Goal: Task Accomplishment & Management: Use online tool/utility

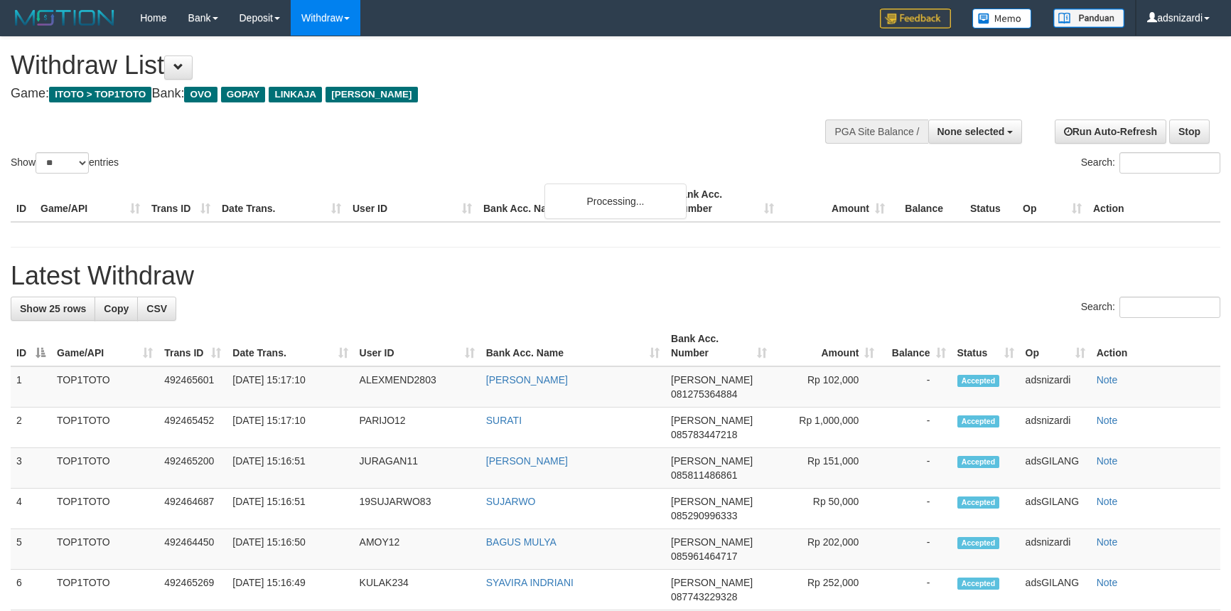
select select
select select "**"
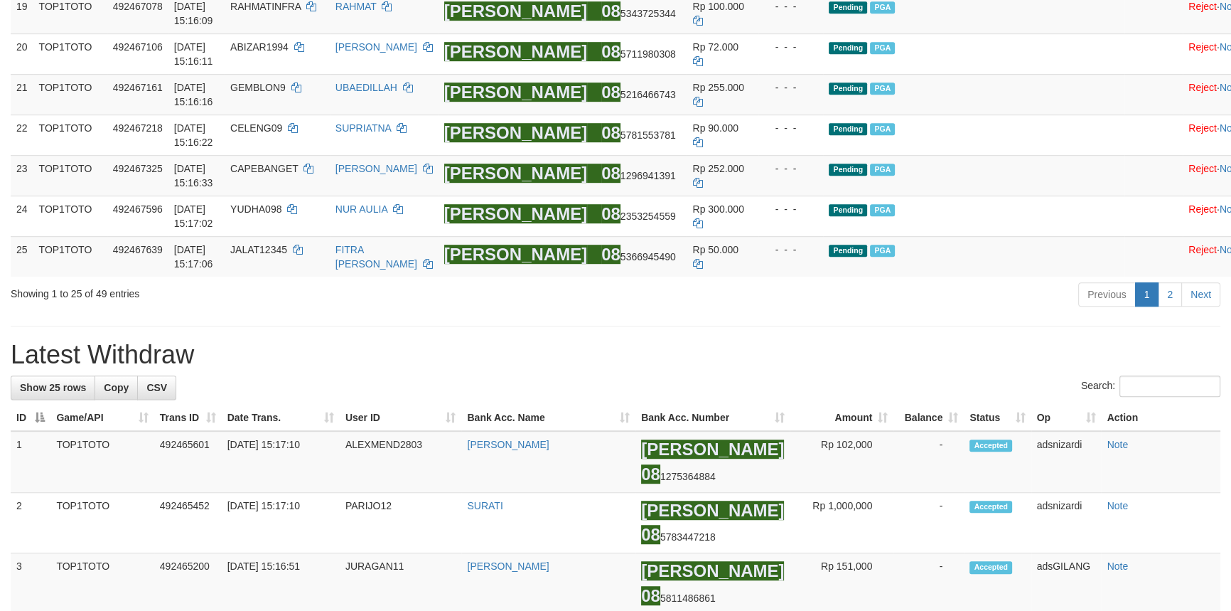
scroll to position [957, 0]
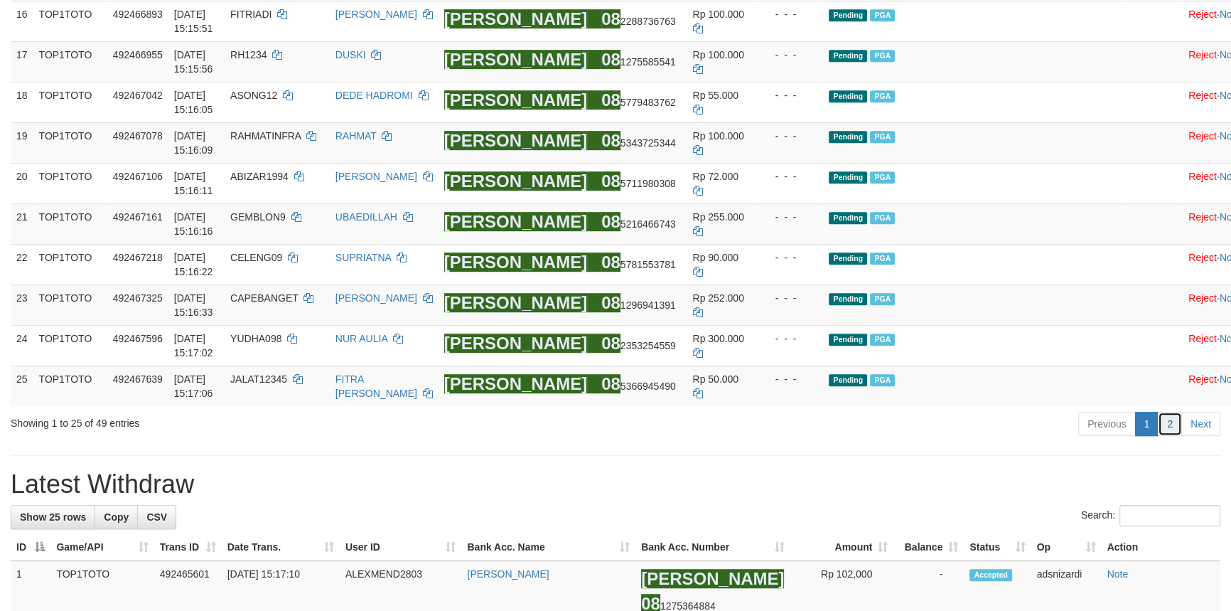
click at [1170, 436] on link "2" at bounding box center [1170, 424] width 24 height 24
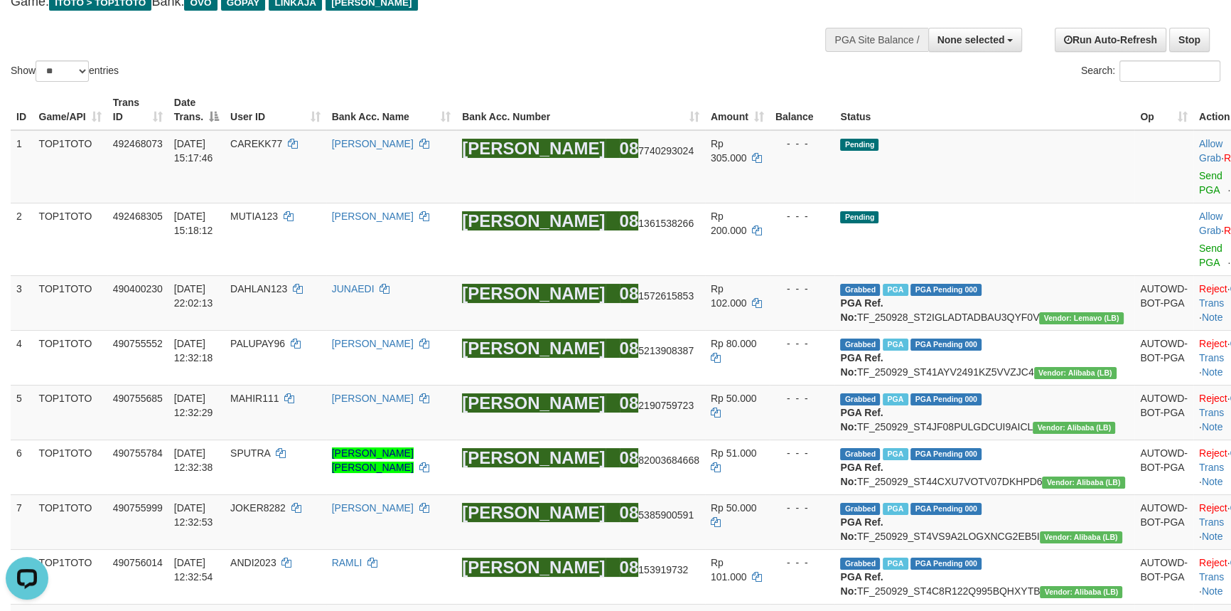
scroll to position [50, 0]
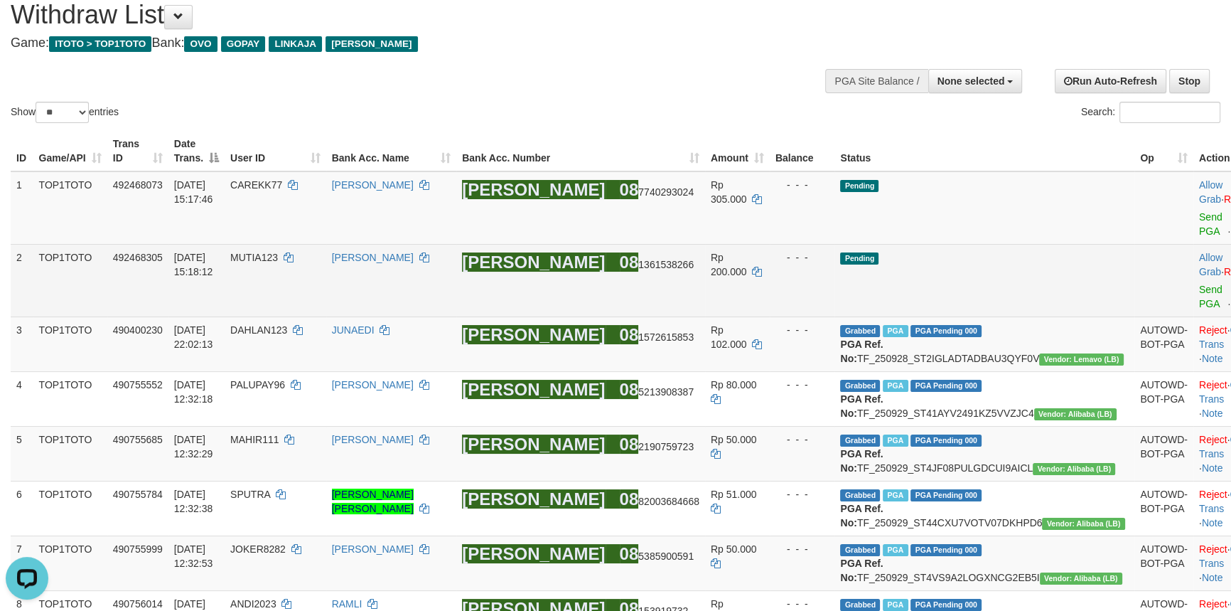
click at [1039, 244] on td "Pending" at bounding box center [985, 280] width 300 height 73
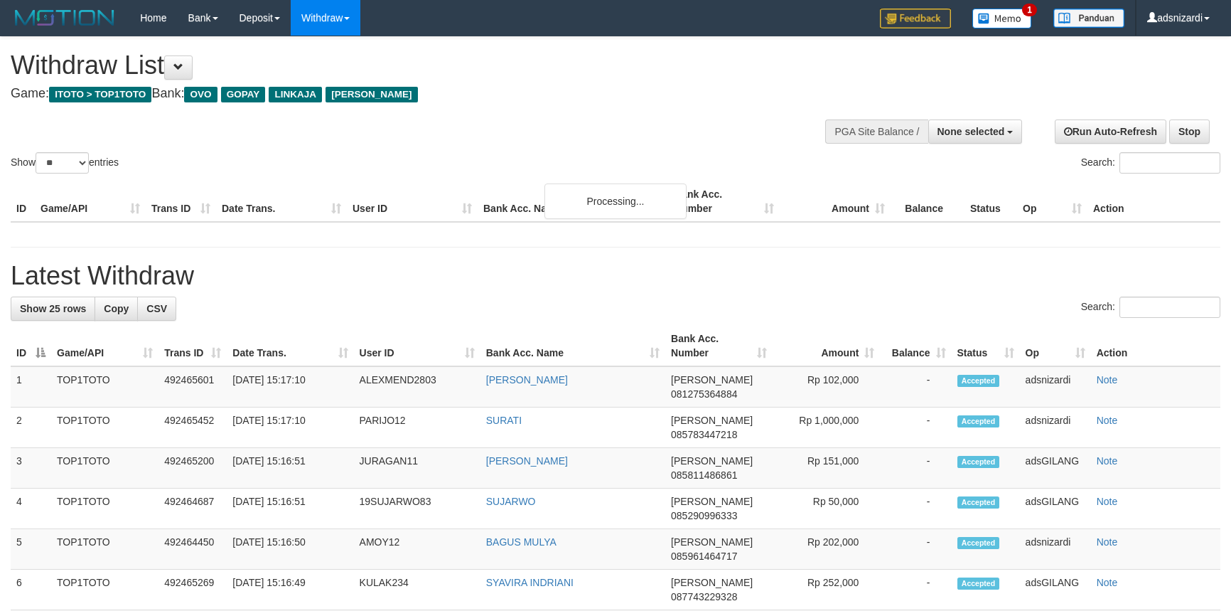
select select
select select "**"
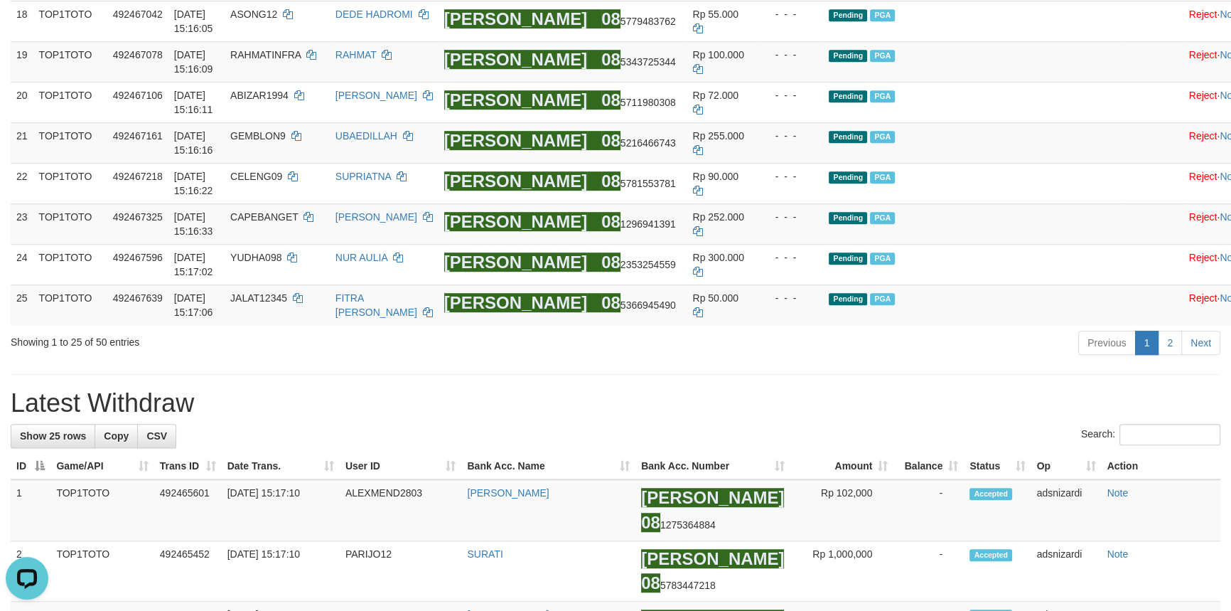
scroll to position [1279, 0]
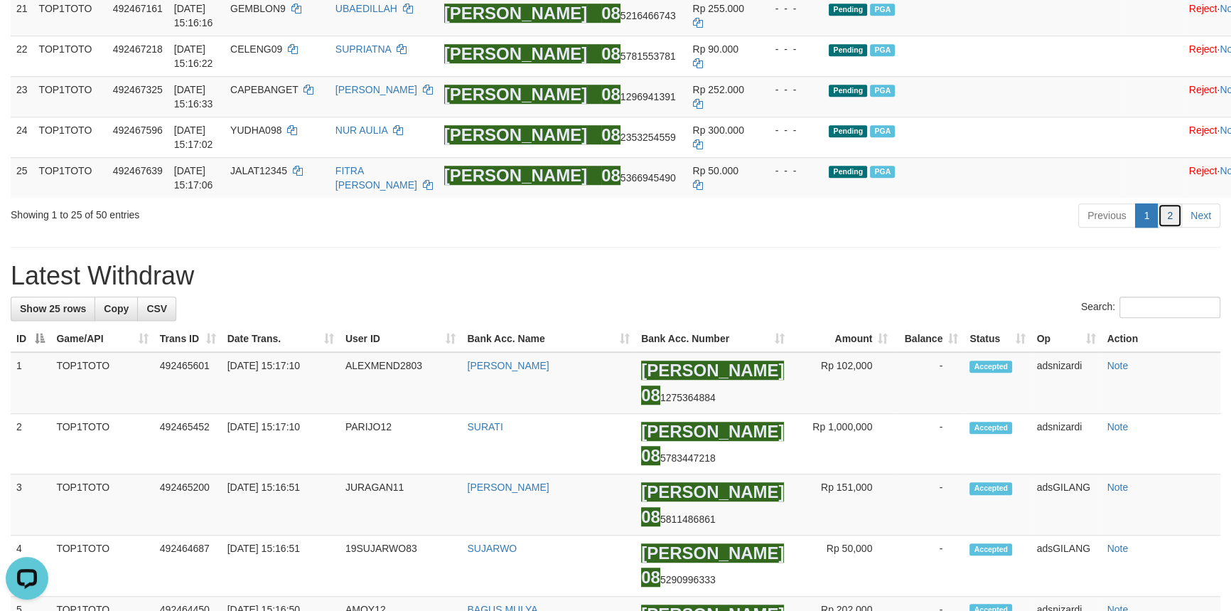
click at [1171, 227] on link "2" at bounding box center [1170, 215] width 24 height 24
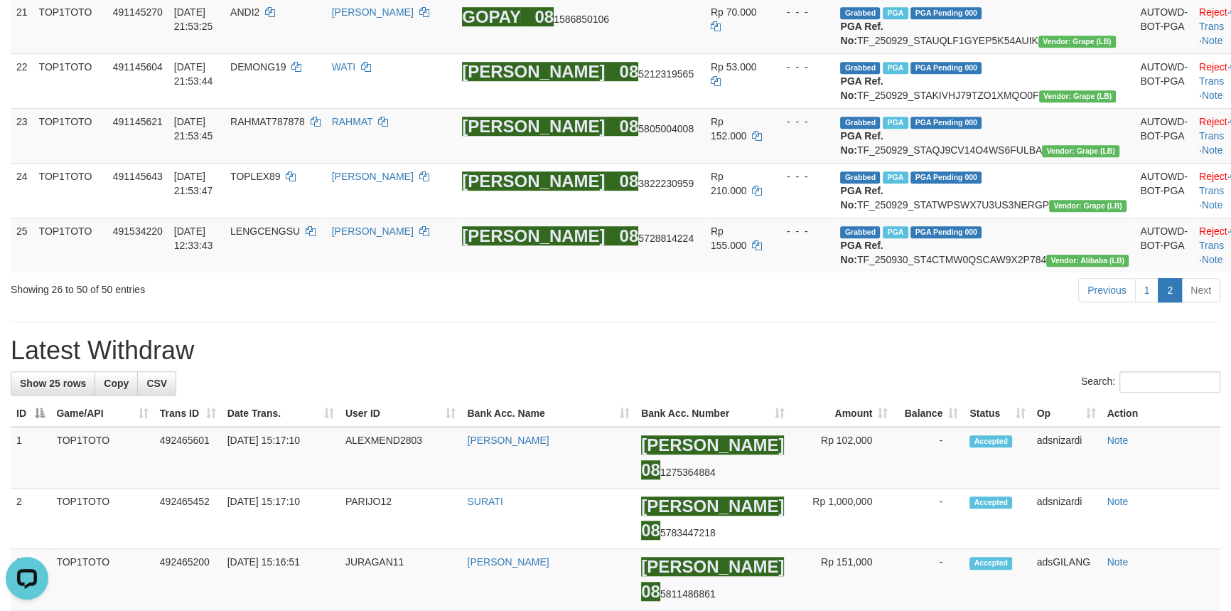
scroll to position [0, 0]
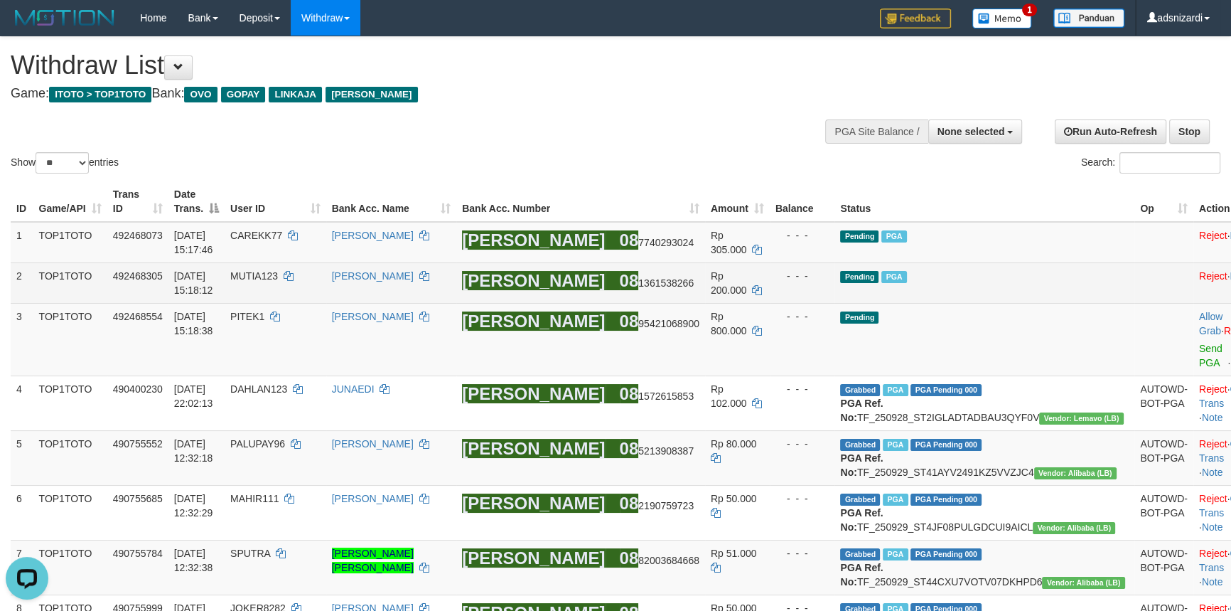
click at [1004, 271] on td "Pending PGA" at bounding box center [985, 282] width 300 height 41
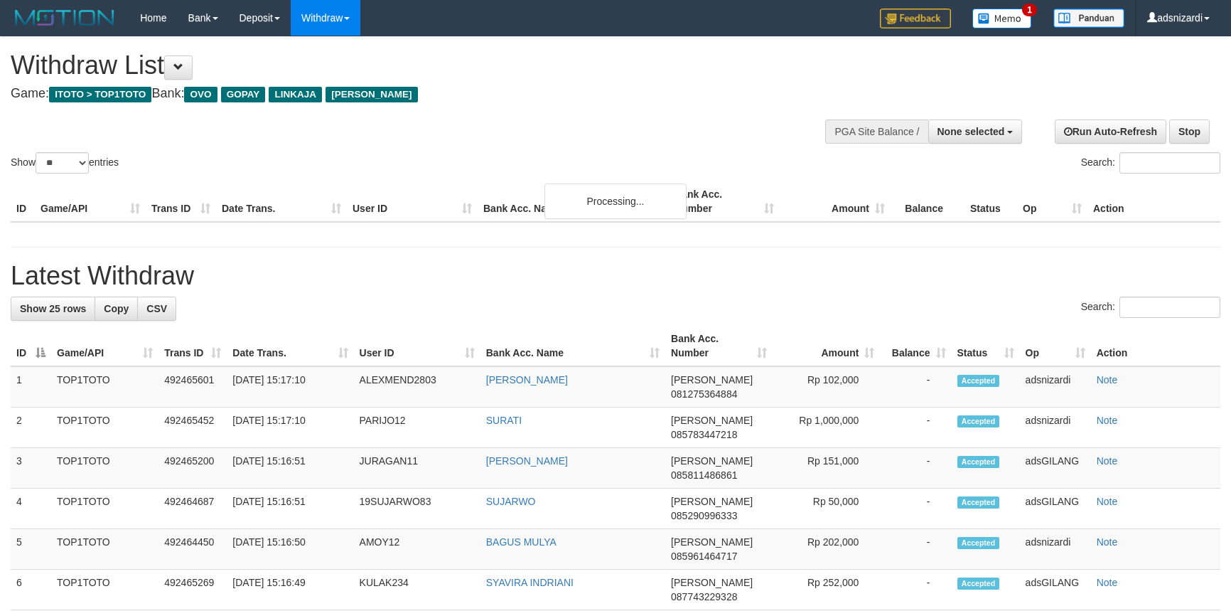
select select
select select "**"
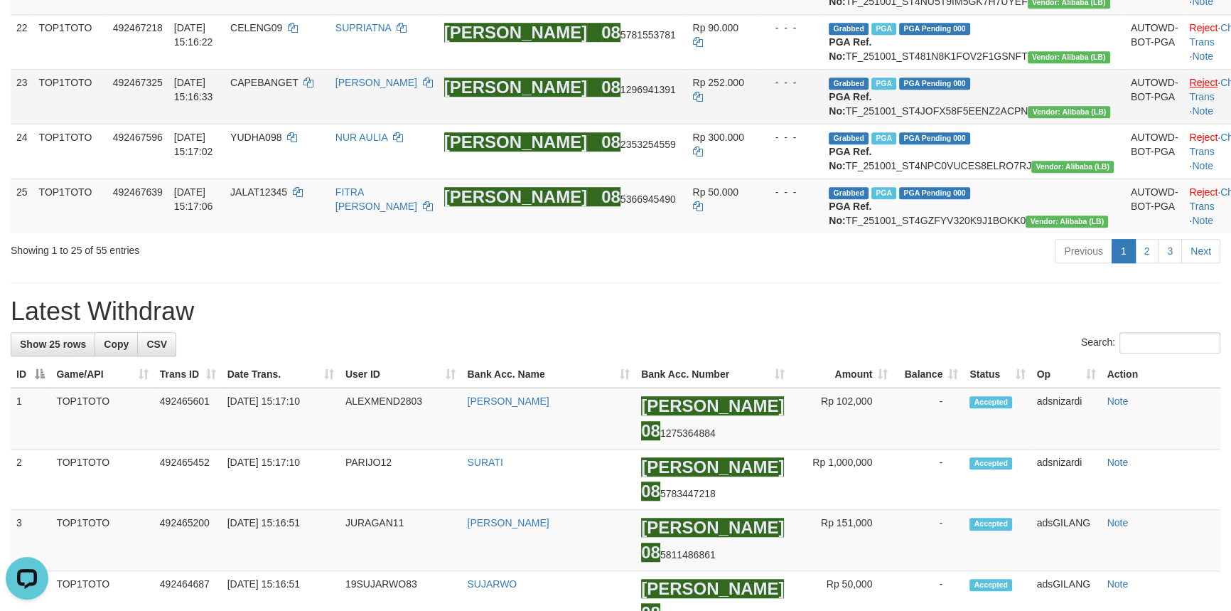
scroll to position [1615, 0]
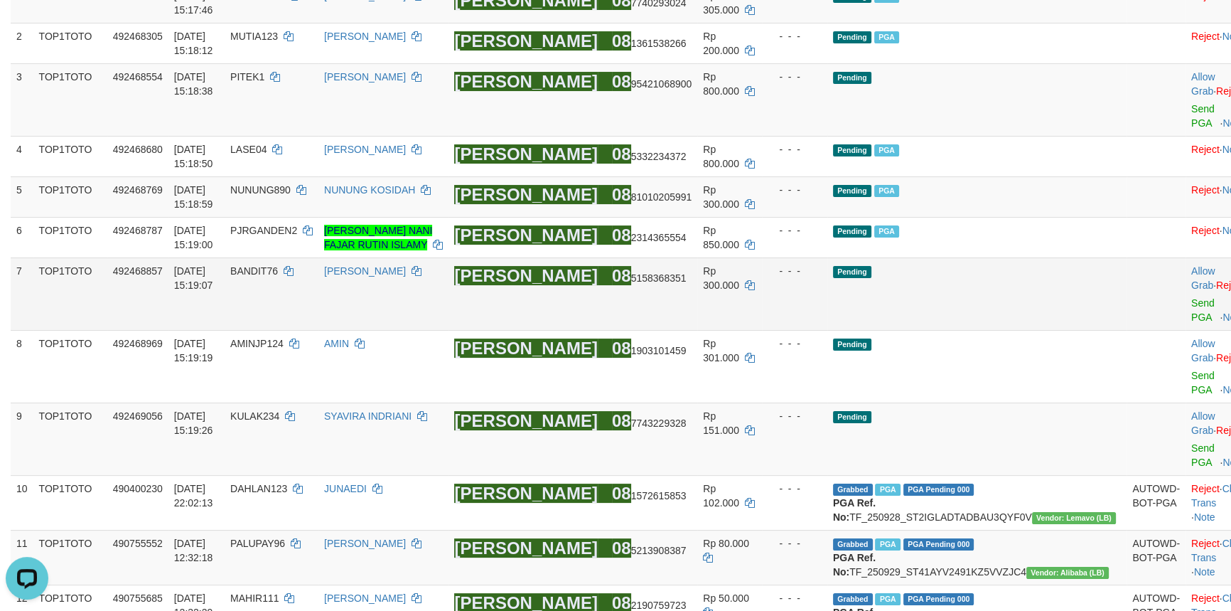
scroll to position [258, 0]
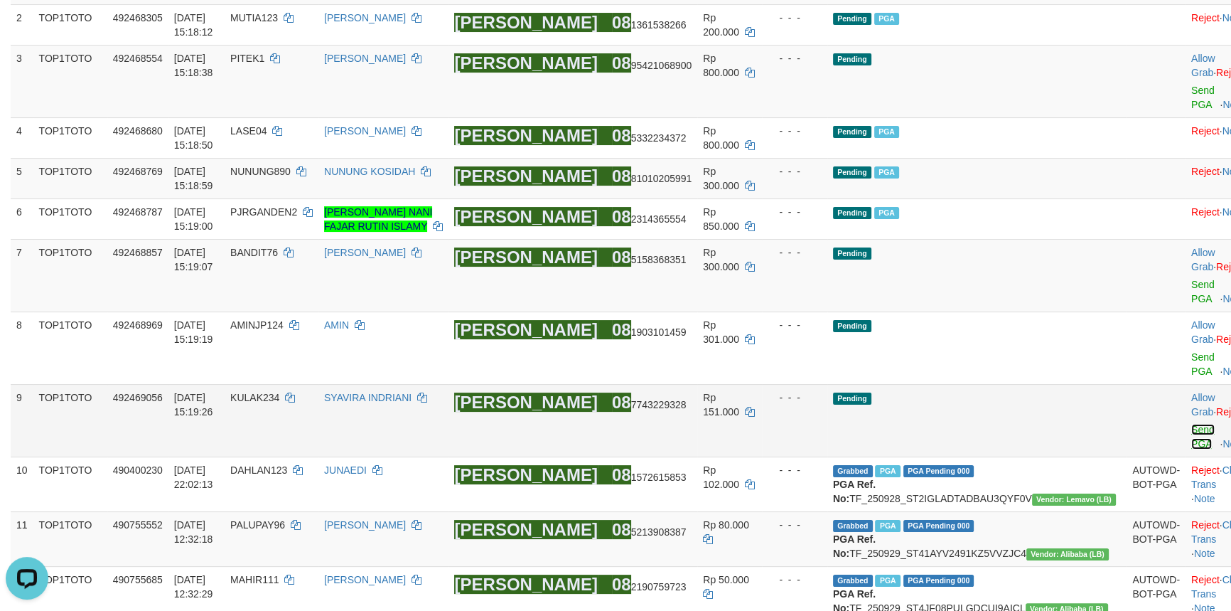
click at [1191, 424] on link "Send PGA" at bounding box center [1202, 437] width 23 height 26
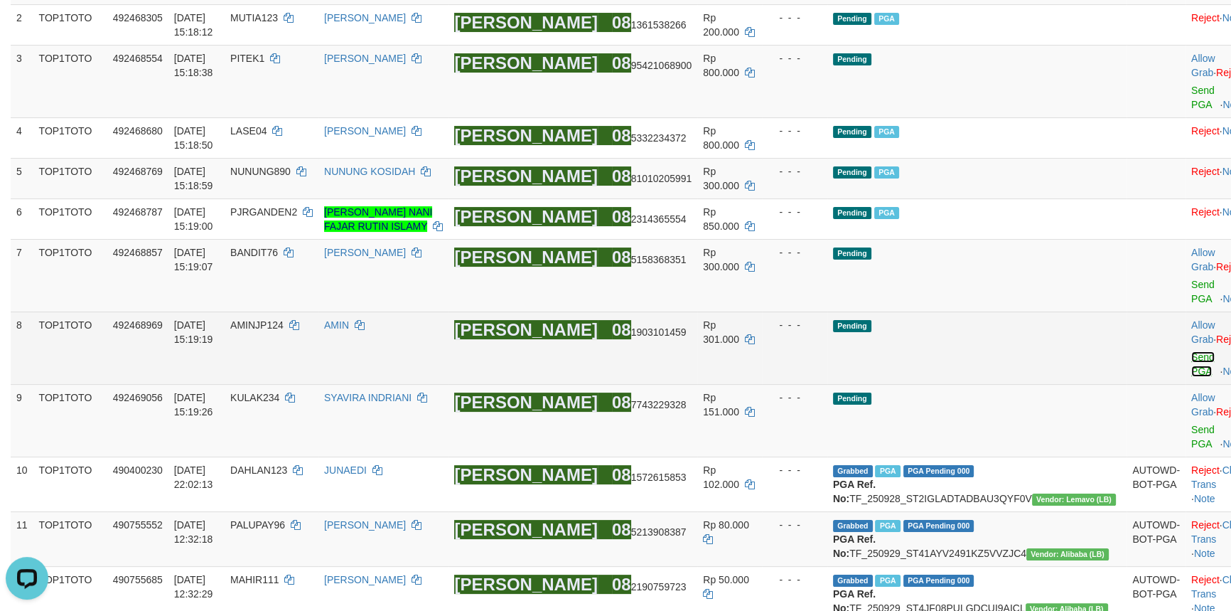
click at [1191, 351] on link "Send PGA" at bounding box center [1202, 364] width 23 height 26
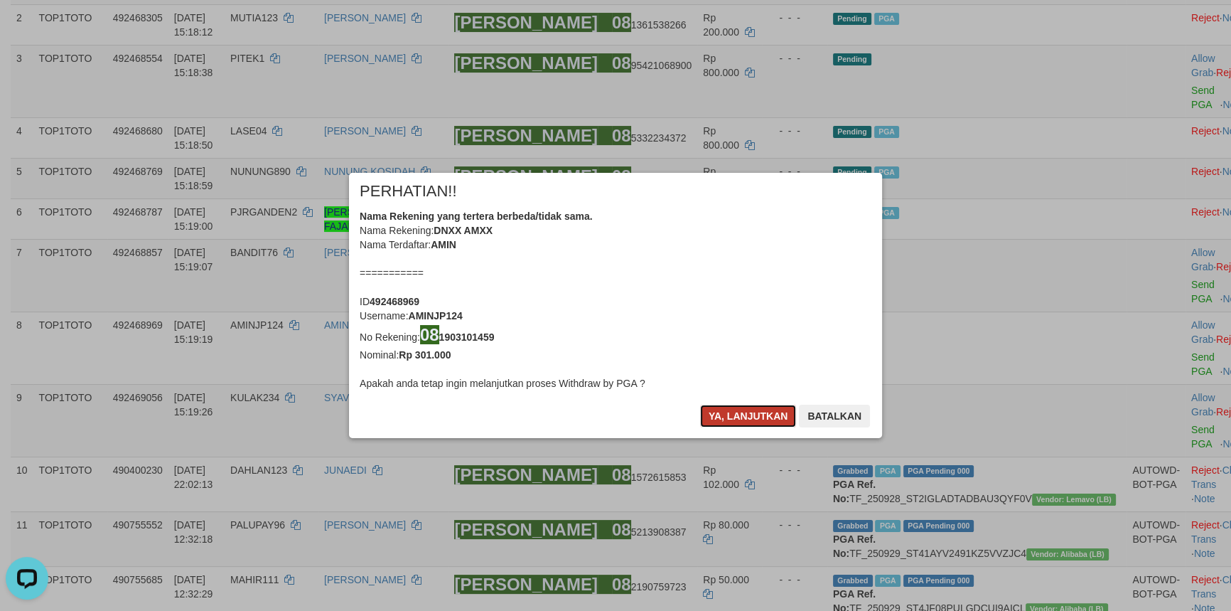
click at [740, 413] on button "Ya, lanjutkan" at bounding box center [748, 415] width 97 height 23
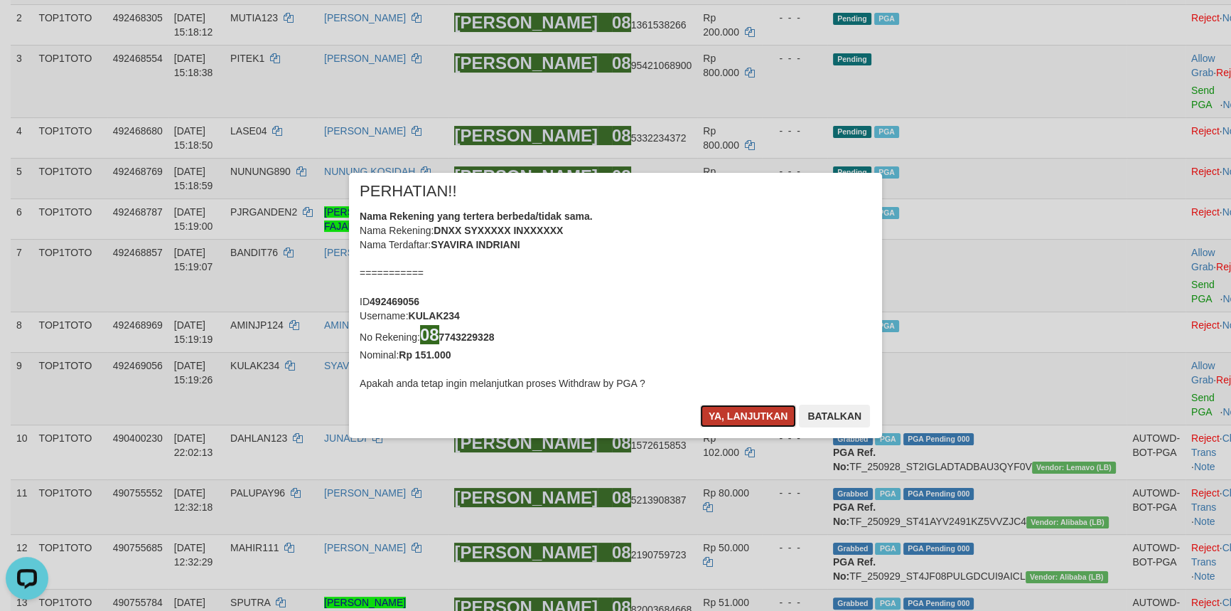
click at [736, 423] on button "Ya, lanjutkan" at bounding box center [748, 415] width 97 height 23
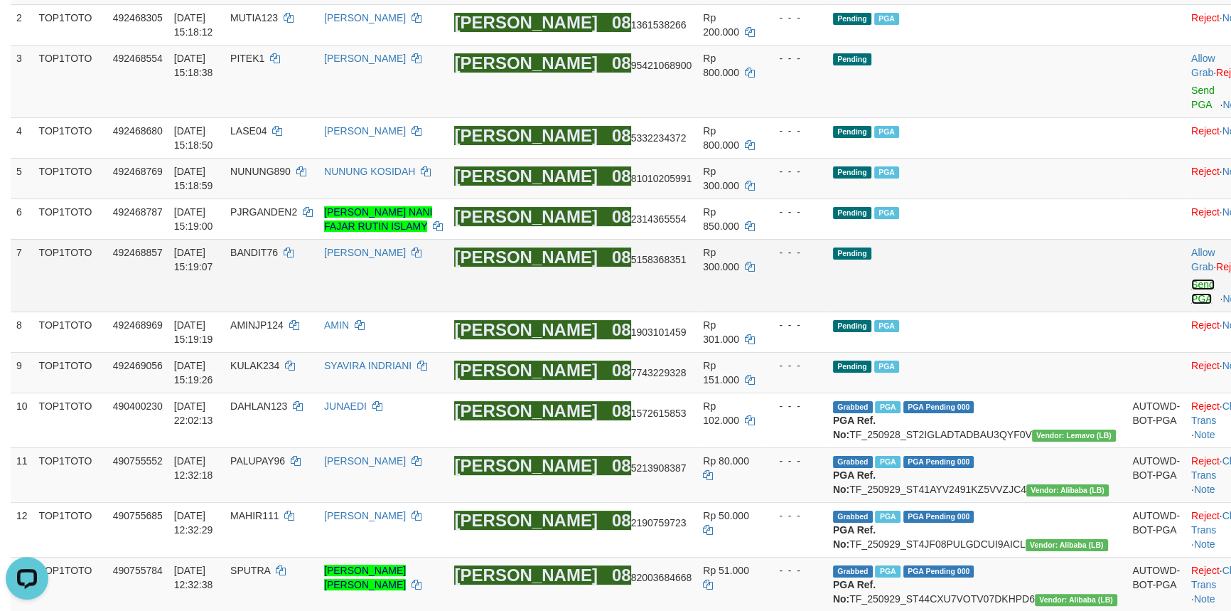
click at [1191, 279] on link "Send PGA" at bounding box center [1202, 292] width 23 height 26
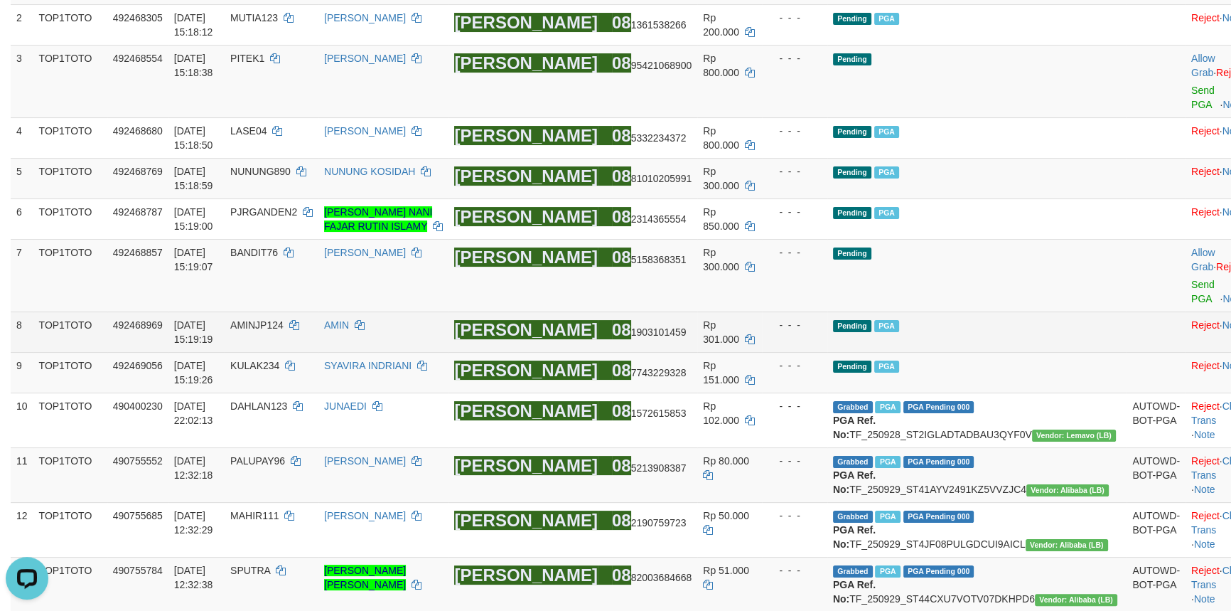
click at [1031, 311] on td "Pending PGA" at bounding box center [976, 331] width 299 height 41
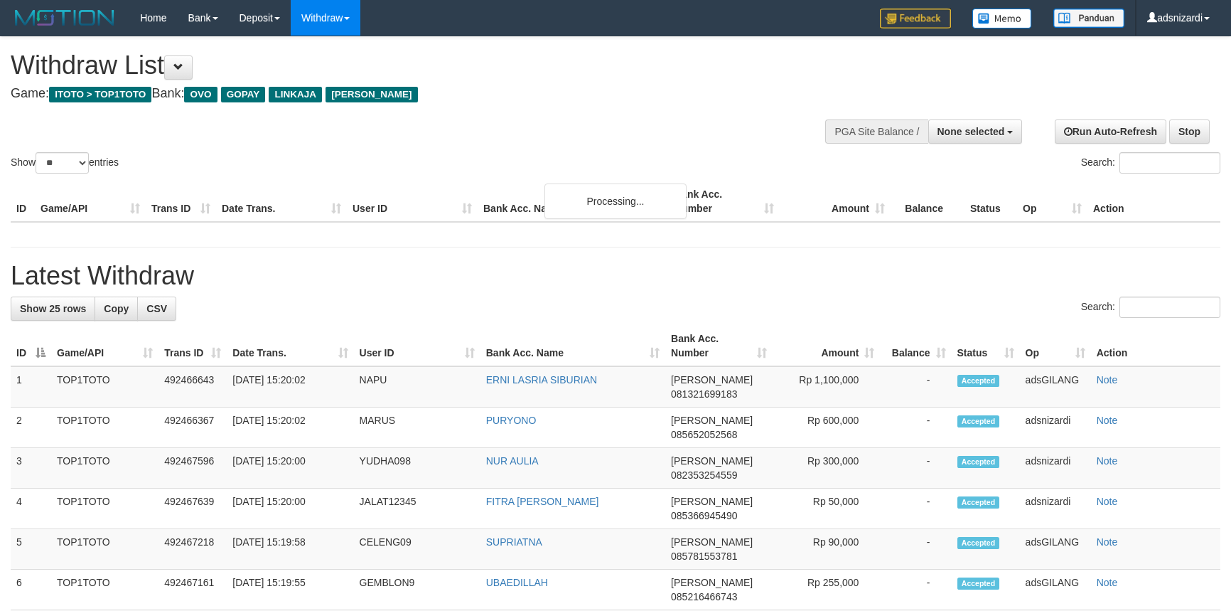
select select
select select "**"
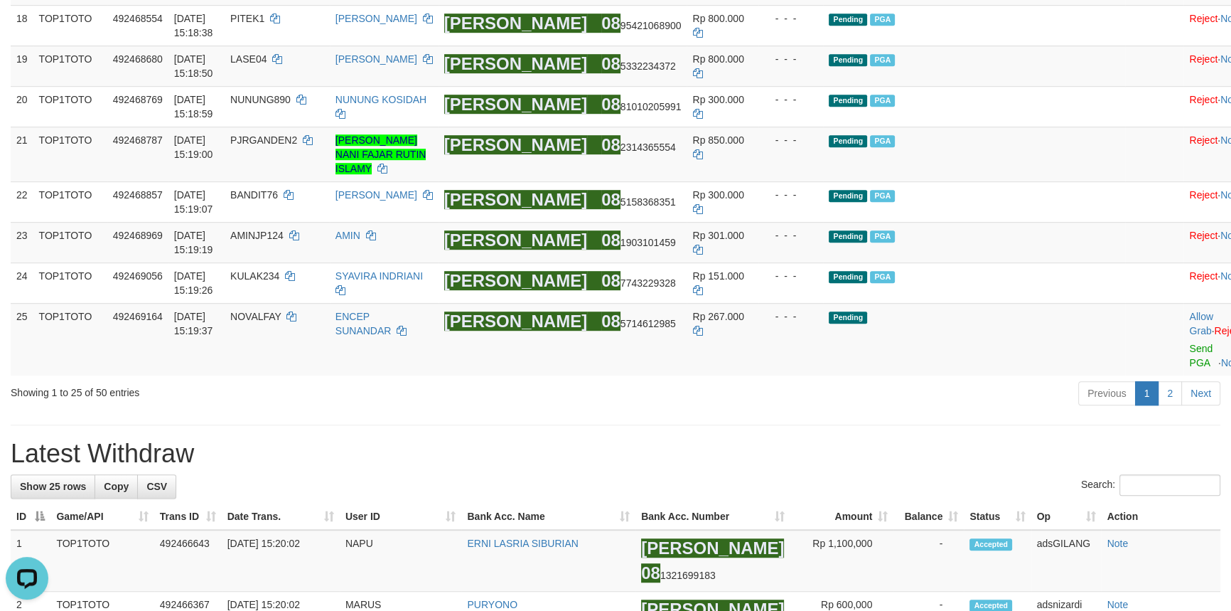
scroll to position [1228, 0]
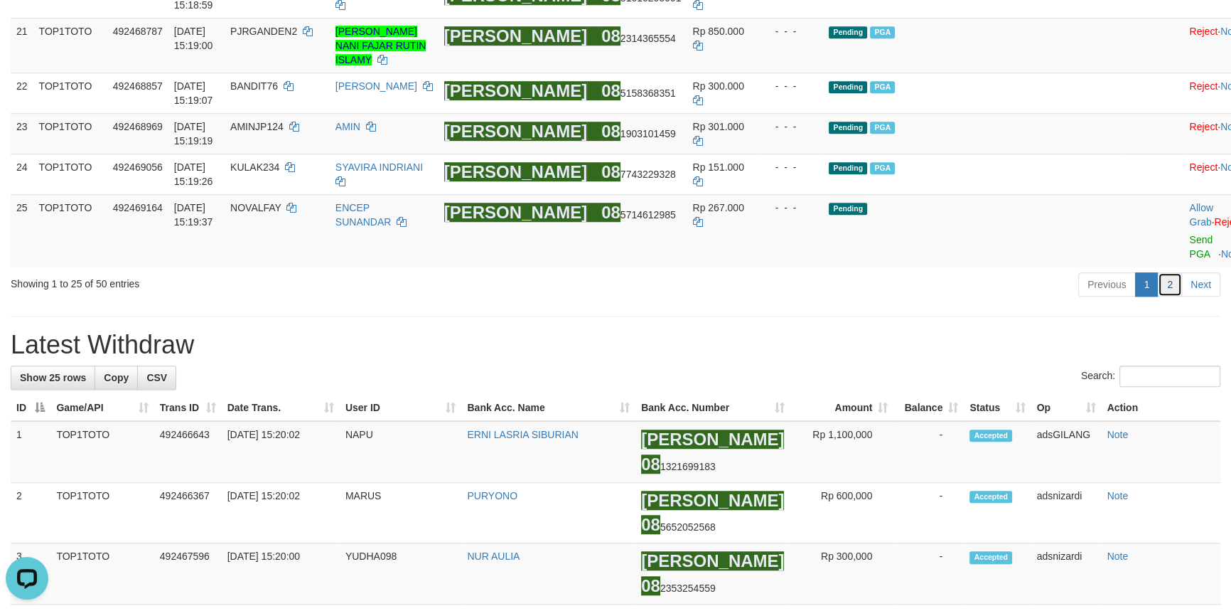
click at [1162, 296] on link "2" at bounding box center [1170, 284] width 24 height 24
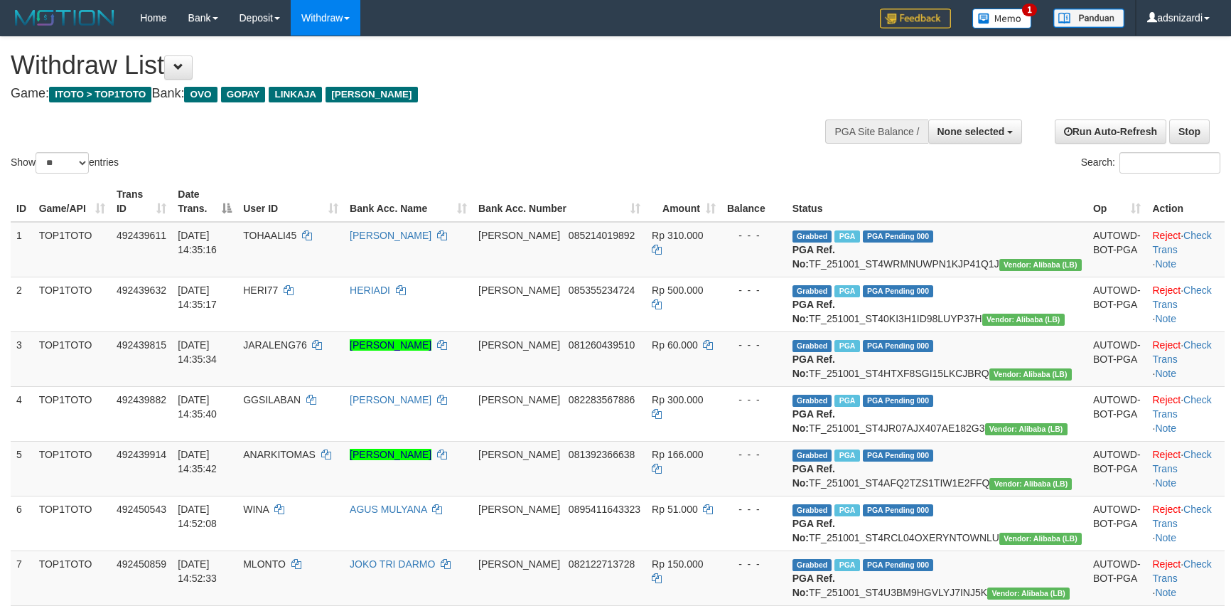
select select
select select "**"
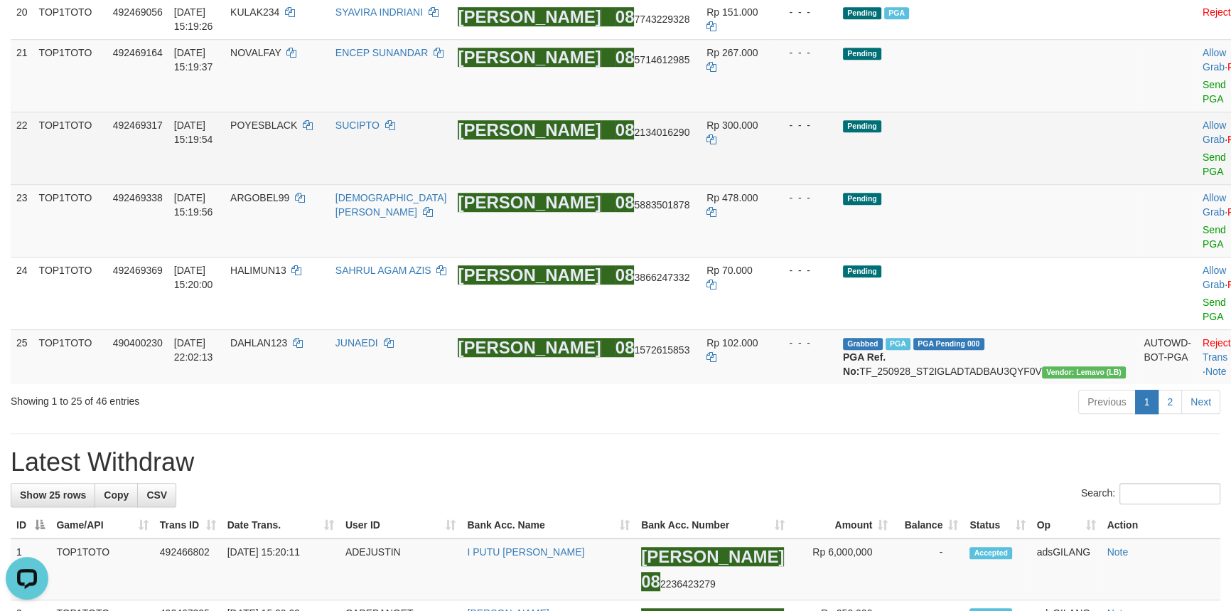
scroll to position [1092, 0]
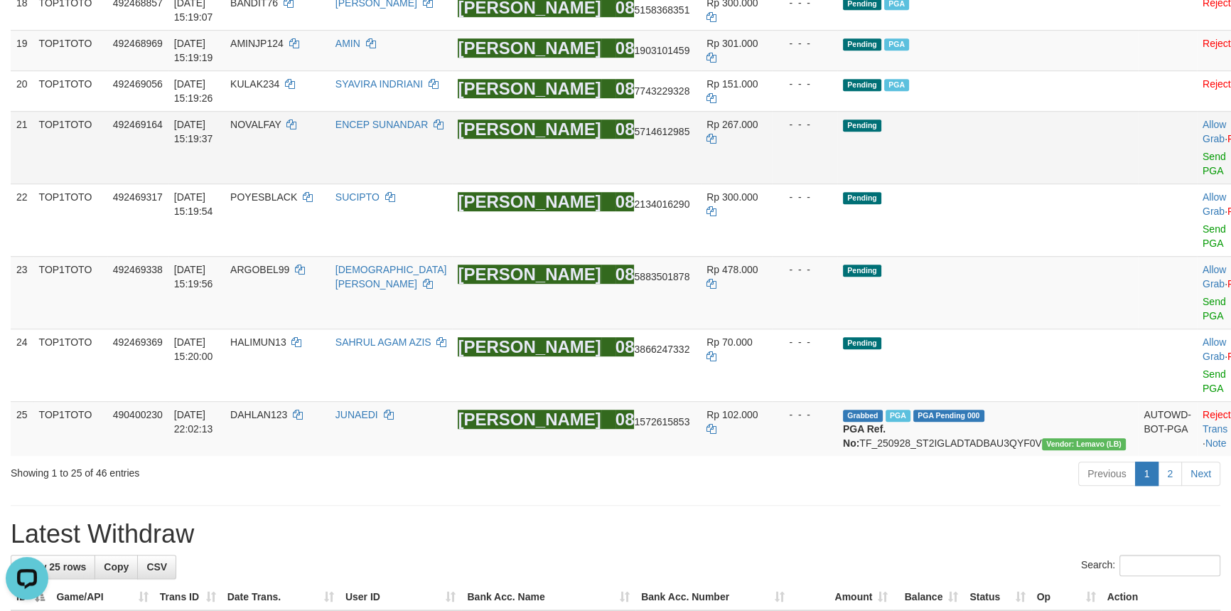
click at [1197, 183] on td "Allow Grab · Reject Send PGA · Note" at bounding box center [1232, 147] width 70 height 73
click at [1203, 176] on link "Send PGA" at bounding box center [1214, 164] width 23 height 26
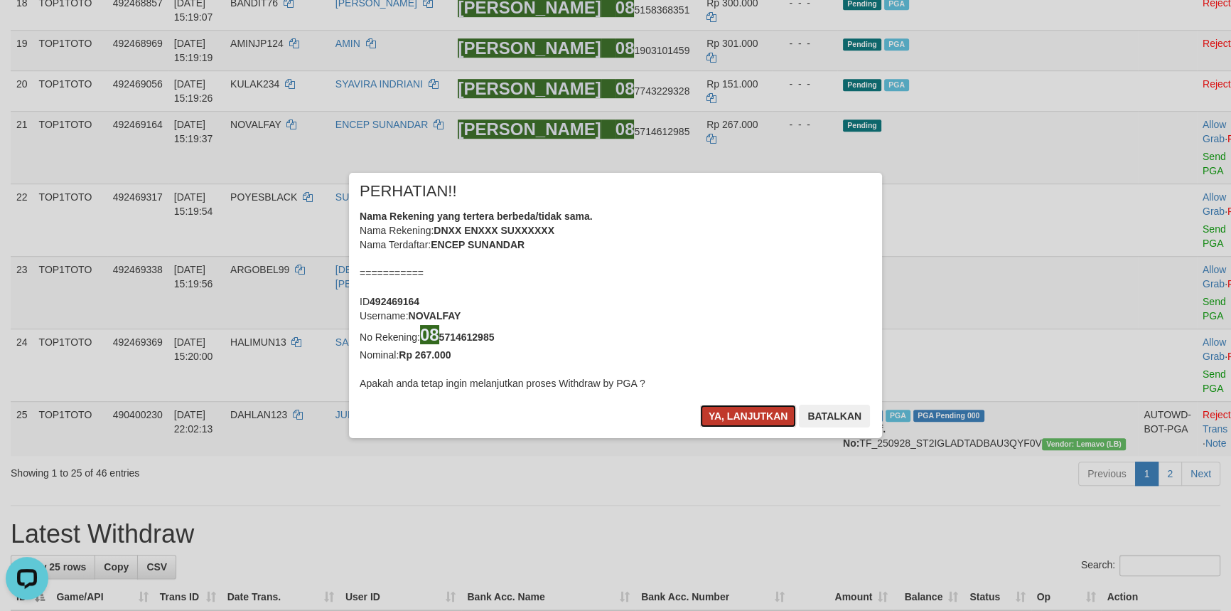
click at [730, 417] on button "Ya, lanjutkan" at bounding box center [748, 415] width 97 height 23
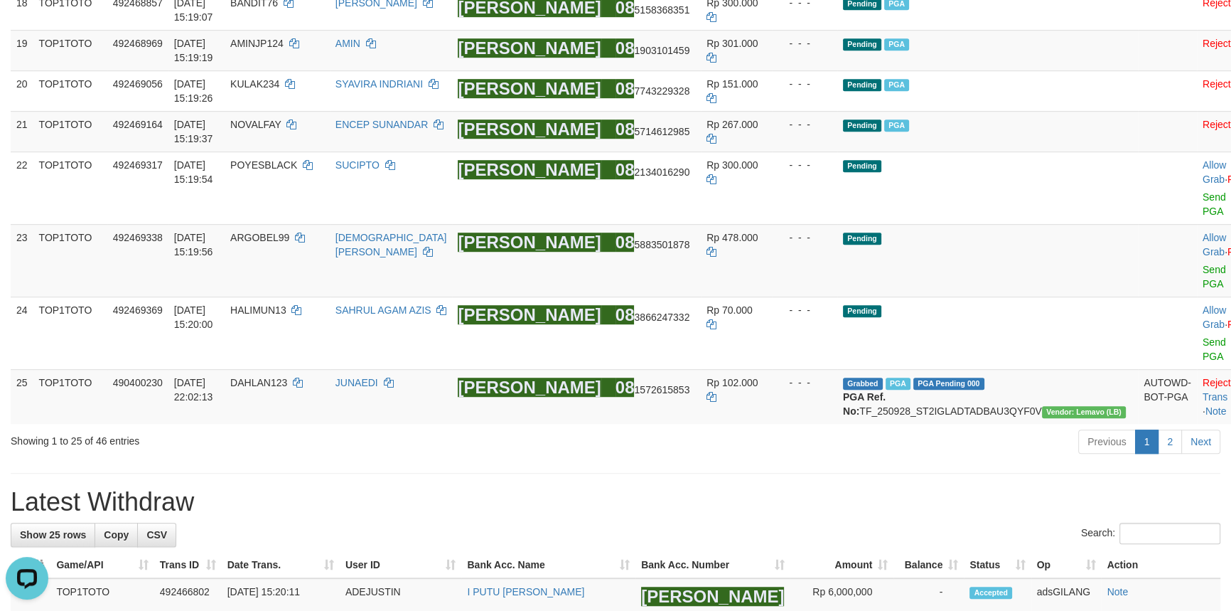
click at [876, 458] on div "Previous 1 2 Next" at bounding box center [872, 443] width 697 height 31
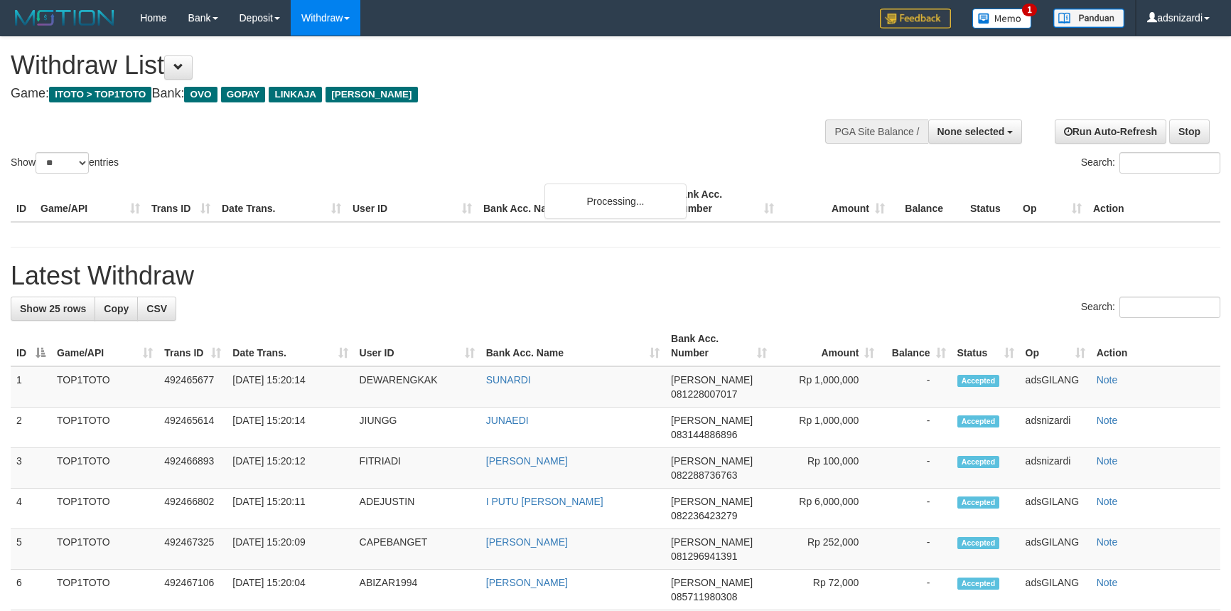
select select
select select "**"
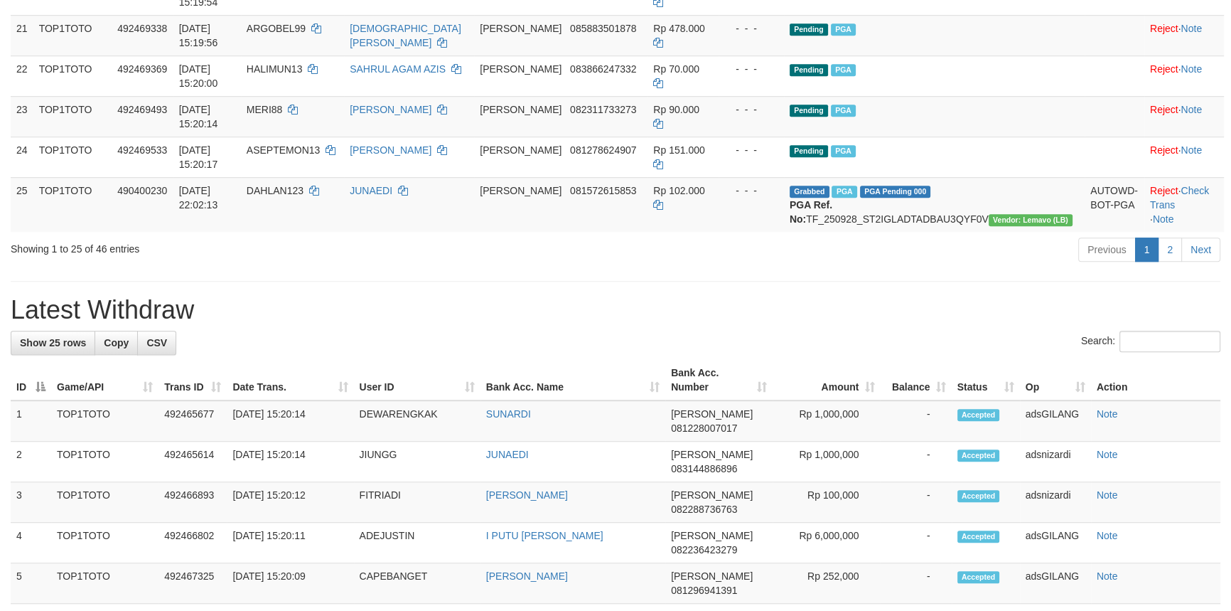
scroll to position [1206, 0]
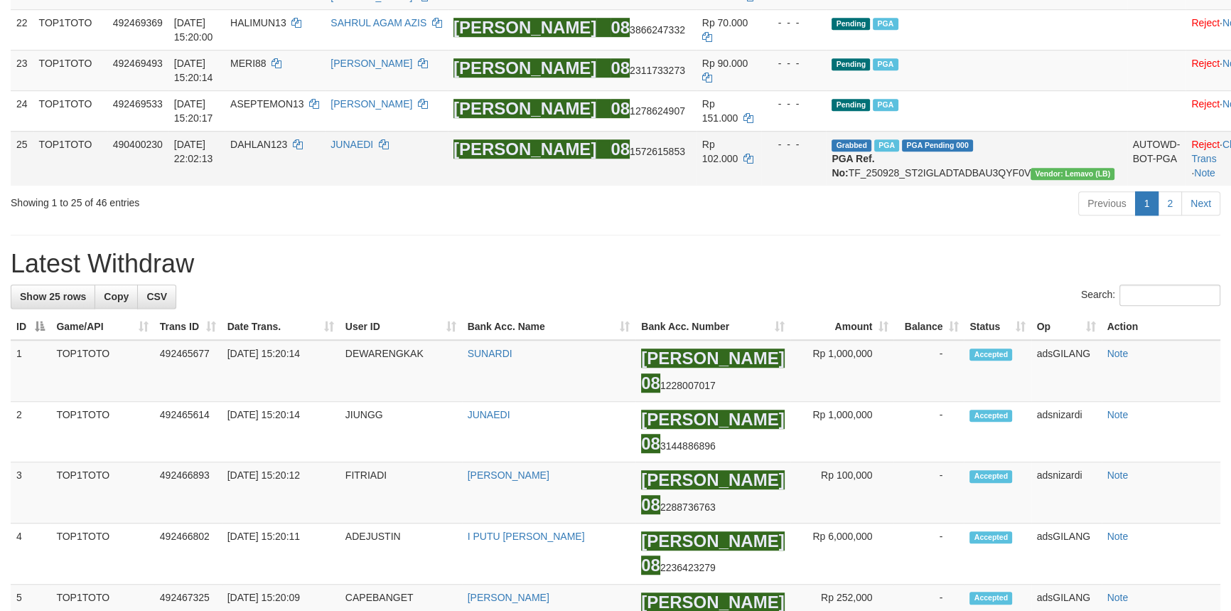
click at [1186, 186] on td "Reject · Check Trans · Note" at bounding box center [1221, 158] width 70 height 55
click at [1166, 215] on link "2" at bounding box center [1170, 203] width 24 height 24
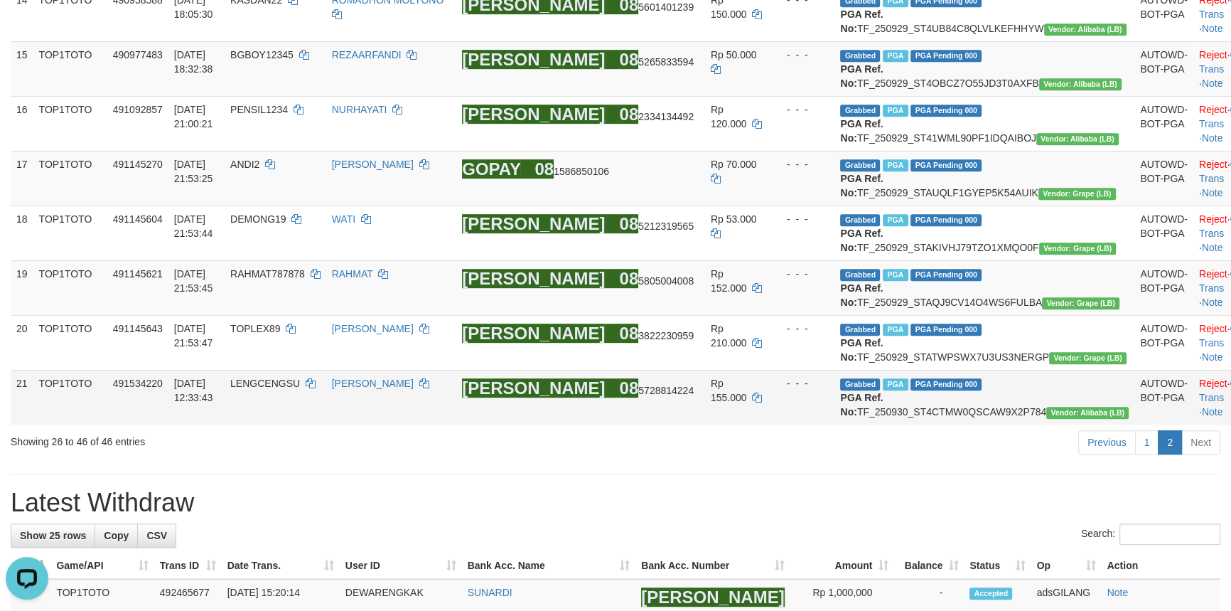
scroll to position [689, 0]
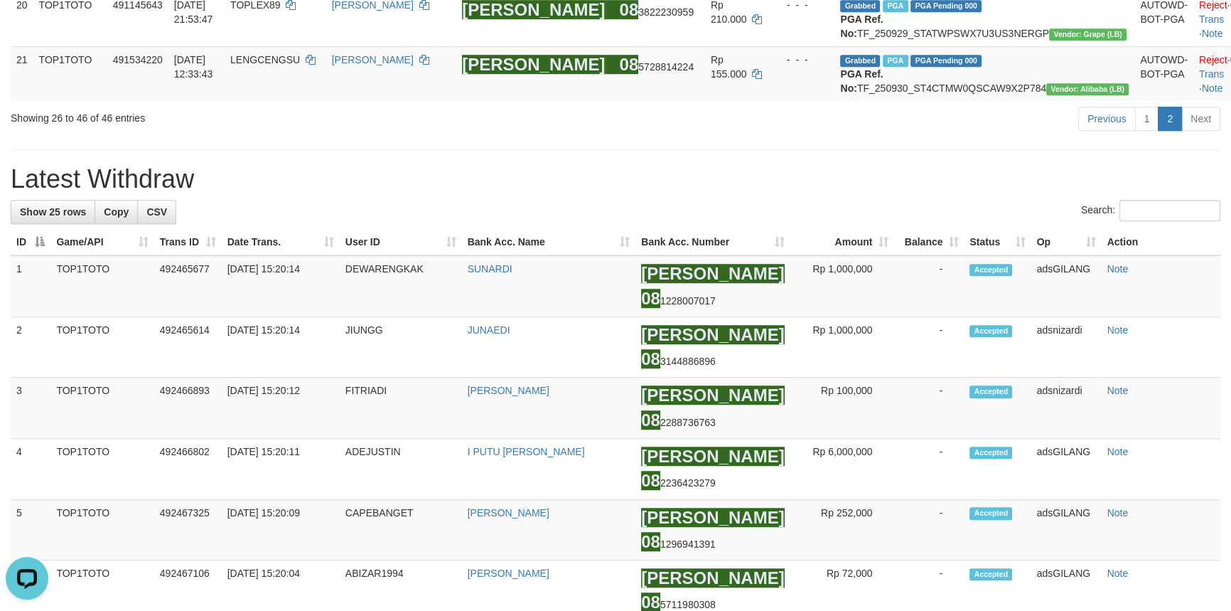
scroll to position [1464, 0]
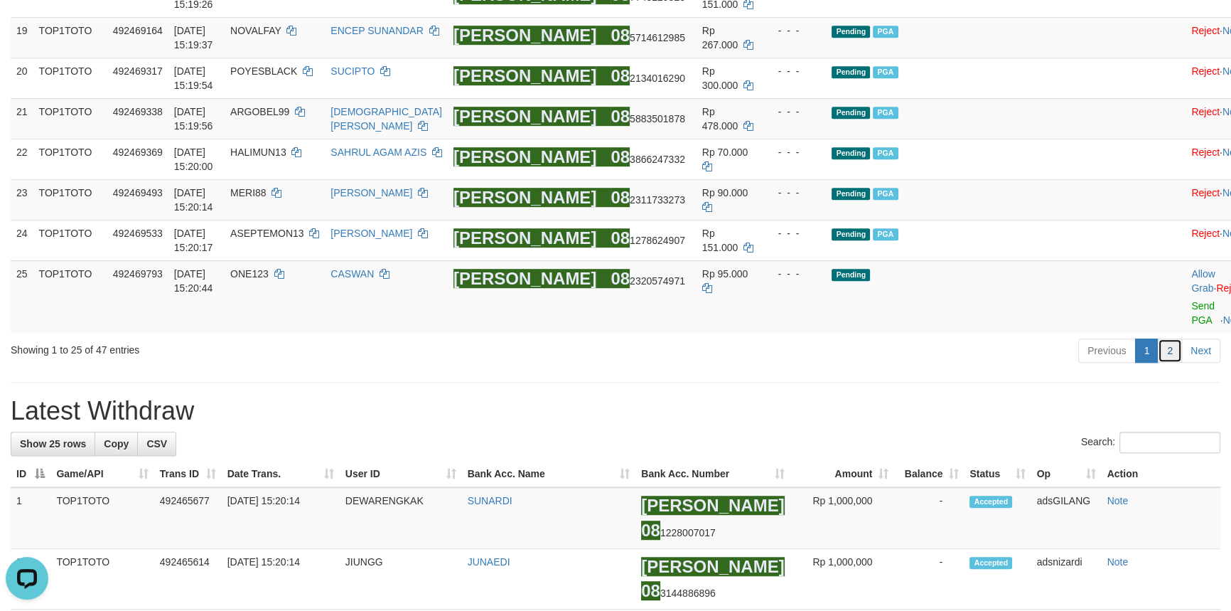
click at [1170, 363] on link "2" at bounding box center [1170, 350] width 24 height 24
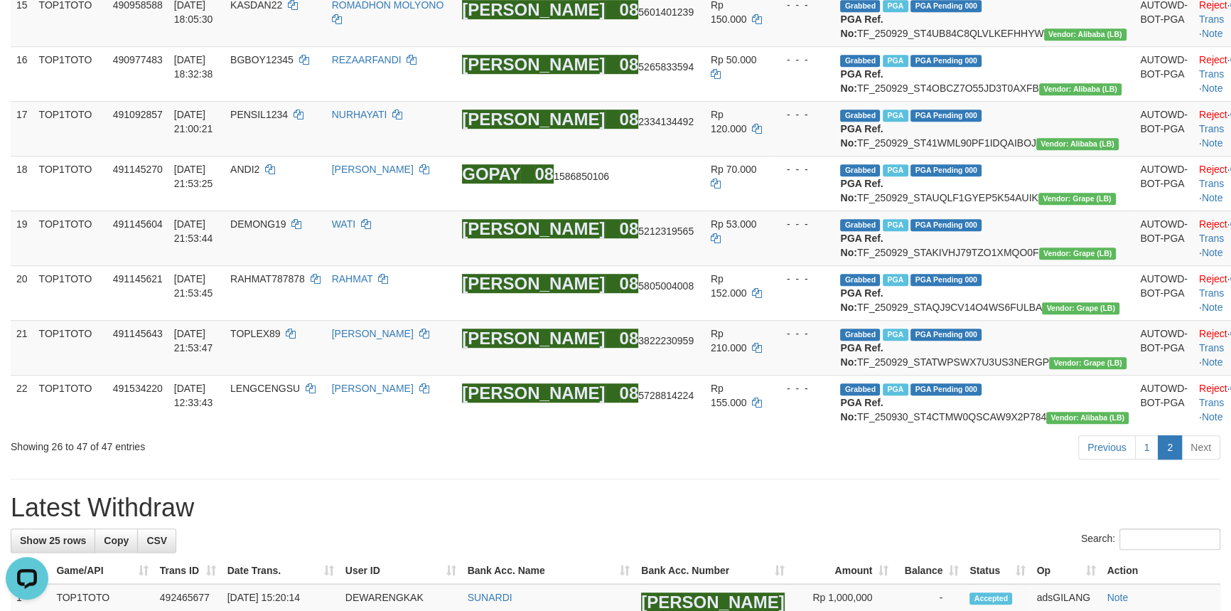
scroll to position [1255, 0]
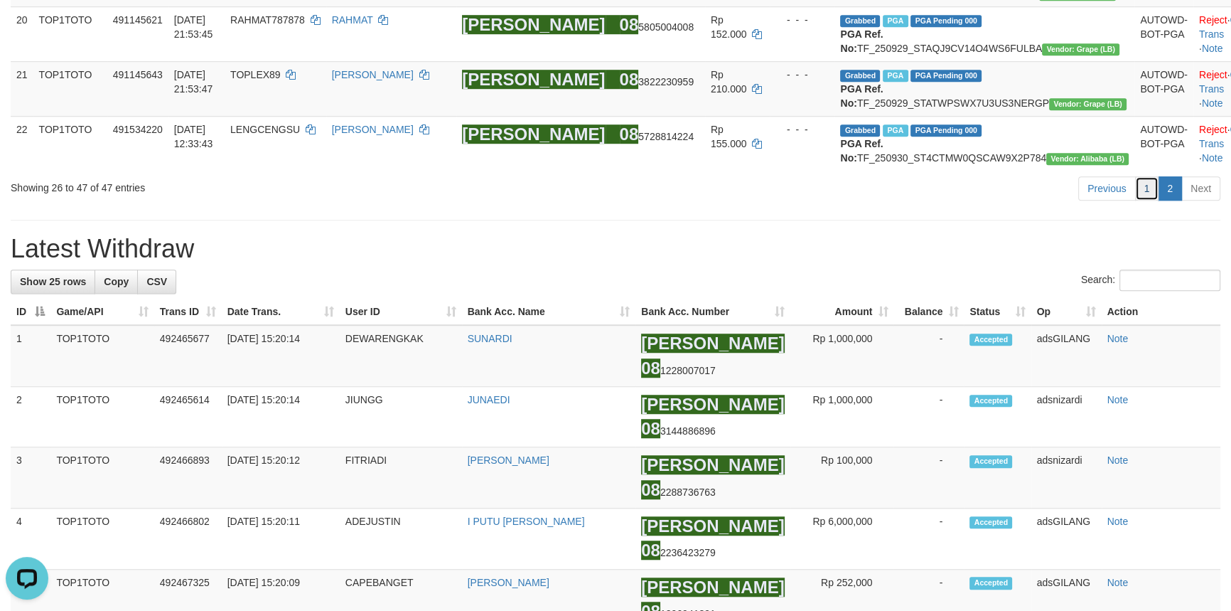
click at [1141, 200] on link "1" at bounding box center [1147, 188] width 24 height 24
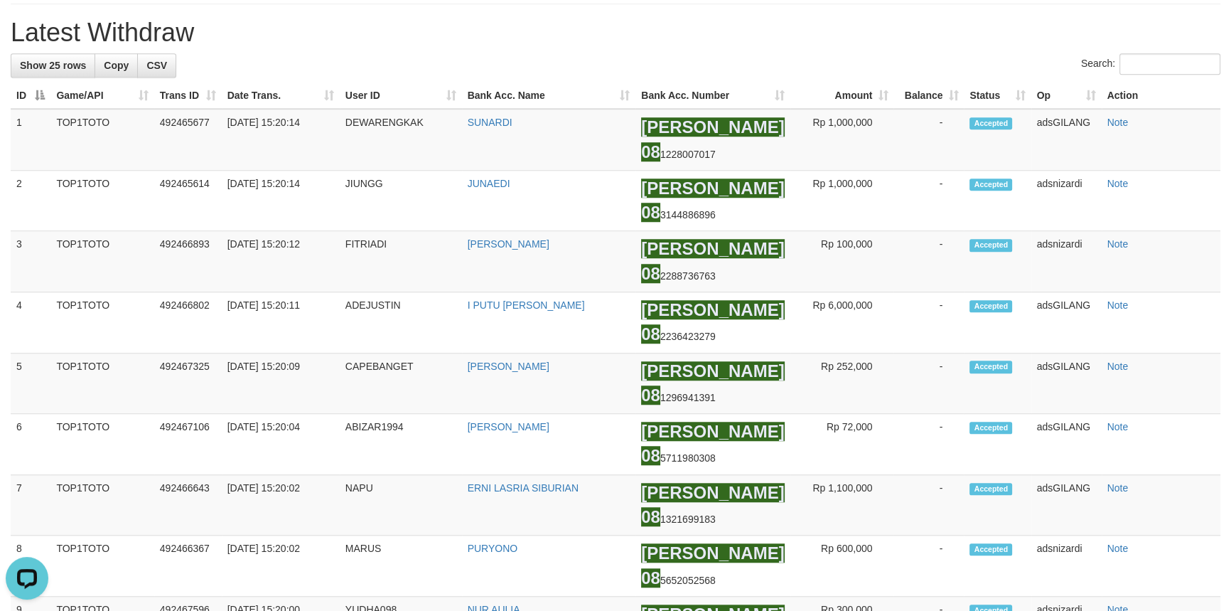
scroll to position [1116, 0]
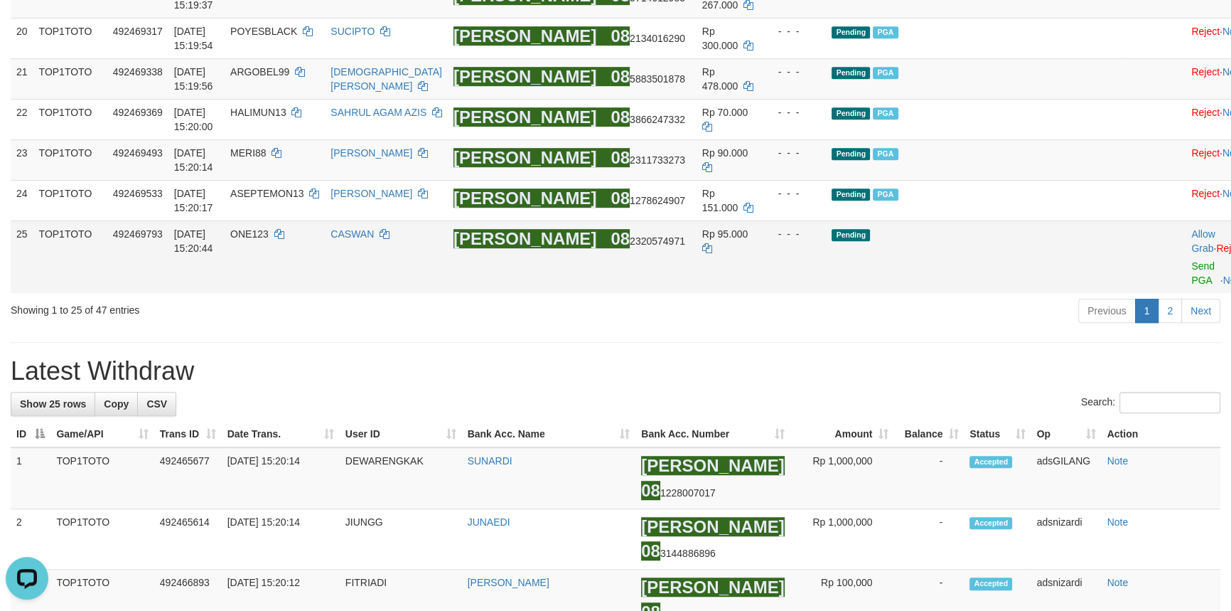
drag, startPoint x: 812, startPoint y: 316, endPoint x: 812, endPoint y: 342, distance: 25.6
click at [810, 220] on td "- - -" at bounding box center [793, 200] width 65 height 41
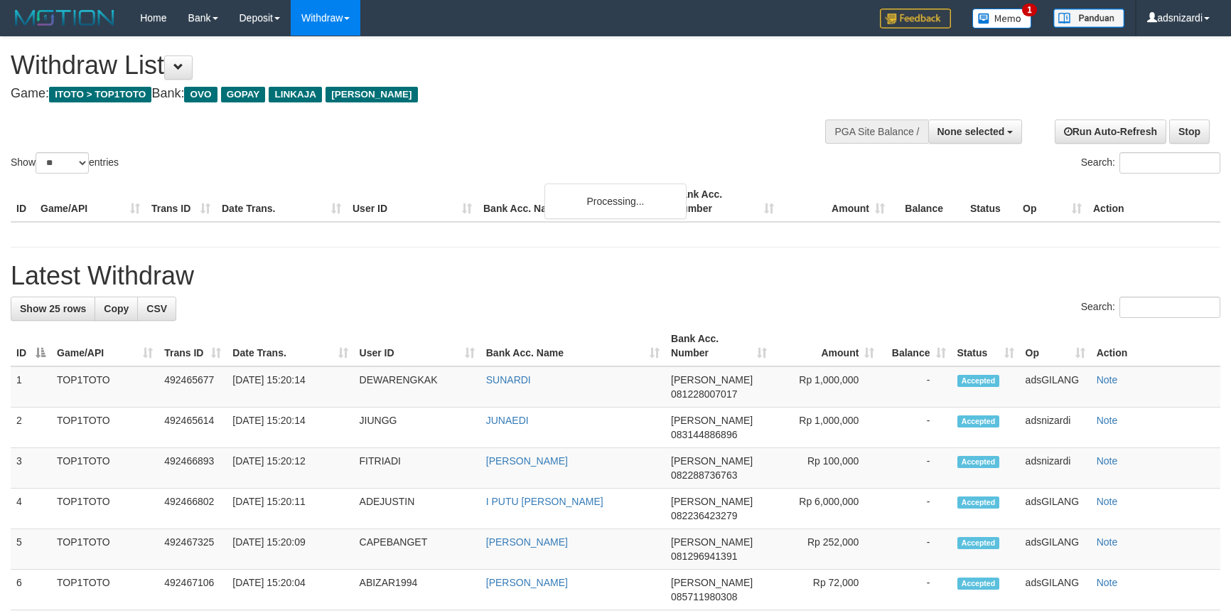
select select
select select "**"
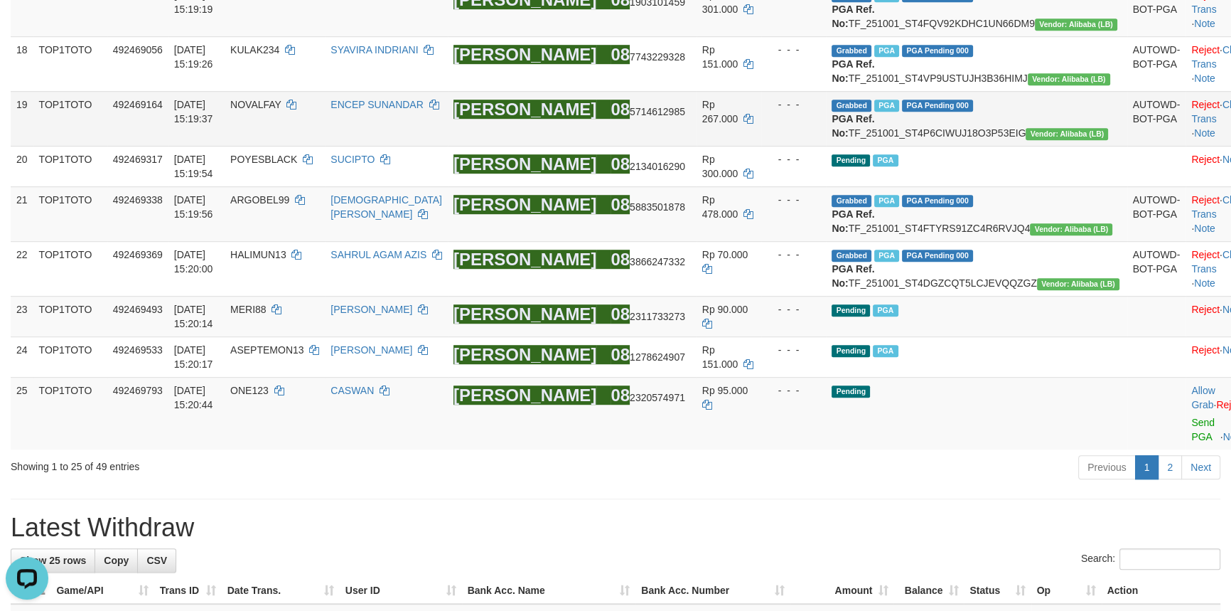
scroll to position [1309, 0]
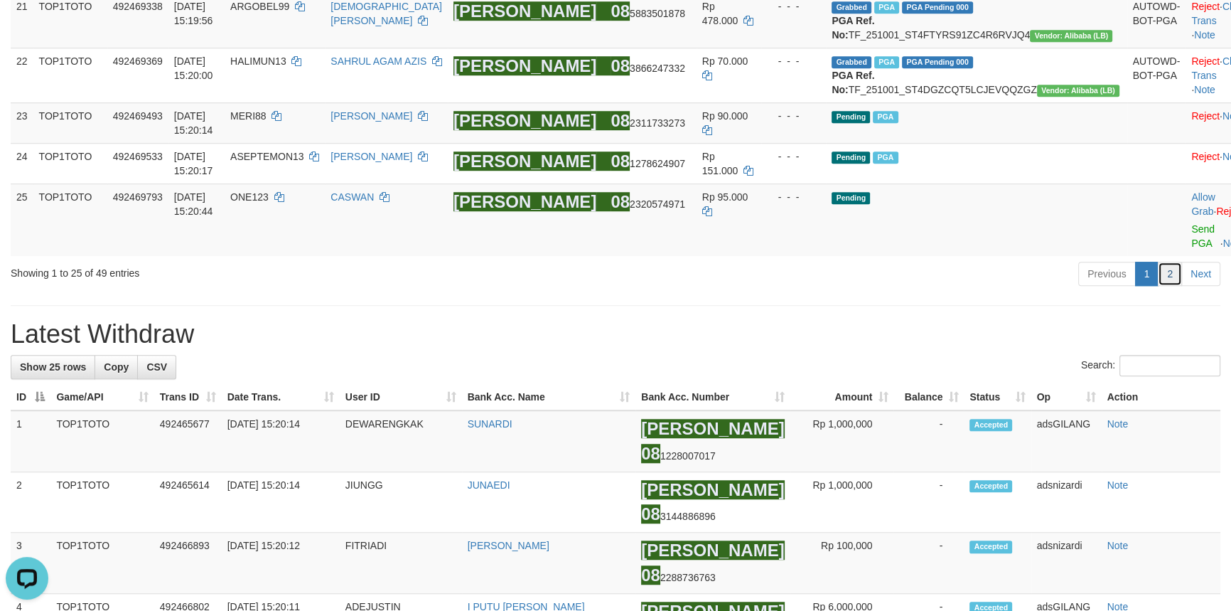
click at [1169, 286] on link "2" at bounding box center [1170, 274] width 24 height 24
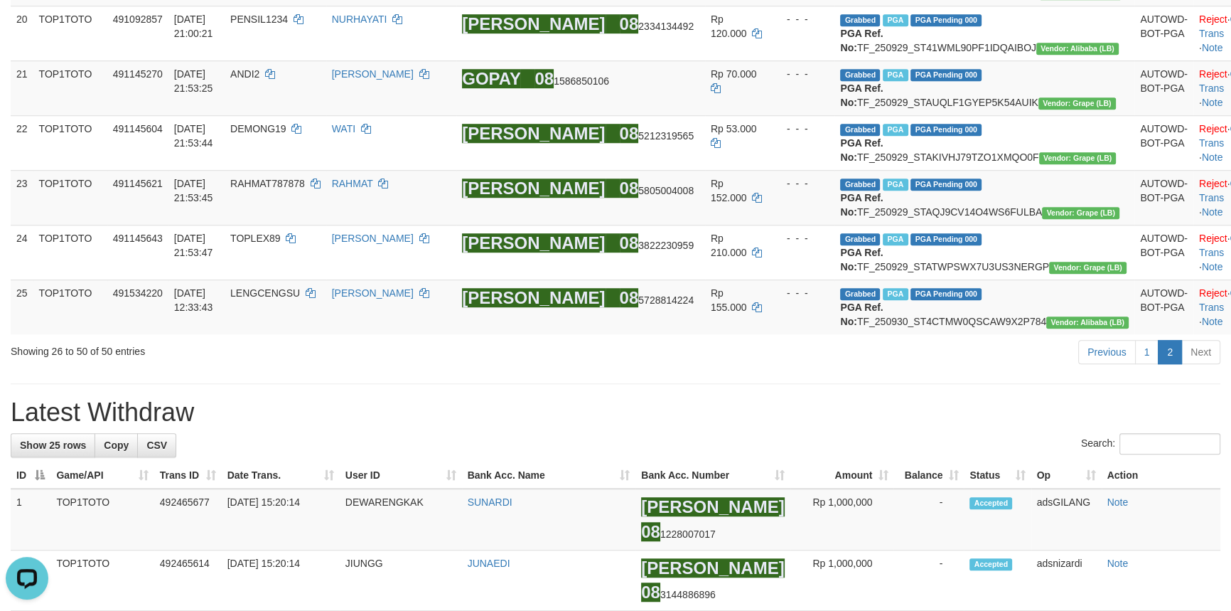
scroll to position [0, 0]
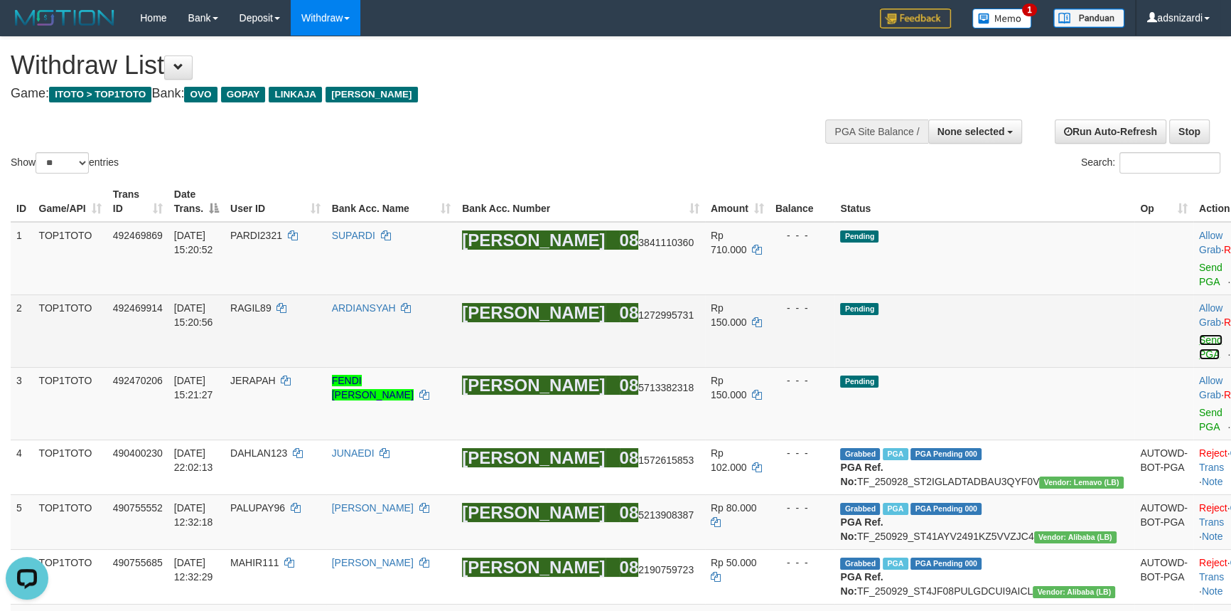
click at [1199, 334] on link "Send PGA" at bounding box center [1210, 347] width 23 height 26
click at [1199, 262] on link "Send PGA" at bounding box center [1210, 275] width 23 height 26
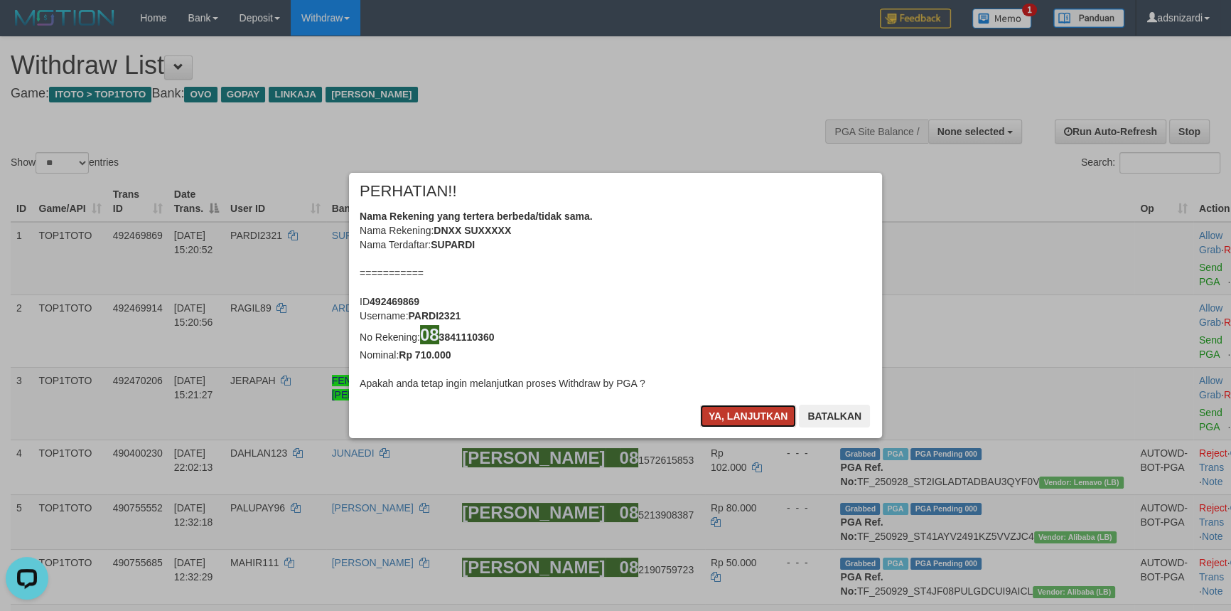
click at [734, 423] on button "Ya, lanjutkan" at bounding box center [748, 415] width 97 height 23
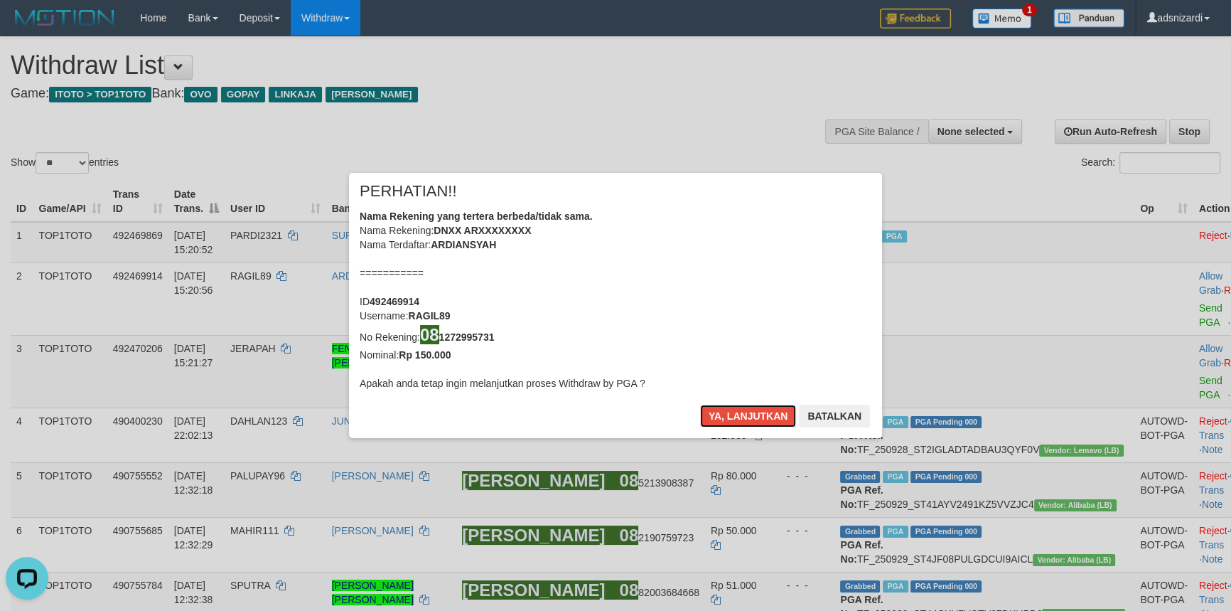
click at [734, 423] on button "Ya, lanjutkan" at bounding box center [748, 415] width 97 height 23
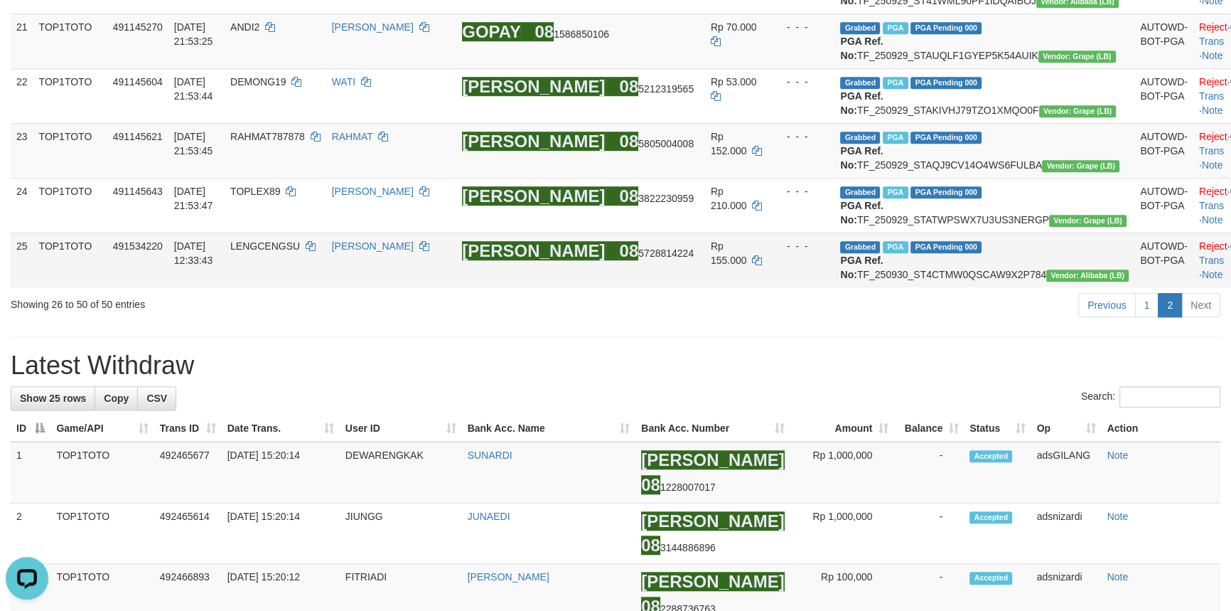
scroll to position [1422, 0]
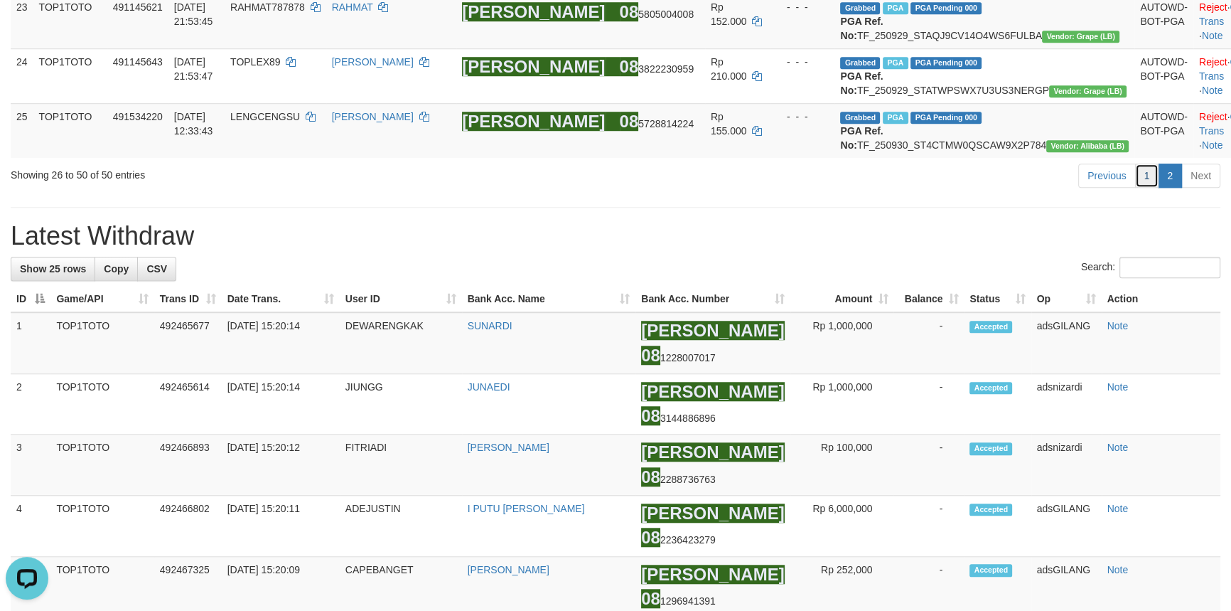
click at [1142, 188] on link "1" at bounding box center [1147, 175] width 24 height 24
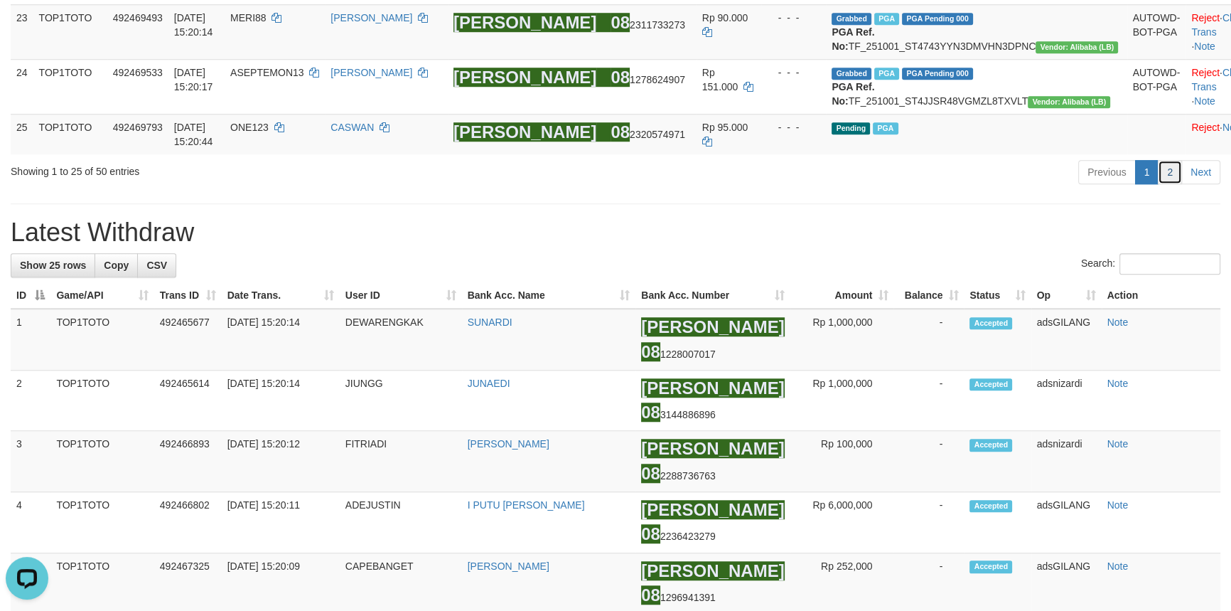
click at [1176, 184] on link "2" at bounding box center [1170, 172] width 24 height 24
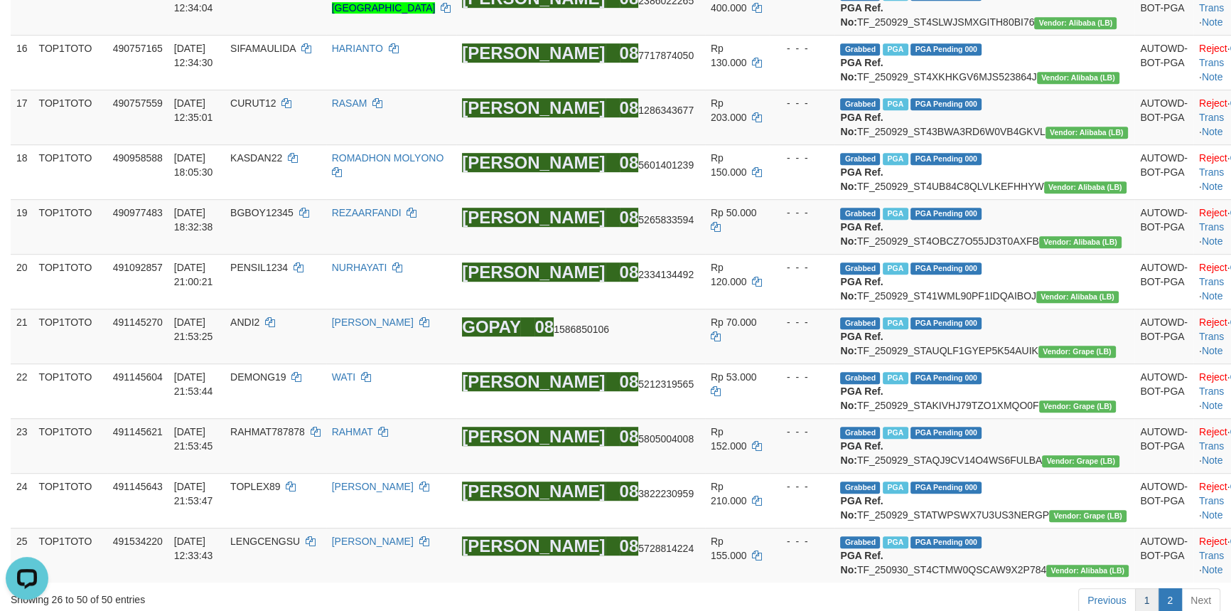
scroll to position [0, 0]
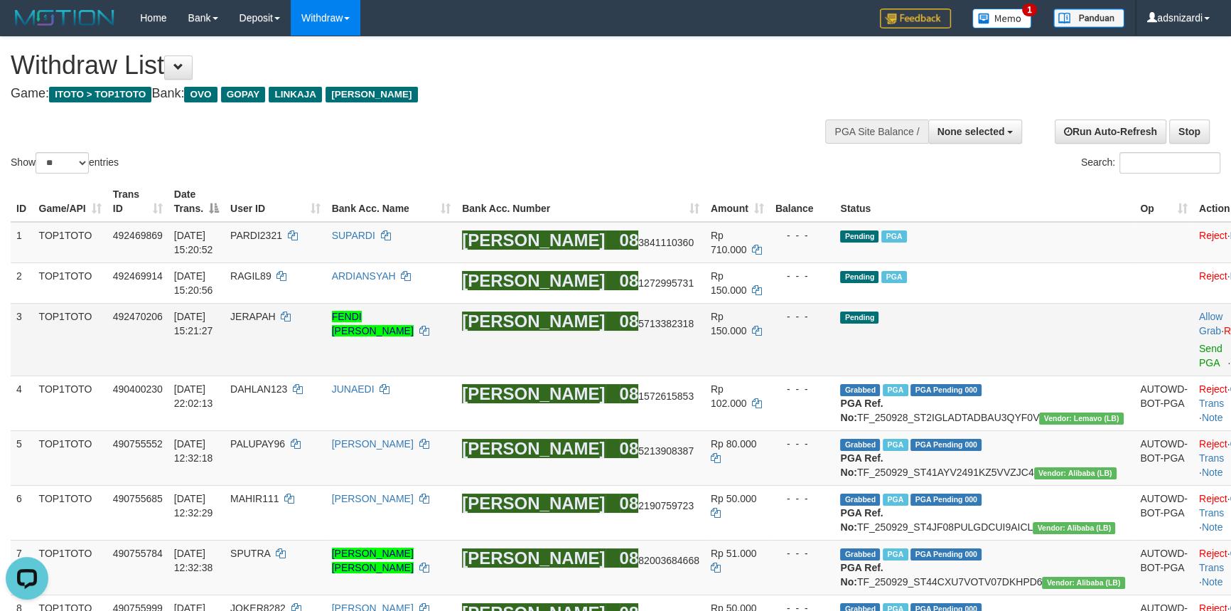
click at [1048, 316] on td "Pending" at bounding box center [985, 339] width 300 height 73
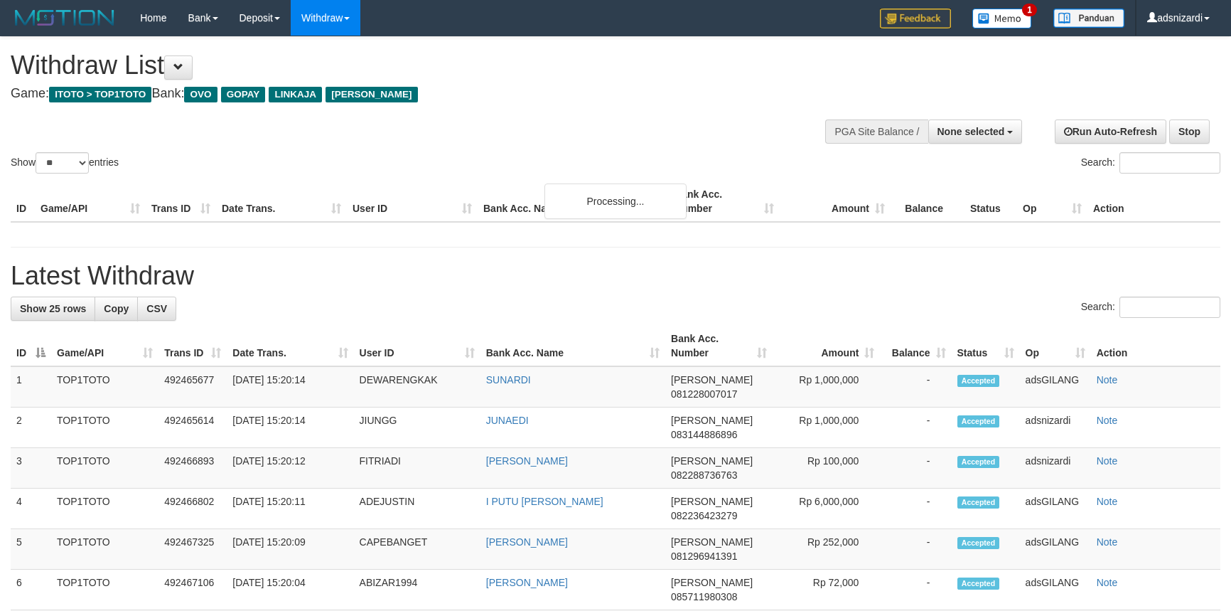
select select
select select "**"
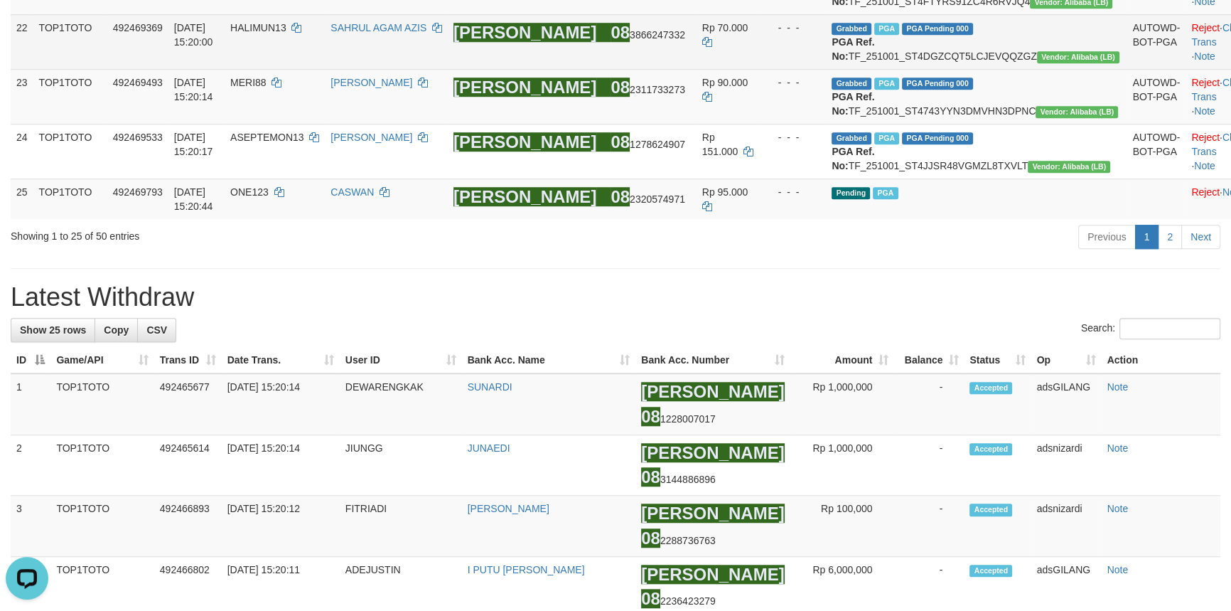
scroll to position [1550, 0]
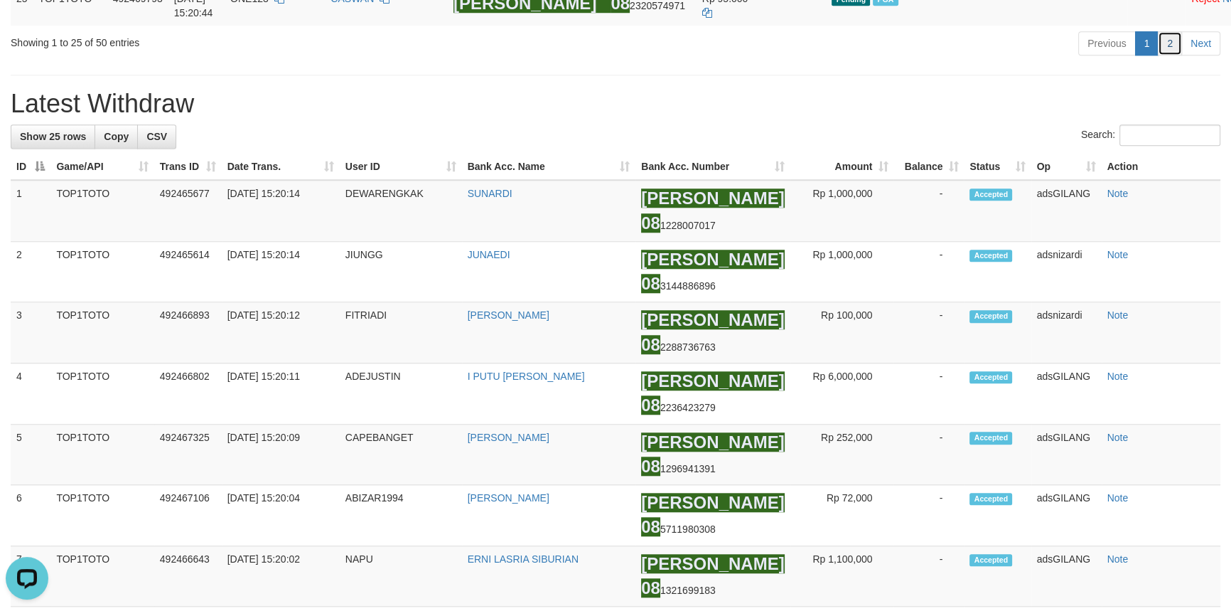
click at [1180, 55] on link "2" at bounding box center [1170, 43] width 24 height 24
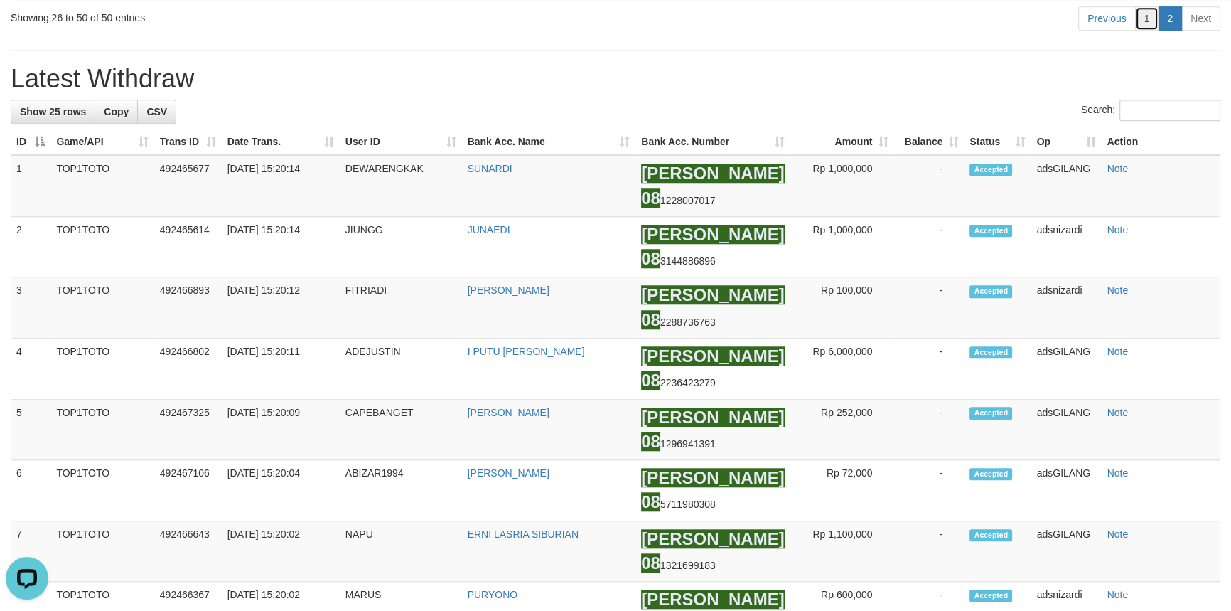
click at [1152, 31] on link "1" at bounding box center [1147, 18] width 24 height 24
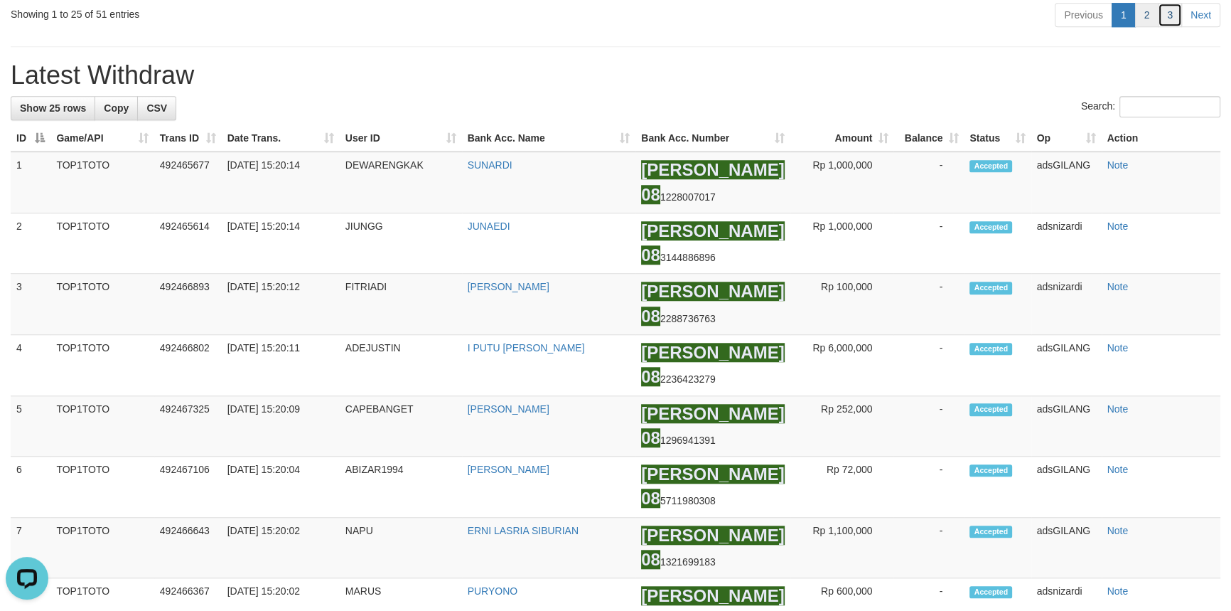
click at [1158, 27] on link "3" at bounding box center [1170, 15] width 24 height 24
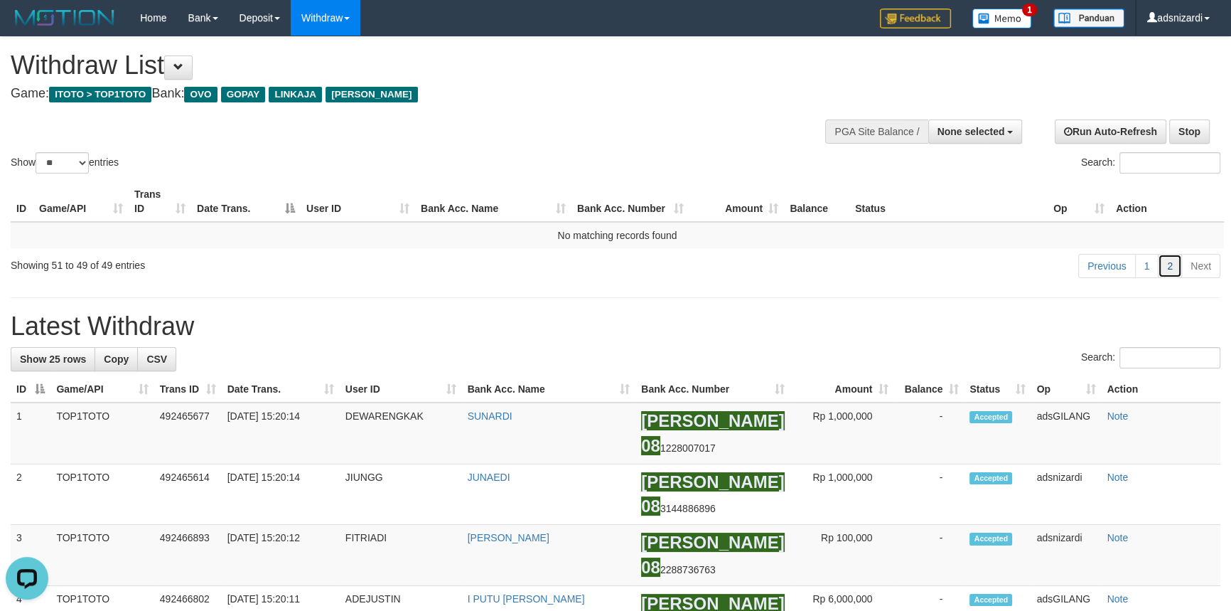
click at [1171, 263] on link "2" at bounding box center [1170, 266] width 24 height 24
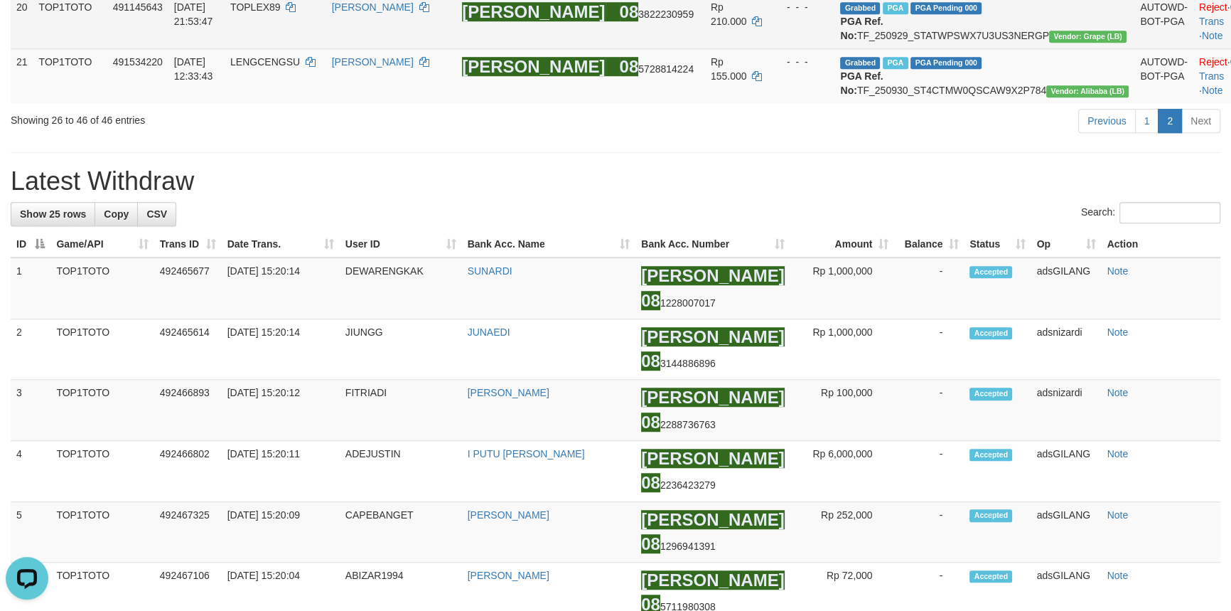
scroll to position [1122, 0]
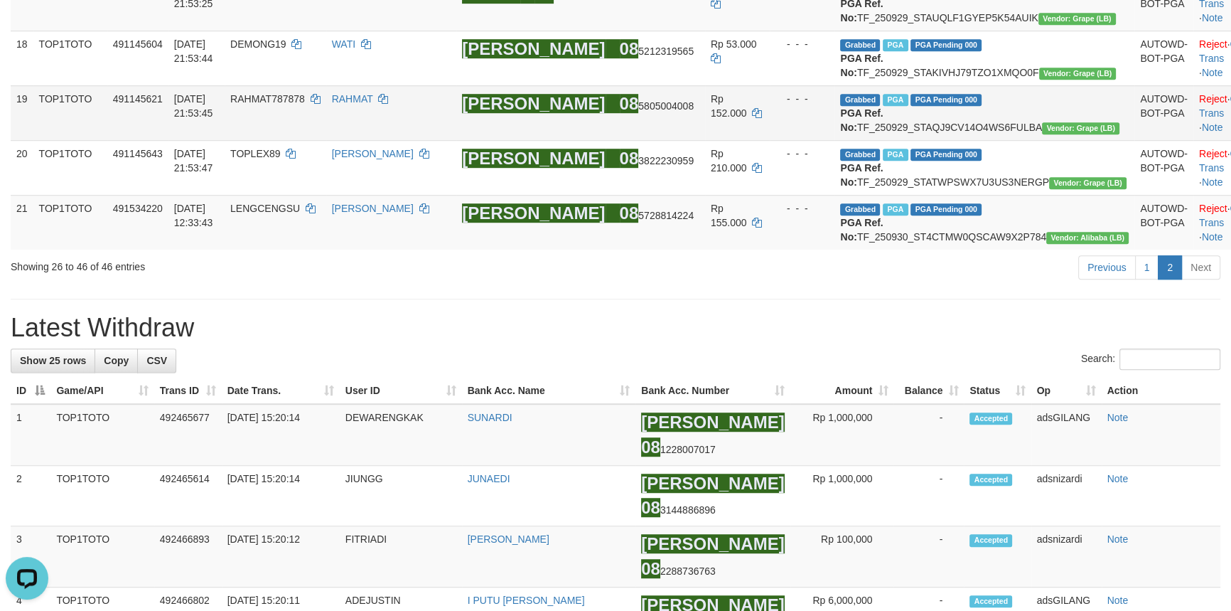
click at [1134, 140] on td "AUTOWD-BOT-PGA" at bounding box center [1163, 112] width 59 height 55
click at [1152, 284] on div "Previous 1 2 Next" at bounding box center [872, 269] width 697 height 31
click at [1151, 279] on link "1" at bounding box center [1147, 267] width 24 height 24
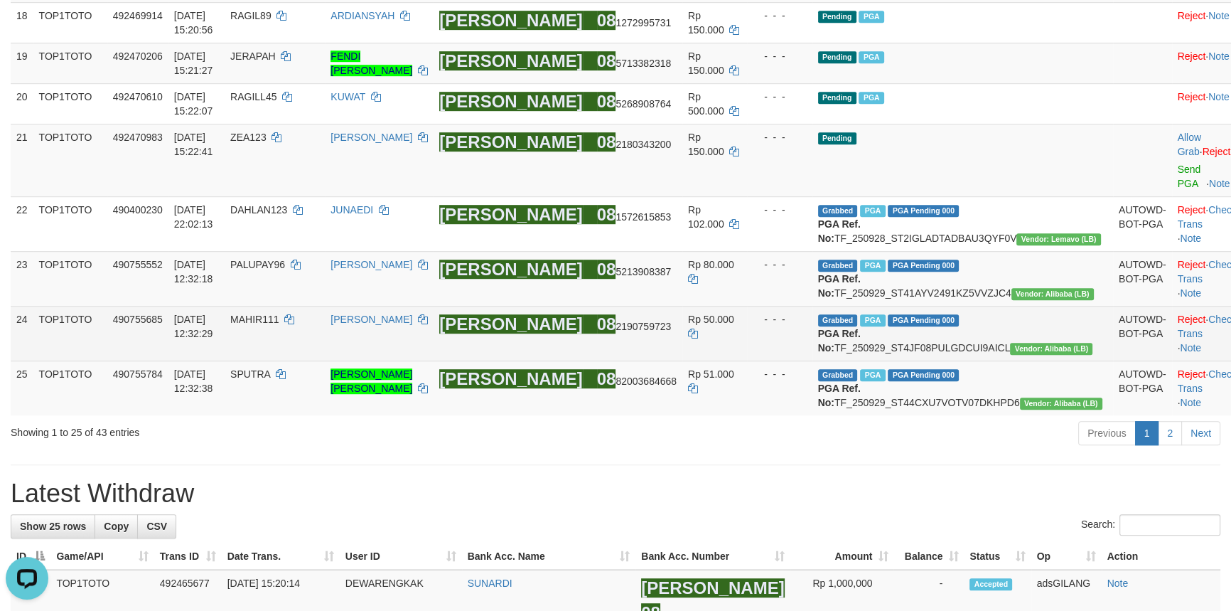
scroll to position [1124, 0]
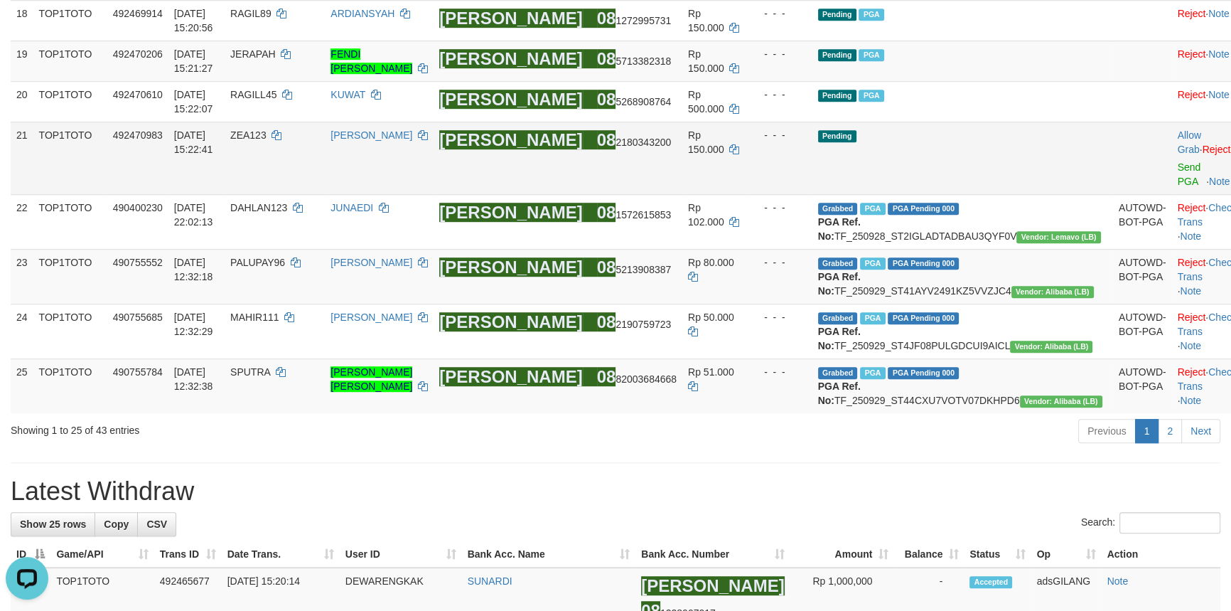
click at [1172, 194] on td "Allow Grab · Reject Send PGA · Note" at bounding box center [1207, 158] width 70 height 73
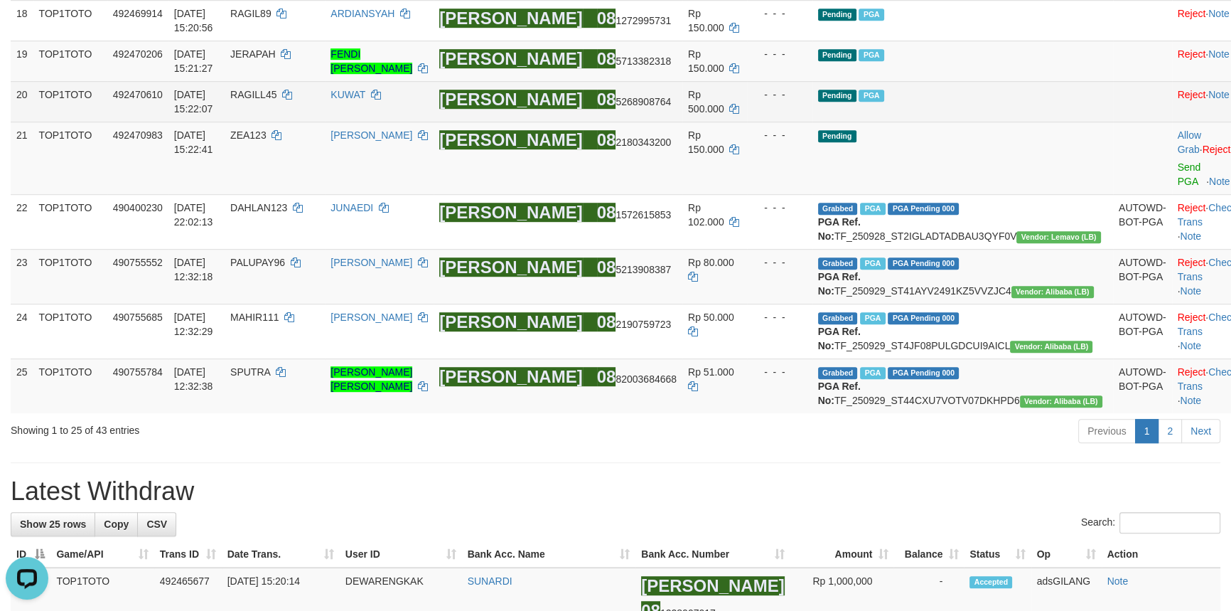
click at [1014, 122] on td "Pending PGA" at bounding box center [962, 101] width 301 height 41
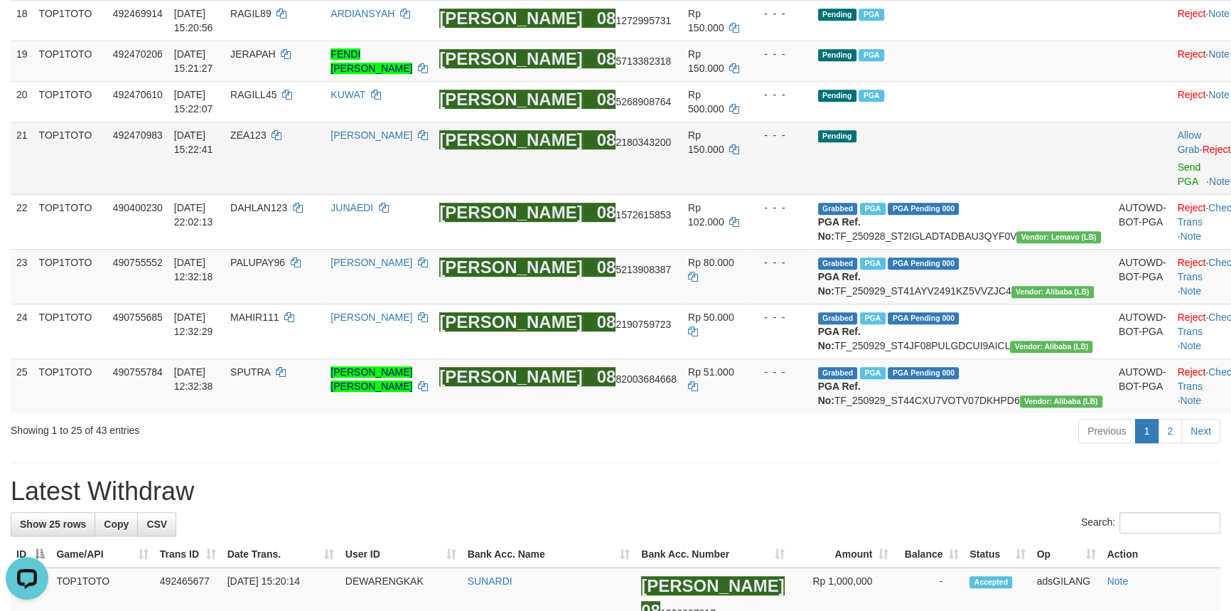
click at [1113, 194] on td at bounding box center [1142, 158] width 59 height 73
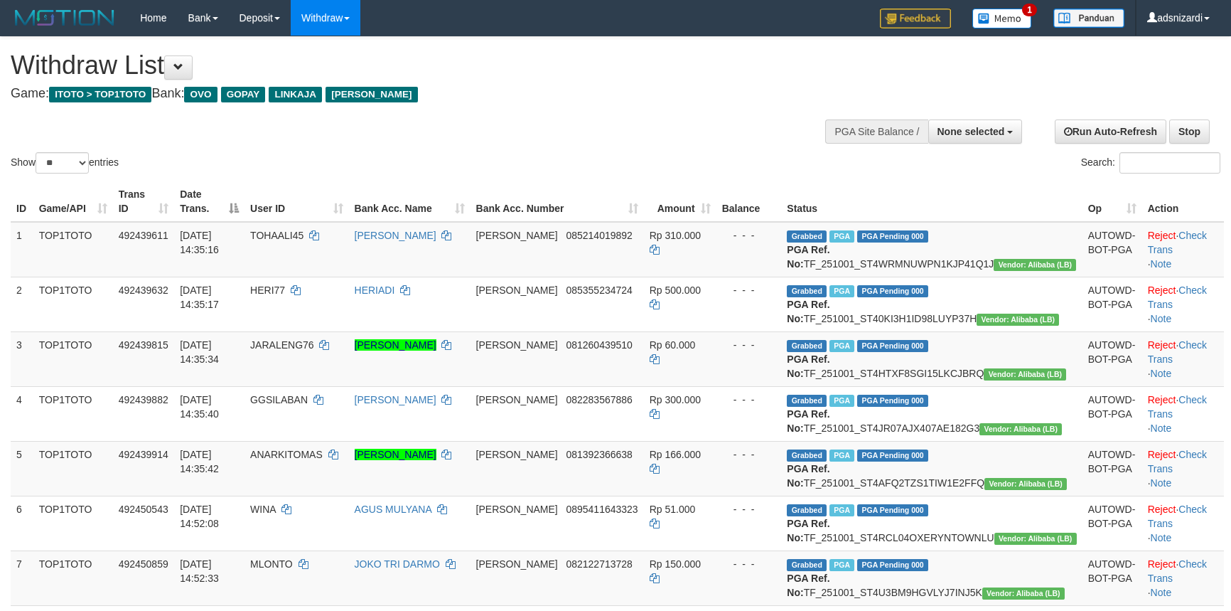
select select
select select "**"
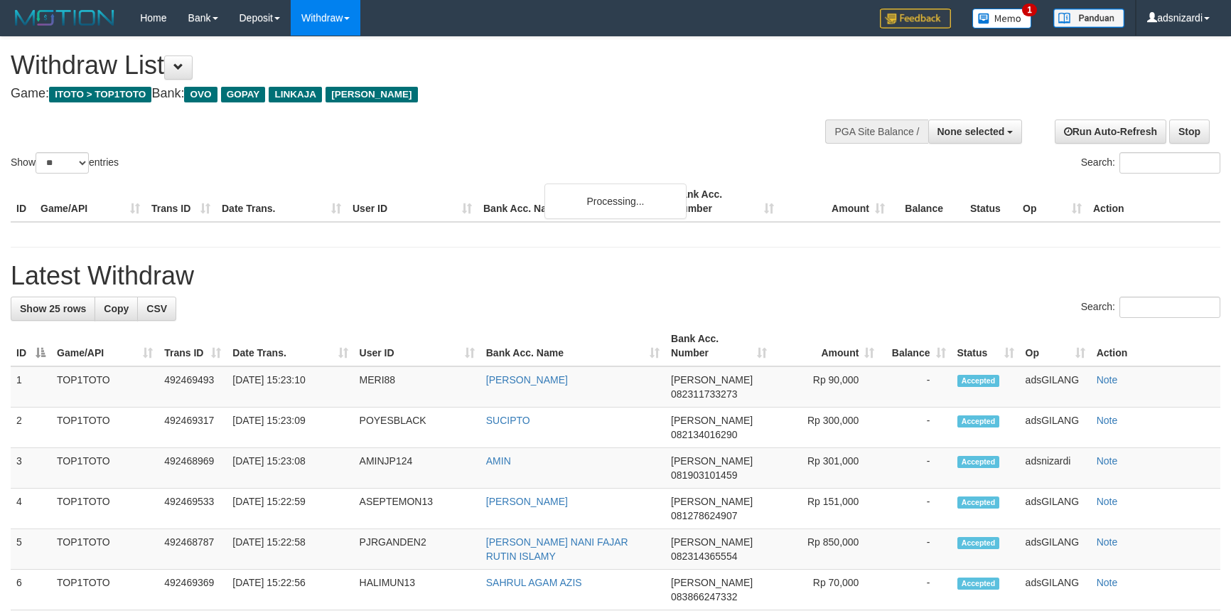
select select
select select "**"
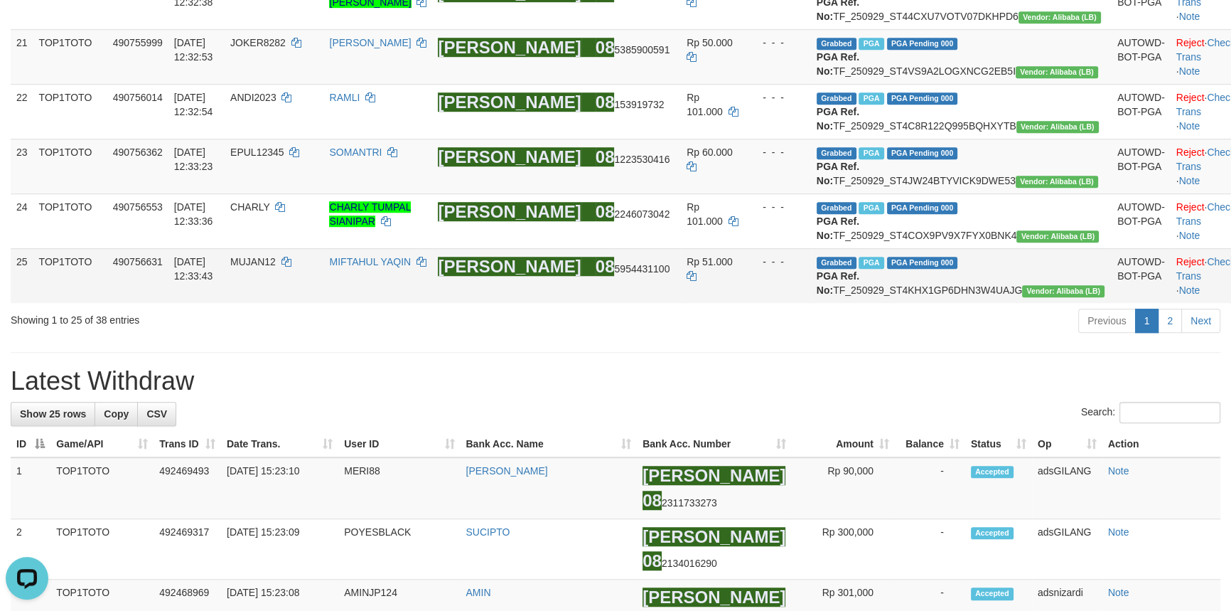
drag, startPoint x: 785, startPoint y: 500, endPoint x: 638, endPoint y: 488, distance: 147.6
click at [829, 338] on div "Previous 1 2 Next" at bounding box center [872, 322] width 697 height 31
click at [759, 537] on div "**********" at bounding box center [615, 421] width 1231 height 3273
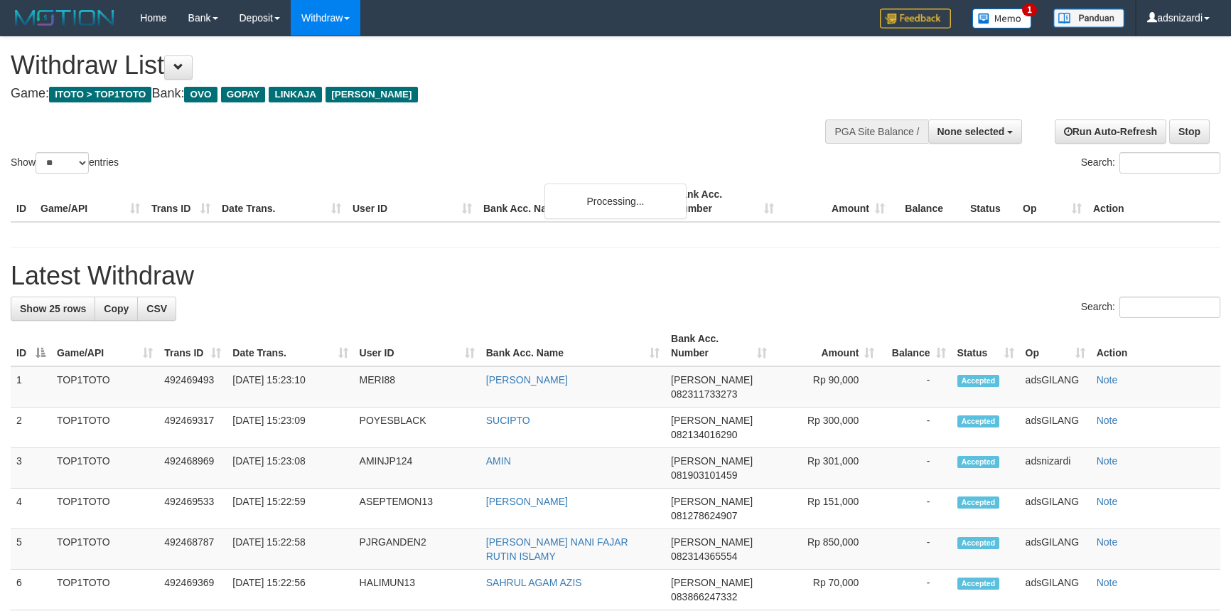
select select
select select "**"
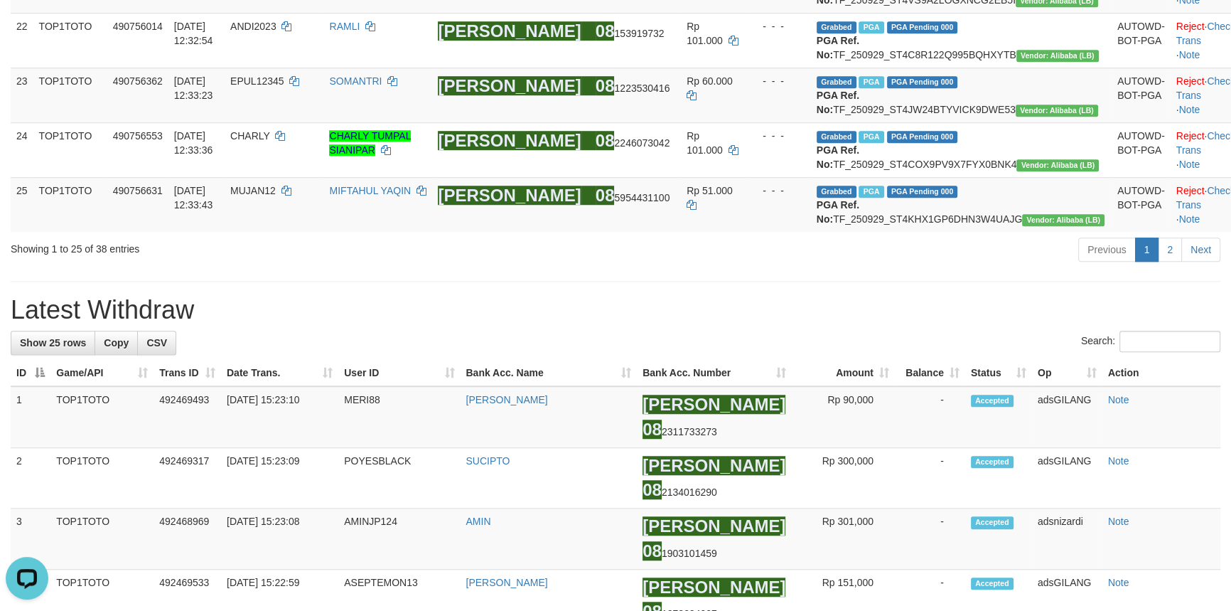
click at [775, 478] on div "**********" at bounding box center [615, 350] width 1231 height 3273
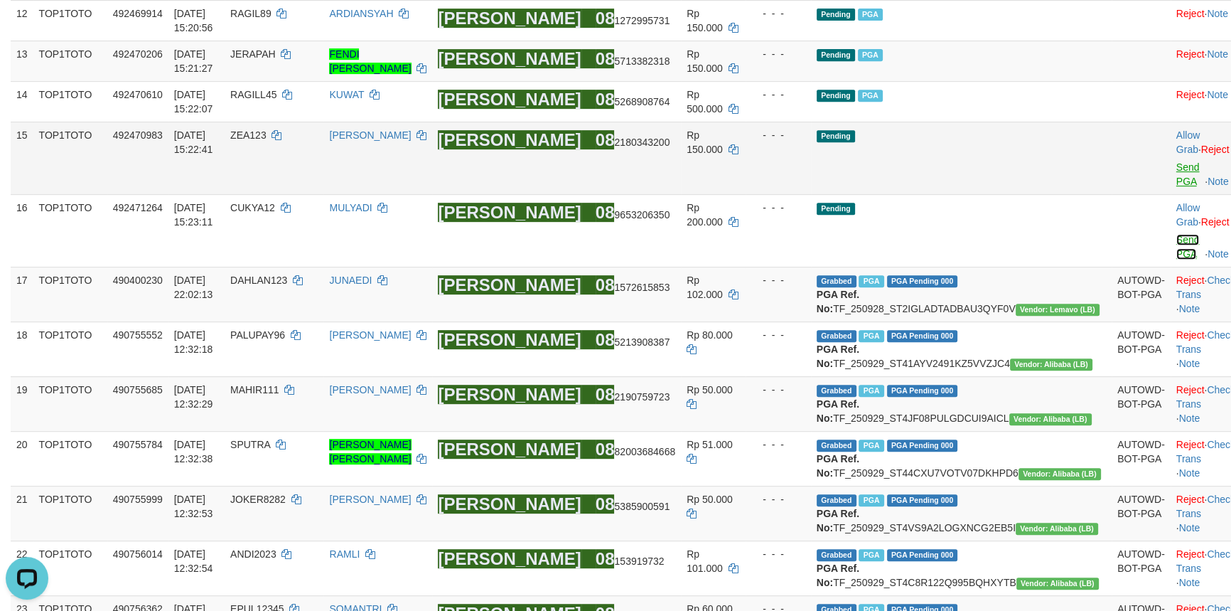
click at [1176, 259] on link "Send PGA" at bounding box center [1187, 247] width 23 height 26
click at [1176, 187] on link "Send PGA" at bounding box center [1187, 174] width 23 height 26
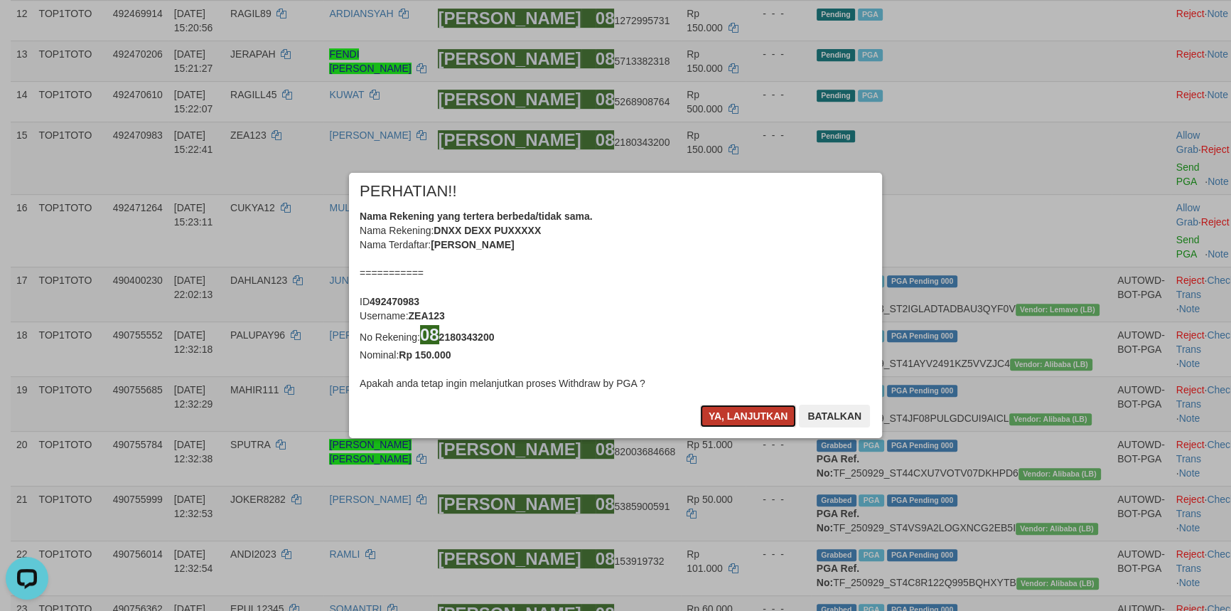
click at [749, 417] on button "Ya, lanjutkan" at bounding box center [748, 415] width 97 height 23
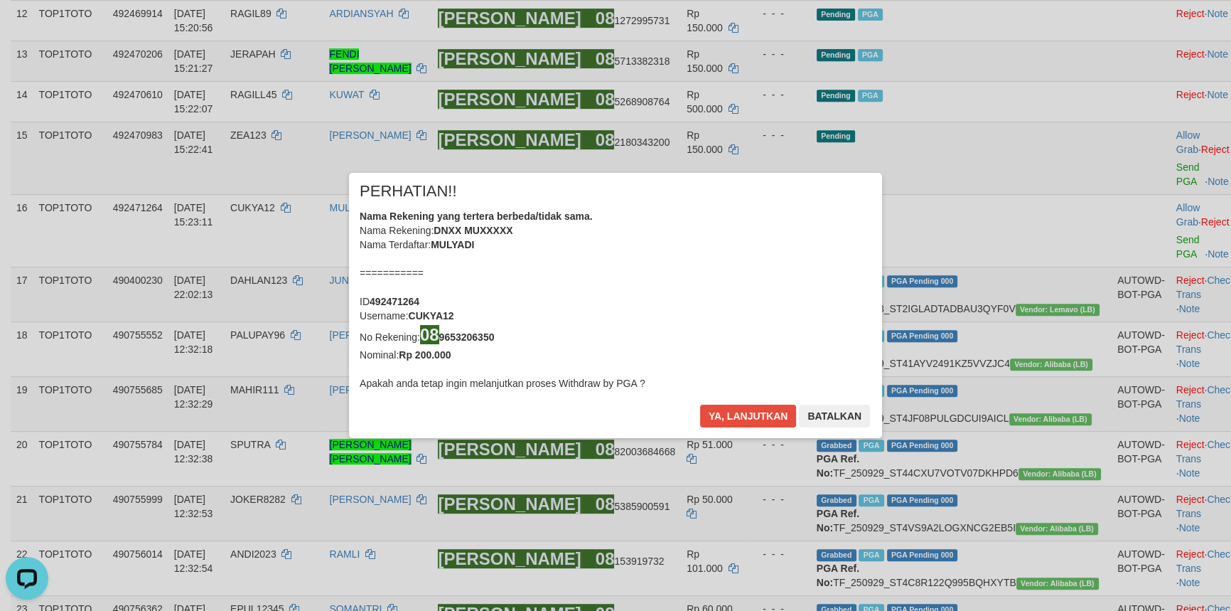
scroll to position [791, 0]
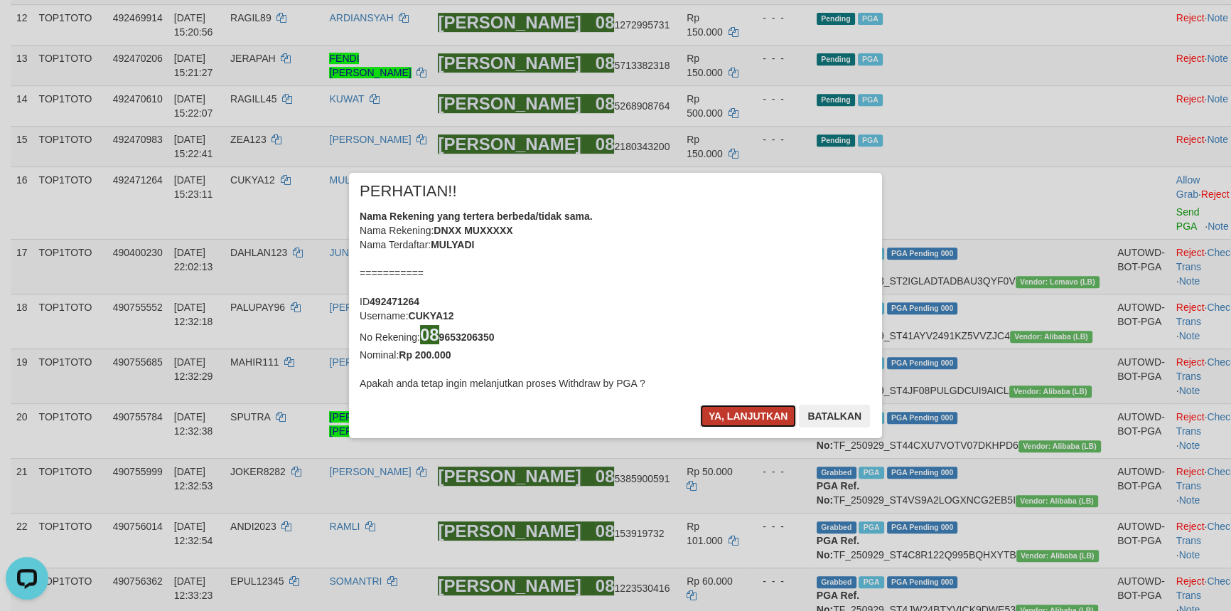
click at [745, 426] on button "Ya, lanjutkan" at bounding box center [748, 415] width 97 height 23
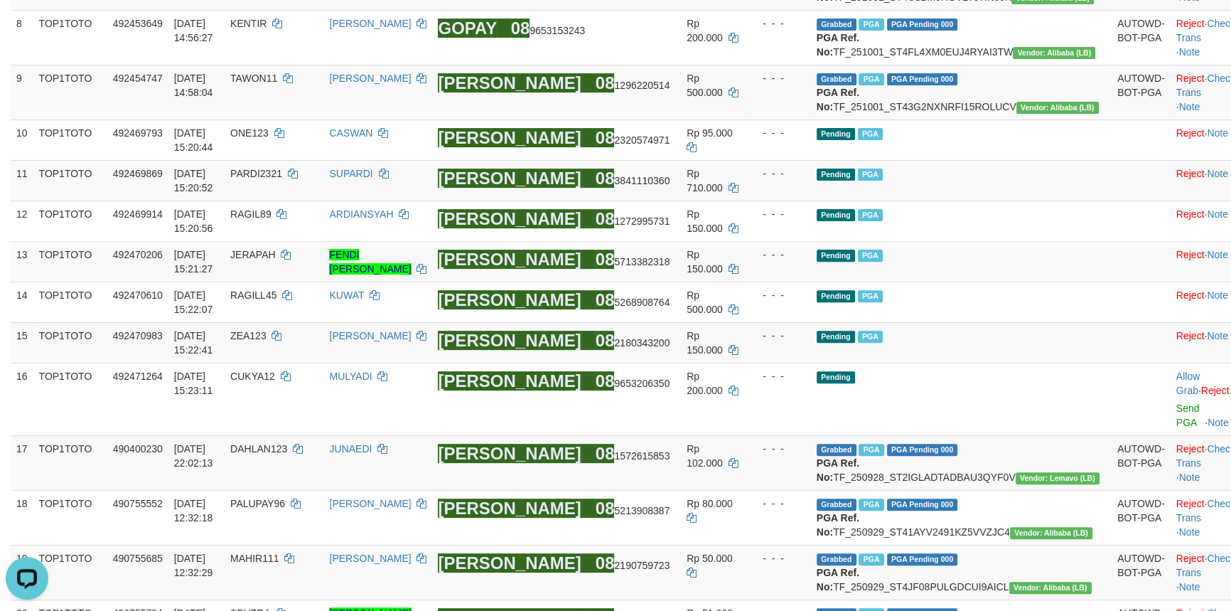
scroll to position [588, 0]
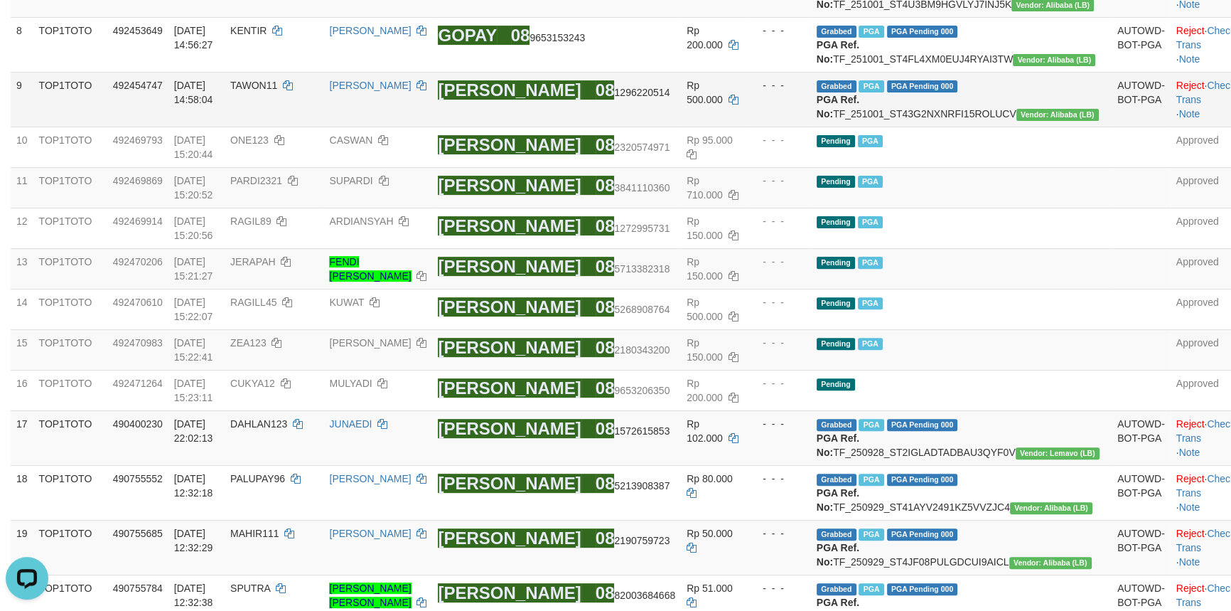
click at [800, 92] on div "- - -" at bounding box center [778, 85] width 54 height 14
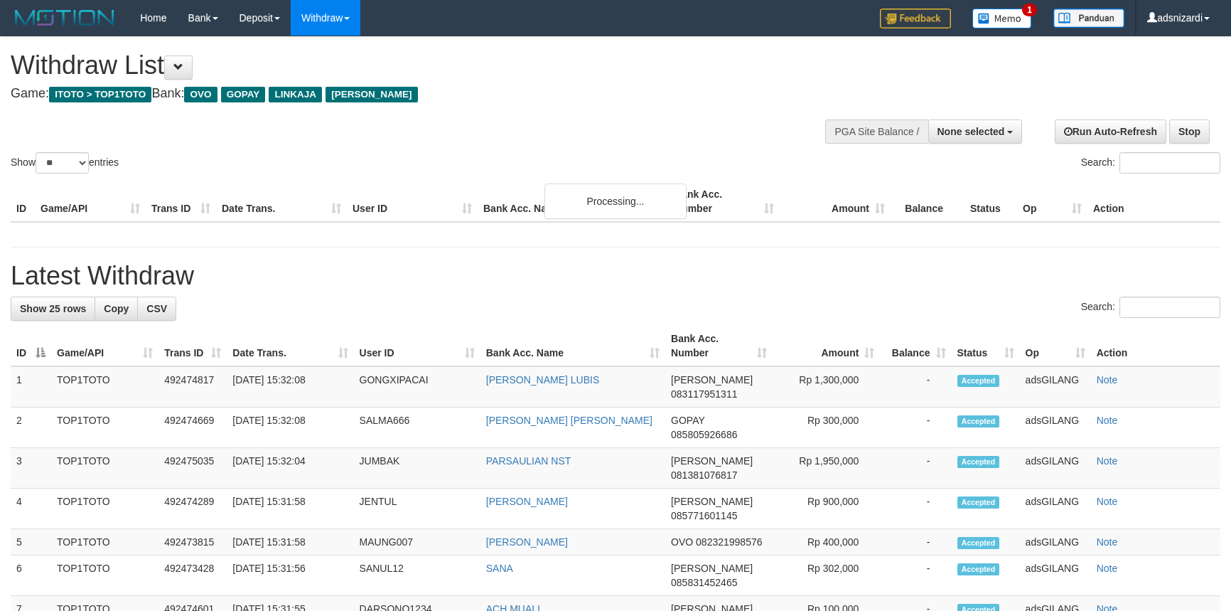
select select
select select "**"
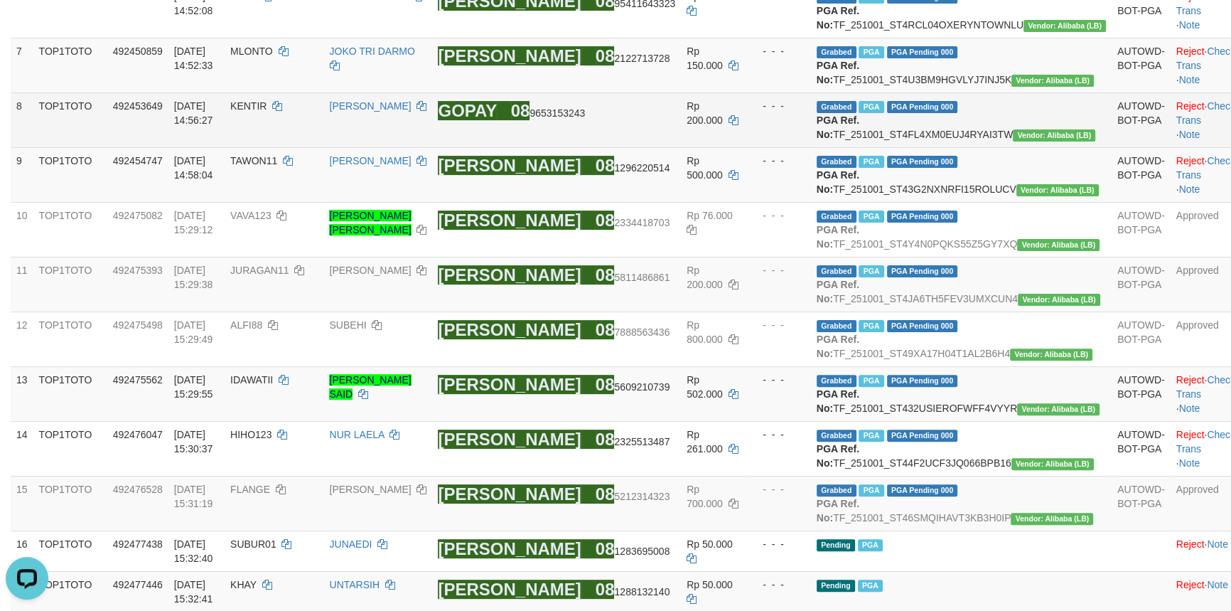
scroll to position [394, 0]
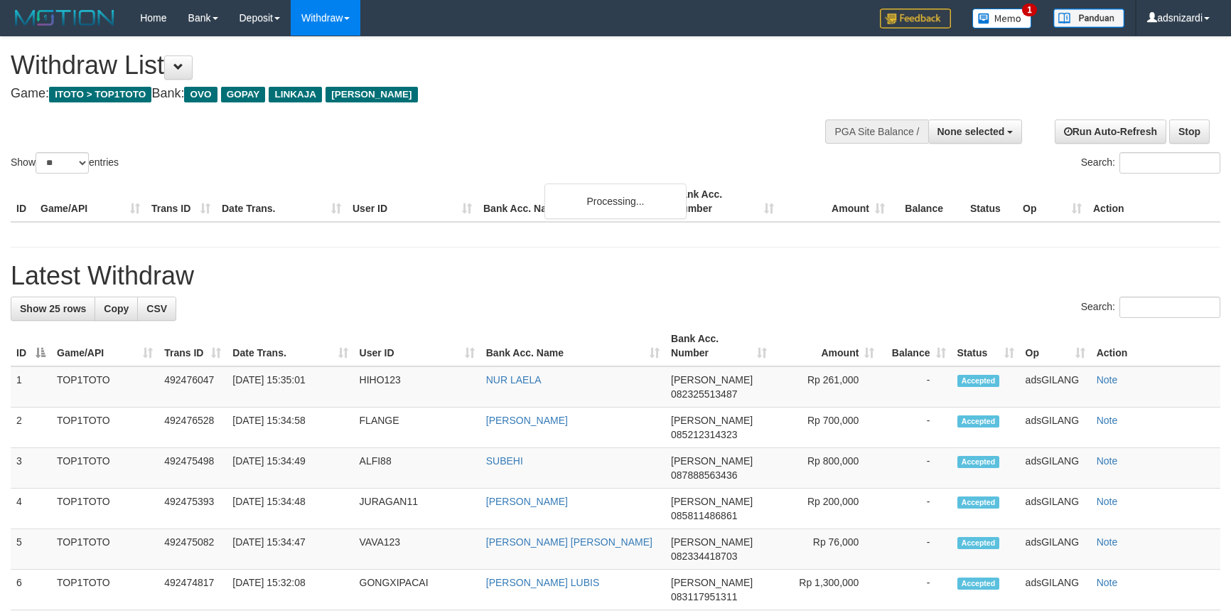
select select
select select "**"
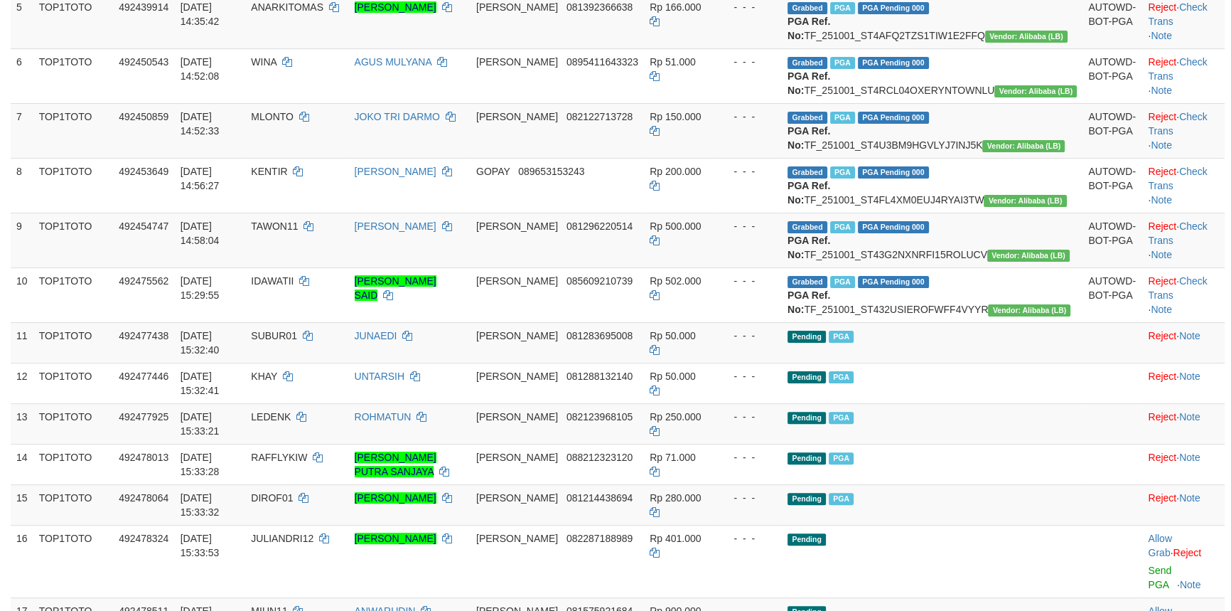
scroll to position [394, 0]
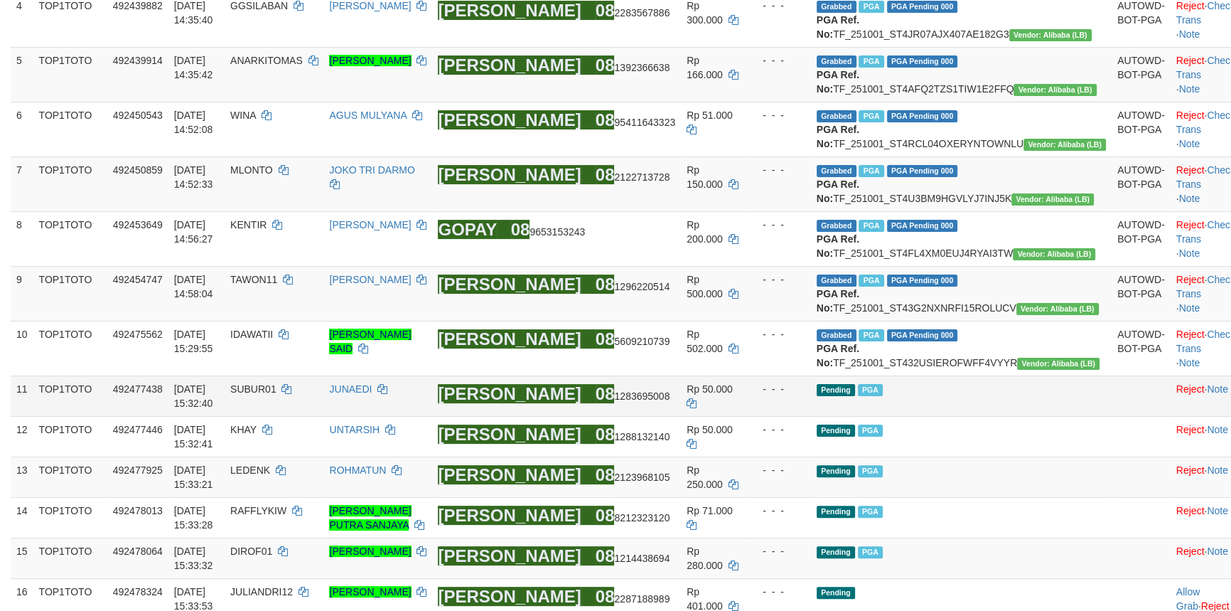
click at [1049, 416] on td "Pending PGA" at bounding box center [961, 395] width 301 height 41
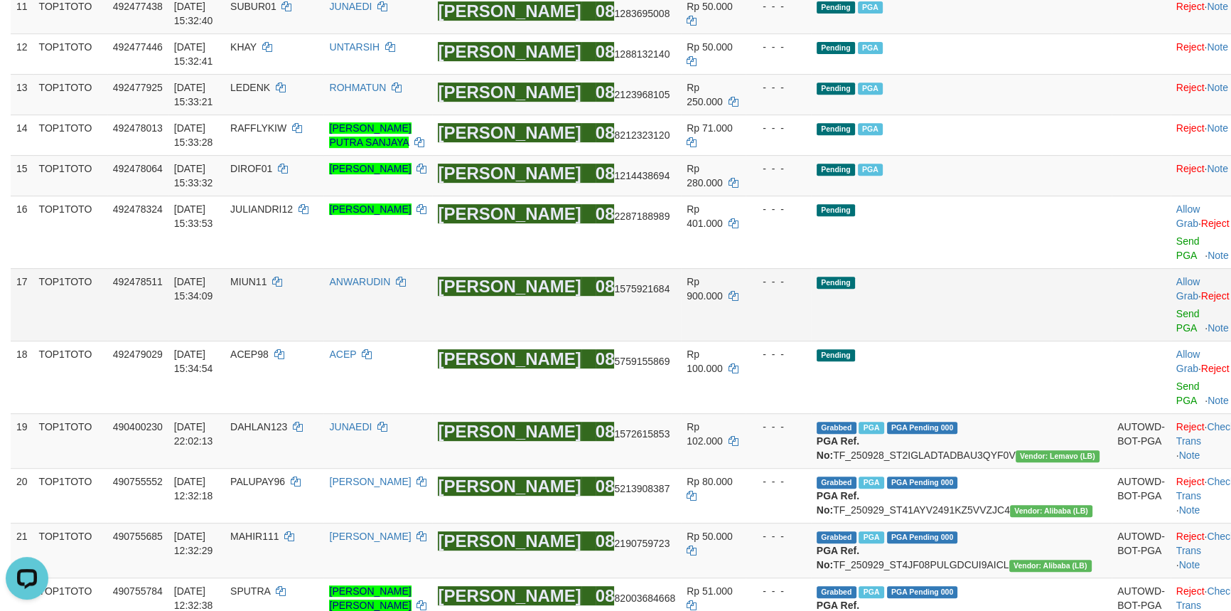
scroll to position [782, 0]
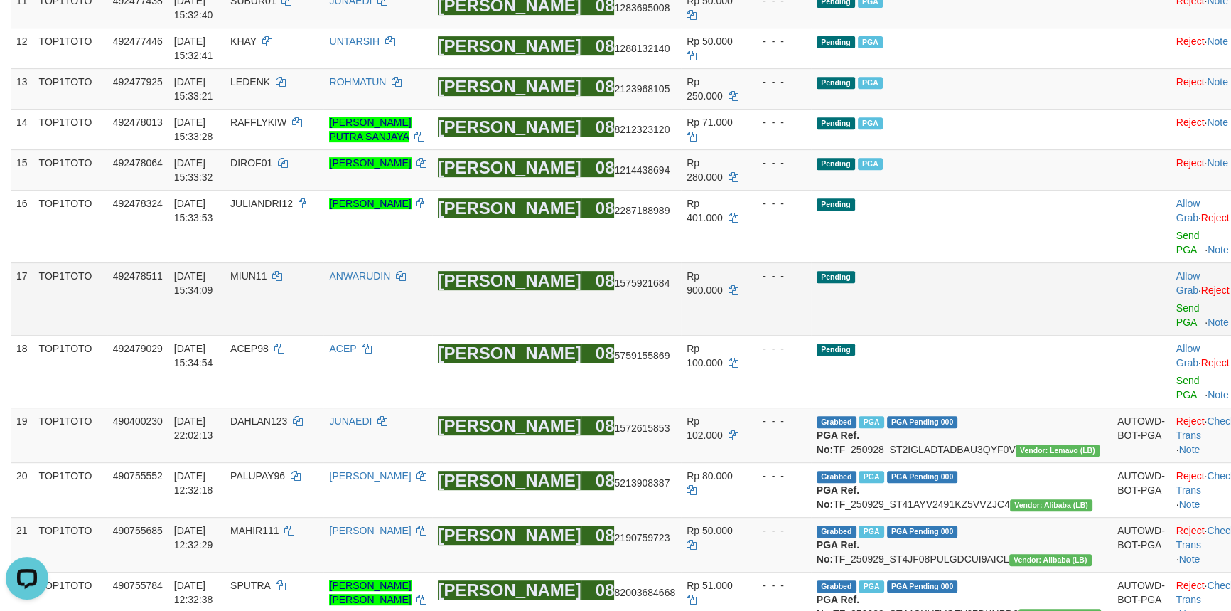
click at [967, 335] on td "Pending" at bounding box center [961, 298] width 301 height 73
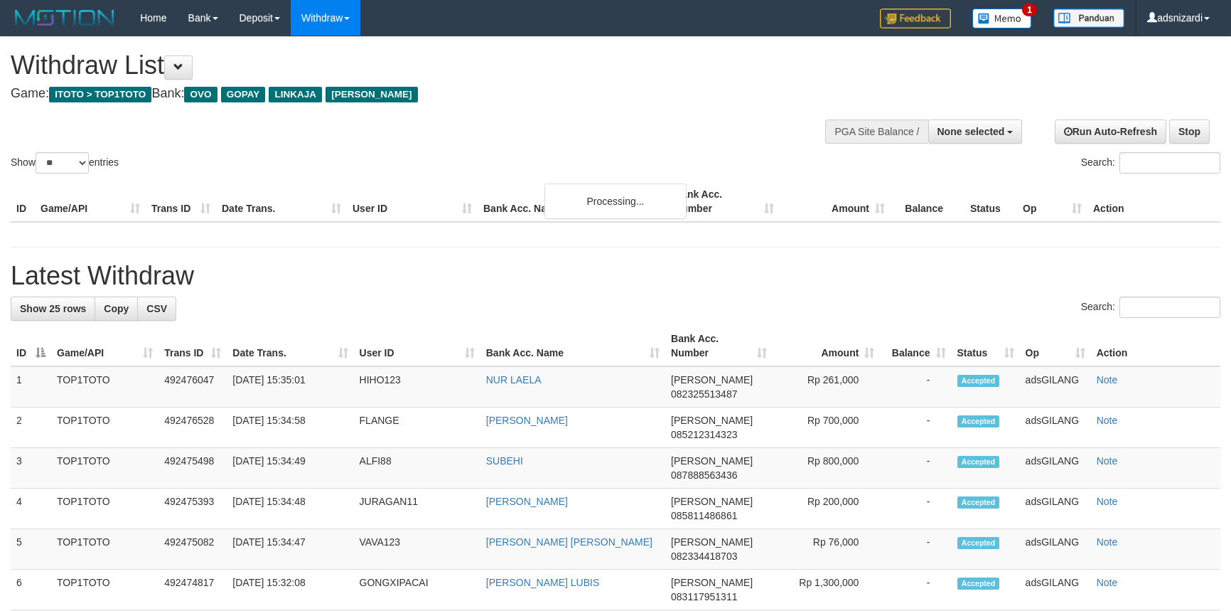
select select
select select "**"
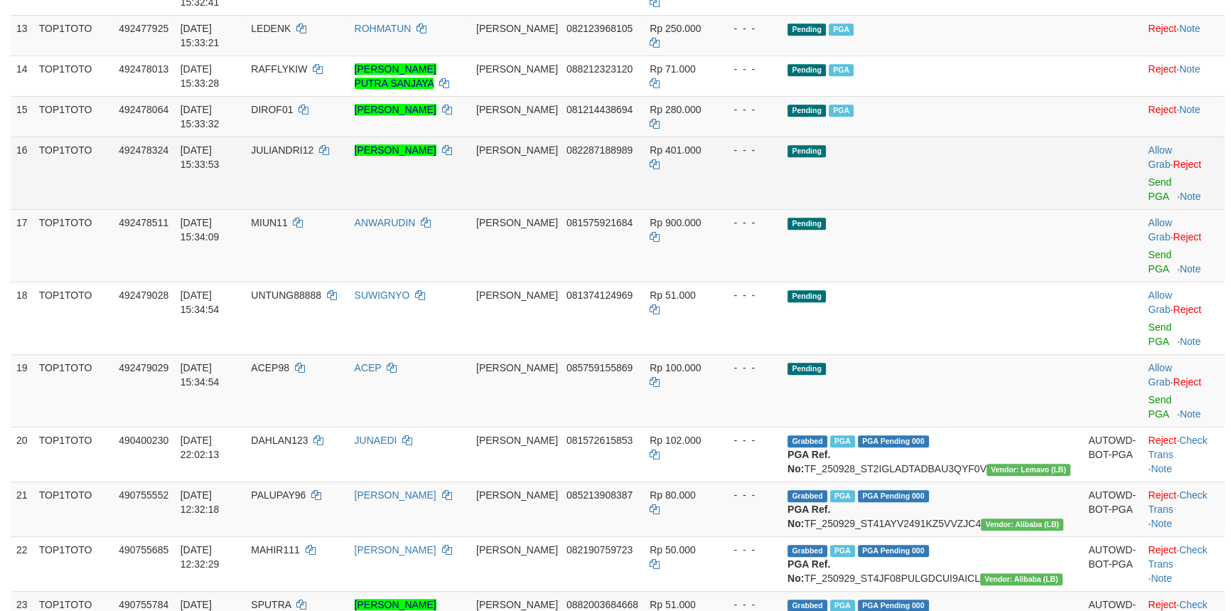
scroll to position [782, 0]
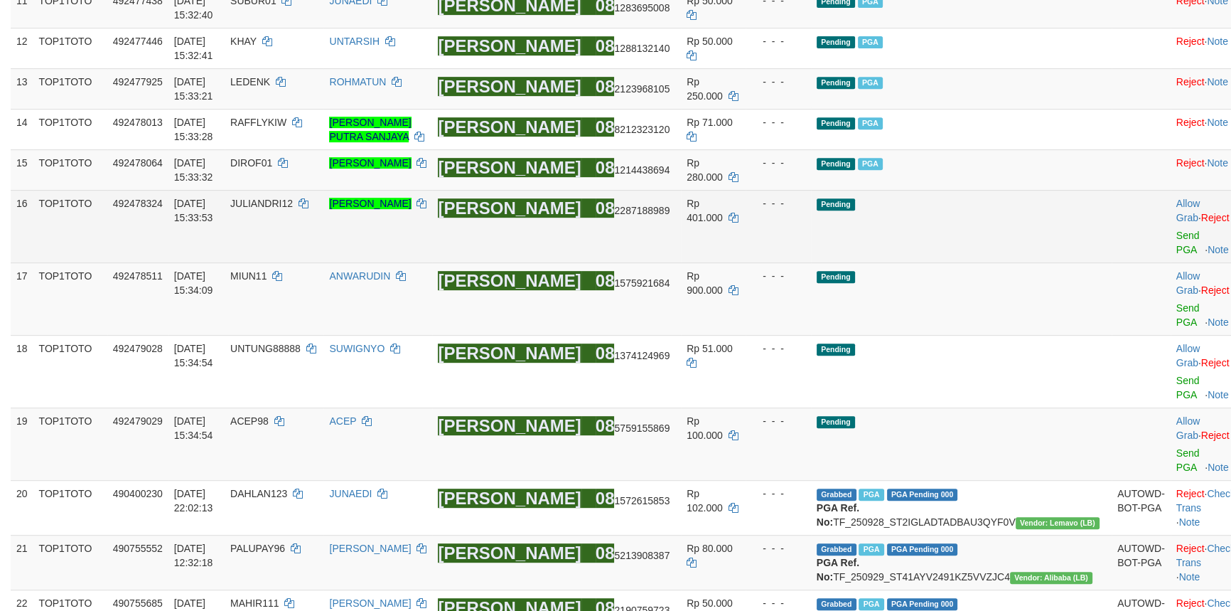
click at [992, 262] on td "Pending" at bounding box center [961, 226] width 301 height 73
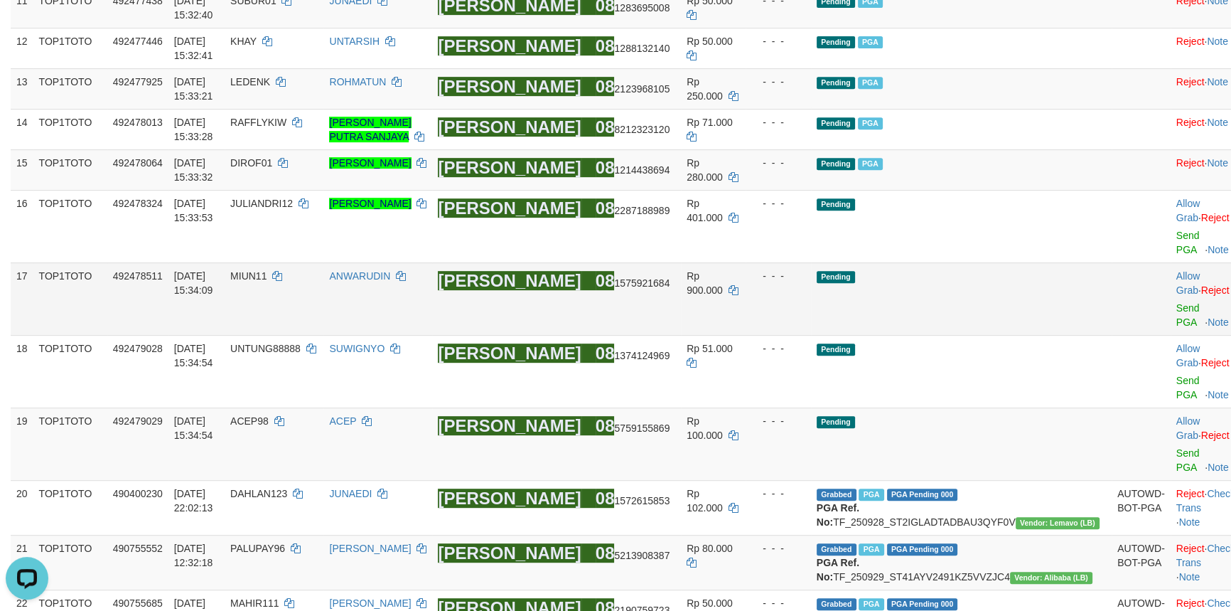
scroll to position [0, 0]
click at [1008, 335] on td "Pending" at bounding box center [961, 298] width 301 height 73
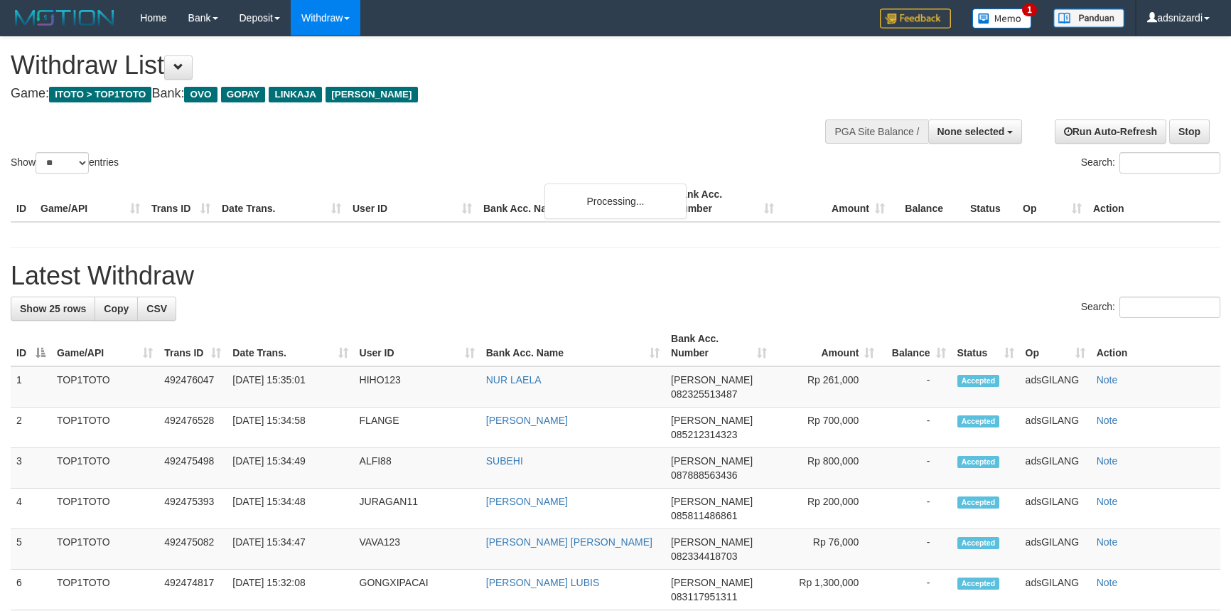
select select
select select "**"
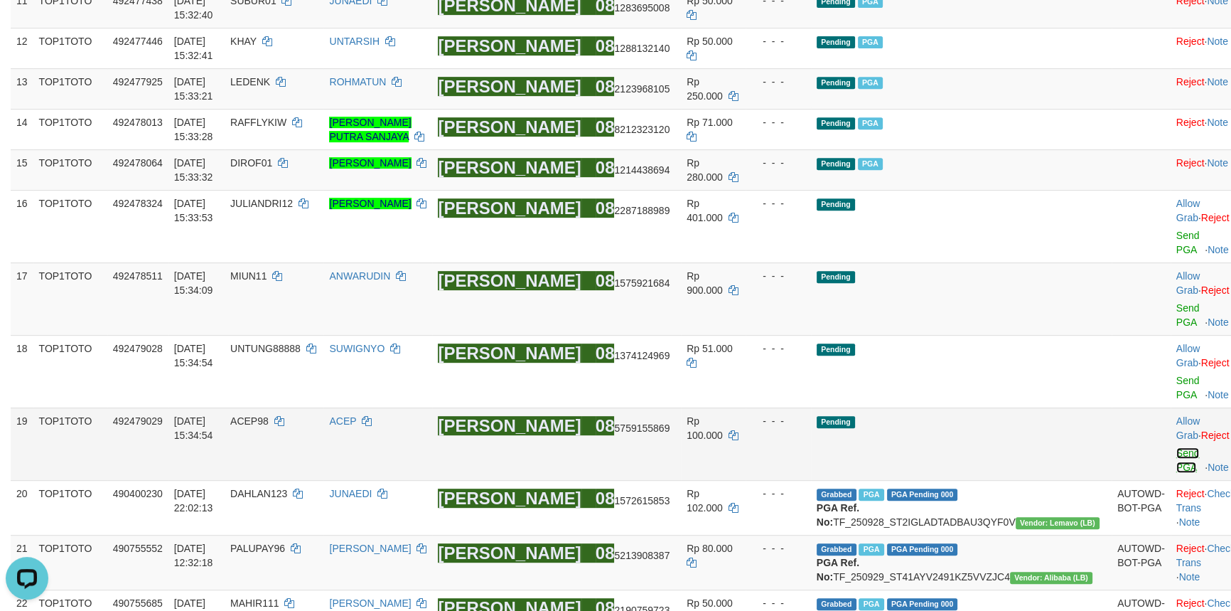
click at [1176, 473] on link "Send PGA" at bounding box center [1187, 460] width 23 height 26
click at [1176, 400] on link "Send PGA" at bounding box center [1187, 388] width 23 height 26
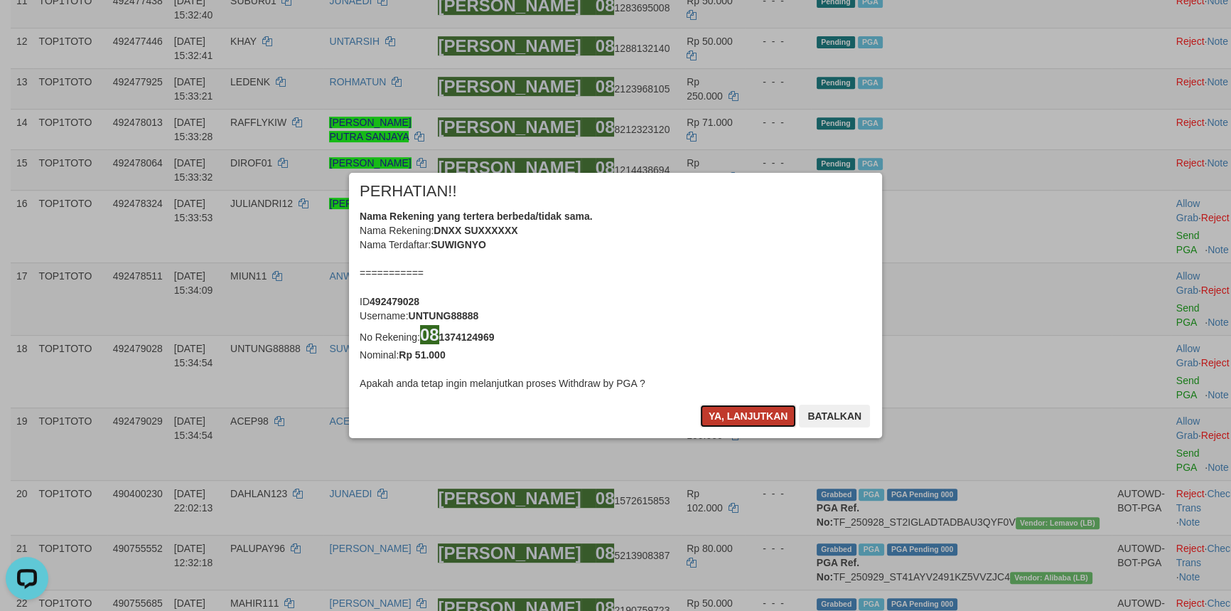
click at [756, 405] on button "Ya, lanjutkan" at bounding box center [748, 415] width 97 height 23
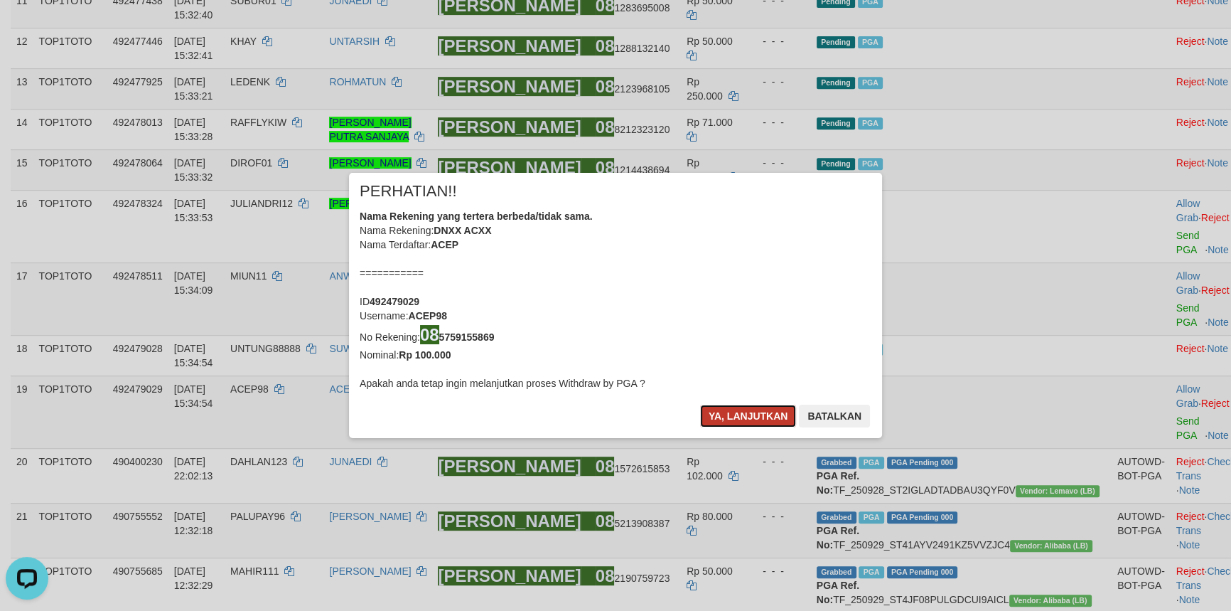
click at [756, 406] on button "Ya, lanjutkan" at bounding box center [748, 415] width 97 height 23
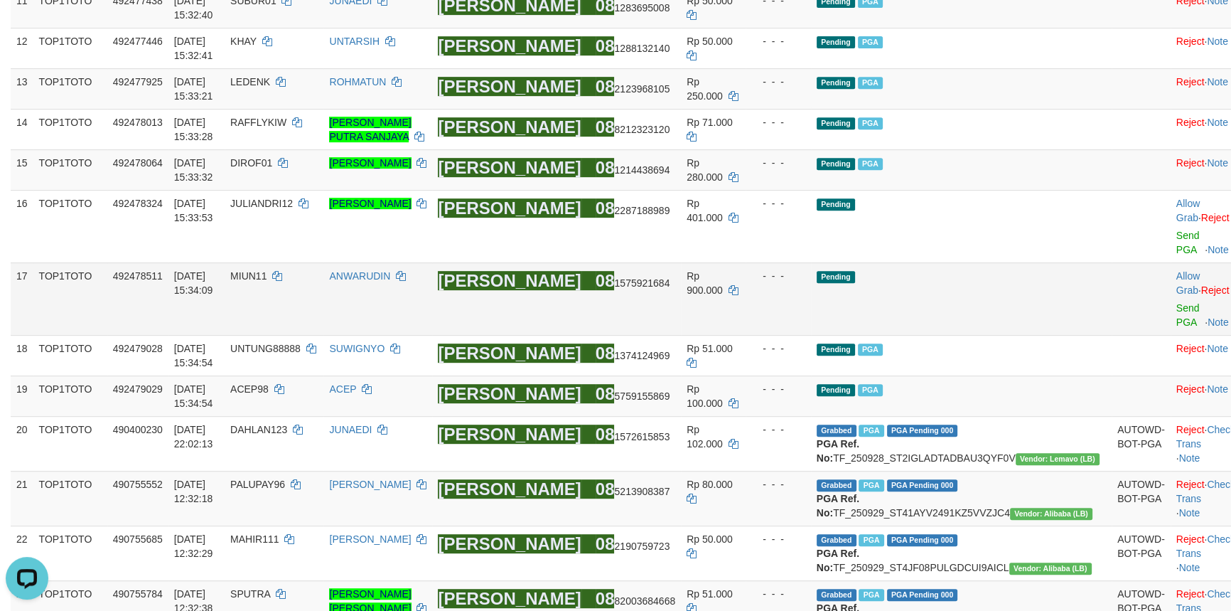
click at [894, 335] on td "Pending" at bounding box center [961, 298] width 301 height 73
click at [1176, 328] on link "Send PGA" at bounding box center [1187, 315] width 23 height 26
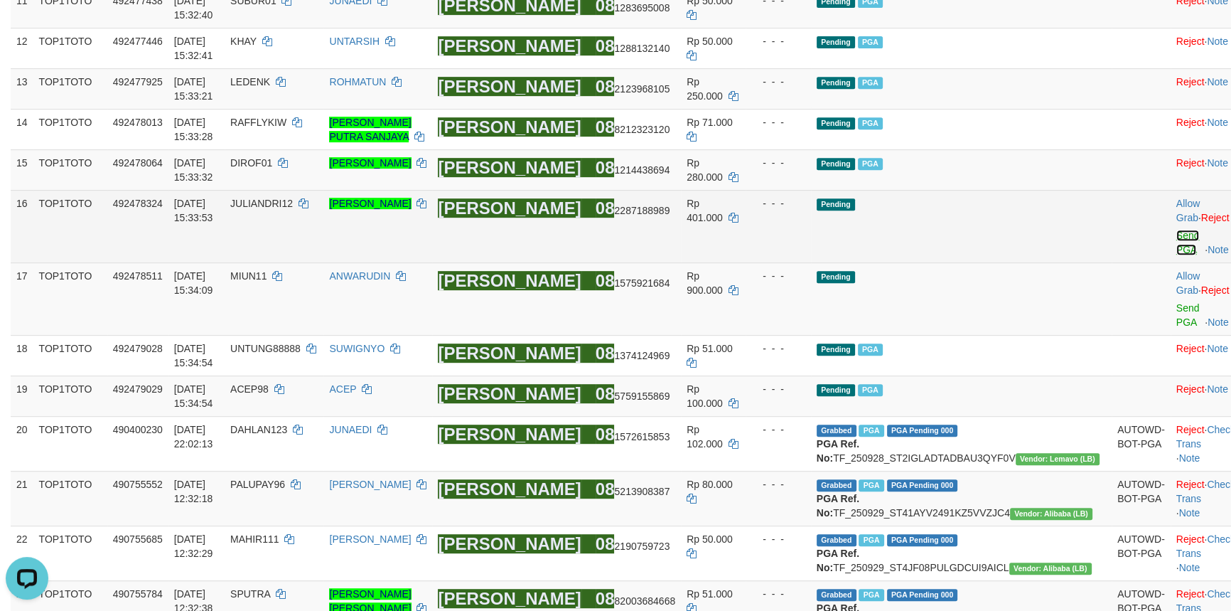
click at [1176, 255] on link "Send PGA" at bounding box center [1187, 243] width 23 height 26
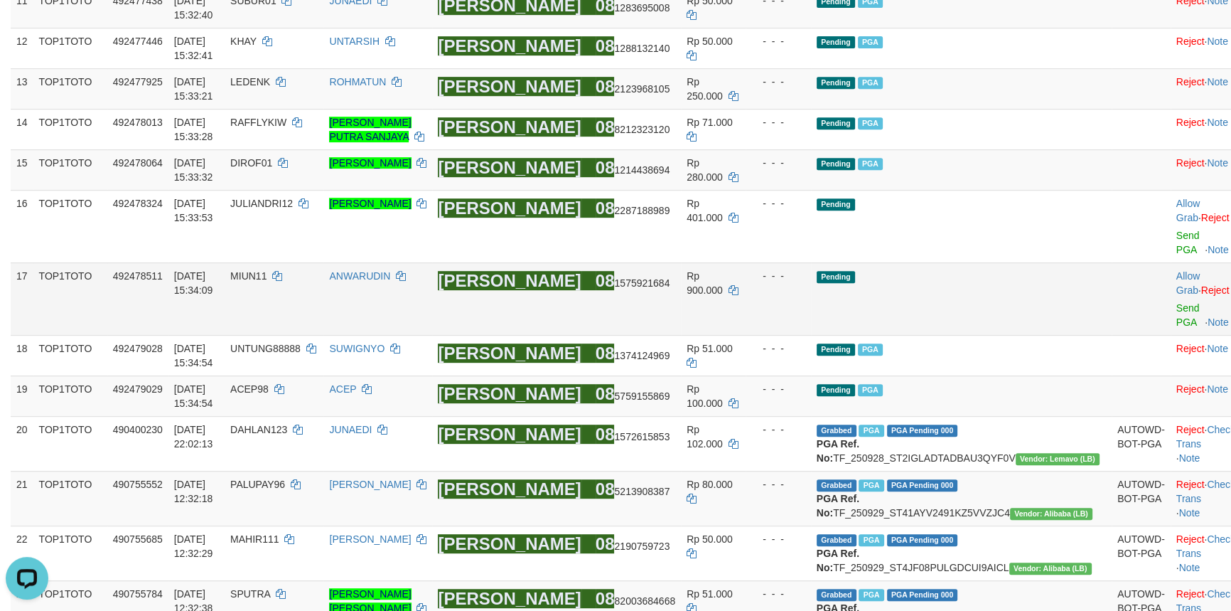
click at [969, 335] on td "Pending" at bounding box center [961, 298] width 301 height 73
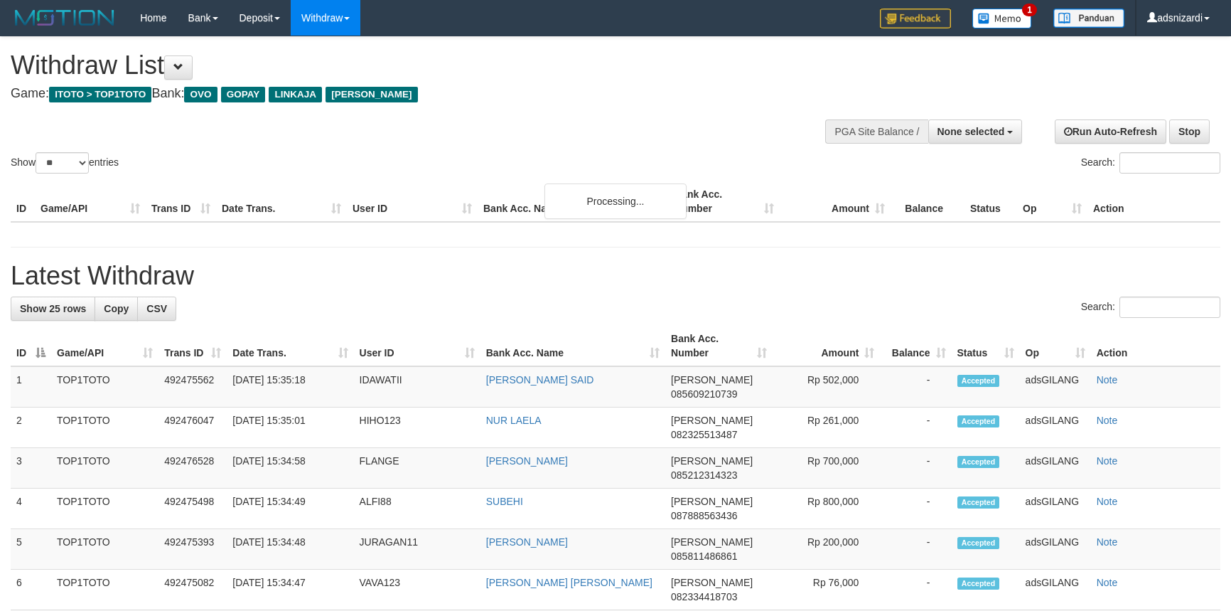
select select
select select "**"
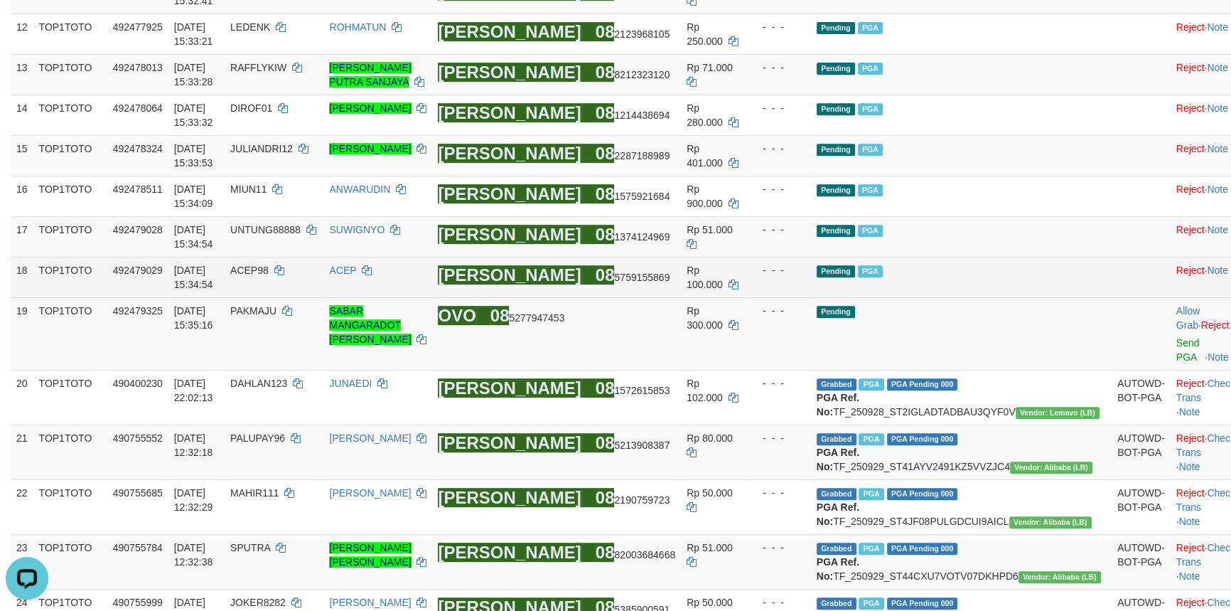
click at [998, 297] on td "Pending PGA" at bounding box center [961, 277] width 301 height 41
click at [1022, 297] on td "Pending PGA" at bounding box center [961, 277] width 301 height 41
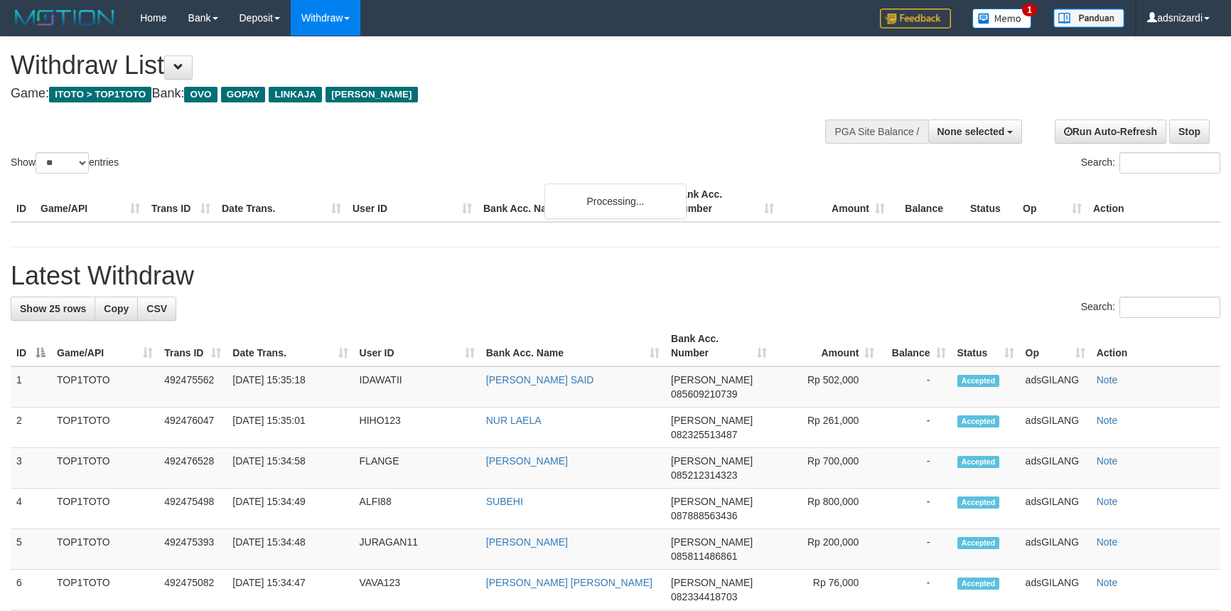
select select
select select "**"
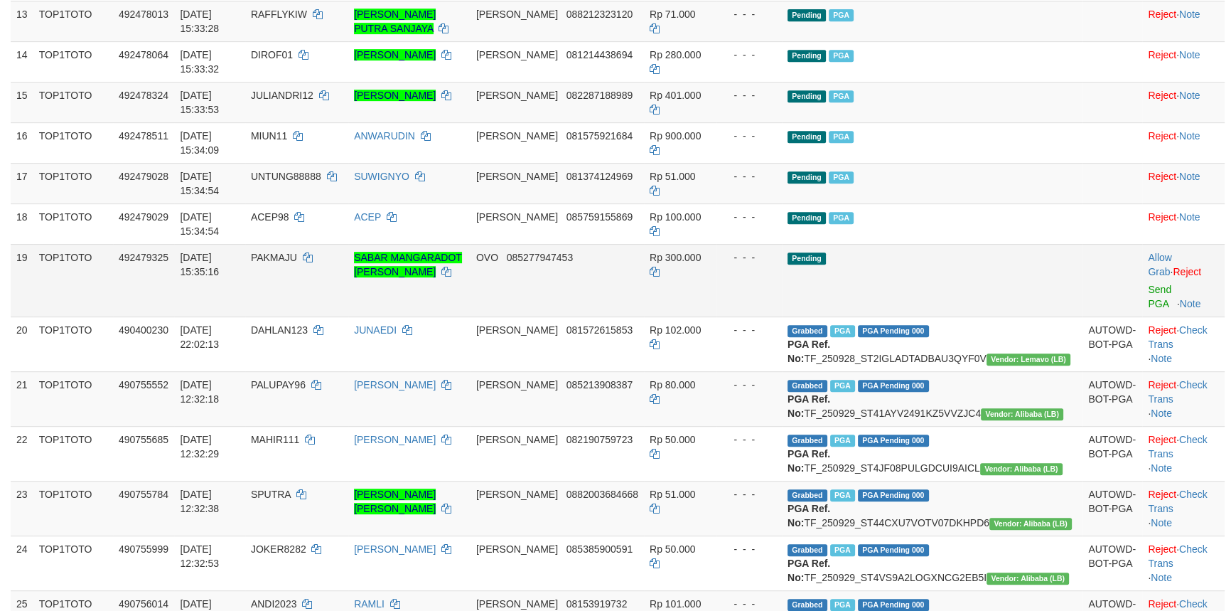
click at [1008, 316] on td "Pending" at bounding box center [932, 280] width 301 height 73
click at [1148, 309] on link "Send PGA" at bounding box center [1159, 297] width 23 height 26
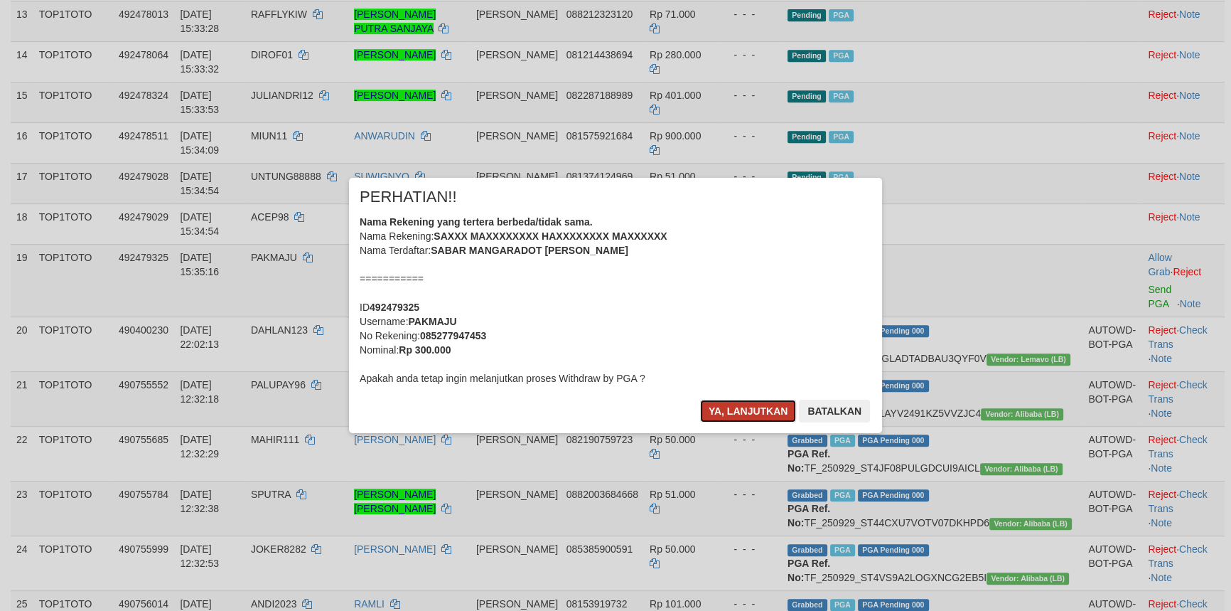
click at [746, 407] on button "Ya, lanjutkan" at bounding box center [748, 410] width 97 height 23
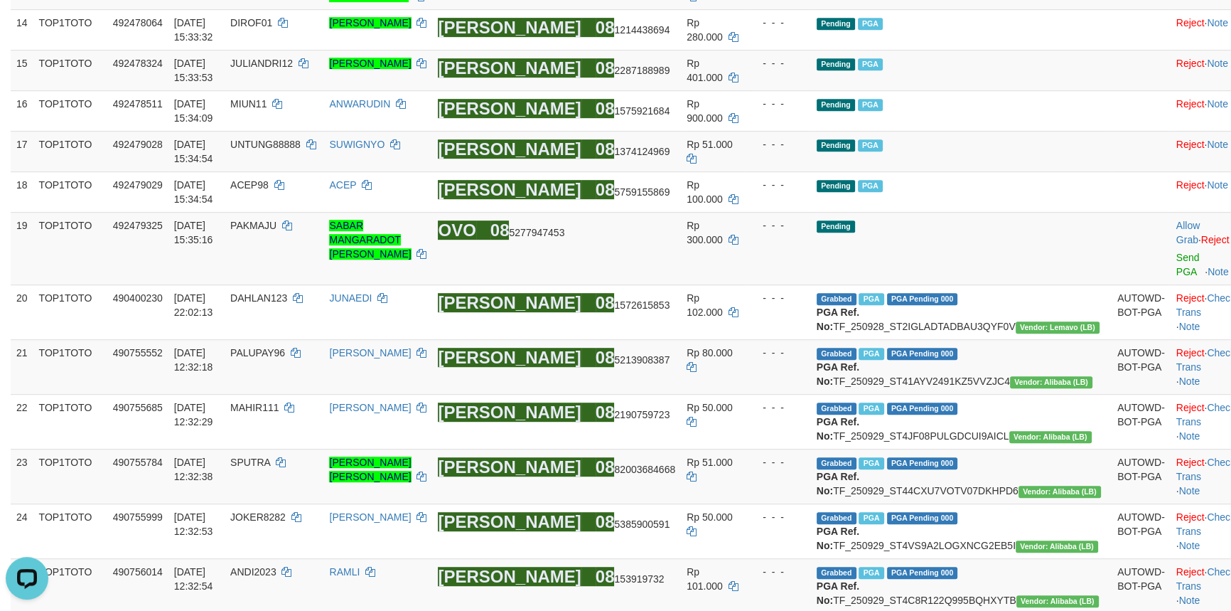
scroll to position [0, 0]
click at [1021, 284] on td "Pending" at bounding box center [961, 248] width 301 height 73
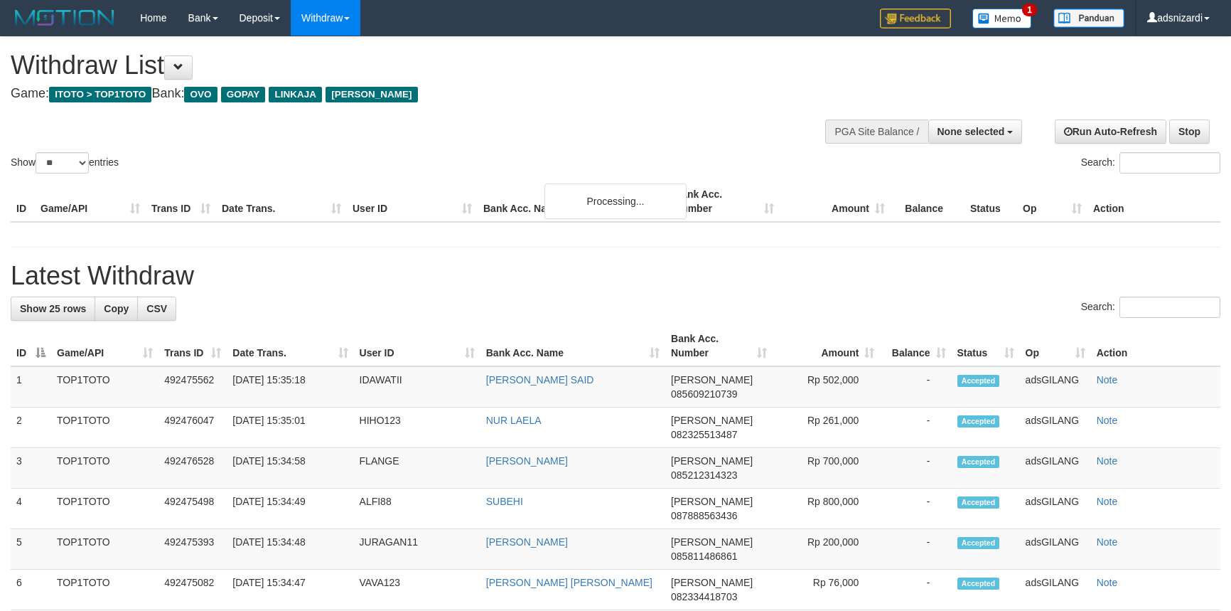
select select
select select "**"
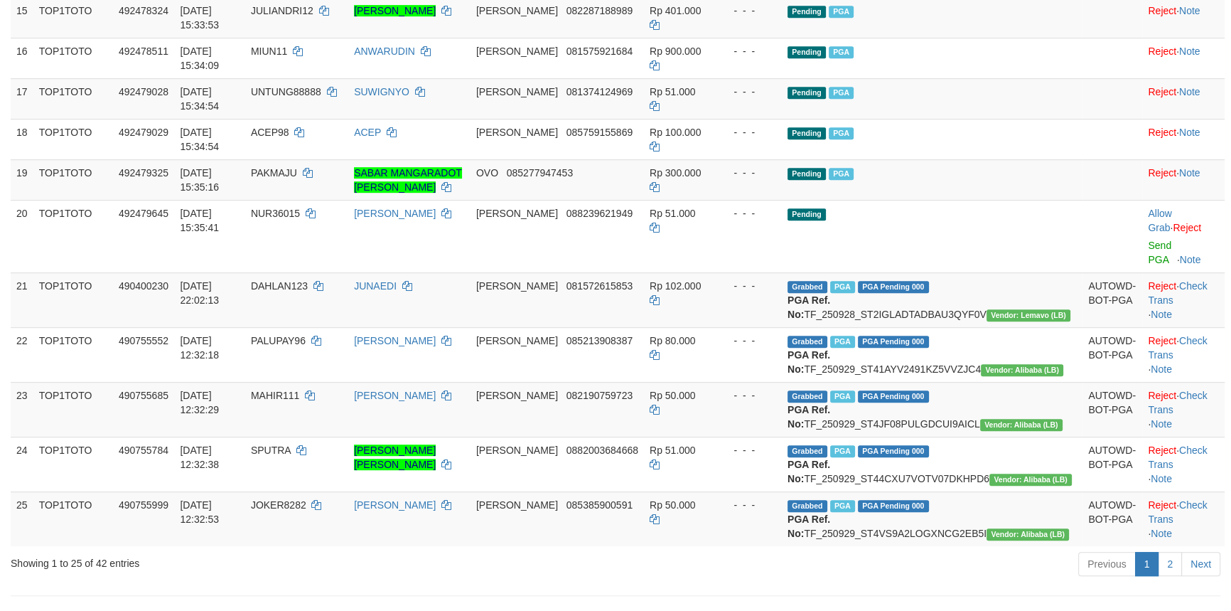
scroll to position [867, 0]
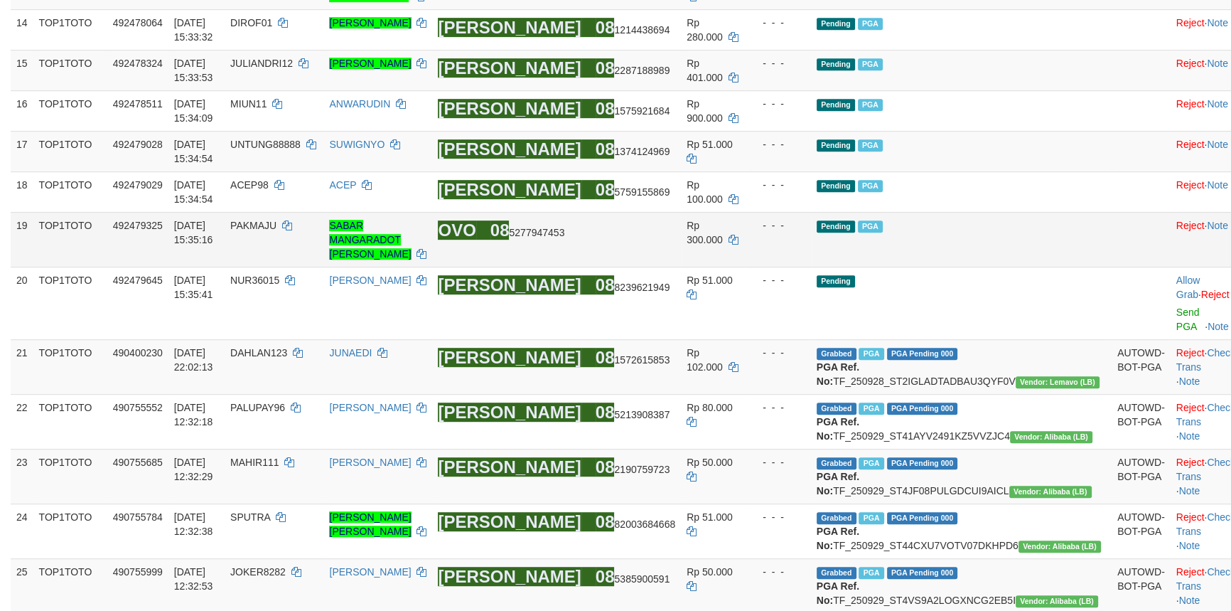
click at [1034, 267] on td "Pending PGA" at bounding box center [961, 239] width 301 height 55
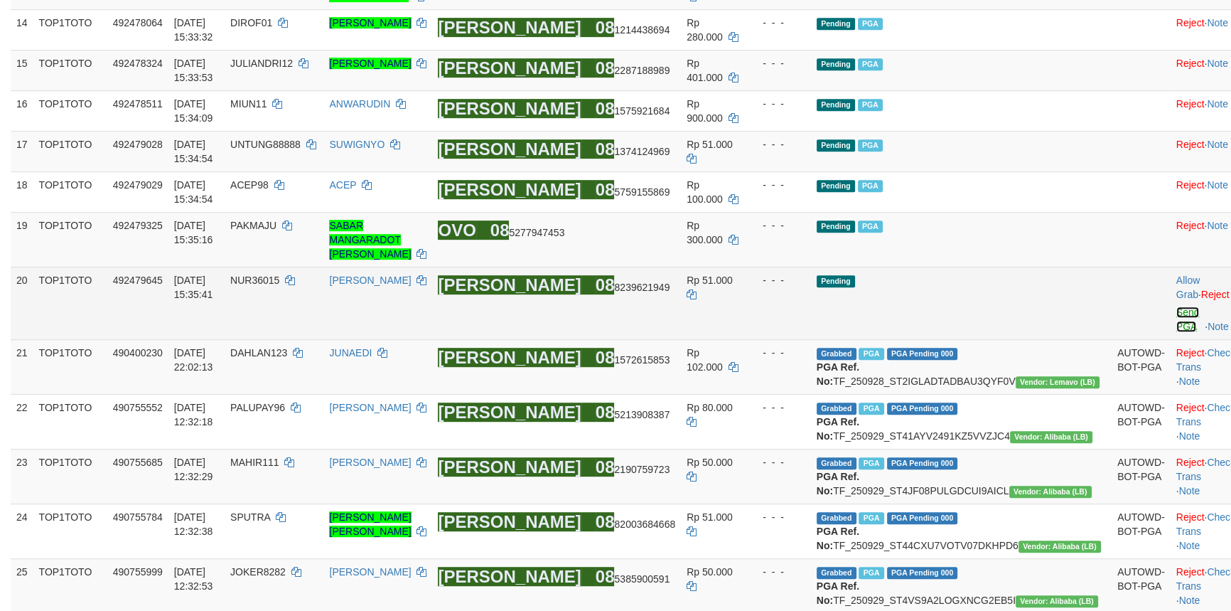
click at [1176, 332] on link "Send PGA" at bounding box center [1187, 319] width 23 height 26
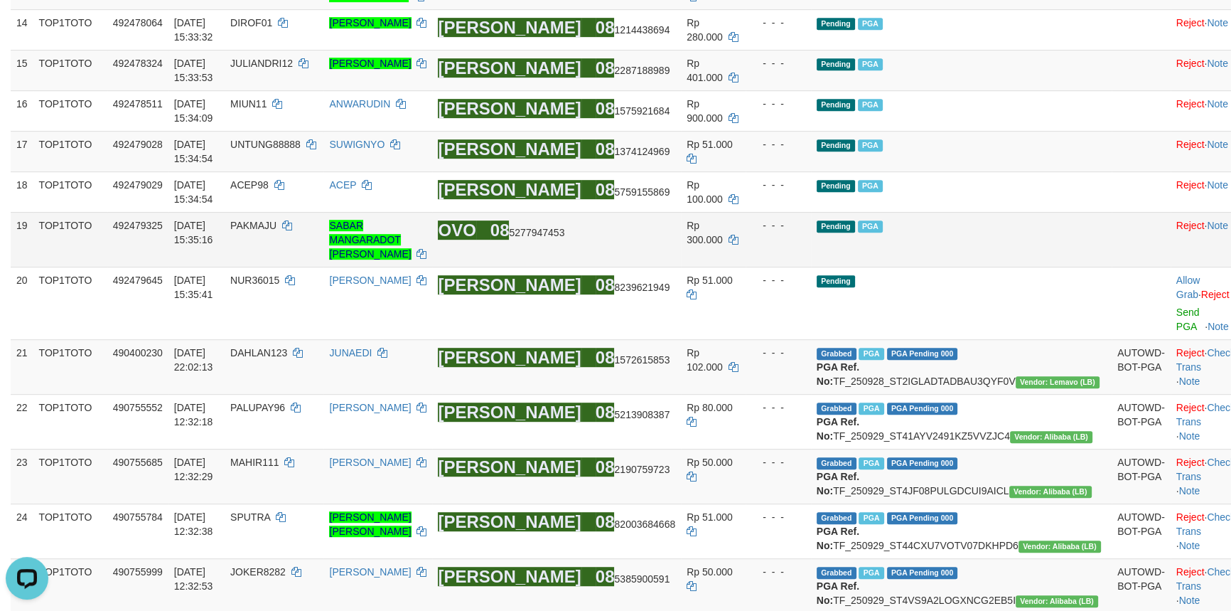
click at [1051, 267] on td "Pending PGA" at bounding box center [961, 239] width 301 height 55
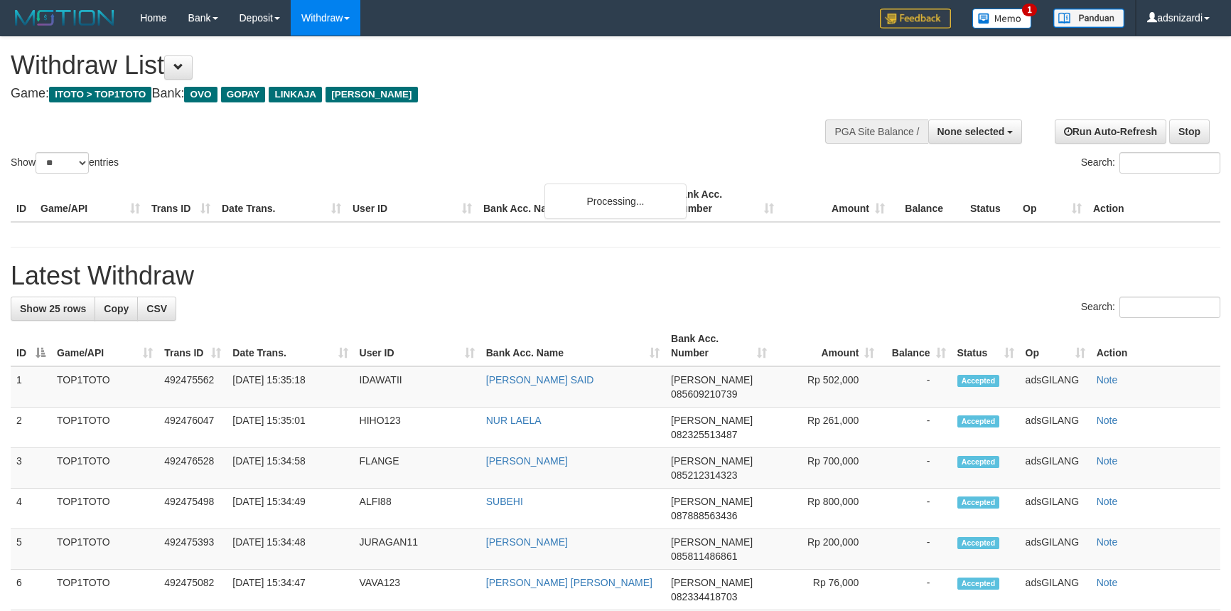
select select
select select "**"
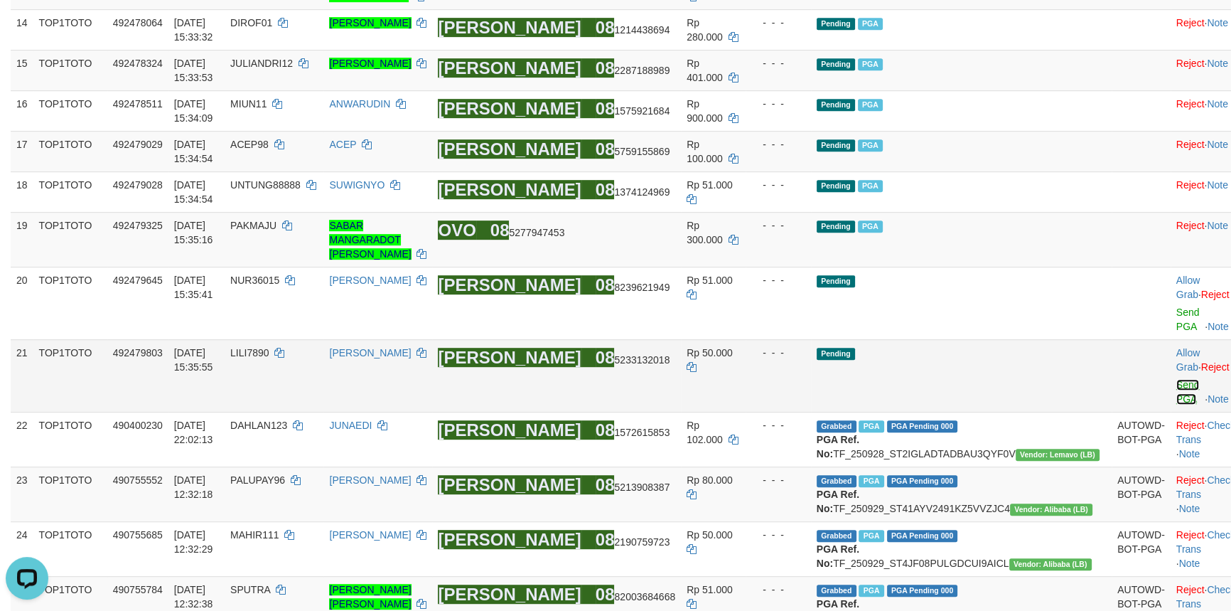
click at [1176, 404] on link "Send PGA" at bounding box center [1187, 392] width 23 height 26
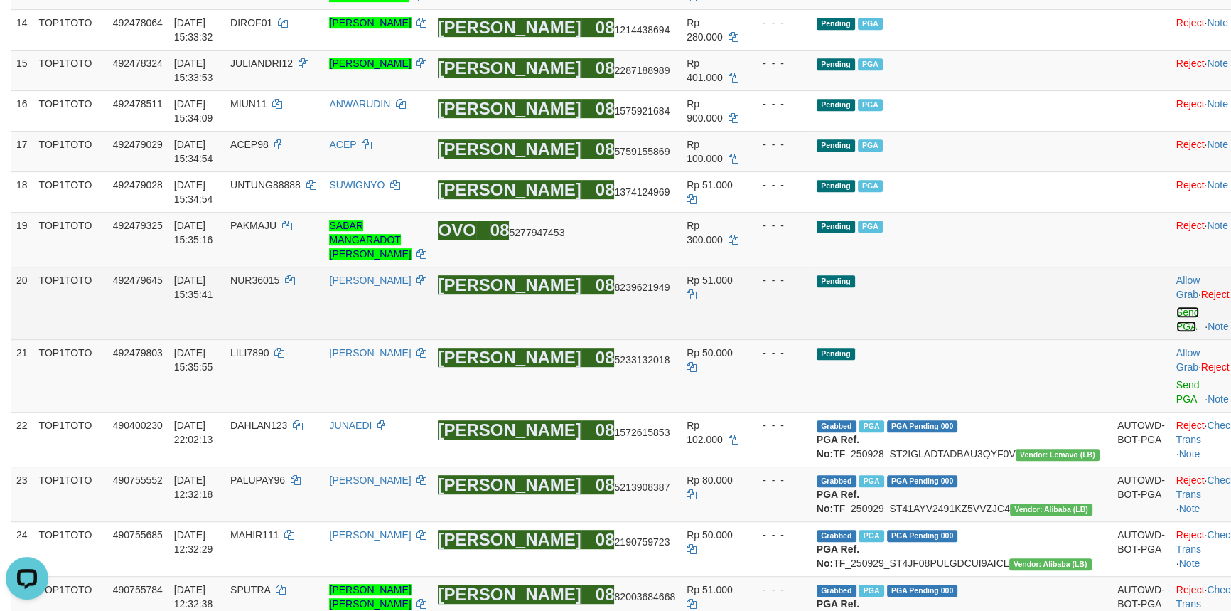
click at [1176, 332] on link "Send PGA" at bounding box center [1187, 319] width 23 height 26
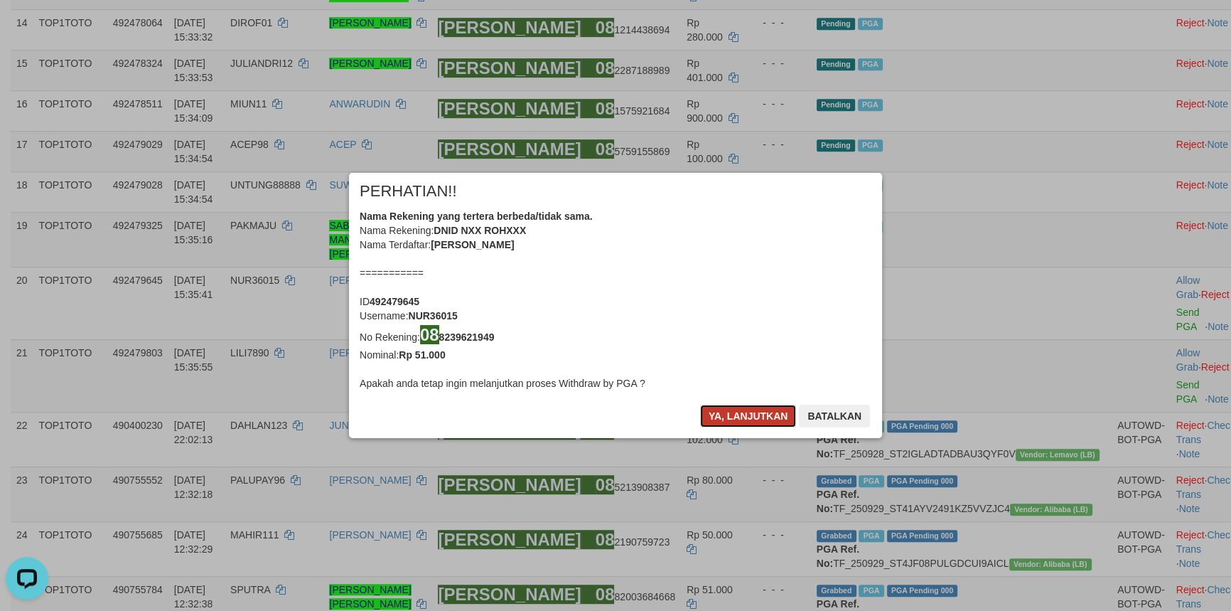
click at [736, 410] on button "Ya, lanjutkan" at bounding box center [748, 415] width 97 height 23
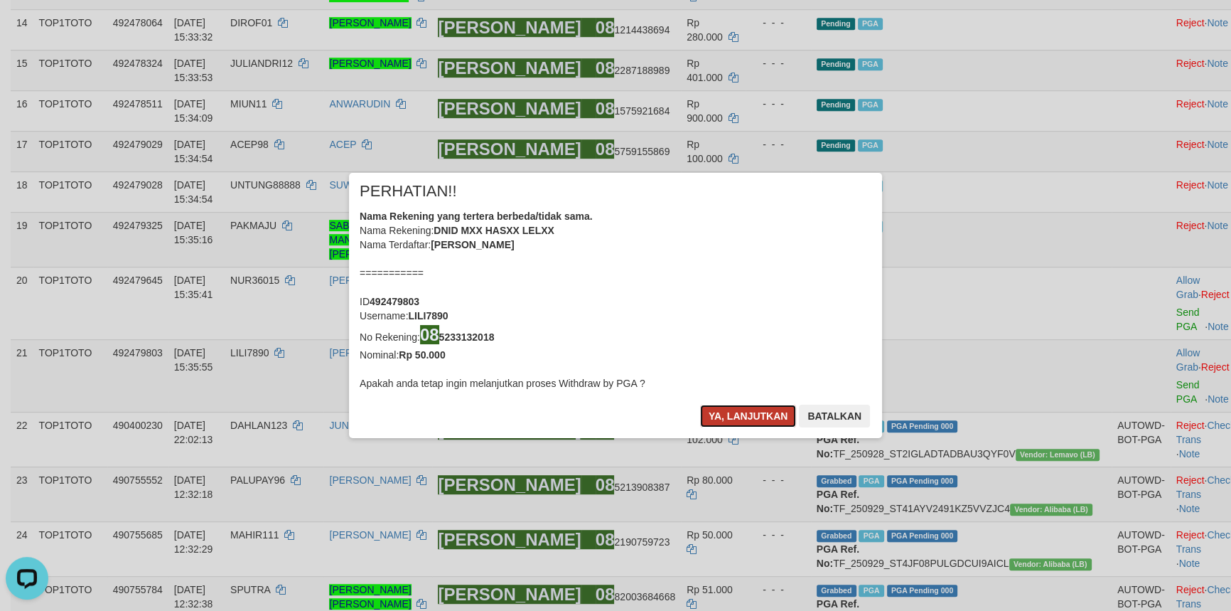
click at [744, 409] on button "Ya, lanjutkan" at bounding box center [748, 415] width 97 height 23
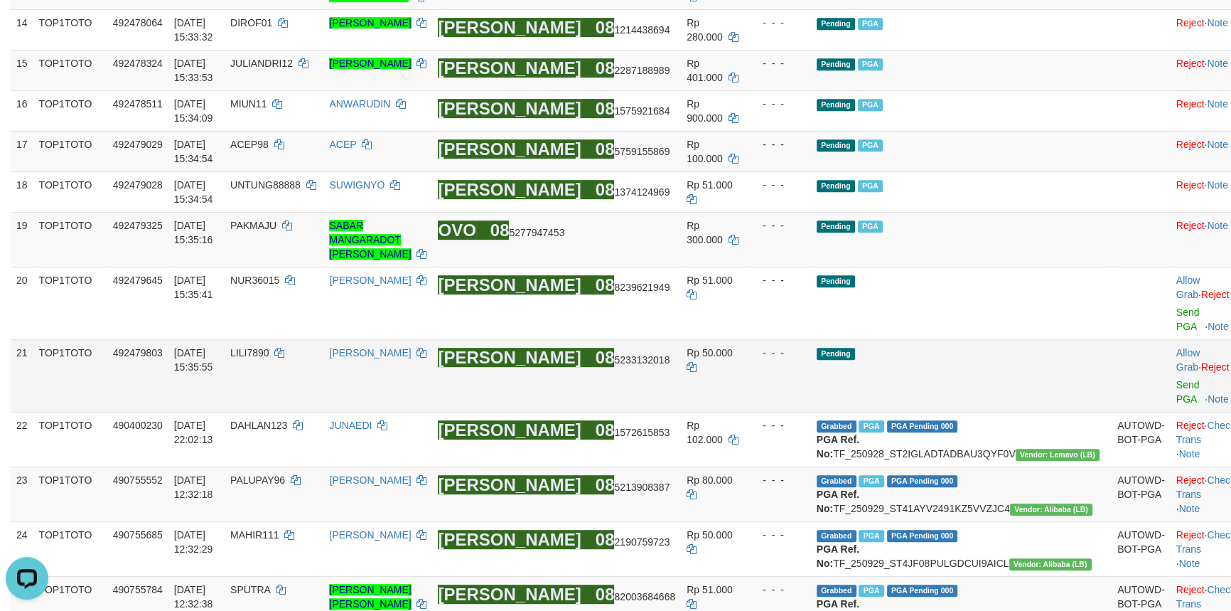
click at [964, 412] on td "Pending" at bounding box center [961, 375] width 301 height 73
click at [1007, 412] on td "Pending" at bounding box center [961, 375] width 301 height 73
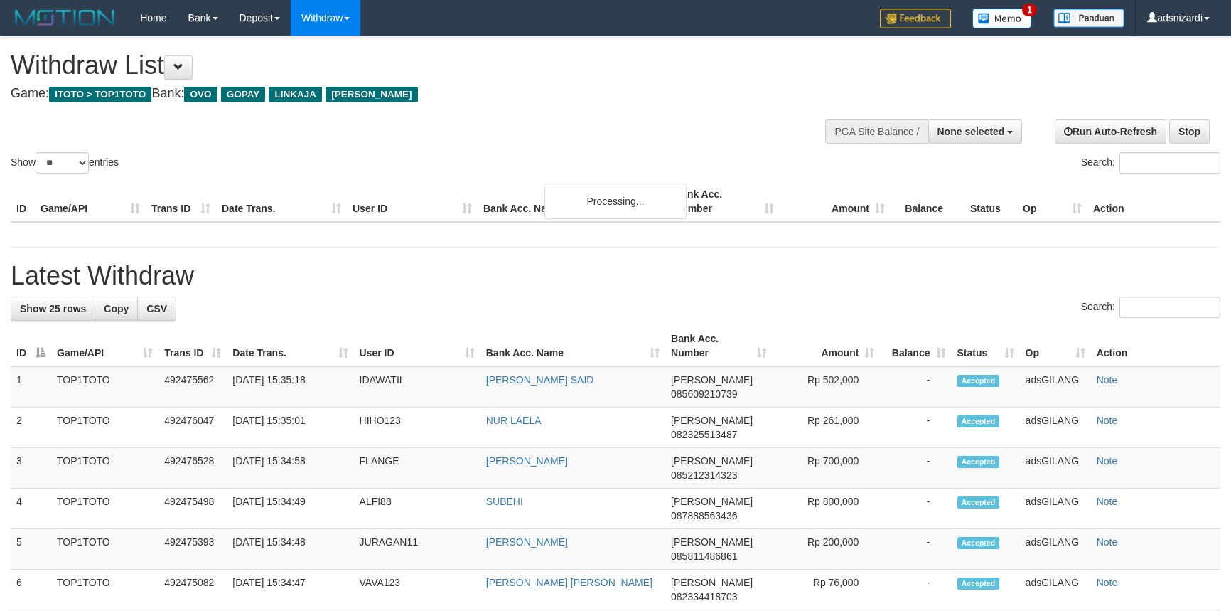
select select
select select "**"
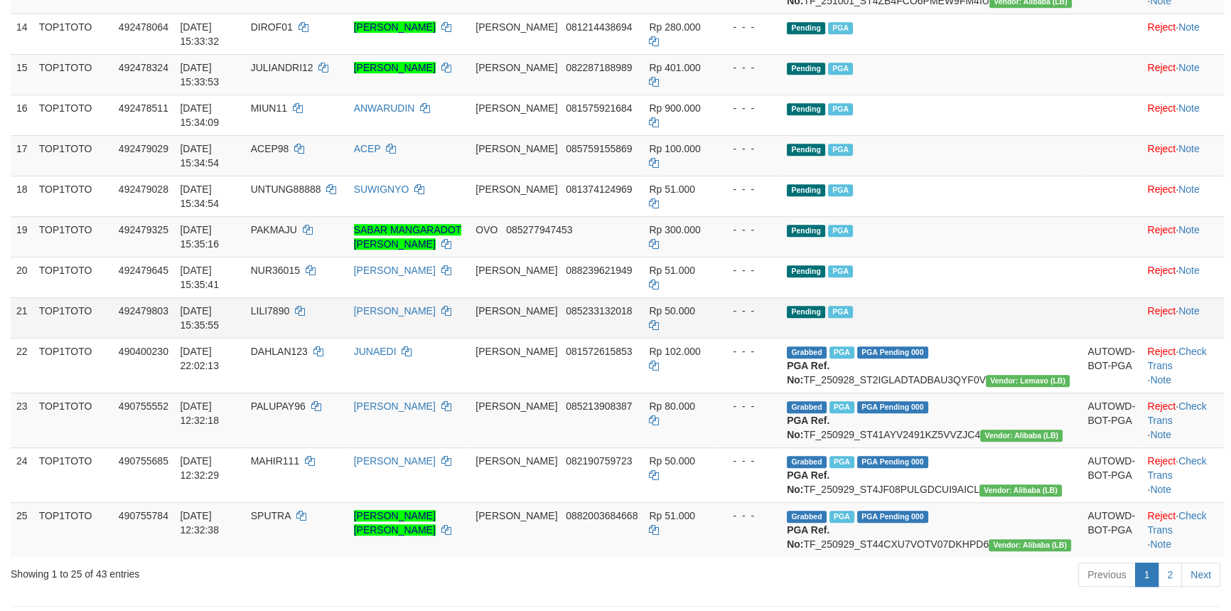
scroll to position [867, 0]
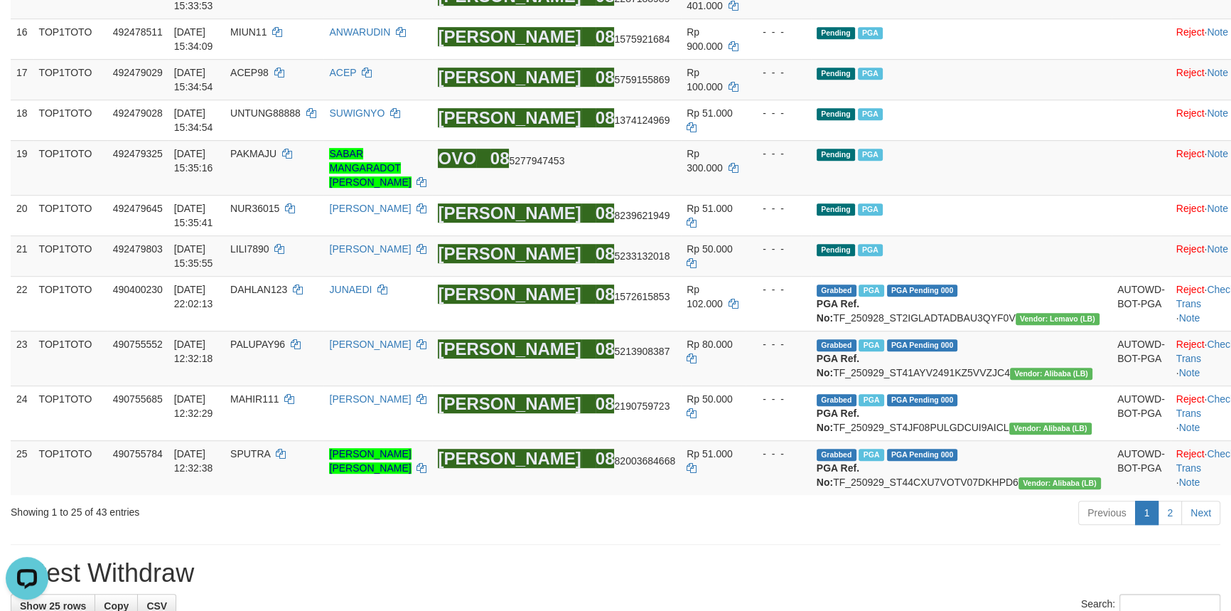
scroll to position [0, 0]
drag, startPoint x: 1029, startPoint y: 366, endPoint x: 1020, endPoint y: 363, distance: 9.9
click at [1029, 195] on td "Pending PGA" at bounding box center [961, 167] width 301 height 55
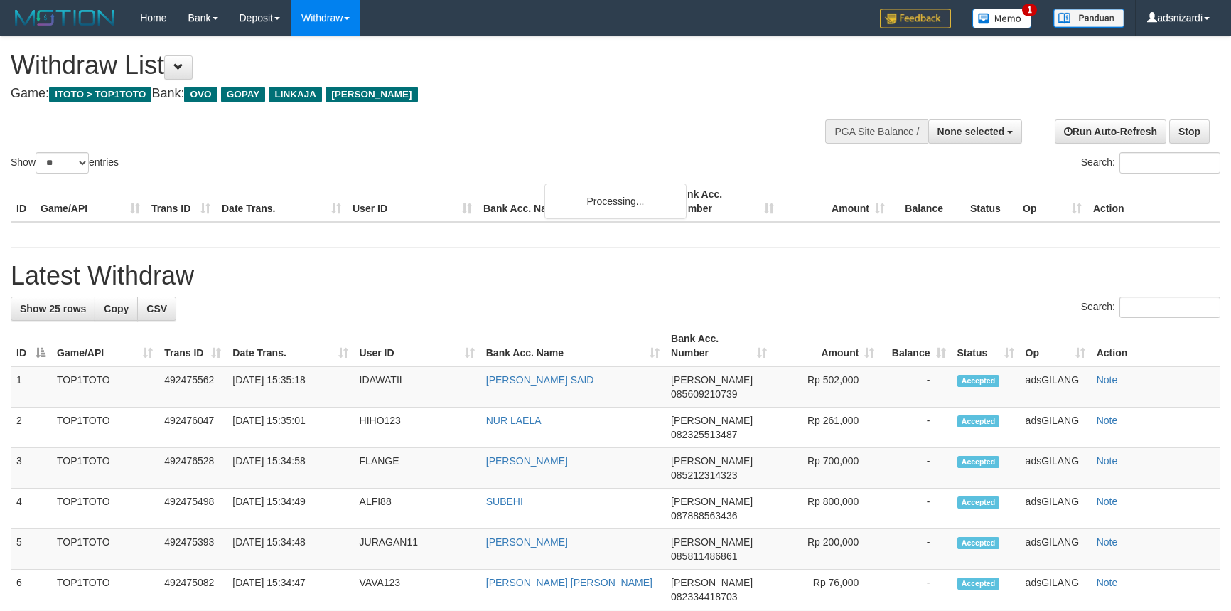
select select
select select "**"
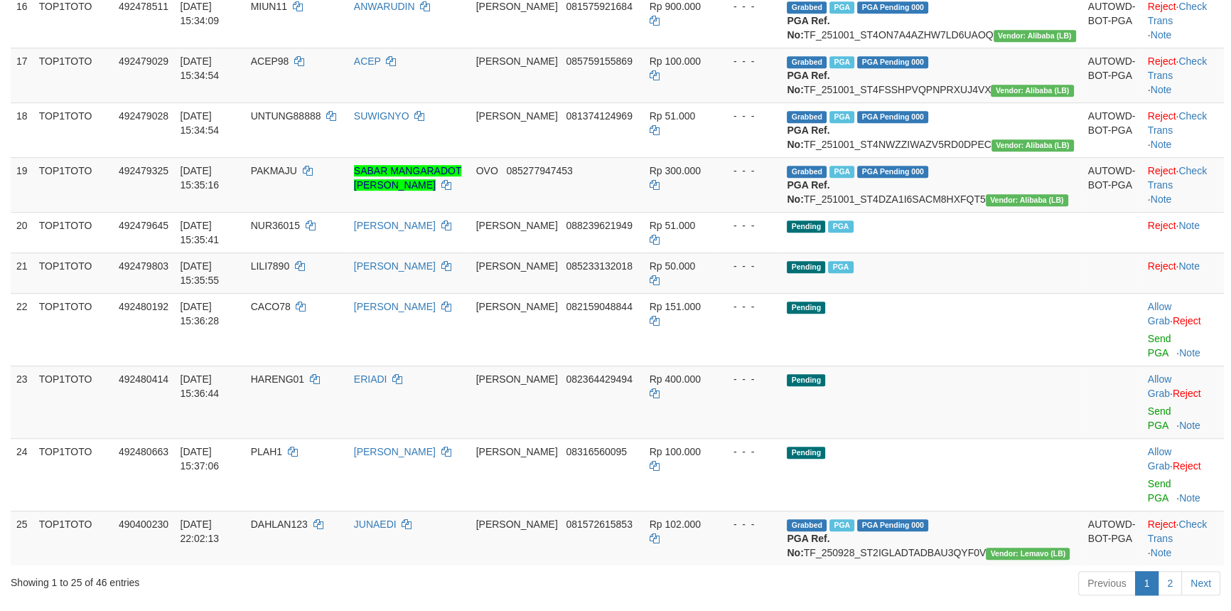
scroll to position [1379, 0]
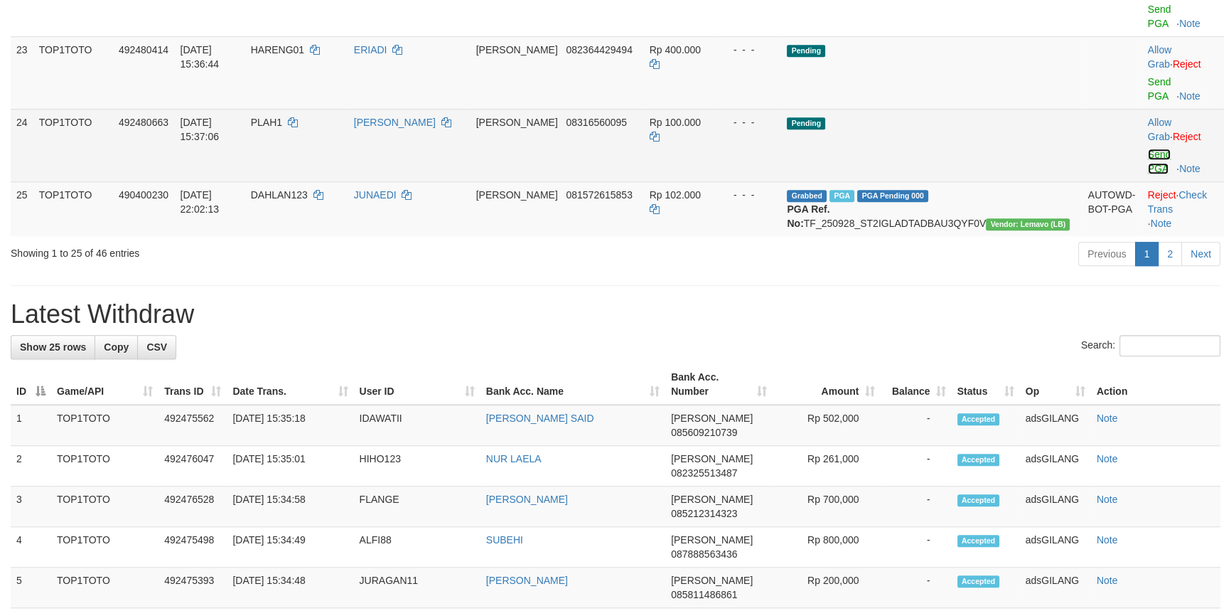
click at [1148, 174] on link "Send PGA" at bounding box center [1159, 162] width 23 height 26
click at [1148, 102] on link "Send PGA" at bounding box center [1159, 89] width 23 height 26
click at [1148, 29] on link "Send PGA" at bounding box center [1159, 17] width 23 height 26
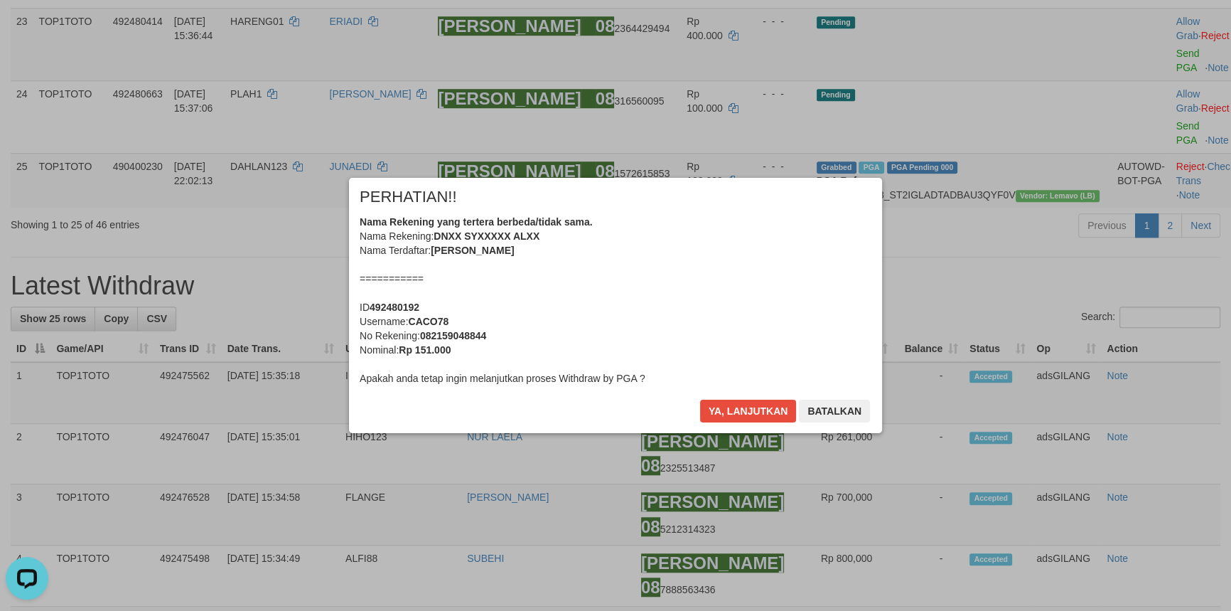
scroll to position [0, 0]
click at [756, 413] on button "Ya, lanjutkan" at bounding box center [748, 410] width 97 height 23
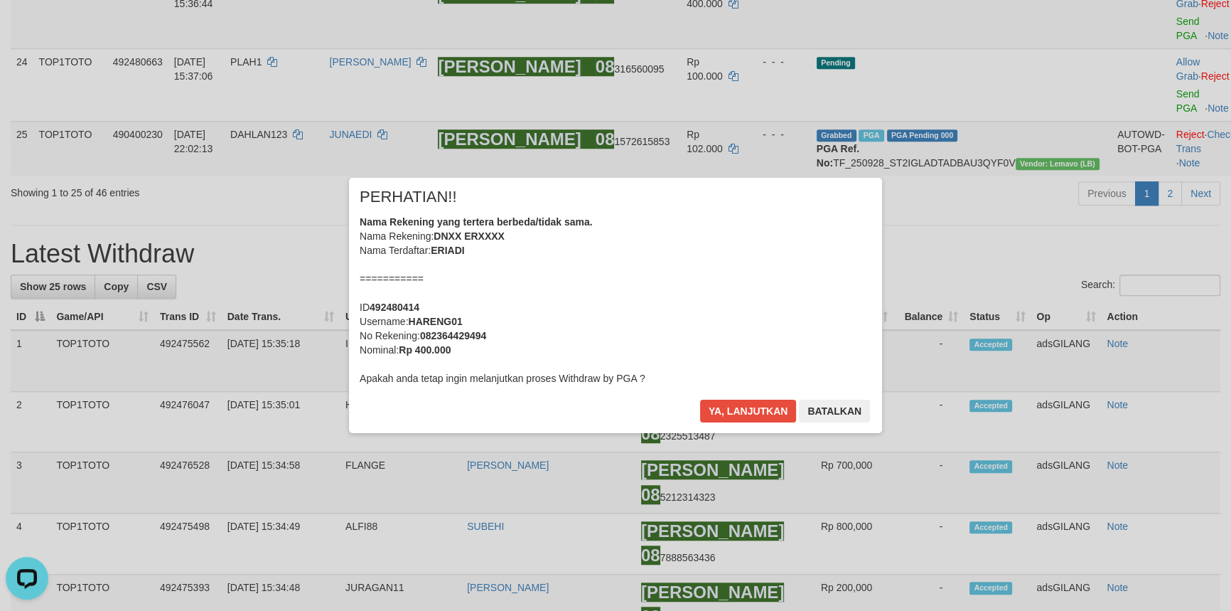
scroll to position [1403, 0]
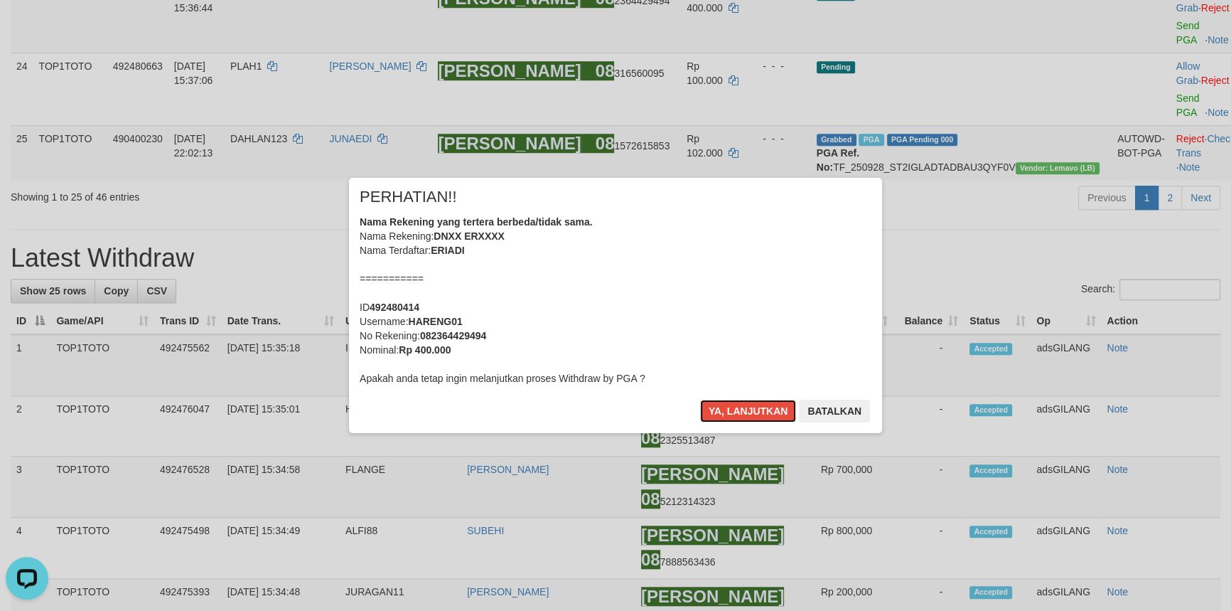
click at [756, 413] on button "Ya, lanjutkan" at bounding box center [748, 410] width 97 height 23
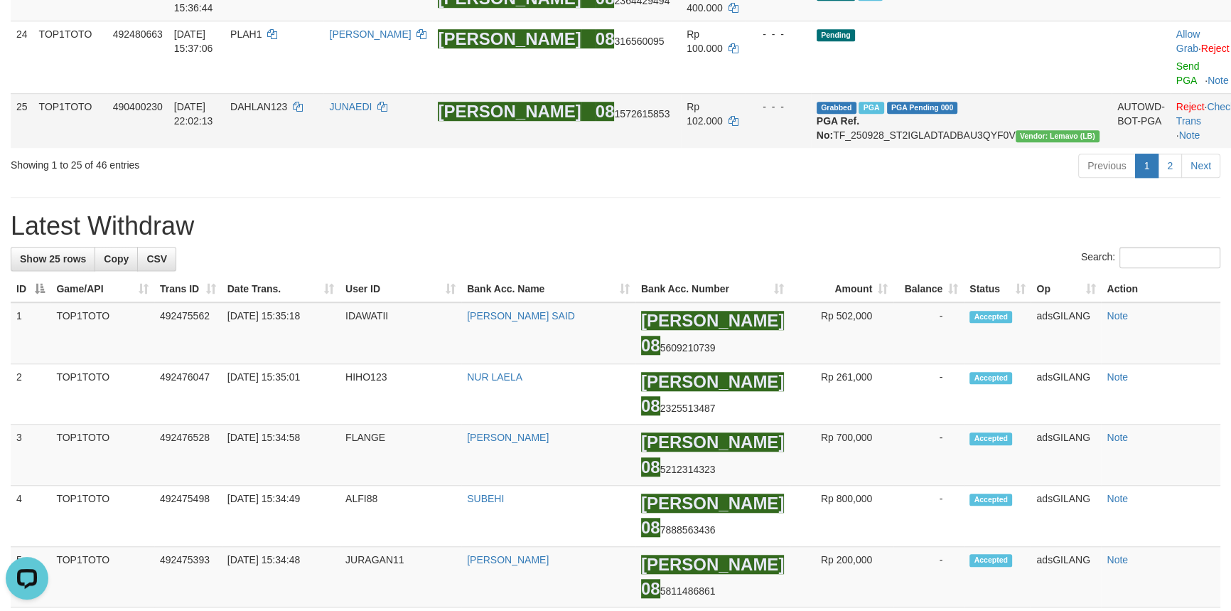
scroll to position [1400, 0]
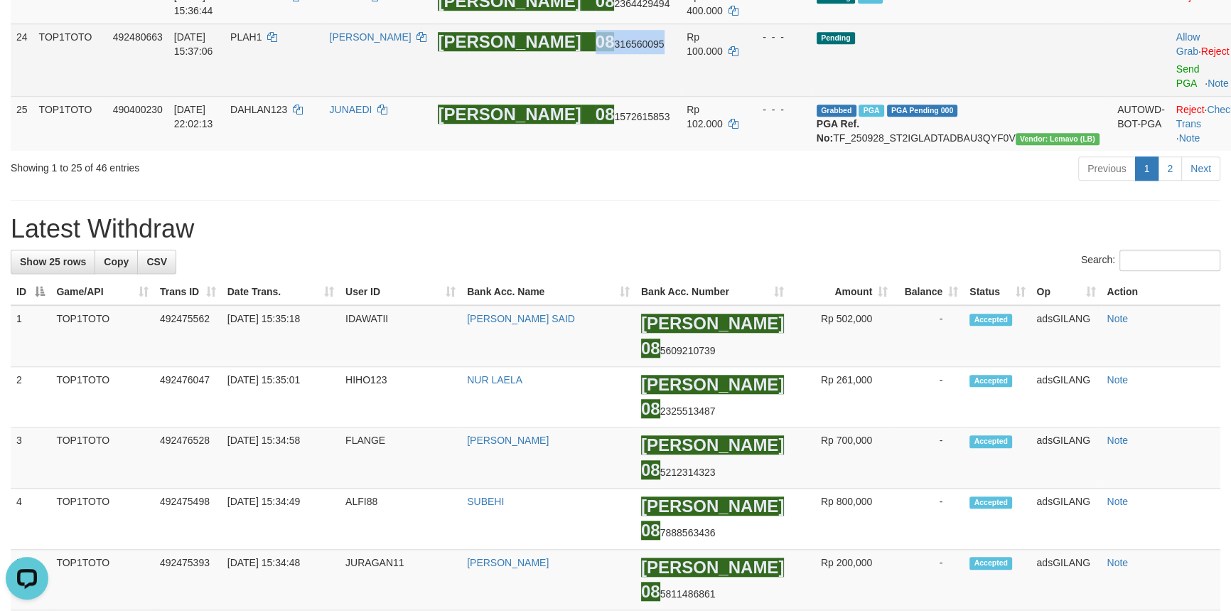
drag, startPoint x: 680, startPoint y: 312, endPoint x: 613, endPoint y: 313, distance: 66.1
click at [613, 50] on span "08 316560095" at bounding box center [630, 43] width 69 height 11
copy span "08 316560095"
drag, startPoint x: 1206, startPoint y: 305, endPoint x: 1131, endPoint y: 315, distance: 76.0
click at [1206, 57] on link "Reject" at bounding box center [1215, 50] width 28 height 11
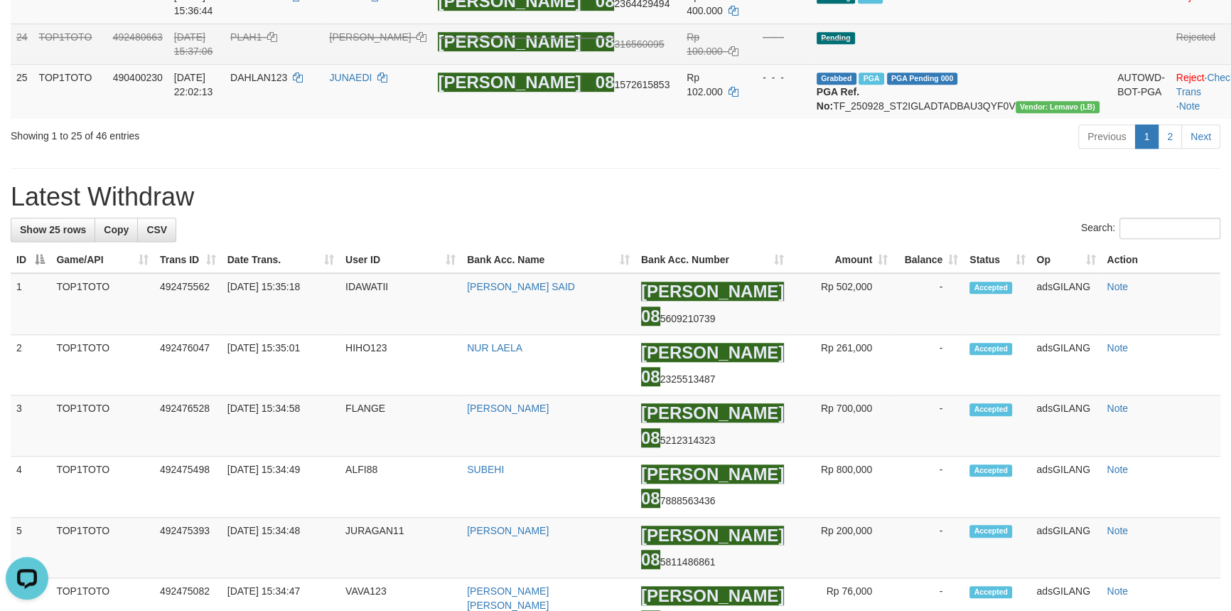
click at [262, 43] on span "PLAH1" at bounding box center [245, 36] width 31 height 11
copy td "PLAH1"
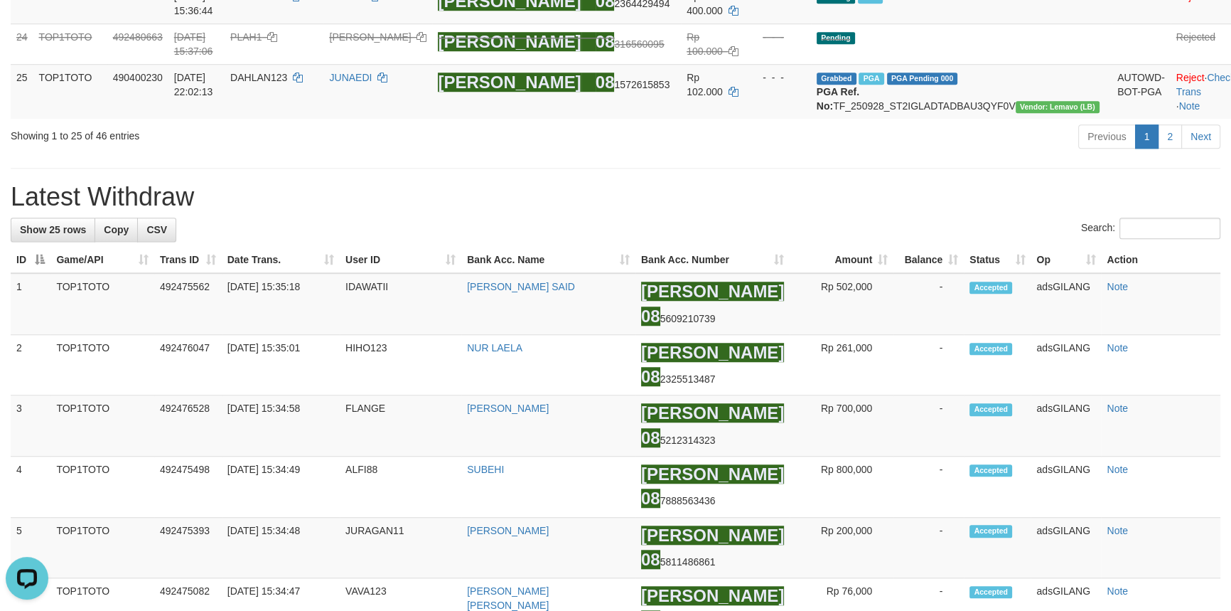
click at [866, 154] on div "Previous 1 2 Next" at bounding box center [872, 138] width 697 height 31
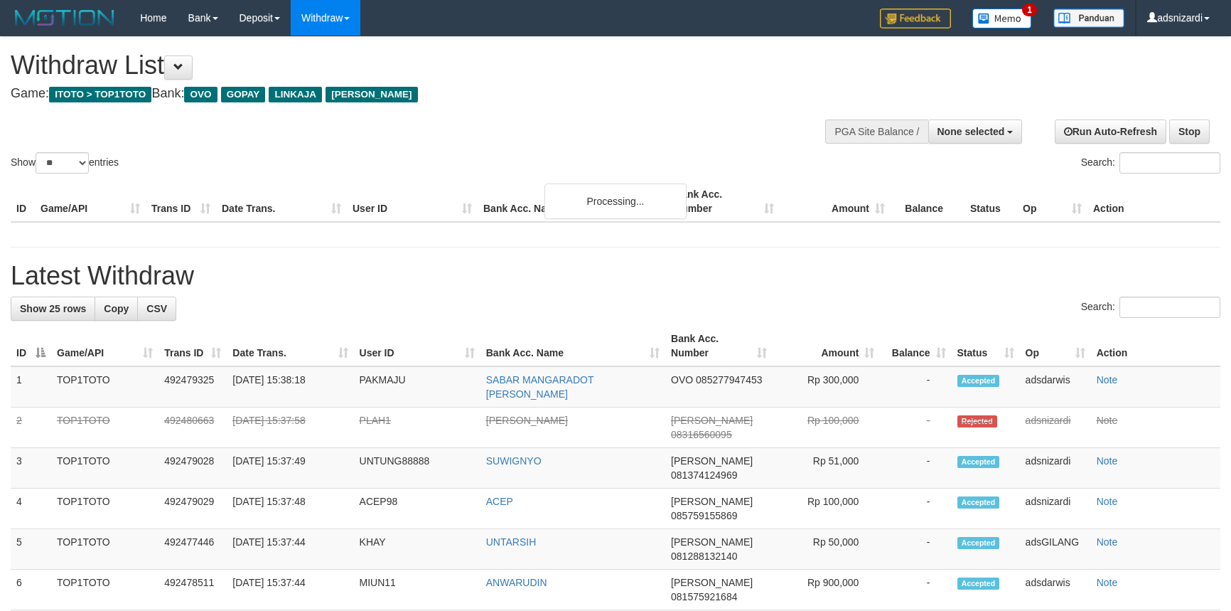
select select
select select "**"
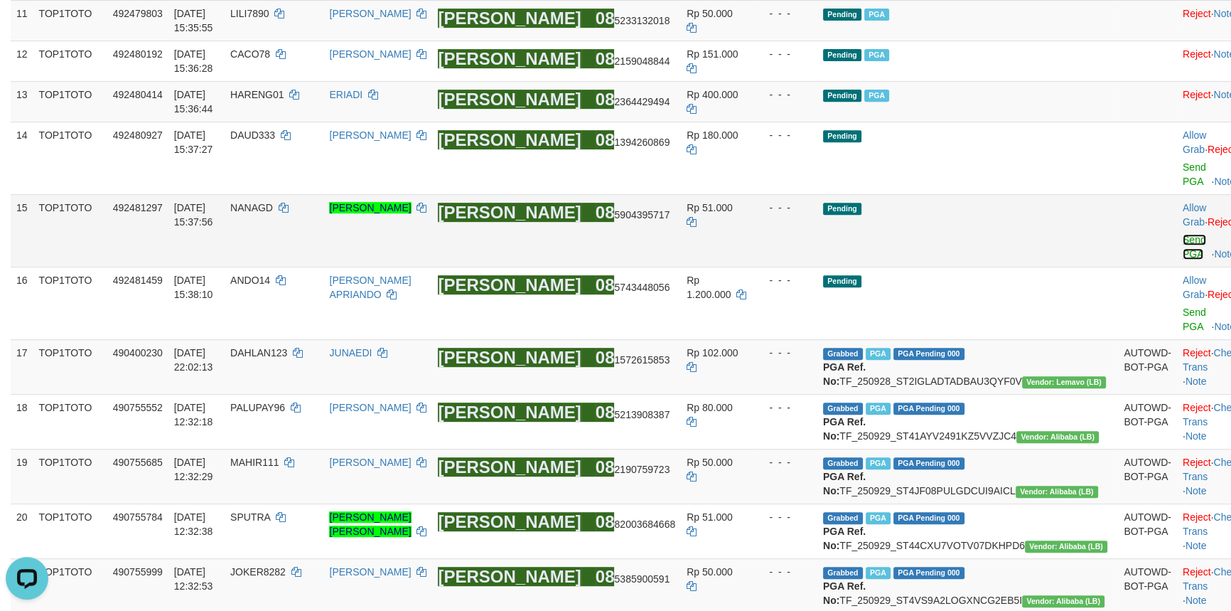
click at [1183, 259] on link "Send PGA" at bounding box center [1194, 247] width 23 height 26
click at [1183, 187] on link "Send PGA" at bounding box center [1194, 174] width 23 height 26
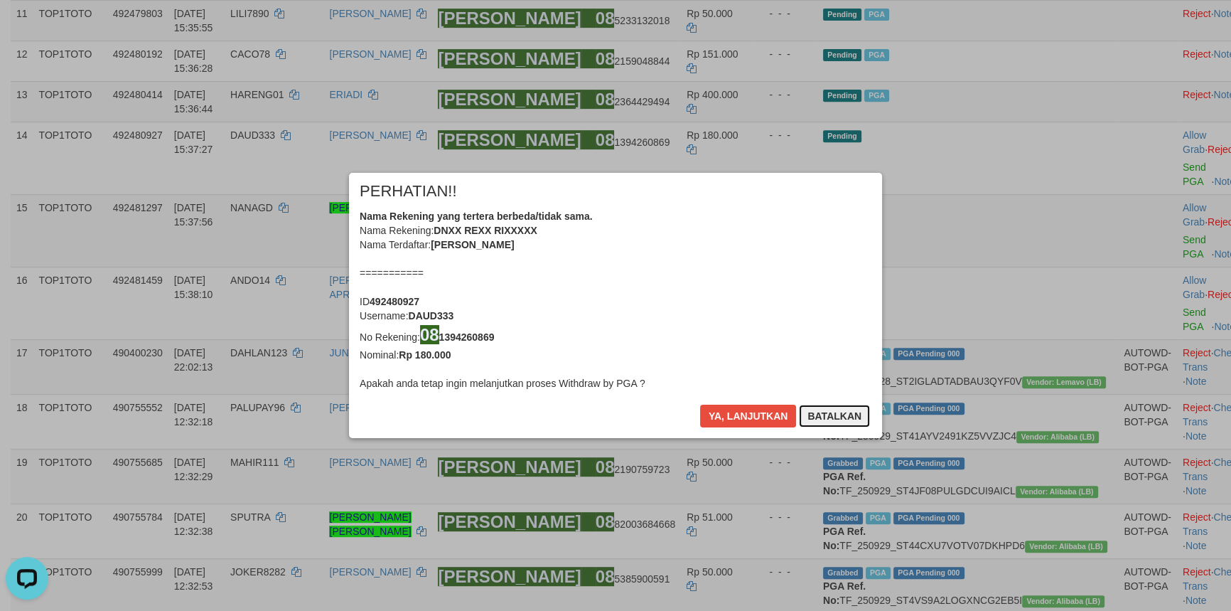
click at [848, 416] on button "Batalkan" at bounding box center [834, 415] width 71 height 23
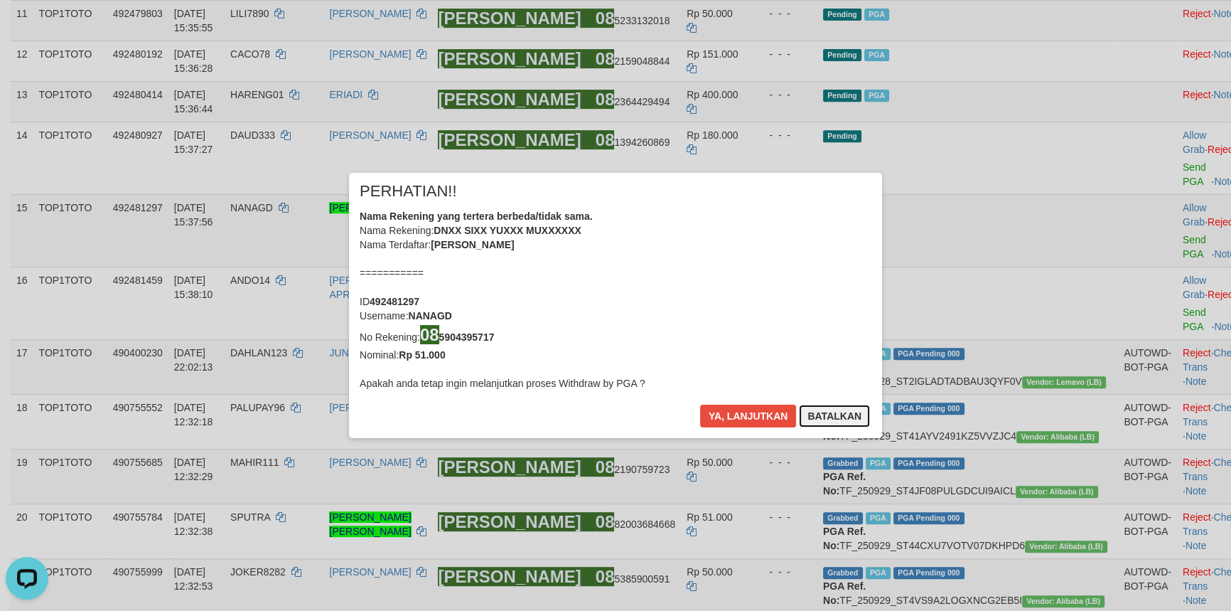
click at [847, 416] on button "Batalkan" at bounding box center [834, 415] width 71 height 23
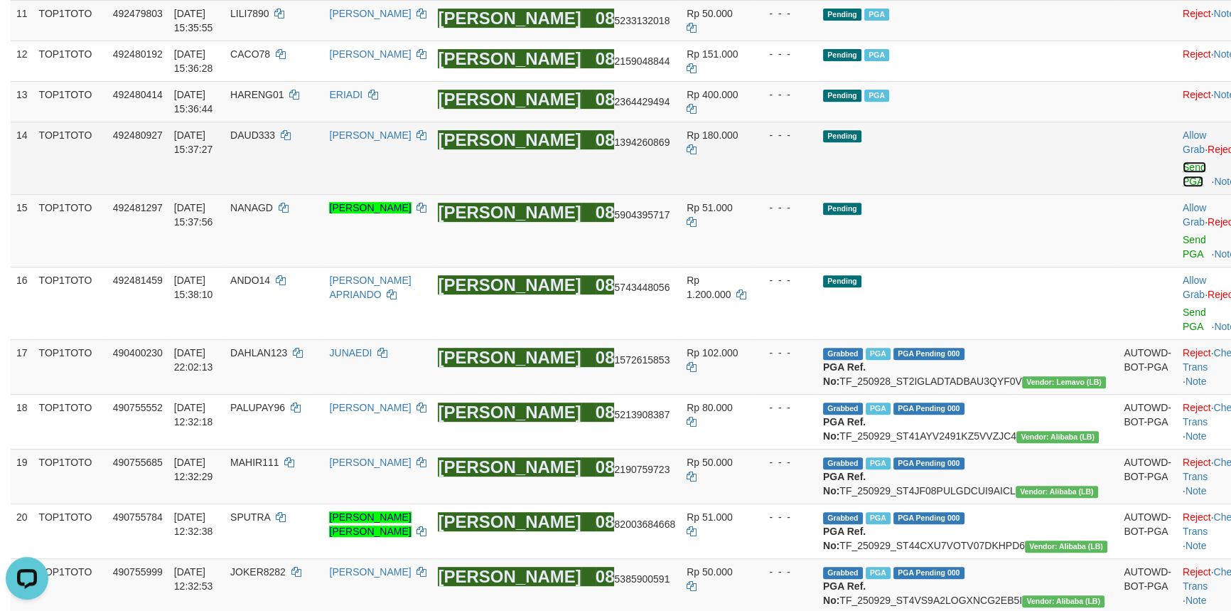
click at [1183, 187] on link "Send PGA" at bounding box center [1194, 174] width 23 height 26
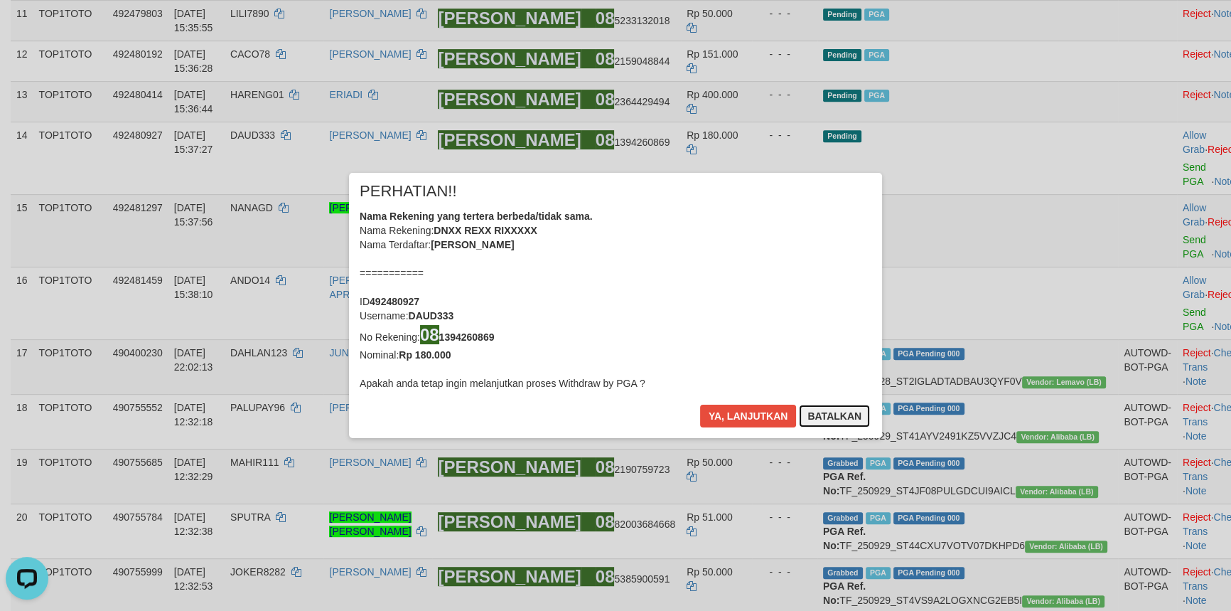
click at [852, 422] on button "Batalkan" at bounding box center [834, 415] width 71 height 23
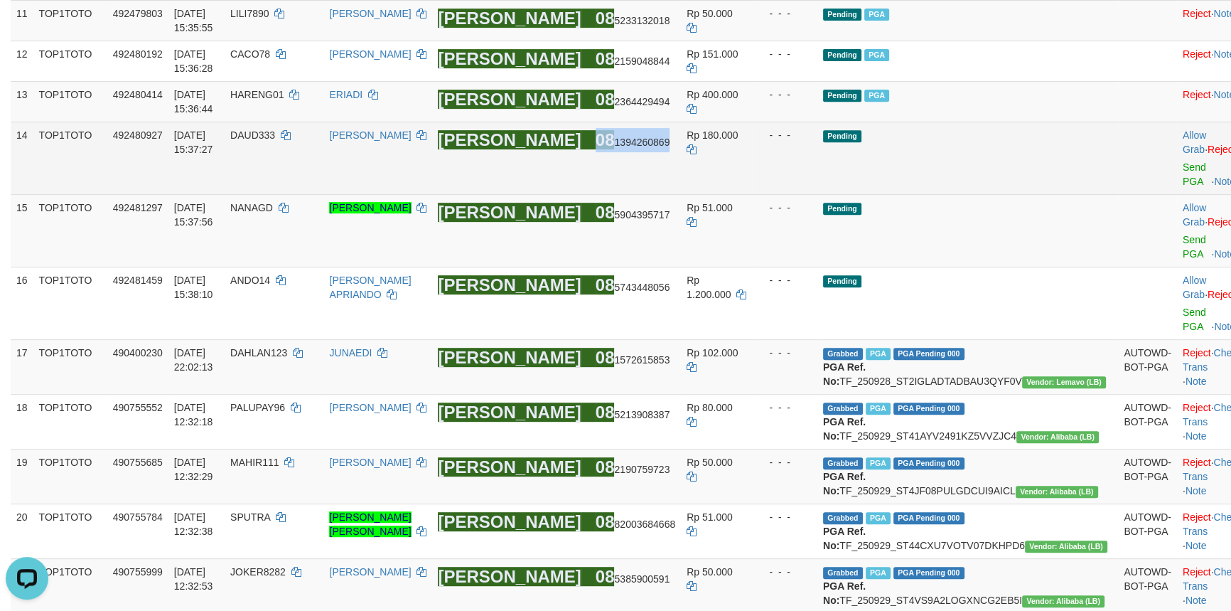
drag, startPoint x: 682, startPoint y: 272, endPoint x: 613, endPoint y: 270, distance: 68.3
click at [613, 148] on span "08 1394260869" at bounding box center [633, 141] width 75 height 11
copy span "08 1394260869"
drag, startPoint x: 1142, startPoint y: 278, endPoint x: 1130, endPoint y: 281, distance: 11.9
click at [1183, 187] on link "Send PGA" at bounding box center [1194, 174] width 23 height 26
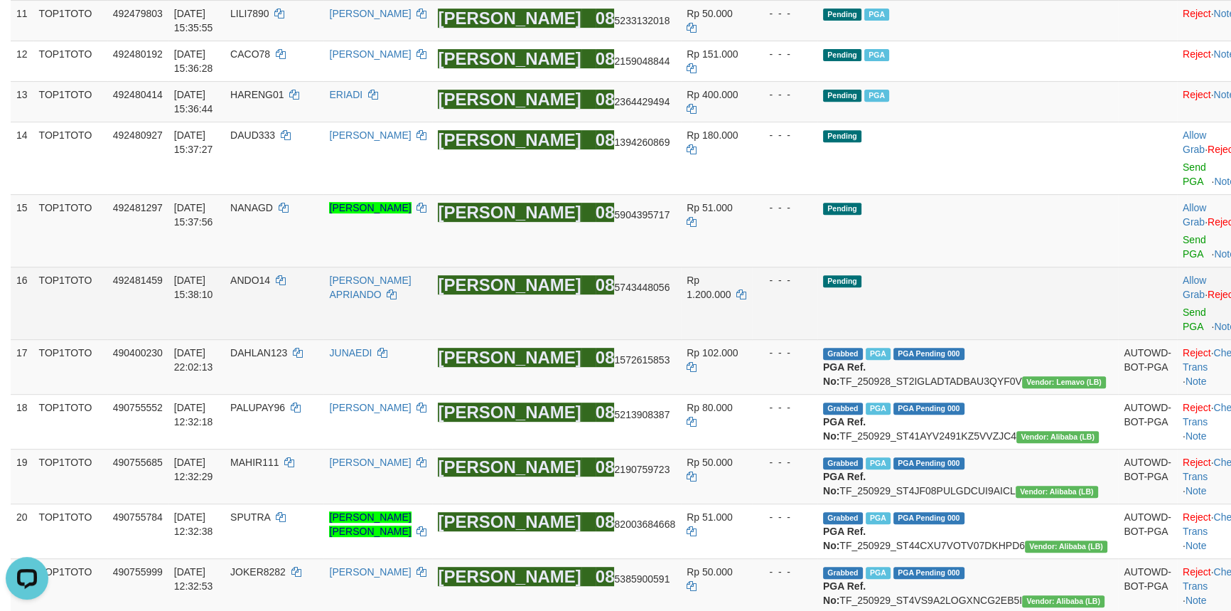
click at [993, 336] on td "Pending" at bounding box center [967, 303] width 301 height 73
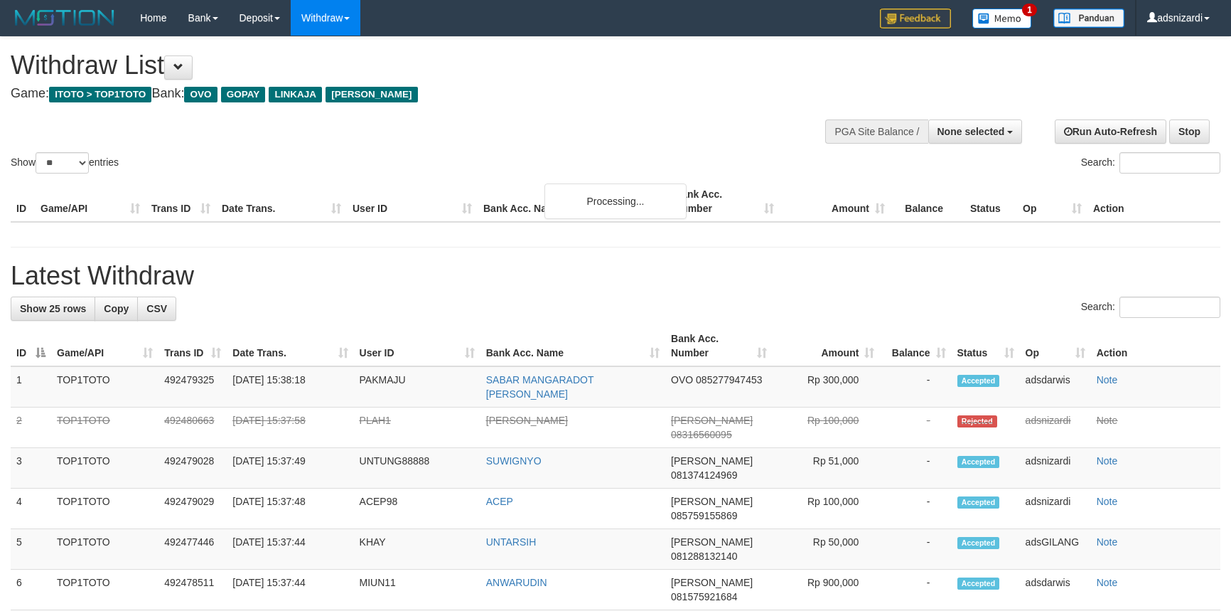
select select
select select "**"
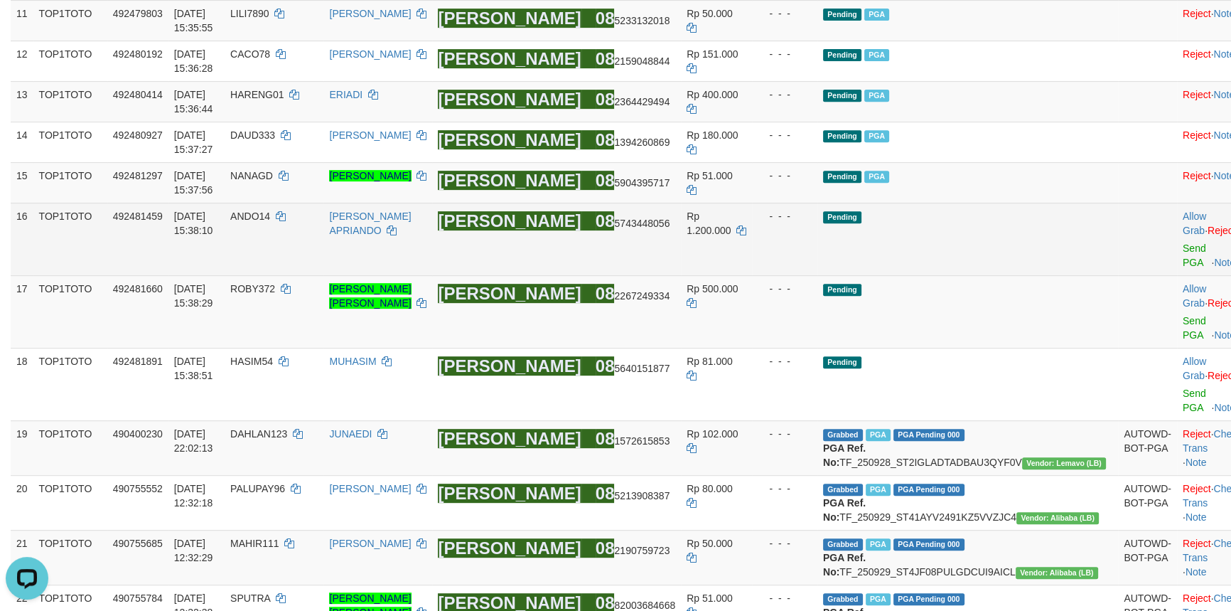
click at [999, 275] on td "Pending" at bounding box center [967, 239] width 301 height 73
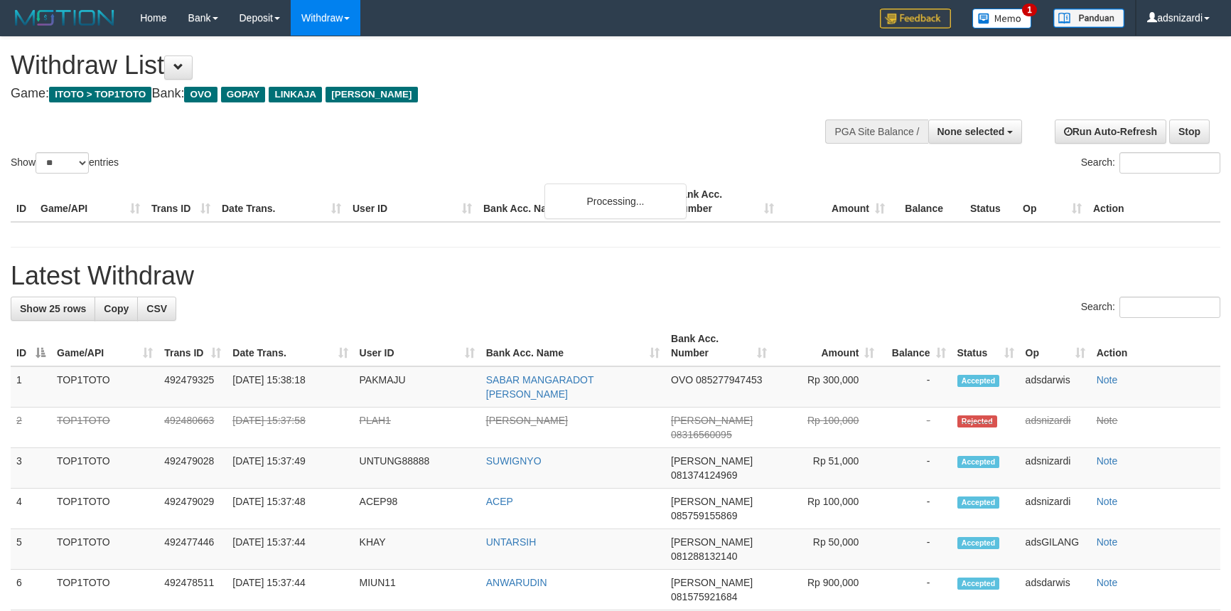
select select
select select "**"
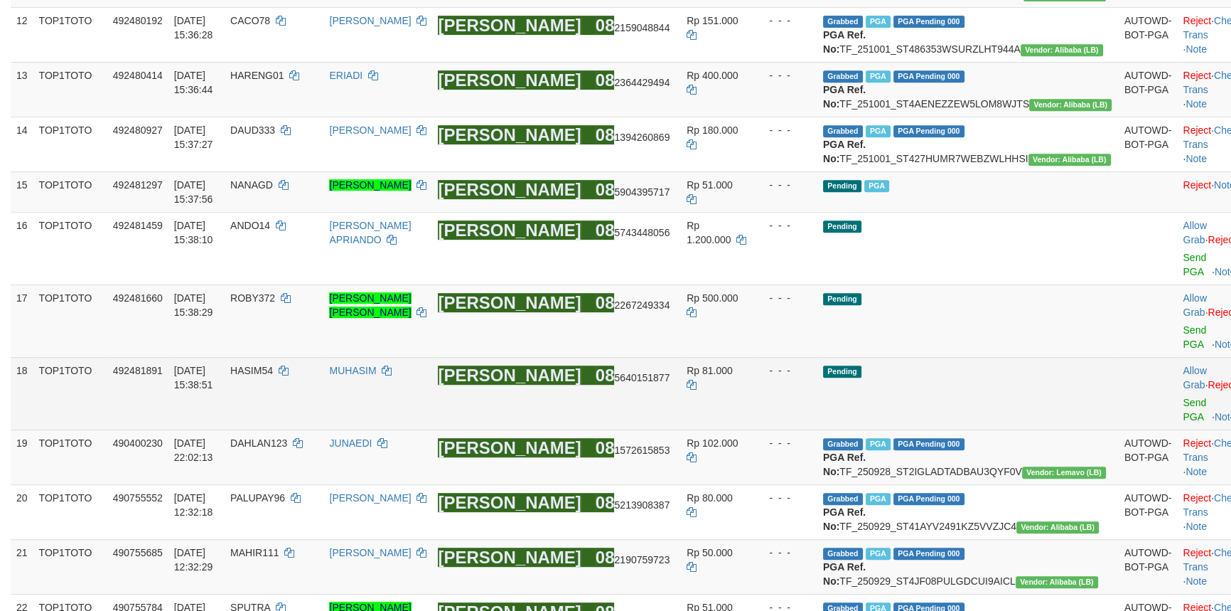
scroll to position [949, 0]
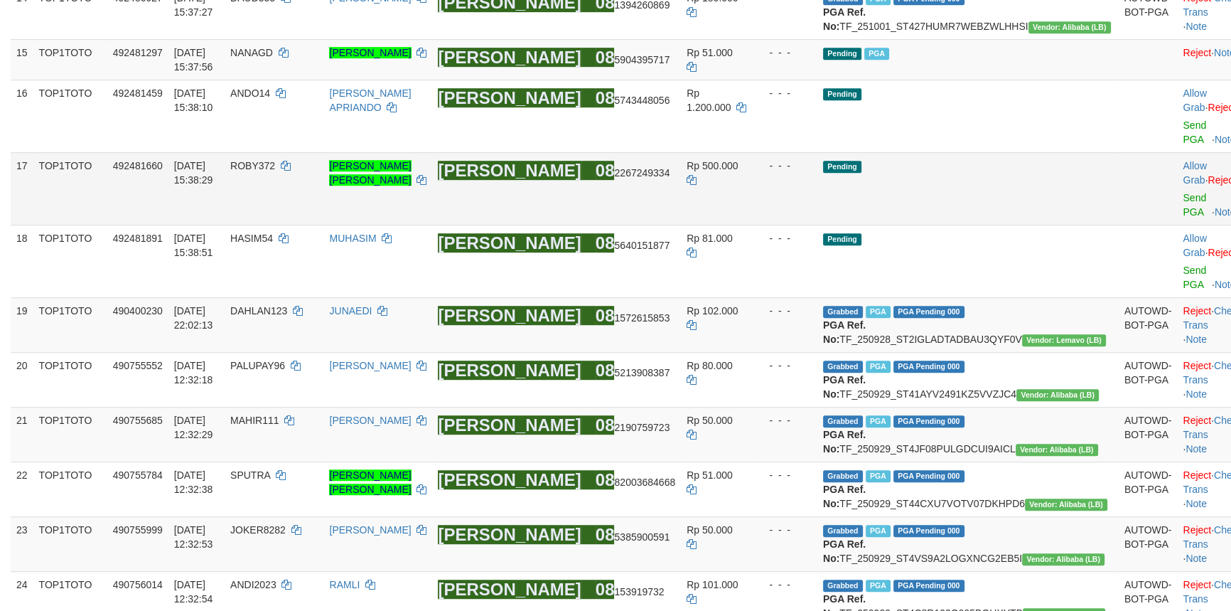
click at [1014, 225] on td "Pending" at bounding box center [967, 188] width 301 height 73
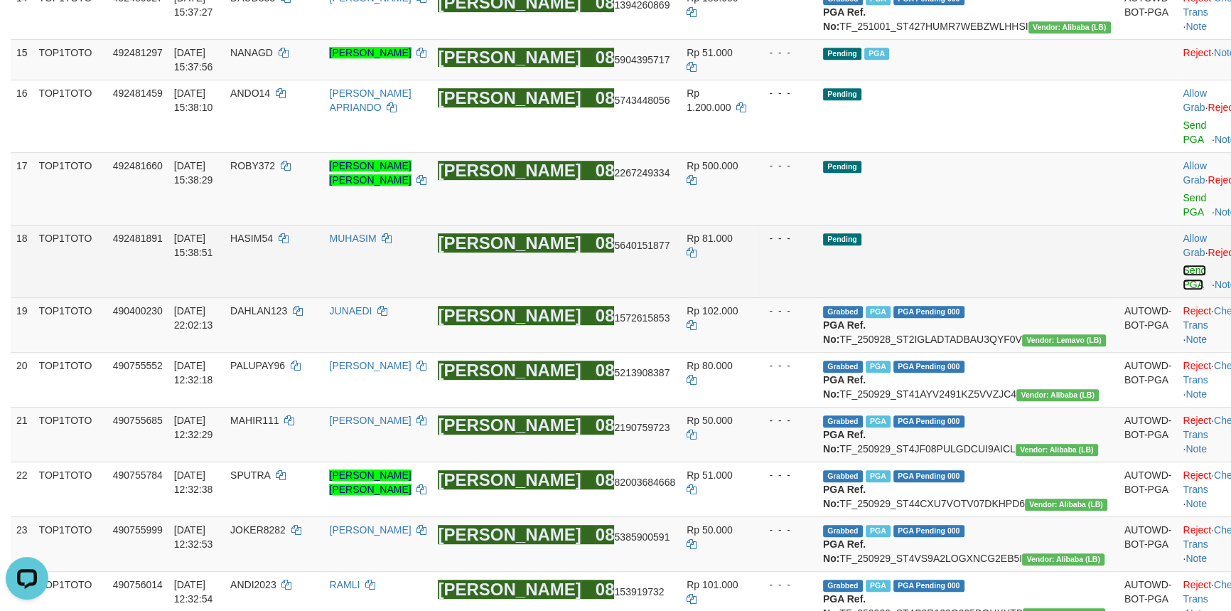
click at [1183, 290] on link "Send PGA" at bounding box center [1194, 277] width 23 height 26
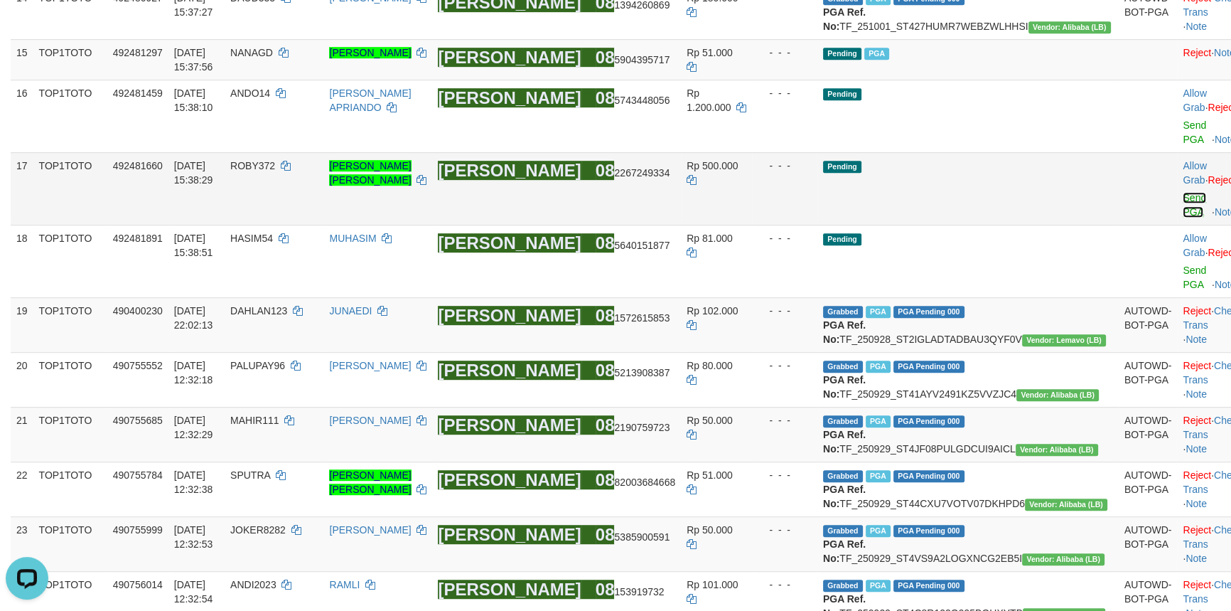
click at [1183, 218] on link "Send PGA" at bounding box center [1194, 205] width 23 height 26
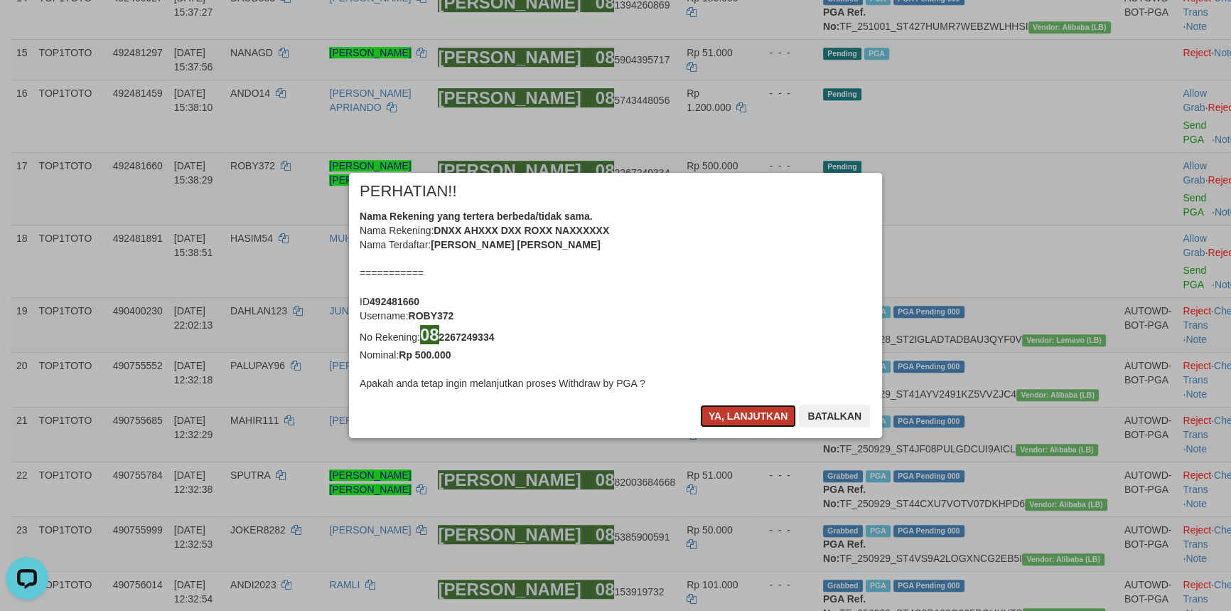
click at [746, 405] on button "Ya, lanjutkan" at bounding box center [748, 415] width 97 height 23
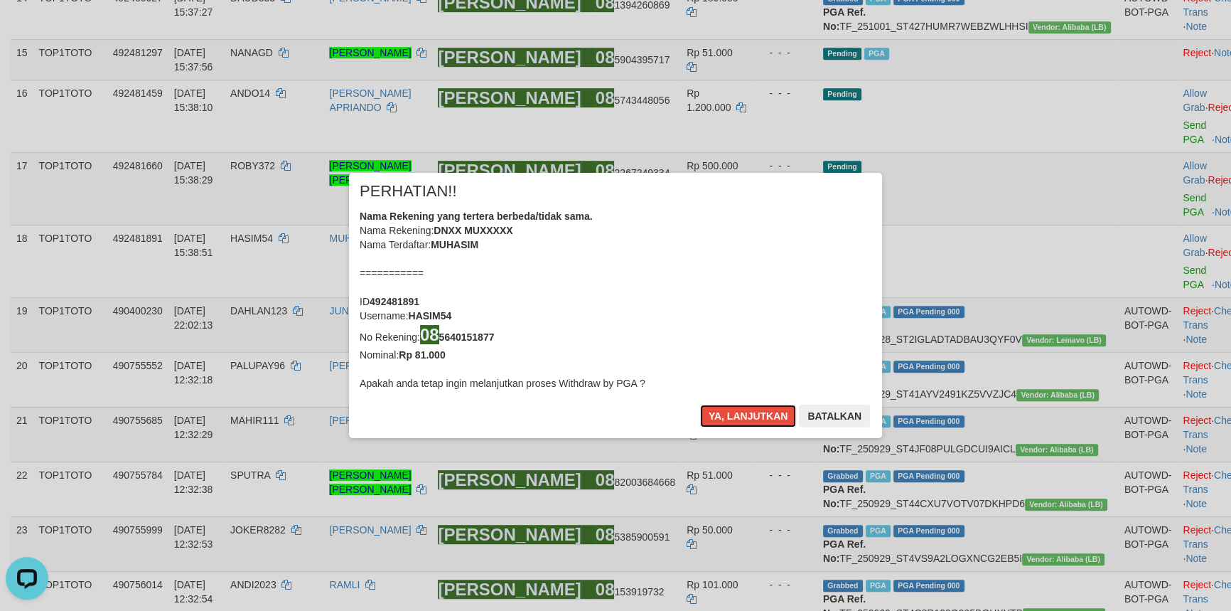
click at [746, 405] on button "Ya, lanjutkan" at bounding box center [748, 415] width 97 height 23
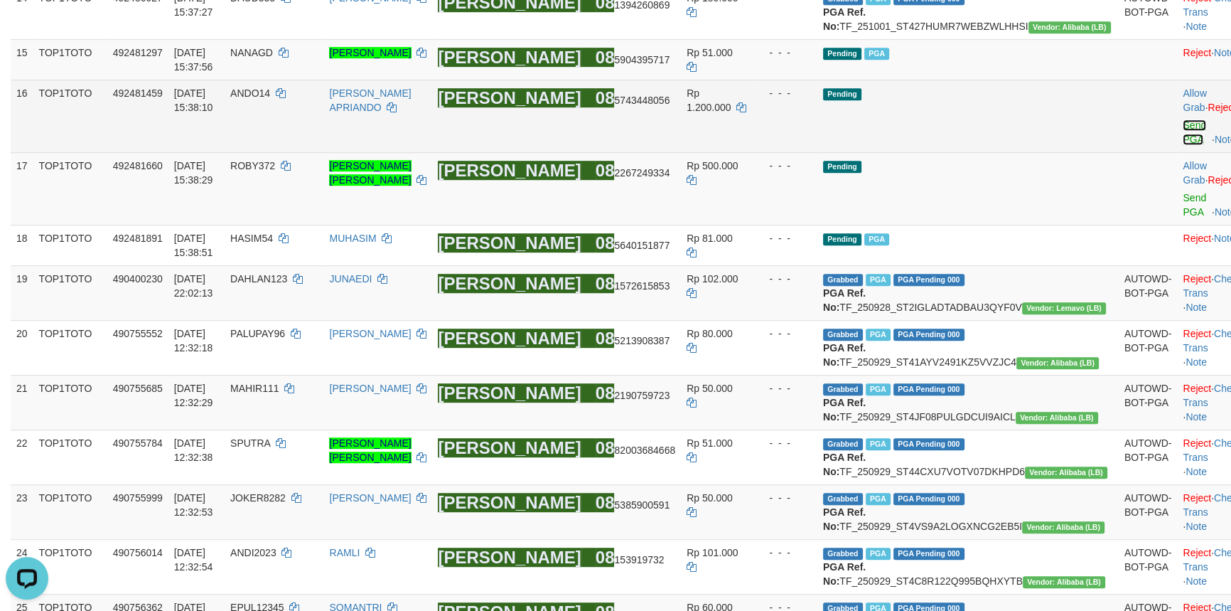
click at [1183, 145] on link "Send PGA" at bounding box center [1194, 132] width 23 height 26
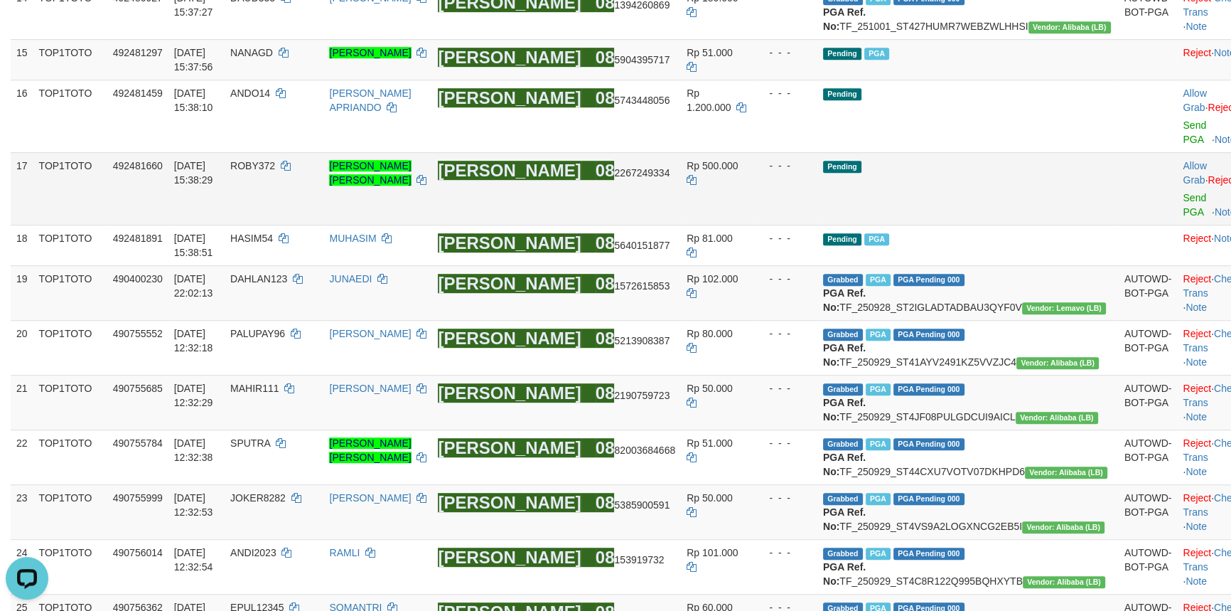
click at [945, 225] on td "Pending" at bounding box center [967, 188] width 301 height 73
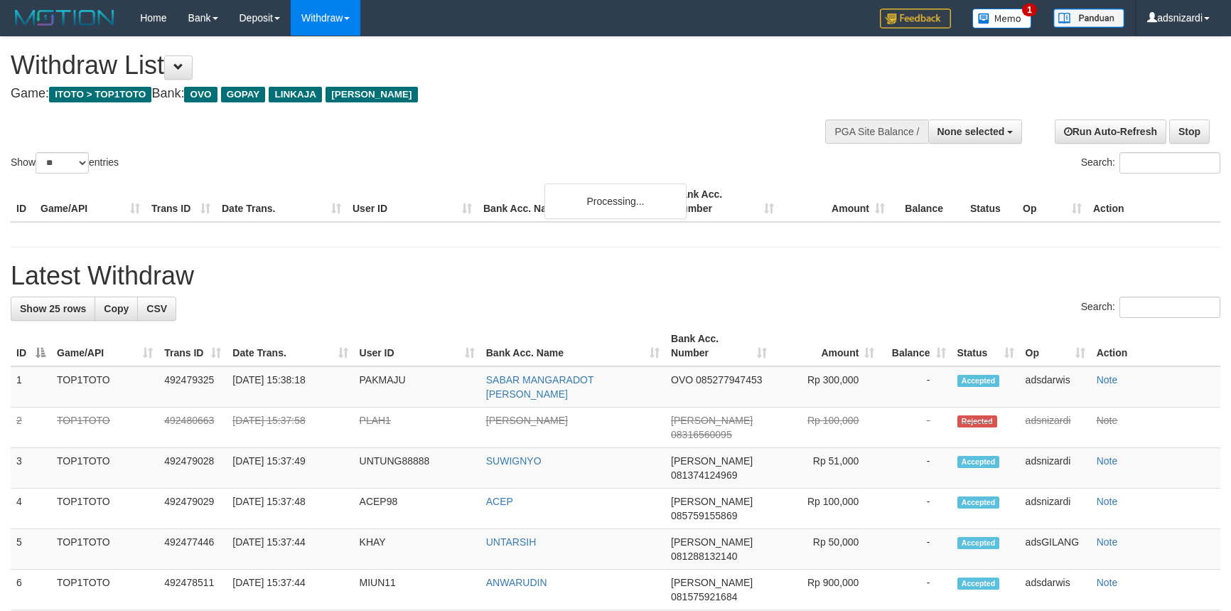
select select
select select "**"
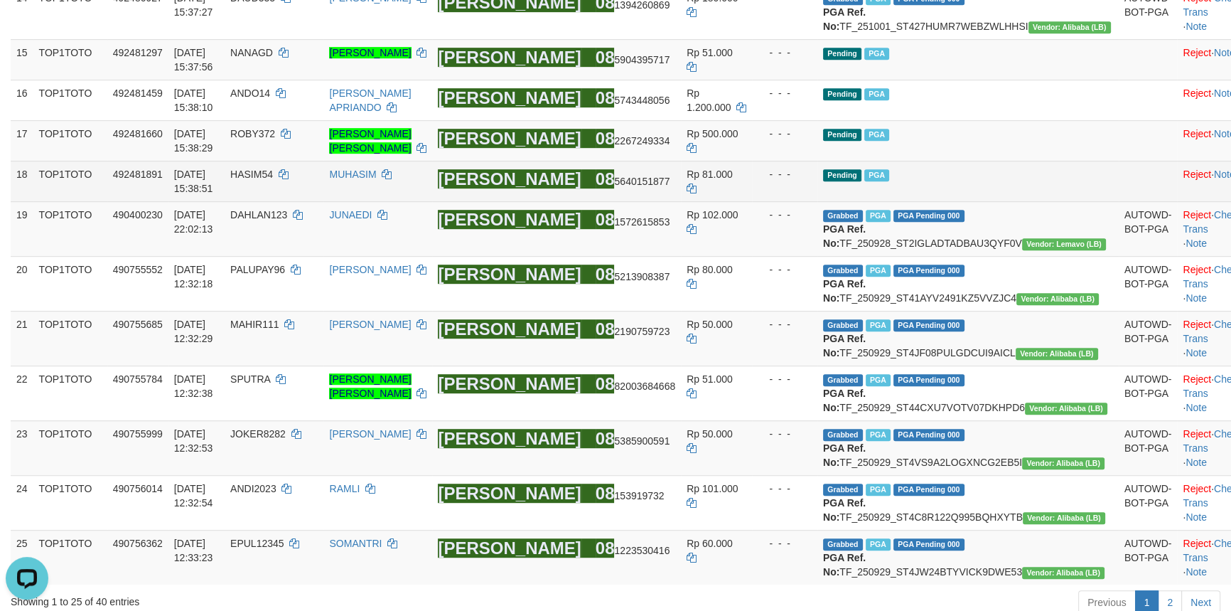
click at [1036, 201] on td "Pending PGA" at bounding box center [967, 181] width 301 height 41
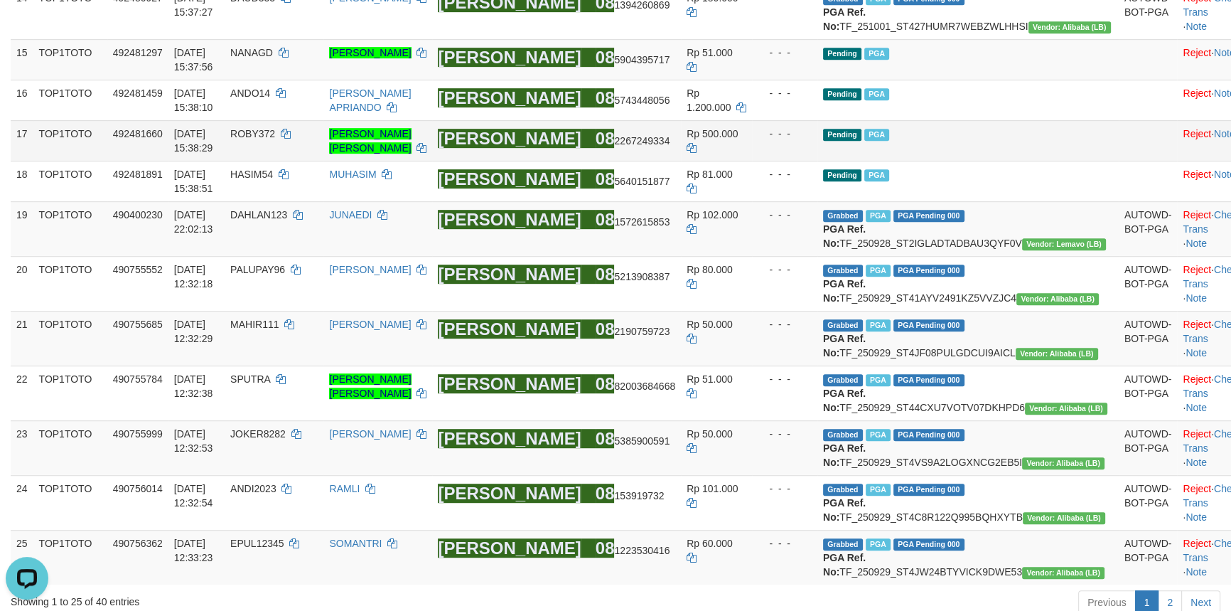
click at [995, 161] on td "Pending PGA" at bounding box center [967, 140] width 301 height 41
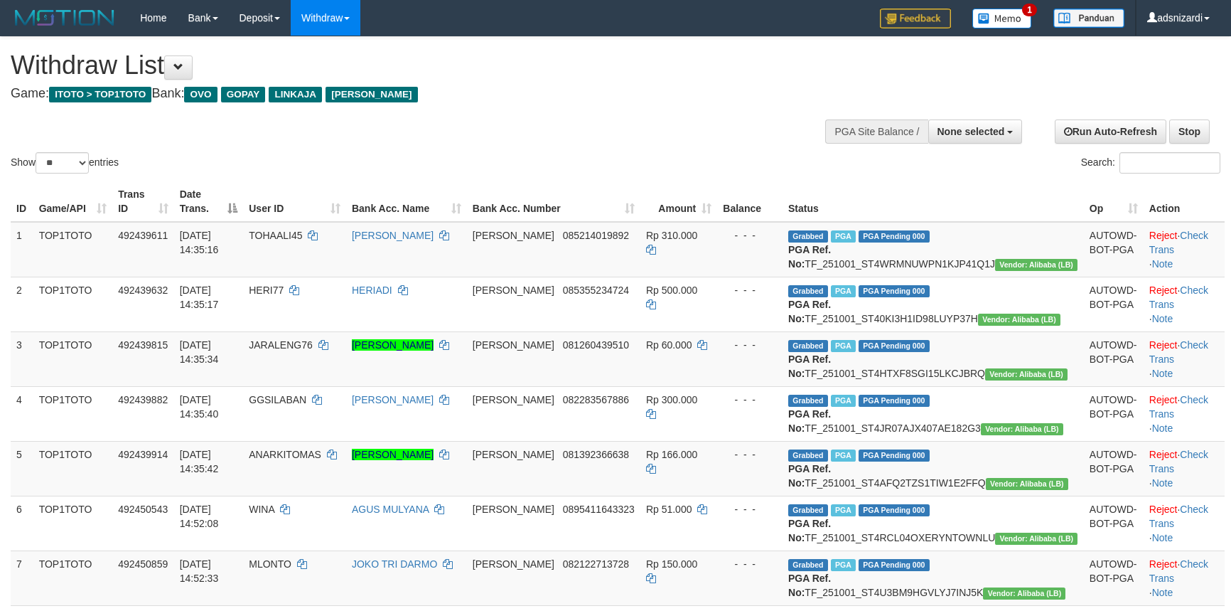
select select
select select "**"
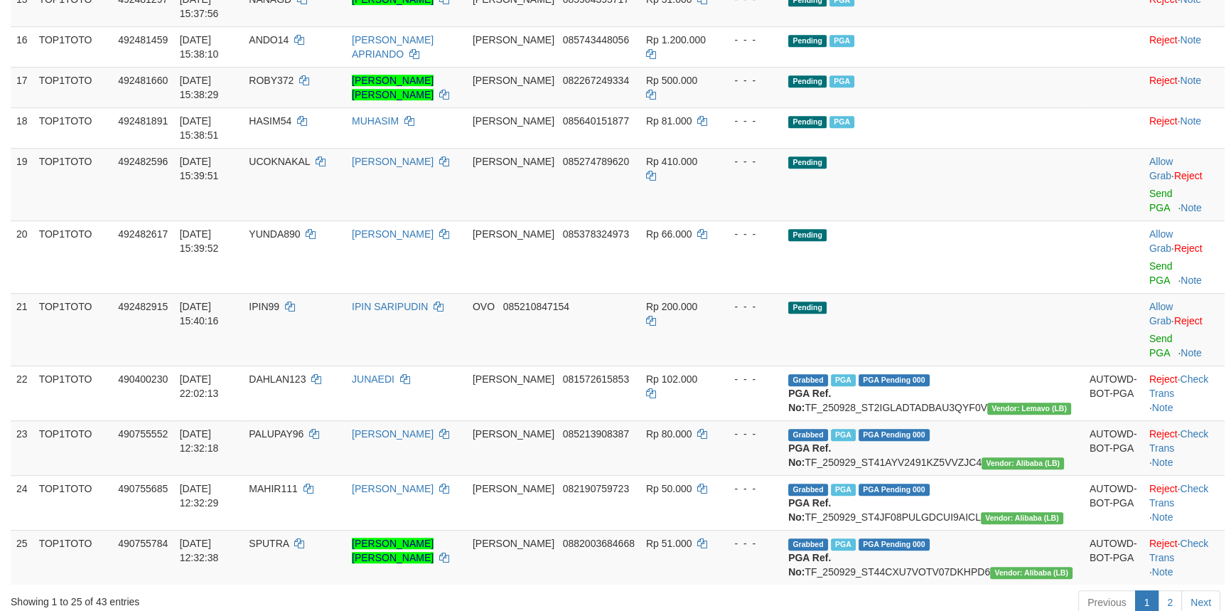
scroll to position [949, 0]
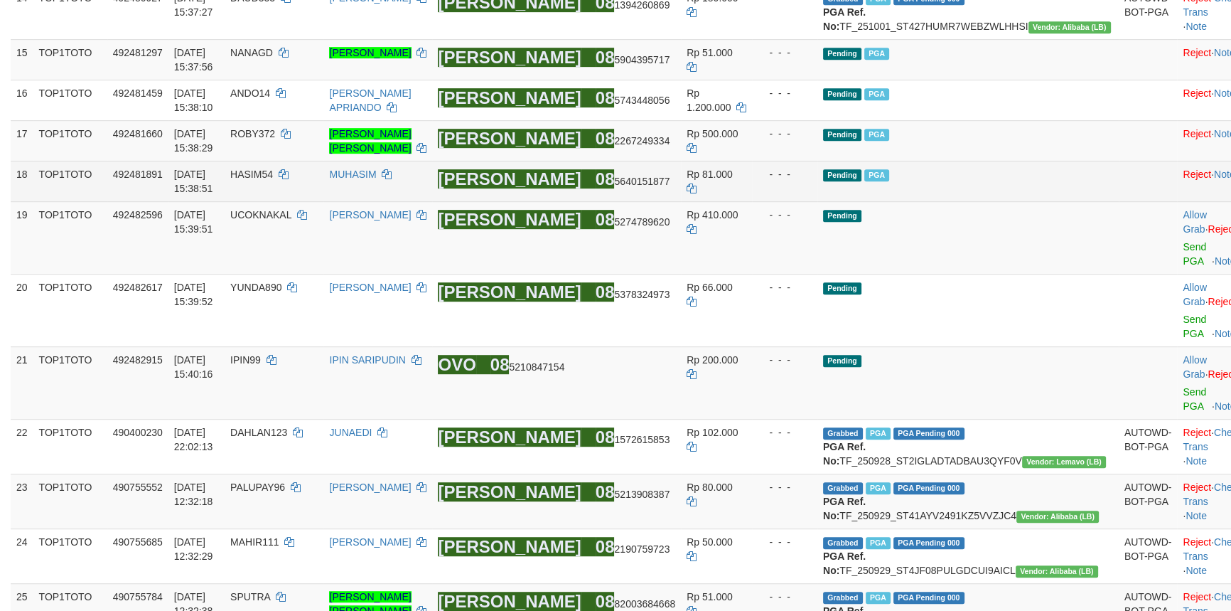
click at [1016, 201] on td "Pending PGA" at bounding box center [967, 181] width 301 height 41
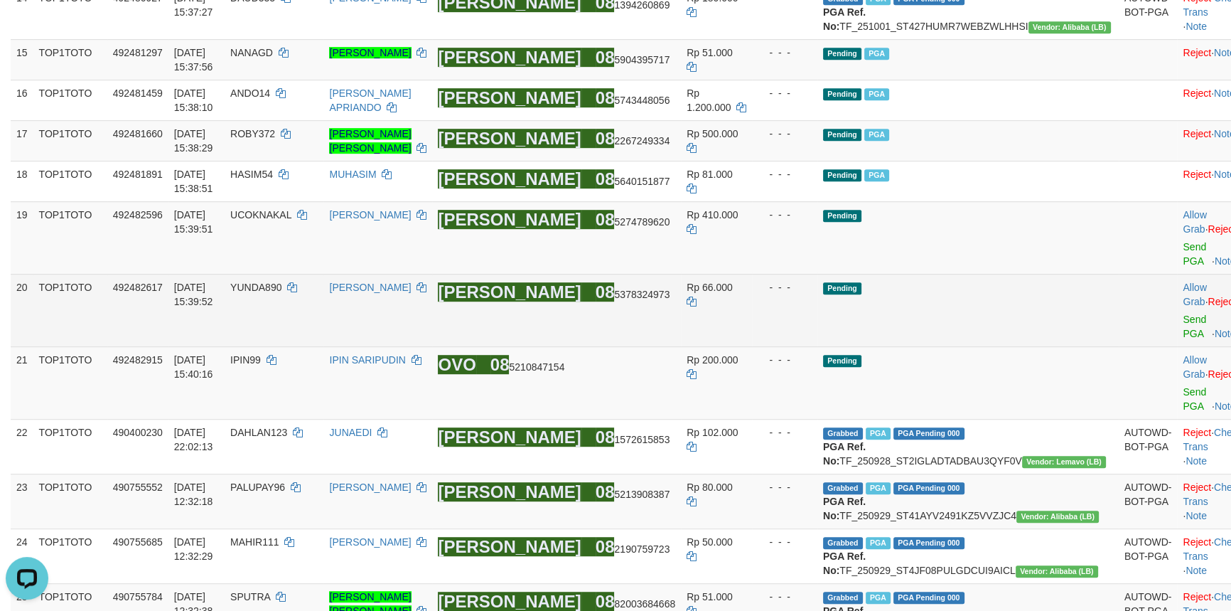
scroll to position [0, 0]
click at [1183, 339] on link "Send PGA" at bounding box center [1194, 326] width 23 height 26
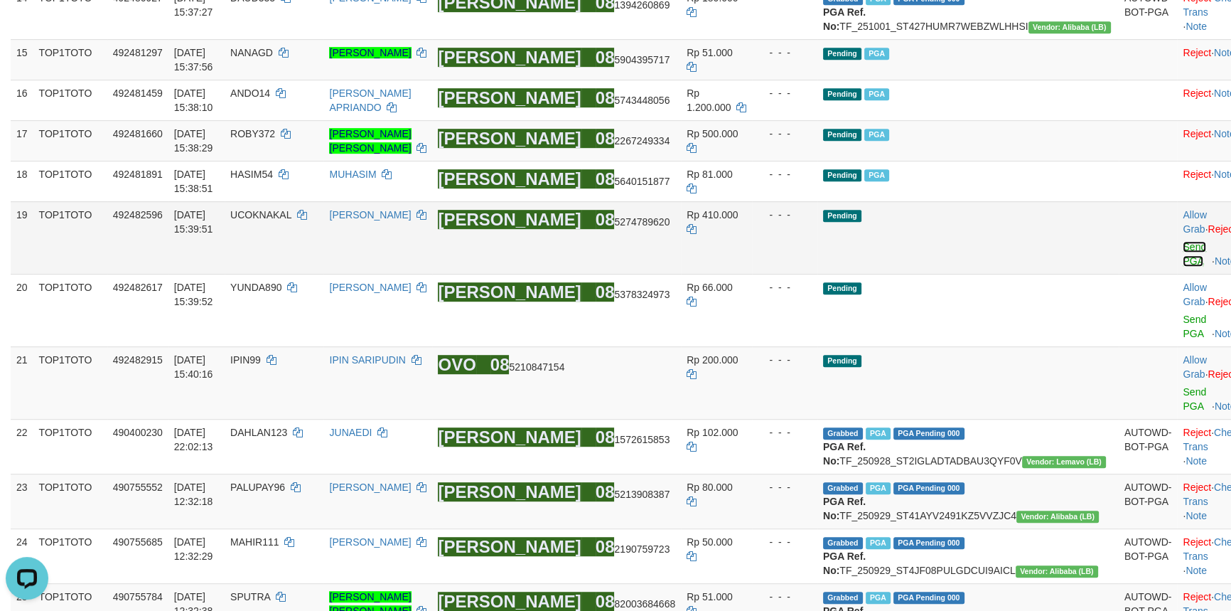
click at [1183, 267] on link "Send PGA" at bounding box center [1194, 254] width 23 height 26
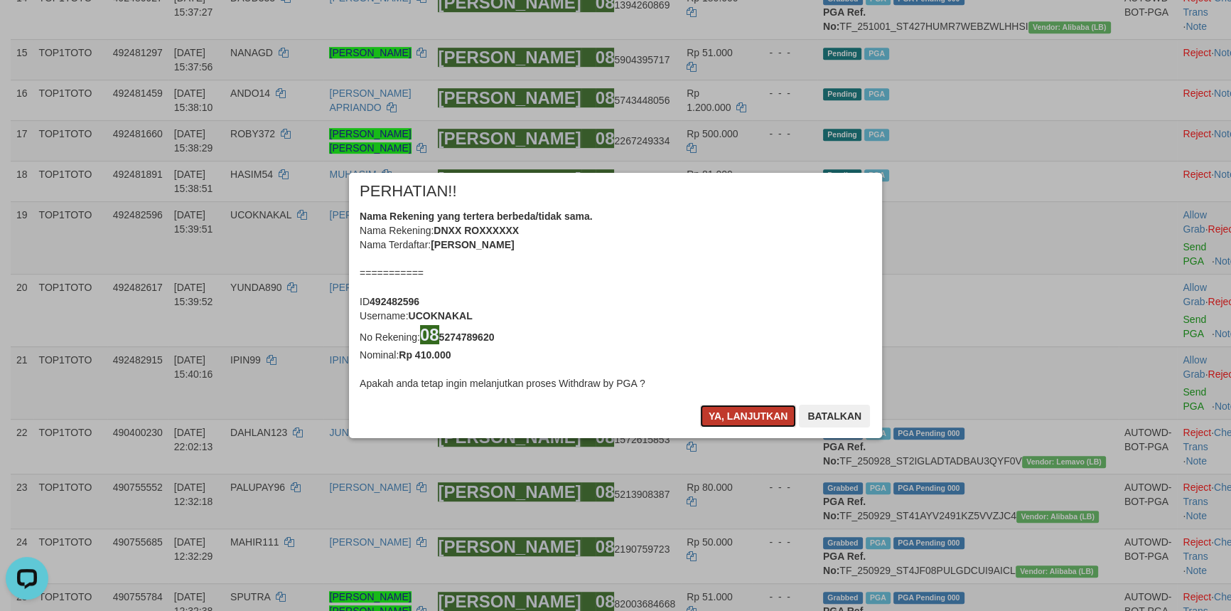
click at [751, 420] on button "Ya, lanjutkan" at bounding box center [748, 415] width 97 height 23
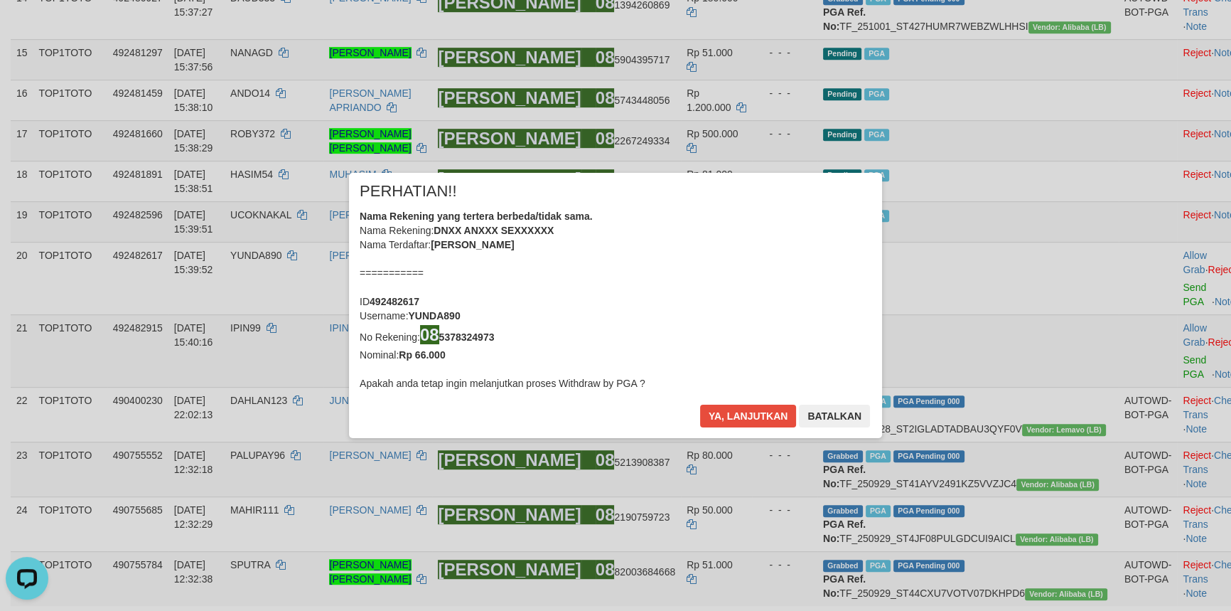
scroll to position [945, 0]
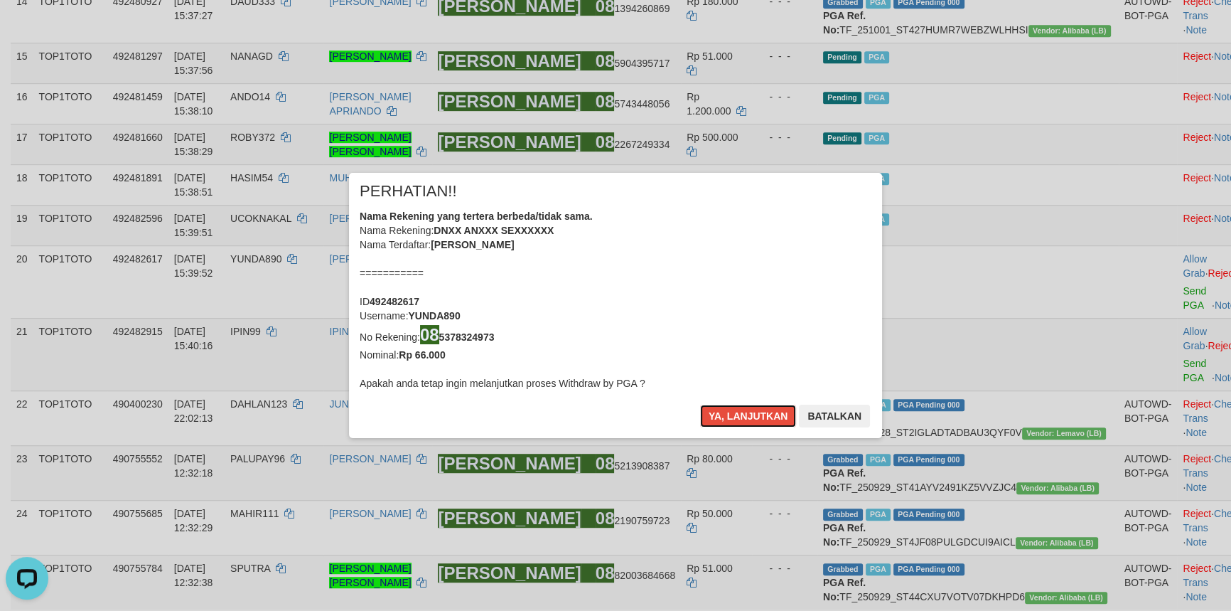
click at [751, 420] on button "Ya, lanjutkan" at bounding box center [748, 415] width 97 height 23
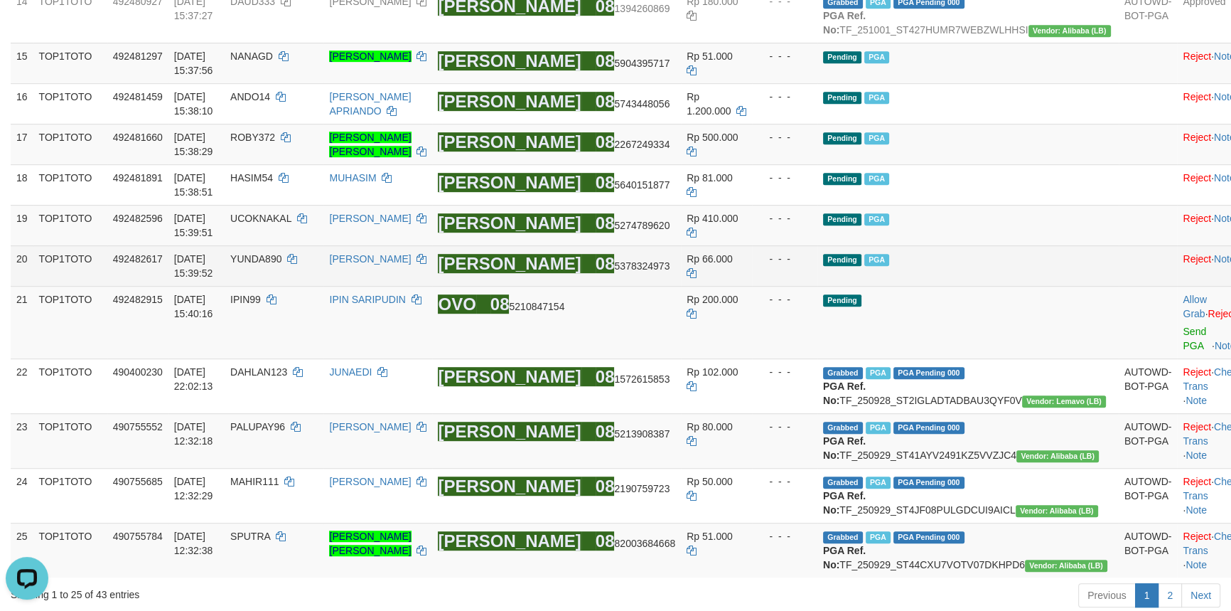
click at [1119, 286] on td at bounding box center [1148, 265] width 59 height 41
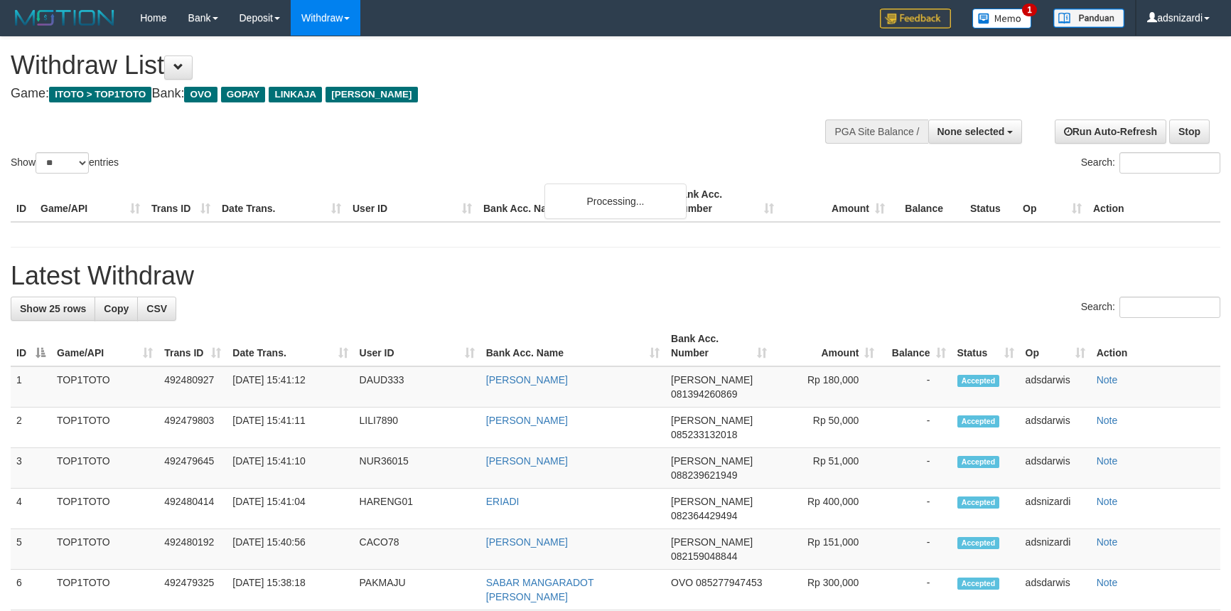
select select
select select "**"
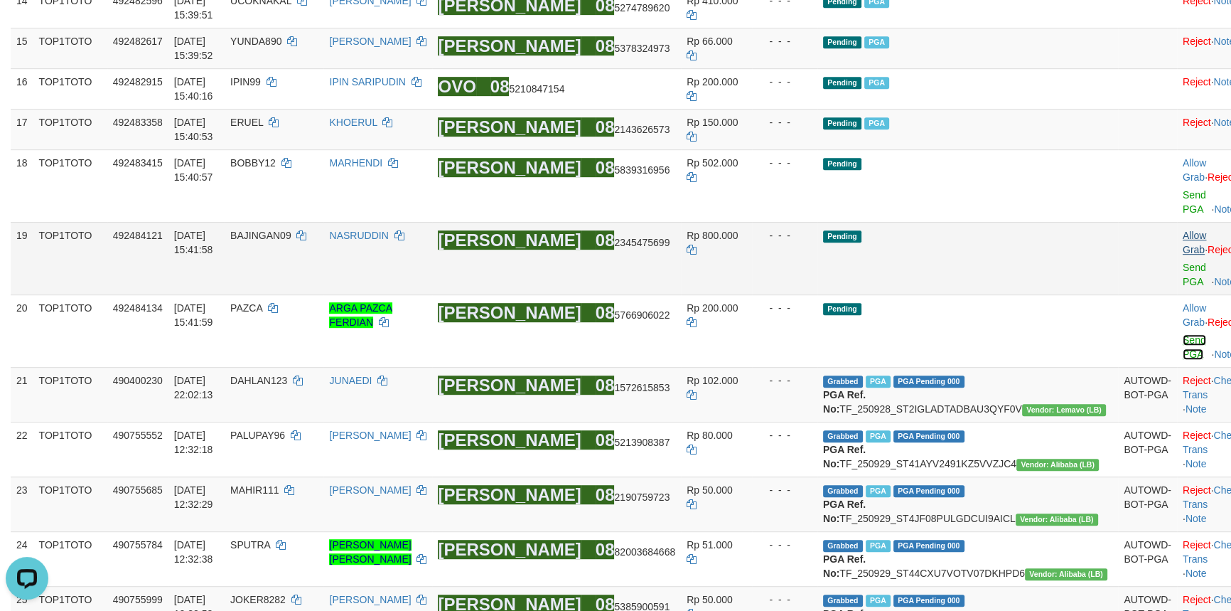
drag, startPoint x: 1147, startPoint y: 395, endPoint x: 1144, endPoint y: 337, distance: 58.4
click at [1183, 360] on link "Send PGA" at bounding box center [1194, 347] width 23 height 26
click at [1183, 255] on link "Allow Grab" at bounding box center [1194, 243] width 23 height 26
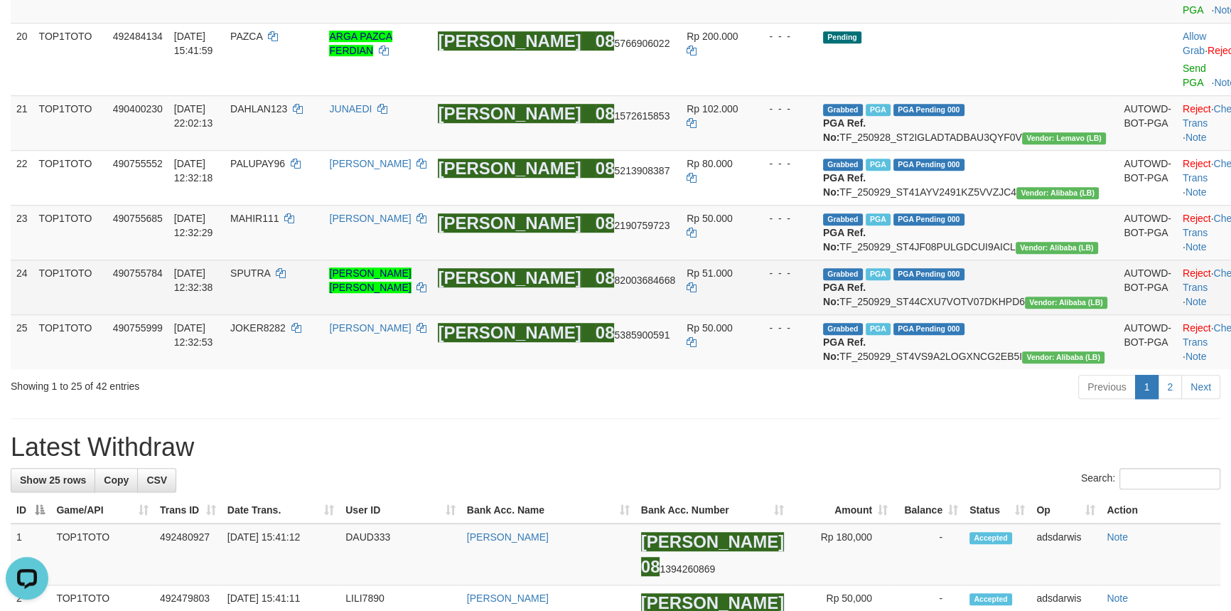
scroll to position [906, 0]
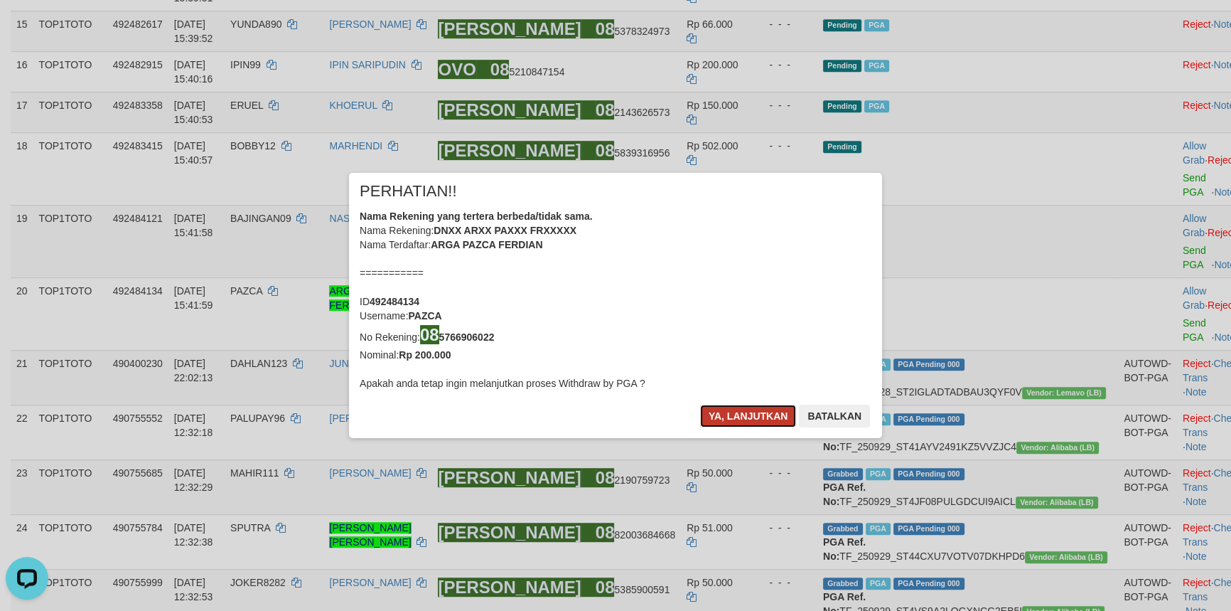
click at [743, 413] on button "Ya, lanjutkan" at bounding box center [748, 415] width 97 height 23
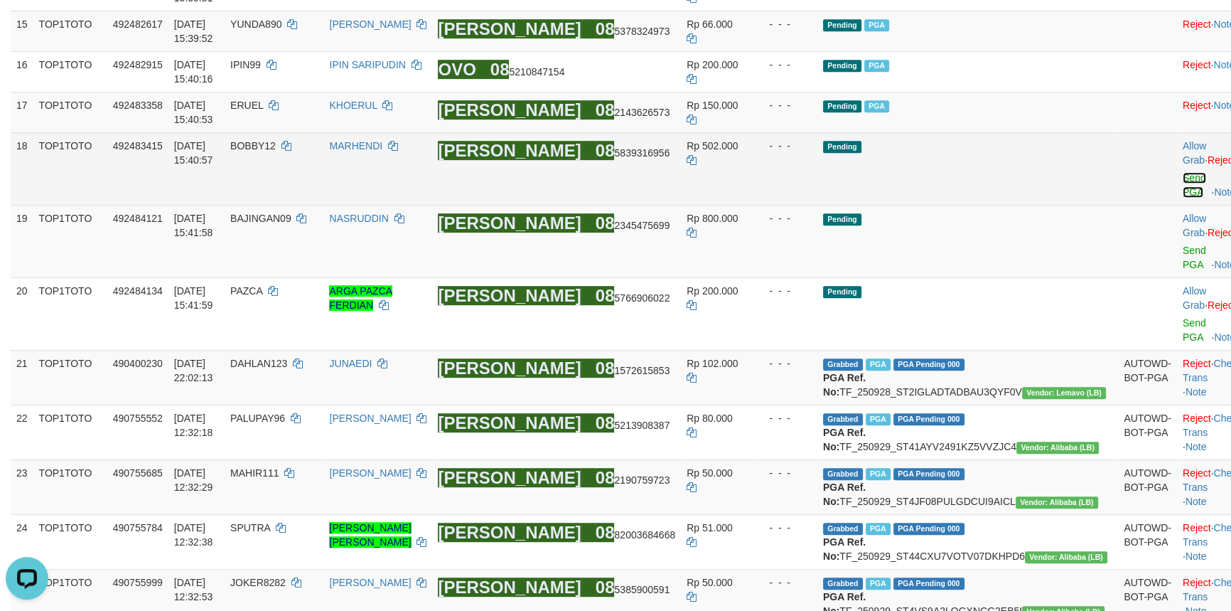
click at [1183, 198] on link "Send PGA" at bounding box center [1194, 185] width 23 height 26
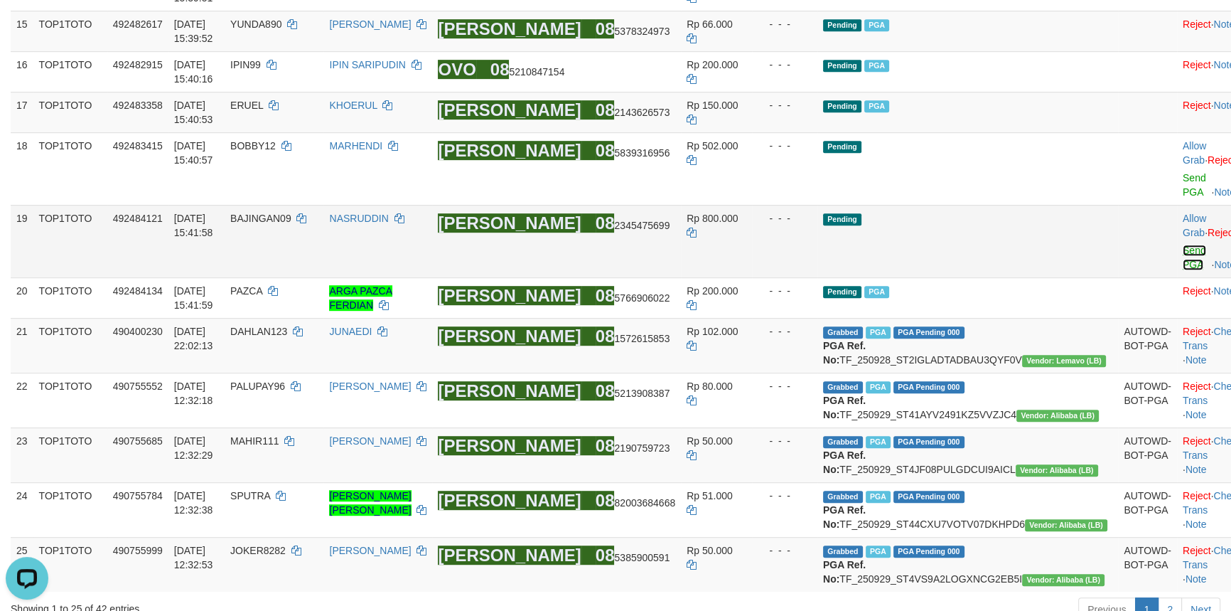
click at [1183, 270] on link "Send PGA" at bounding box center [1194, 258] width 23 height 26
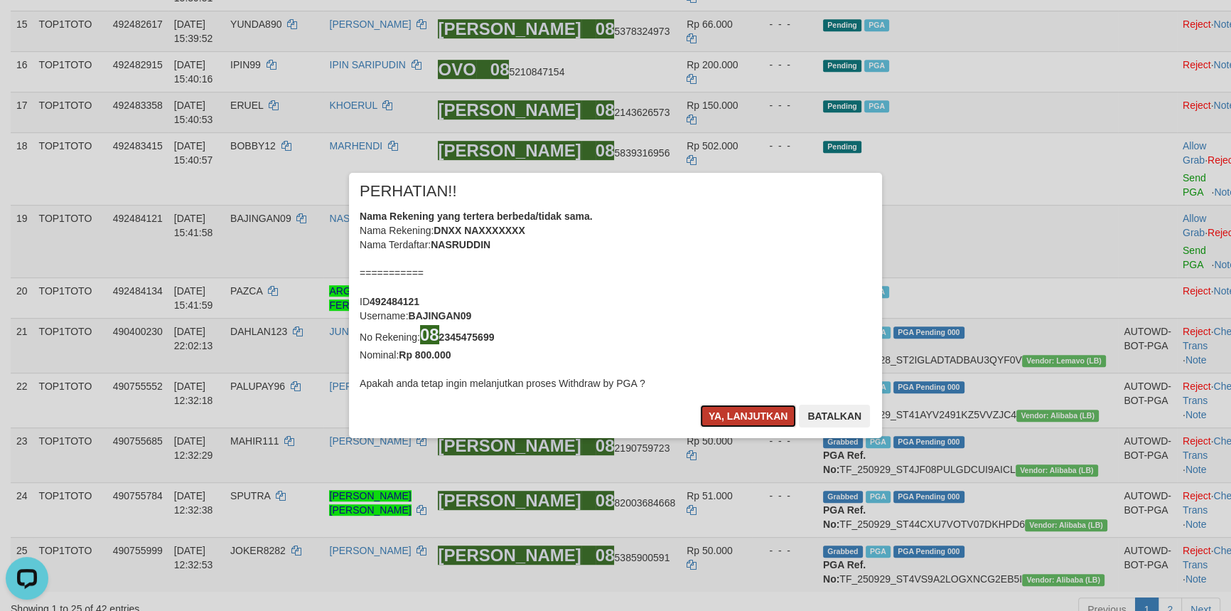
click at [703, 416] on button "Ya, lanjutkan" at bounding box center [748, 415] width 97 height 23
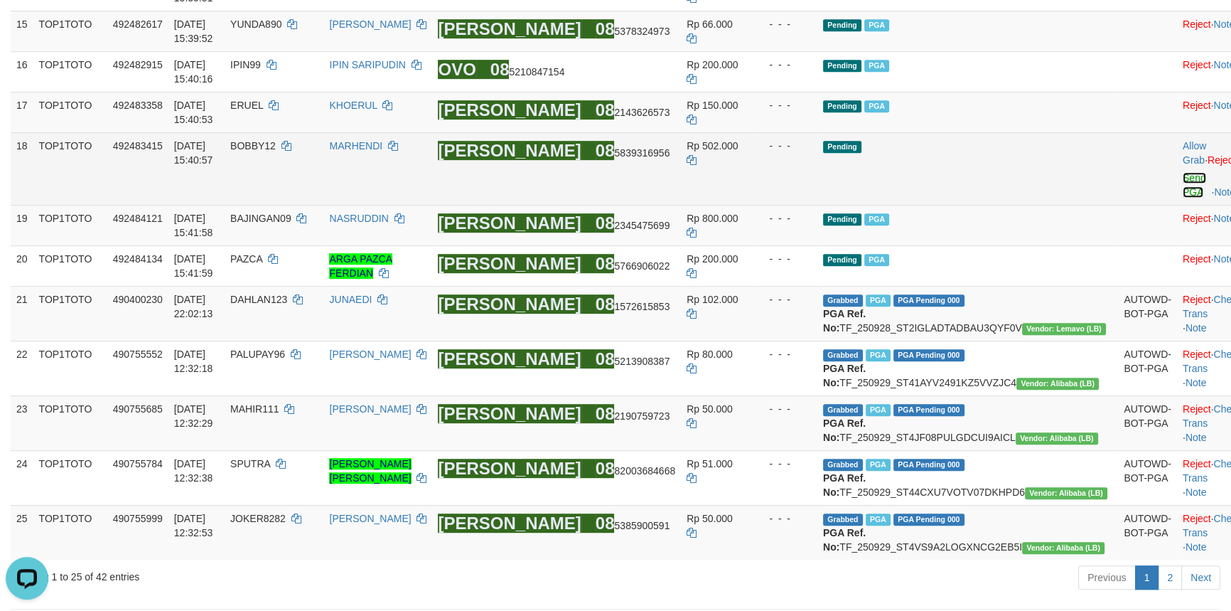
click at [1183, 198] on link "Send PGA" at bounding box center [1194, 185] width 23 height 26
click at [1045, 205] on td "Pending" at bounding box center [967, 168] width 301 height 73
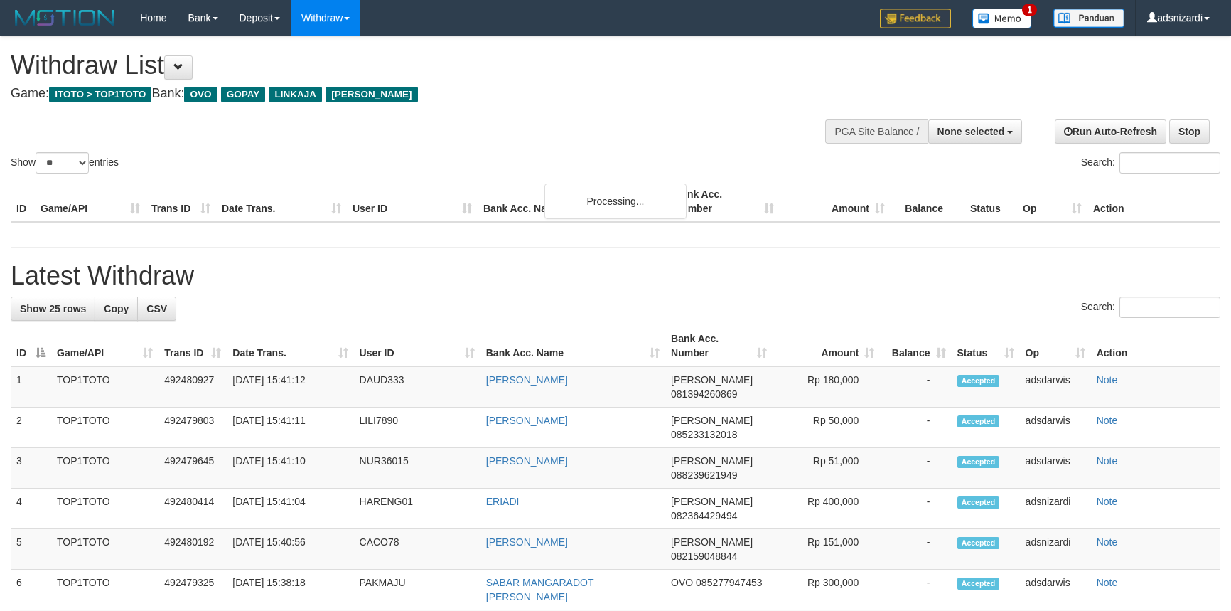
select select
select select "**"
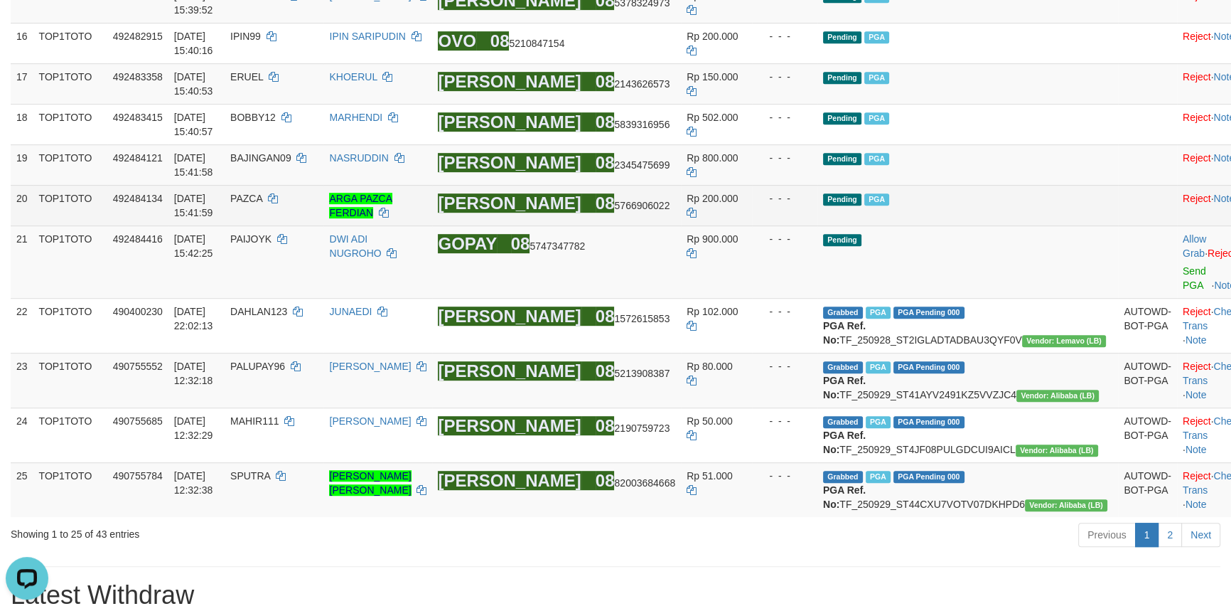
click at [1021, 225] on td "Pending PGA" at bounding box center [967, 205] width 301 height 41
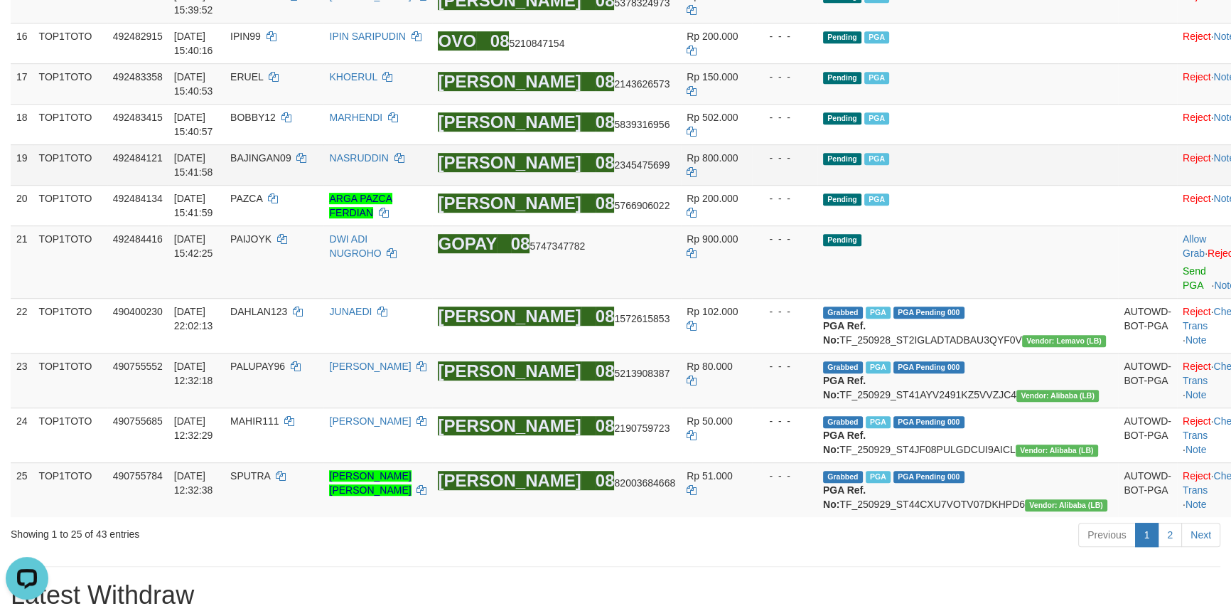
click at [1034, 185] on td "Pending PGA" at bounding box center [967, 164] width 301 height 41
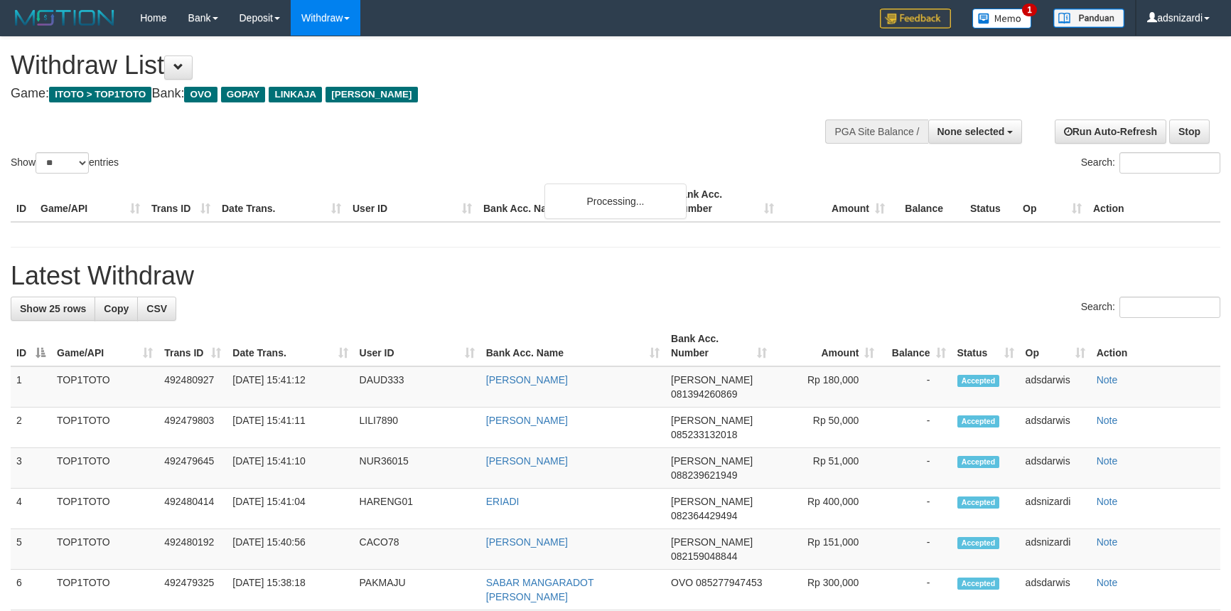
select select
select select "**"
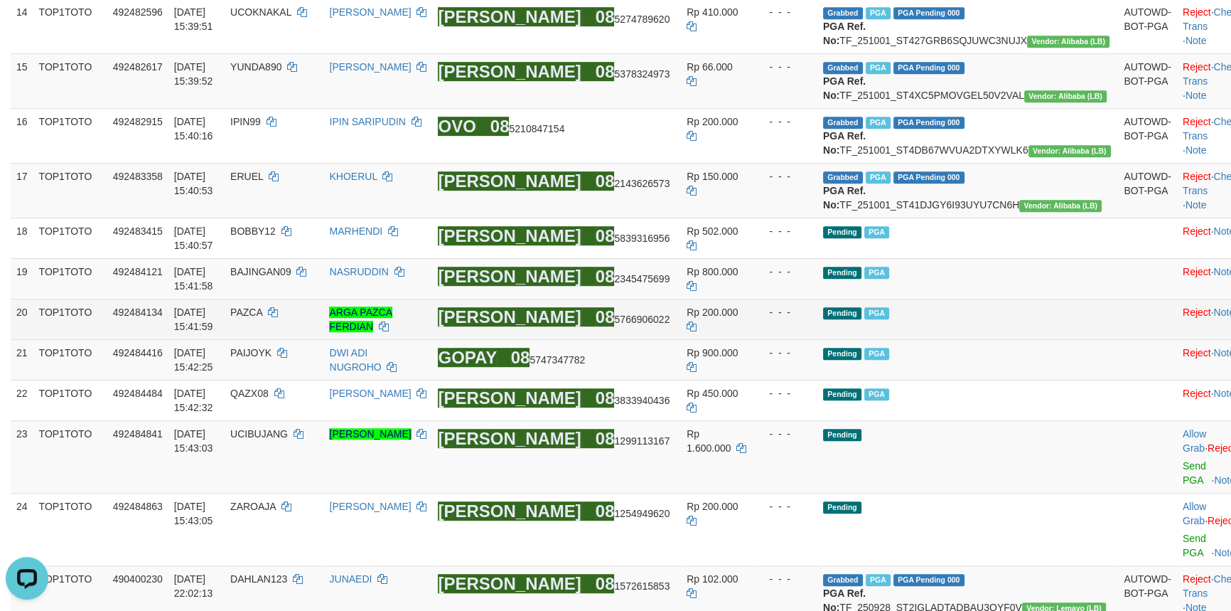
click at [1025, 339] on td "Pending PGA" at bounding box center [967, 319] width 301 height 41
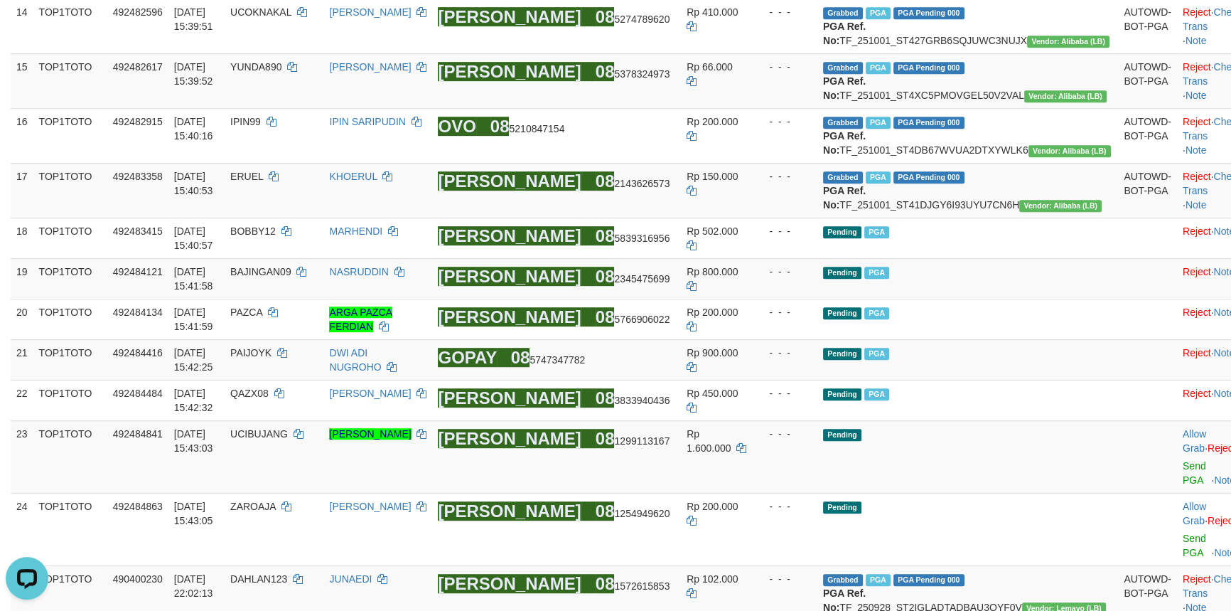
scroll to position [1262, 0]
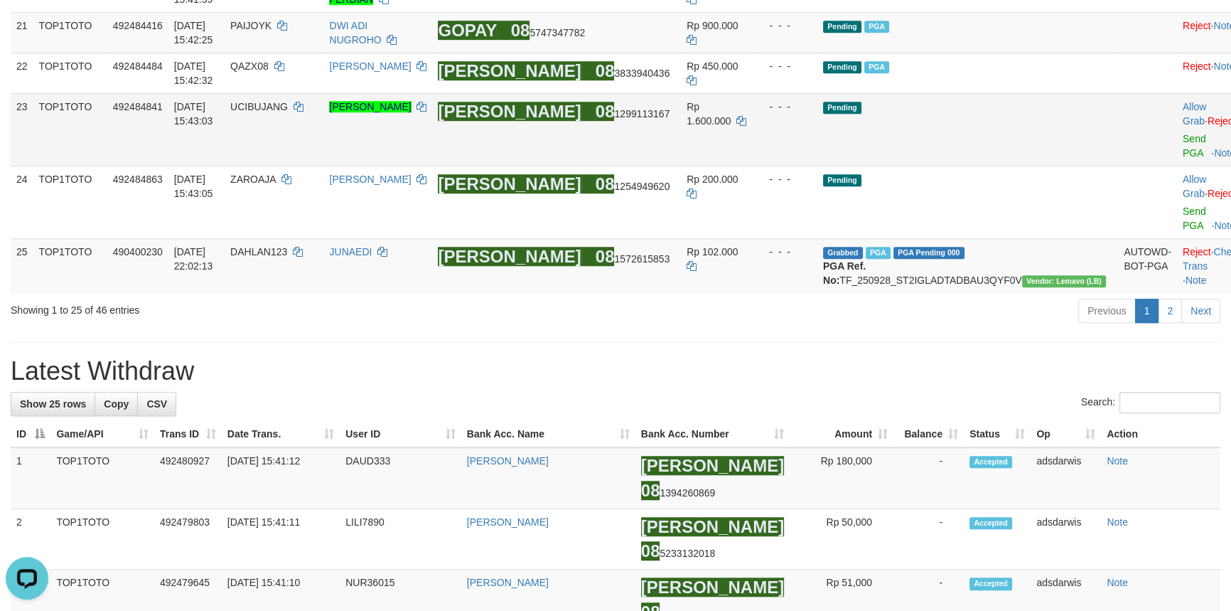
click at [980, 166] on td "Pending" at bounding box center [967, 129] width 301 height 73
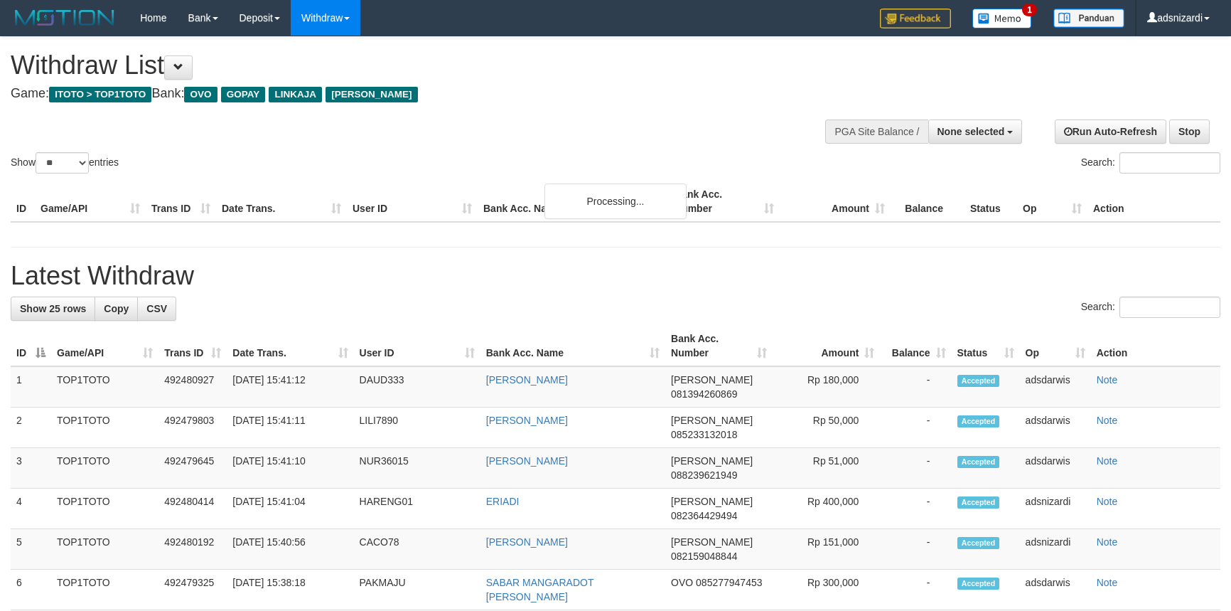
select select
select select "**"
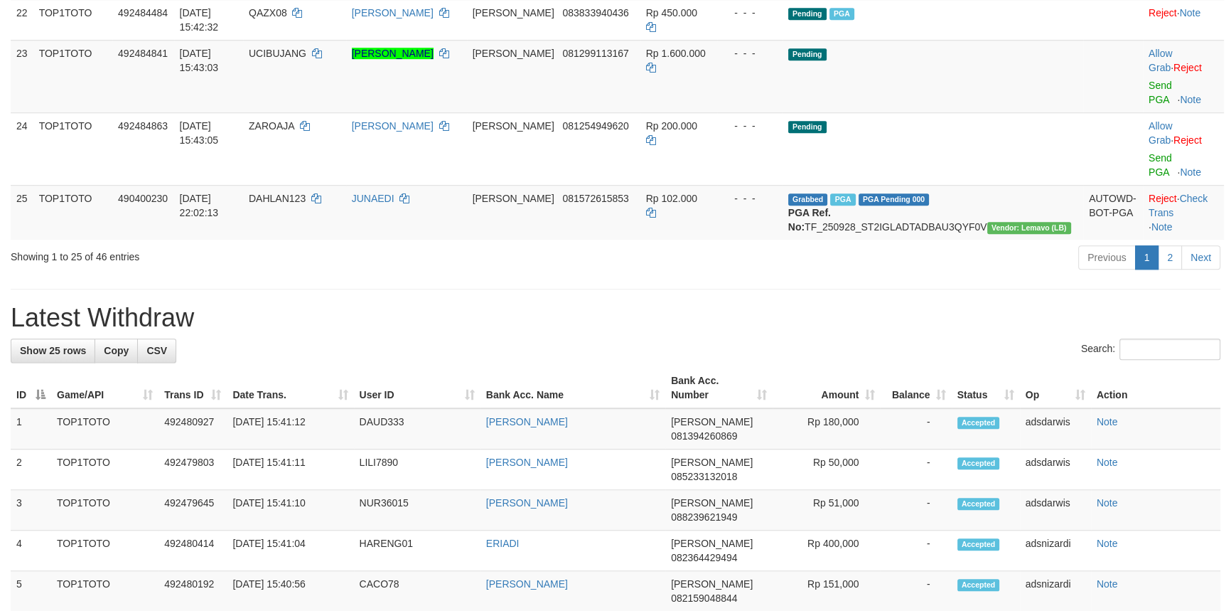
scroll to position [1262, 0]
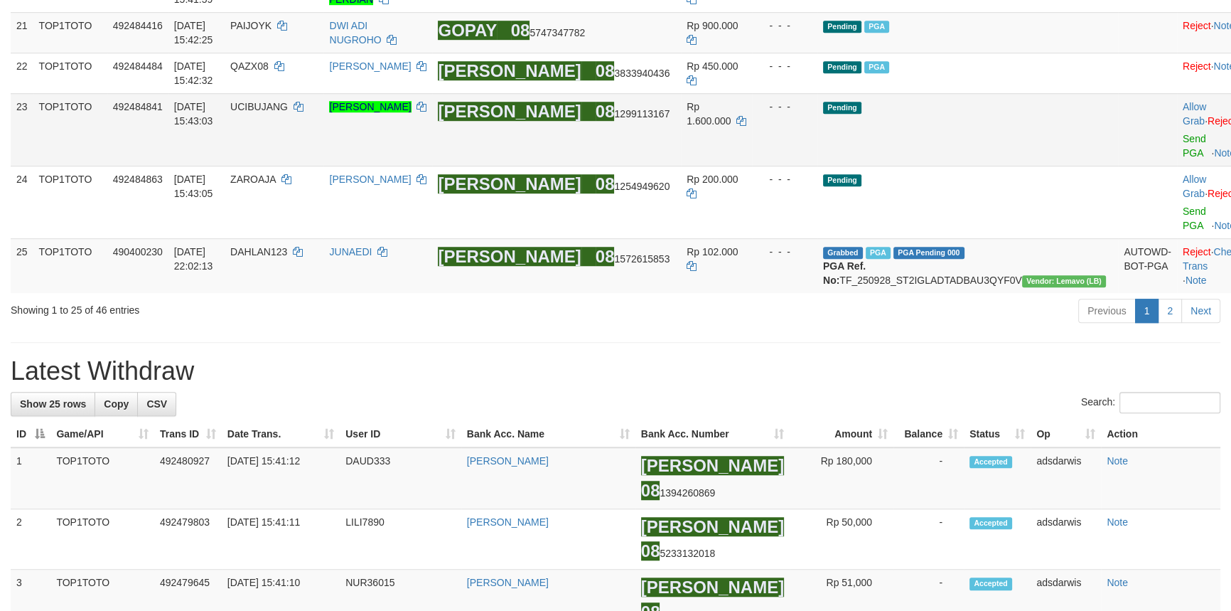
click at [1002, 166] on td "Pending" at bounding box center [967, 129] width 301 height 73
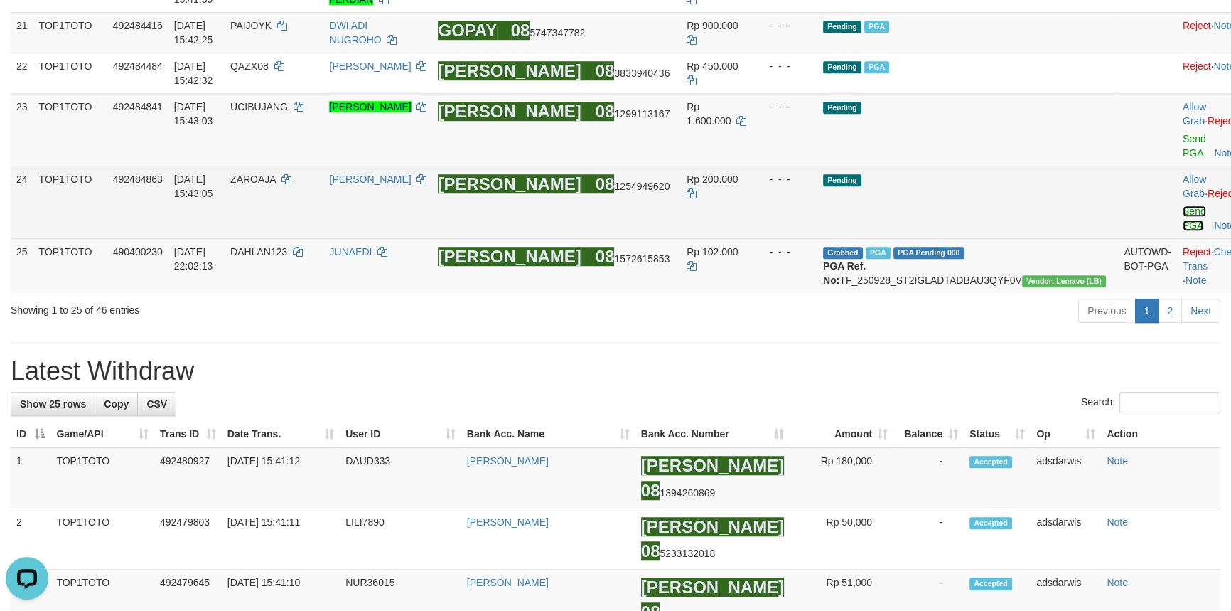
click at [1183, 231] on link "Send PGA" at bounding box center [1194, 218] width 23 height 26
click at [1183, 132] on div at bounding box center [1212, 130] width 59 height 4
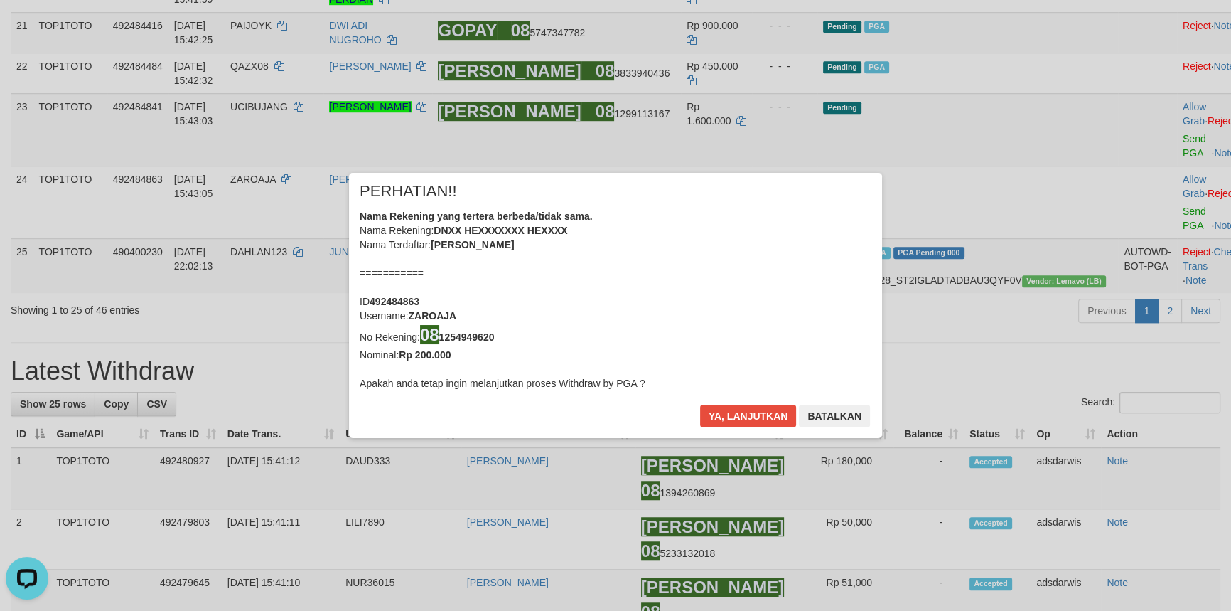
click at [1132, 360] on div "× PERHATIAN!! Nama Rekening yang tertera berbeda/tidak sama. Nama Rekening: DNX…" at bounding box center [615, 304] width 1231 height 321
click at [752, 412] on button "Ya, lanjutkan" at bounding box center [748, 415] width 97 height 23
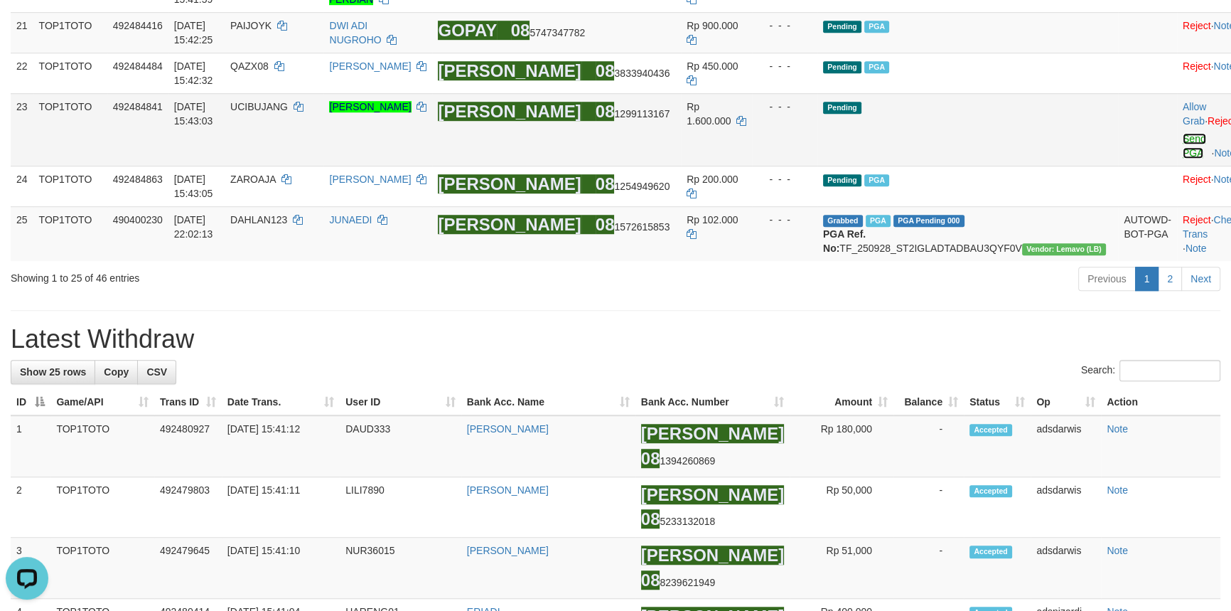
click at [1183, 159] on link "Send PGA" at bounding box center [1194, 146] width 23 height 26
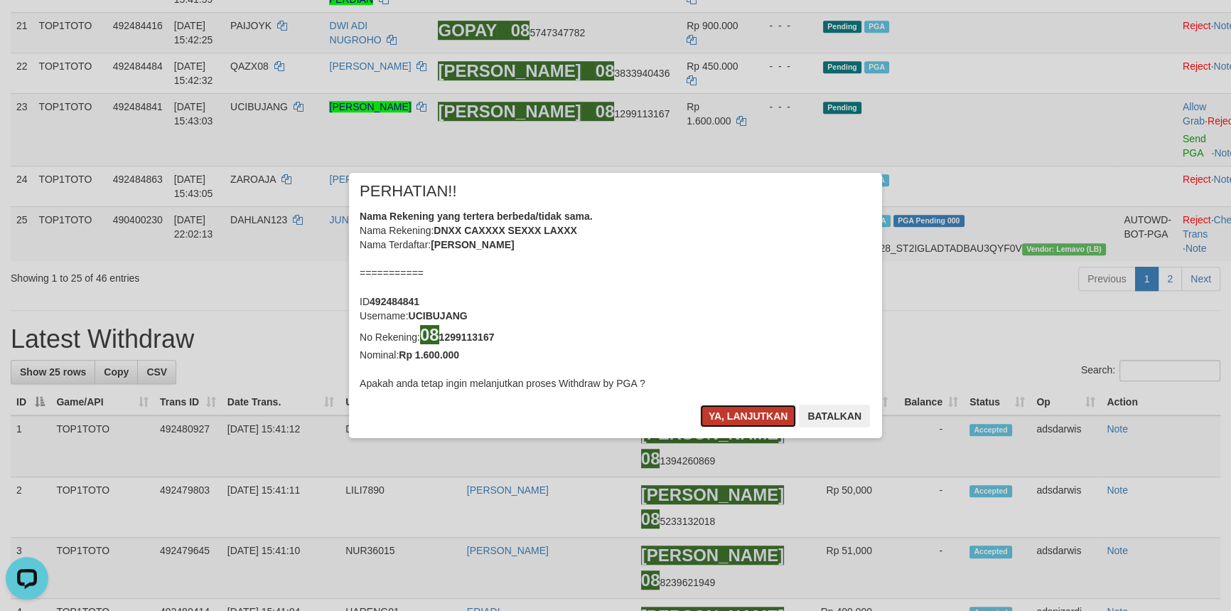
click at [724, 412] on button "Ya, lanjutkan" at bounding box center [748, 415] width 97 height 23
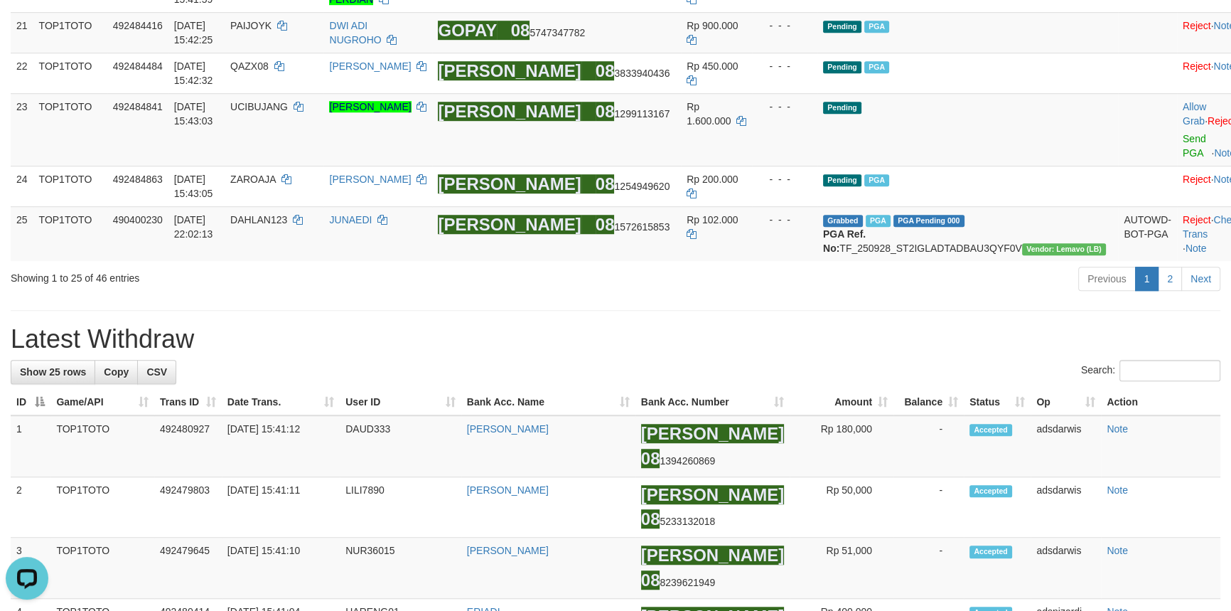
scroll to position [1258, 0]
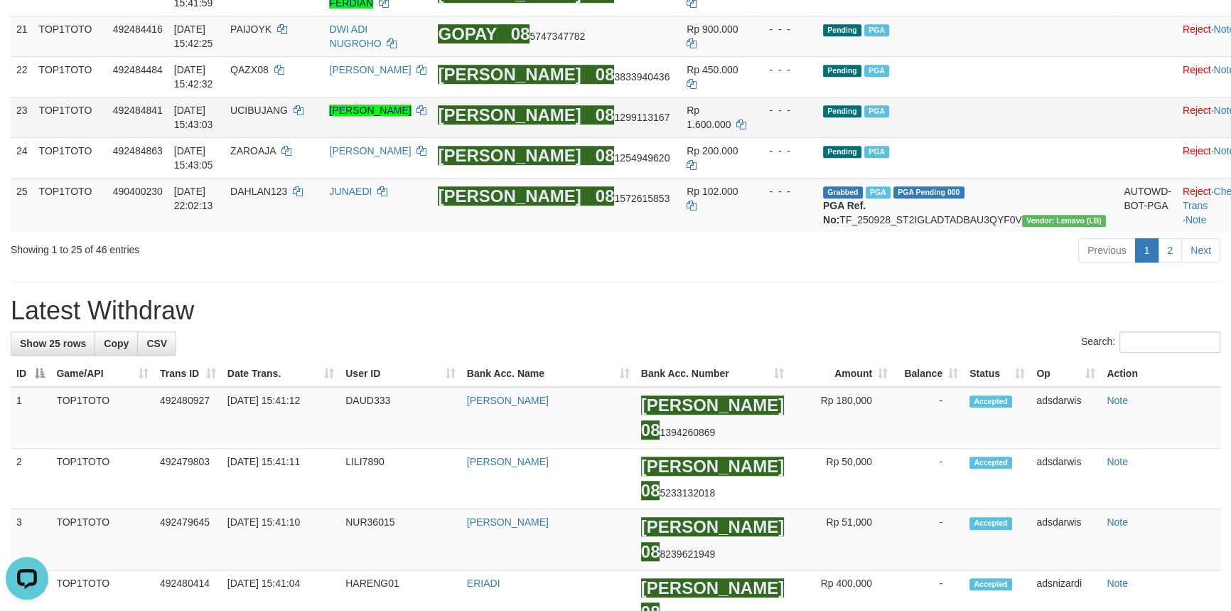
click at [1029, 137] on td "Pending PGA" at bounding box center [967, 117] width 301 height 41
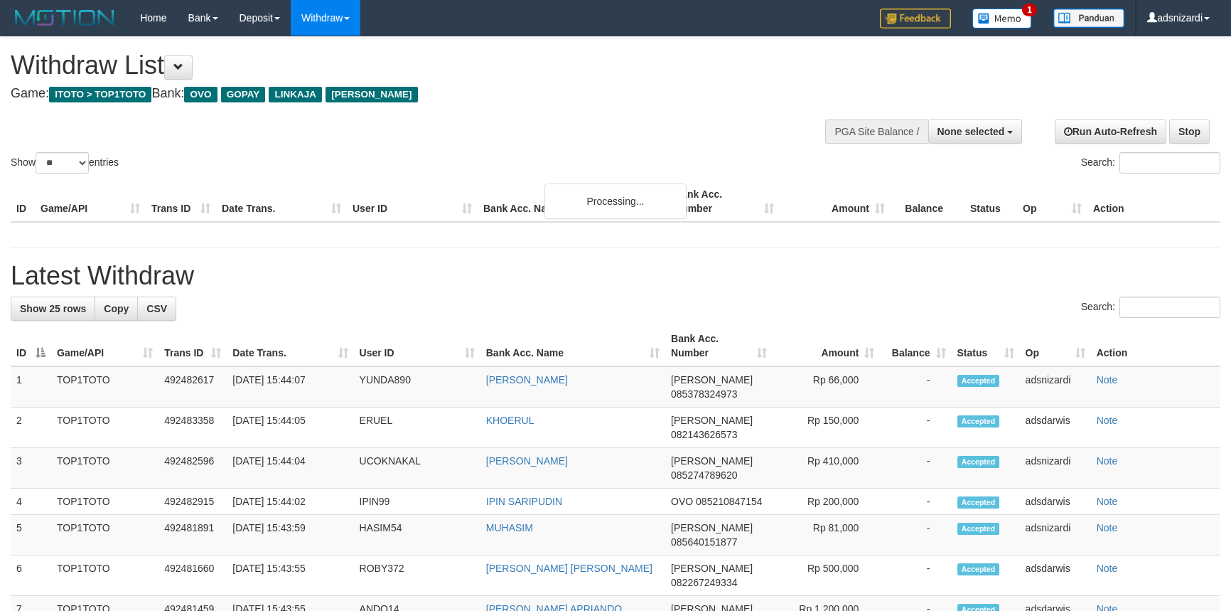
select select
select select "**"
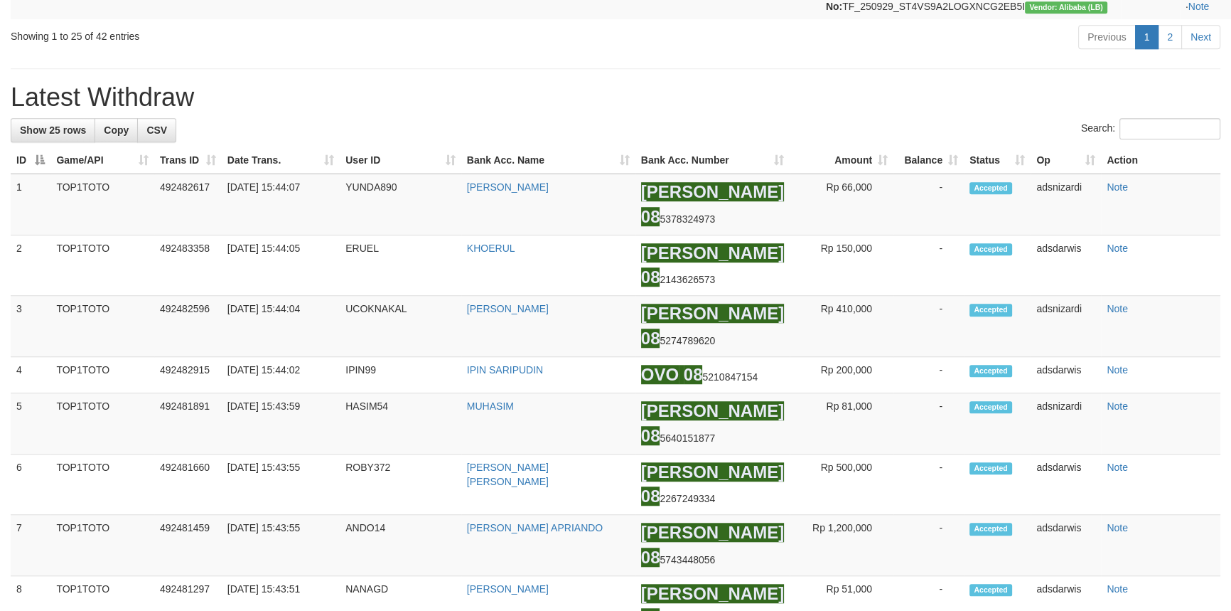
click at [925, 253] on div "**********" at bounding box center [615, 176] width 1231 height 3108
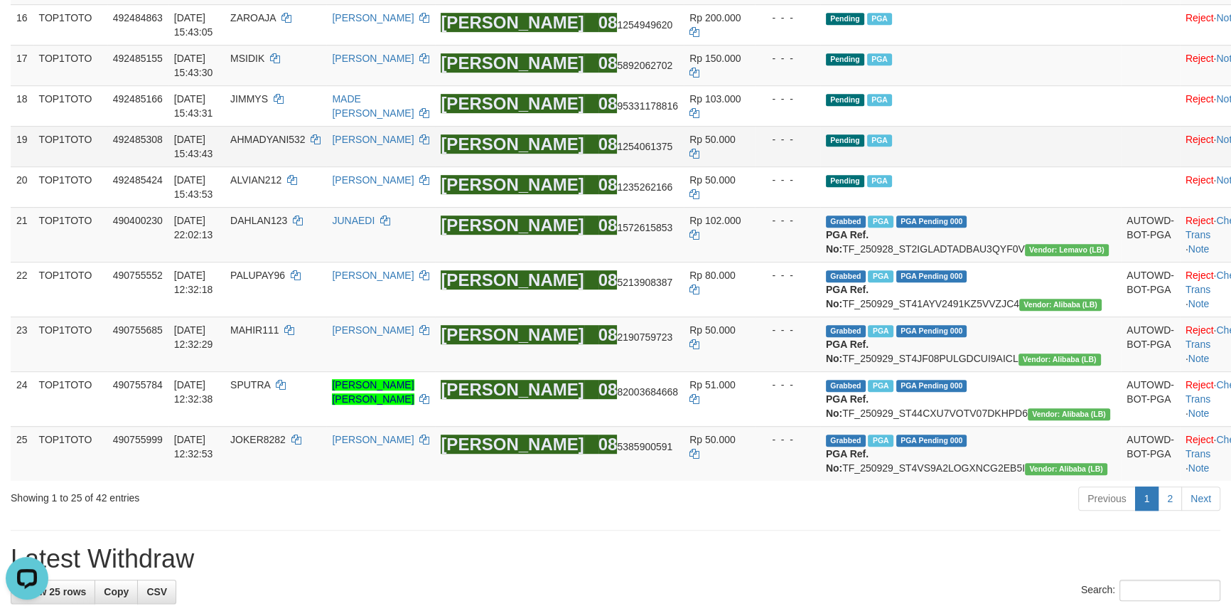
click at [1121, 166] on td at bounding box center [1150, 146] width 59 height 41
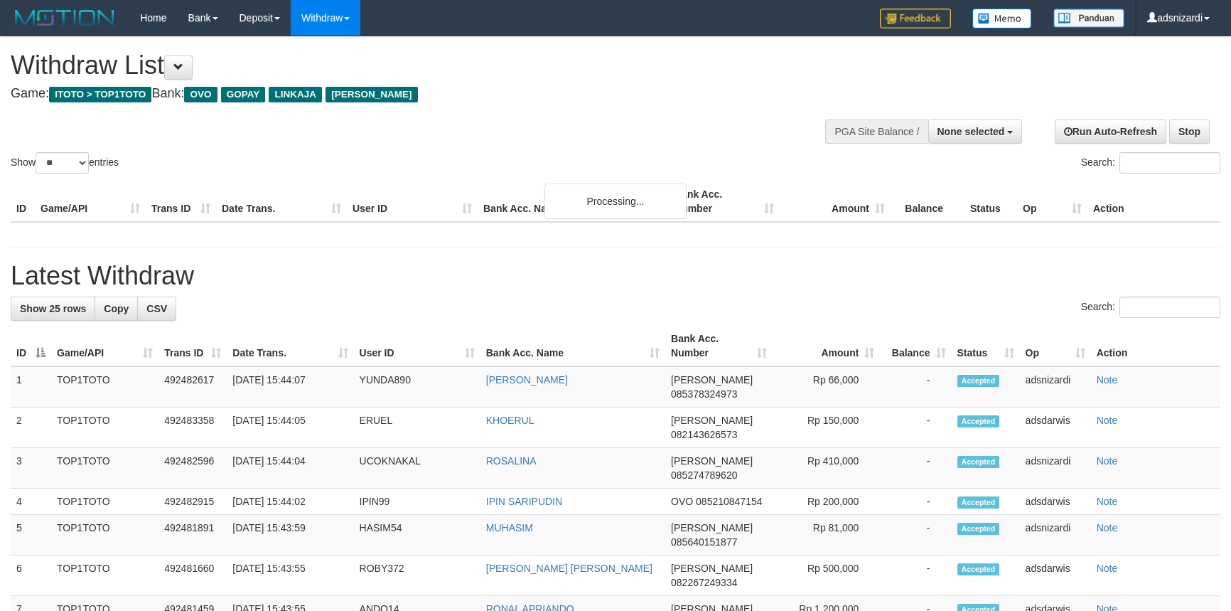
select select
select select "**"
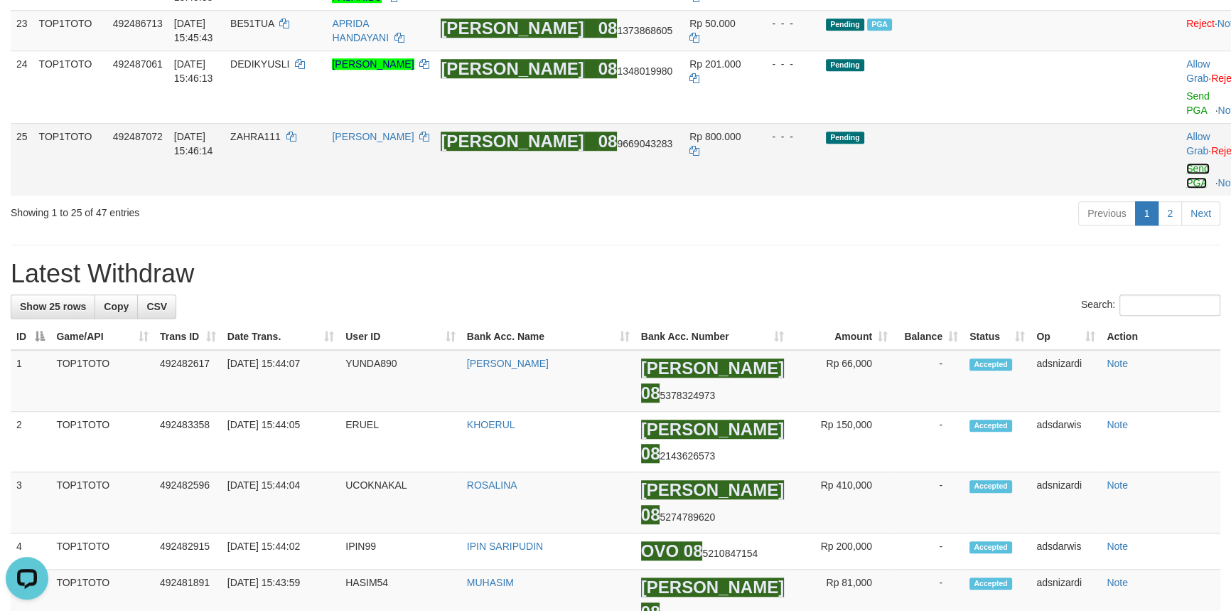
click at [1186, 188] on link "Send PGA" at bounding box center [1197, 176] width 23 height 26
click at [1181, 123] on td "Allow Grab · Reject Send PGA · Note" at bounding box center [1216, 86] width 70 height 73
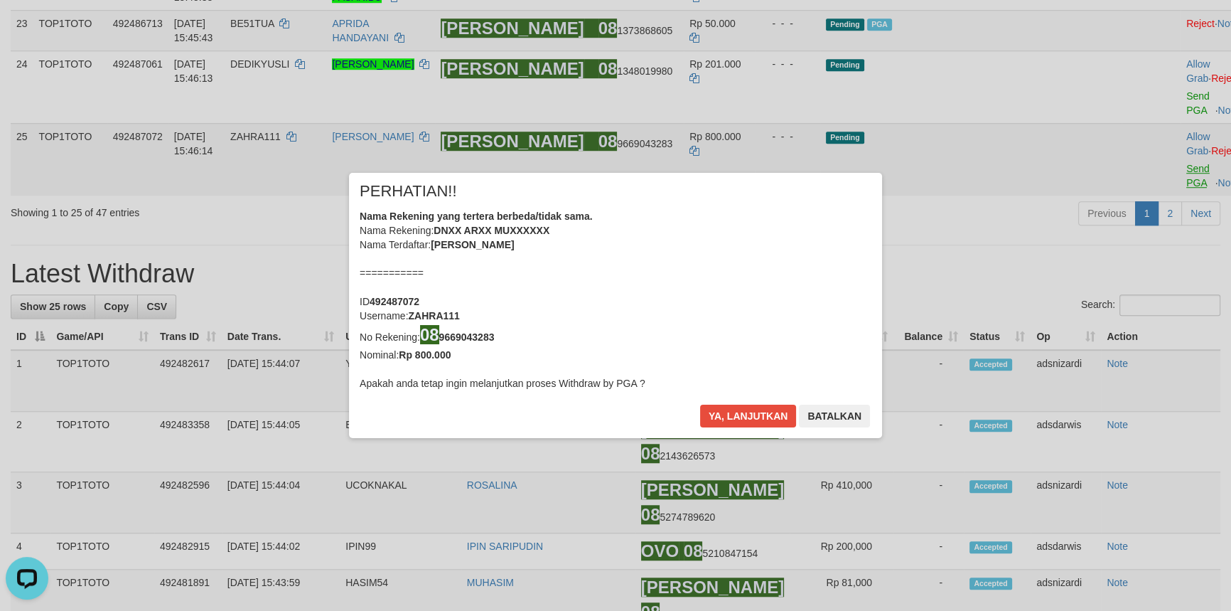
click at [1141, 378] on div "× PERHATIAN!! Nama Rekening yang tertera berbeda/tidak sama. Nama Rekening: DNX…" at bounding box center [615, 304] width 1231 height 321
click at [742, 424] on button "Ya, lanjutkan" at bounding box center [748, 415] width 97 height 23
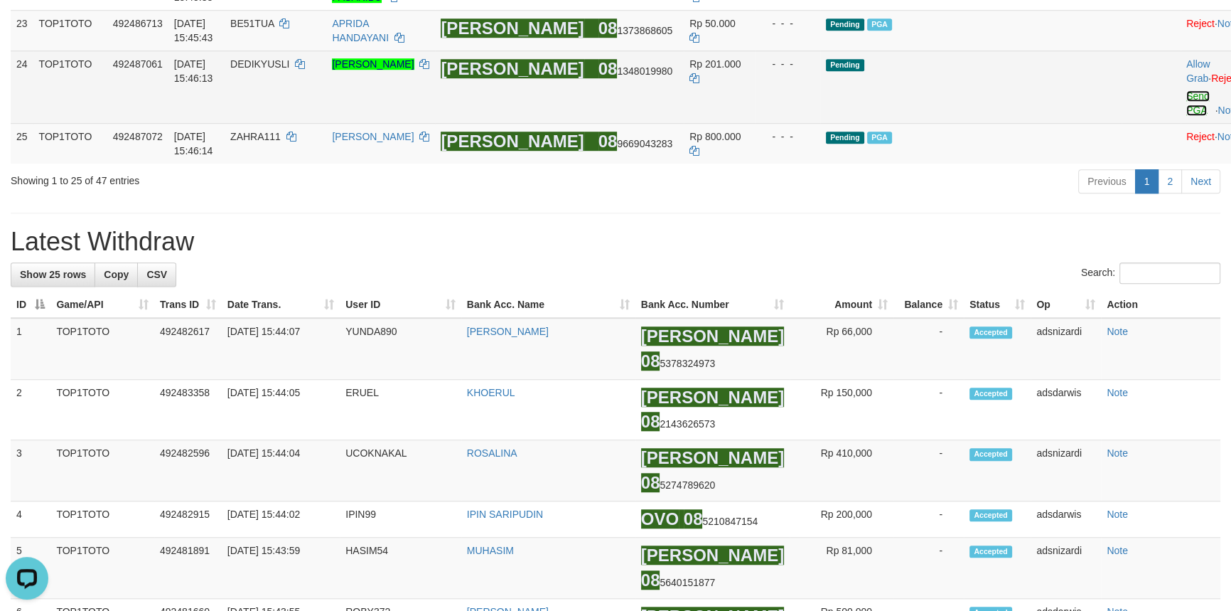
click at [1186, 116] on link "Send PGA" at bounding box center [1197, 103] width 23 height 26
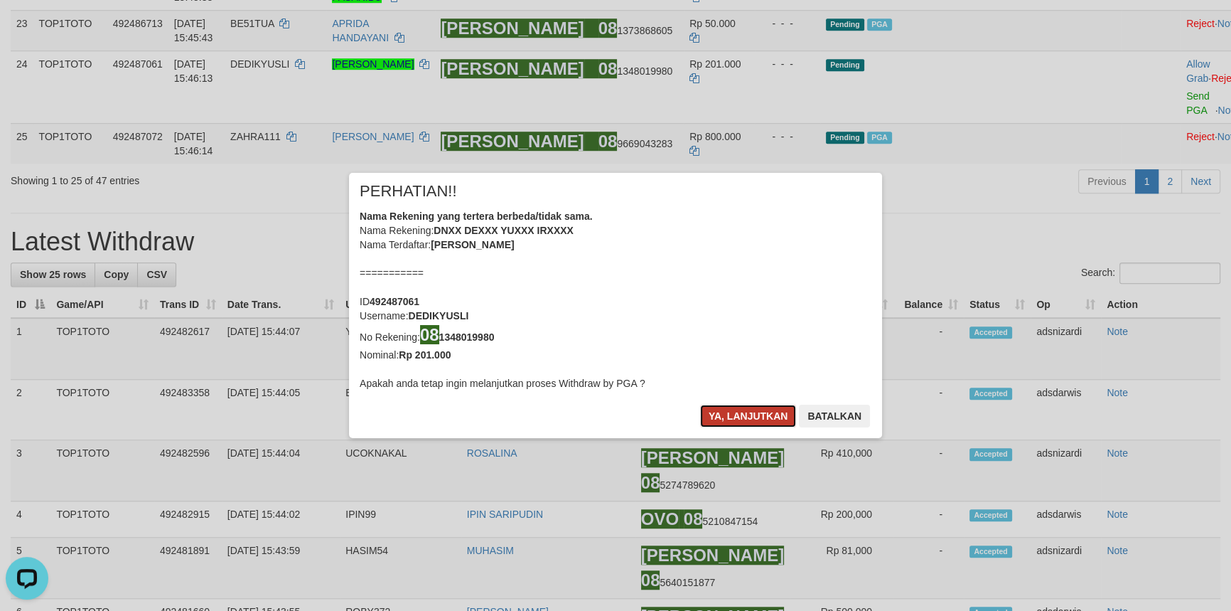
click at [731, 407] on button "Ya, lanjutkan" at bounding box center [748, 415] width 97 height 23
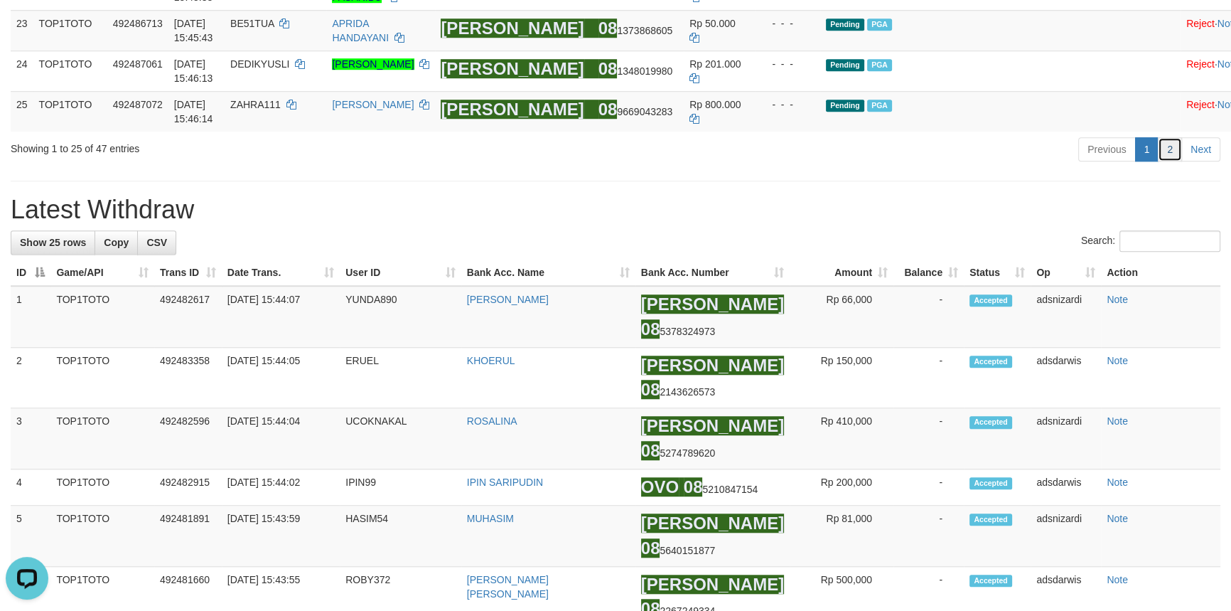
click at [1172, 161] on link "2" at bounding box center [1170, 149] width 24 height 24
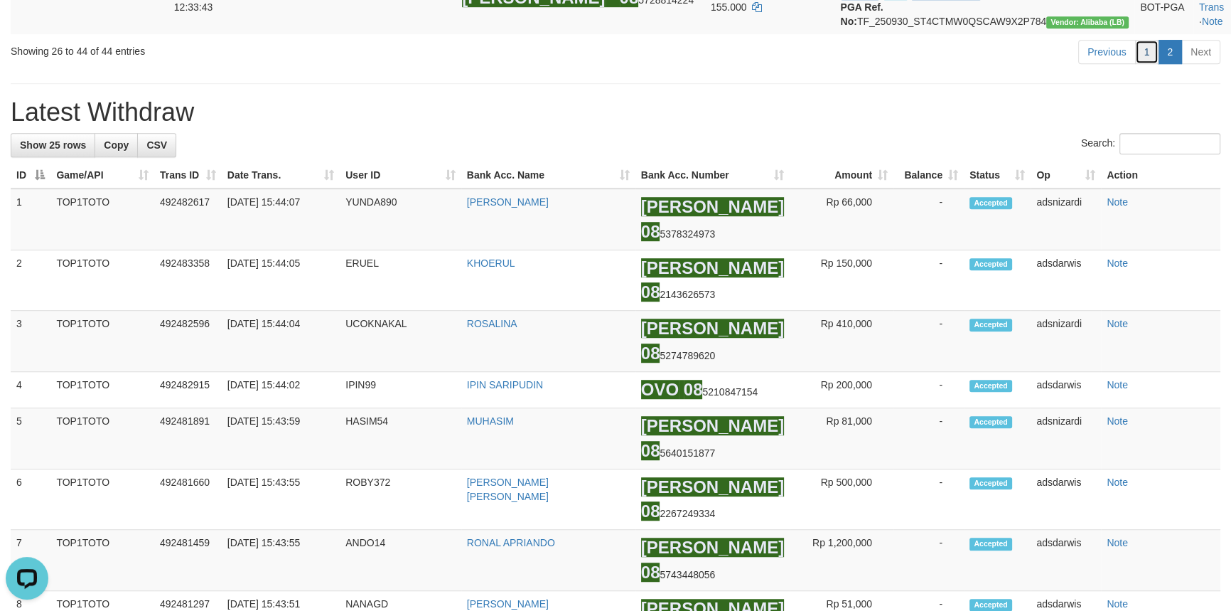
click at [1138, 64] on link "1" at bounding box center [1147, 52] width 24 height 24
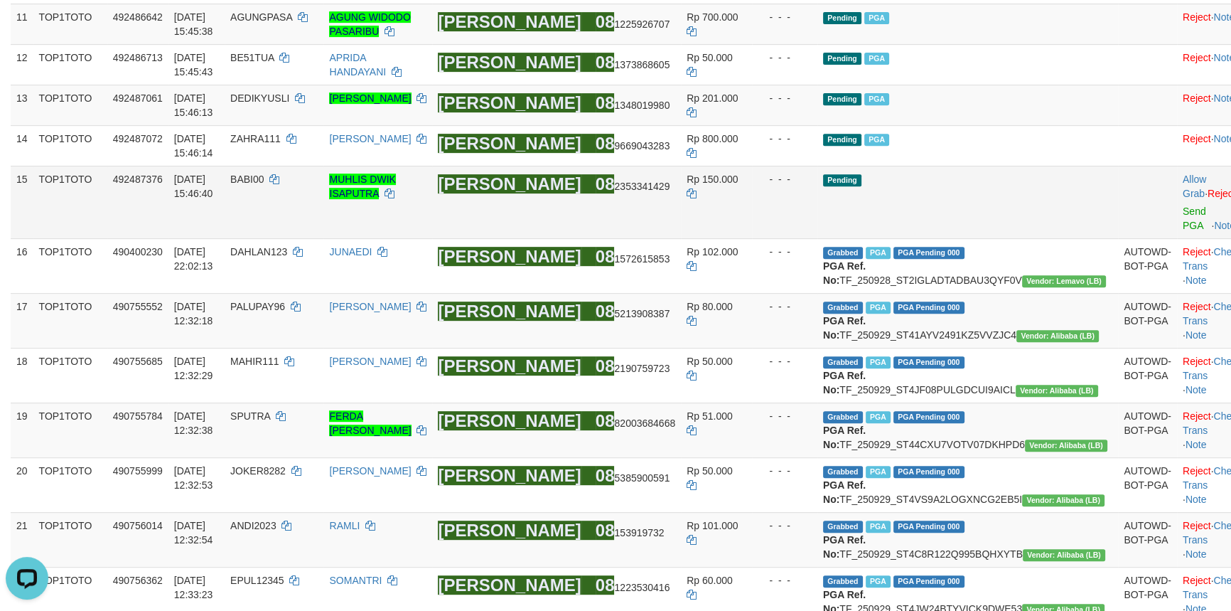
scroll to position [717, 0]
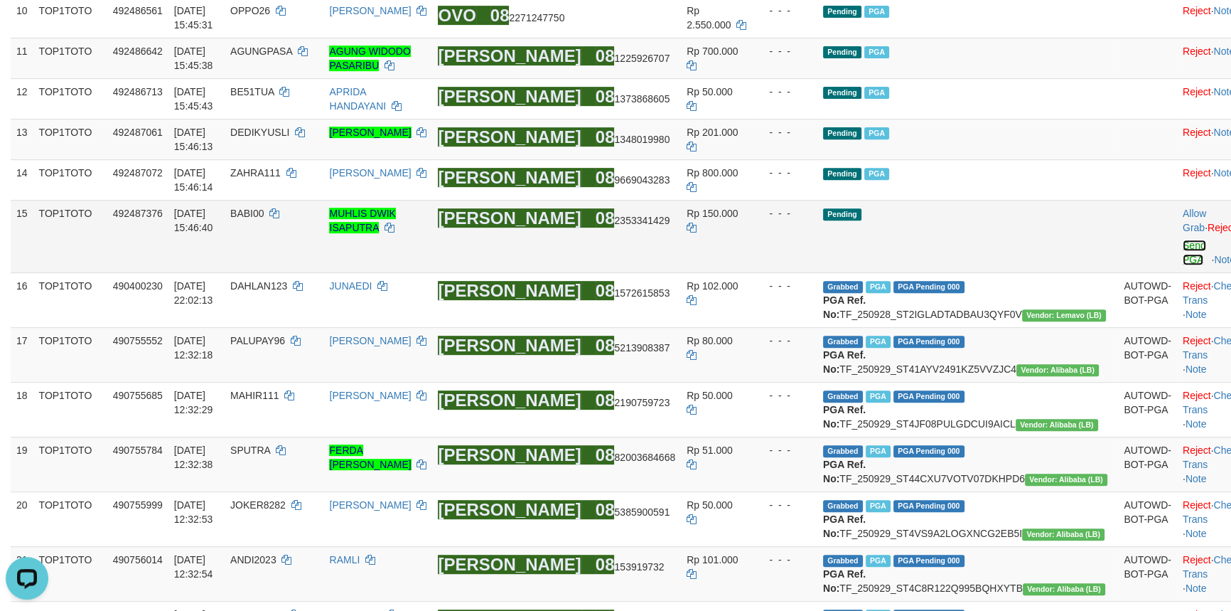
click at [1183, 265] on link "Send PGA" at bounding box center [1194, 253] width 23 height 26
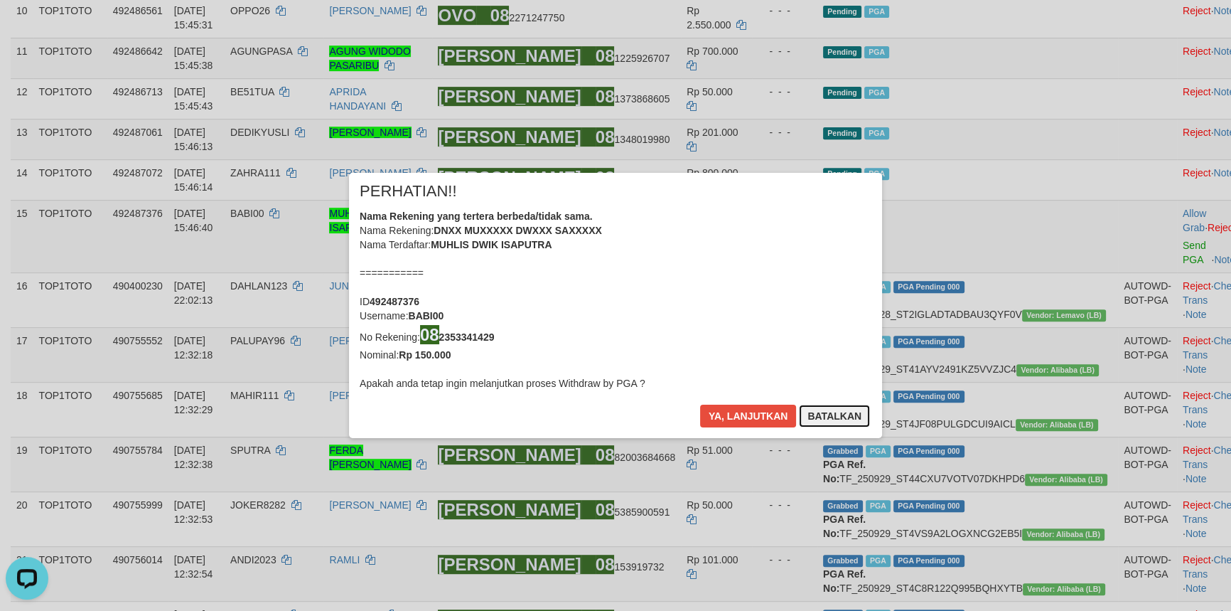
click at [839, 408] on button "Batalkan" at bounding box center [834, 415] width 71 height 23
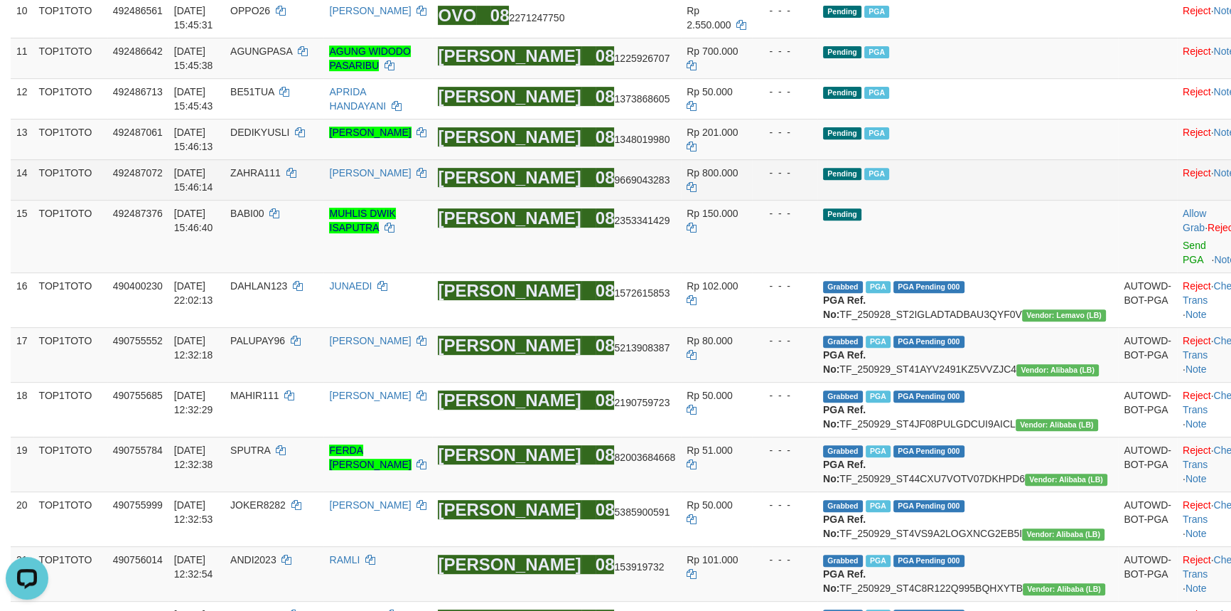
click at [1026, 200] on td "Pending PGA" at bounding box center [967, 179] width 301 height 41
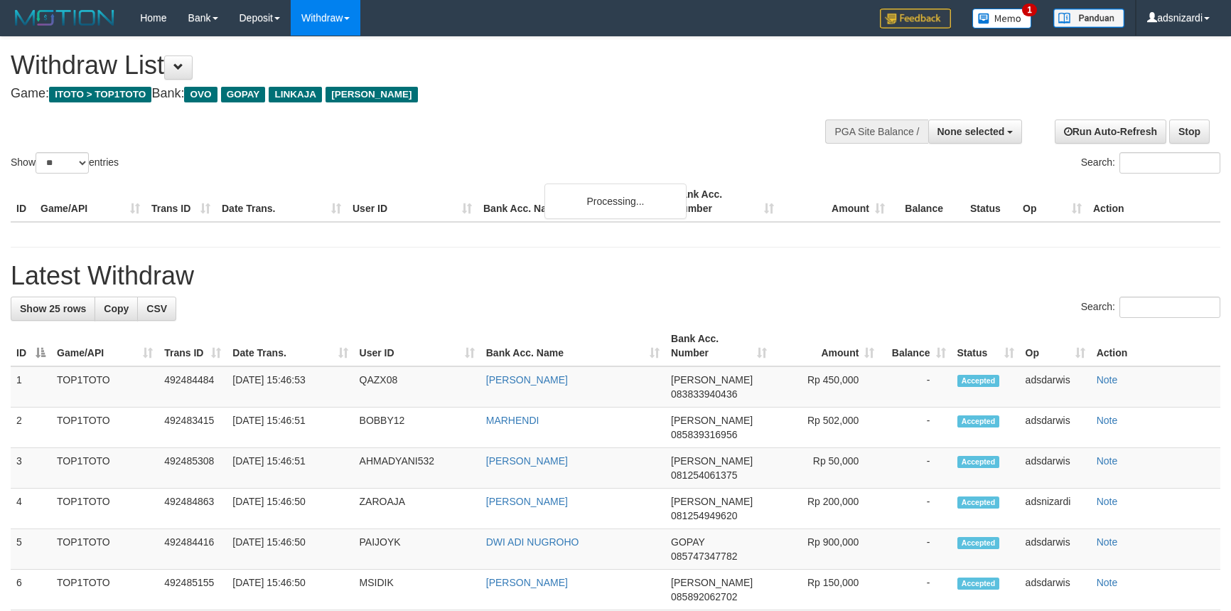
select select
select select "**"
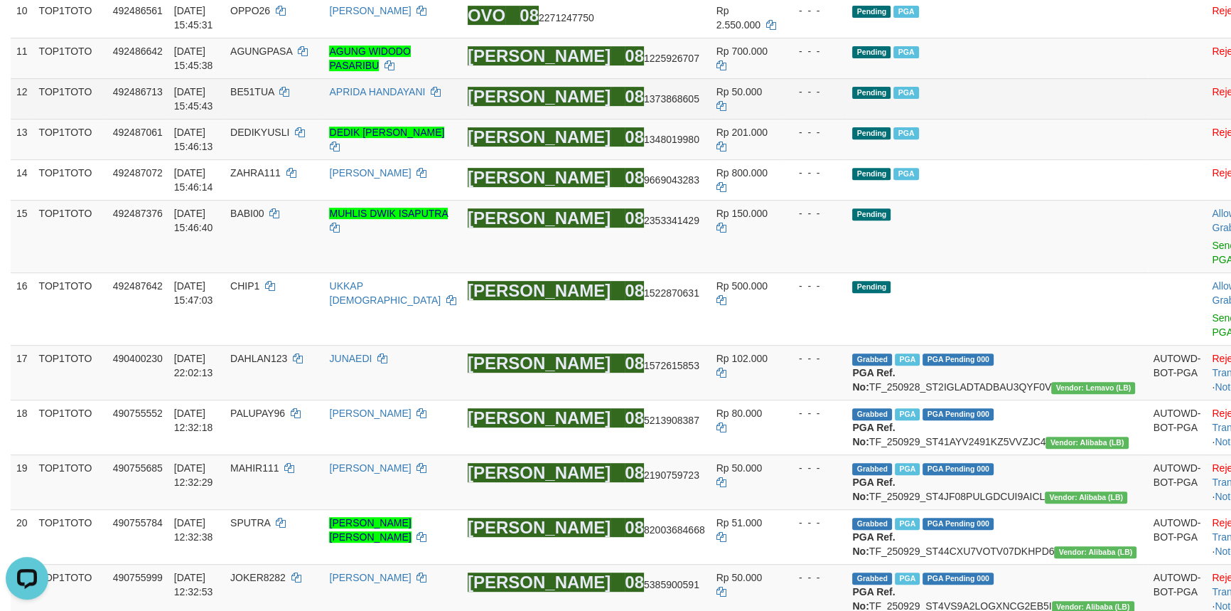
click at [1052, 119] on td "Pending PGA" at bounding box center [997, 98] width 301 height 41
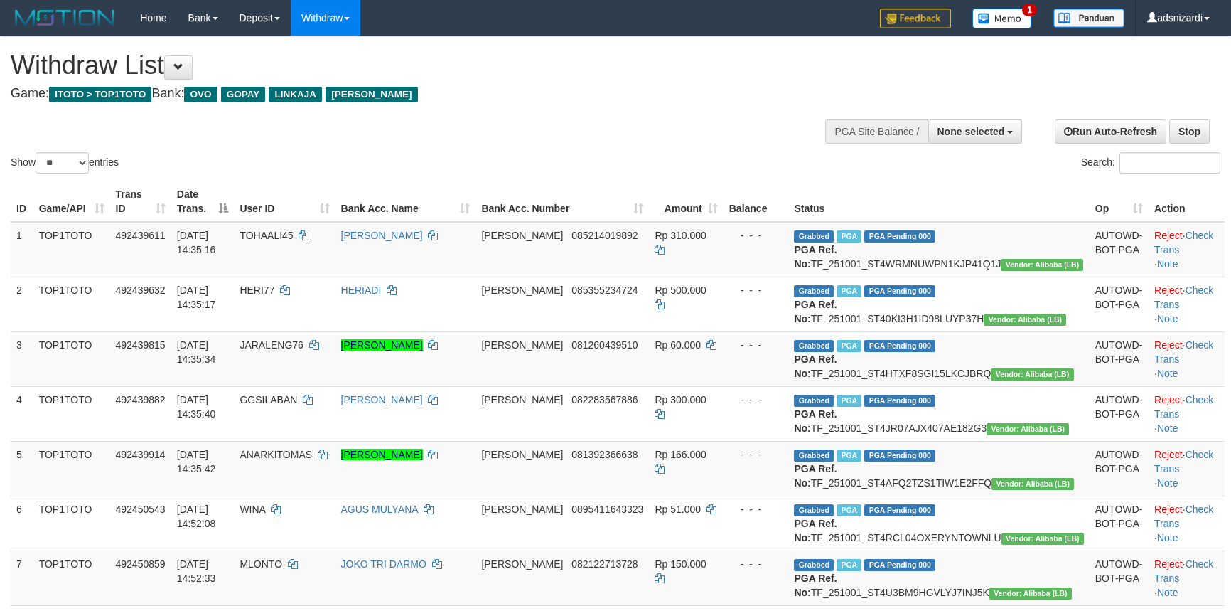
select select
select select "**"
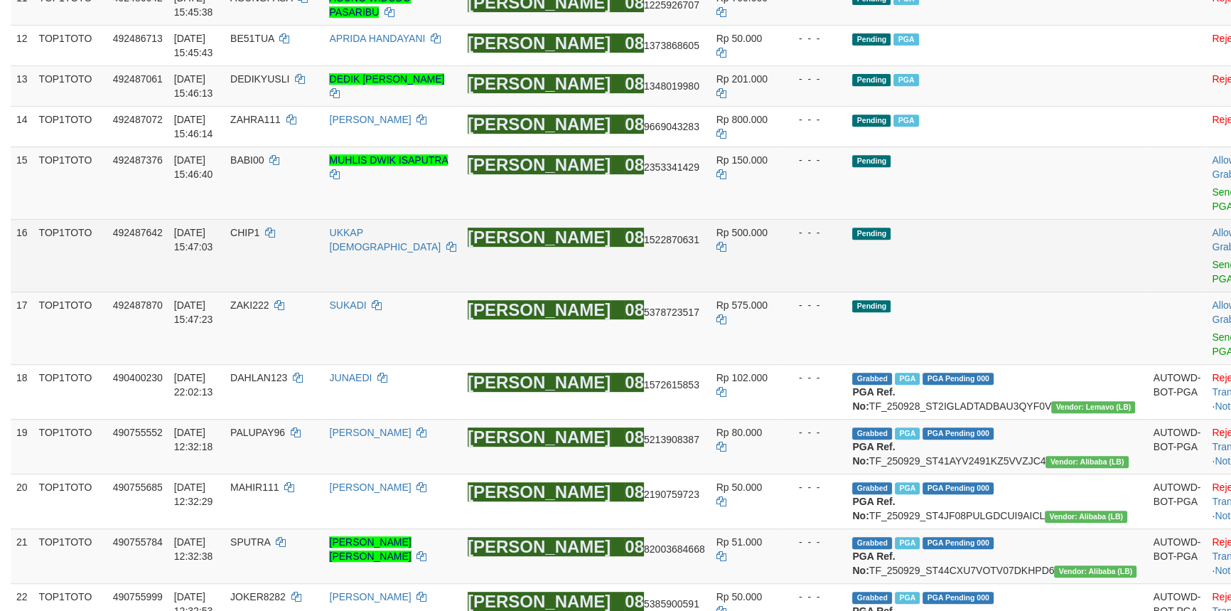
scroll to position [717, 0]
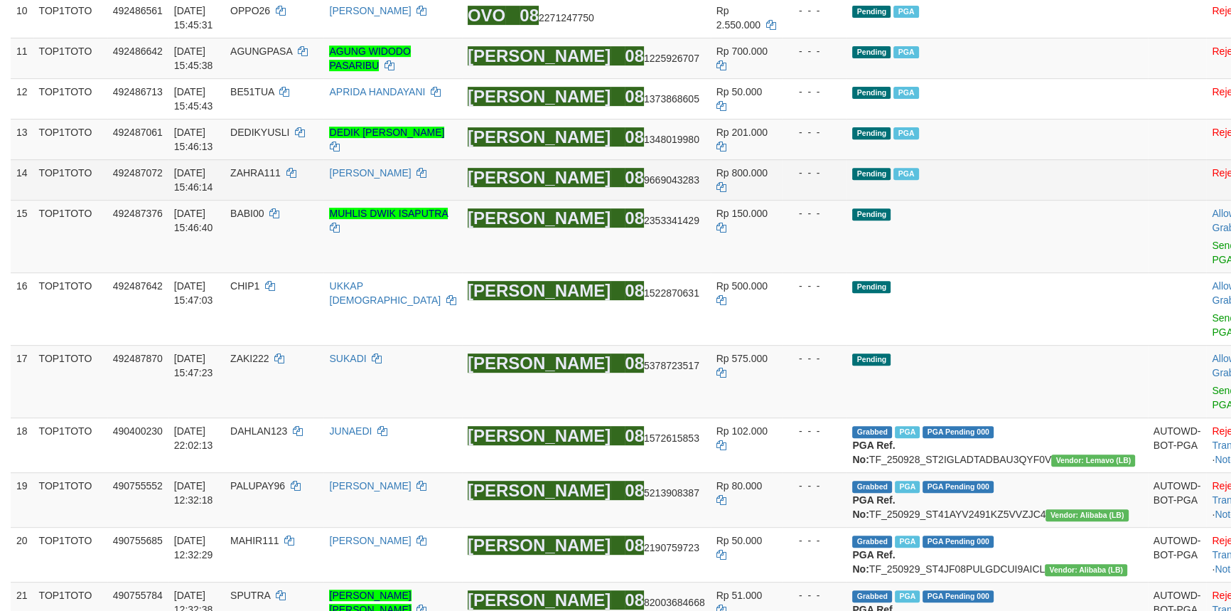
click at [993, 200] on td "Pending PGA" at bounding box center [997, 179] width 301 height 41
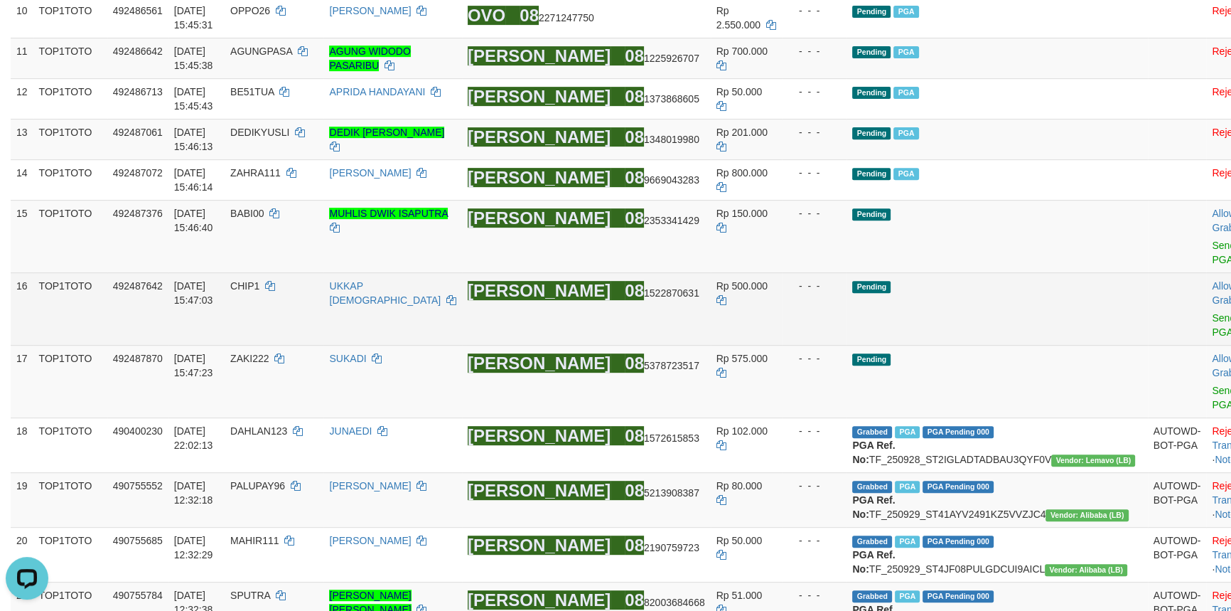
scroll to position [0, 0]
click at [1212, 338] on link "Send PGA" at bounding box center [1223, 325] width 23 height 26
click at [1212, 265] on link "Send PGA" at bounding box center [1223, 253] width 23 height 26
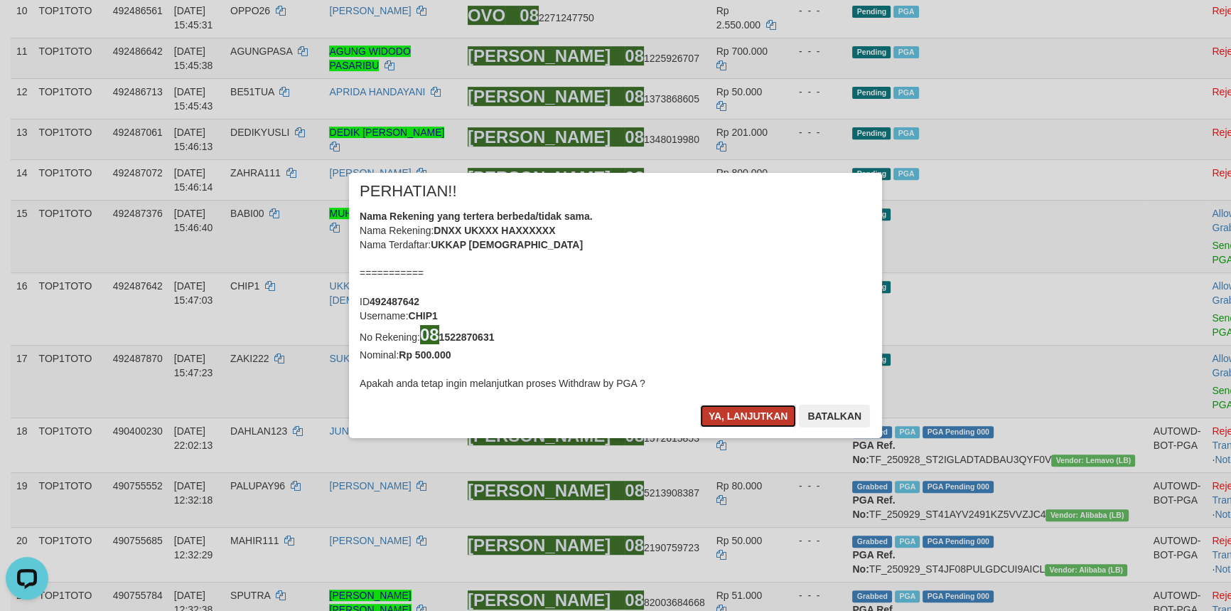
click at [717, 412] on button "Ya, lanjutkan" at bounding box center [748, 415] width 97 height 23
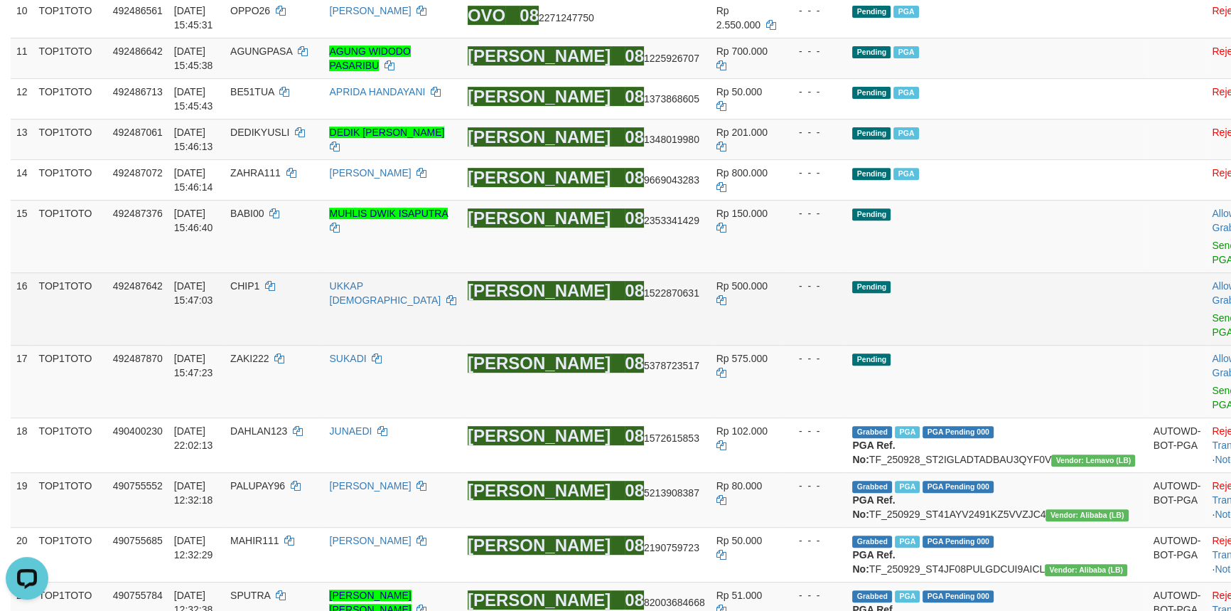
click at [1016, 345] on td "Pending" at bounding box center [997, 308] width 301 height 73
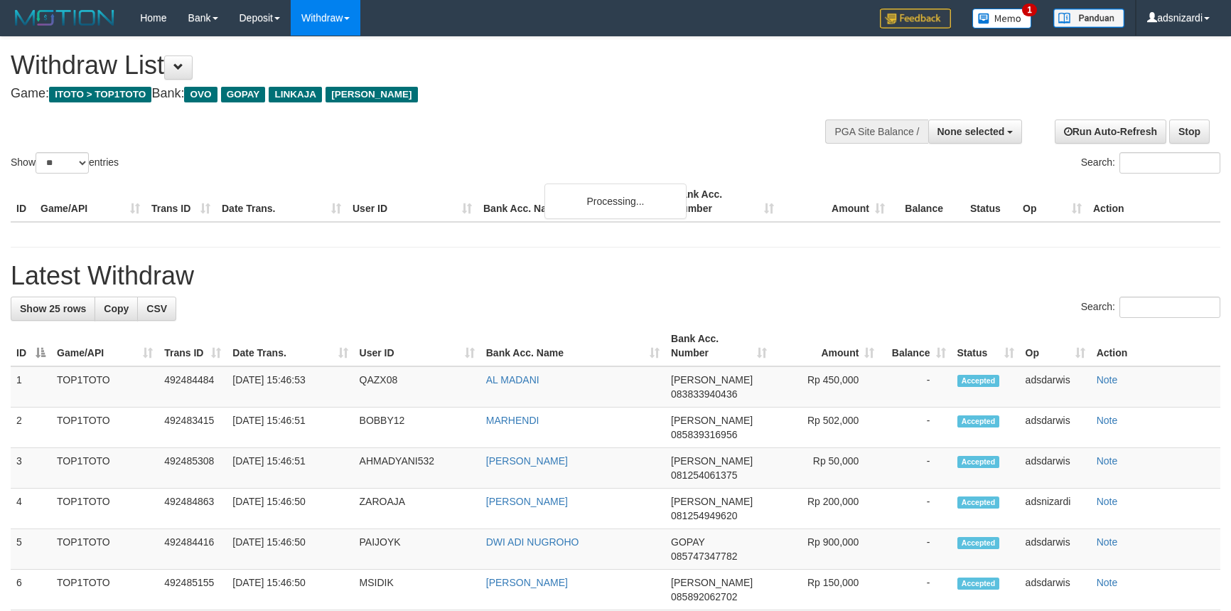
select select
select select "**"
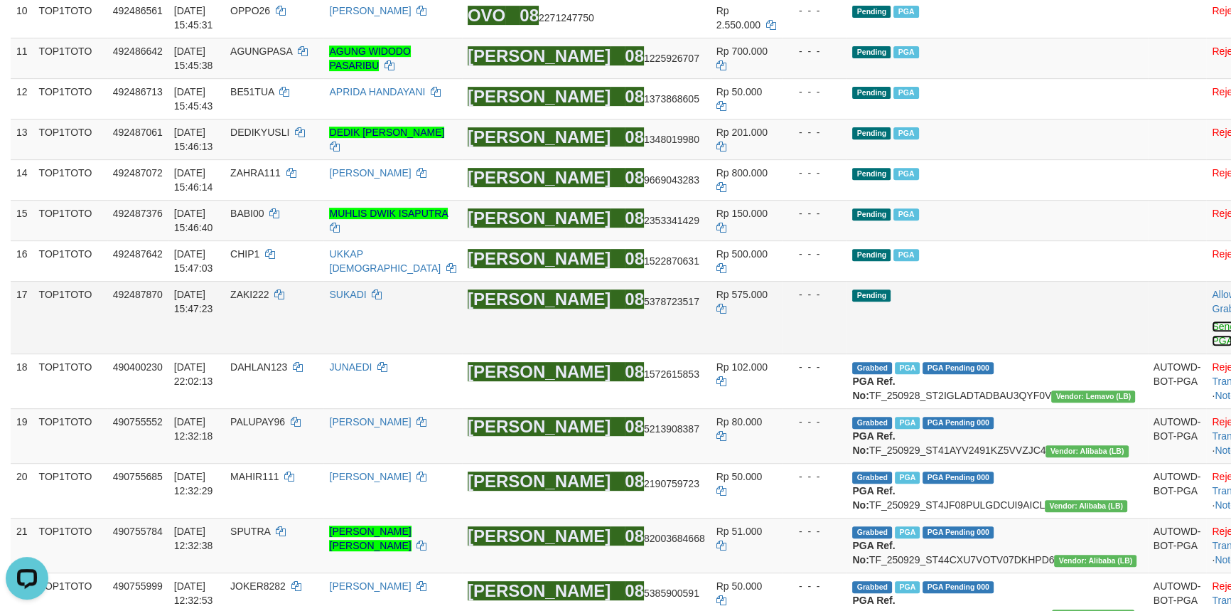
click at [1212, 346] on link "Send PGA" at bounding box center [1223, 334] width 23 height 26
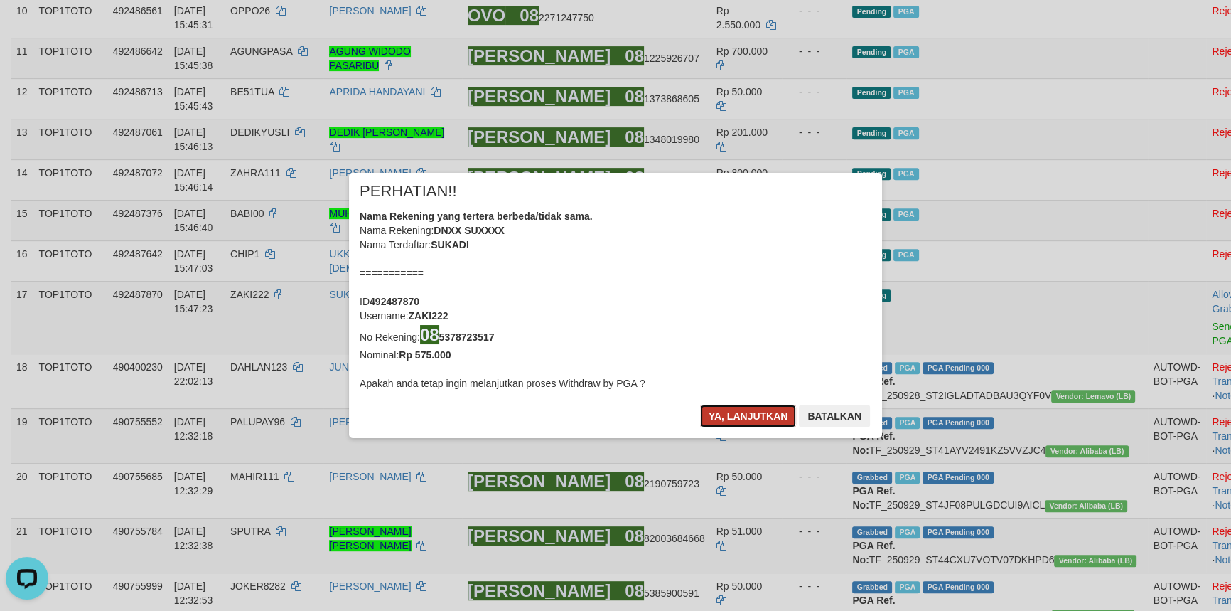
click at [760, 412] on button "Ya, lanjutkan" at bounding box center [748, 415] width 97 height 23
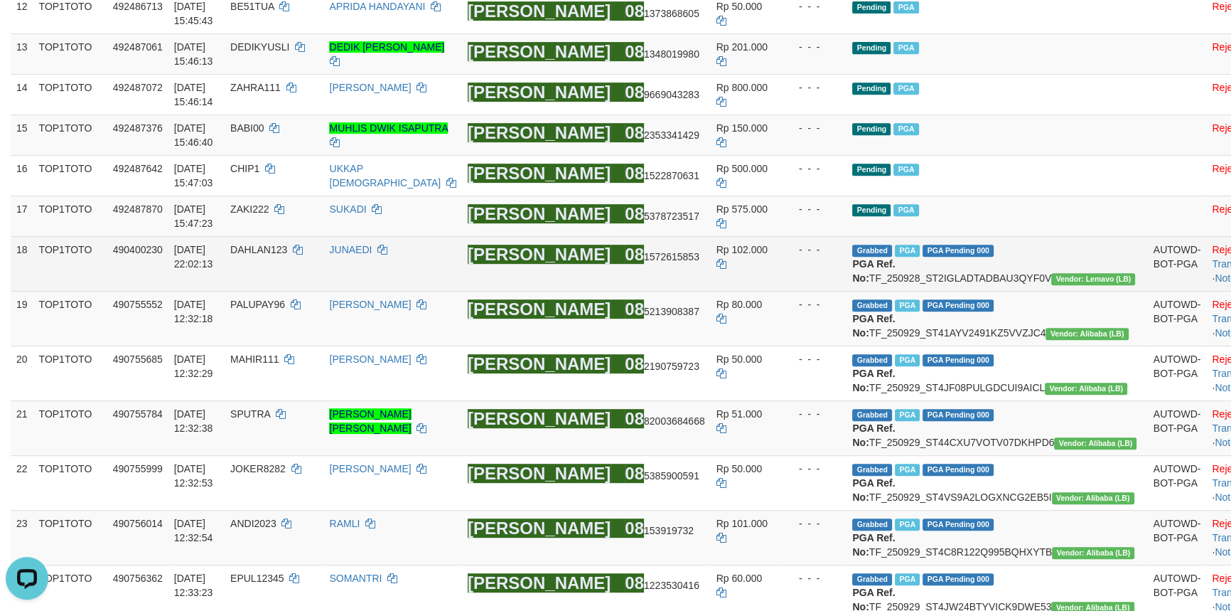
scroll to position [846, 0]
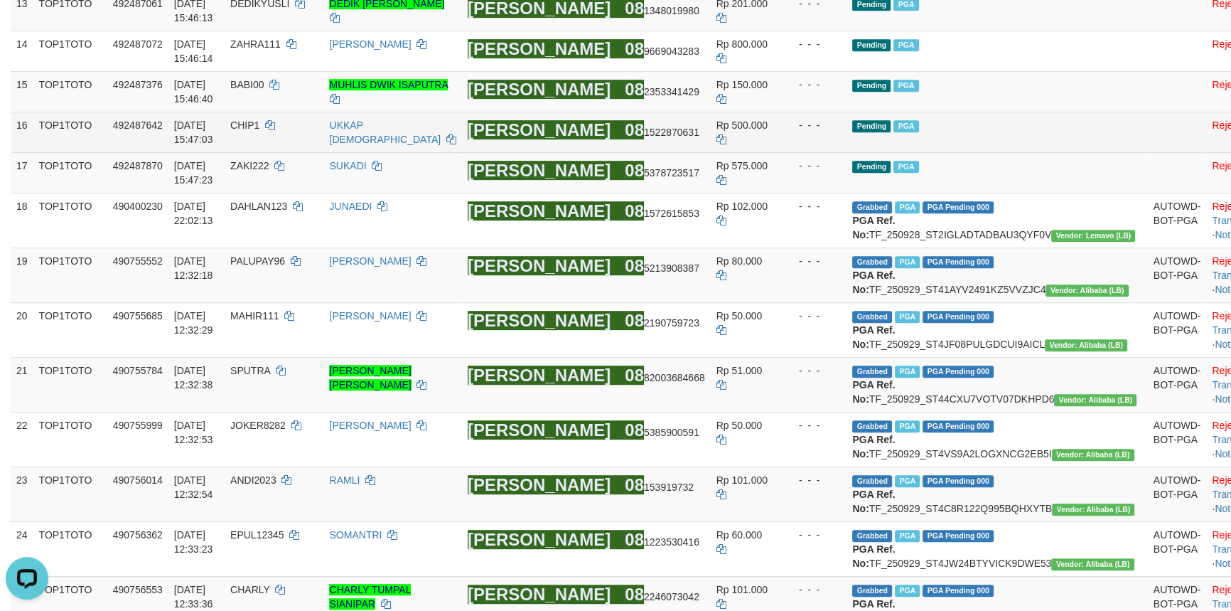
click at [1148, 152] on td at bounding box center [1177, 132] width 59 height 41
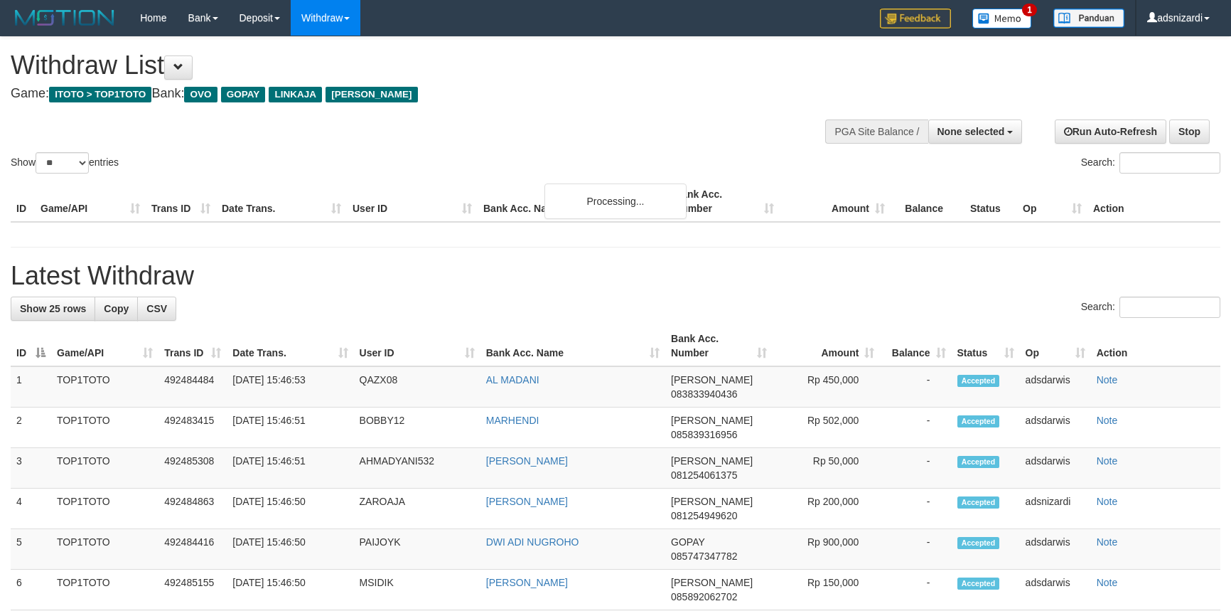
select select
select select "**"
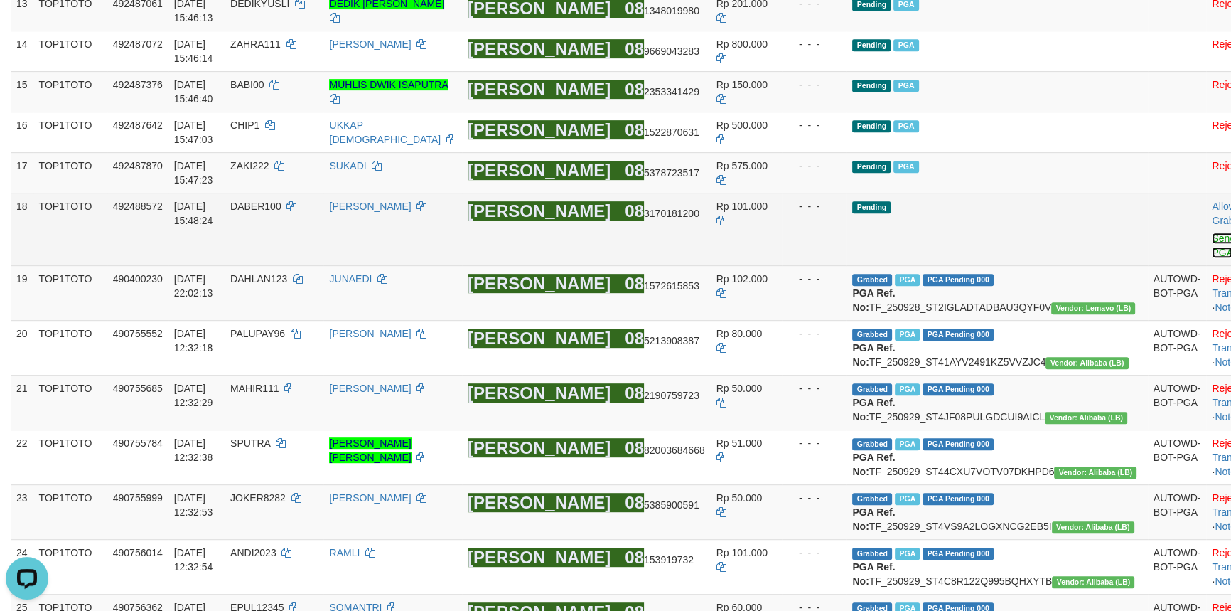
click at [1212, 258] on link "Send PGA" at bounding box center [1223, 245] width 23 height 26
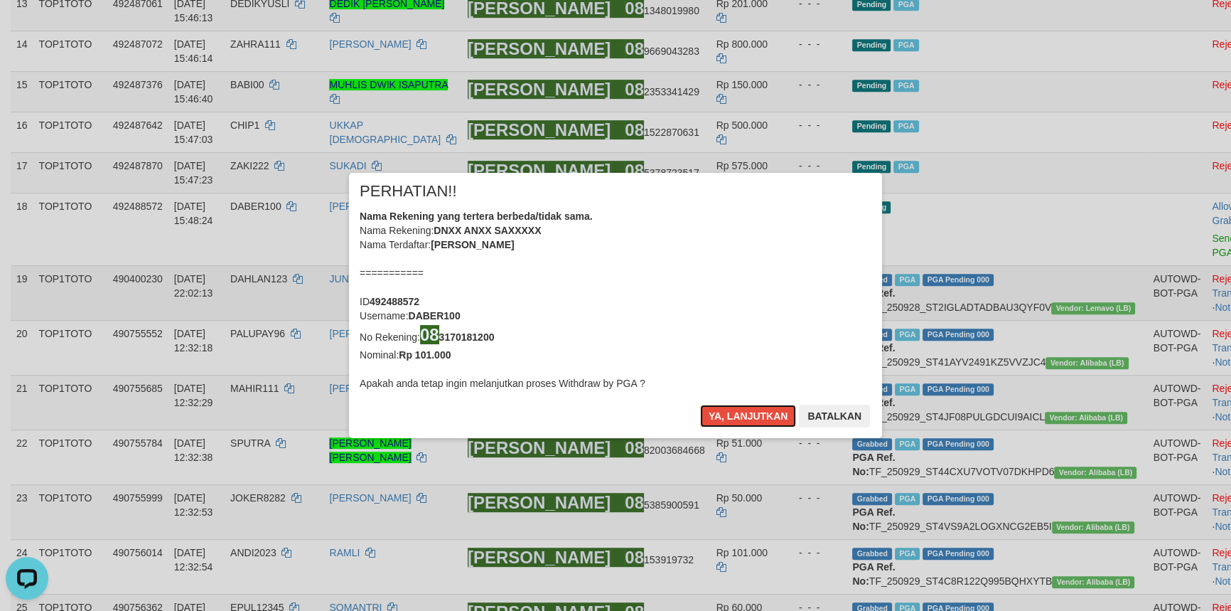
click at [755, 405] on button "Ya, lanjutkan" at bounding box center [748, 415] width 97 height 23
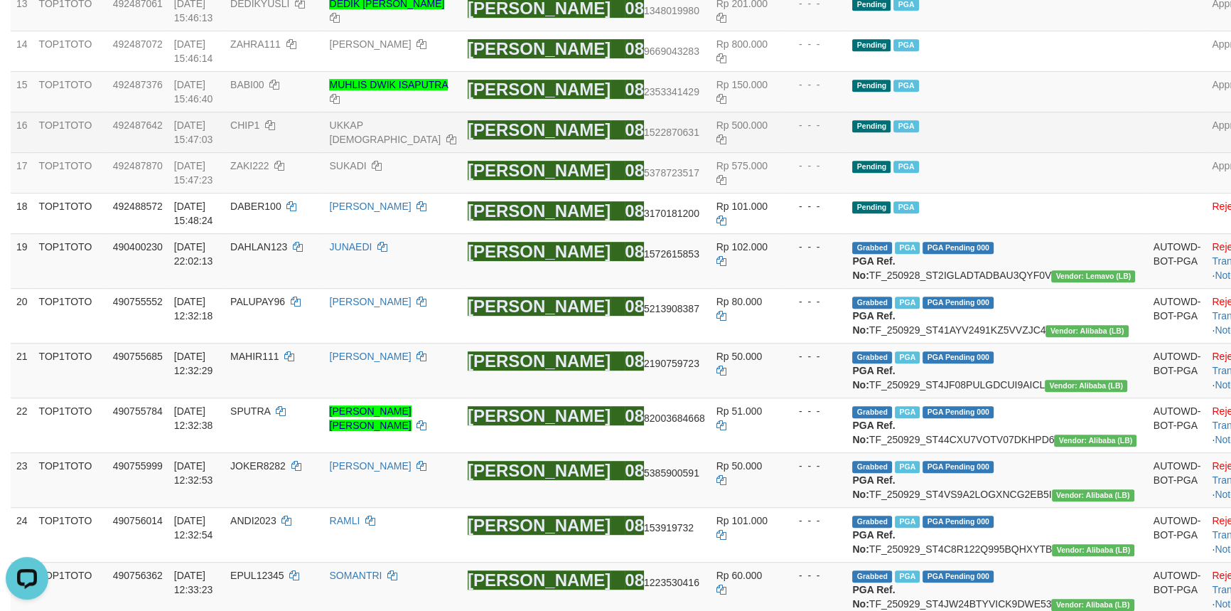
click at [1012, 152] on td "Pending PGA" at bounding box center [997, 132] width 301 height 41
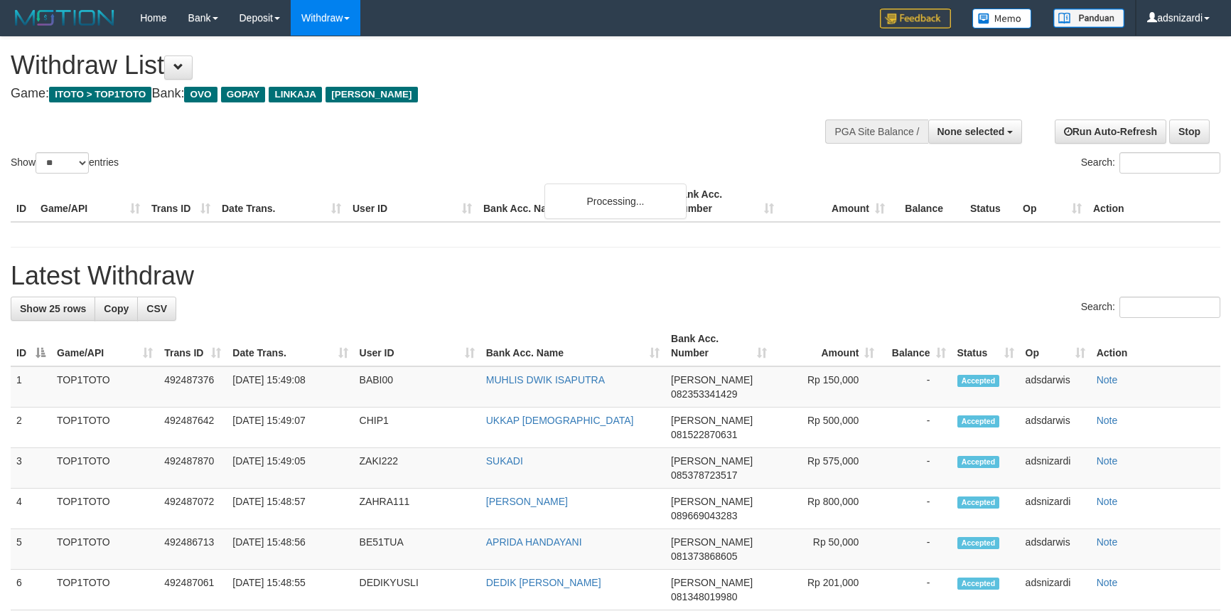
select select
select select "**"
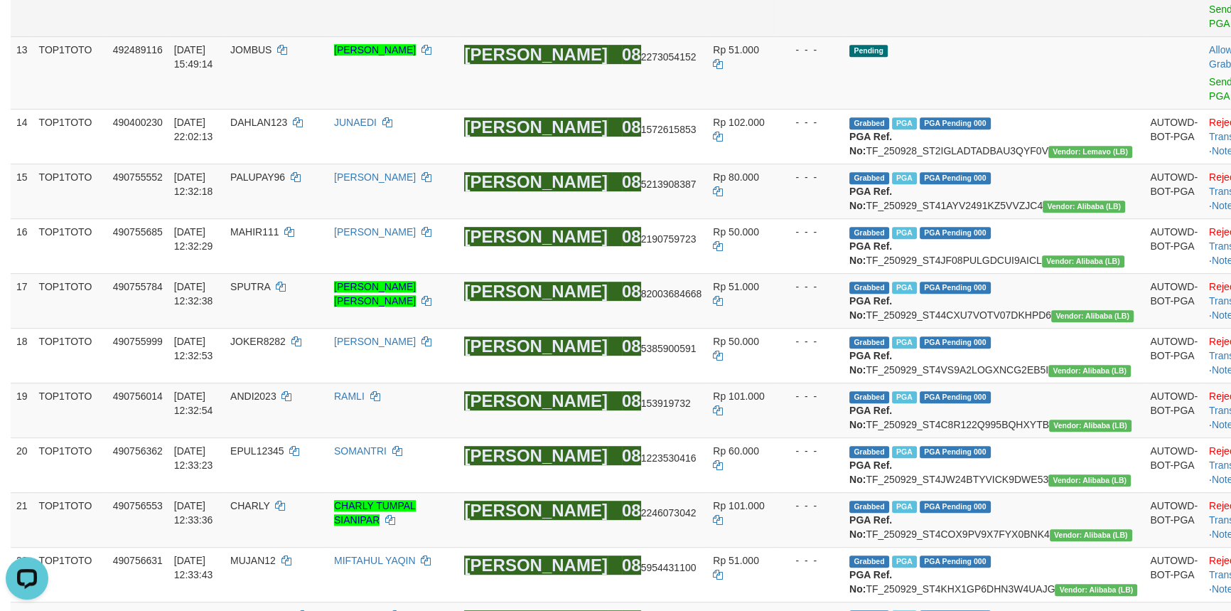
click at [981, 36] on td "Pending" at bounding box center [994, 0] width 301 height 73
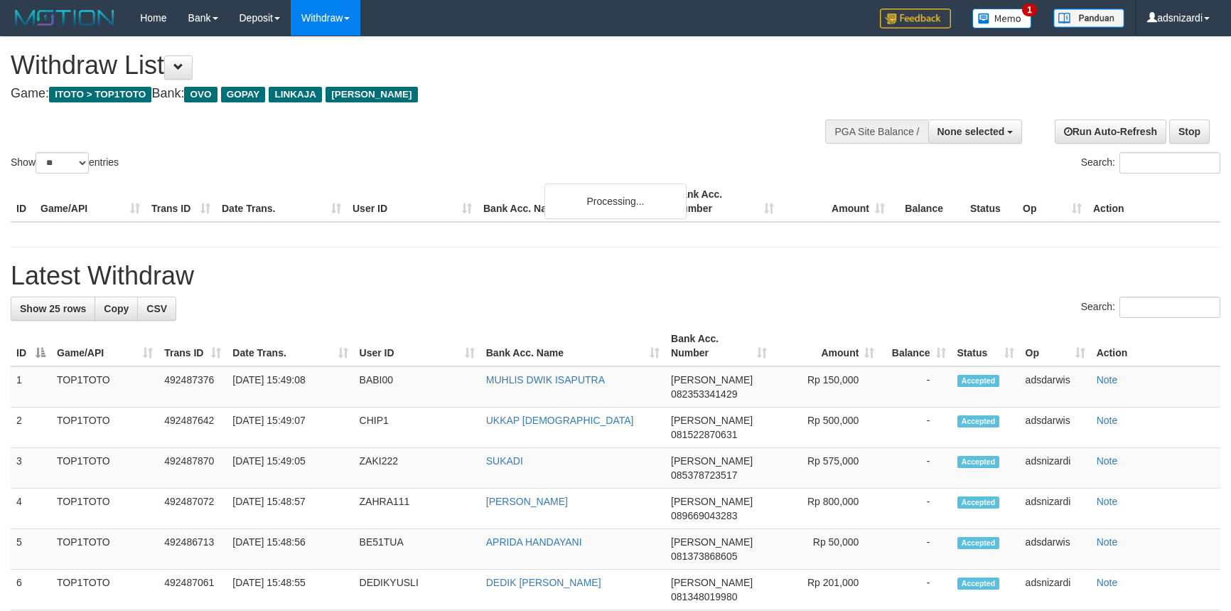
select select
select select "**"
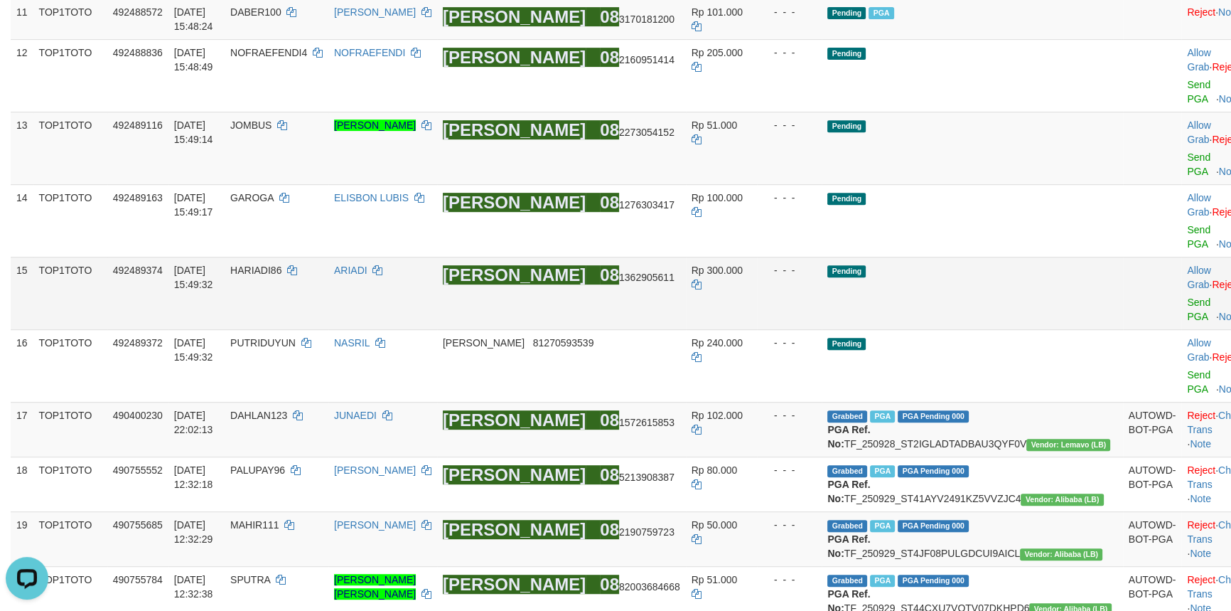
click at [980, 329] on td "Pending" at bounding box center [972, 293] width 301 height 73
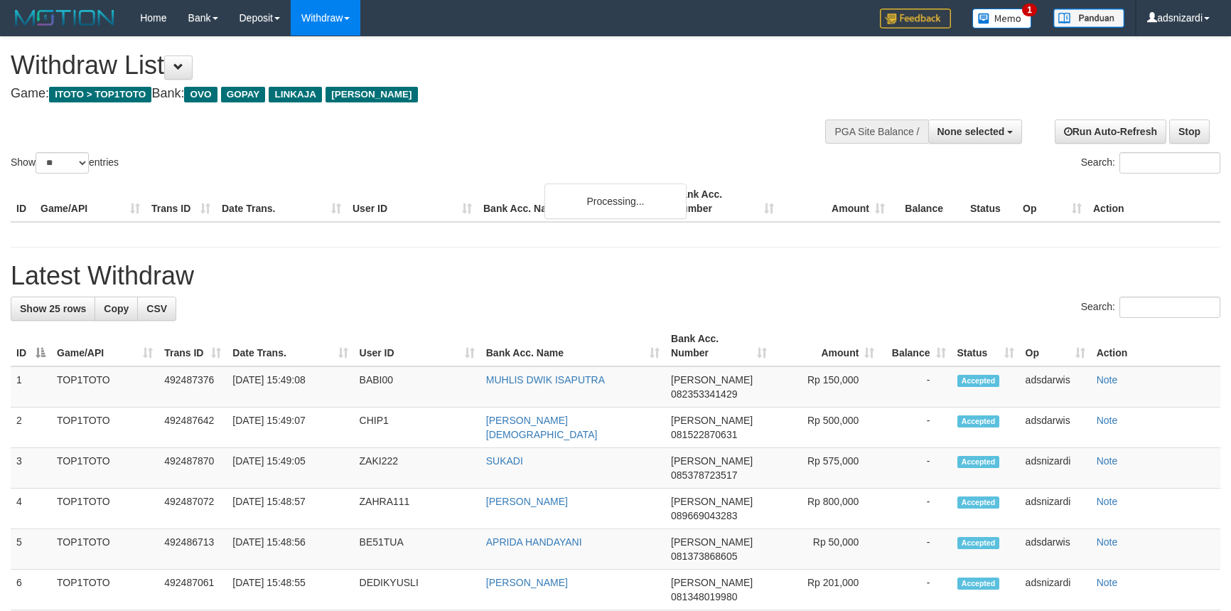
select select
select select "**"
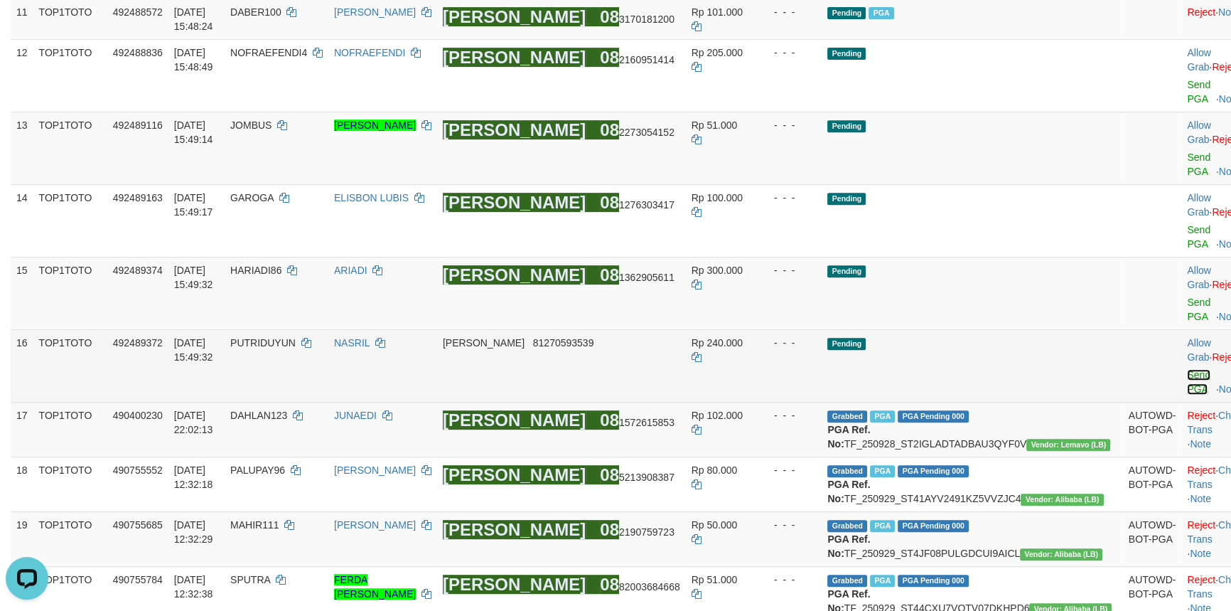
click at [1187, 385] on link "Send PGA" at bounding box center [1198, 382] width 23 height 26
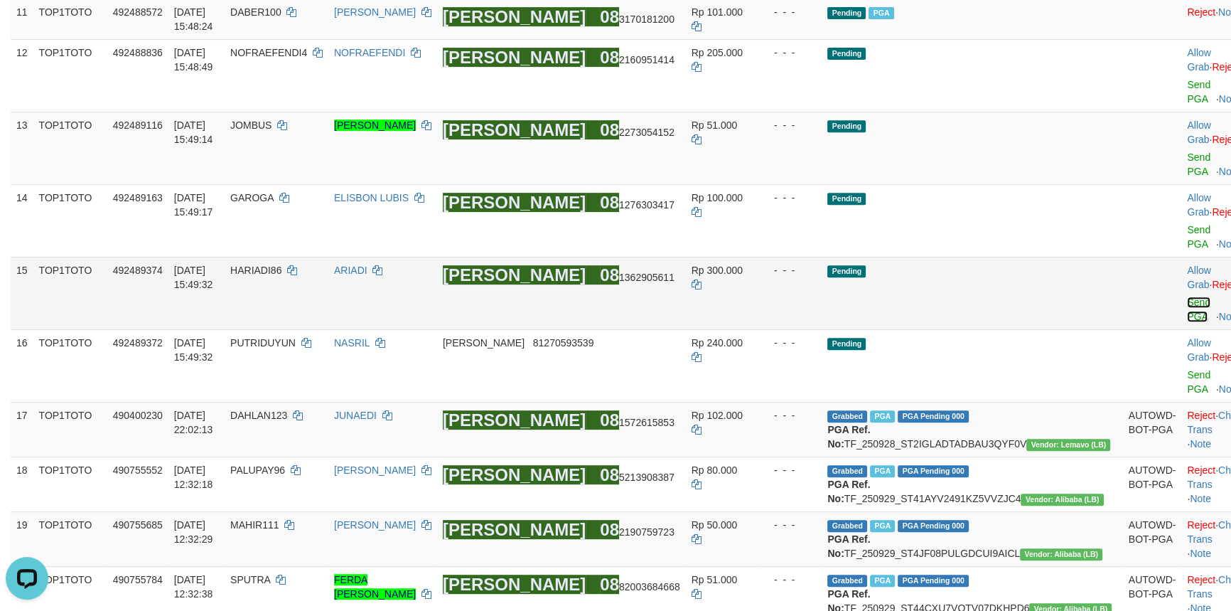
click at [1187, 322] on link "Send PGA" at bounding box center [1198, 309] width 23 height 26
click at [1187, 250] on link "Send PGA" at bounding box center [1198, 237] width 23 height 26
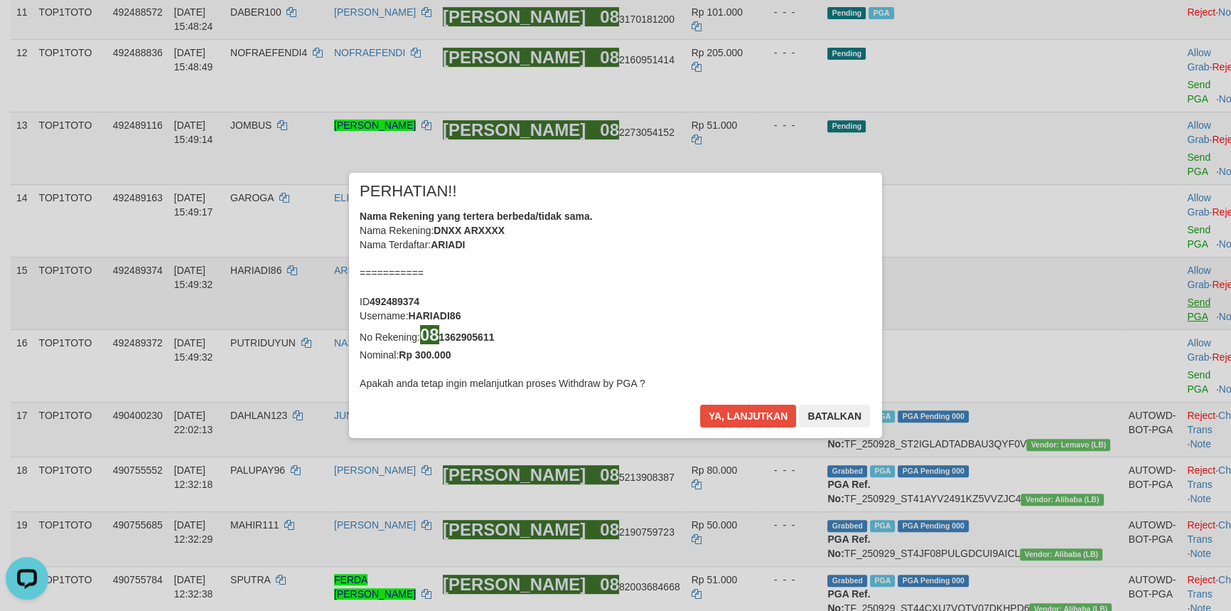
click at [1137, 256] on div "× PERHATIAN!! Nama Rekening yang tertera berbeda/tidak sama. Nama Rekening: DNX…" at bounding box center [615, 304] width 1231 height 321
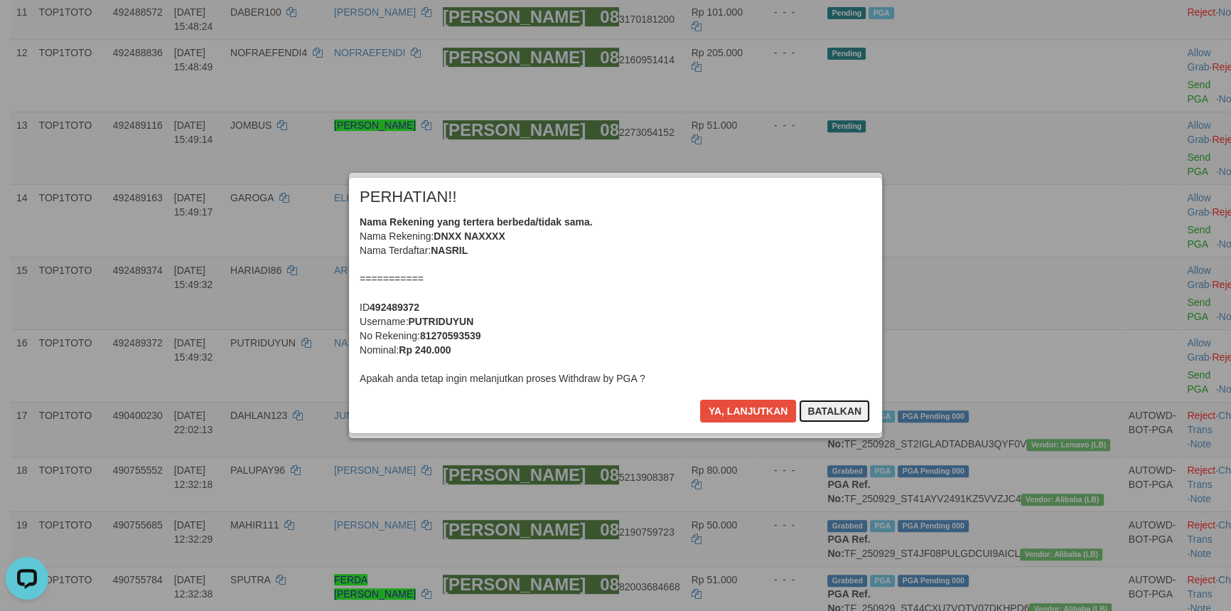
click at [844, 412] on button "Batalkan" at bounding box center [834, 410] width 71 height 23
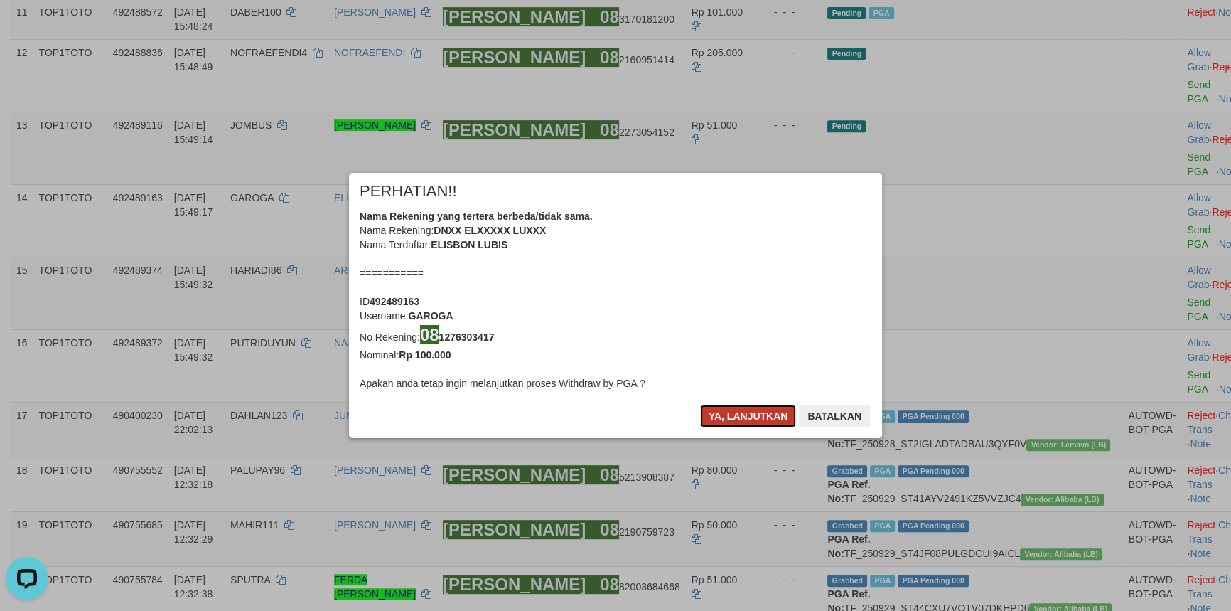
click at [739, 419] on button "Ya, lanjutkan" at bounding box center [748, 415] width 97 height 23
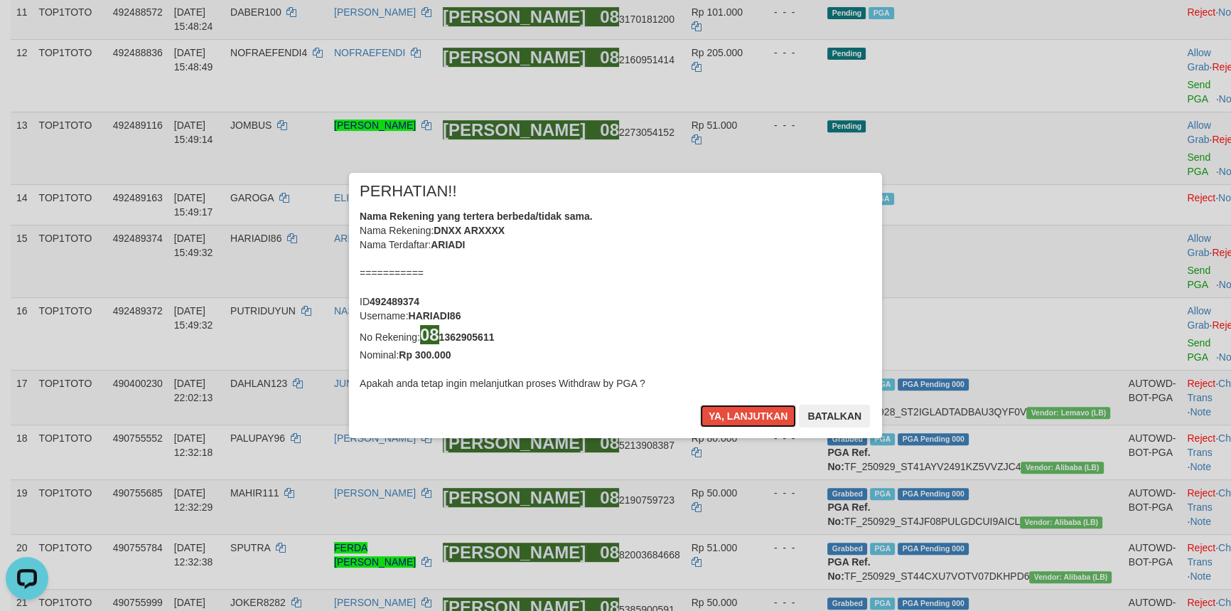
click at [739, 419] on button "Ya, lanjutkan" at bounding box center [748, 415] width 97 height 23
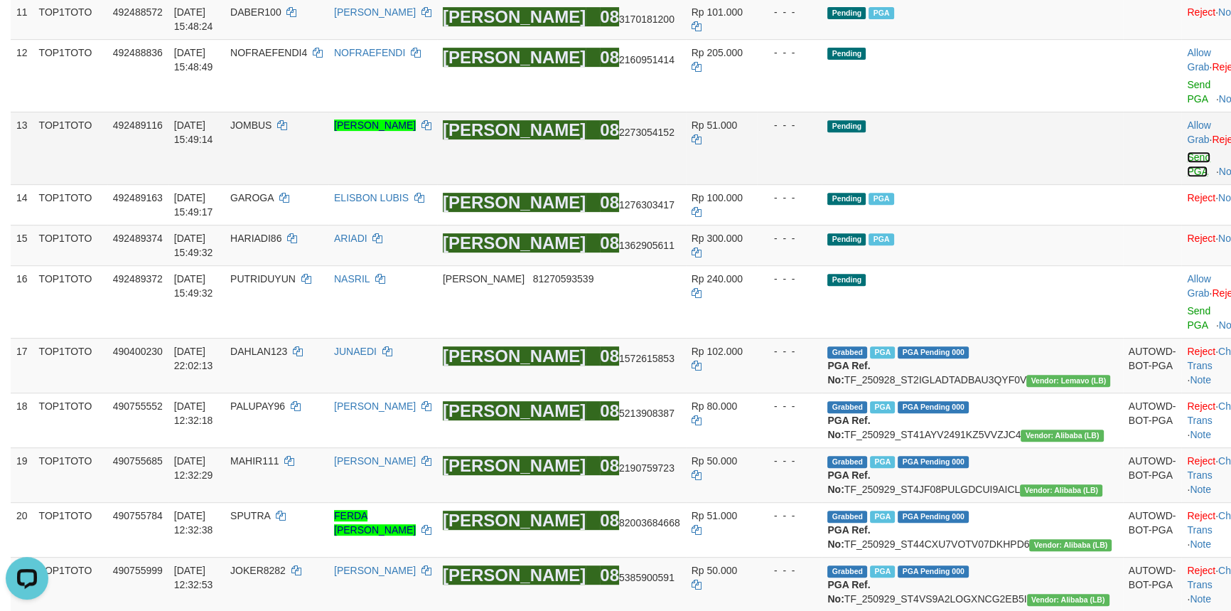
click at [1187, 177] on link "Send PGA" at bounding box center [1198, 164] width 23 height 26
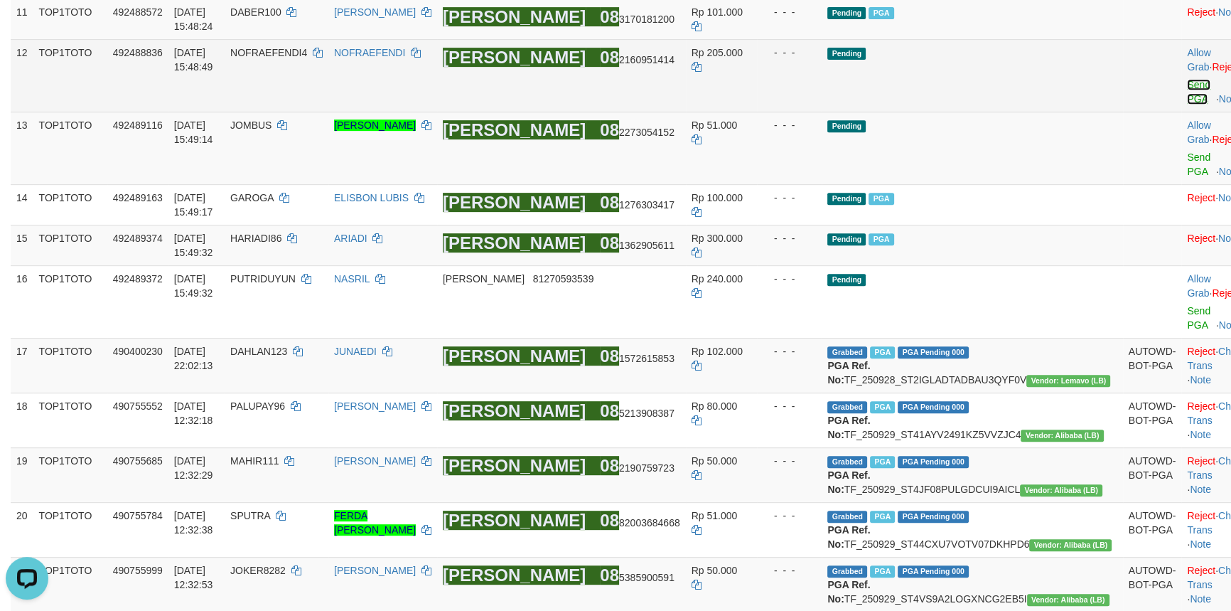
click at [1187, 104] on link "Send PGA" at bounding box center [1198, 92] width 23 height 26
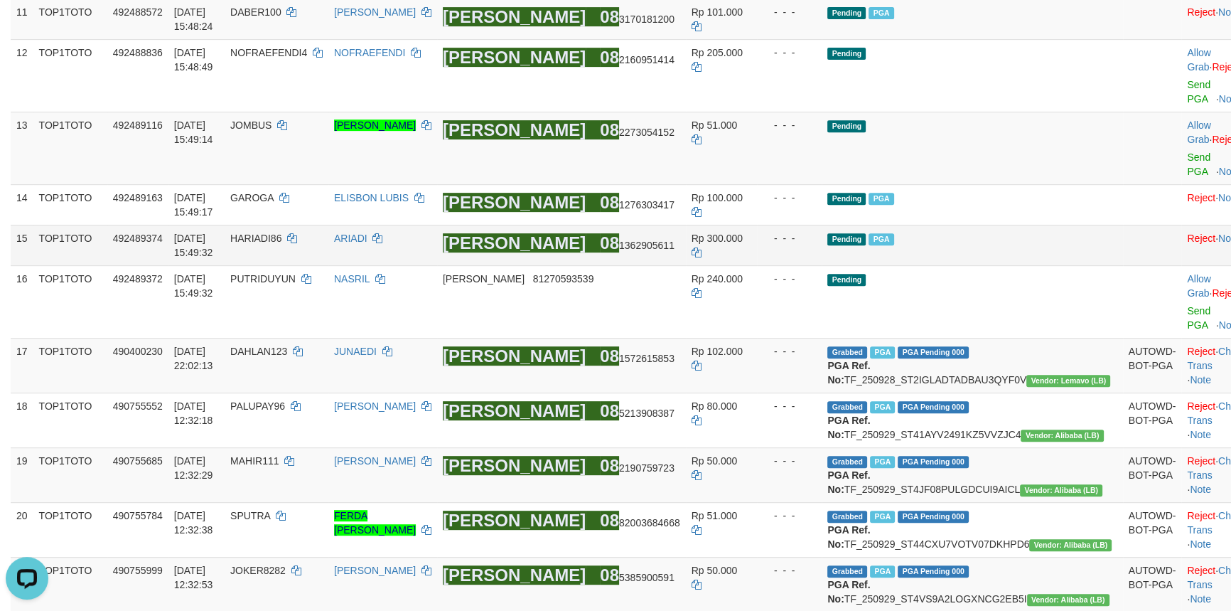
click at [995, 265] on td "Pending PGA" at bounding box center [972, 245] width 301 height 41
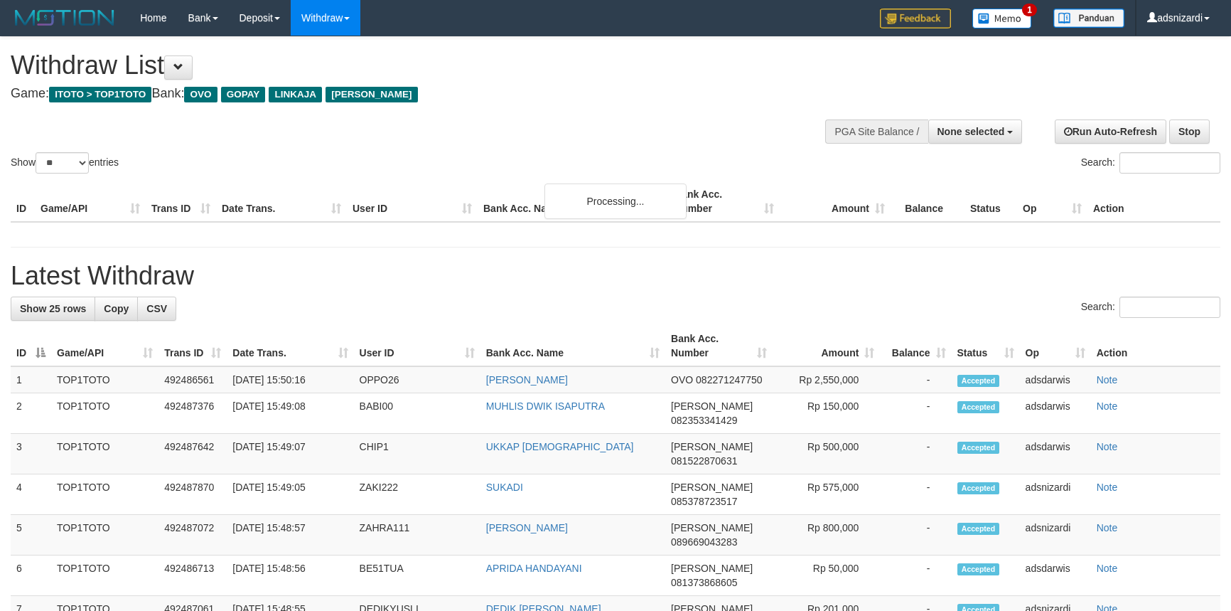
select select
select select "**"
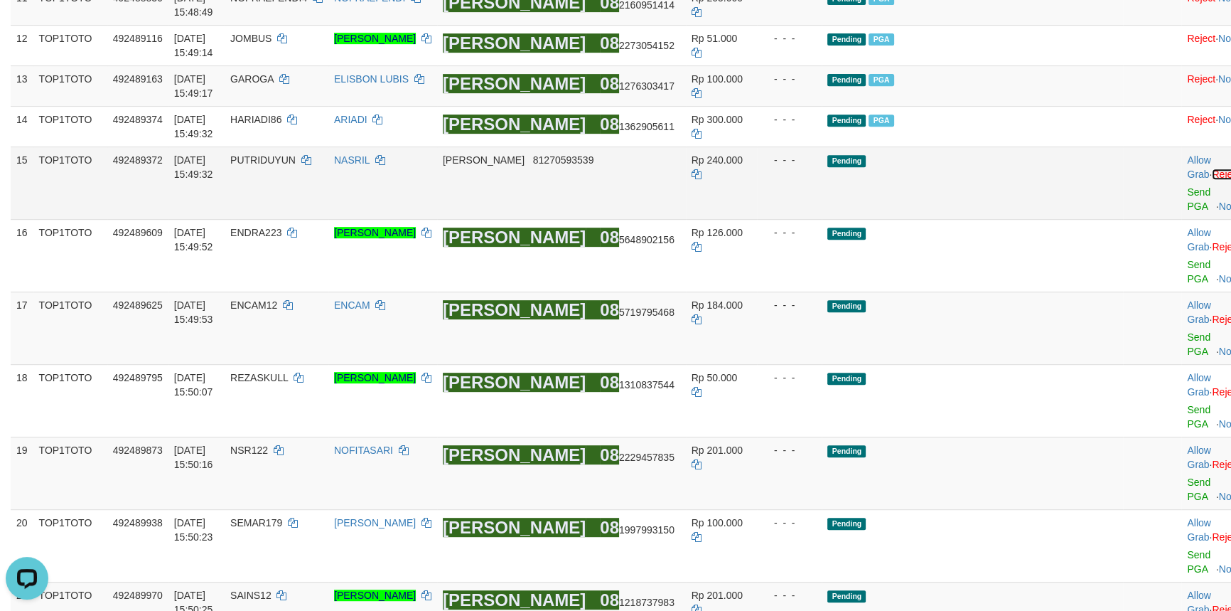
click at [1212, 180] on link "Reject" at bounding box center [1226, 173] width 28 height 11
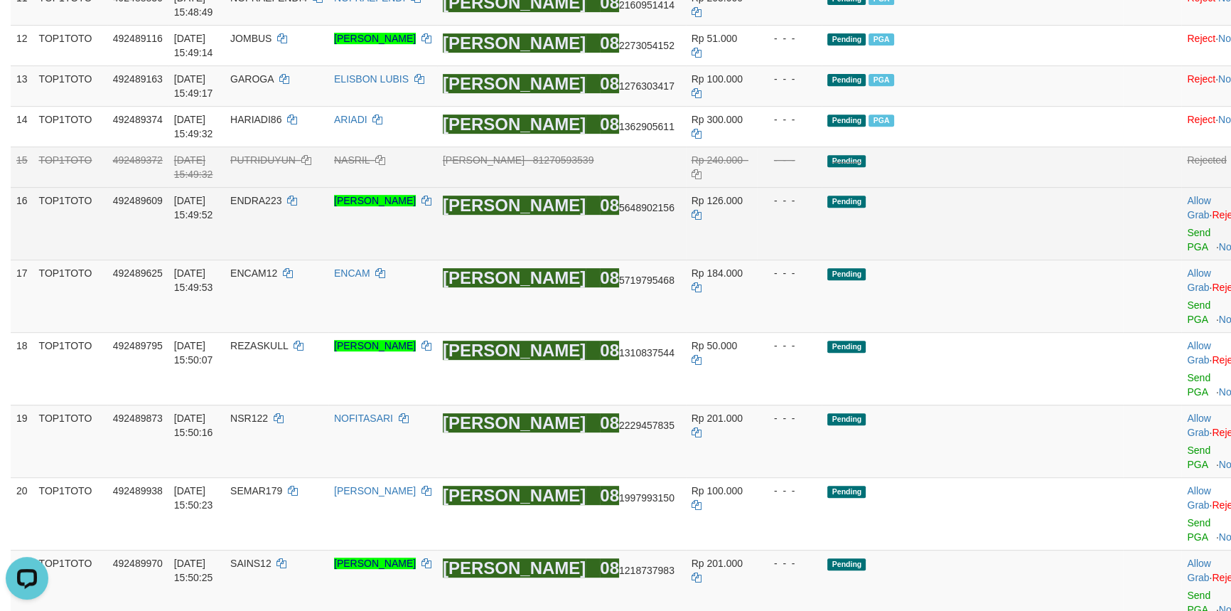
click at [1058, 259] on tr "16 TOP1TOTO 492489609 01/10/2025 15:49:52 ENDRA223 MAHENDRA ZACKY UBAIDILLAH DA…" at bounding box center [632, 223] width 1242 height 73
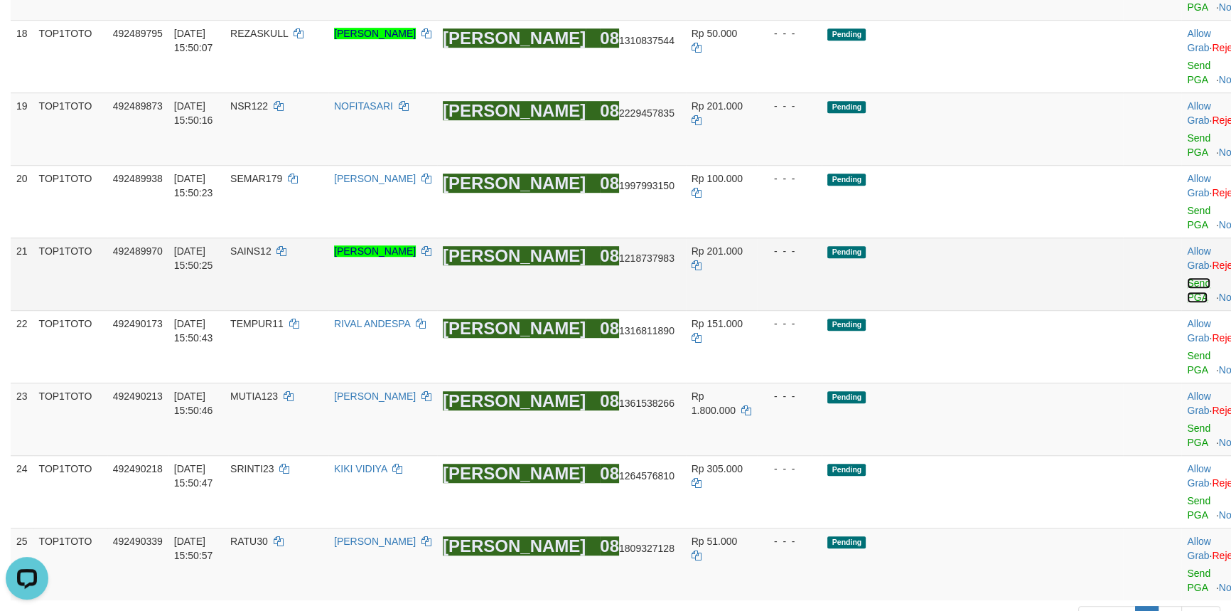
click at [1187, 303] on link "Send PGA" at bounding box center [1198, 290] width 23 height 26
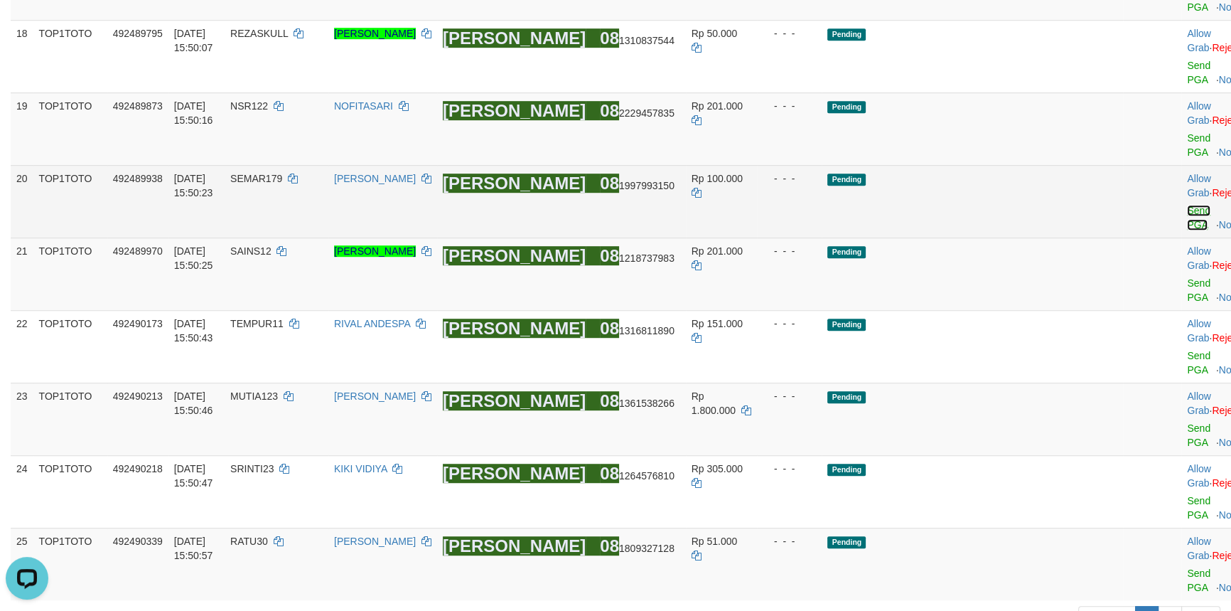
click at [1187, 230] on link "Send PGA" at bounding box center [1198, 218] width 23 height 26
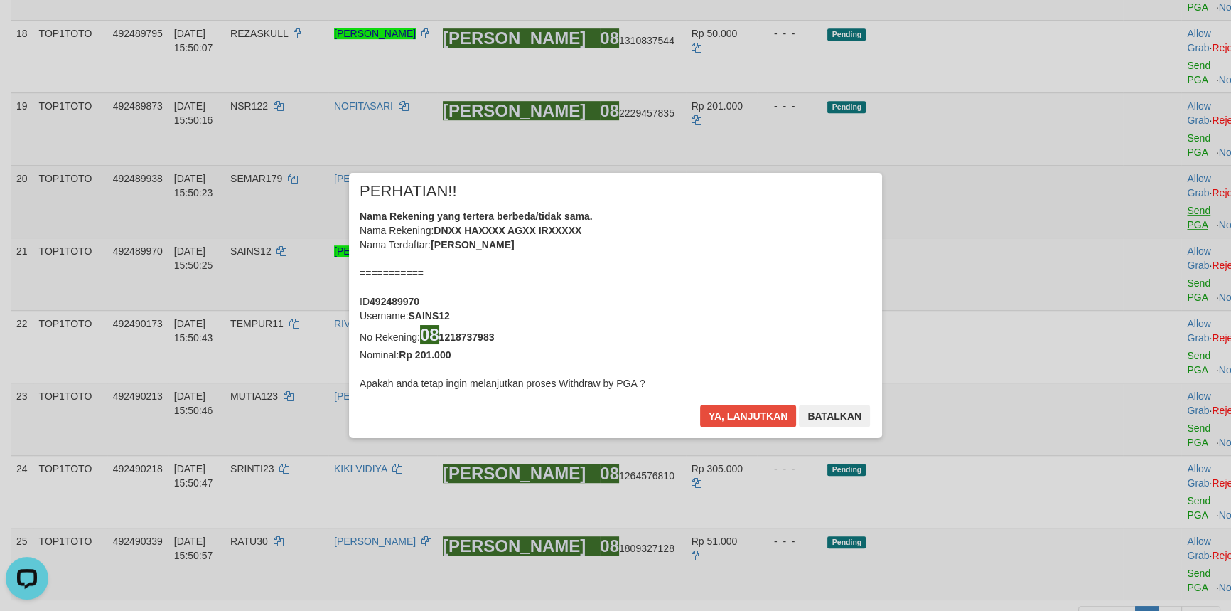
click at [1154, 225] on div "× PERHATIAN!! Nama Rekening yang tertera berbeda/tidak sama. Nama Rekening: DNX…" at bounding box center [615, 304] width 1231 height 321
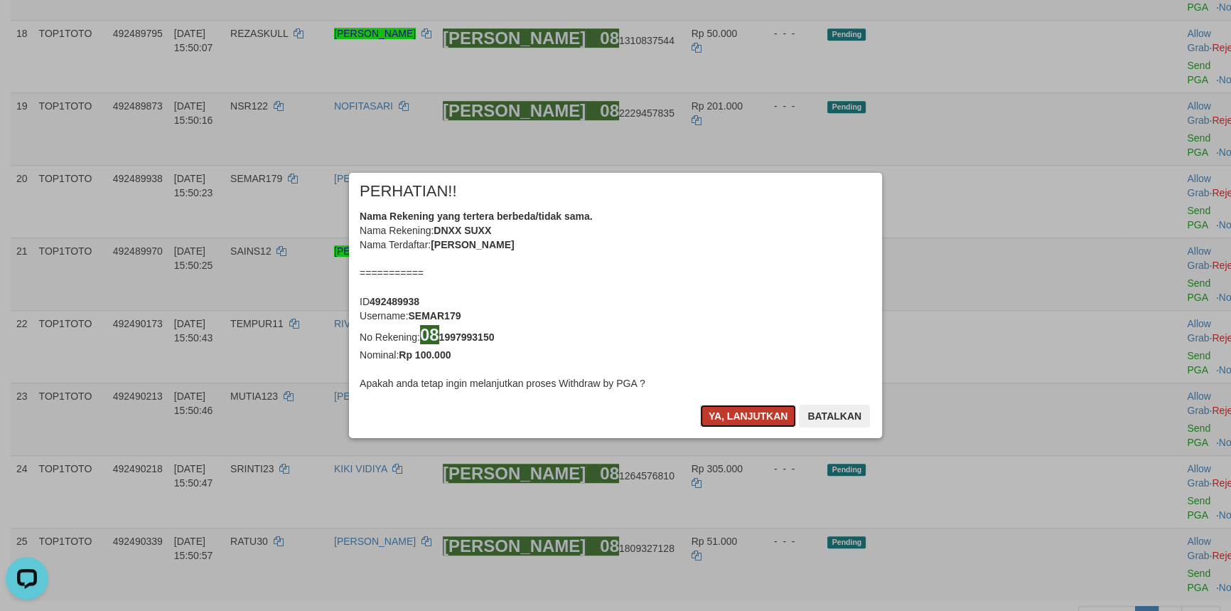
click at [746, 417] on button "Ya, lanjutkan" at bounding box center [748, 415] width 97 height 23
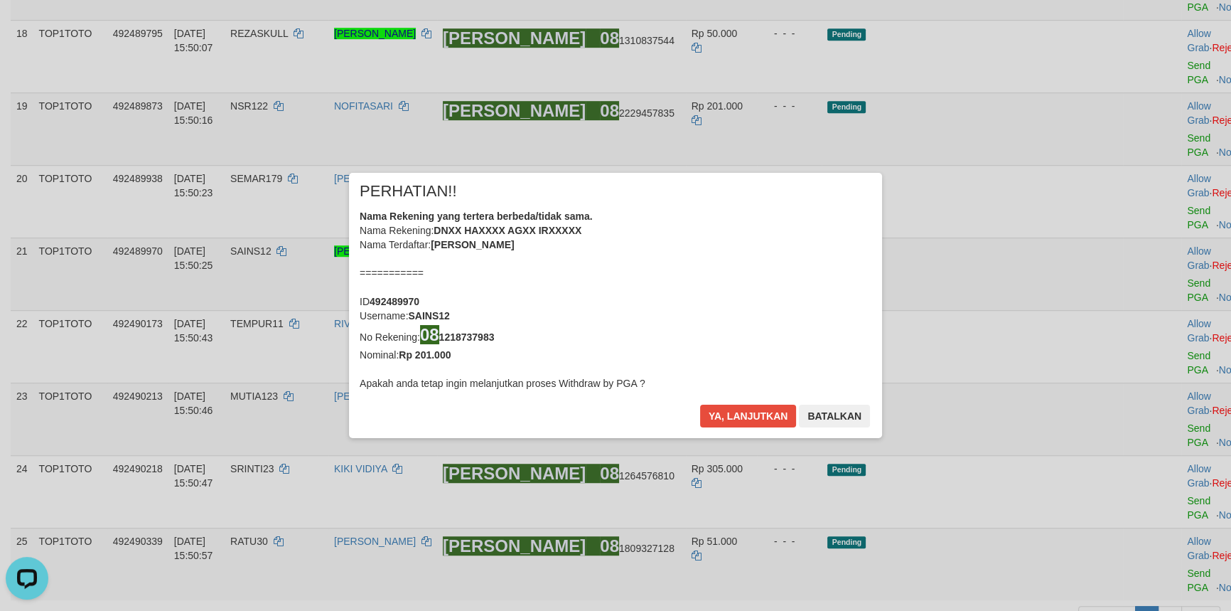
scroll to position [1065, 0]
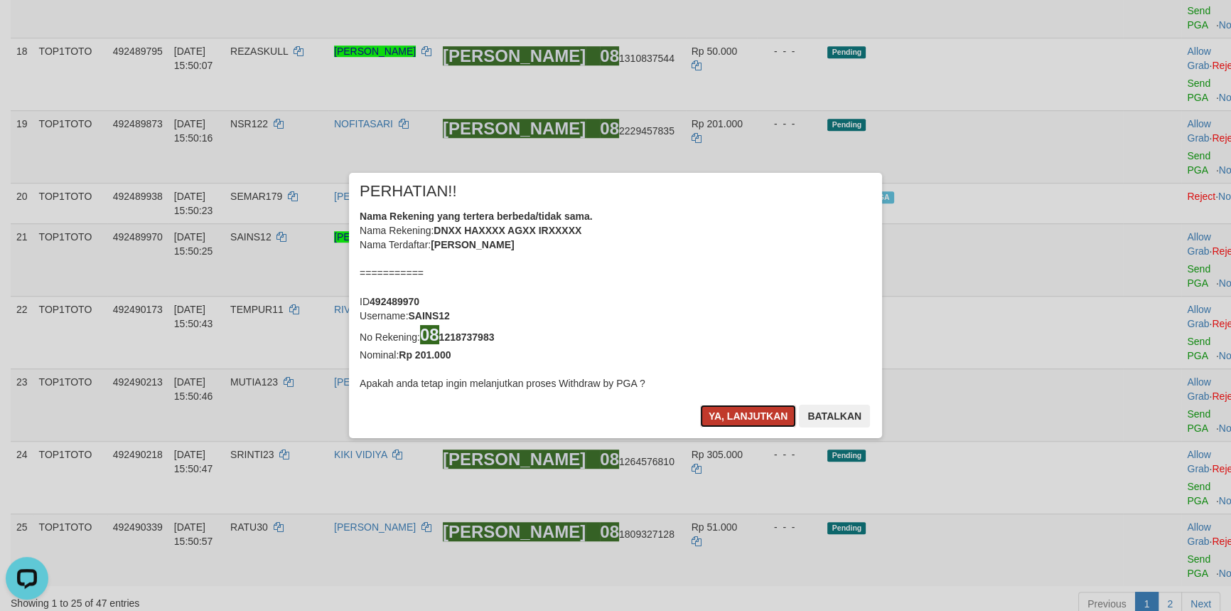
click at [749, 414] on button "Ya, lanjutkan" at bounding box center [748, 415] width 97 height 23
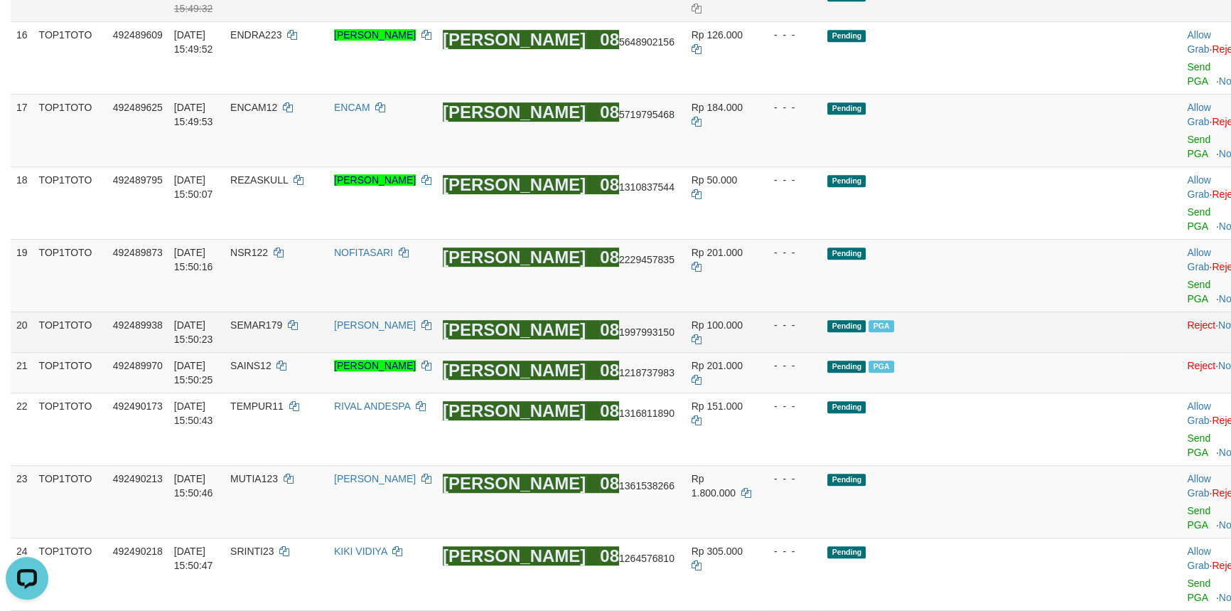
scroll to position [935, 0]
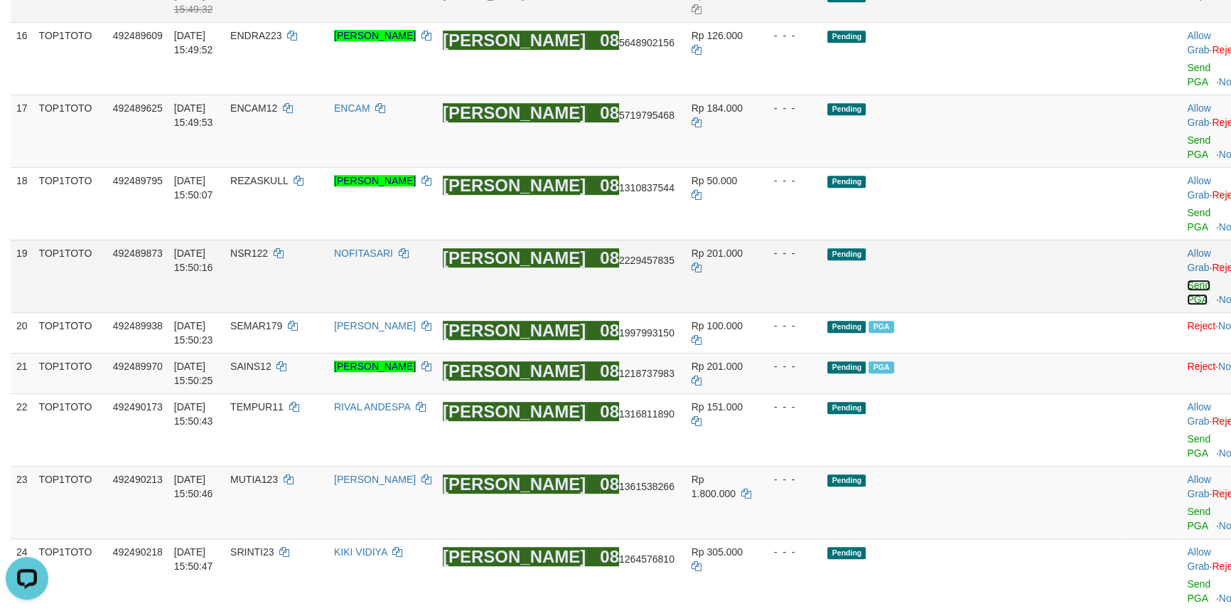
click at [1187, 305] on link "Send PGA" at bounding box center [1198, 292] width 23 height 26
click at [1187, 232] on link "Send PGA" at bounding box center [1198, 220] width 23 height 26
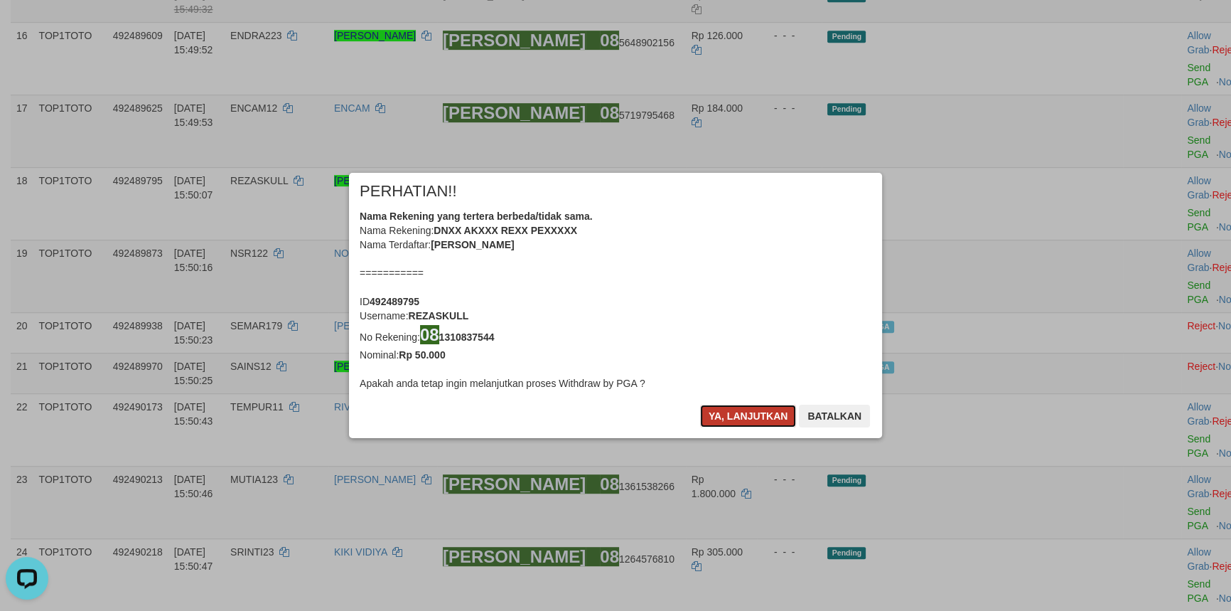
click at [737, 409] on button "Ya, lanjutkan" at bounding box center [748, 415] width 97 height 23
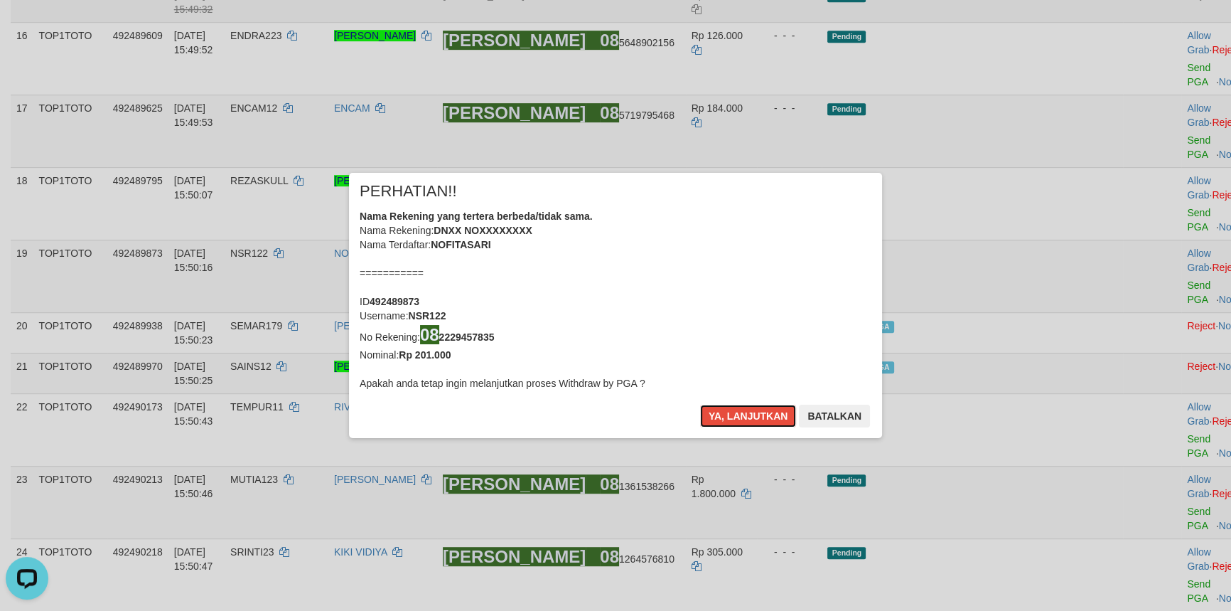
click at [737, 409] on button "Ya, lanjutkan" at bounding box center [748, 415] width 97 height 23
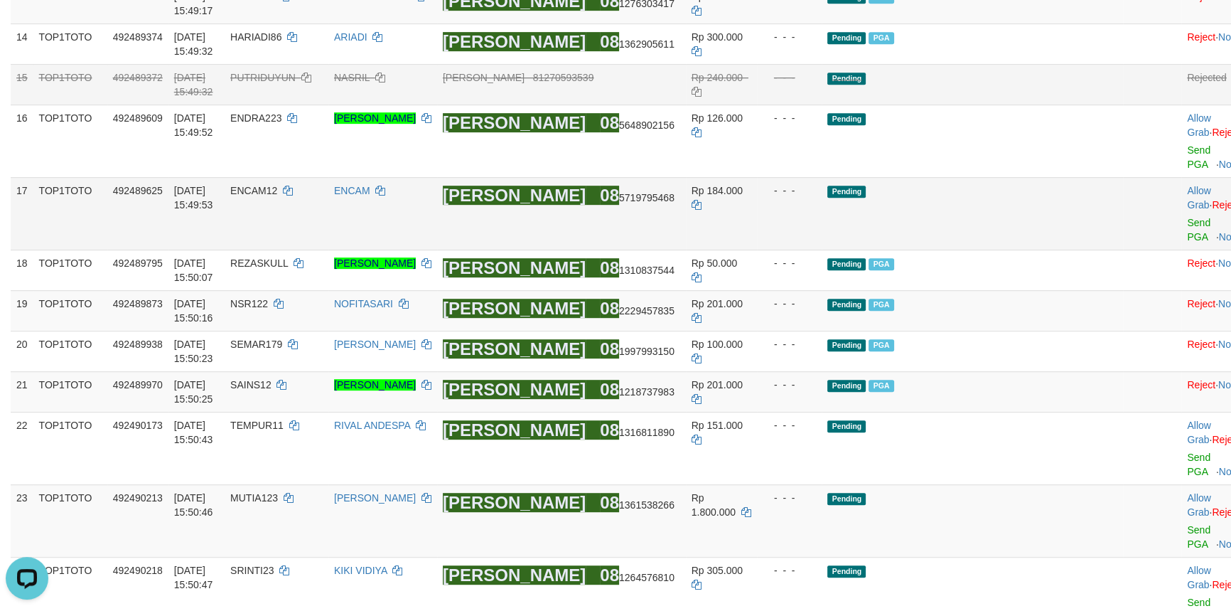
scroll to position [835, 0]
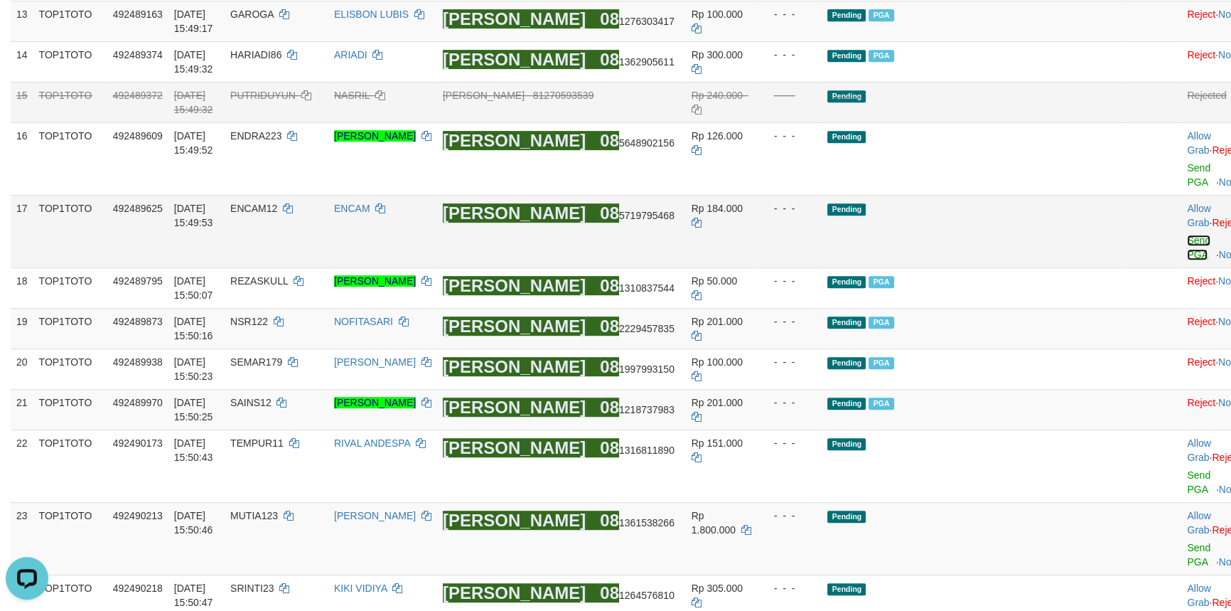
click at [1187, 260] on link "Send PGA" at bounding box center [1198, 248] width 23 height 26
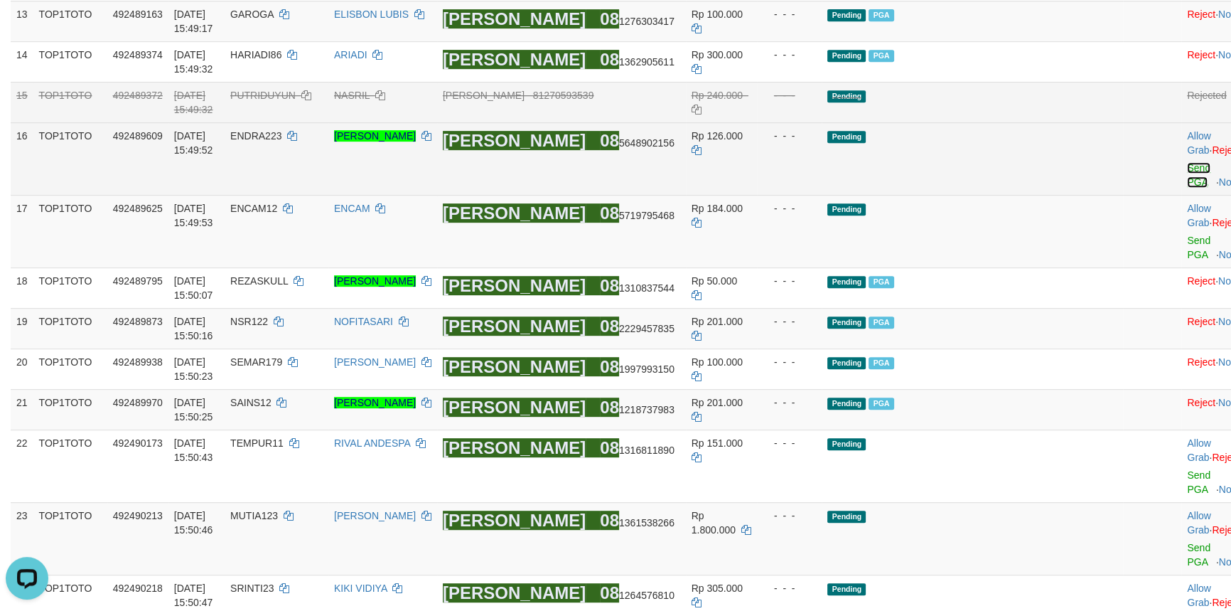
click at [1187, 188] on link "Send PGA" at bounding box center [1198, 175] width 23 height 26
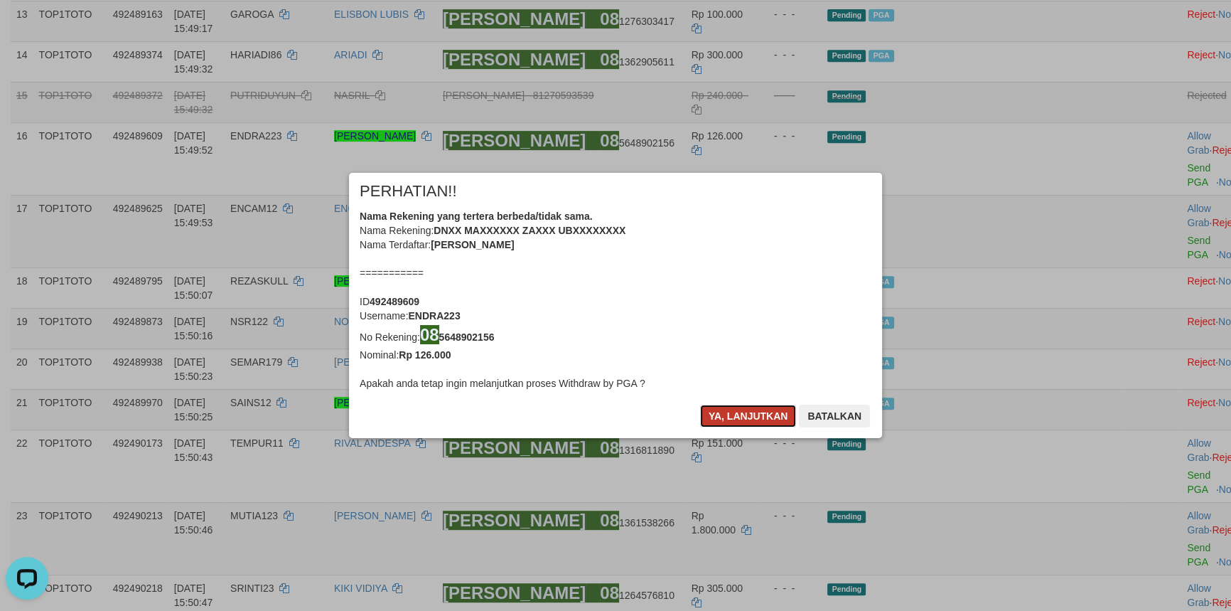
click at [736, 412] on button "Ya, lanjutkan" at bounding box center [748, 415] width 97 height 23
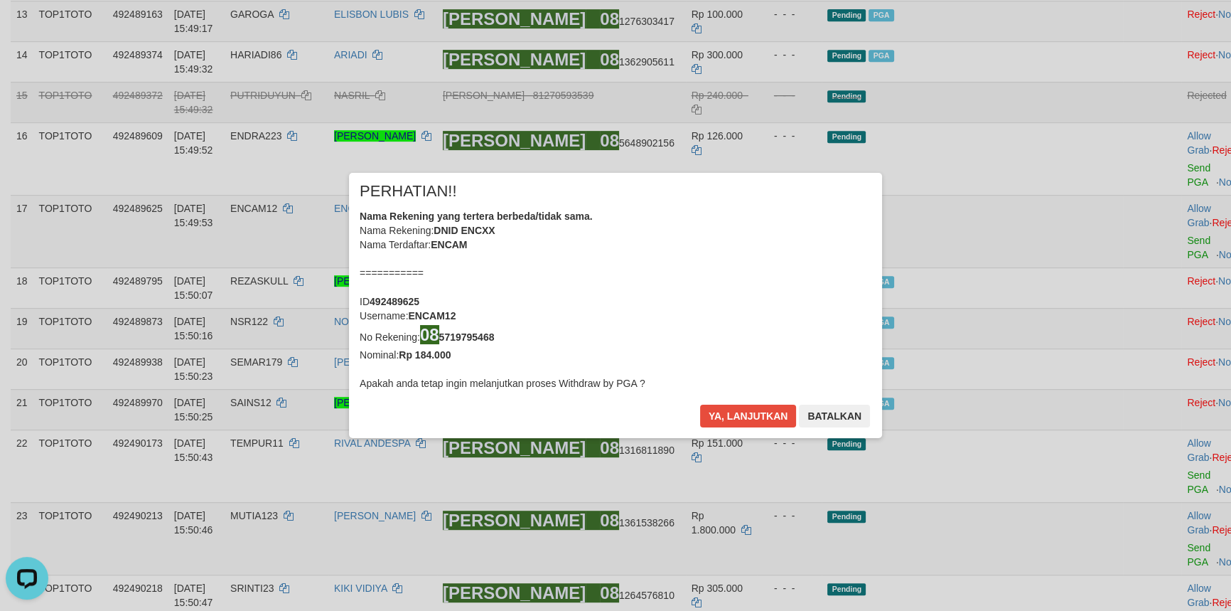
scroll to position [817, 0]
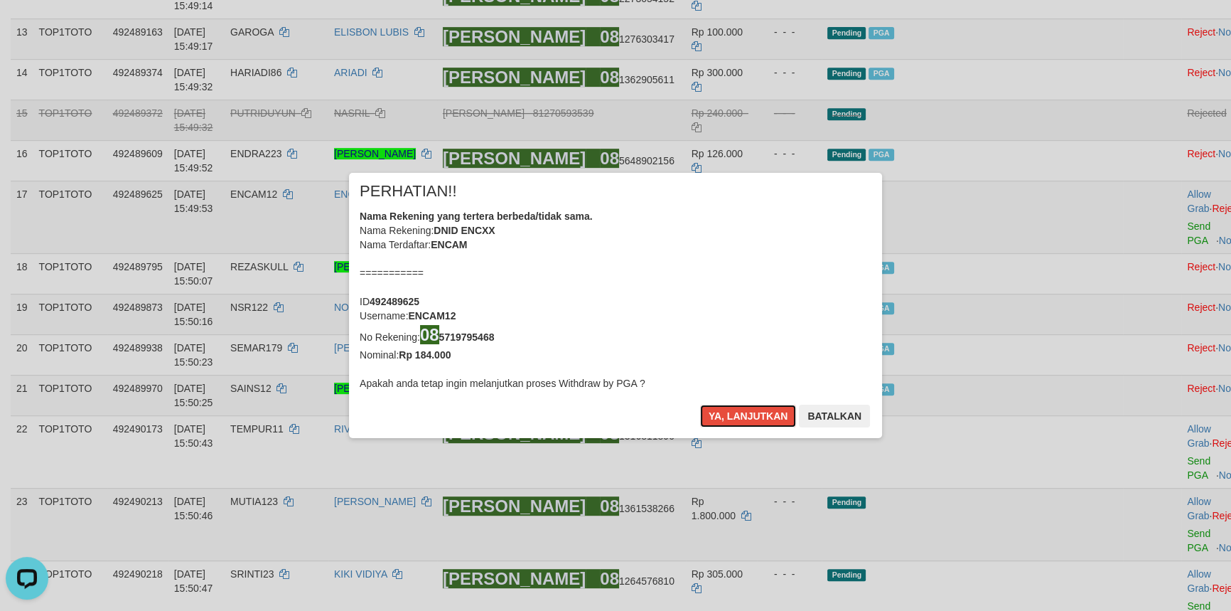
click at [736, 412] on button "Ya, lanjutkan" at bounding box center [748, 415] width 97 height 23
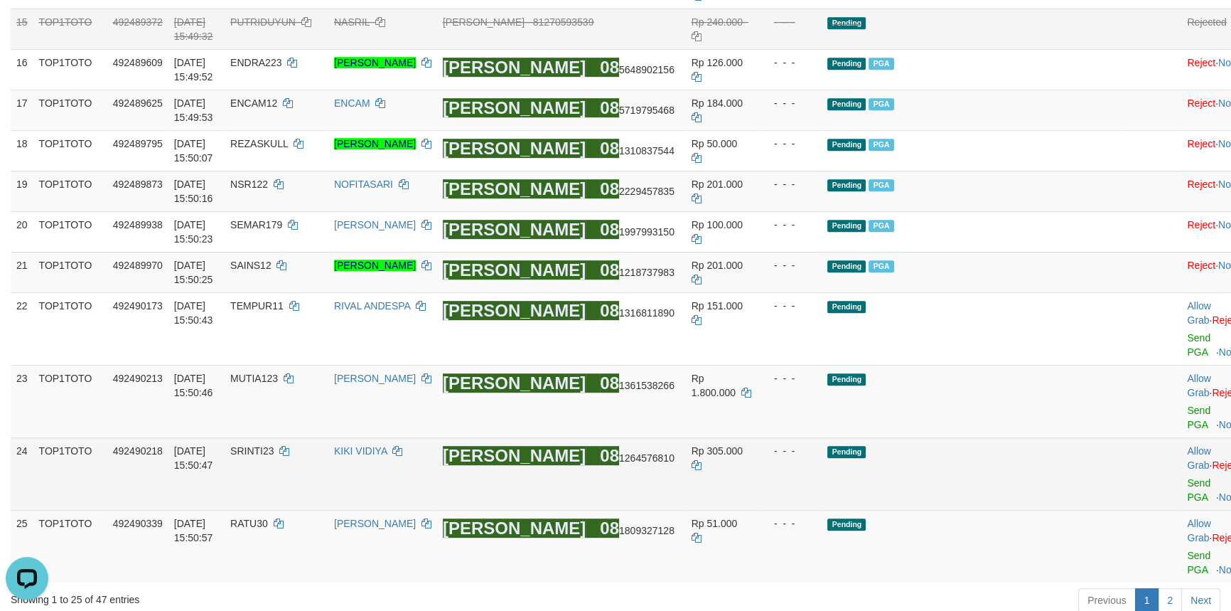
scroll to position [1066, 0]
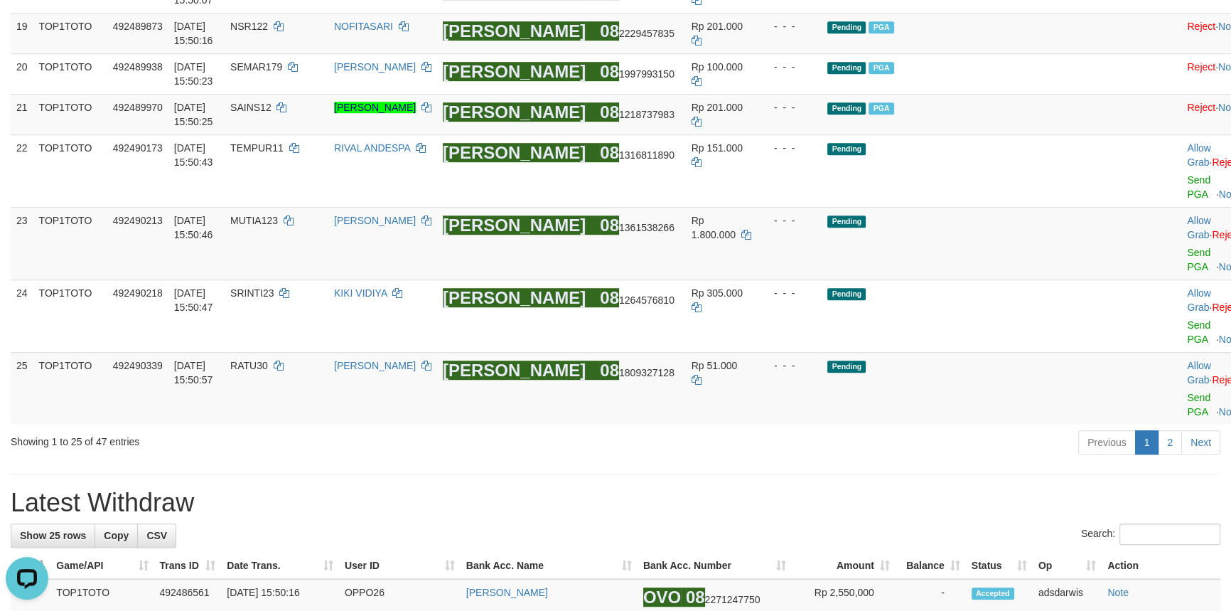
click at [992, 459] on div "Previous 1 2 Next" at bounding box center [872, 444] width 697 height 31
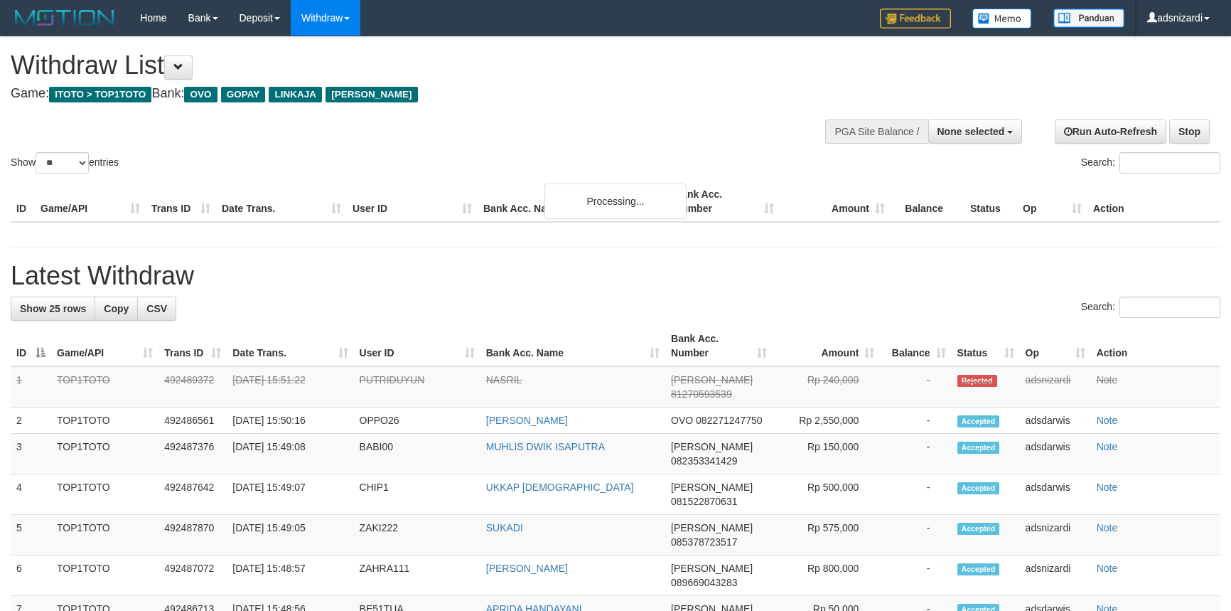
select select
select select "**"
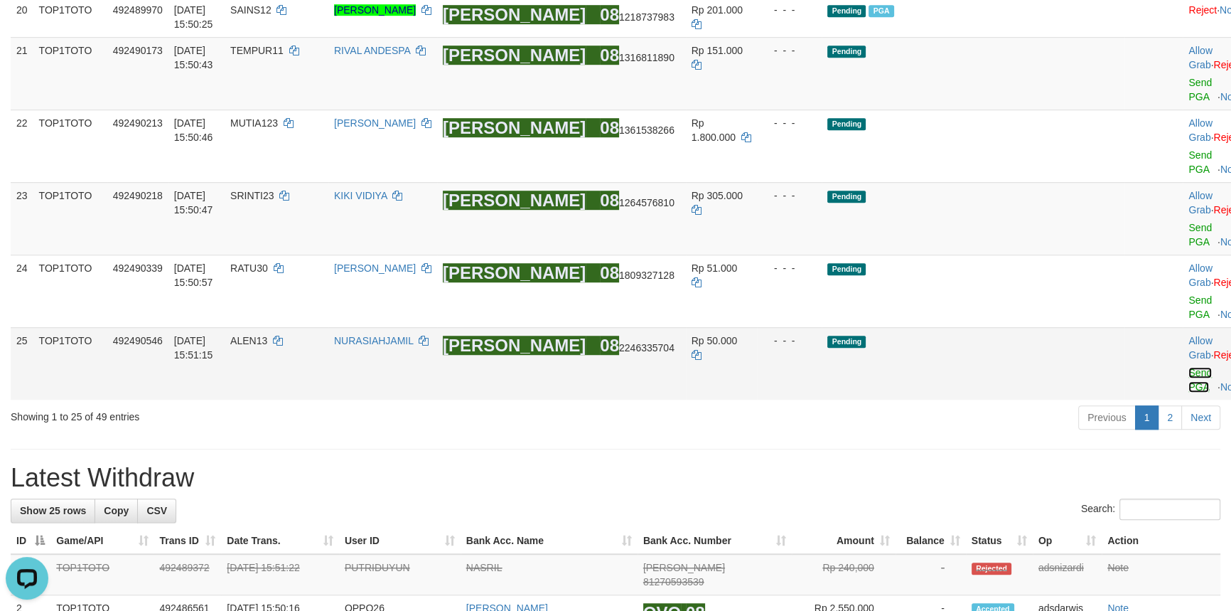
click at [1189, 392] on link "Send PGA" at bounding box center [1200, 380] width 23 height 26
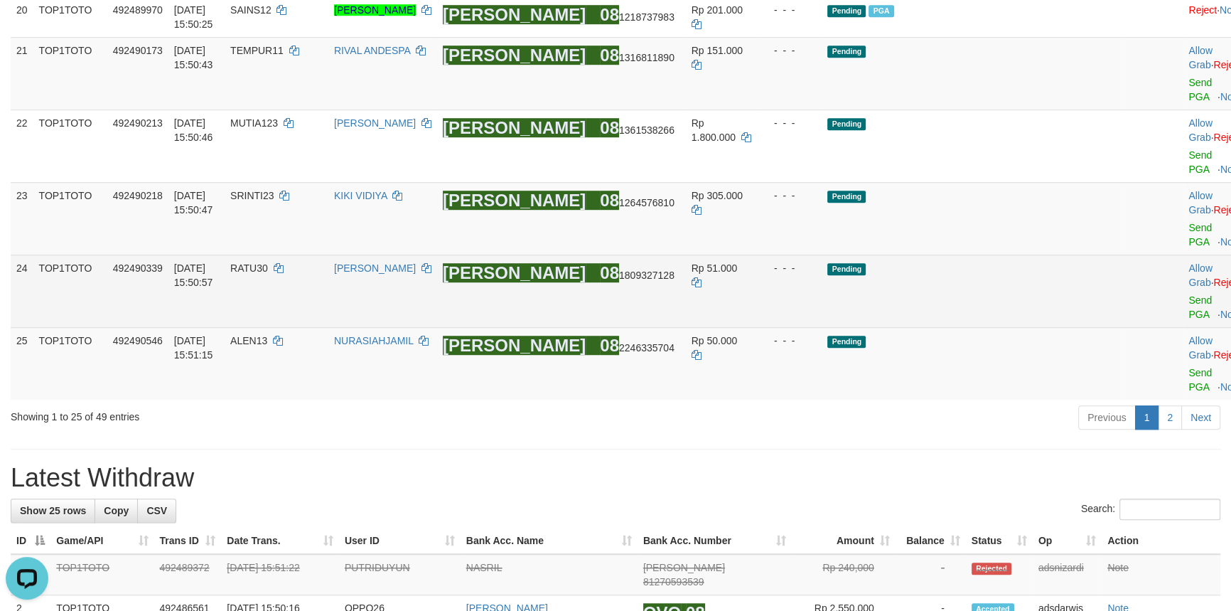
click at [1183, 327] on td "Allow Grab · Reject Send PGA · Note" at bounding box center [1218, 290] width 70 height 73
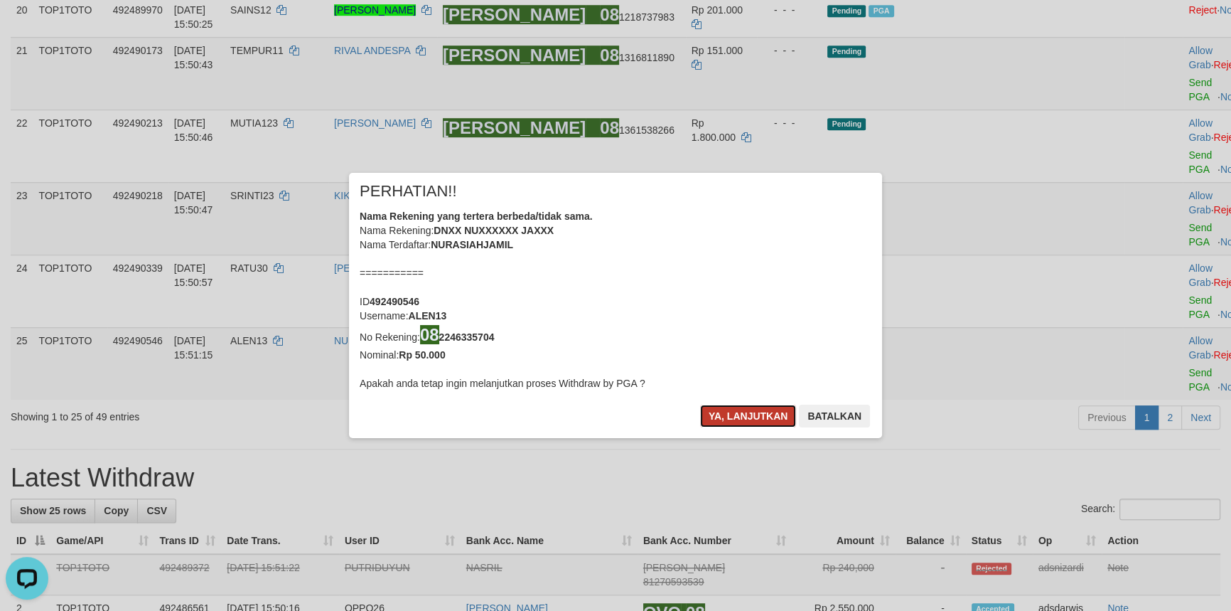
click at [742, 410] on button "Ya, lanjutkan" at bounding box center [748, 415] width 97 height 23
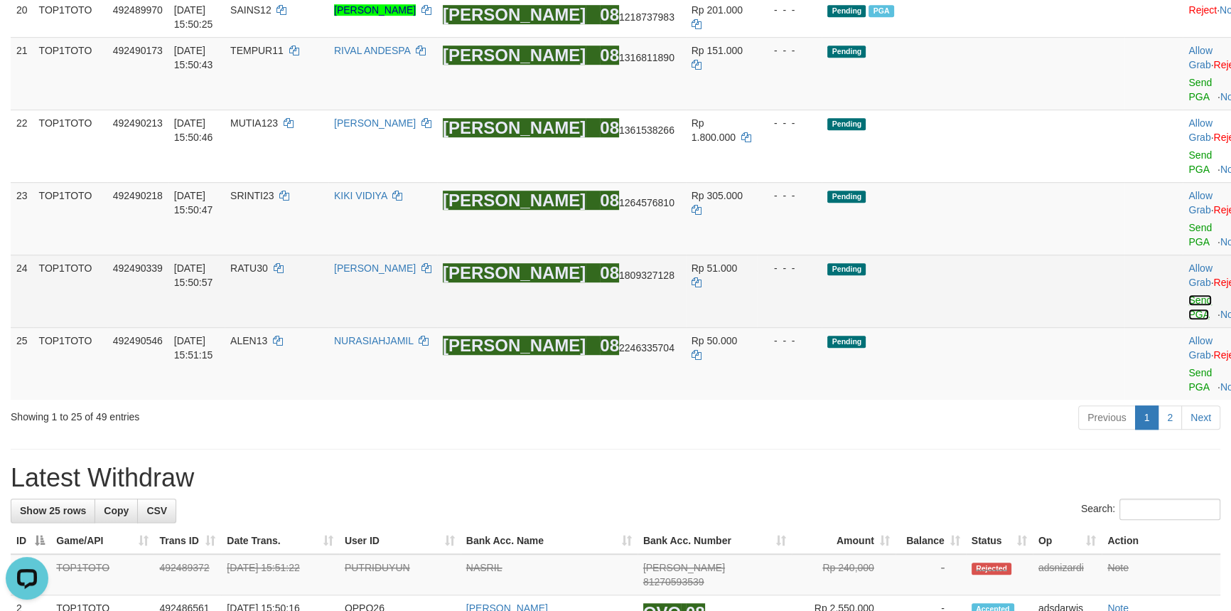
click at [1189, 320] on link "Send PGA" at bounding box center [1200, 307] width 23 height 26
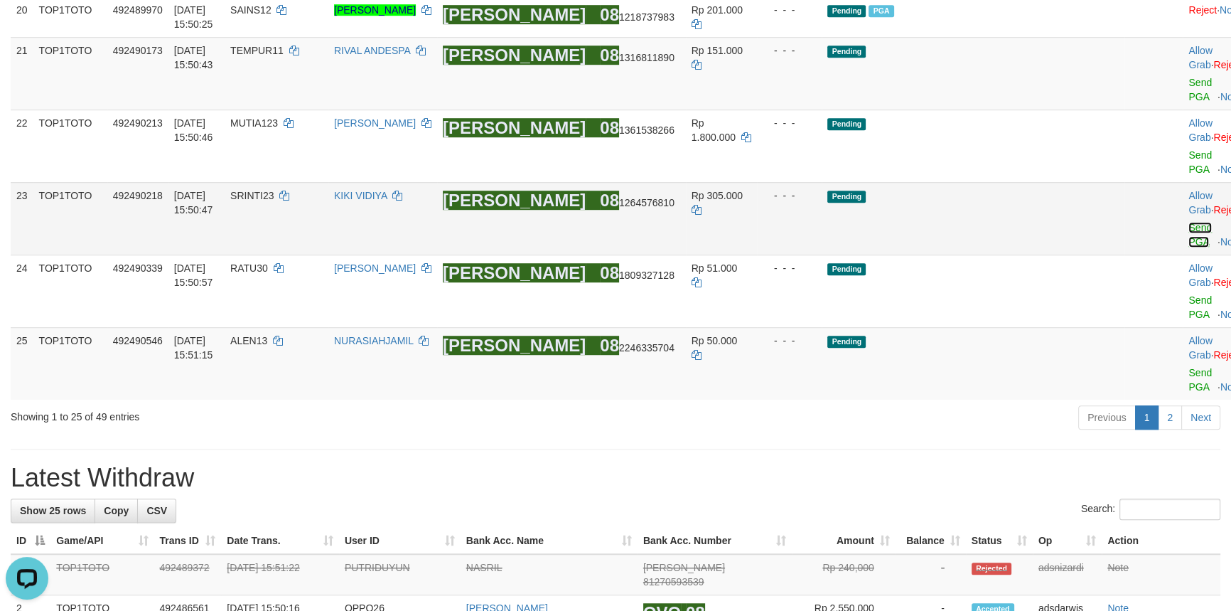
click at [1189, 247] on link "Send PGA" at bounding box center [1200, 235] width 23 height 26
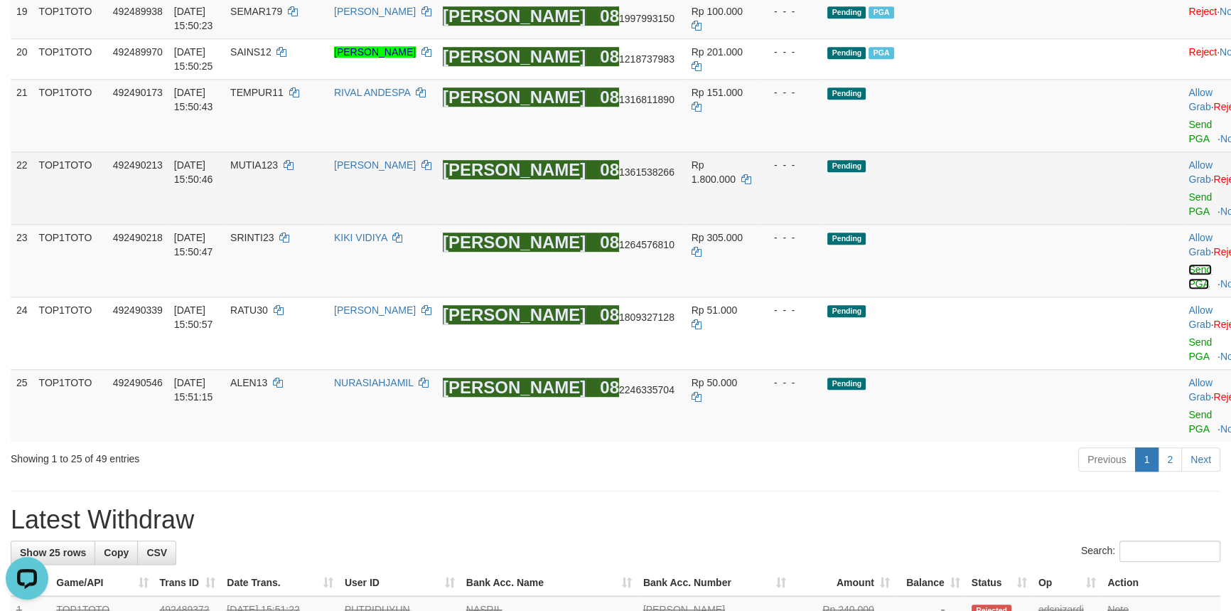
scroll to position [1066, 0]
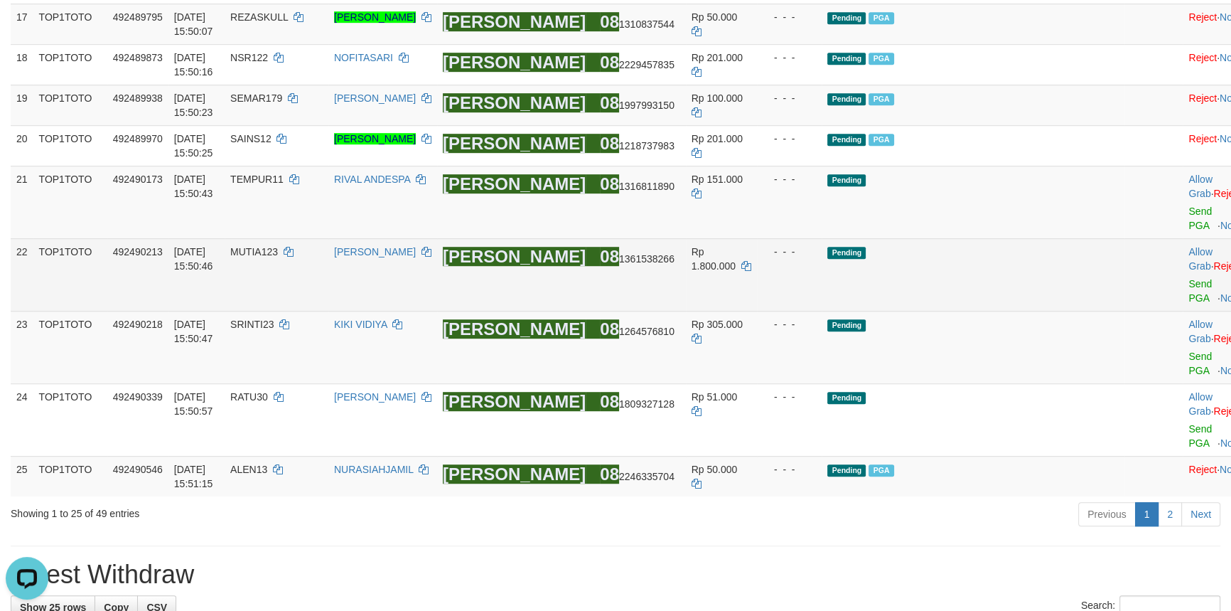
click at [1030, 311] on td "Pending" at bounding box center [973, 274] width 302 height 73
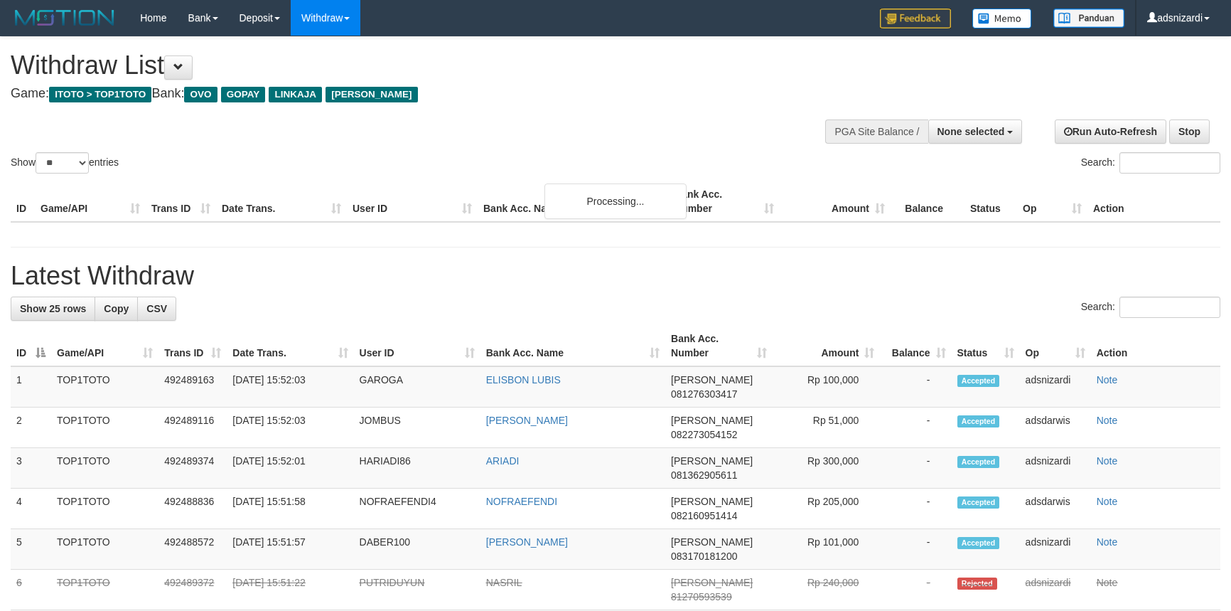
select select
select select "**"
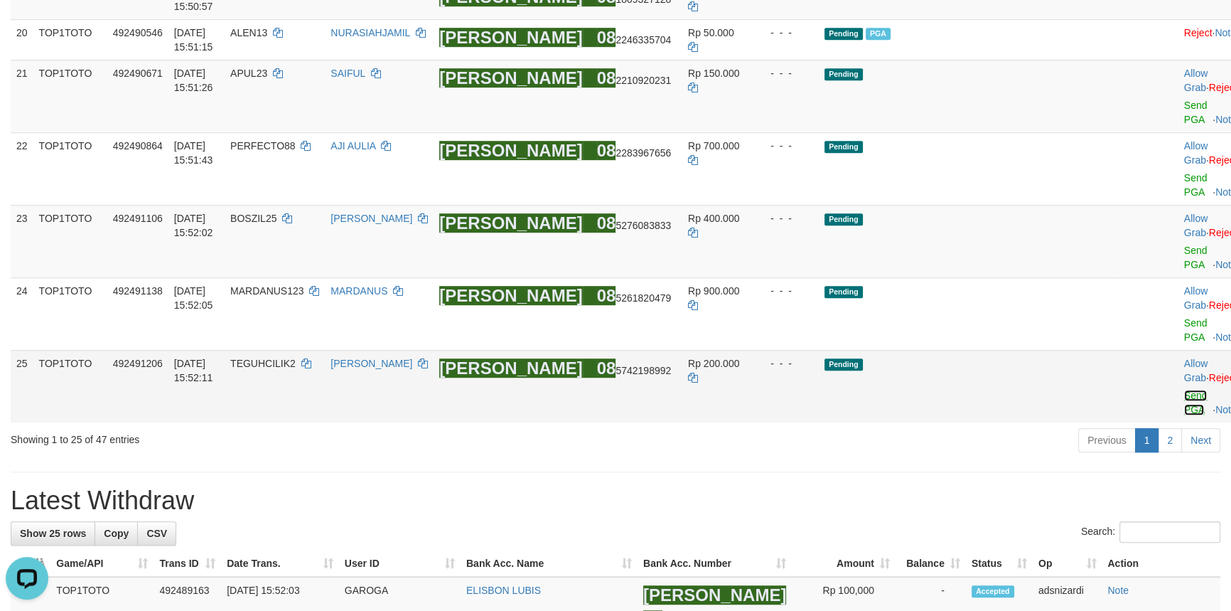
click at [1184, 415] on link "Send PGA" at bounding box center [1195, 403] width 23 height 26
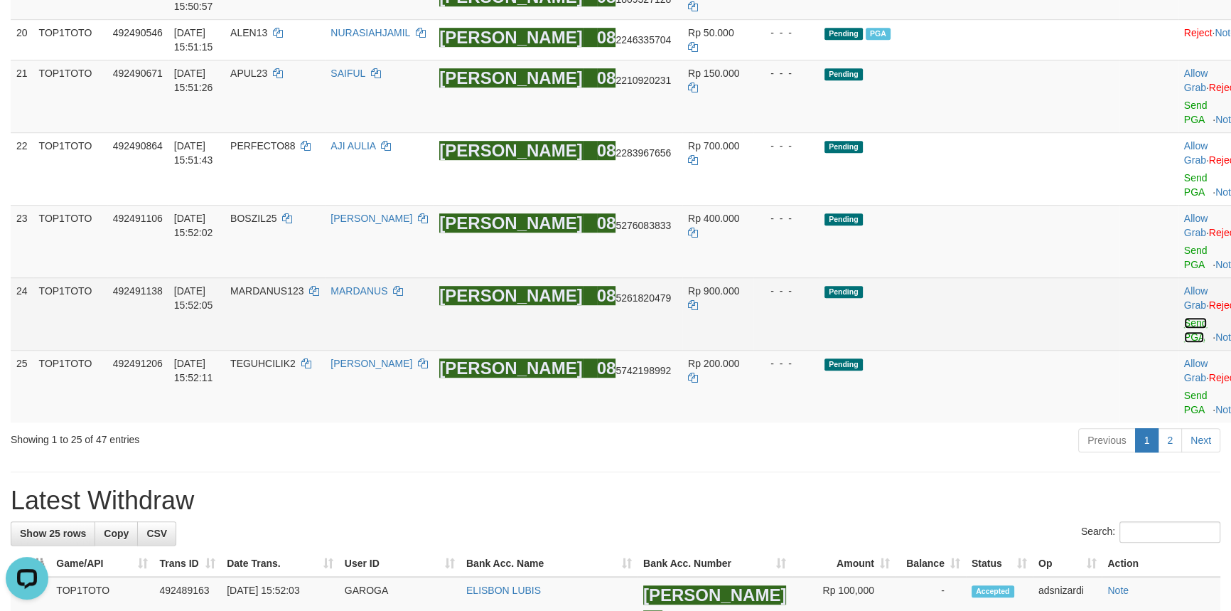
click at [1184, 343] on link "Send PGA" at bounding box center [1195, 330] width 23 height 26
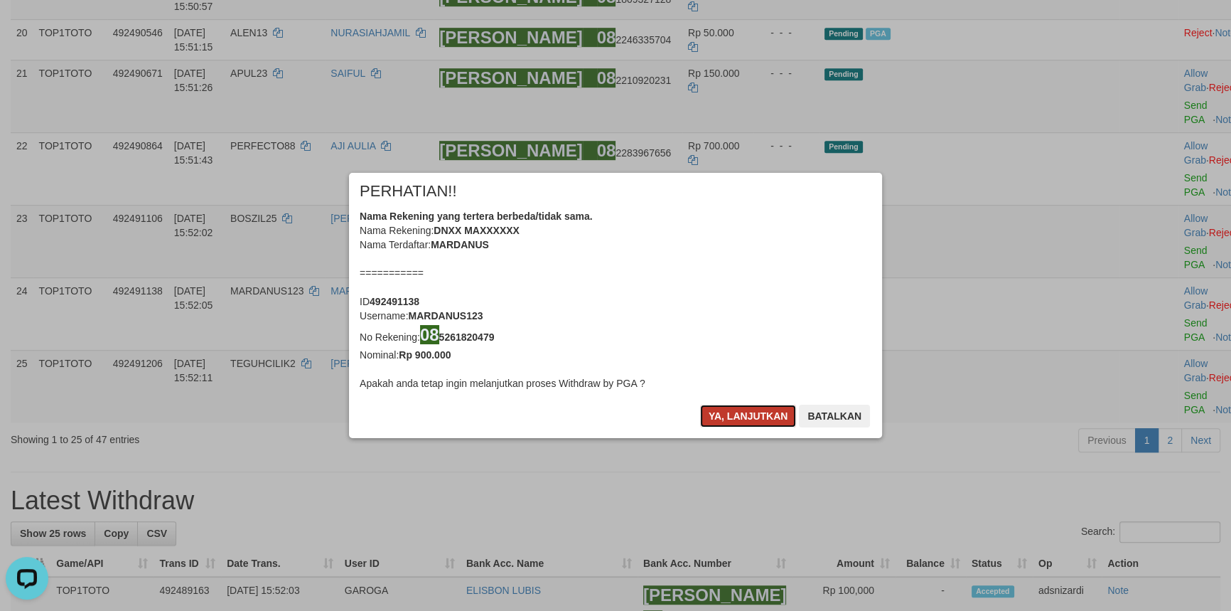
click at [737, 423] on button "Ya, lanjutkan" at bounding box center [748, 415] width 97 height 23
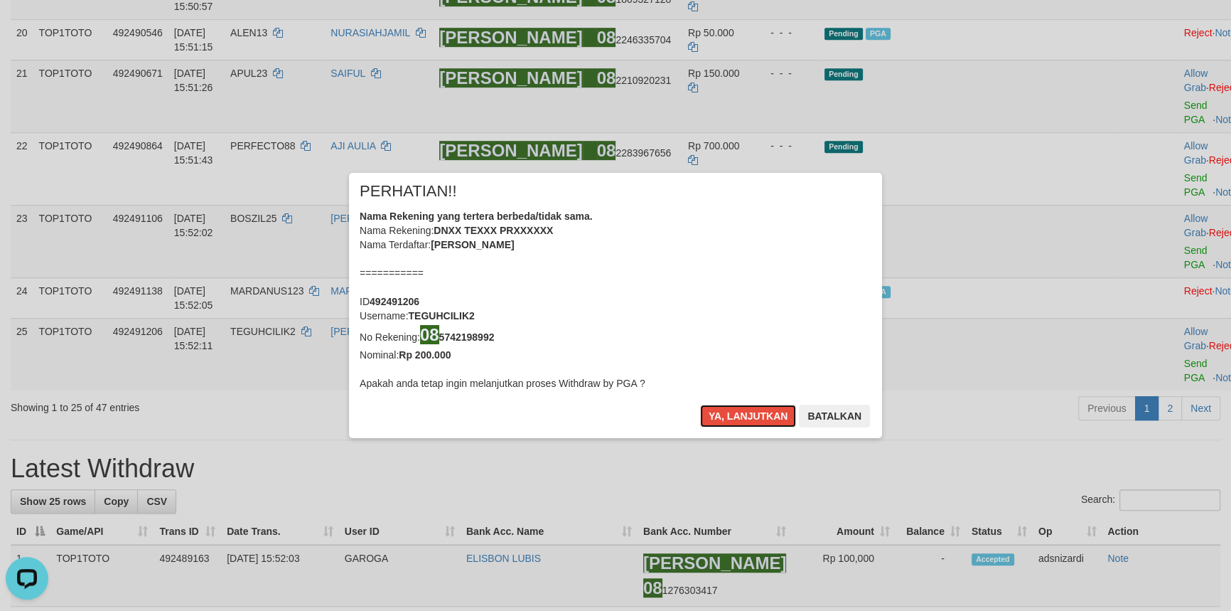
click at [737, 423] on button "Ya, lanjutkan" at bounding box center [748, 415] width 97 height 23
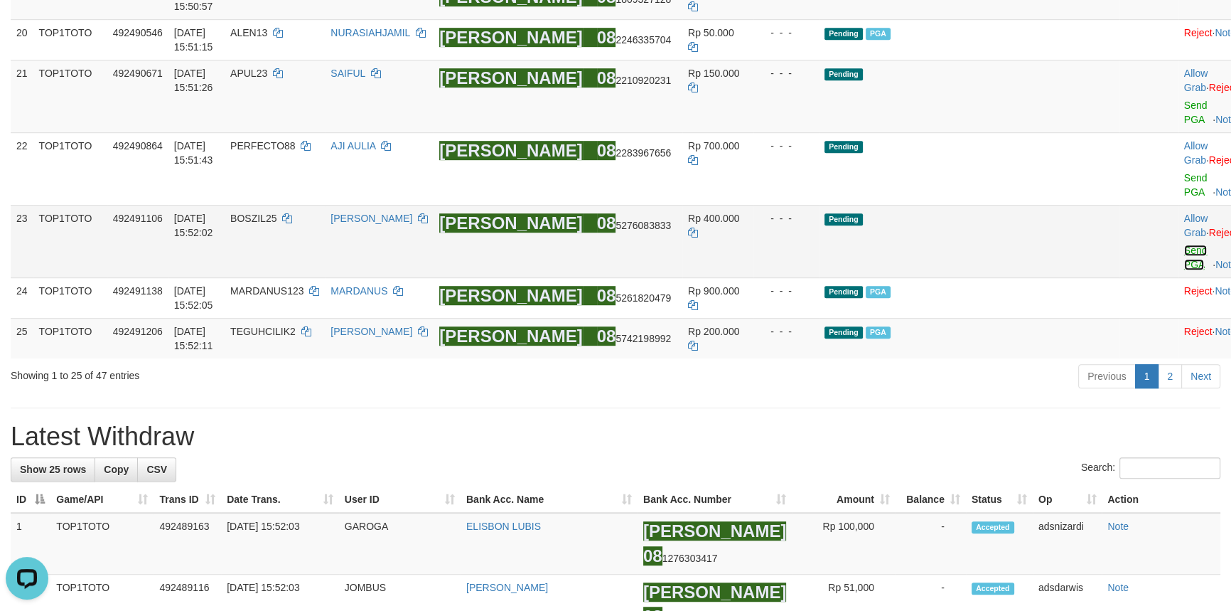
click at [1184, 270] on link "Send PGA" at bounding box center [1195, 258] width 23 height 26
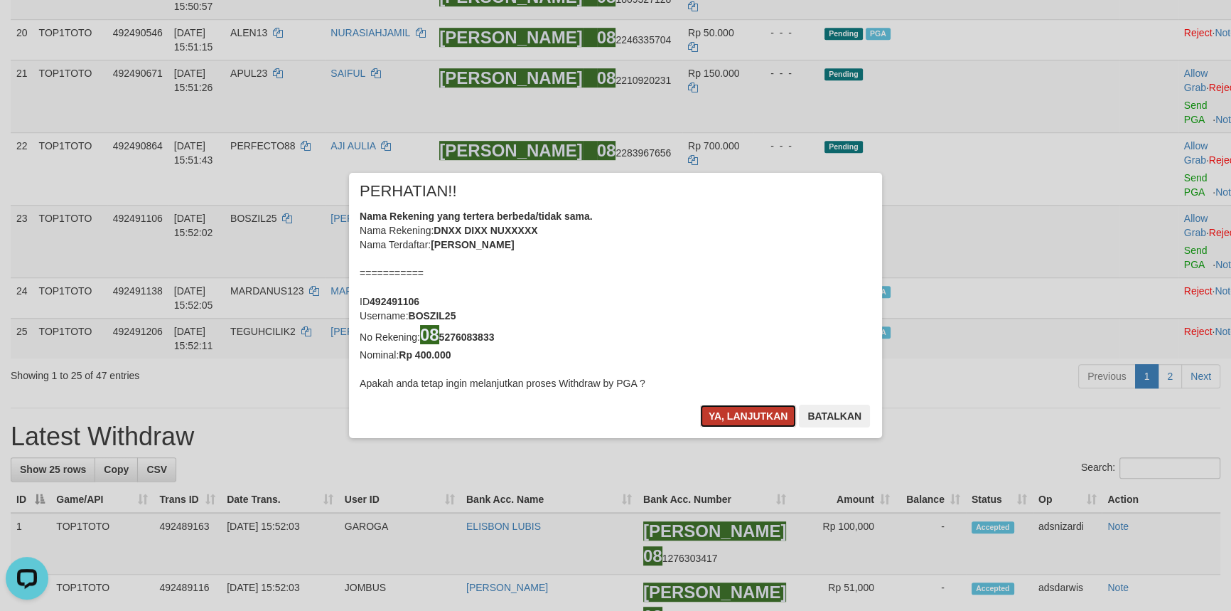
click at [753, 420] on button "Ya, lanjutkan" at bounding box center [748, 415] width 97 height 23
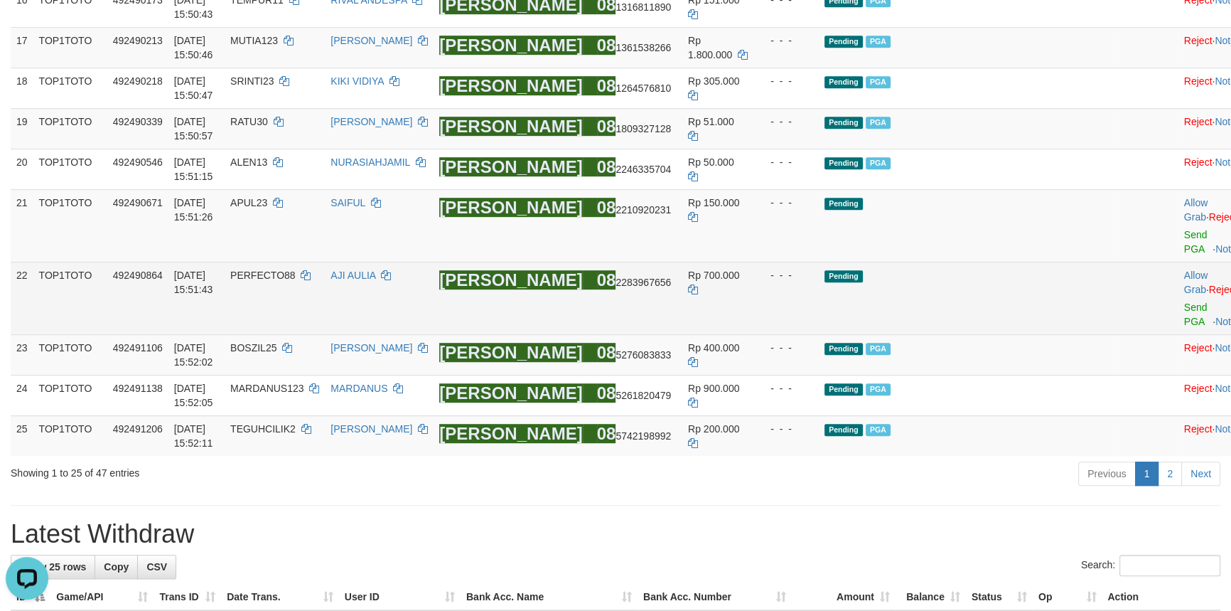
scroll to position [896, 0]
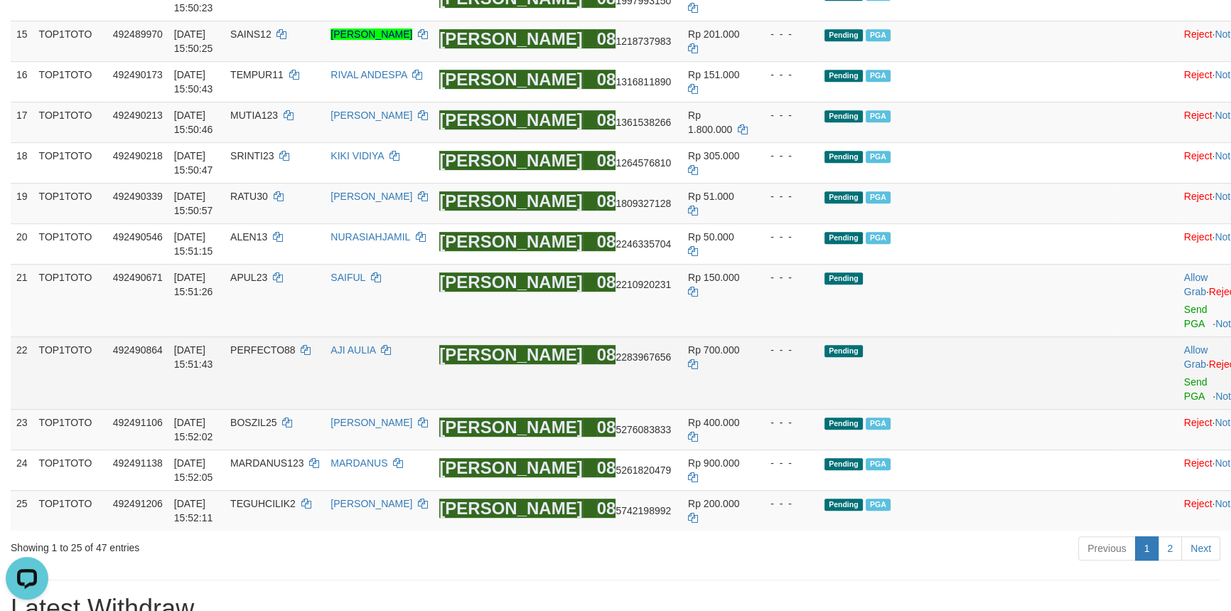
click at [1179, 409] on td "Allow Grab · Reject Send PGA · Note" at bounding box center [1214, 372] width 70 height 73
click at [1184, 402] on link "Send PGA" at bounding box center [1195, 389] width 23 height 26
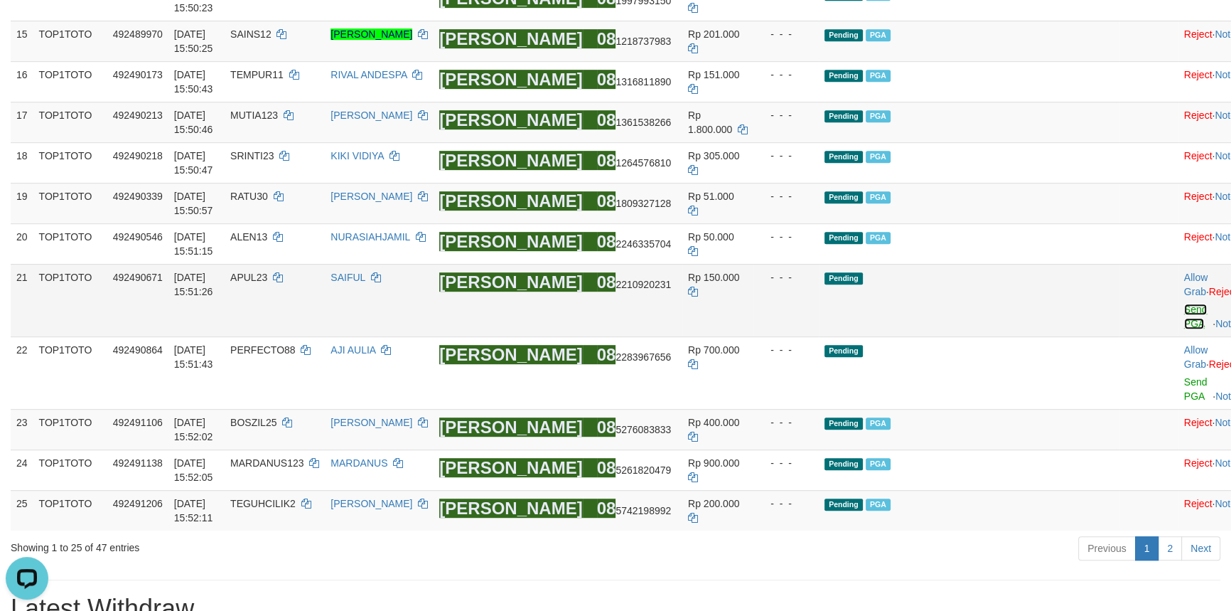
click at [1184, 329] on link "Send PGA" at bounding box center [1195, 317] width 23 height 26
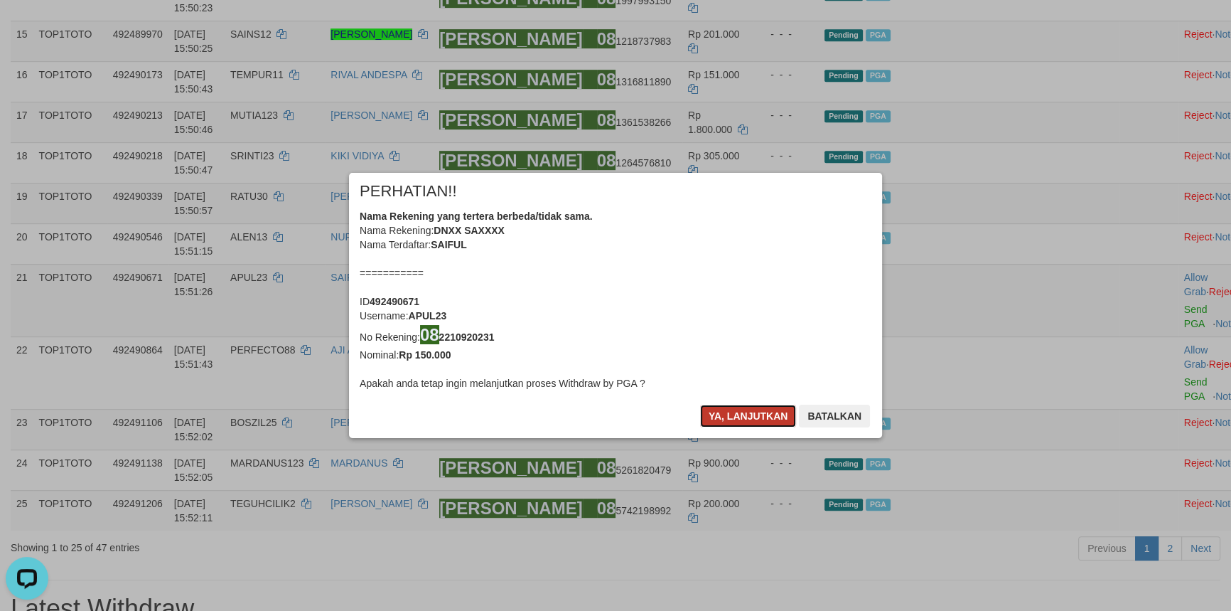
click at [739, 419] on button "Ya, lanjutkan" at bounding box center [748, 415] width 97 height 23
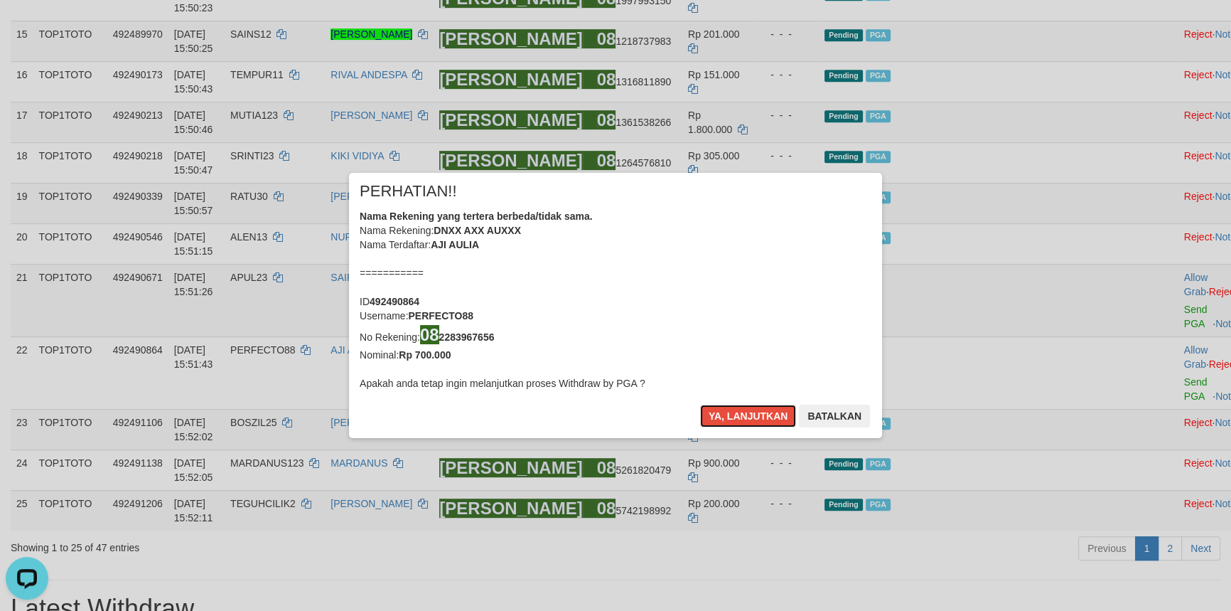
click at [739, 419] on button "Ya, lanjutkan" at bounding box center [748, 415] width 97 height 23
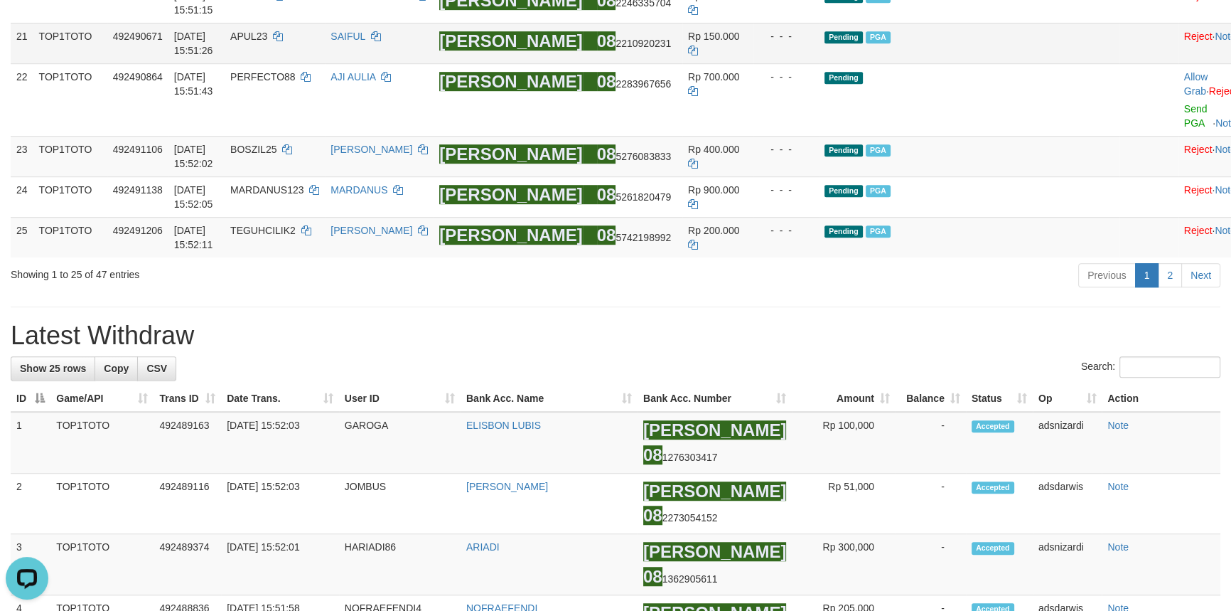
scroll to position [1137, 0]
click at [1002, 292] on div "Previous 1 2 Next" at bounding box center [872, 277] width 697 height 31
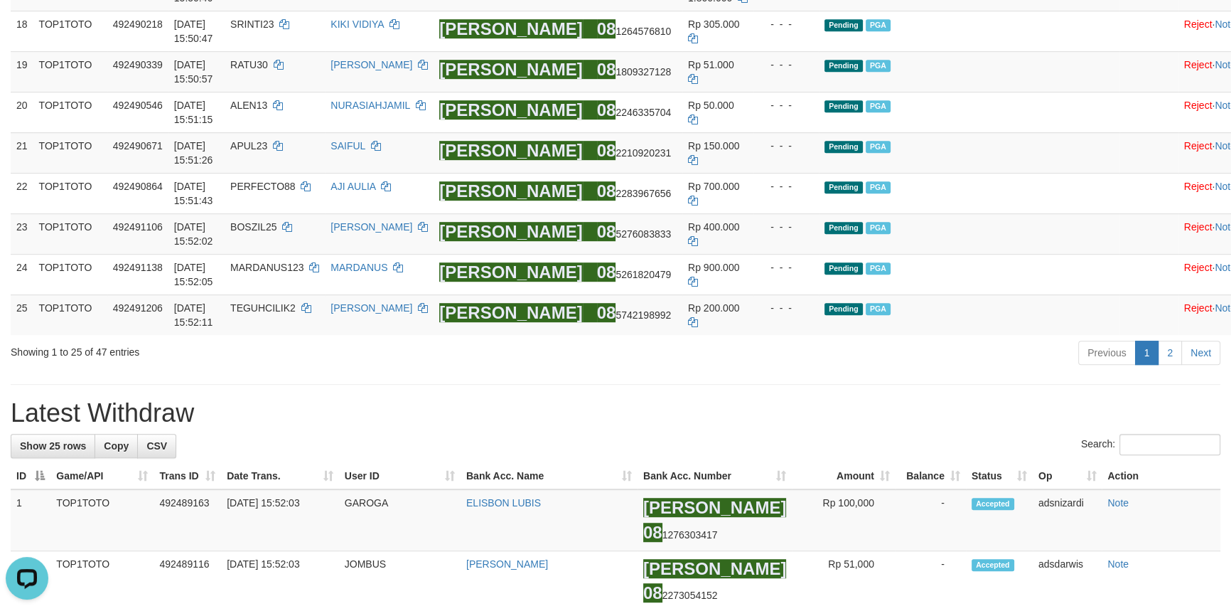
scroll to position [1202, 0]
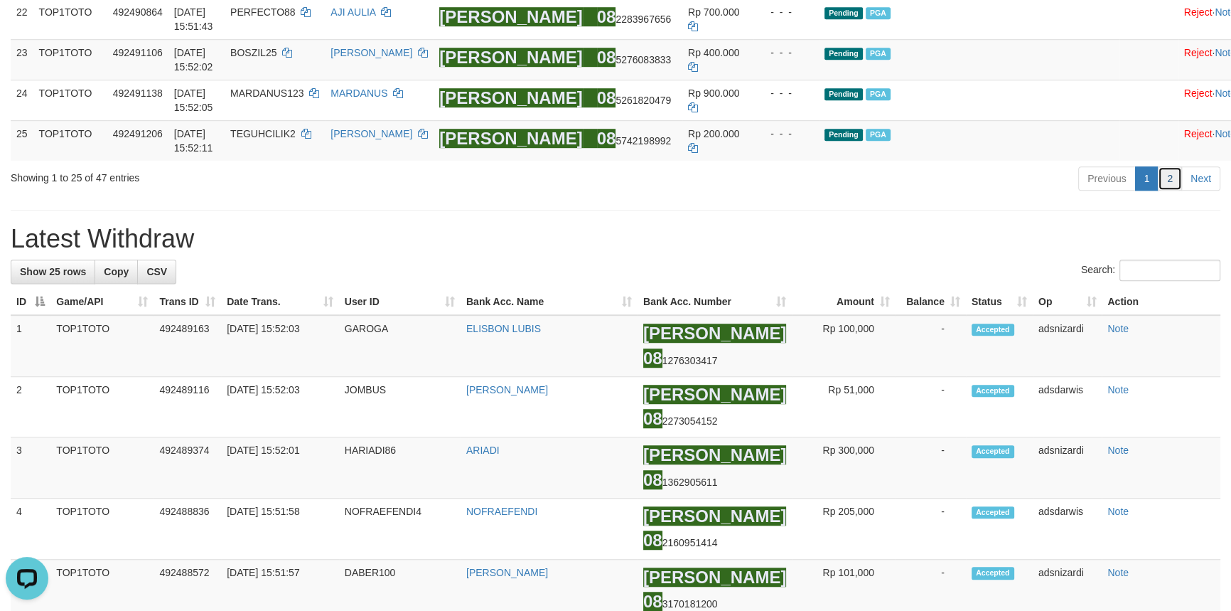
click at [1168, 191] on link "2" at bounding box center [1170, 178] width 24 height 24
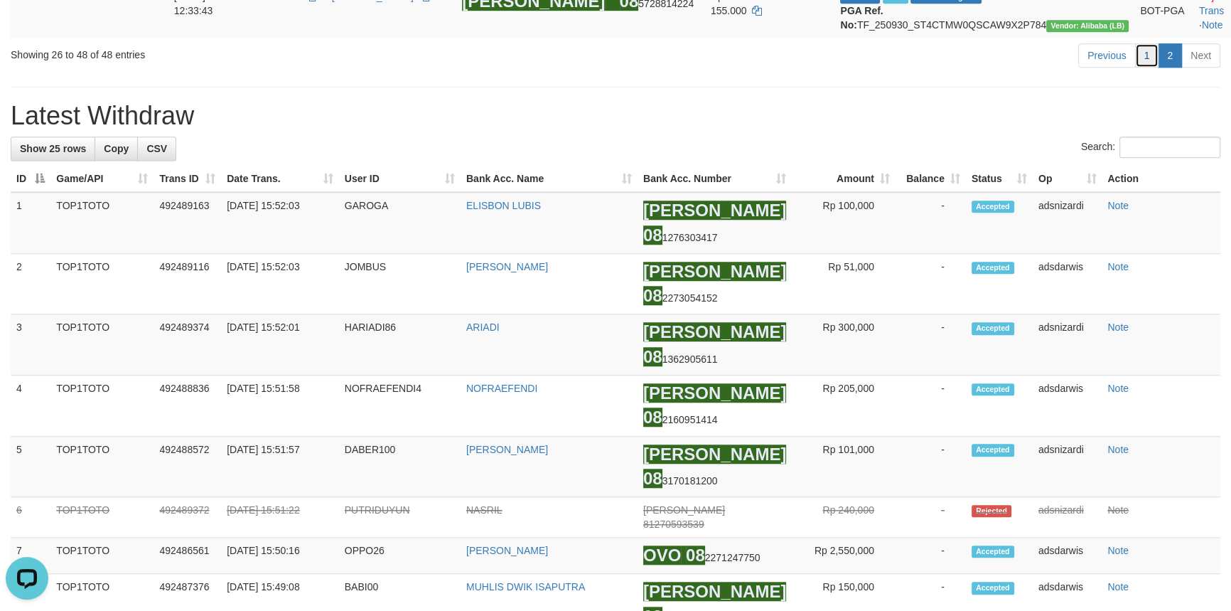
click at [1145, 68] on link "1" at bounding box center [1147, 55] width 24 height 24
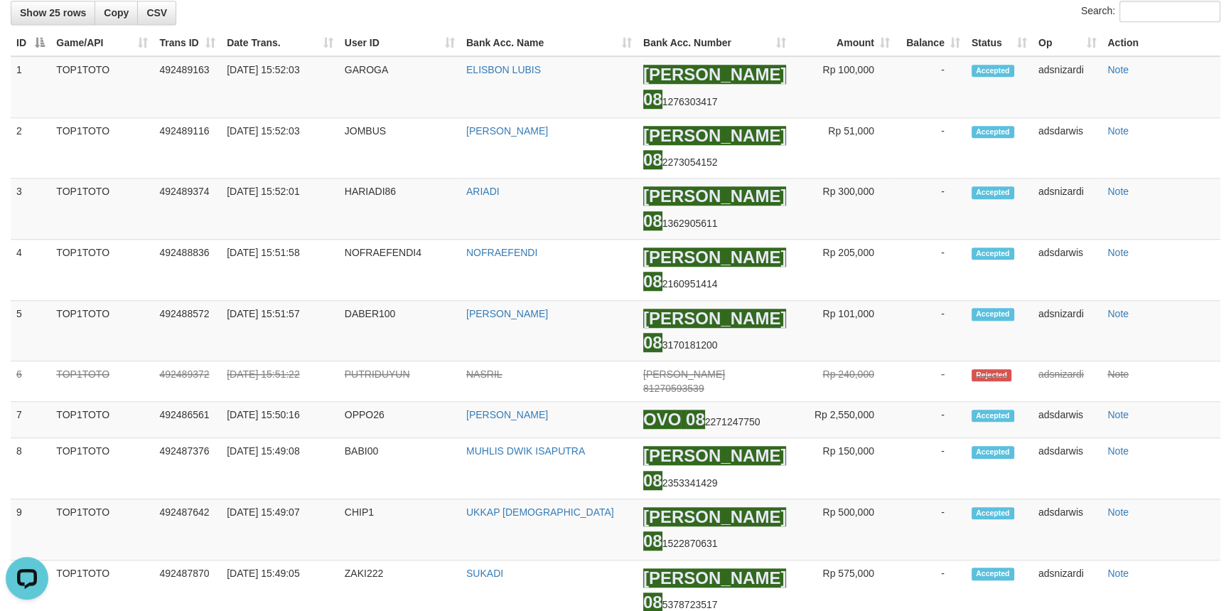
scroll to position [1044, 0]
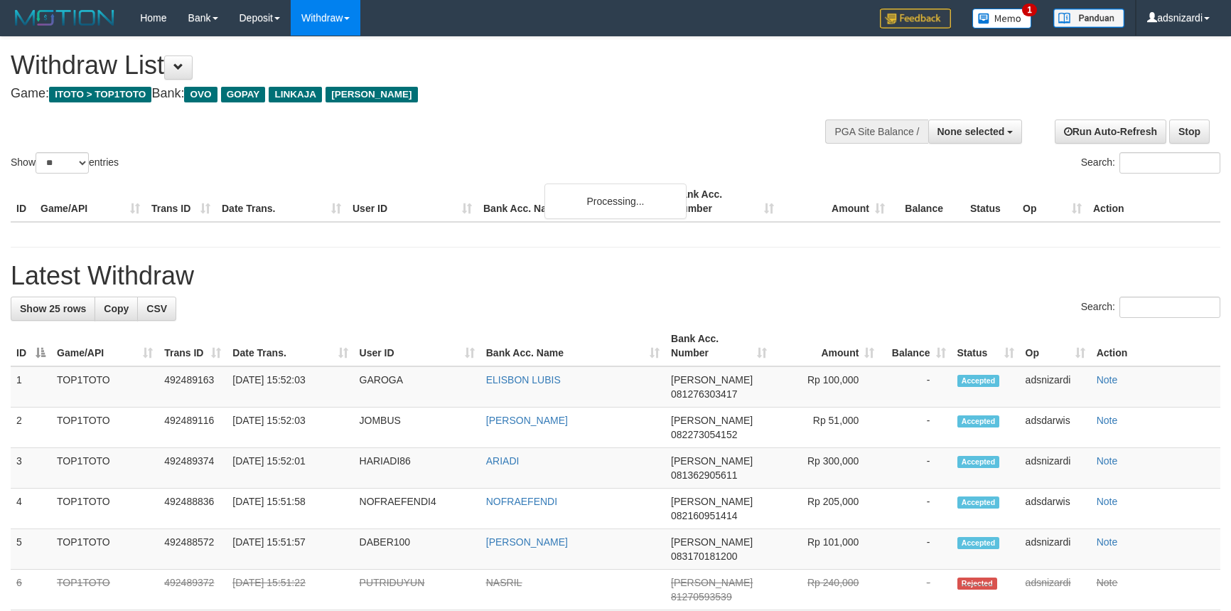
select select
select select "**"
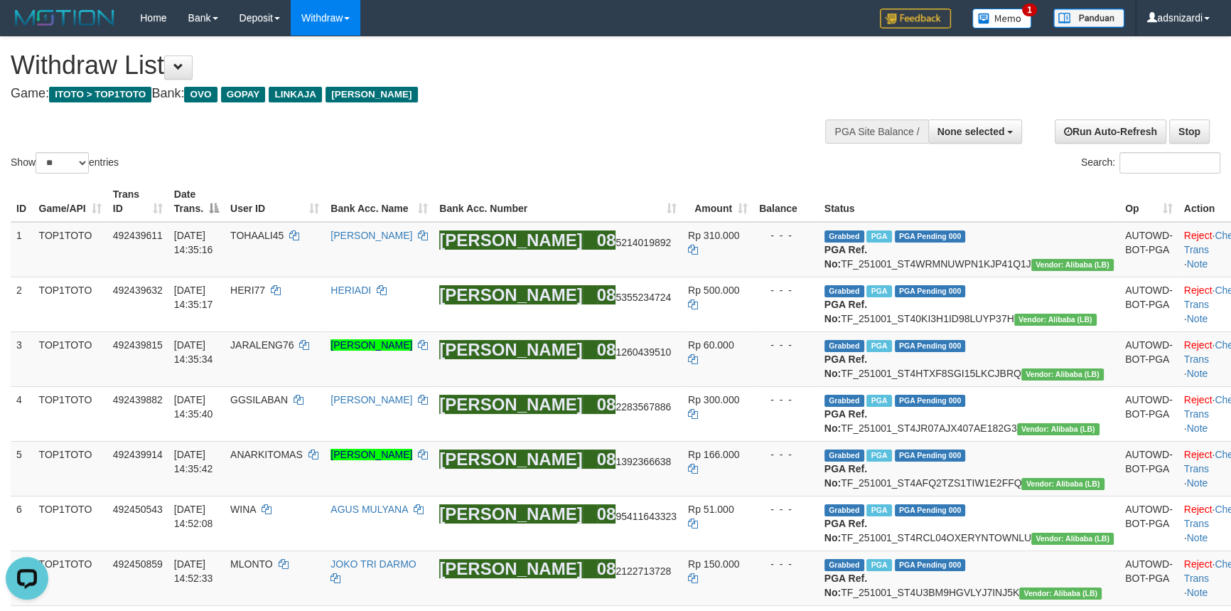
scroll to position [1156, 0]
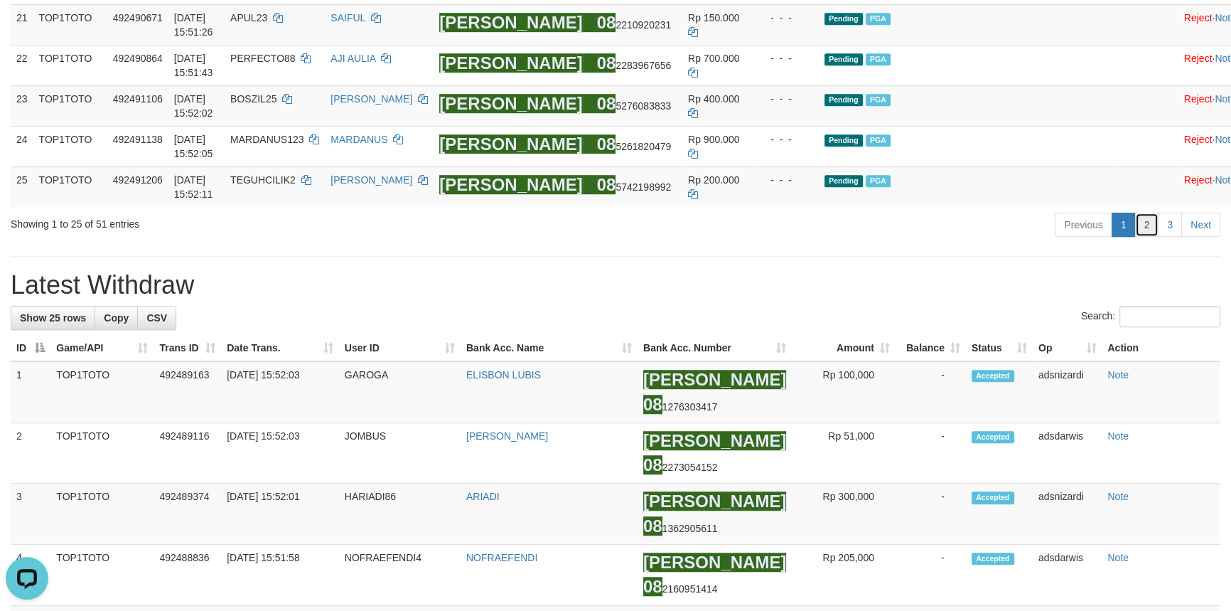
click at [1141, 237] on link "2" at bounding box center [1147, 225] width 24 height 24
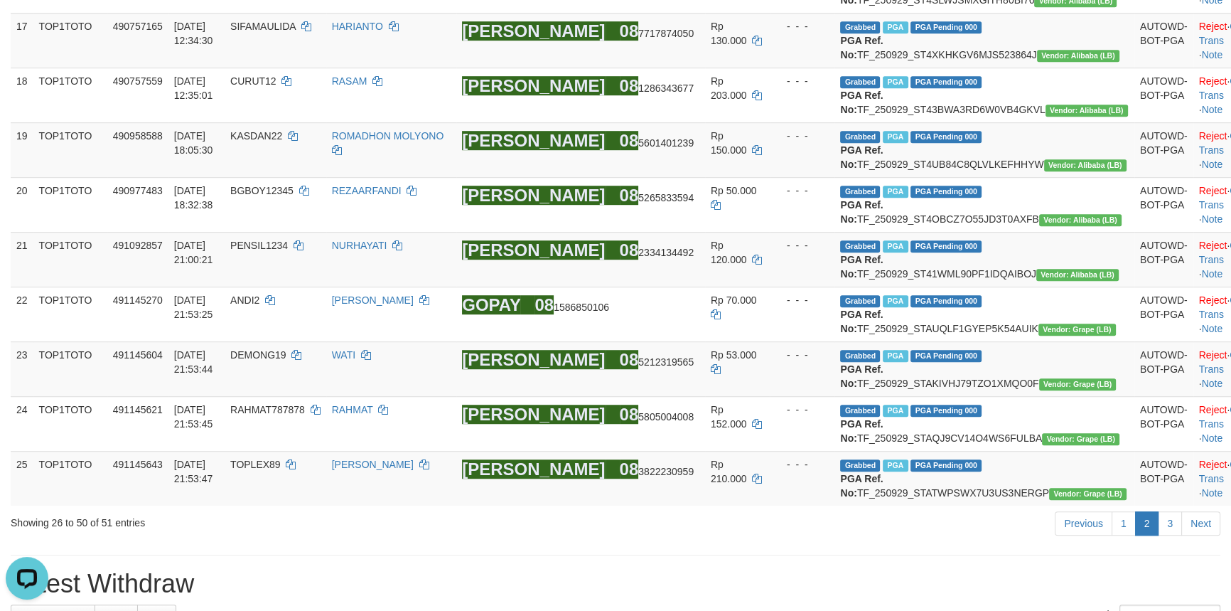
scroll to position [1556, 0]
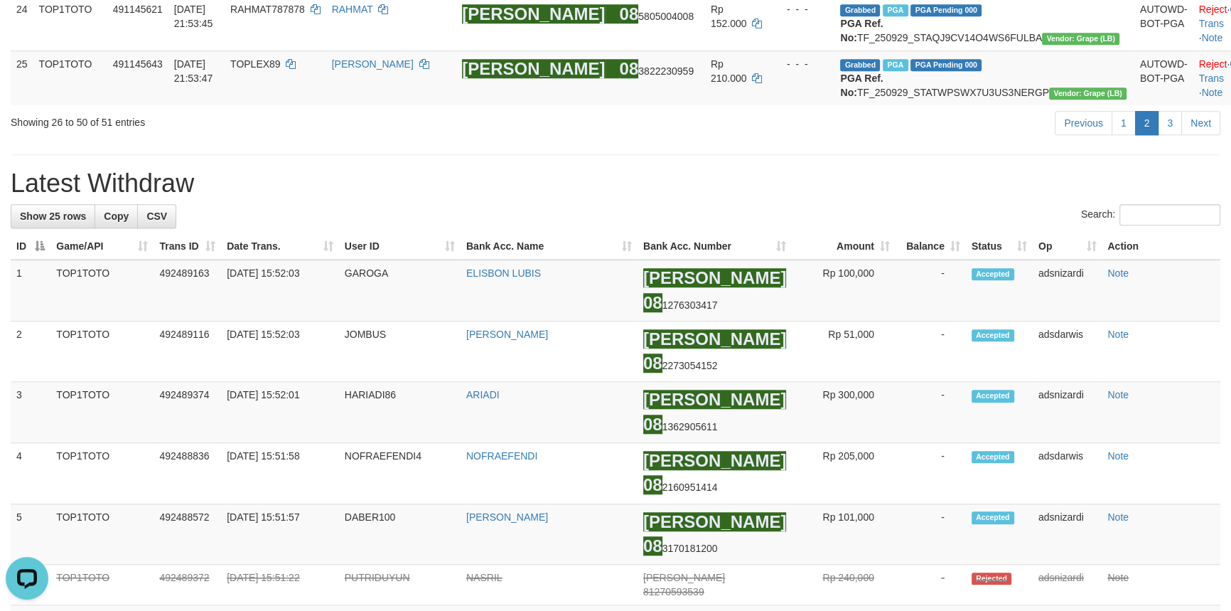
drag, startPoint x: 876, startPoint y: 351, endPoint x: 988, endPoint y: 362, distance: 112.8
click at [876, 198] on h1 "Latest Withdraw" at bounding box center [616, 183] width 1210 height 28
click at [775, 347] on div "**********" at bounding box center [615, 136] width 1231 height 3311
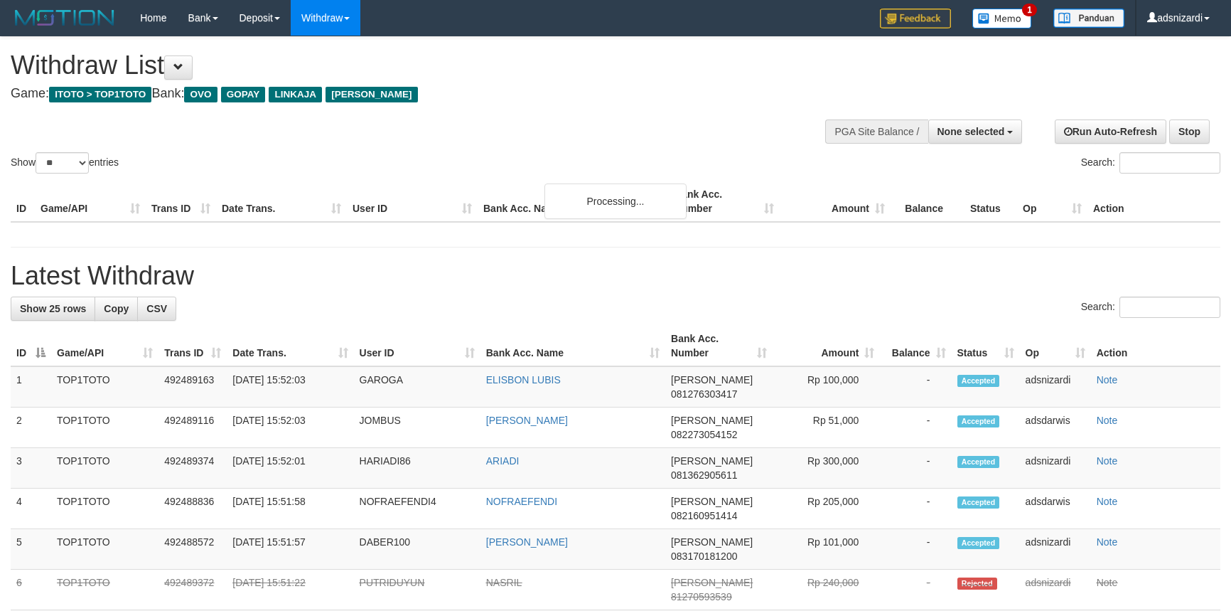
select select
select select "**"
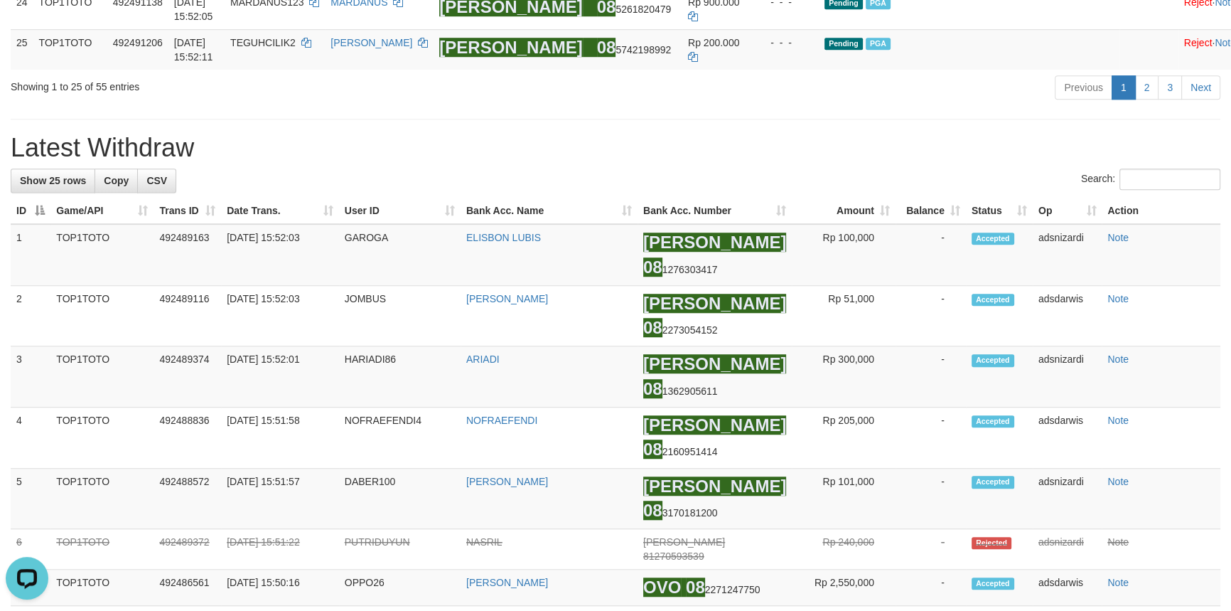
click at [917, 162] on h1 "Latest Withdraw" at bounding box center [616, 148] width 1210 height 28
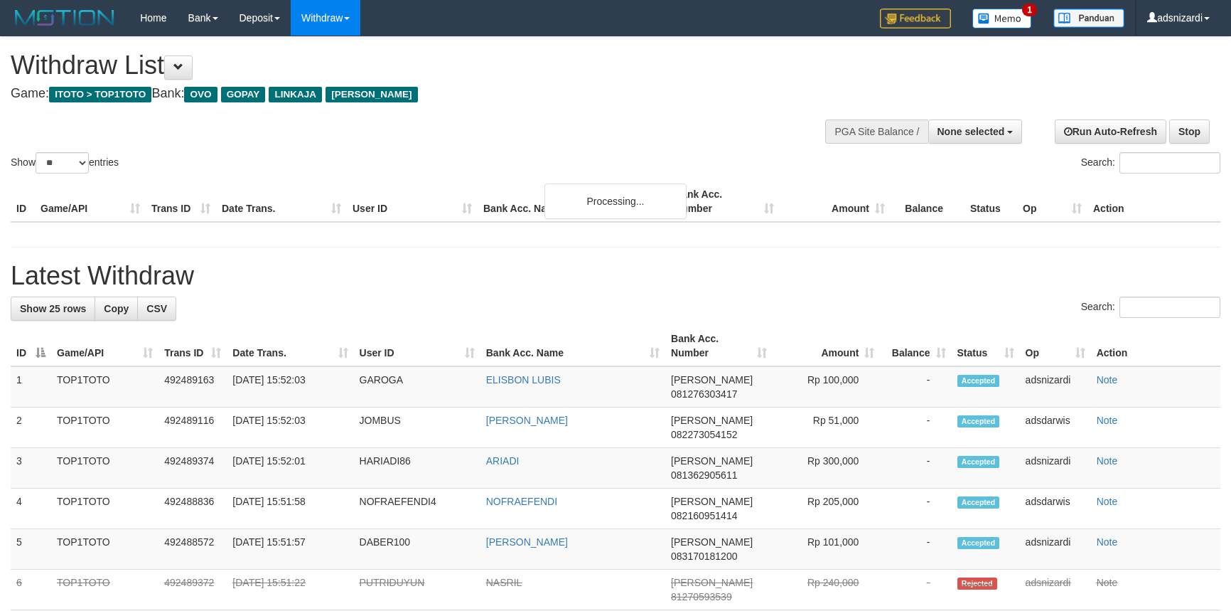
select select
select select "**"
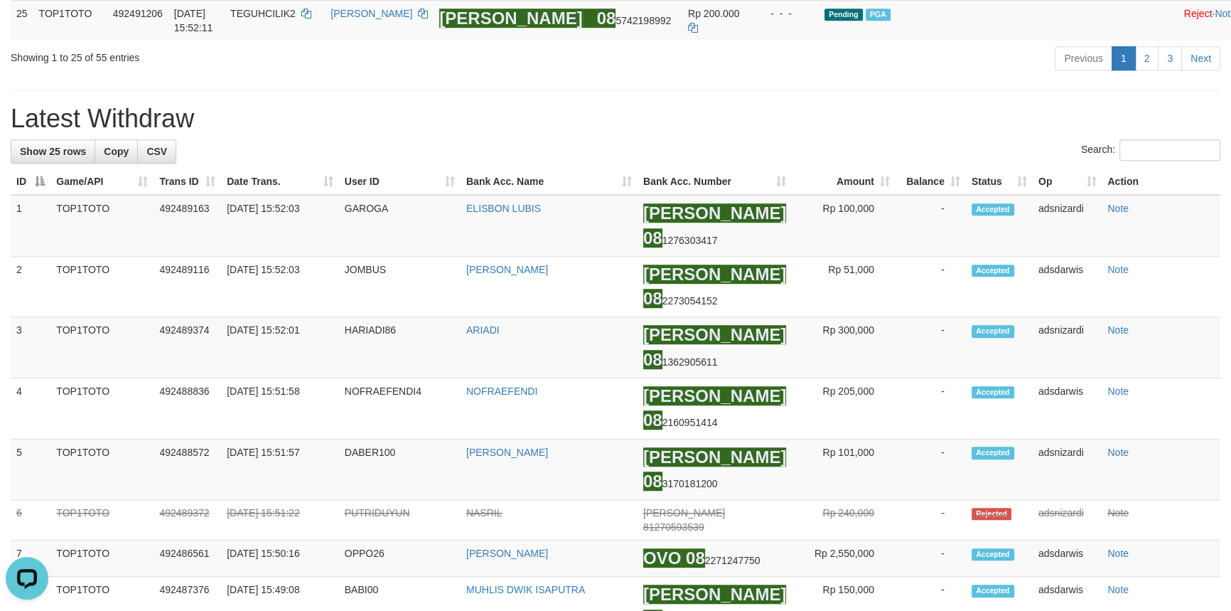
scroll to position [1331, 0]
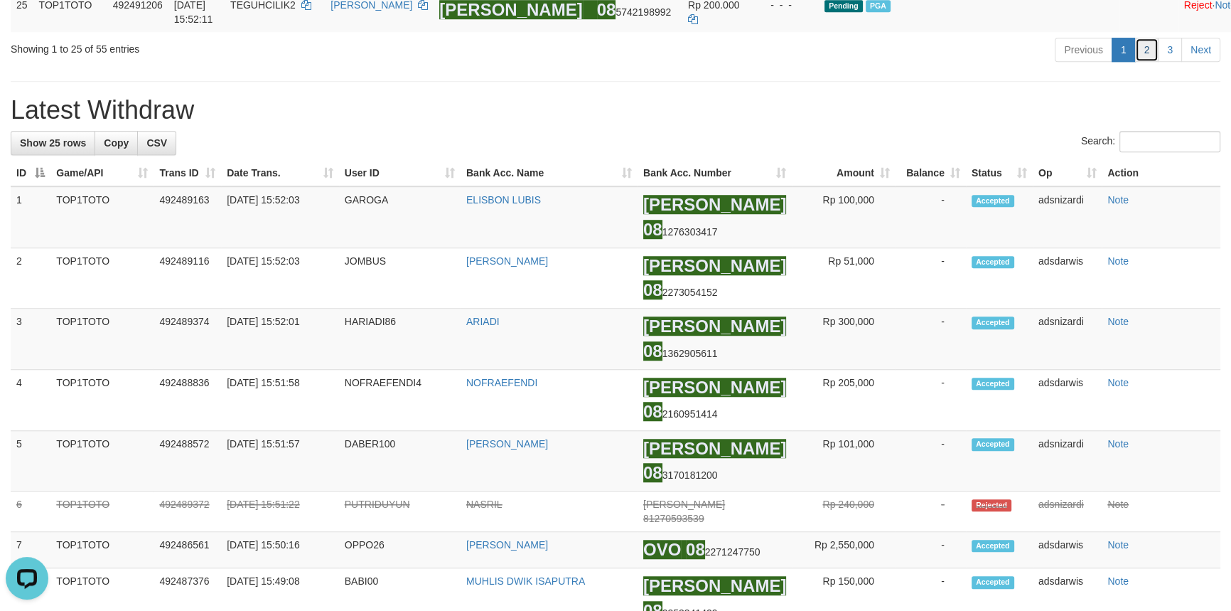
click at [1144, 62] on link "2" at bounding box center [1147, 50] width 24 height 24
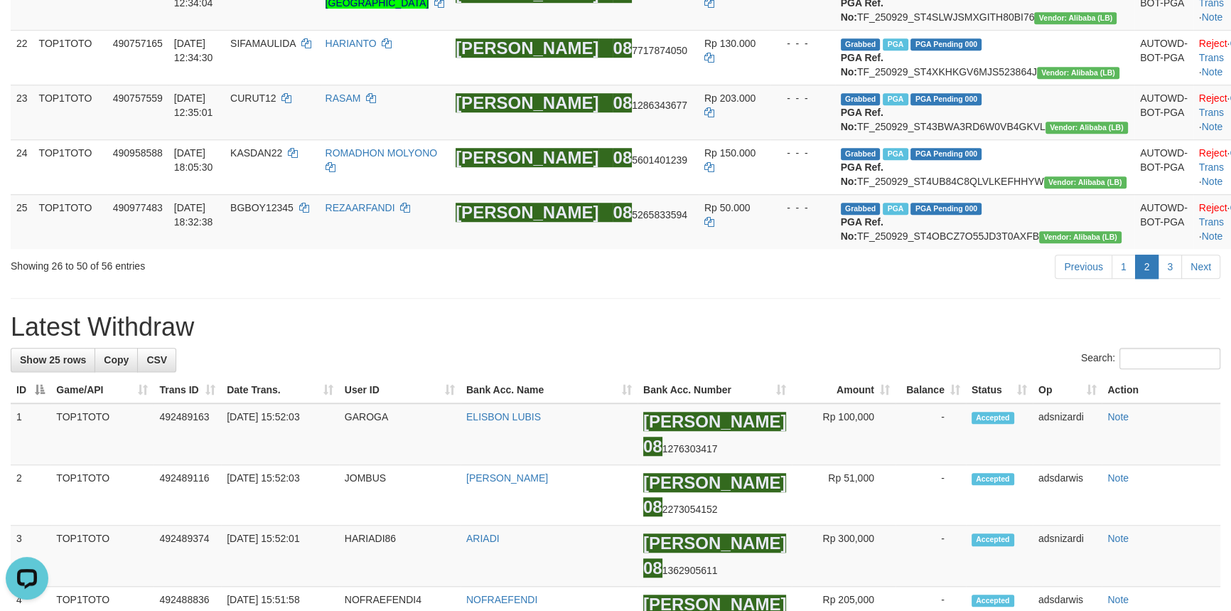
scroll to position [223, 0]
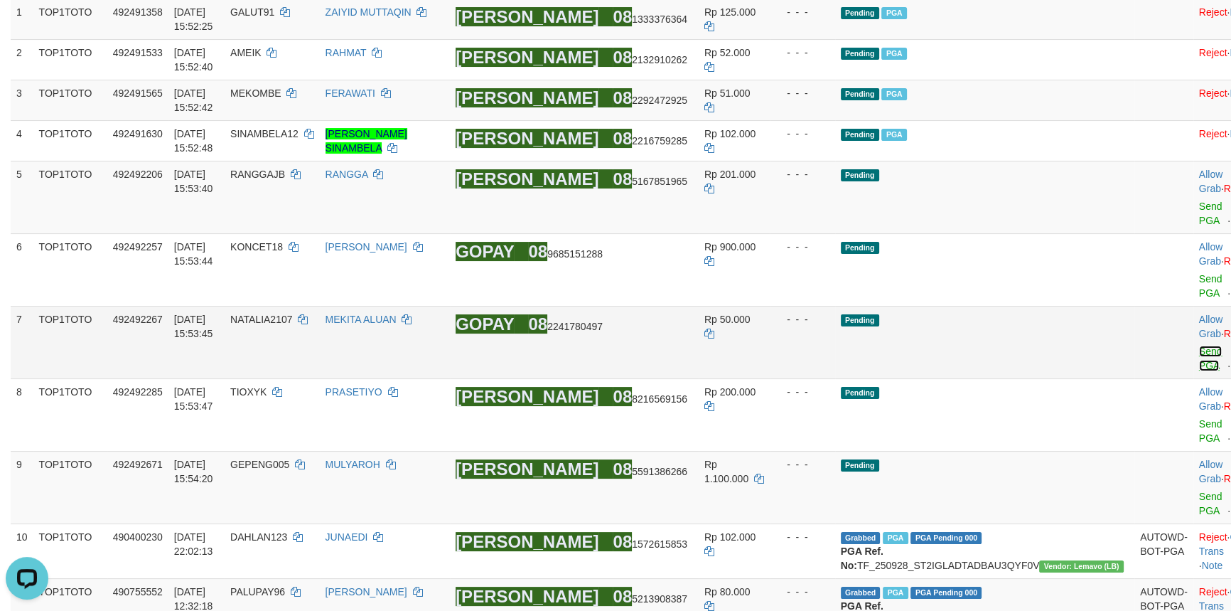
click at [1199, 345] on link "Send PGA" at bounding box center [1210, 358] width 23 height 26
click at [1193, 233] on td "Allow Grab · Reject Send PGA · Note" at bounding box center [1228, 269] width 70 height 73
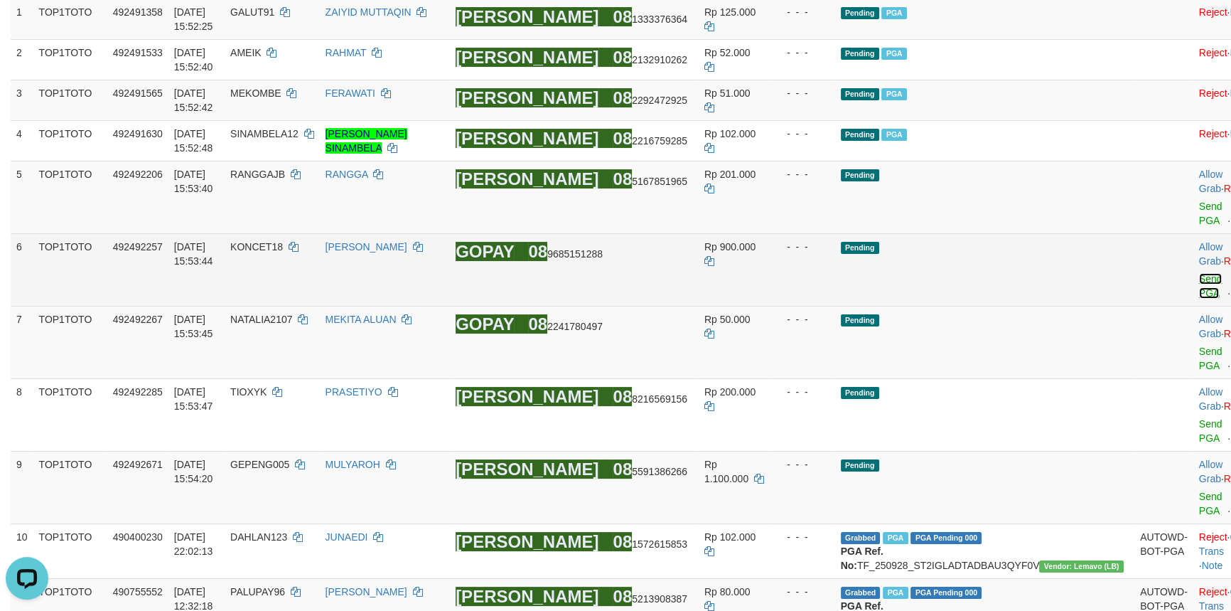
click at [1199, 273] on link "Send PGA" at bounding box center [1210, 286] width 23 height 26
click at [1199, 200] on link "Send PGA" at bounding box center [1210, 213] width 23 height 26
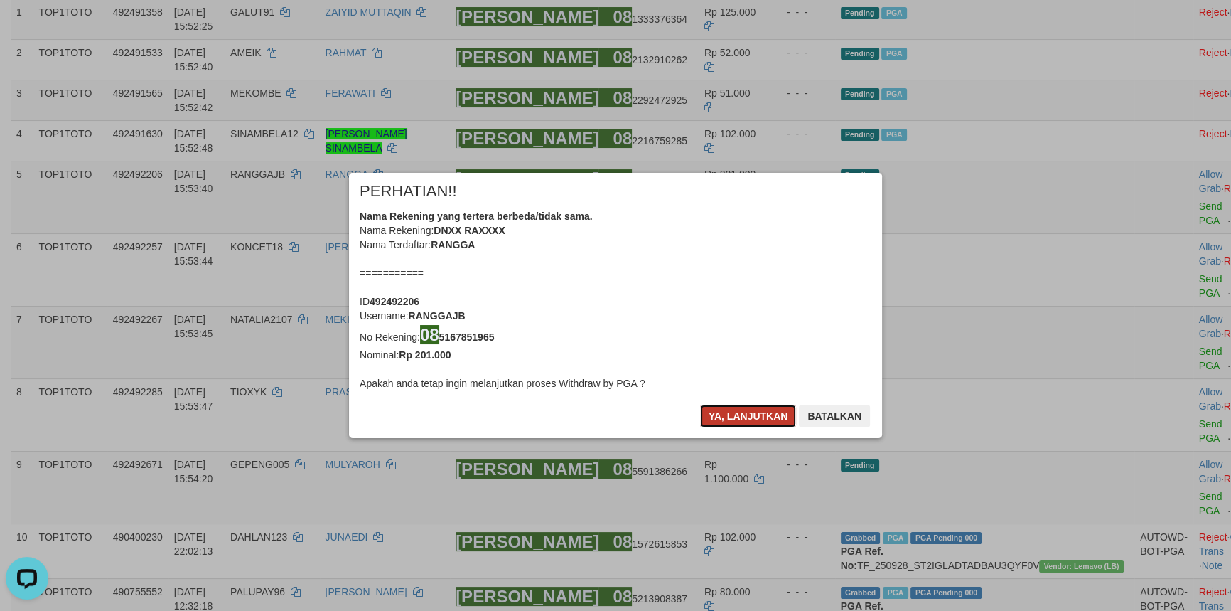
click at [732, 412] on button "Ya, lanjutkan" at bounding box center [748, 415] width 97 height 23
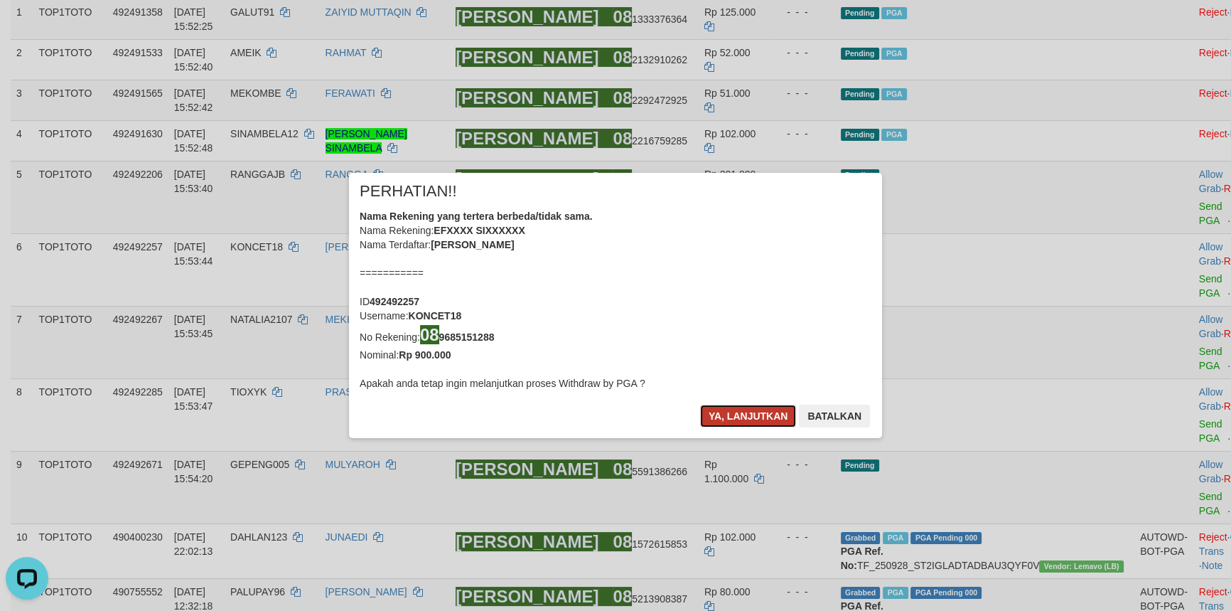
click at [732, 412] on button "Ya, lanjutkan" at bounding box center [748, 415] width 97 height 23
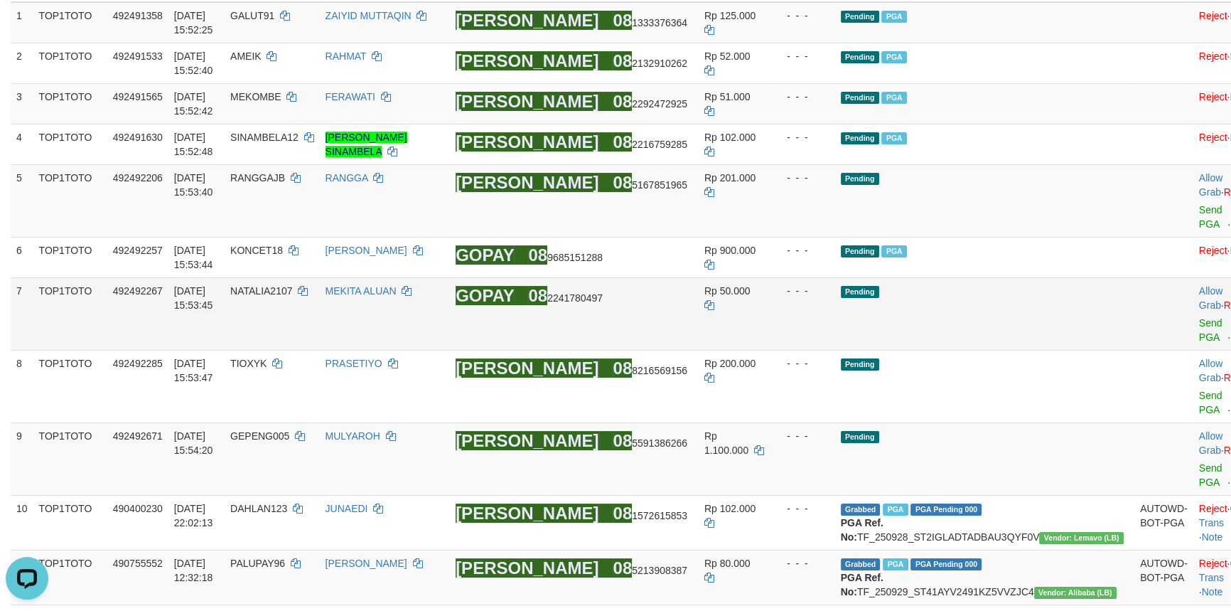
scroll to position [216, 0]
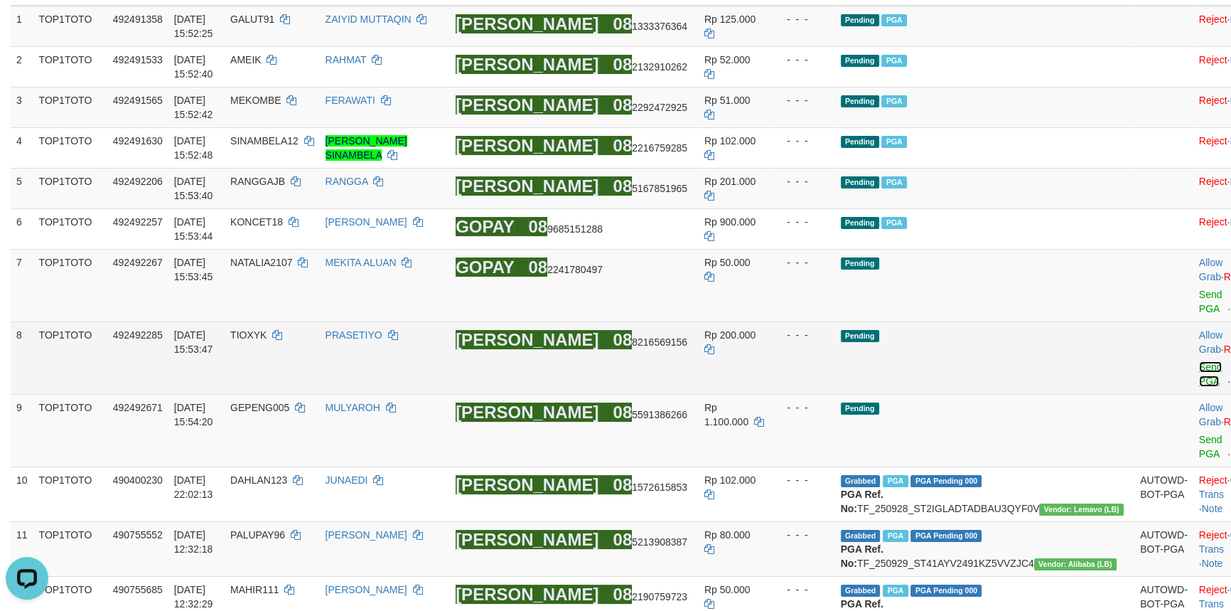
click at [1199, 361] on link "Send PGA" at bounding box center [1210, 374] width 23 height 26
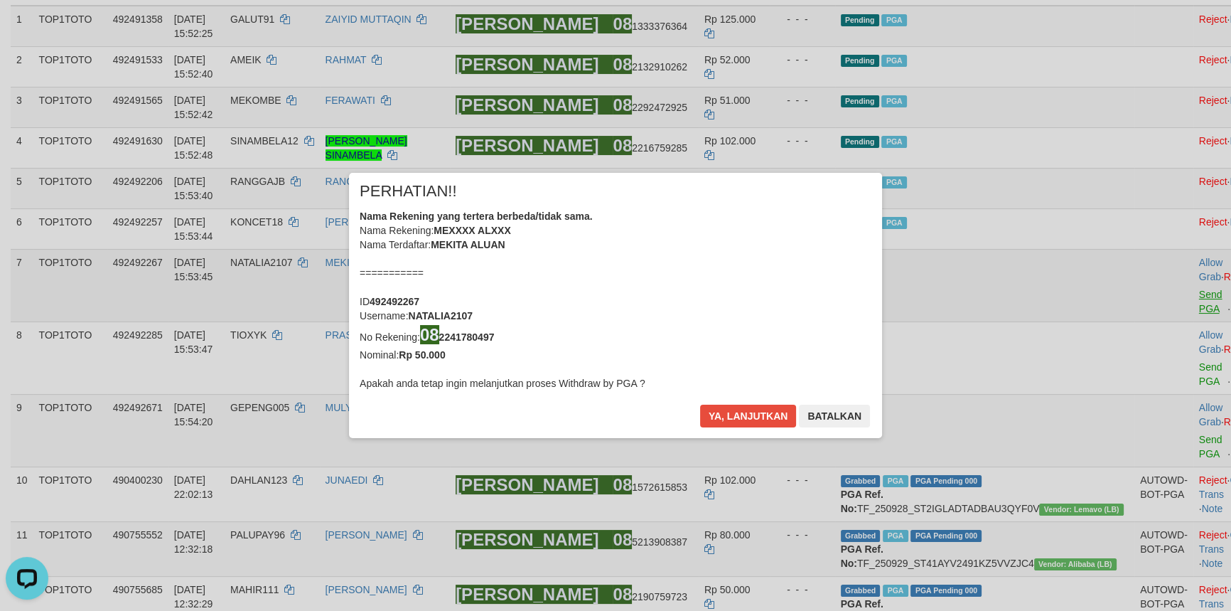
click at [1139, 277] on div "× PERHATIAN!! Nama Rekening yang tertera berbeda/tidak sama. Nama Rekening: MEX…" at bounding box center [615, 304] width 1231 height 321
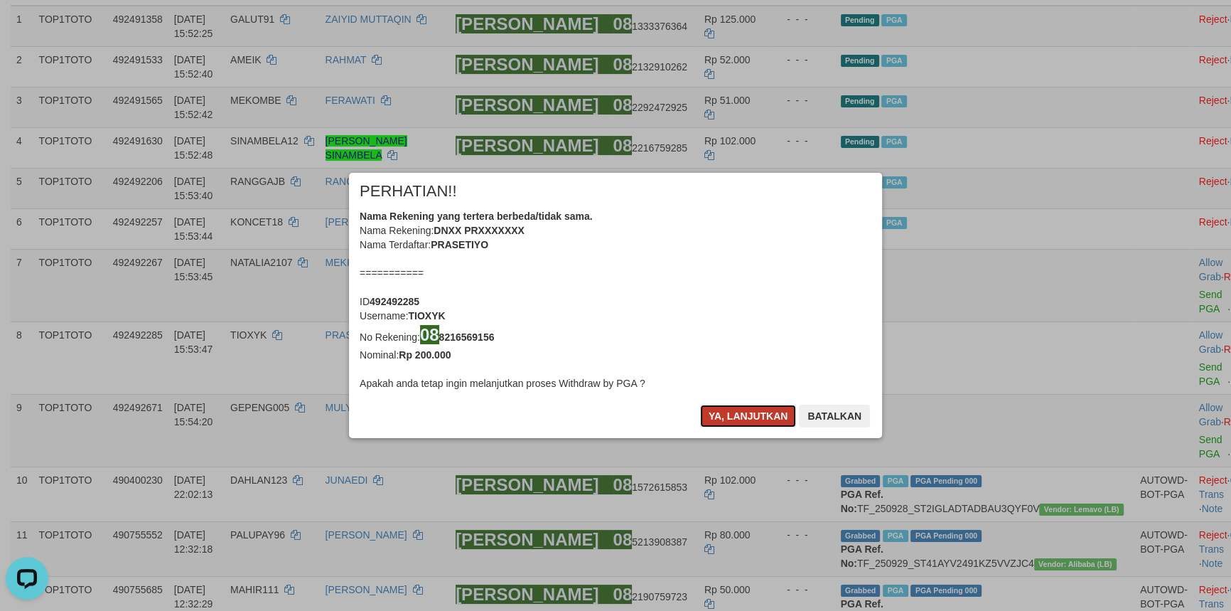
click at [751, 417] on button "Ya, lanjutkan" at bounding box center [748, 415] width 97 height 23
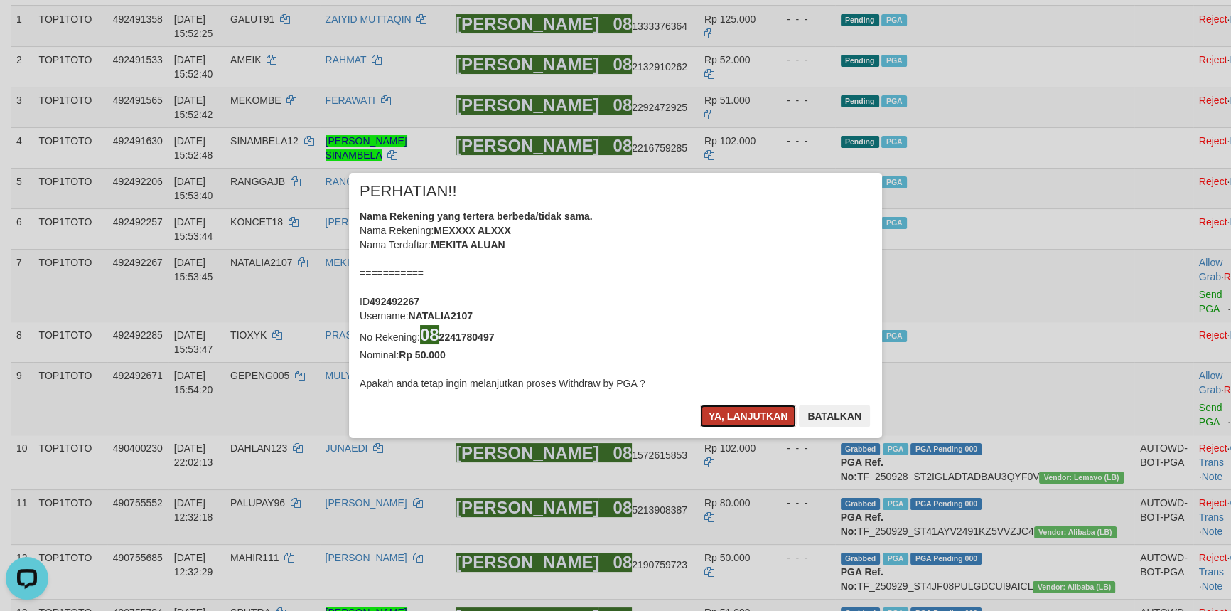
click at [751, 417] on button "Ya, lanjutkan" at bounding box center [748, 415] width 97 height 23
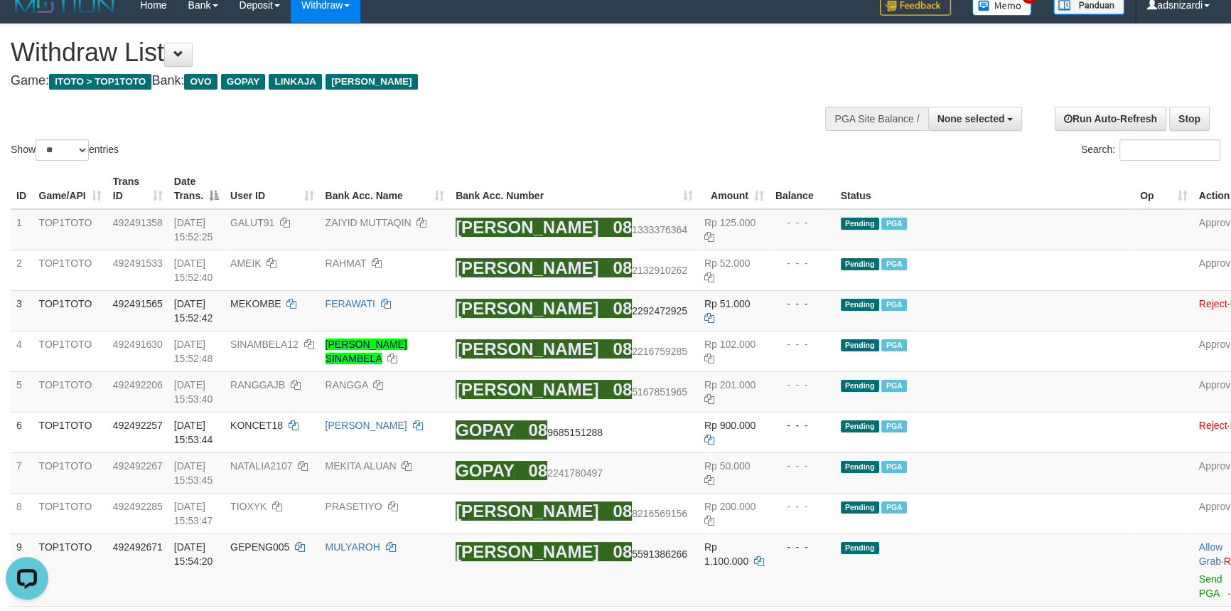
scroll to position [0, 0]
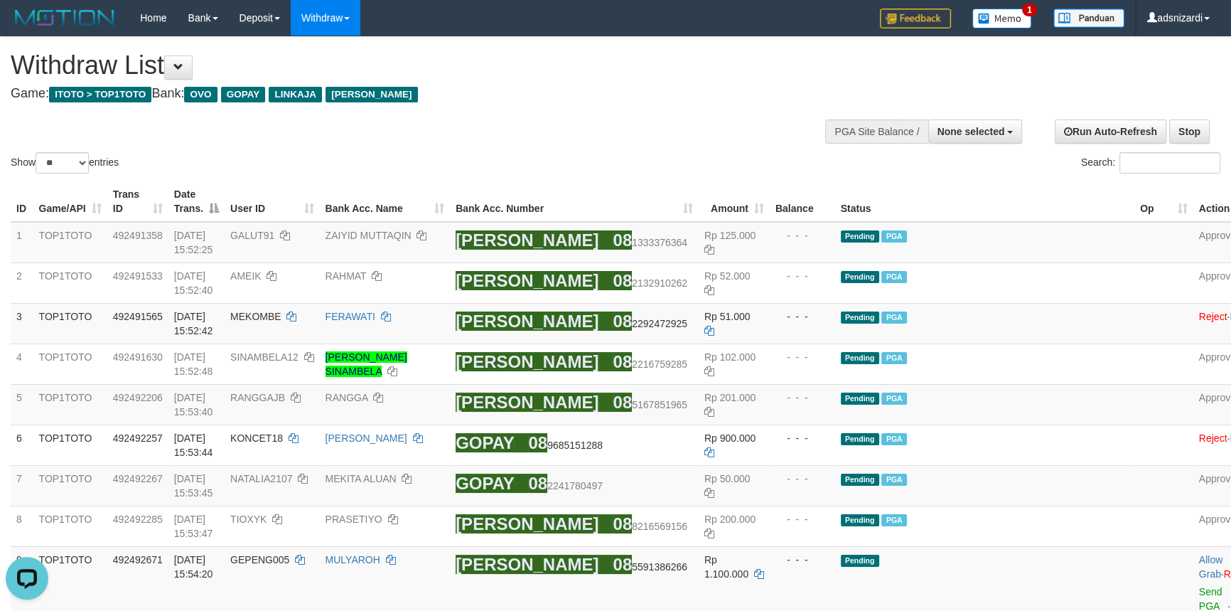
click at [508, 142] on div "Show ** ** ** *** entries Search:" at bounding box center [615, 106] width 1231 height 139
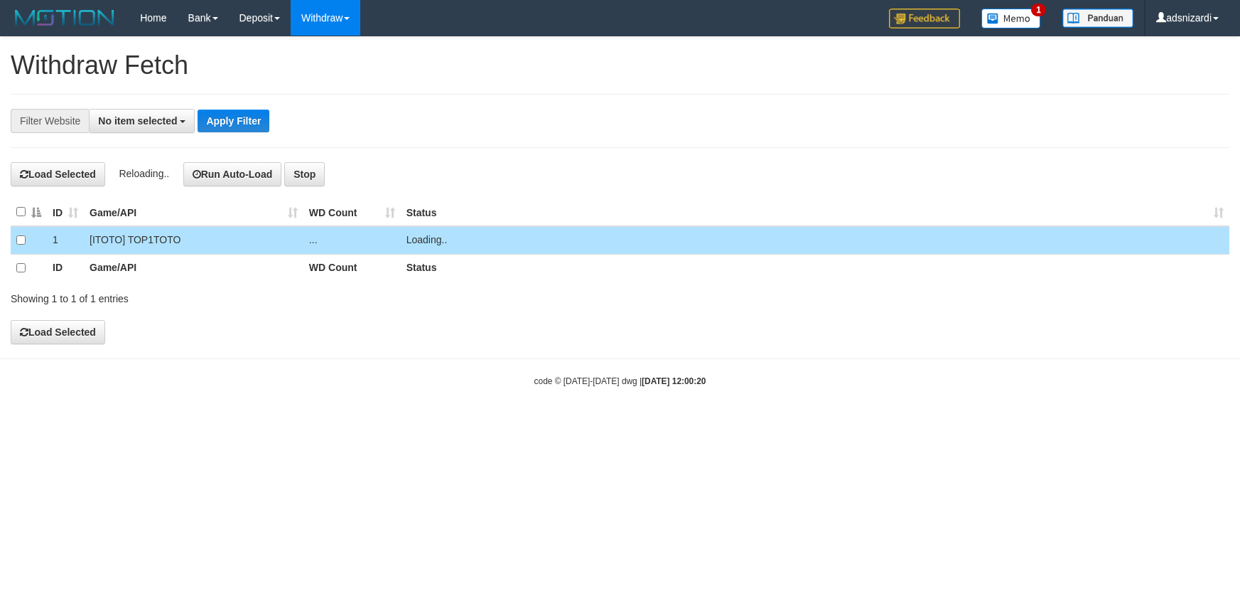
select select
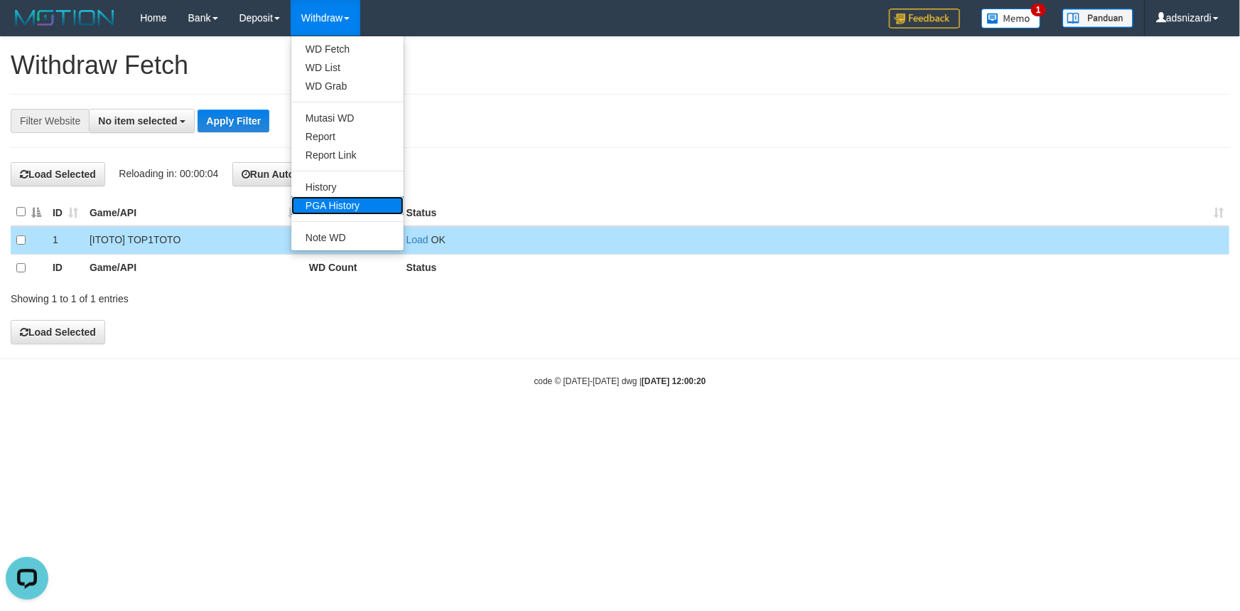
click at [344, 203] on link "PGA History" at bounding box center [347, 205] width 112 height 18
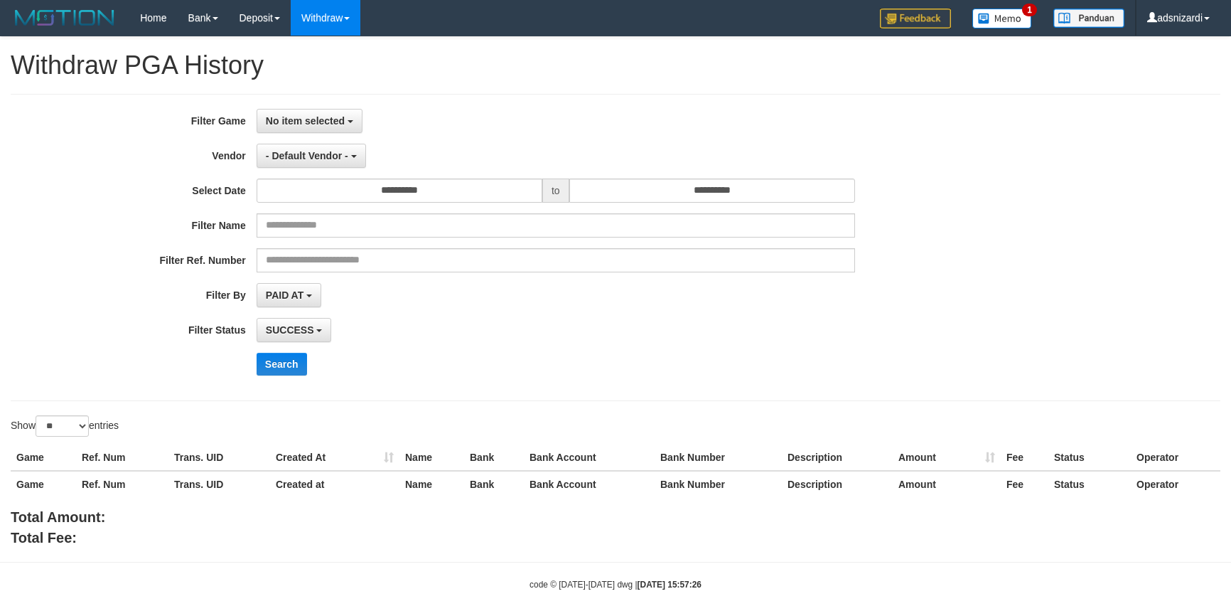
select select
select select "**"
click at [289, 115] on span "No item selected" at bounding box center [305, 120] width 79 height 11
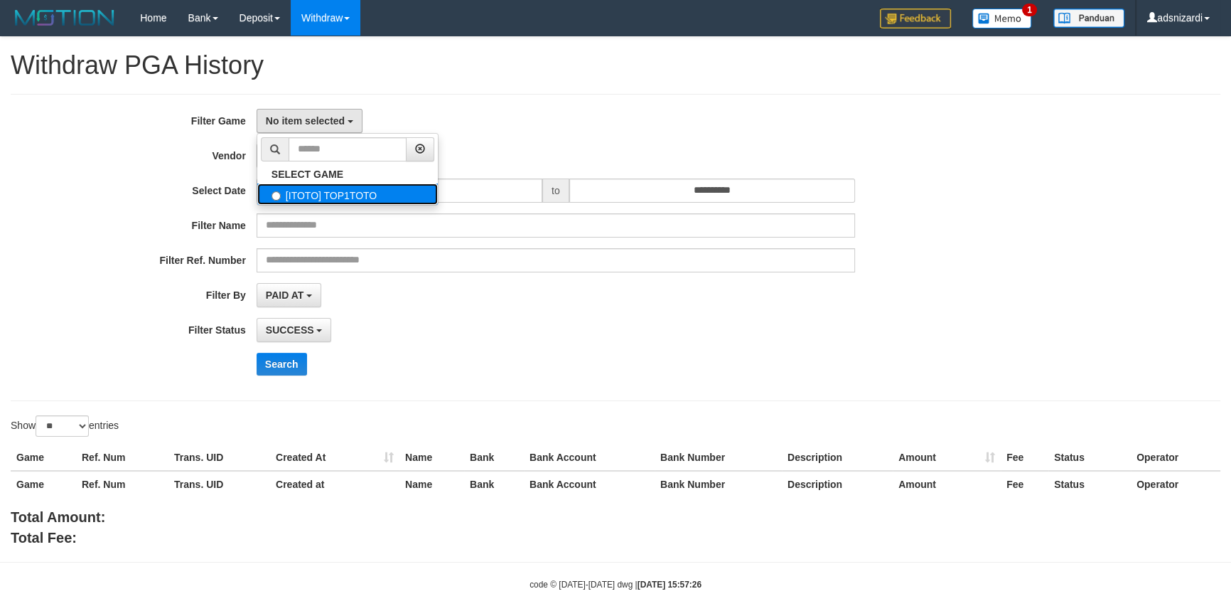
click at [300, 192] on label "[ITOTO] TOP1TOTO" at bounding box center [347, 193] width 181 height 21
select select "***"
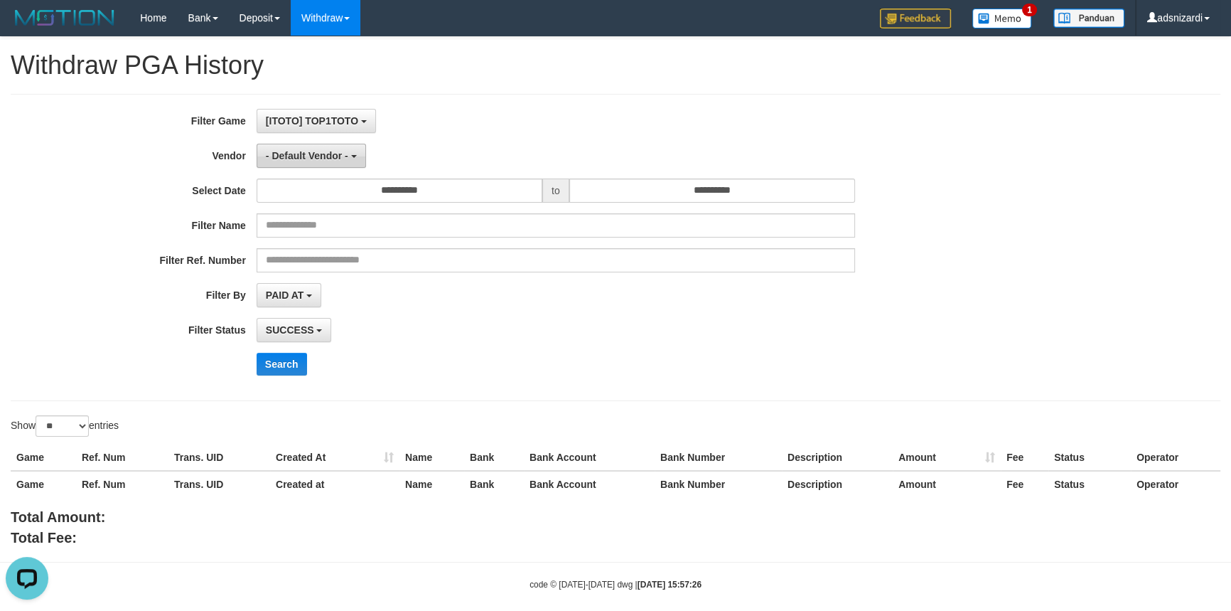
click at [299, 144] on button "- Default Vendor -" at bounding box center [311, 156] width 109 height 24
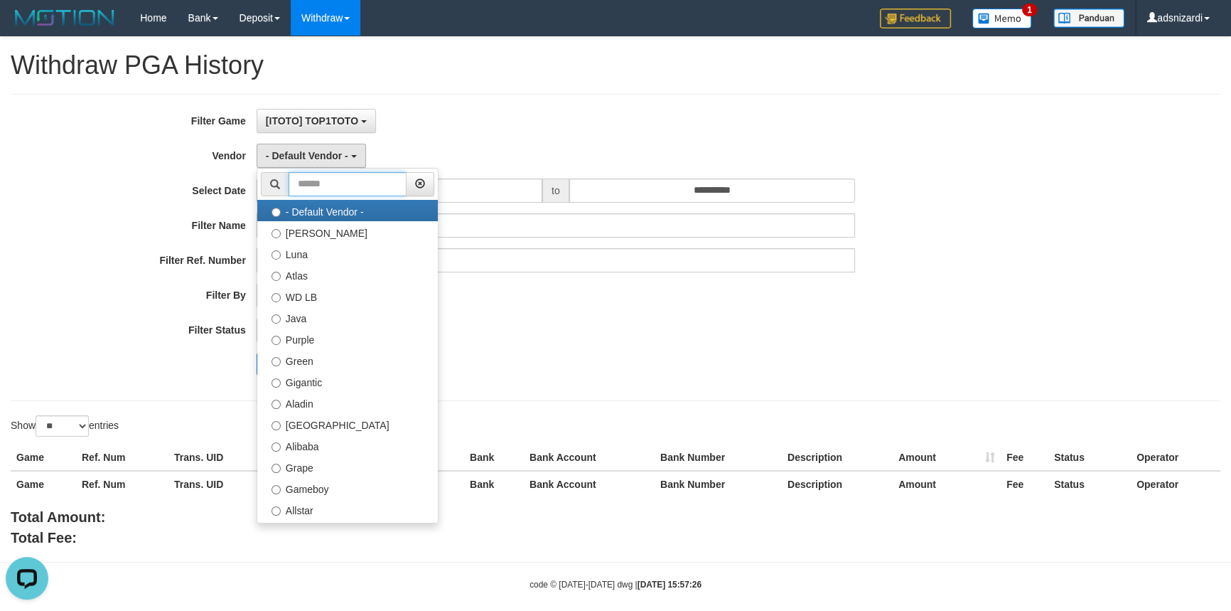
click at [312, 185] on input "text" at bounding box center [348, 184] width 118 height 24
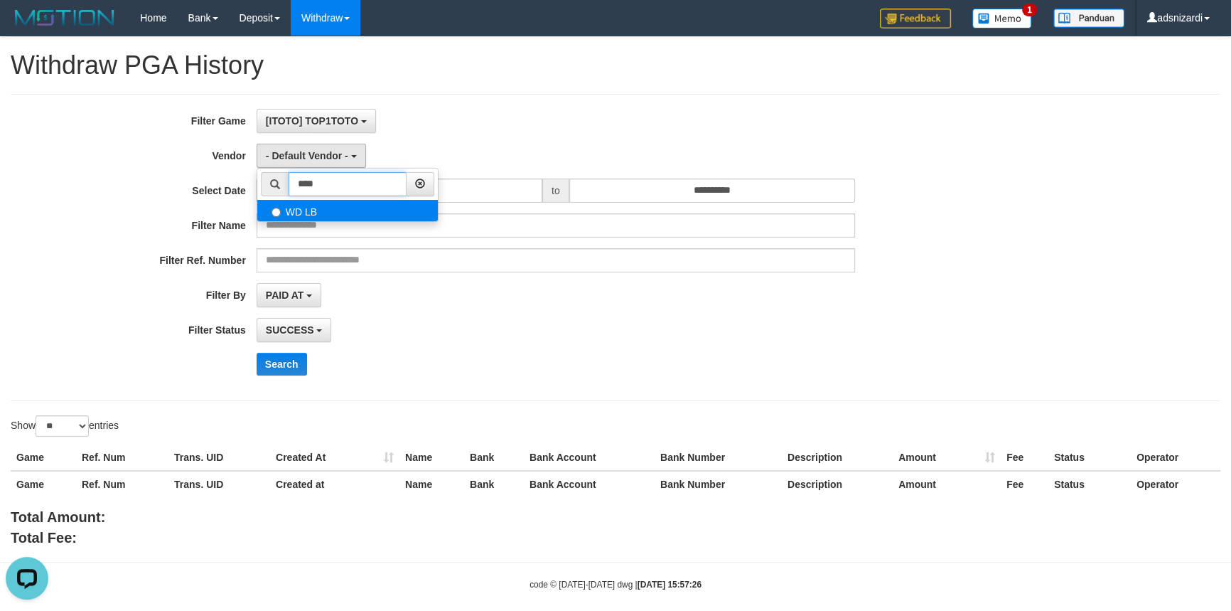
type input "****"
click at [314, 205] on label "WD LB" at bounding box center [347, 210] width 181 height 21
select select "**********"
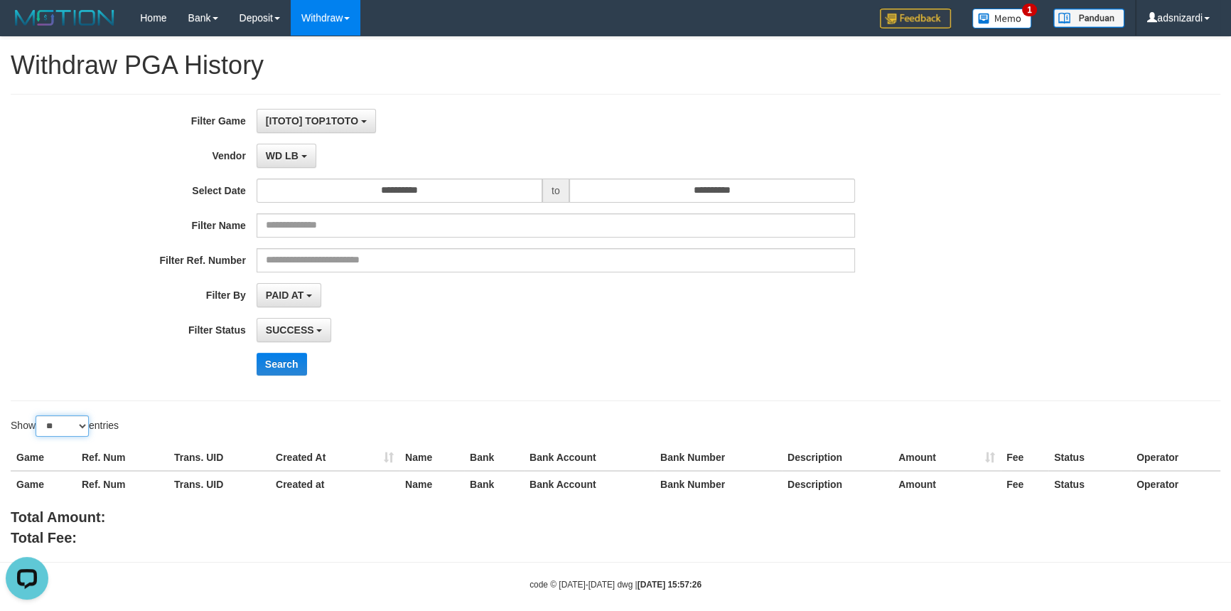
click at [65, 419] on select "** ** ** ***" at bounding box center [62, 425] width 53 height 21
select select "***"
click at [38, 415] on select "** ** ** ***" at bounding box center [62, 425] width 53 height 21
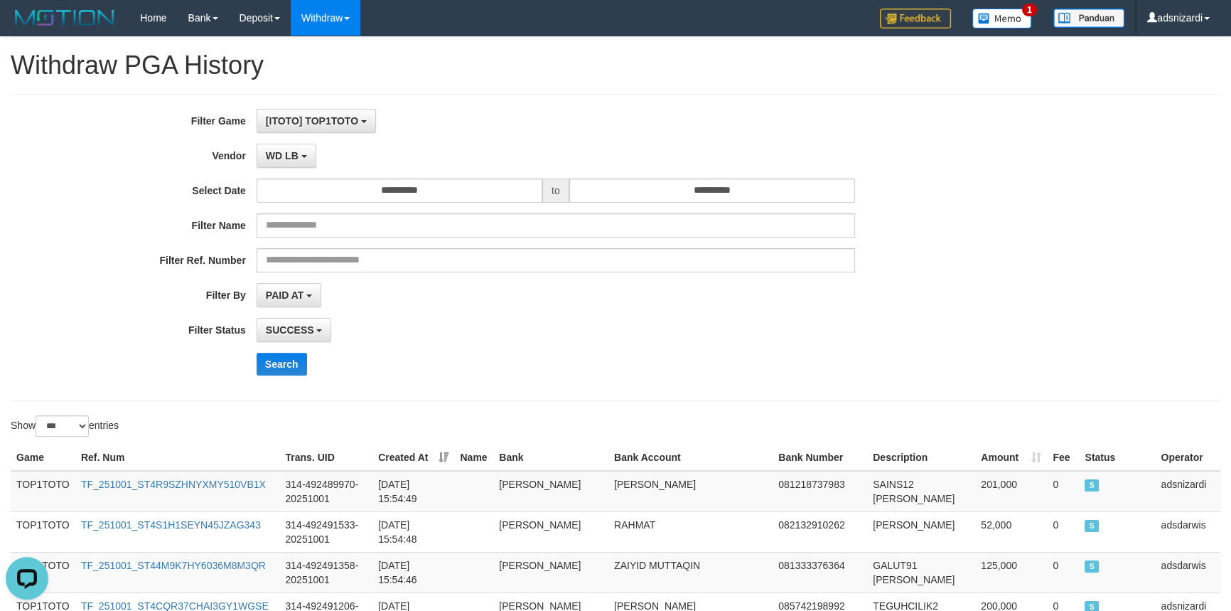
scroll to position [380, 0]
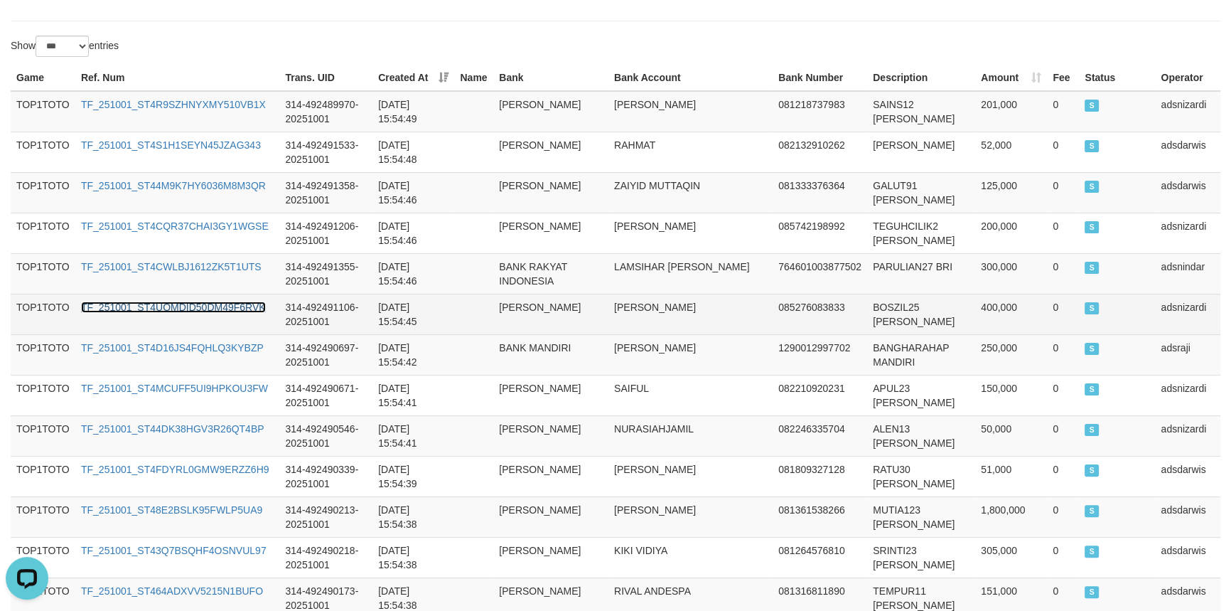
click at [142, 303] on link "TF_251001_ST4UOMDID50DM49F6RVK" at bounding box center [173, 306] width 185 height 11
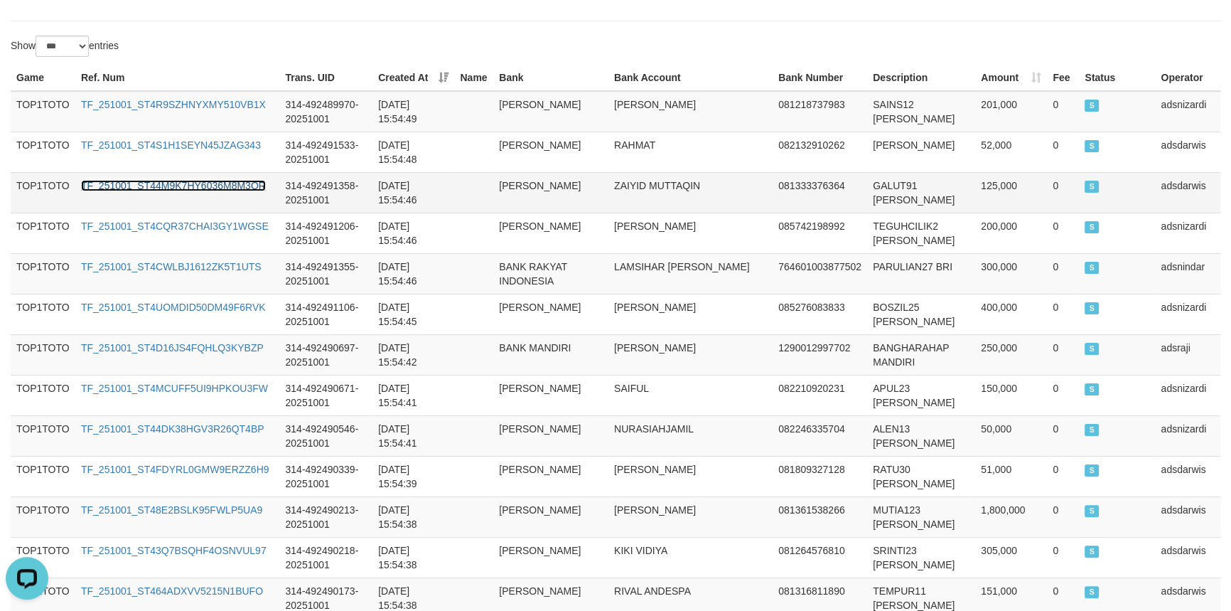
click at [203, 186] on link "TF_251001_ST44M9K7HY6036M8M3QR" at bounding box center [173, 185] width 185 height 11
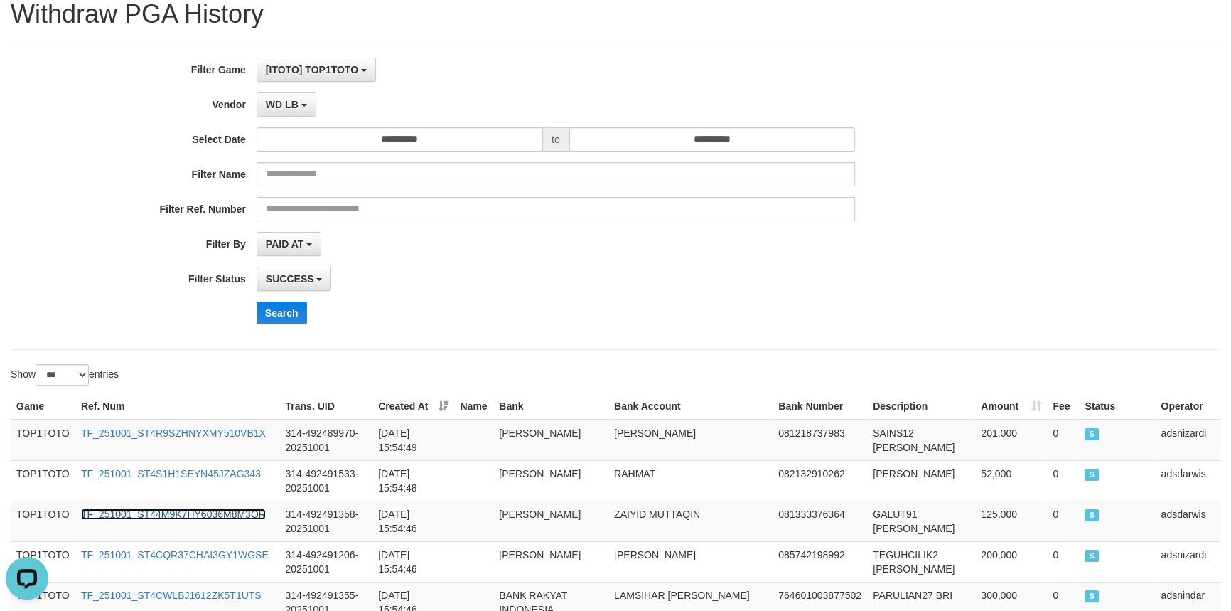
scroll to position [0, 0]
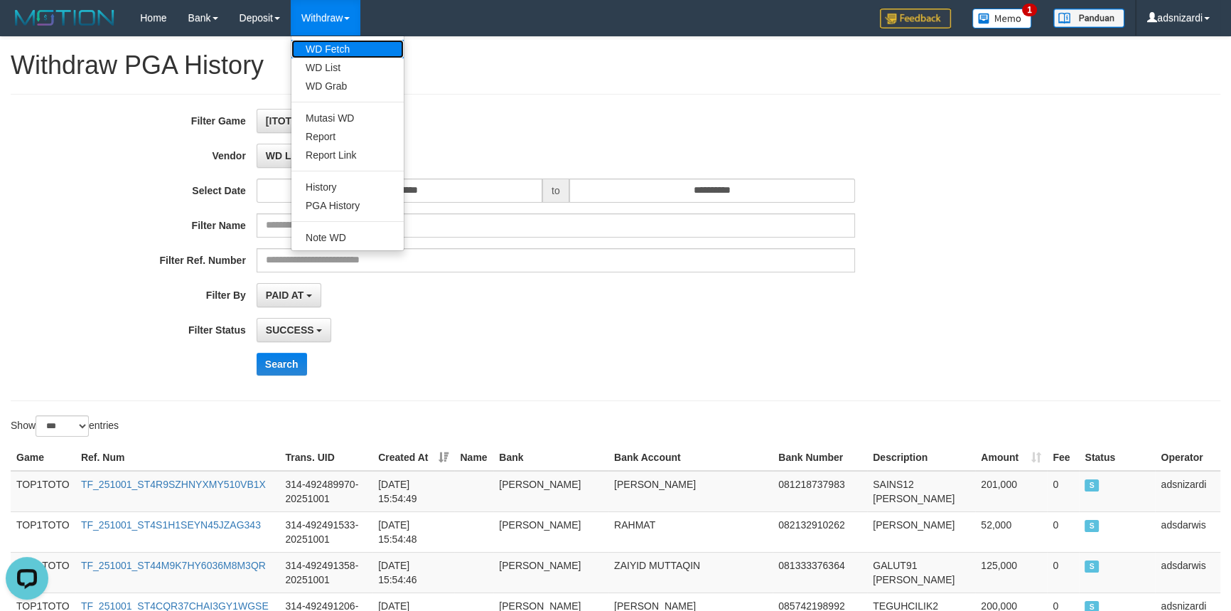
click at [328, 49] on link "WD Fetch" at bounding box center [347, 49] width 112 height 18
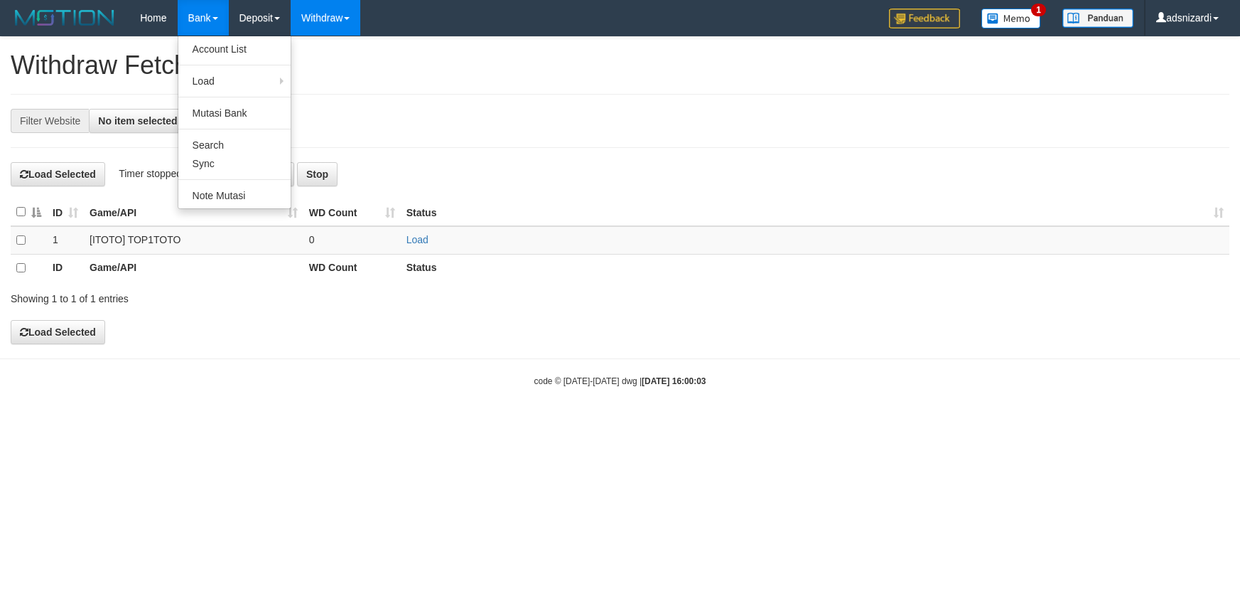
select select
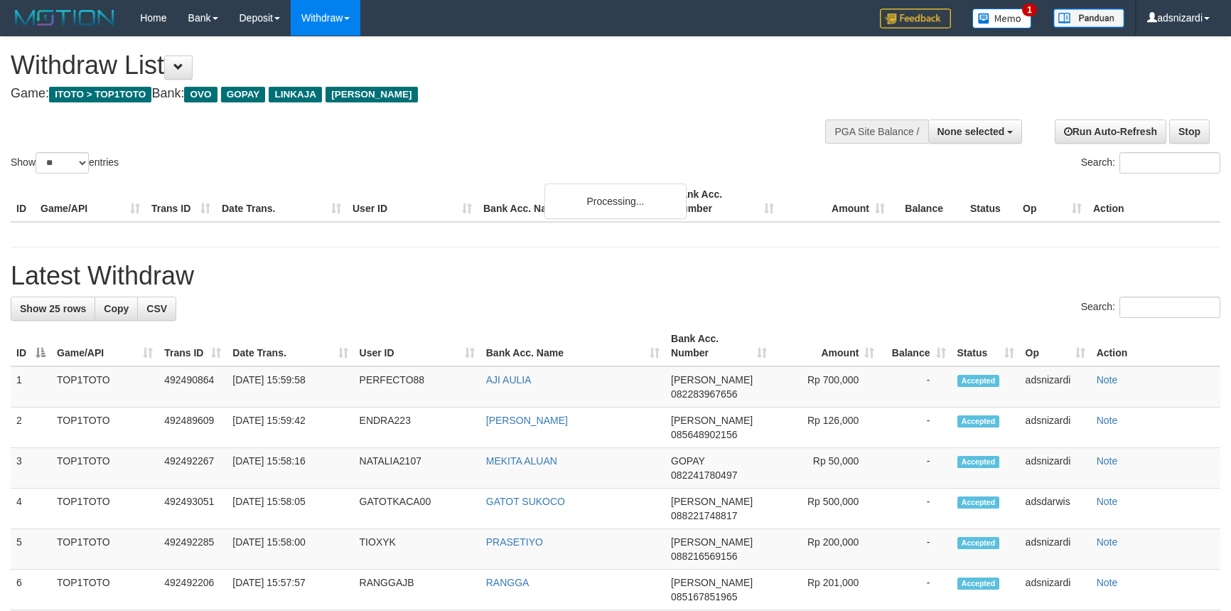
select select
select select "**"
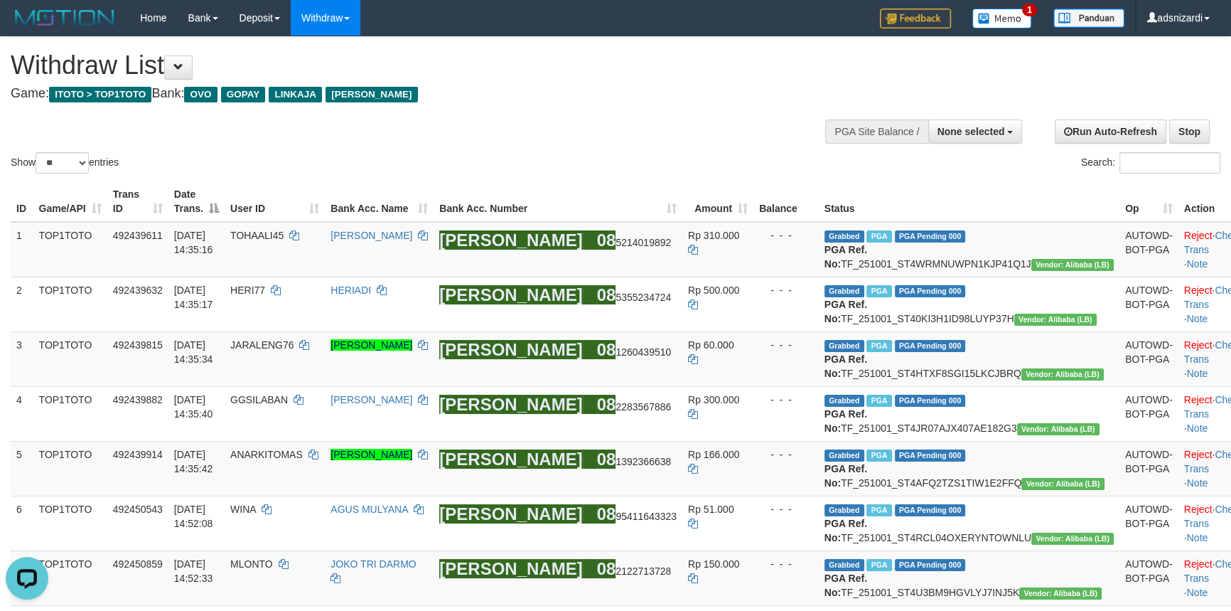
click at [712, 107] on div "**********" at bounding box center [414, 72] width 807 height 70
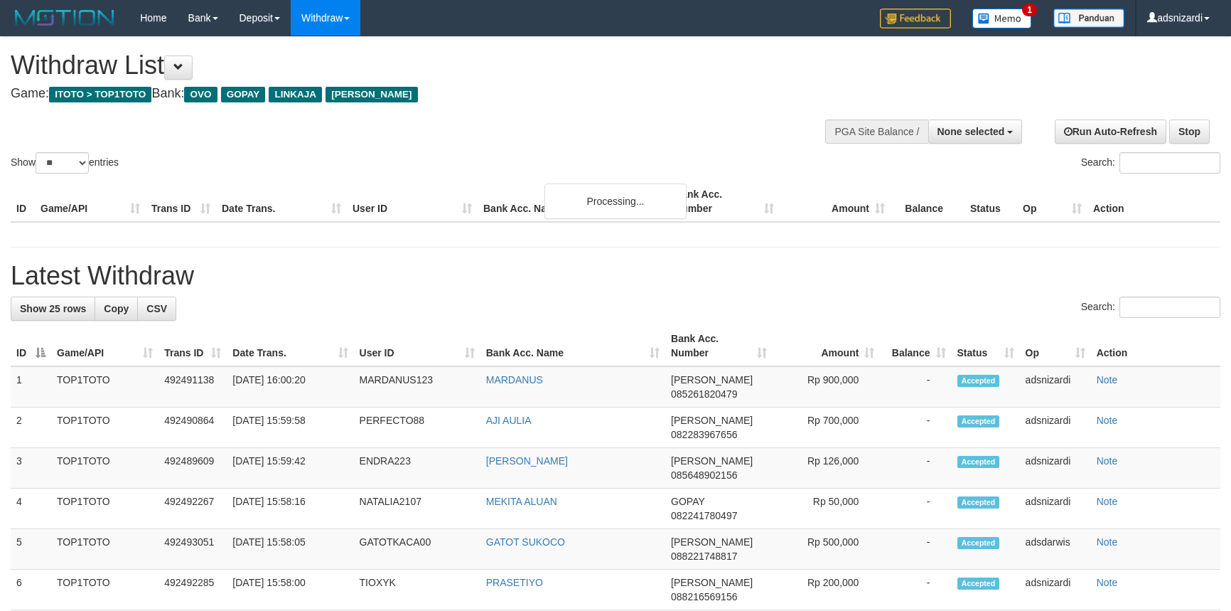
select select
select select "**"
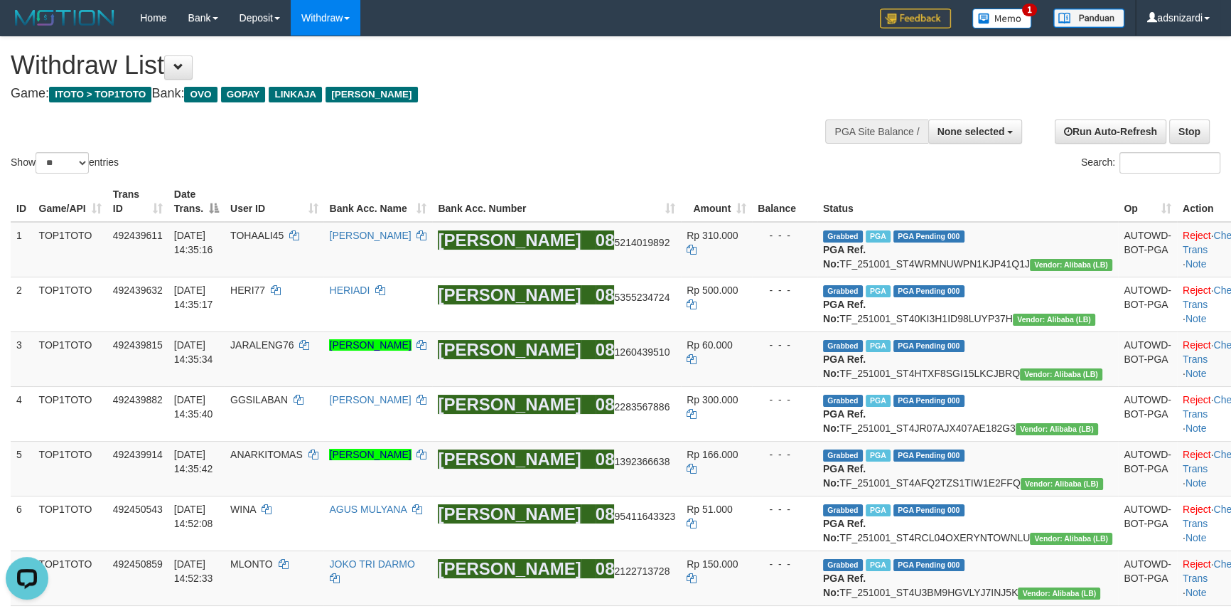
click at [651, 115] on div "Show ** ** ** *** entries Search:" at bounding box center [615, 106] width 1231 height 139
click at [720, 153] on div "Search:" at bounding box center [923, 164] width 594 height 25
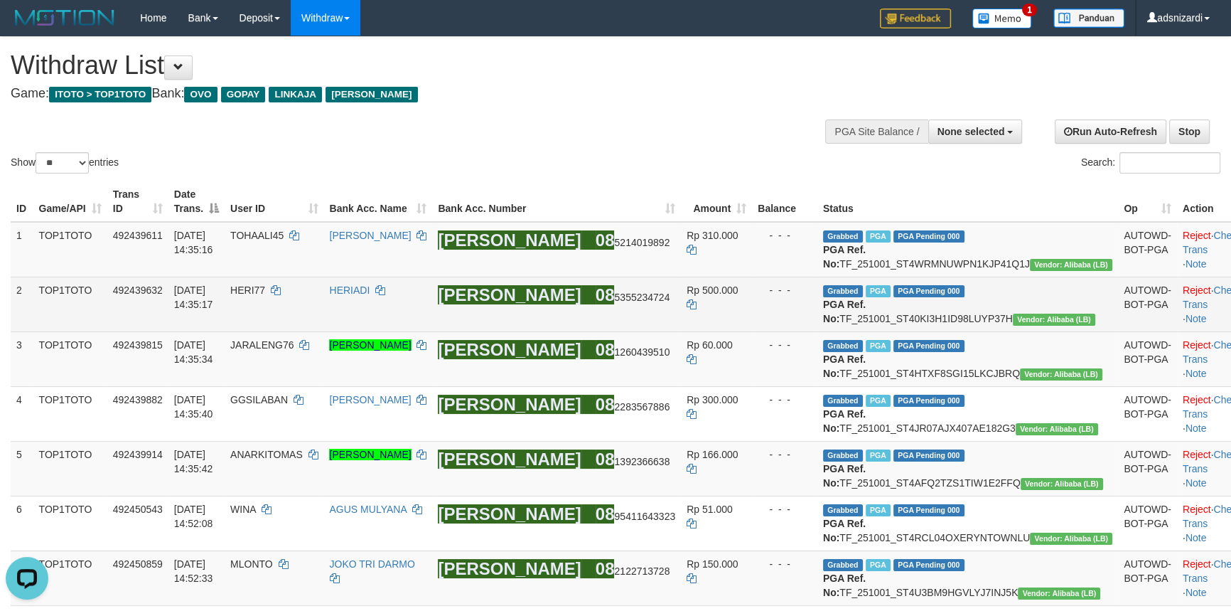
scroll to position [1248, 0]
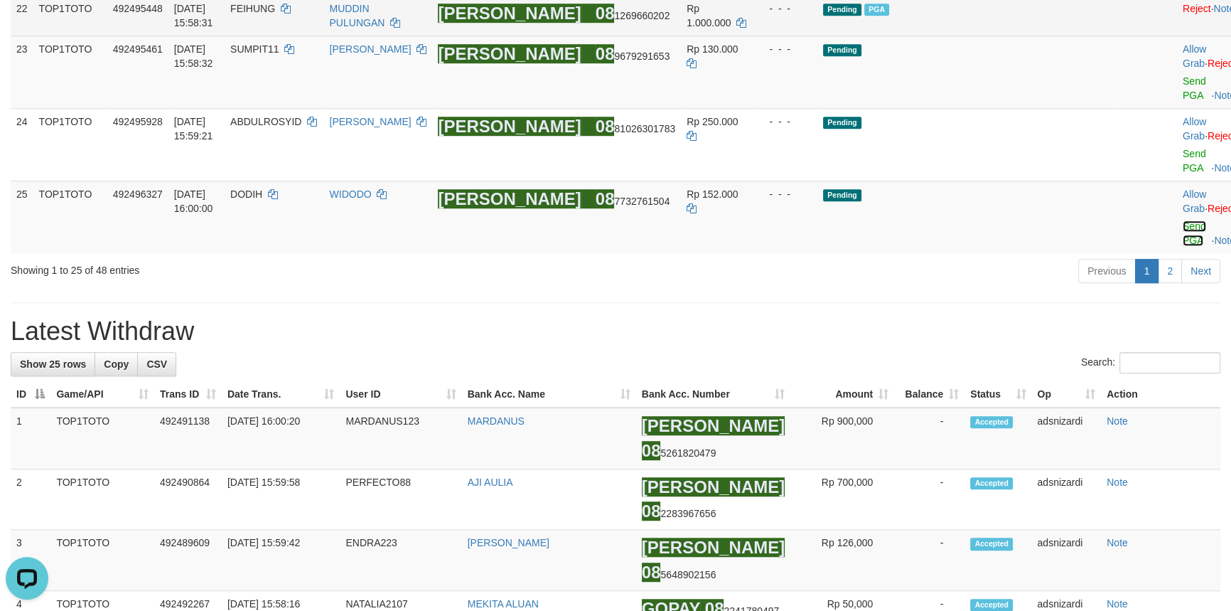
drag, startPoint x: 1144, startPoint y: 327, endPoint x: 731, endPoint y: 176, distance: 440.5
click at [1183, 246] on link "Send PGA" at bounding box center [1194, 233] width 23 height 26
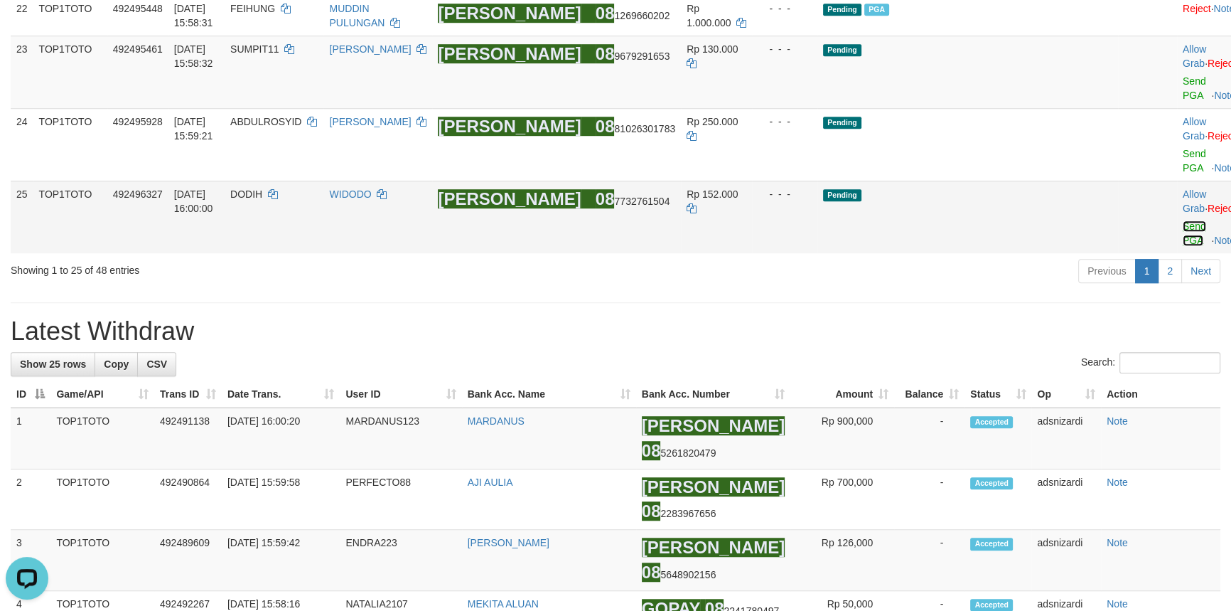
click at [1183, 246] on link "Send PGA" at bounding box center [1194, 233] width 23 height 26
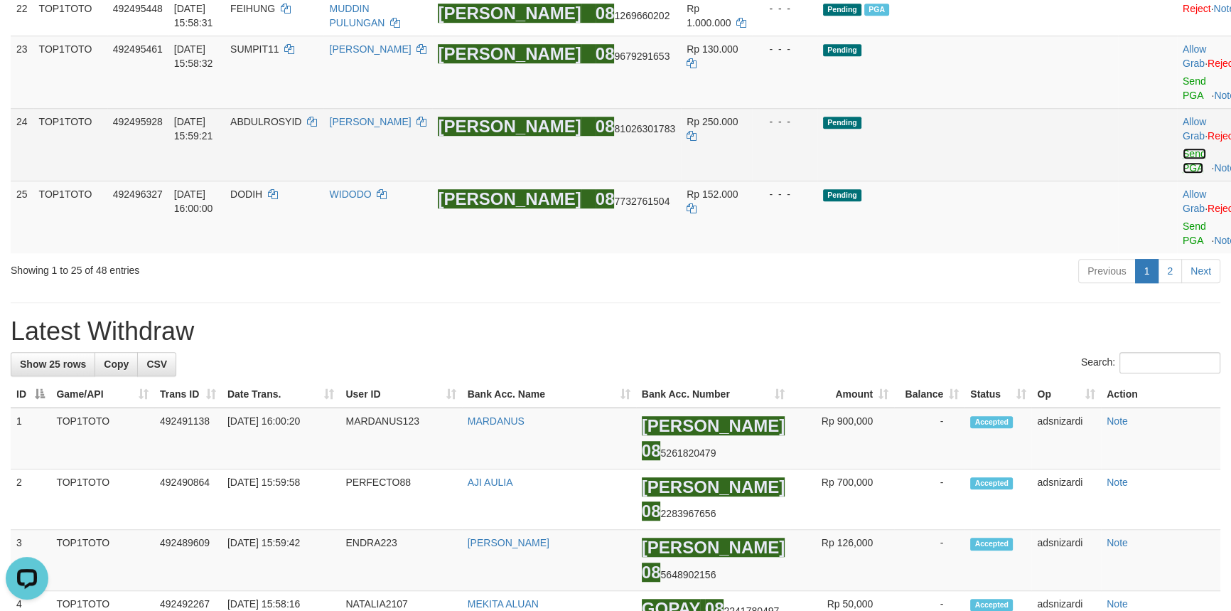
click at [1183, 173] on link "Send PGA" at bounding box center [1194, 161] width 23 height 26
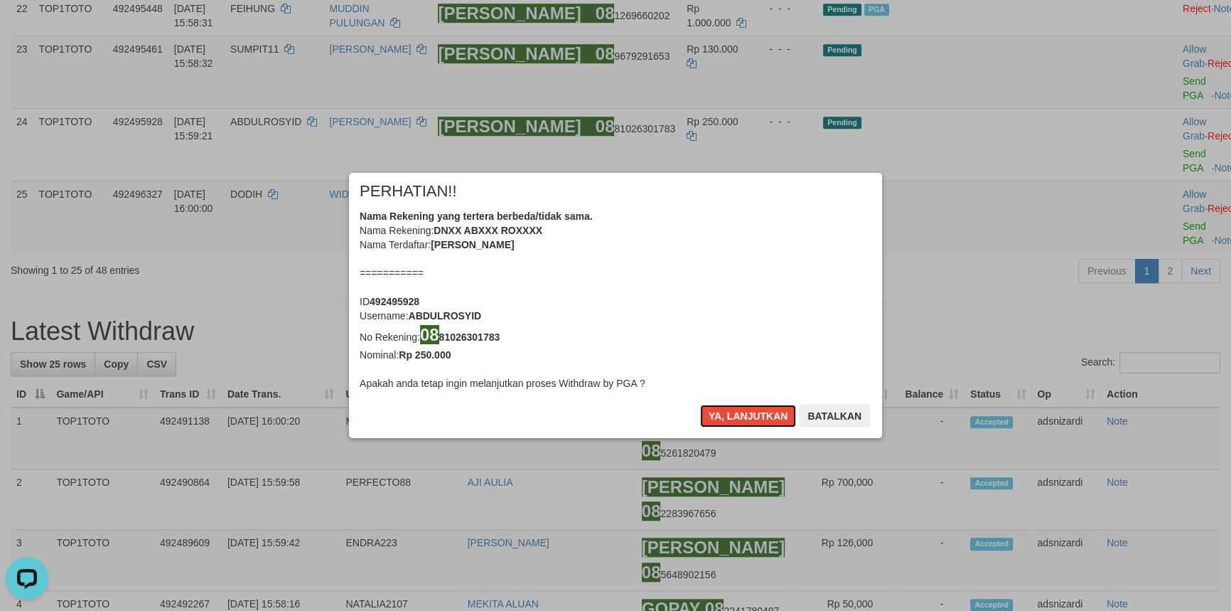
click at [739, 409] on button "Ya, lanjutkan" at bounding box center [748, 415] width 97 height 23
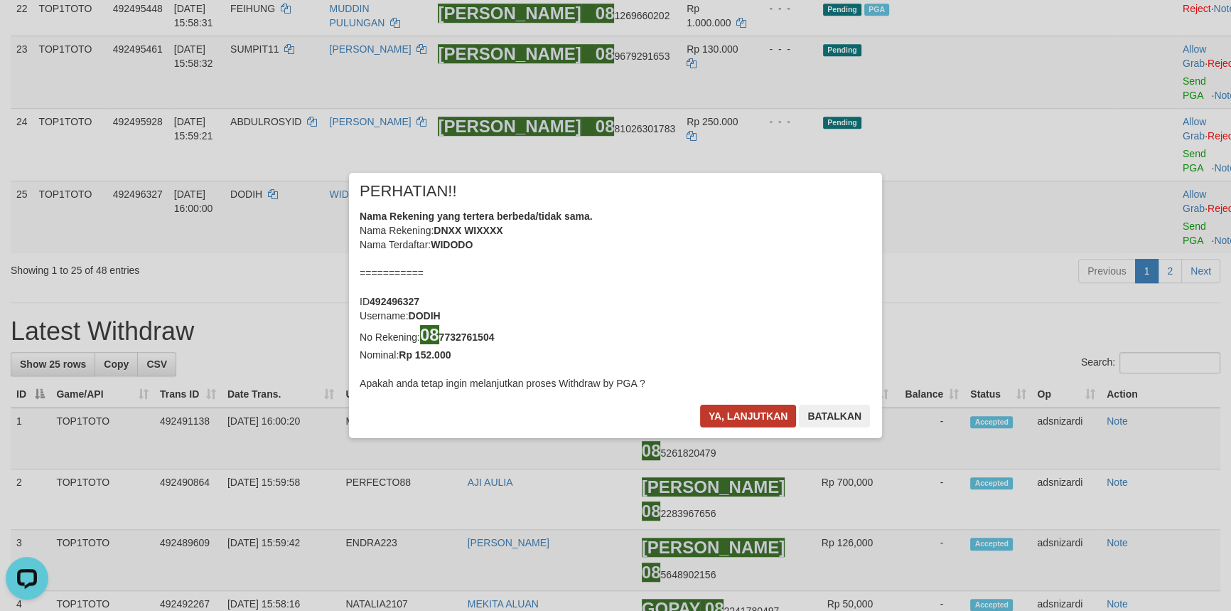
scroll to position [1245, 0]
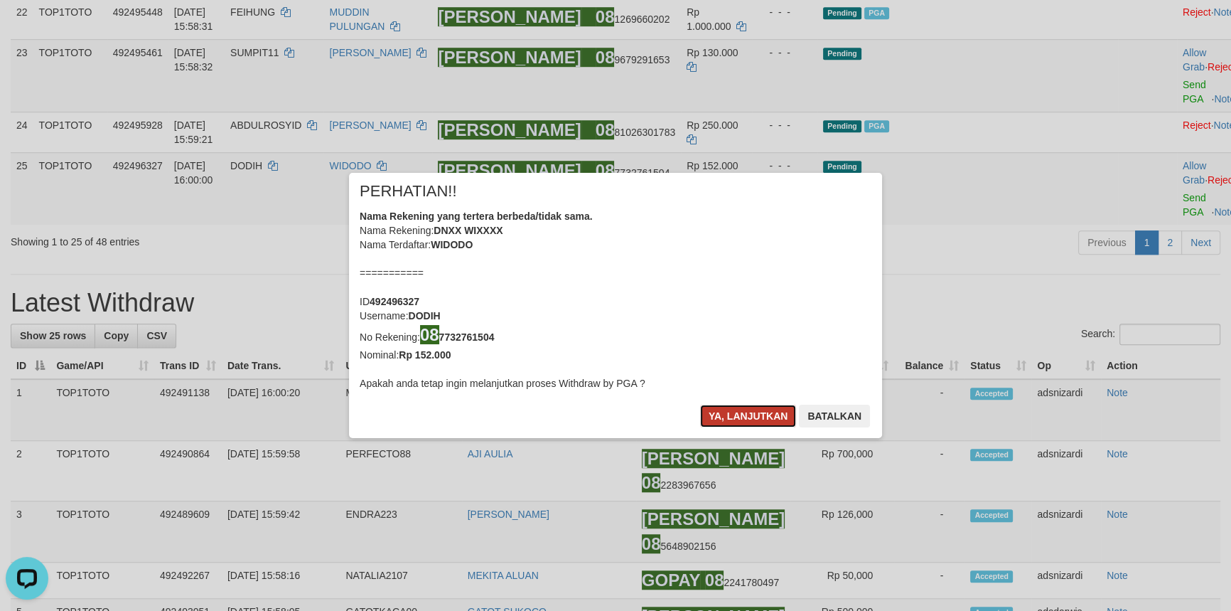
click at [739, 409] on button "Ya, lanjutkan" at bounding box center [748, 415] width 97 height 23
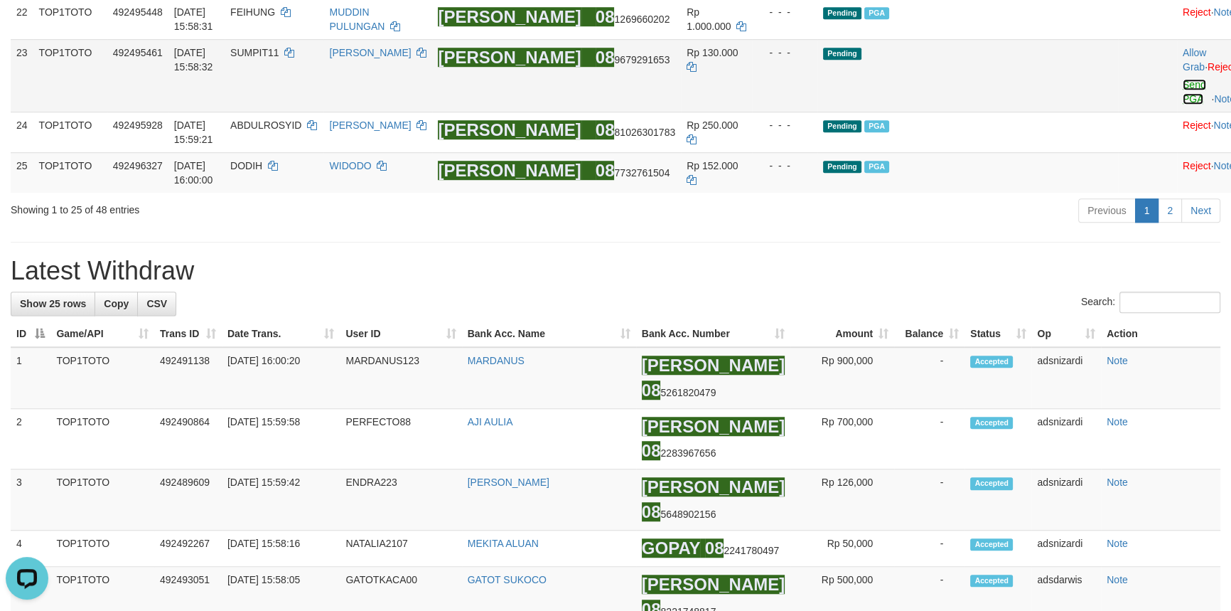
click at [1183, 104] on link "Send PGA" at bounding box center [1194, 92] width 23 height 26
click at [902, 392] on div "**********" at bounding box center [615, 358] width 1231 height 3132
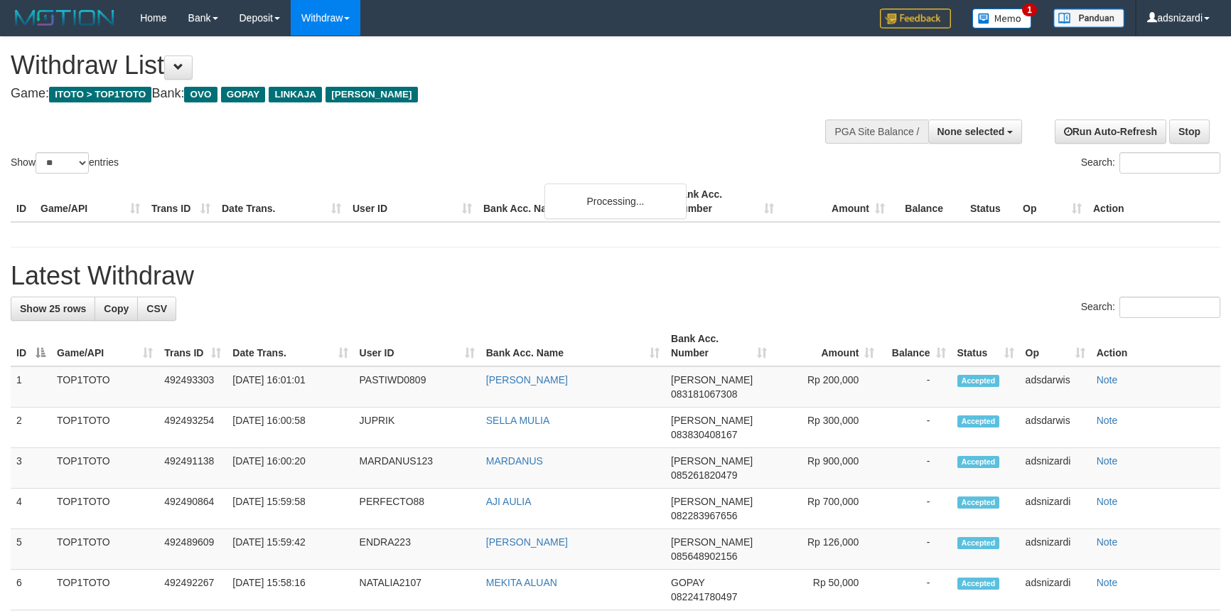
select select
select select "**"
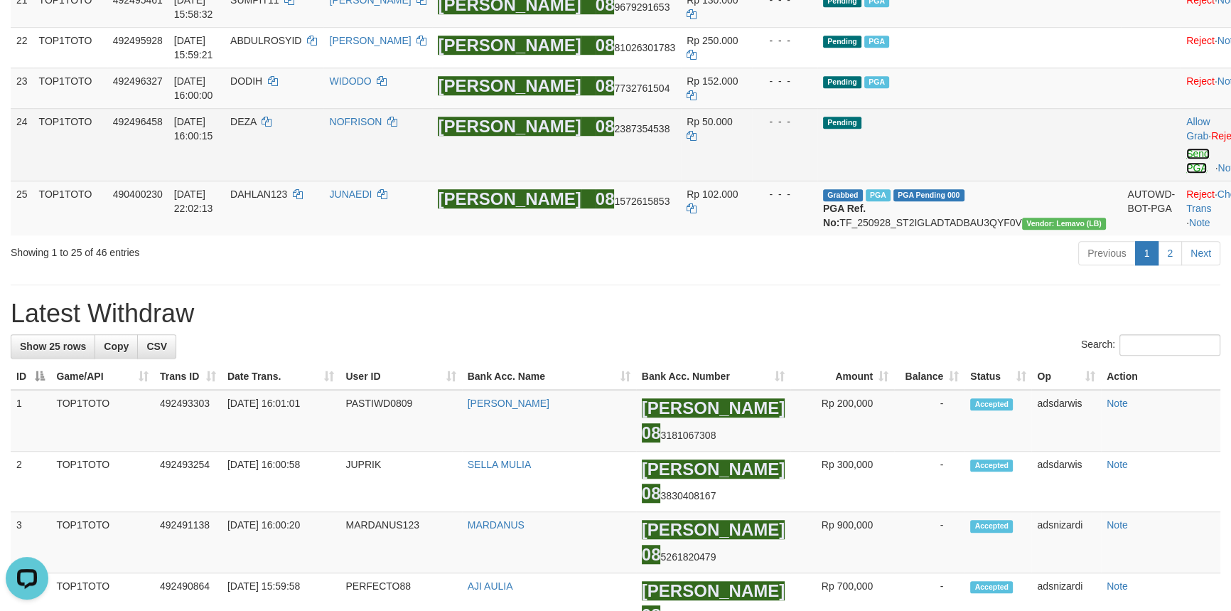
click at [1186, 173] on link "Send PGA" at bounding box center [1197, 161] width 23 height 26
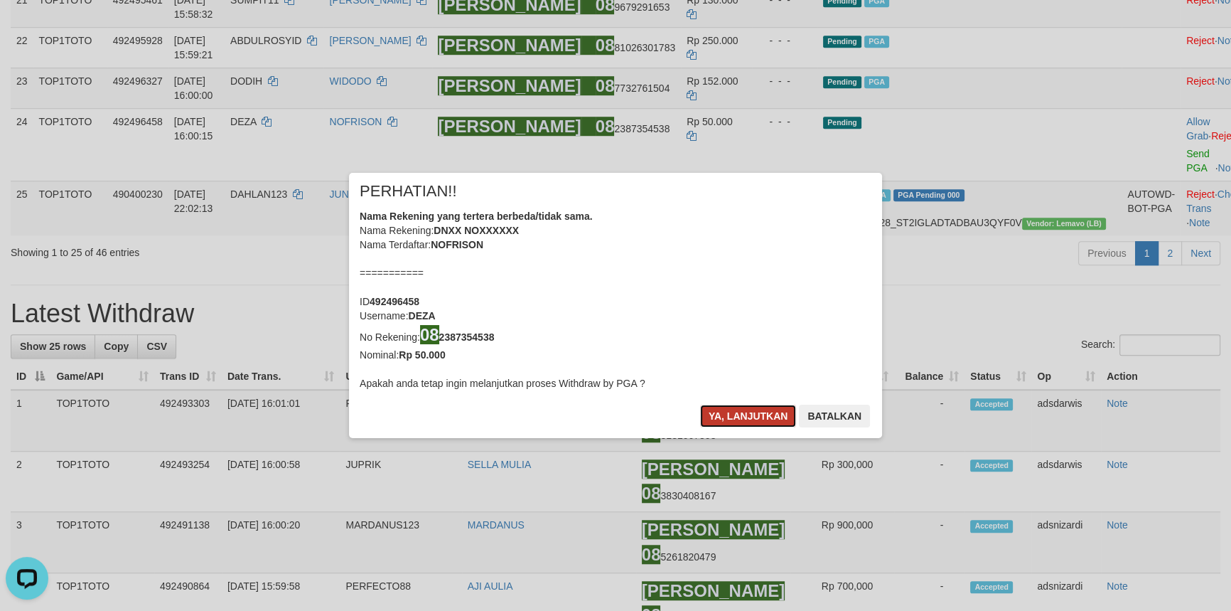
click at [739, 418] on button "Ya, lanjutkan" at bounding box center [748, 415] width 97 height 23
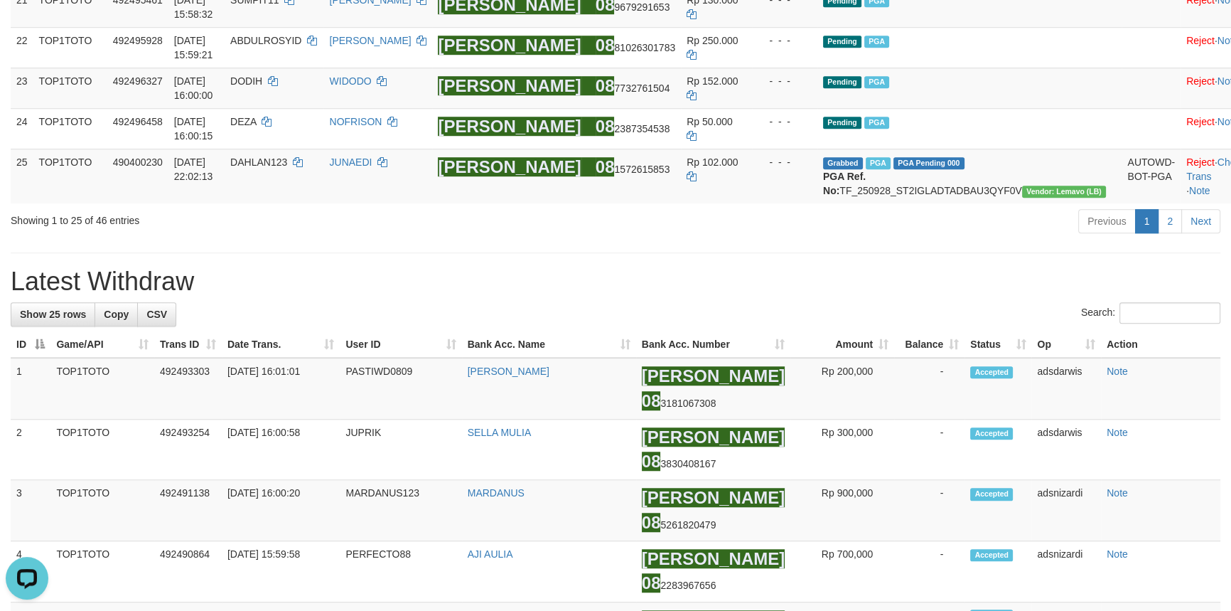
click at [974, 238] on div "Previous 1 2 Next" at bounding box center [872, 223] width 697 height 31
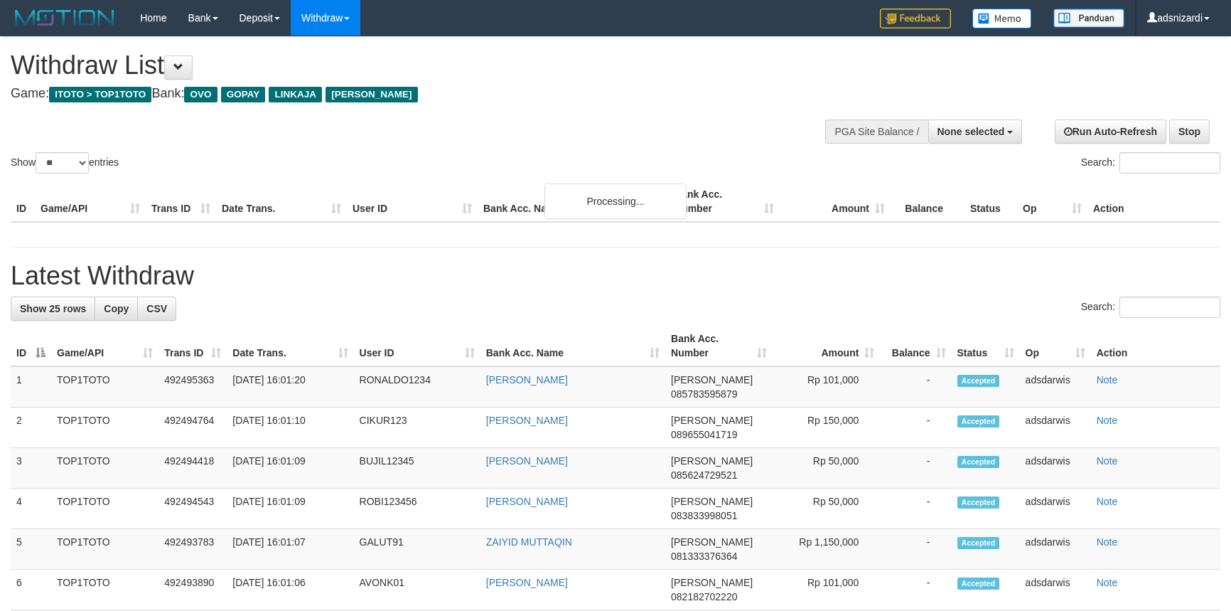
select select
select select "**"
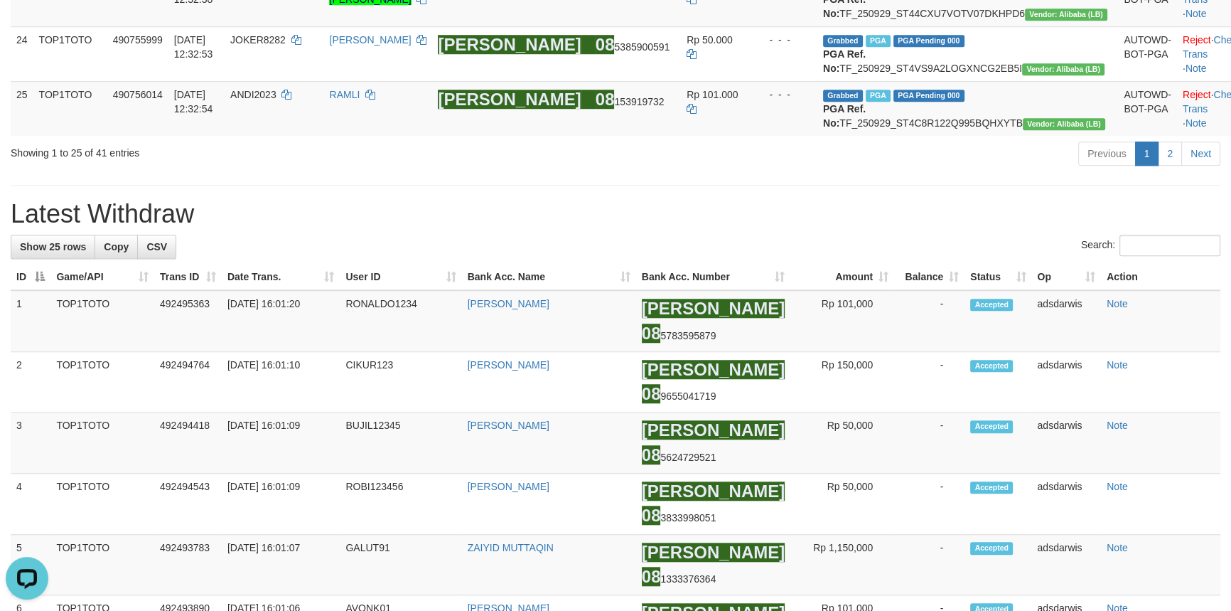
click at [828, 228] on h1 "Latest Withdraw" at bounding box center [616, 214] width 1210 height 28
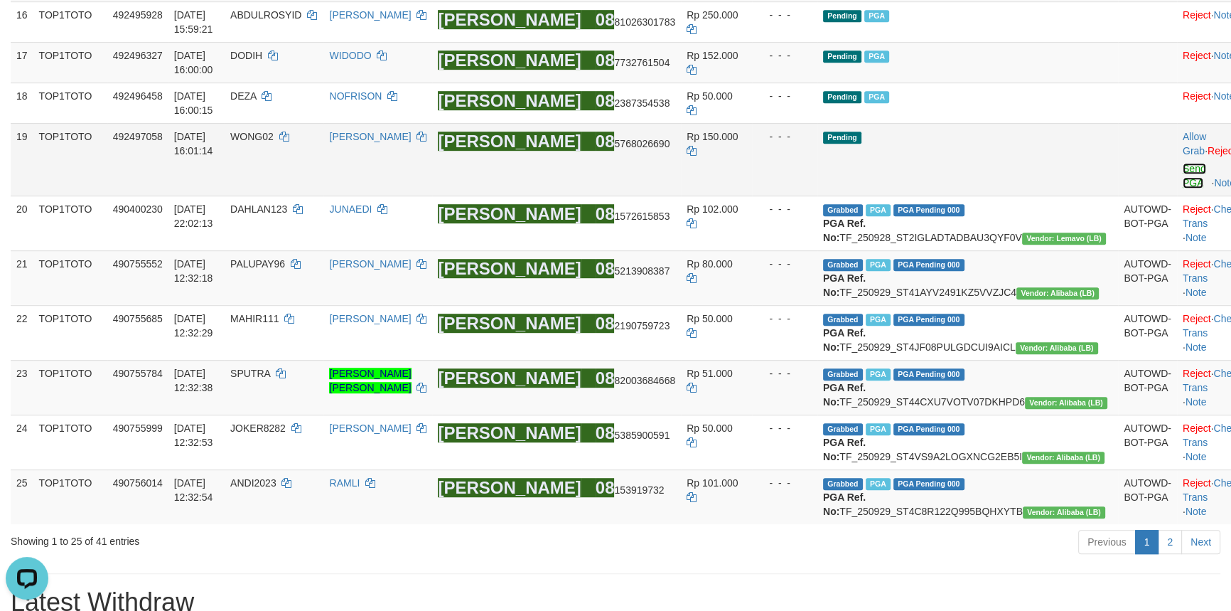
click at [1183, 188] on link "Send PGA" at bounding box center [1194, 176] width 23 height 26
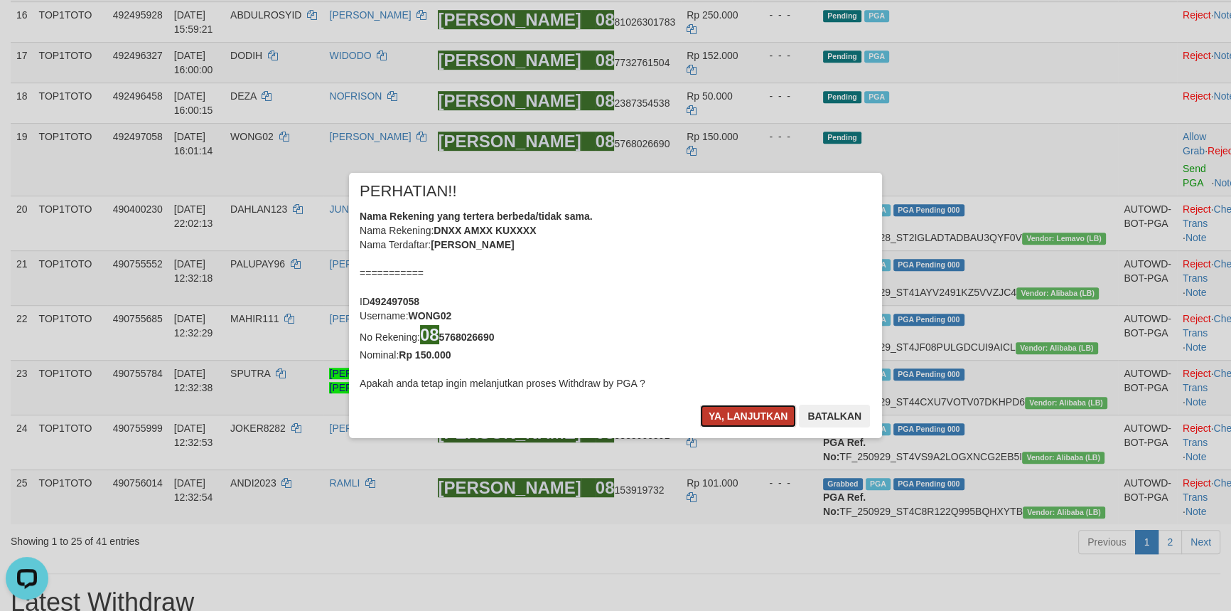
click at [748, 419] on button "Ya, lanjutkan" at bounding box center [748, 415] width 97 height 23
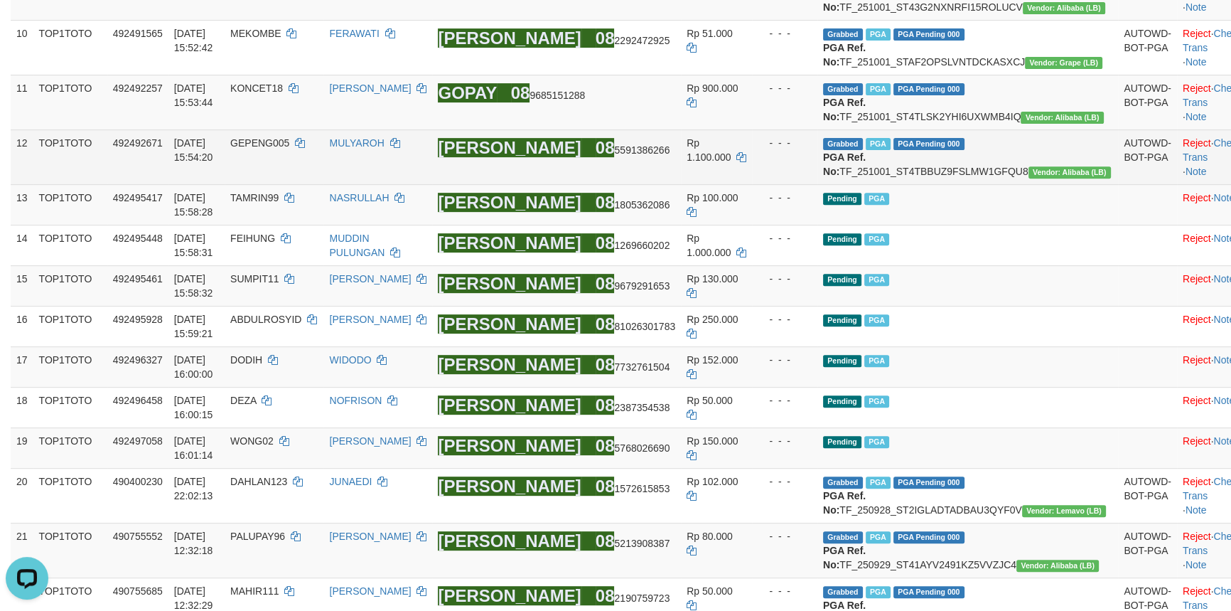
scroll to position [711, 0]
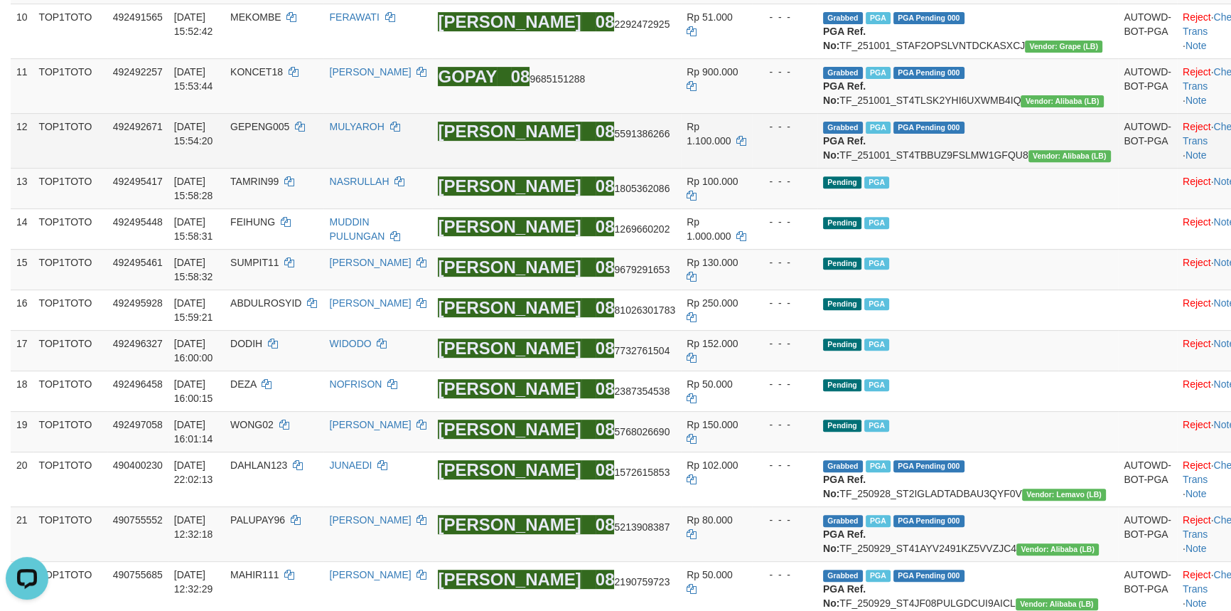
click at [576, 168] on td "DANA 08 5591386266" at bounding box center [556, 140] width 249 height 55
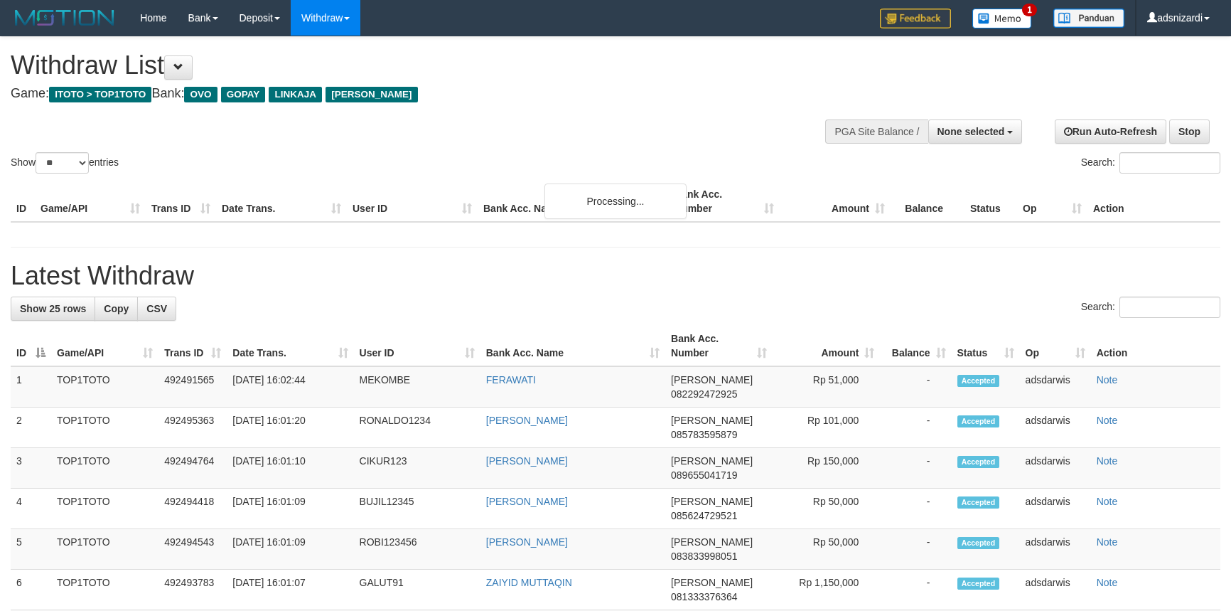
select select
select select "**"
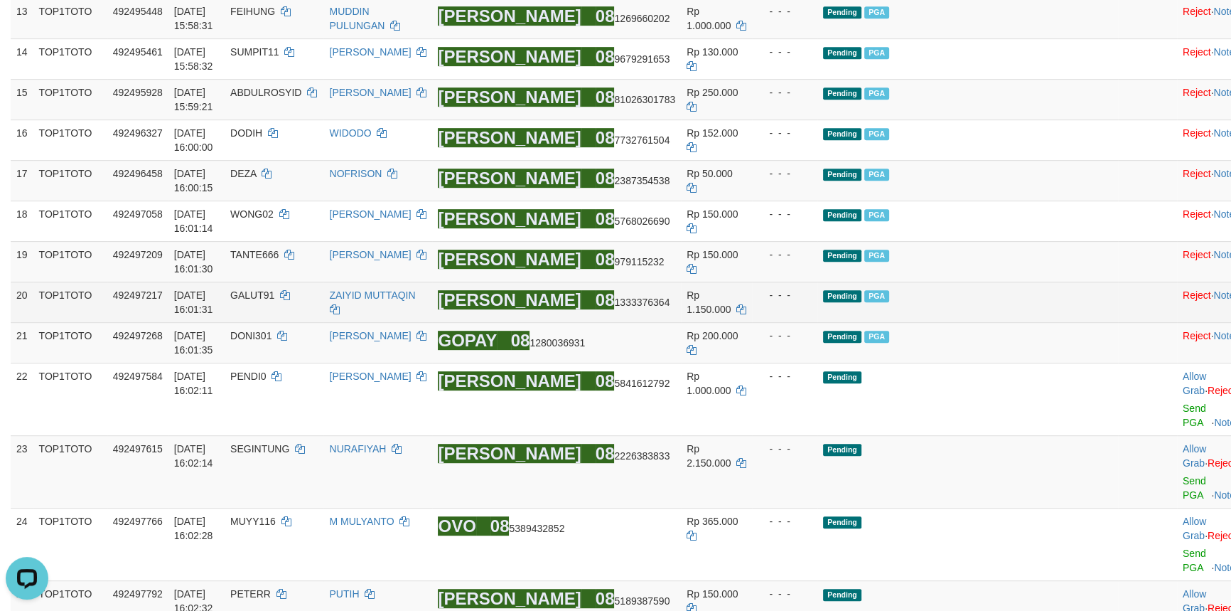
scroll to position [969, 0]
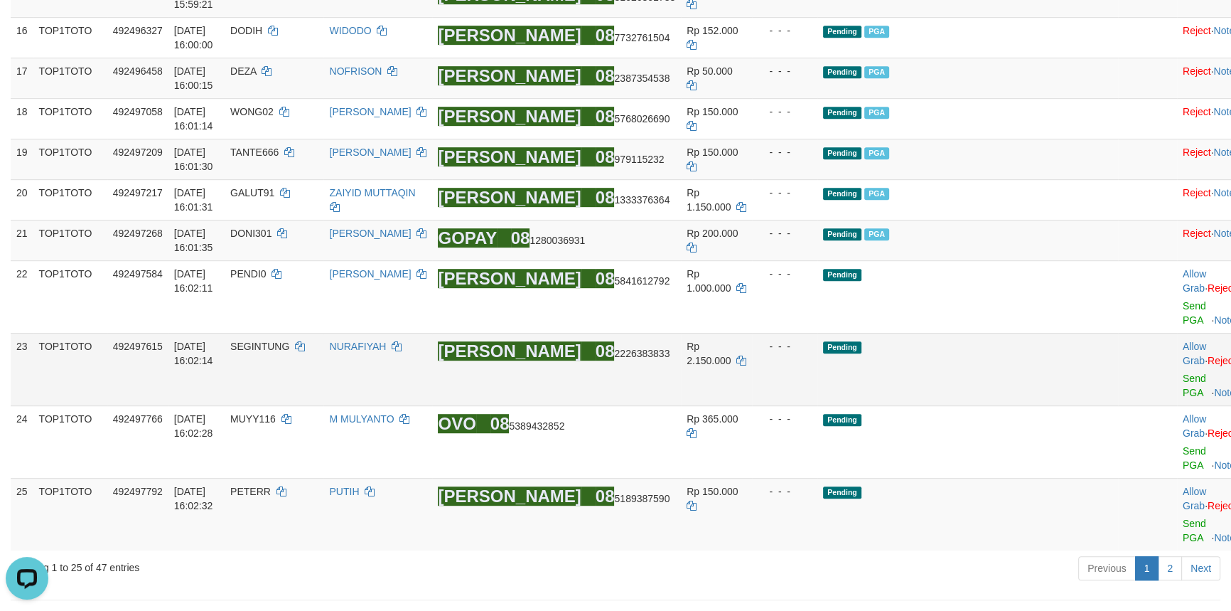
click at [998, 405] on td "Pending" at bounding box center [967, 369] width 301 height 73
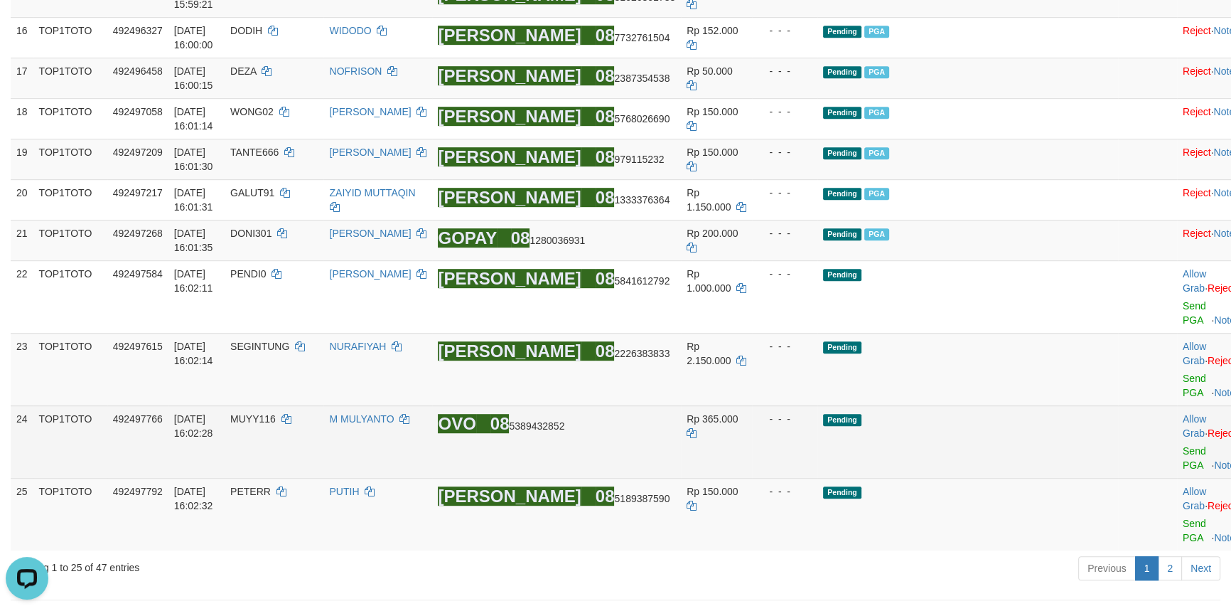
click at [1016, 478] on td "Pending" at bounding box center [967, 441] width 301 height 73
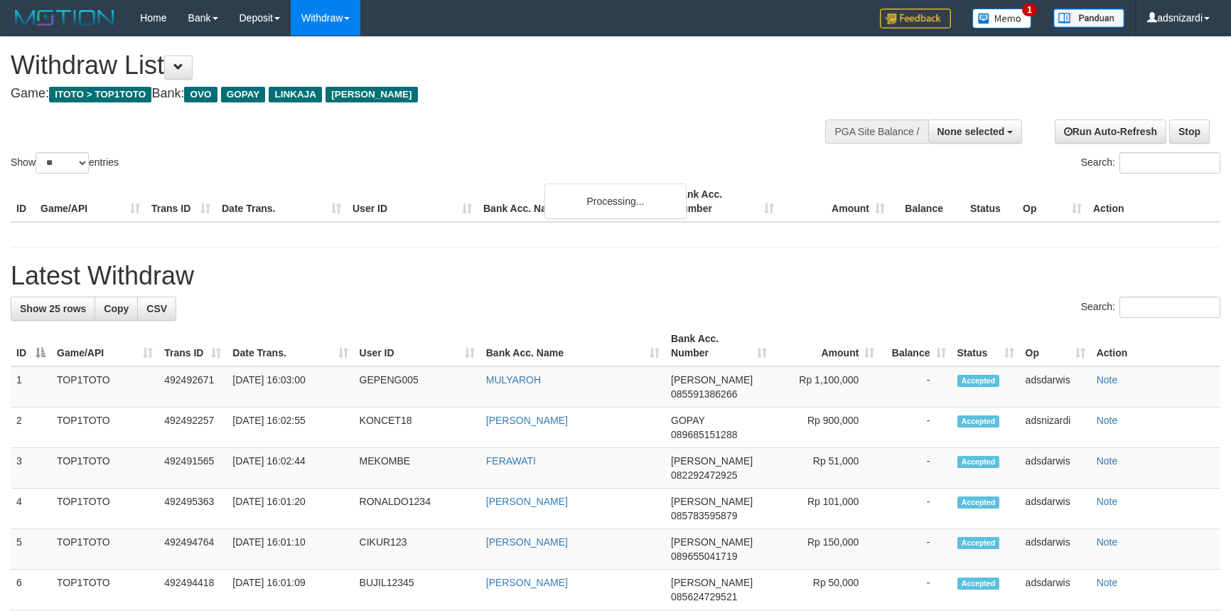
select select
select select "**"
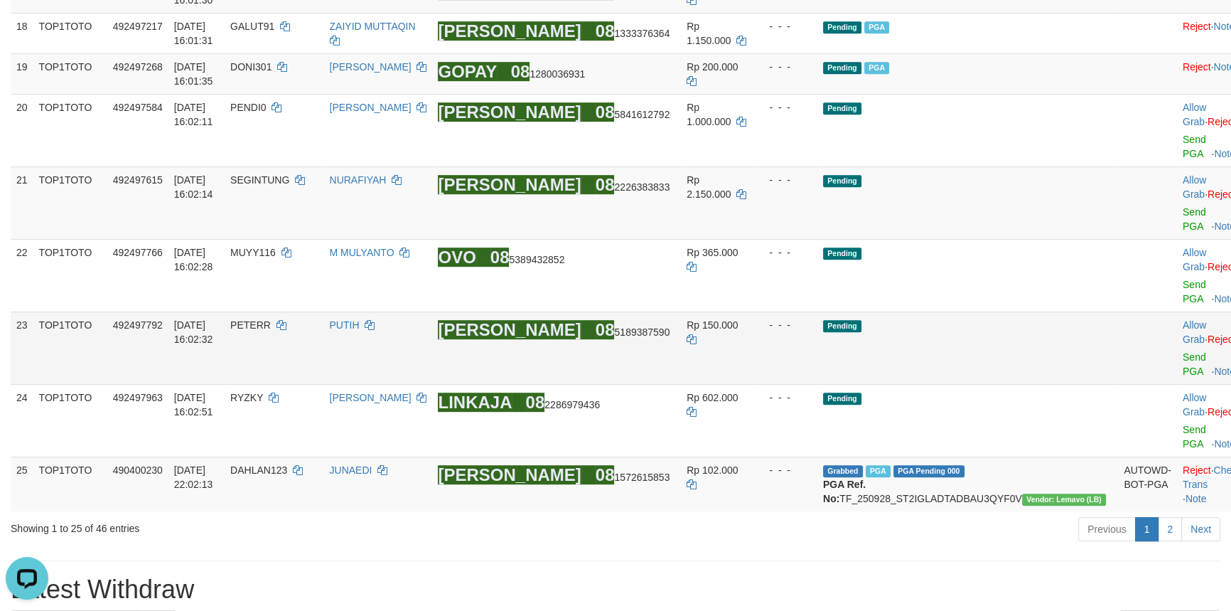
click at [1024, 384] on td "Pending" at bounding box center [967, 347] width 301 height 73
click at [1014, 384] on td "Pending" at bounding box center [967, 347] width 301 height 73
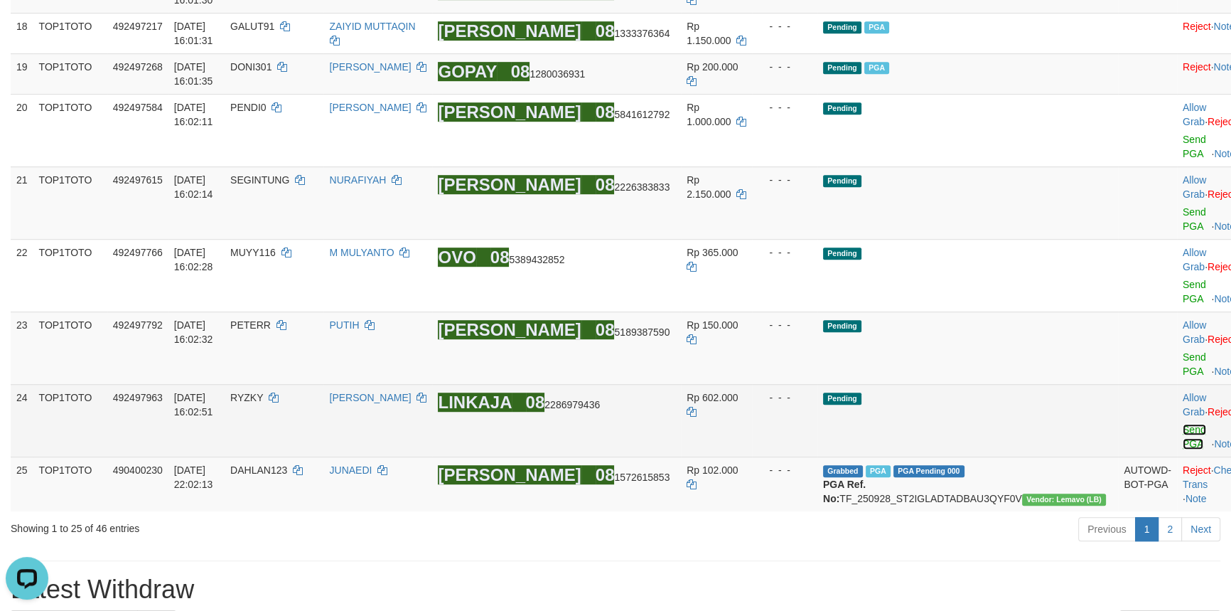
click at [1183, 449] on link "Send PGA" at bounding box center [1194, 437] width 23 height 26
click at [1177, 384] on td "Allow Grab · Reject Send PGA · Note" at bounding box center [1212, 347] width 70 height 73
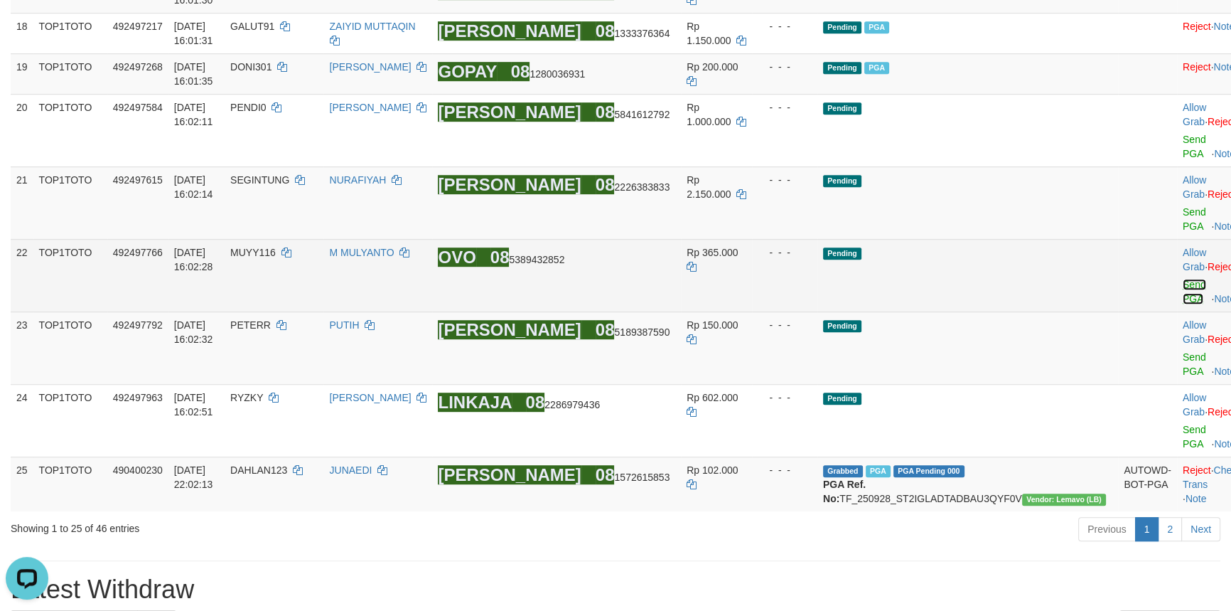
click at [1183, 304] on link "Send PGA" at bounding box center [1194, 292] width 23 height 26
click at [1014, 311] on td "Pending" at bounding box center [967, 275] width 301 height 73
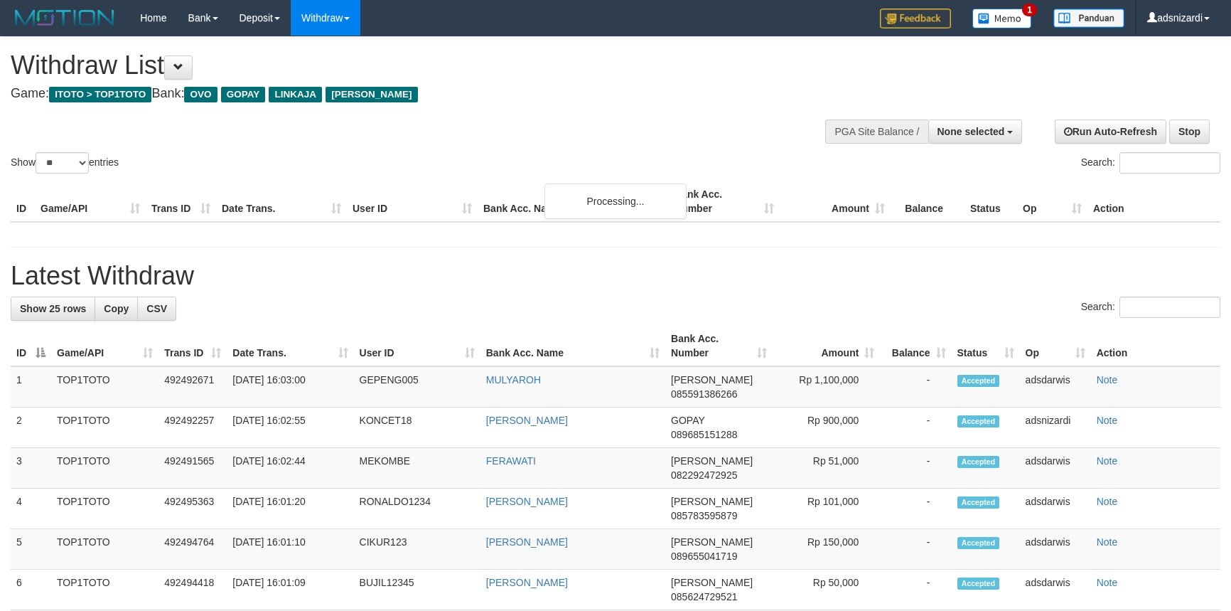
select select
select select "**"
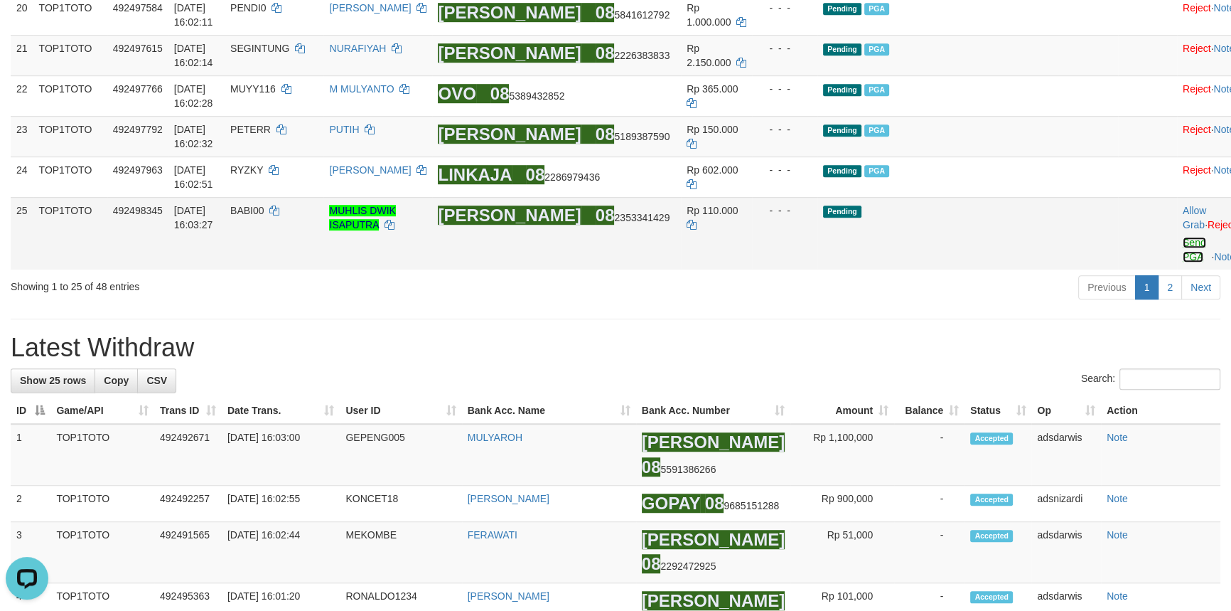
click at [1183, 262] on link "Send PGA" at bounding box center [1194, 250] width 23 height 26
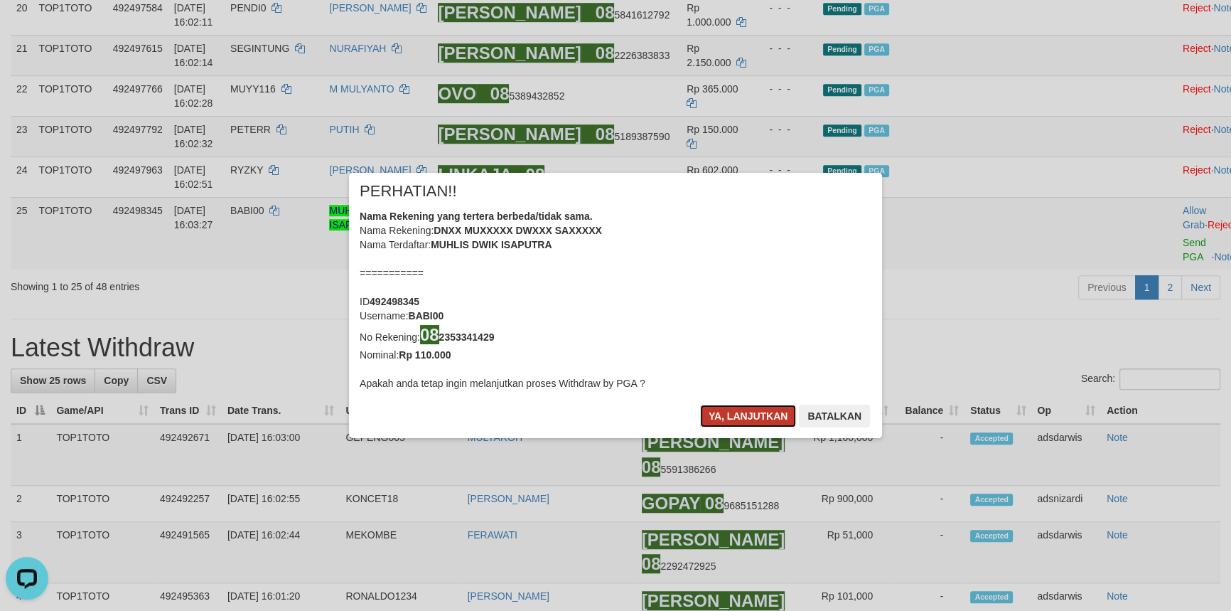
click at [726, 405] on button "Ya, lanjutkan" at bounding box center [748, 415] width 97 height 23
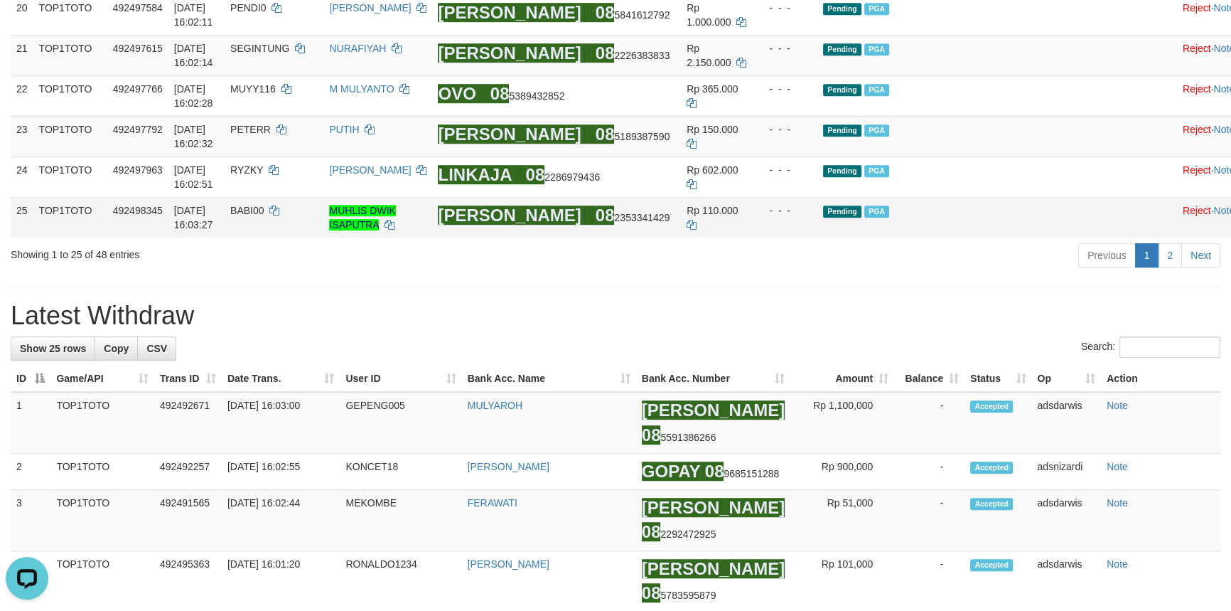
click at [264, 216] on span "BABI00" at bounding box center [246, 210] width 33 height 11
copy span "BABI00"
click at [756, 330] on h1 "Latest Withdraw" at bounding box center [616, 315] width 1210 height 28
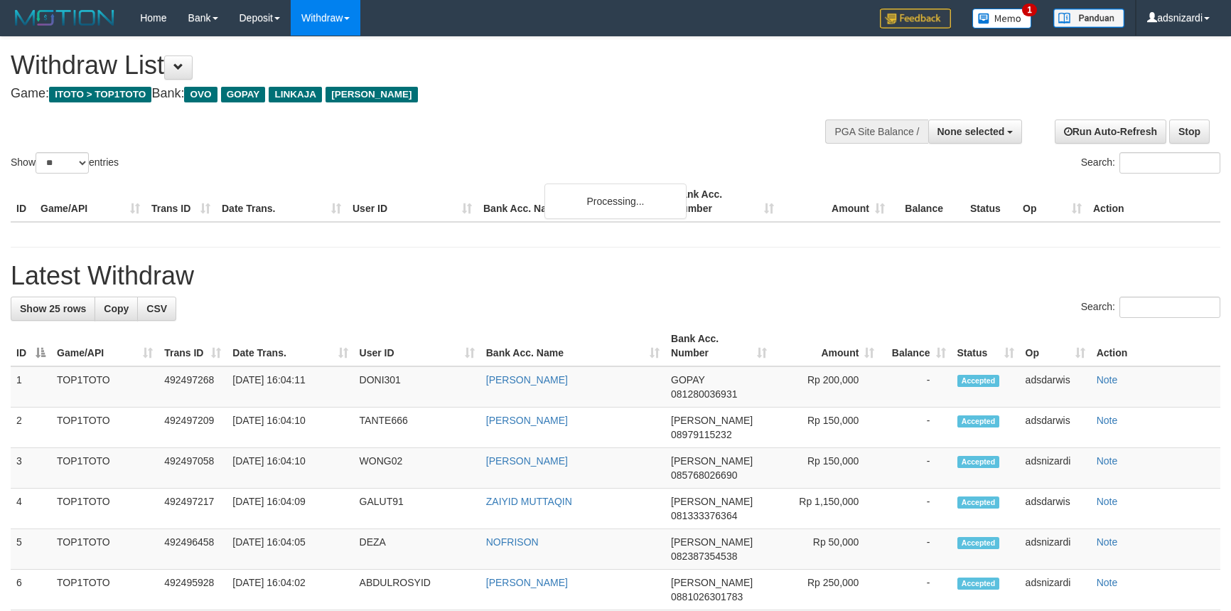
select select
select select "**"
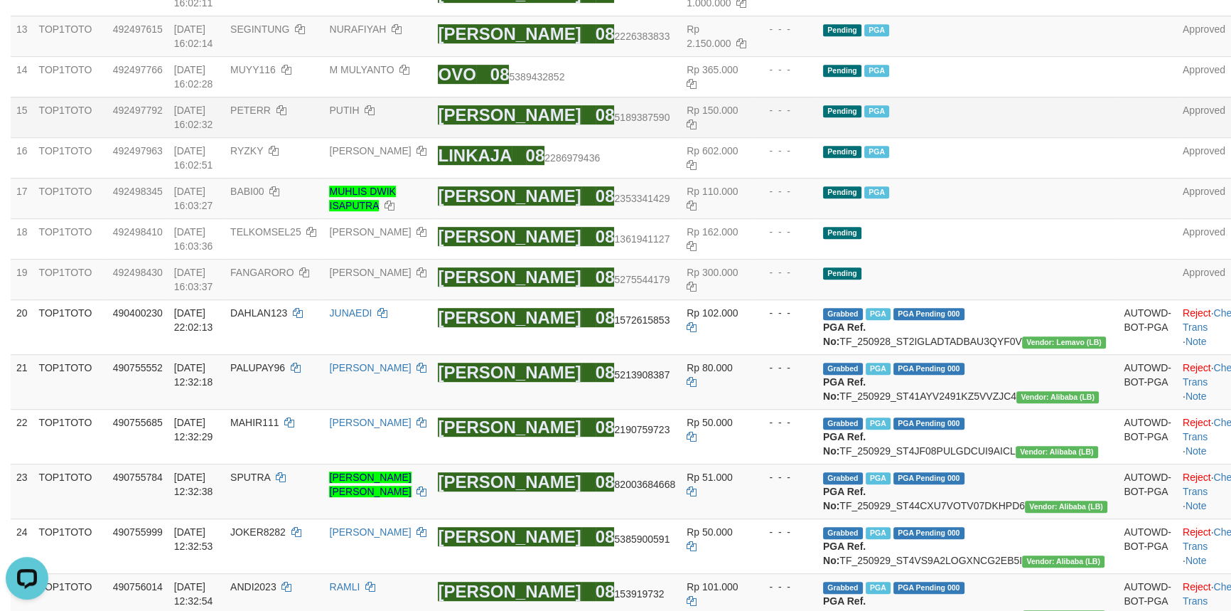
click at [1007, 137] on td "Pending PGA" at bounding box center [967, 117] width 301 height 41
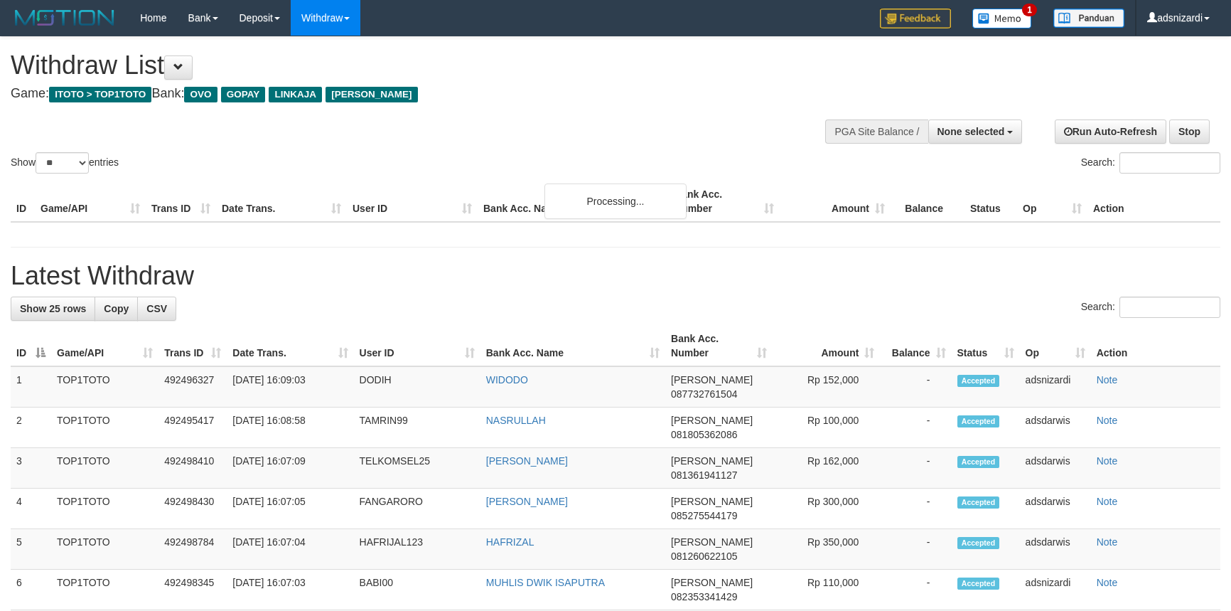
select select
select select "**"
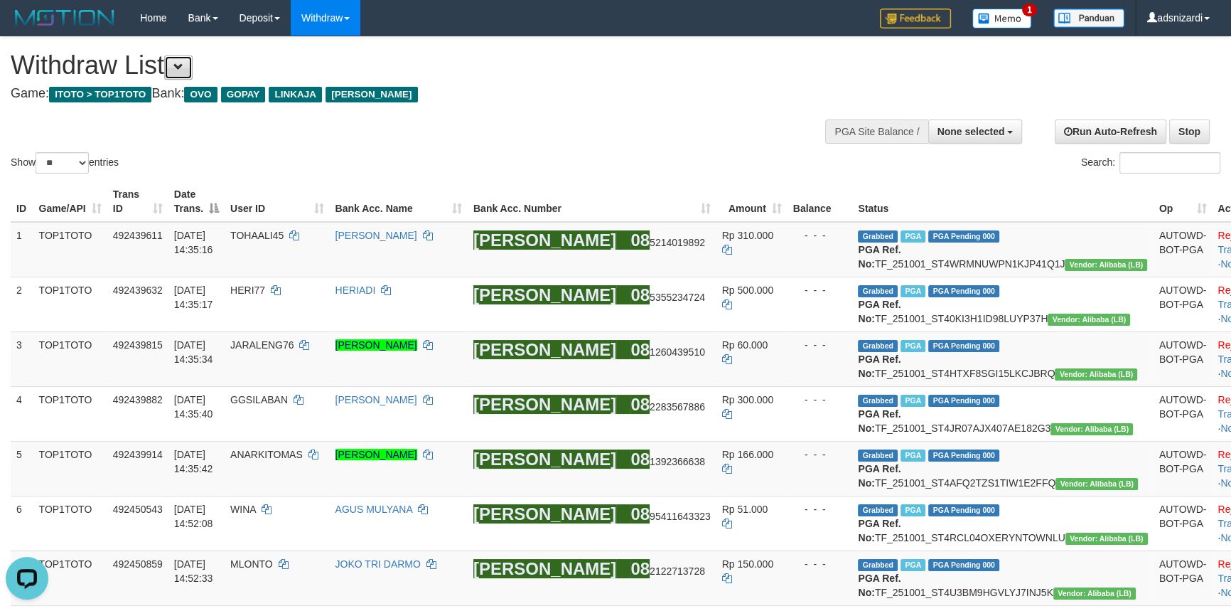
click at [183, 69] on span at bounding box center [178, 67] width 10 height 10
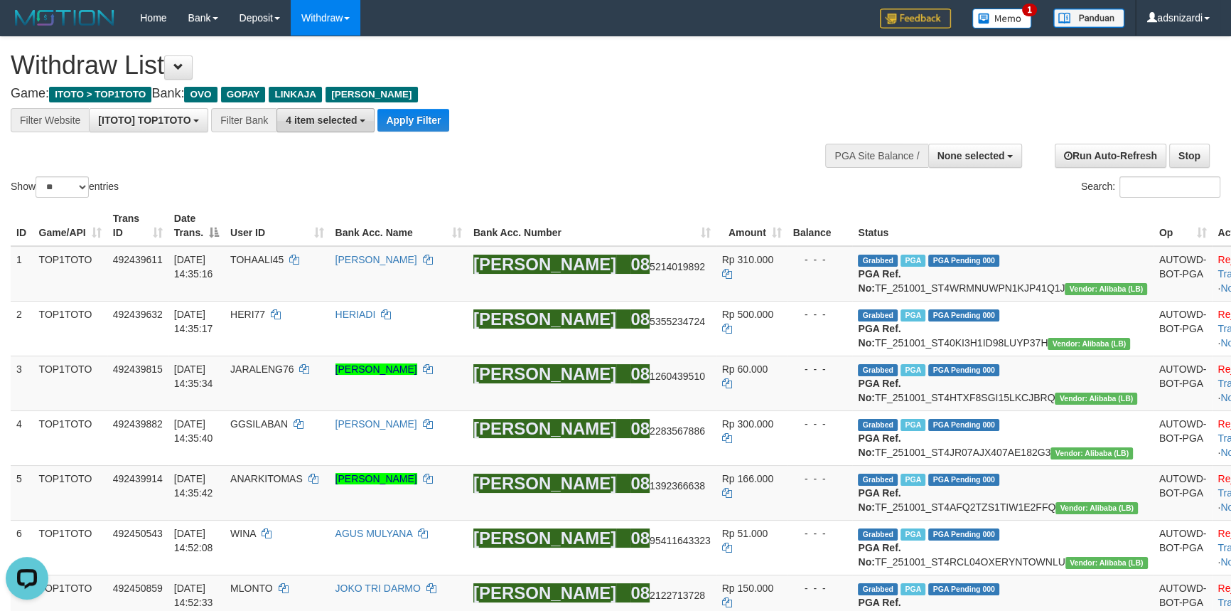
click at [321, 120] on span "4 item selected" at bounding box center [321, 119] width 71 height 11
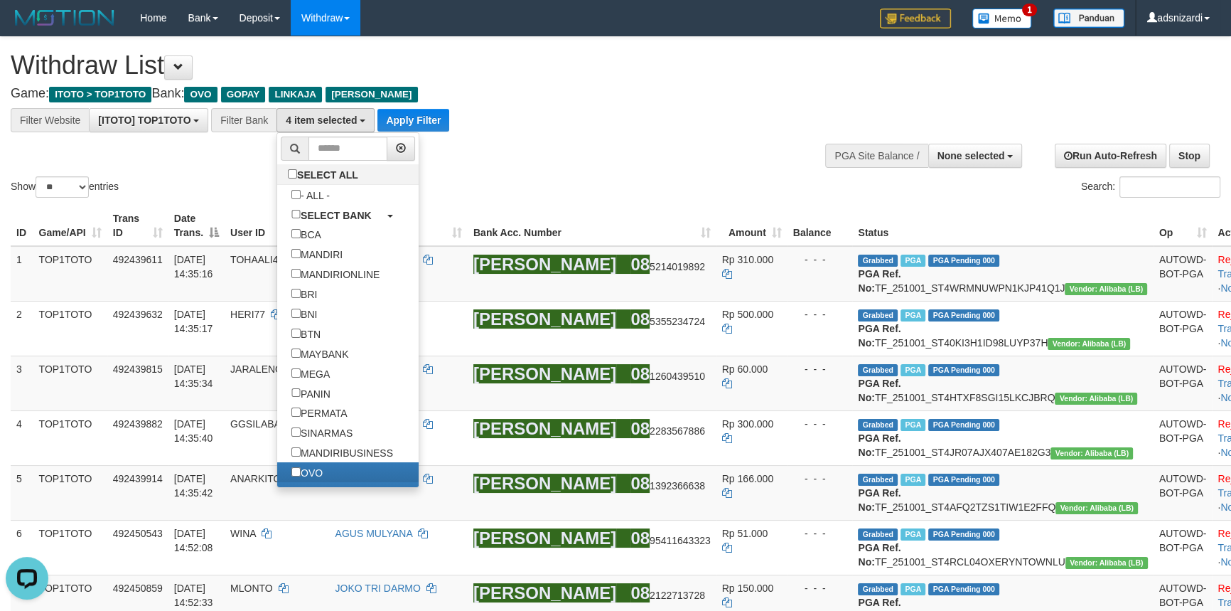
click at [552, 163] on div "Show ** ** ** *** entries Search:" at bounding box center [615, 118] width 1231 height 163
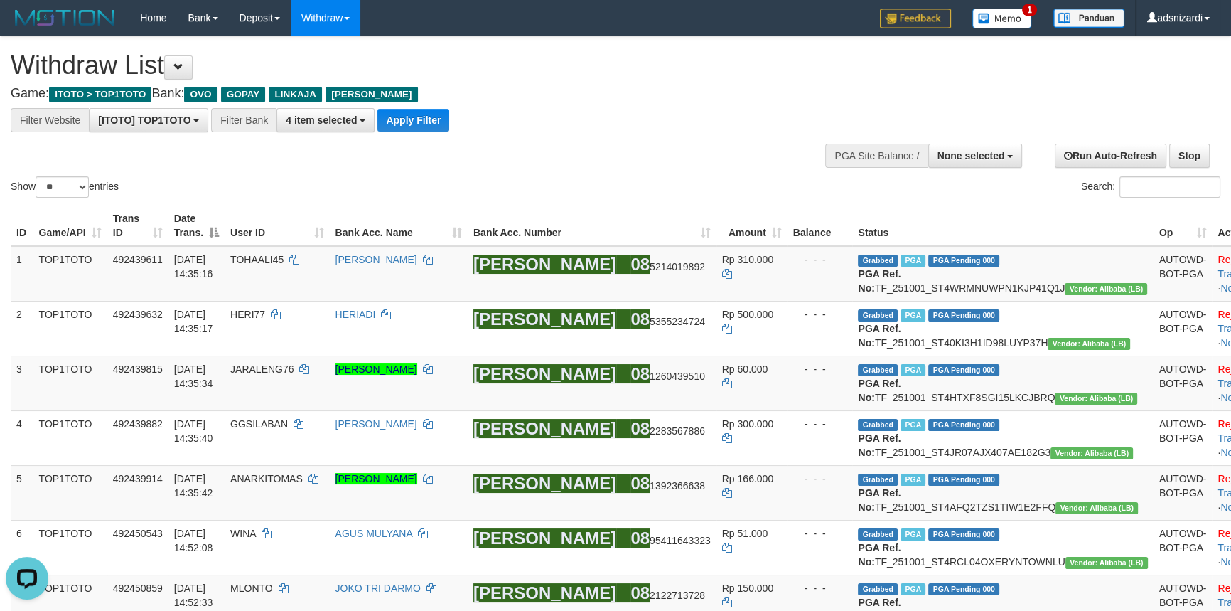
click at [515, 161] on div "Show ** ** ** *** entries Search:" at bounding box center [615, 118] width 1231 height 163
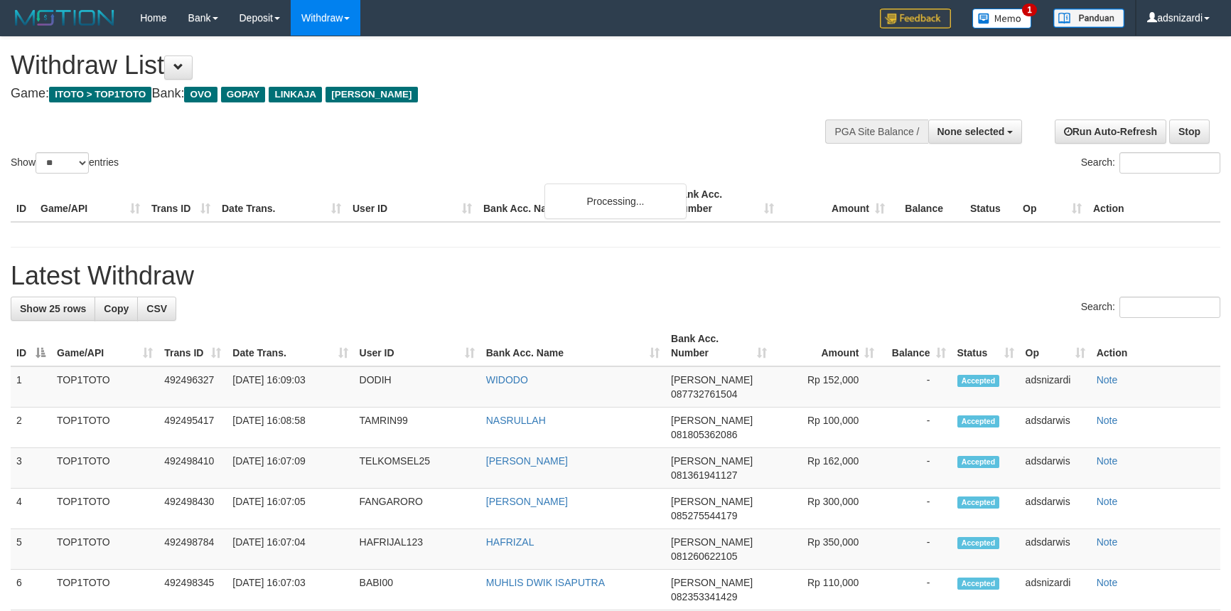
select select
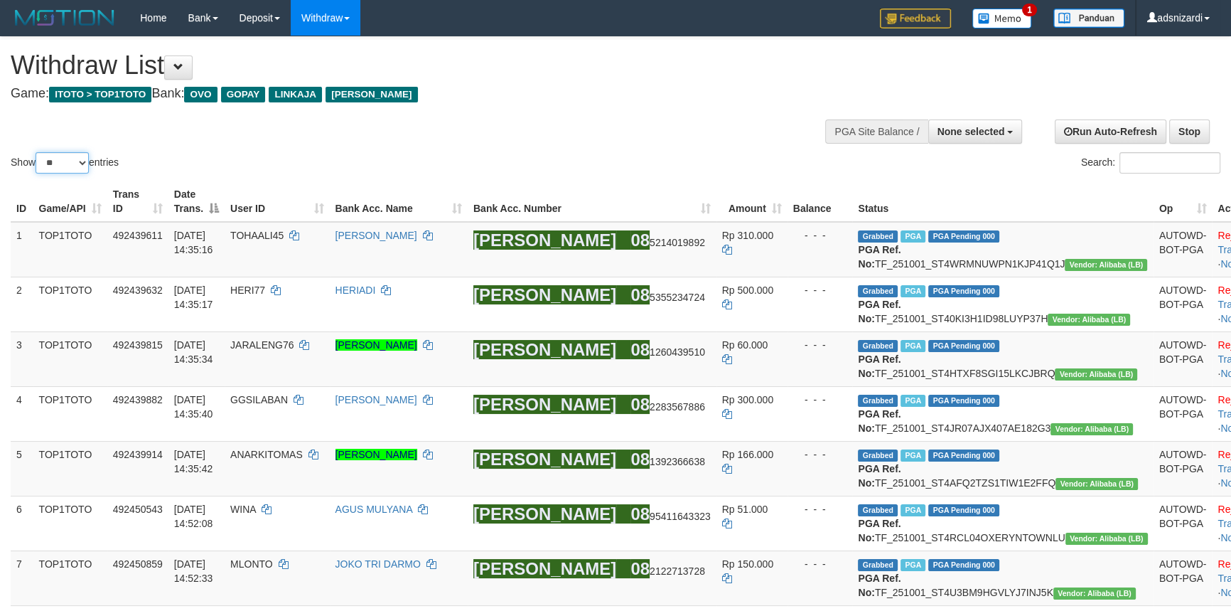
drag, startPoint x: 62, startPoint y: 163, endPoint x: 63, endPoint y: 171, distance: 8.6
click at [62, 163] on select "** ** ** ***" at bounding box center [62, 162] width 53 height 21
select select "***"
click at [38, 152] on select "** ** ** ***" at bounding box center [62, 162] width 53 height 21
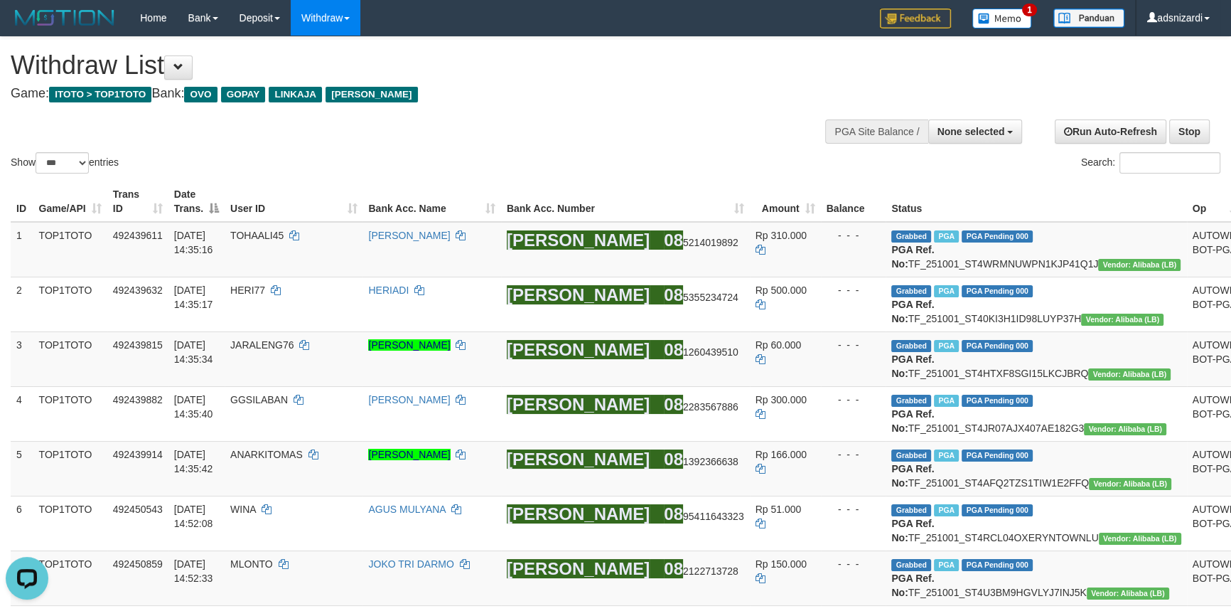
scroll to position [2363, 0]
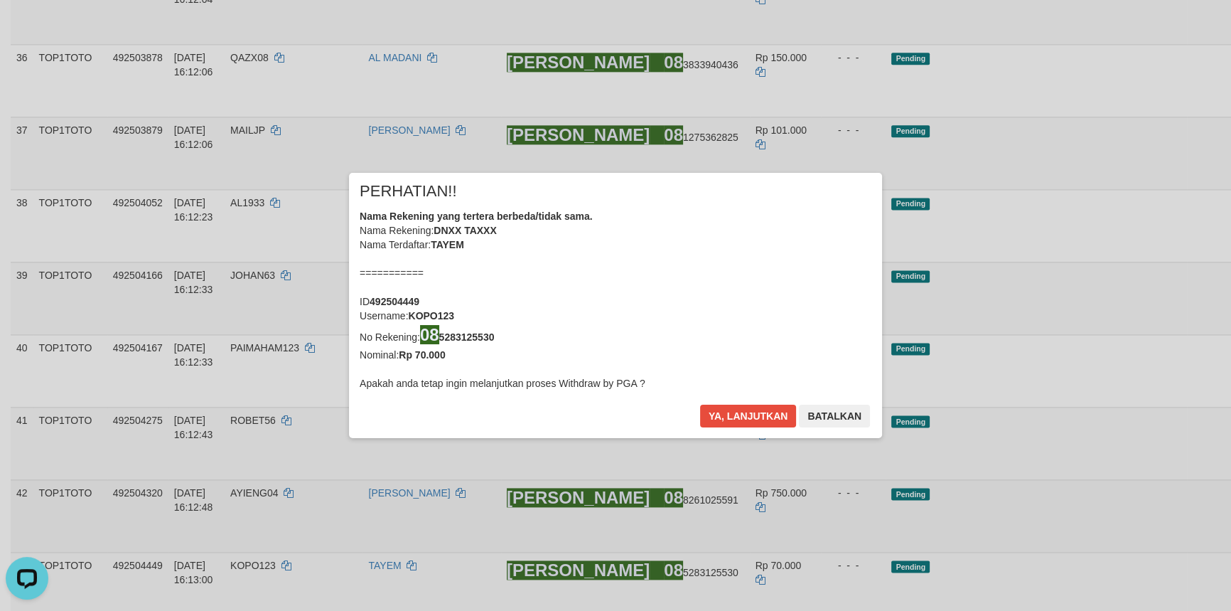
click at [1151, 222] on div "× PERHATIAN!! Nama Rekening yang tertera berbeda/tidak sama. Nama Rekening: DNX…" at bounding box center [615, 304] width 1231 height 321
click at [727, 411] on button "Ya, lanjutkan" at bounding box center [748, 415] width 97 height 23
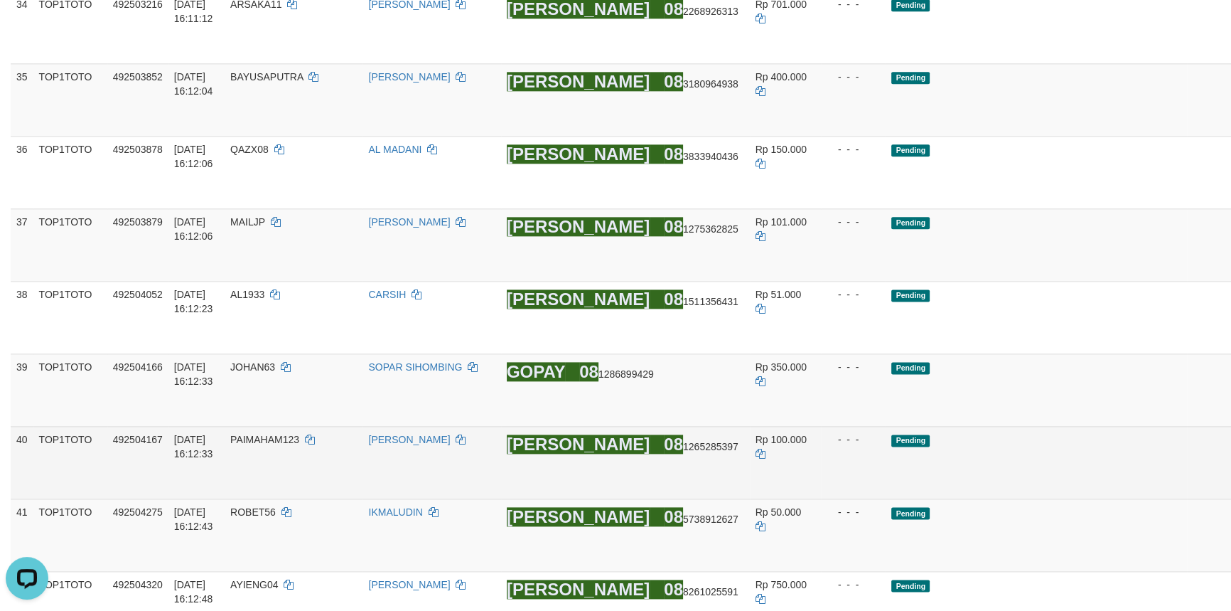
scroll to position [2169, 0]
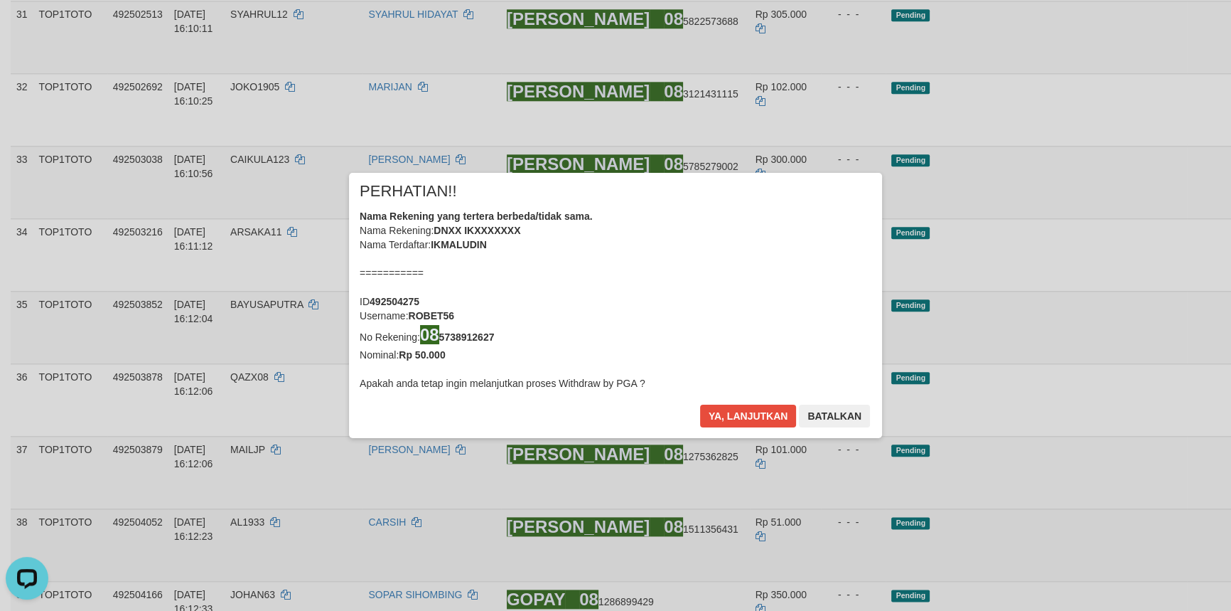
scroll to position [2040, 0]
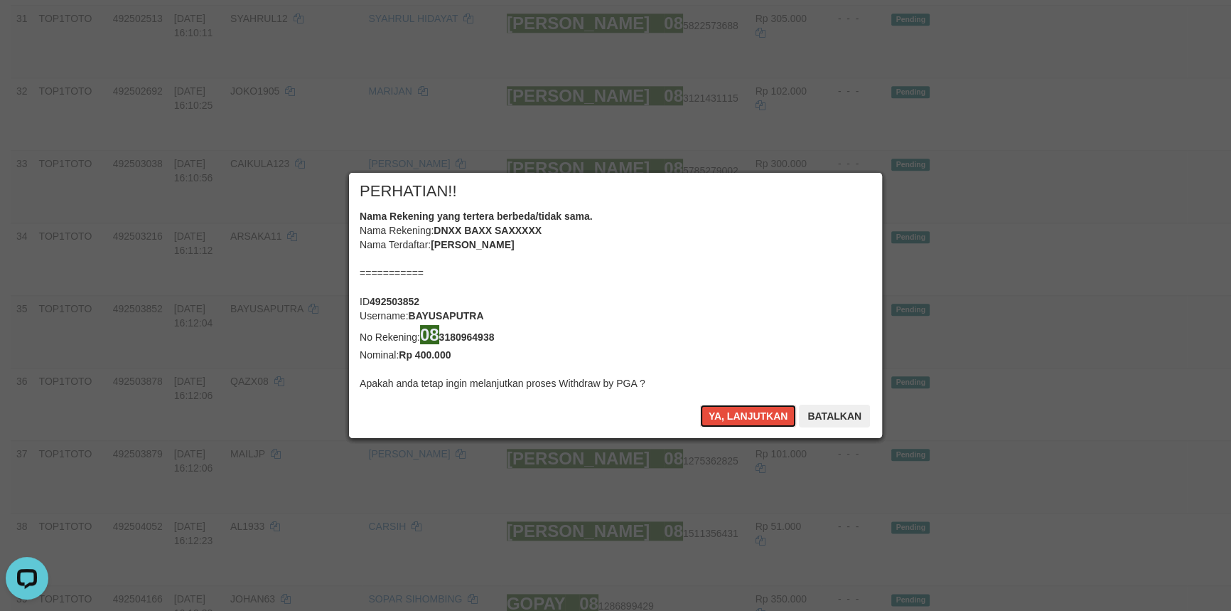
click at [734, 422] on button "Ya, lanjutkan" at bounding box center [748, 415] width 97 height 23
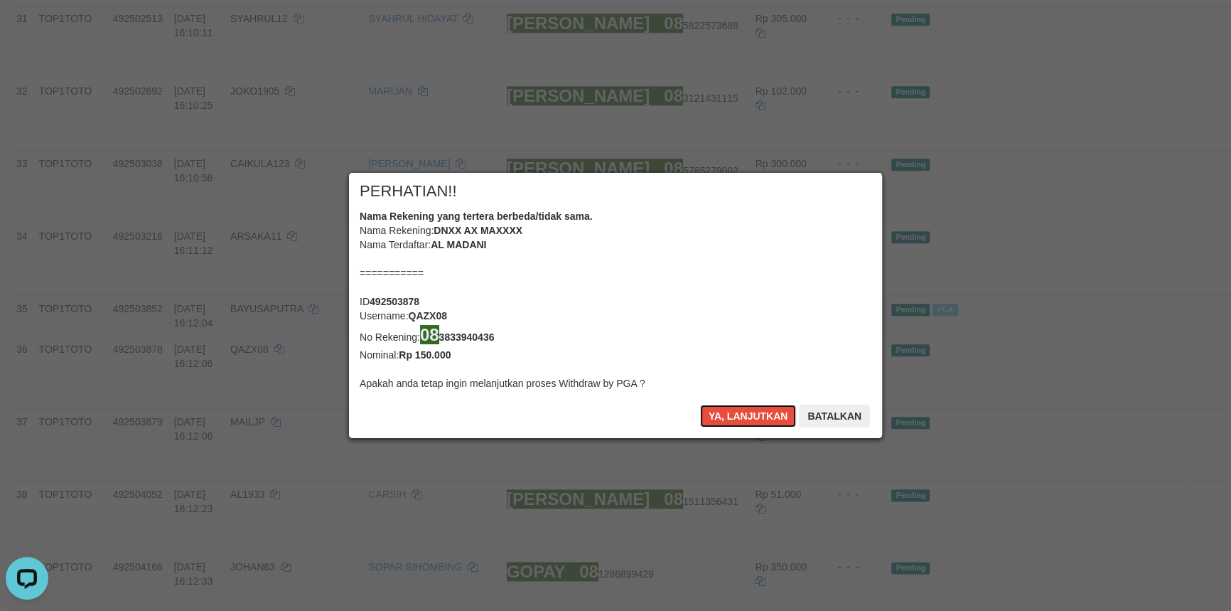
click at [734, 422] on button "Ya, lanjutkan" at bounding box center [748, 415] width 97 height 23
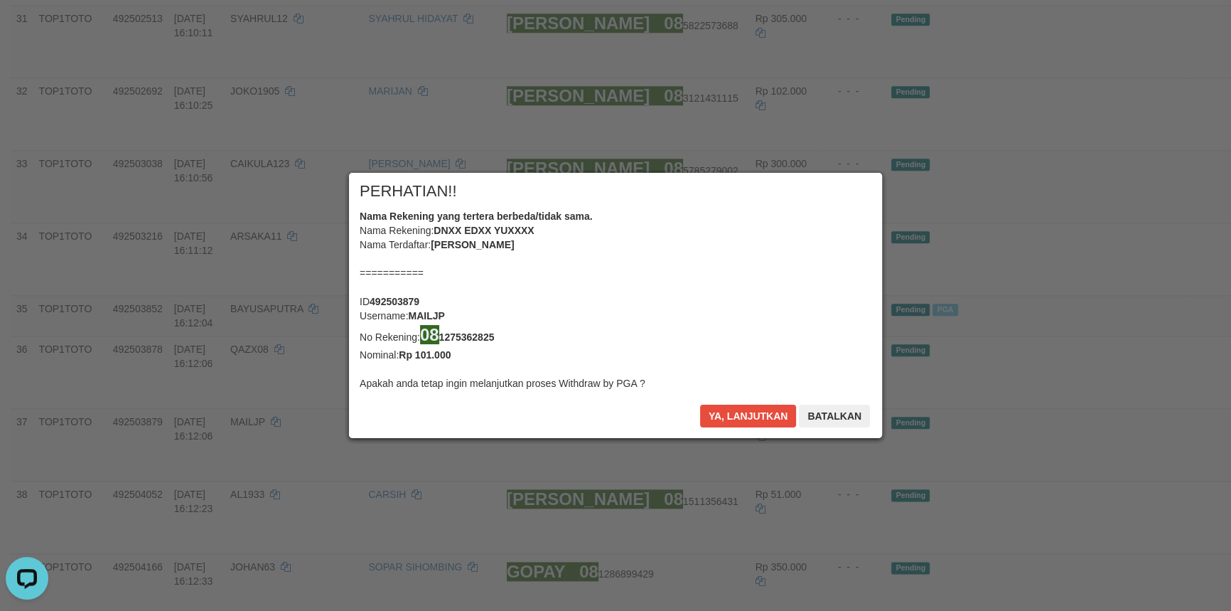
scroll to position [2023, 0]
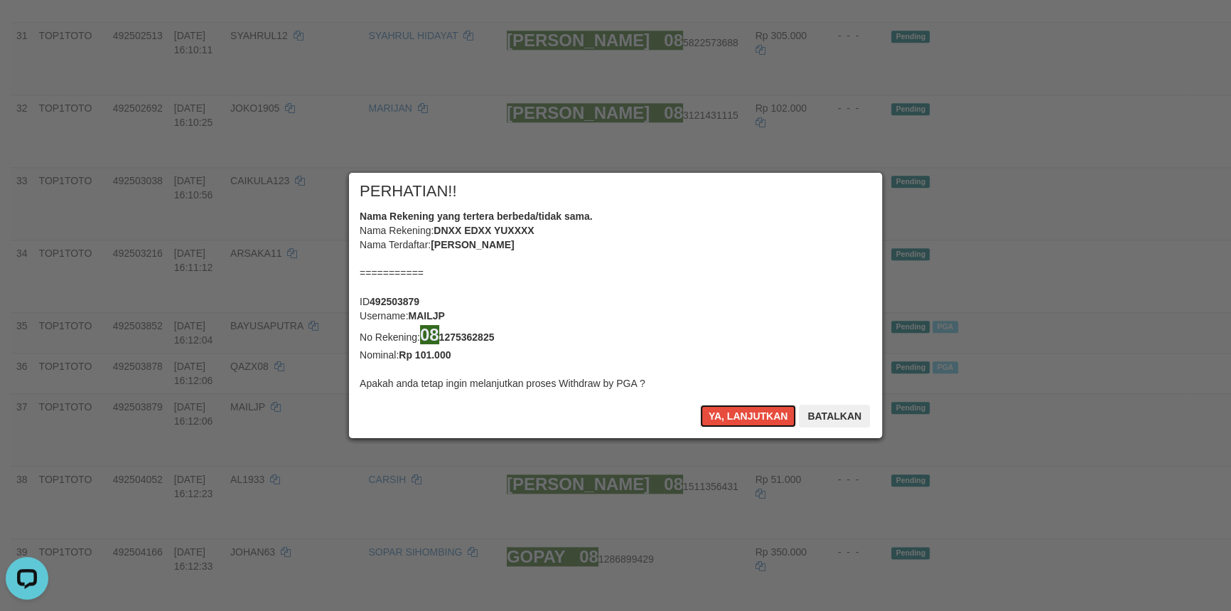
click at [734, 422] on button "Ya, lanjutkan" at bounding box center [748, 415] width 97 height 23
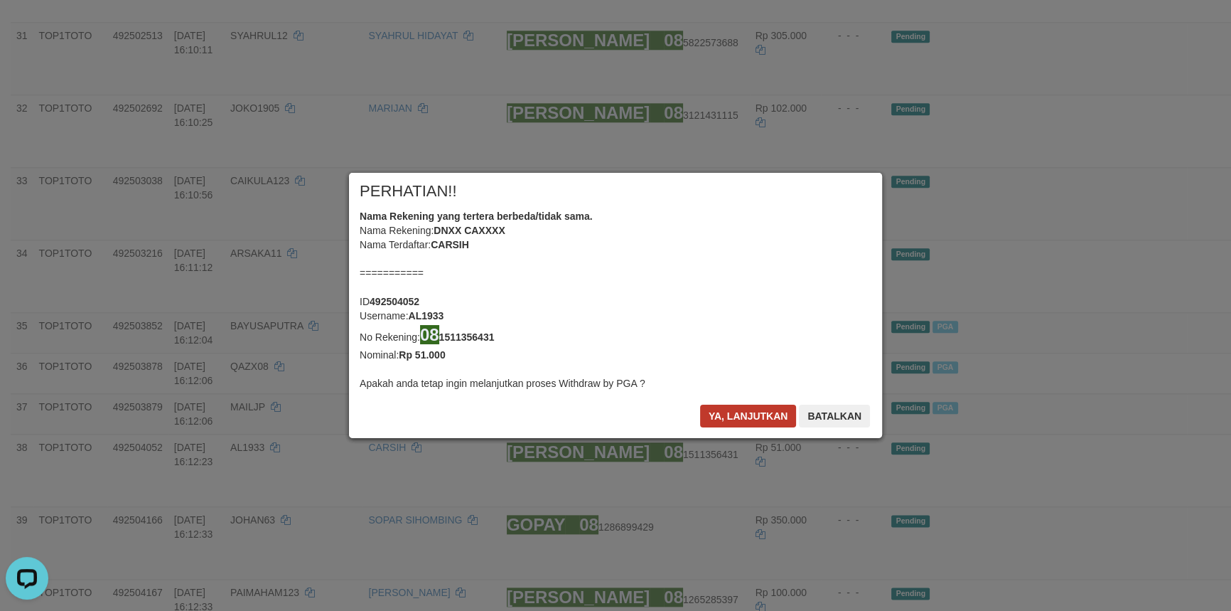
scroll to position [2005, 0]
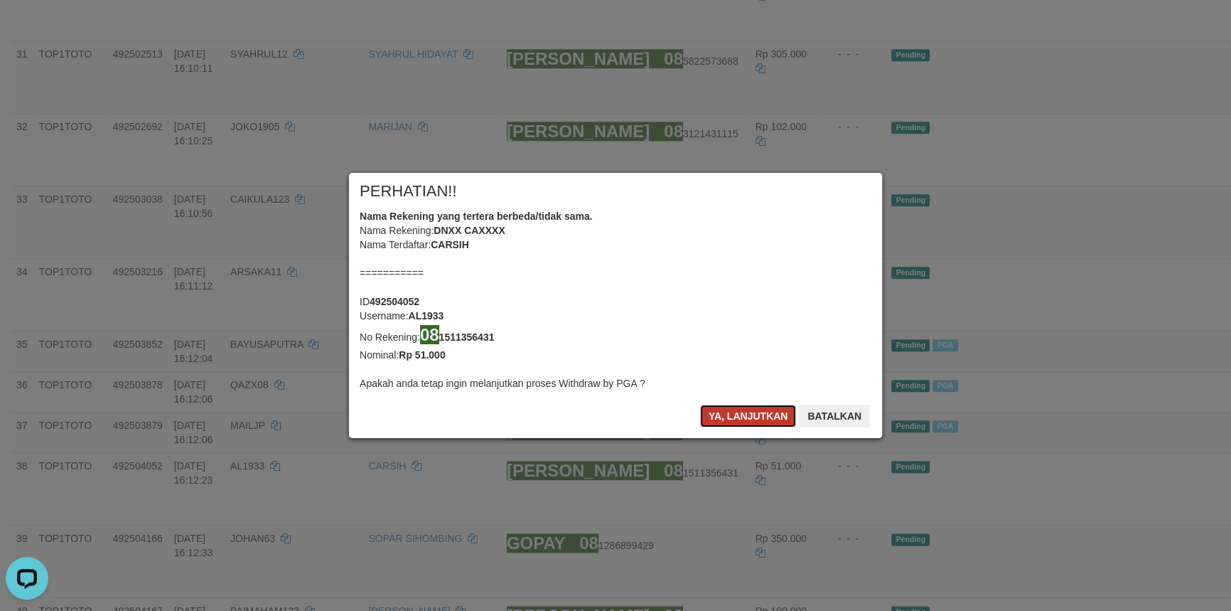
click at [734, 422] on button "Ya, lanjutkan" at bounding box center [748, 415] width 97 height 23
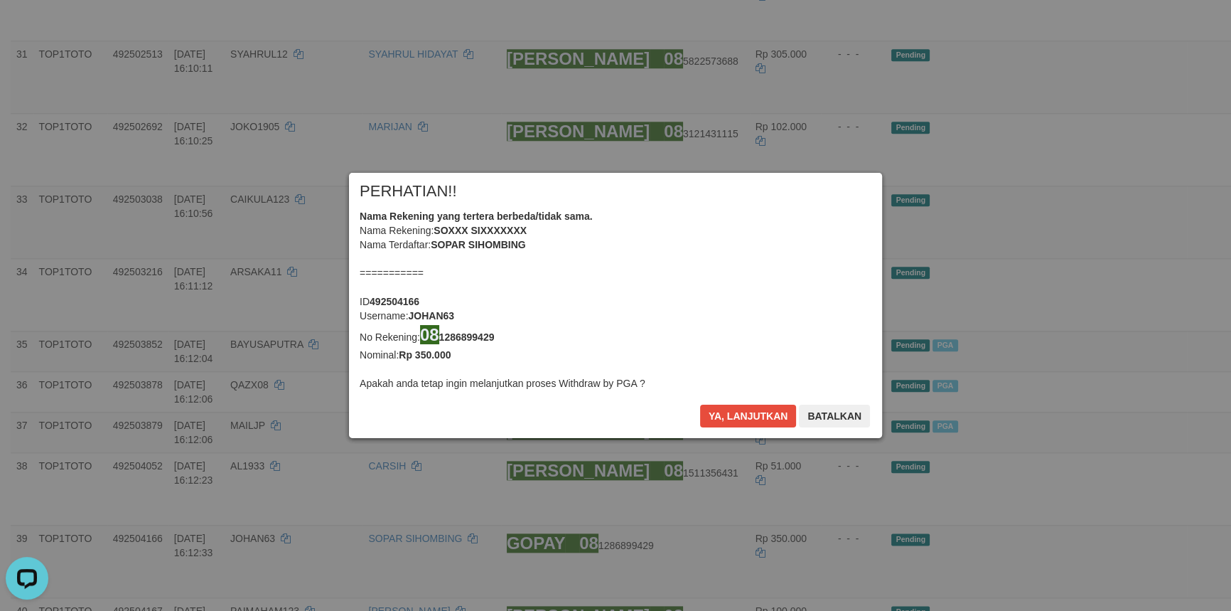
scroll to position [1987, 0]
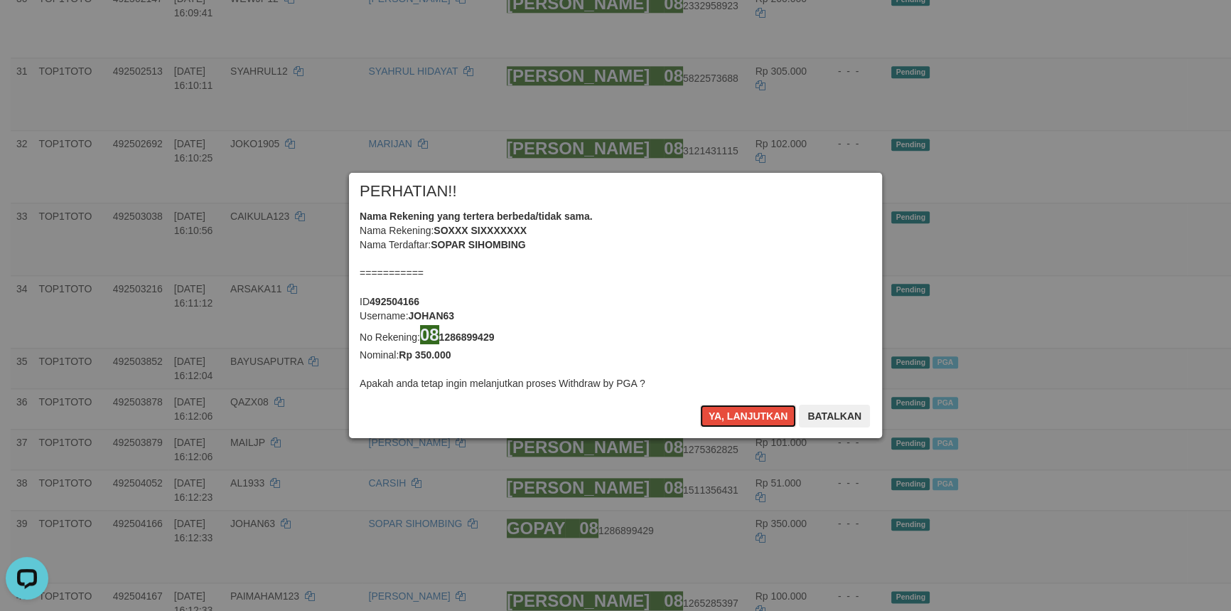
click at [734, 422] on button "Ya, lanjutkan" at bounding box center [748, 415] width 97 height 23
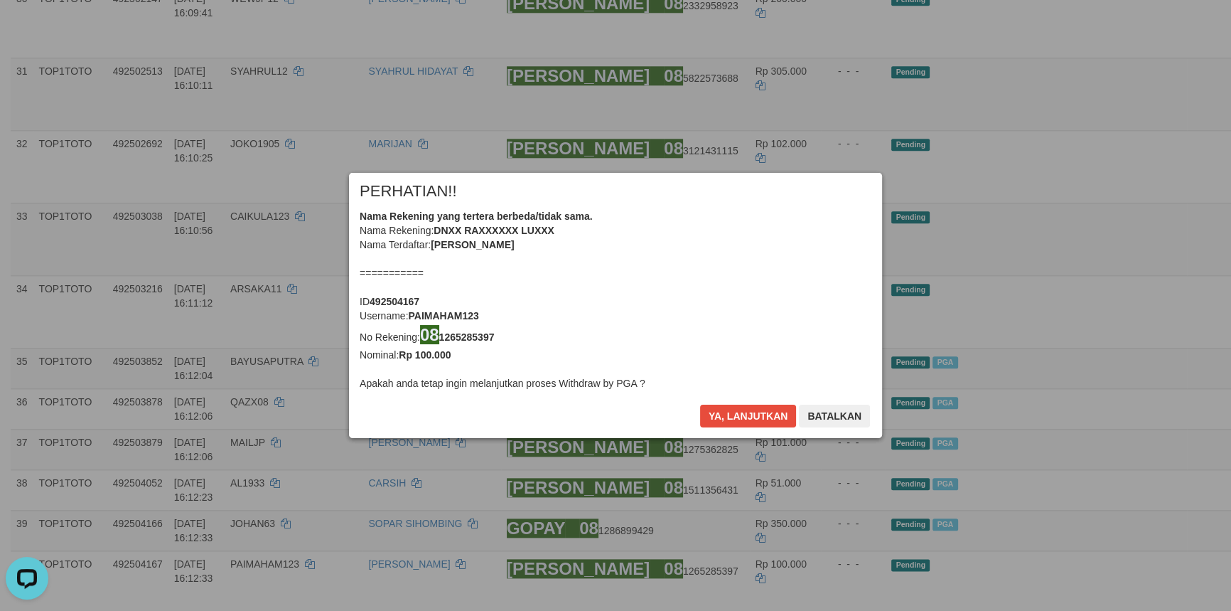
scroll to position [1969, 0]
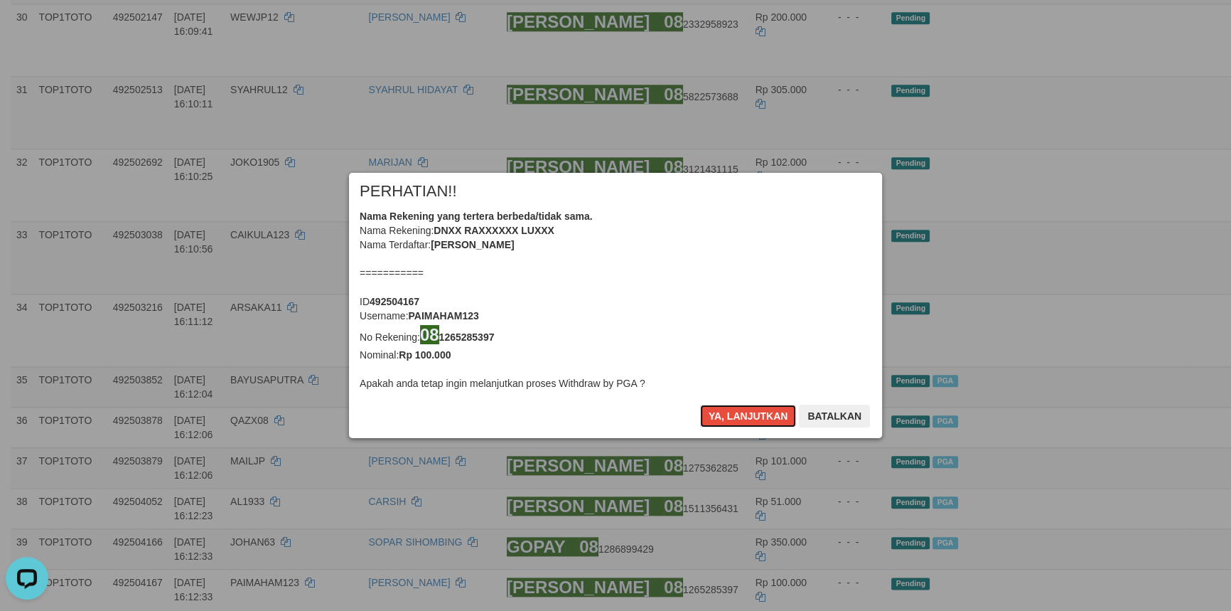
click at [734, 422] on button "Ya, lanjutkan" at bounding box center [748, 415] width 97 height 23
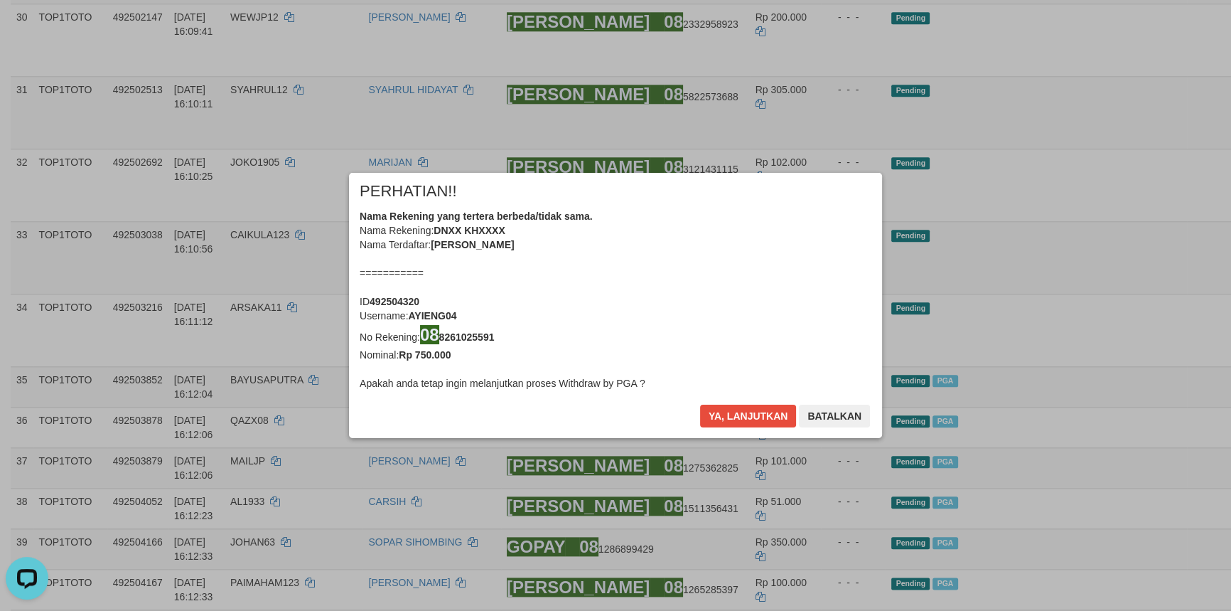
scroll to position [1952, 0]
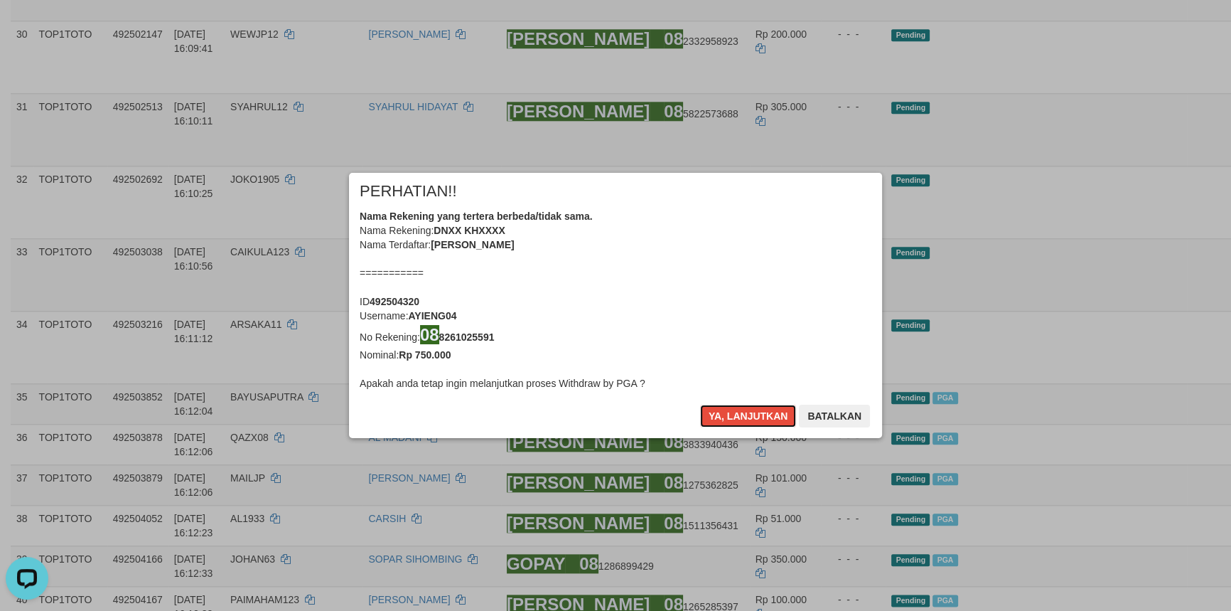
click at [734, 422] on button "Ya, lanjutkan" at bounding box center [748, 415] width 97 height 23
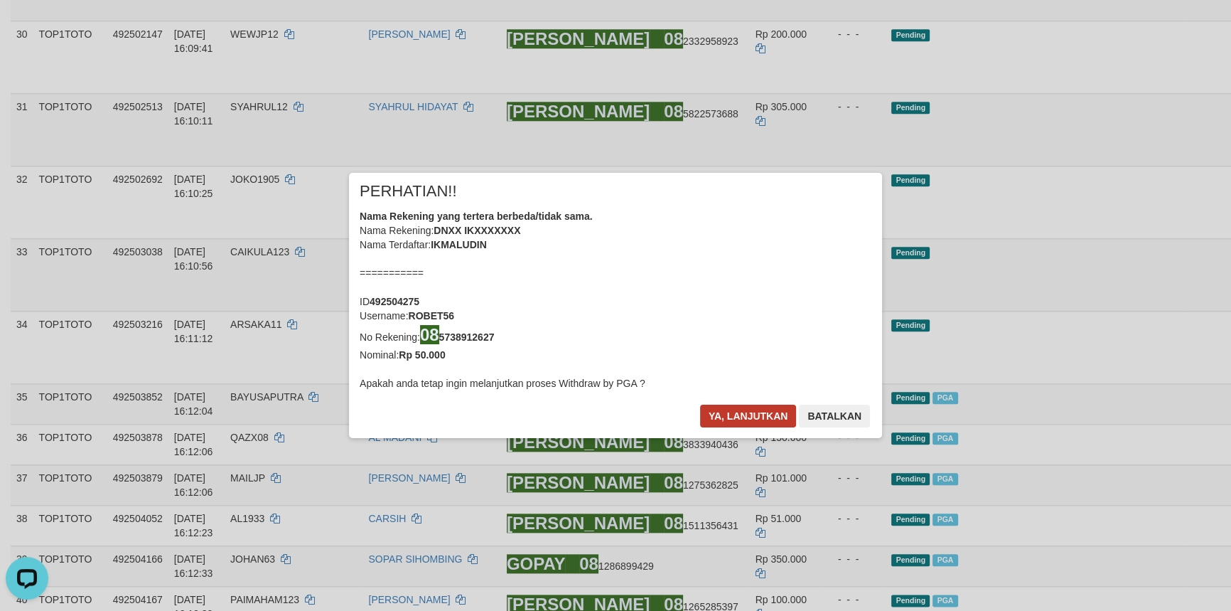
scroll to position [1933, 0]
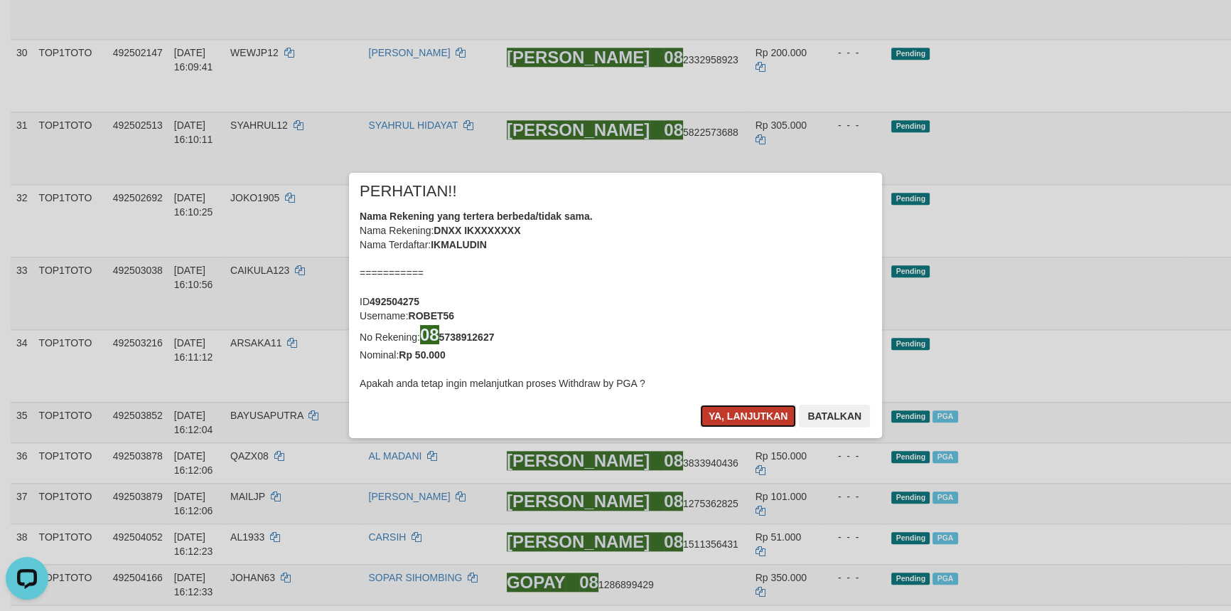
click at [742, 413] on button "Ya, lanjutkan" at bounding box center [748, 415] width 97 height 23
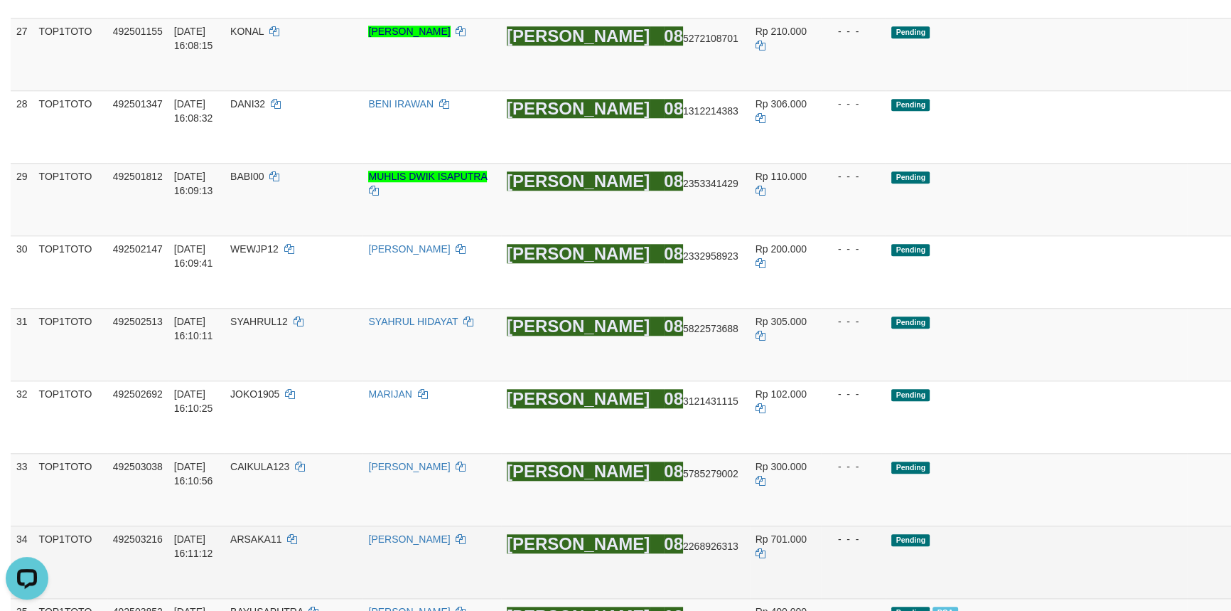
scroll to position [1730, 0]
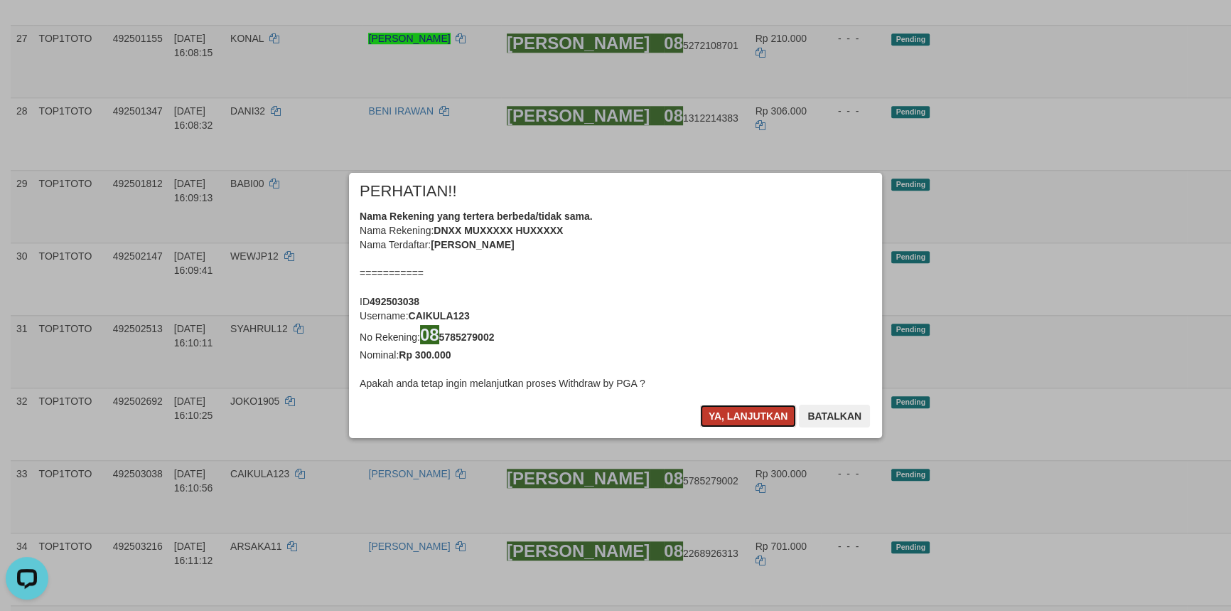
click at [761, 417] on button "Ya, lanjutkan" at bounding box center [748, 415] width 97 height 23
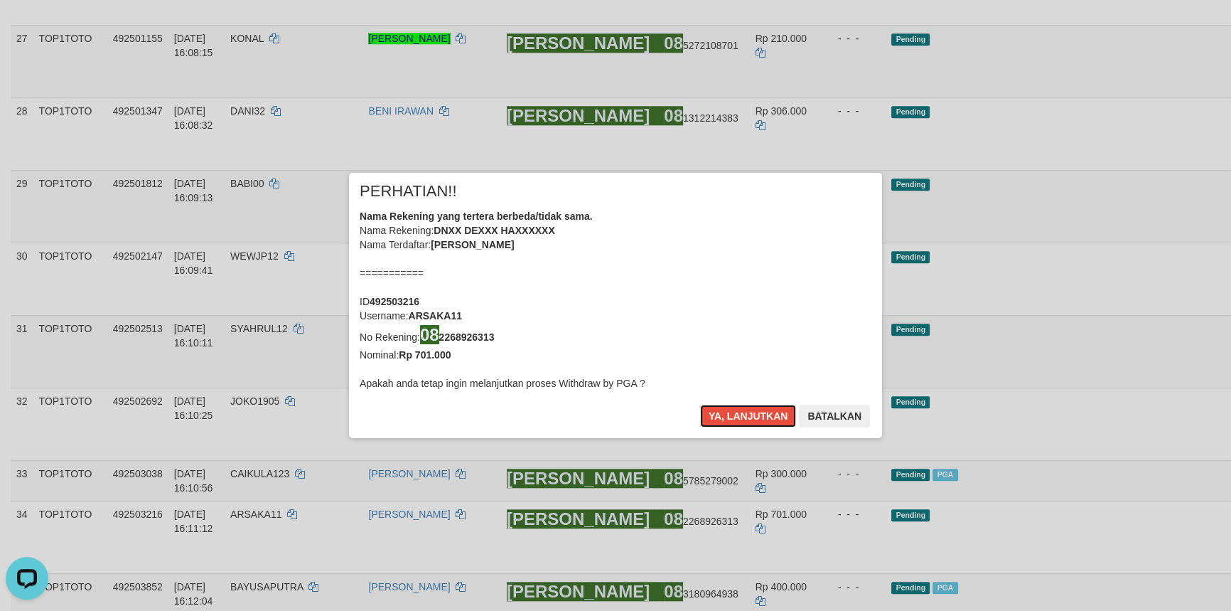
click at [761, 417] on button "Ya, lanjutkan" at bounding box center [748, 415] width 97 height 23
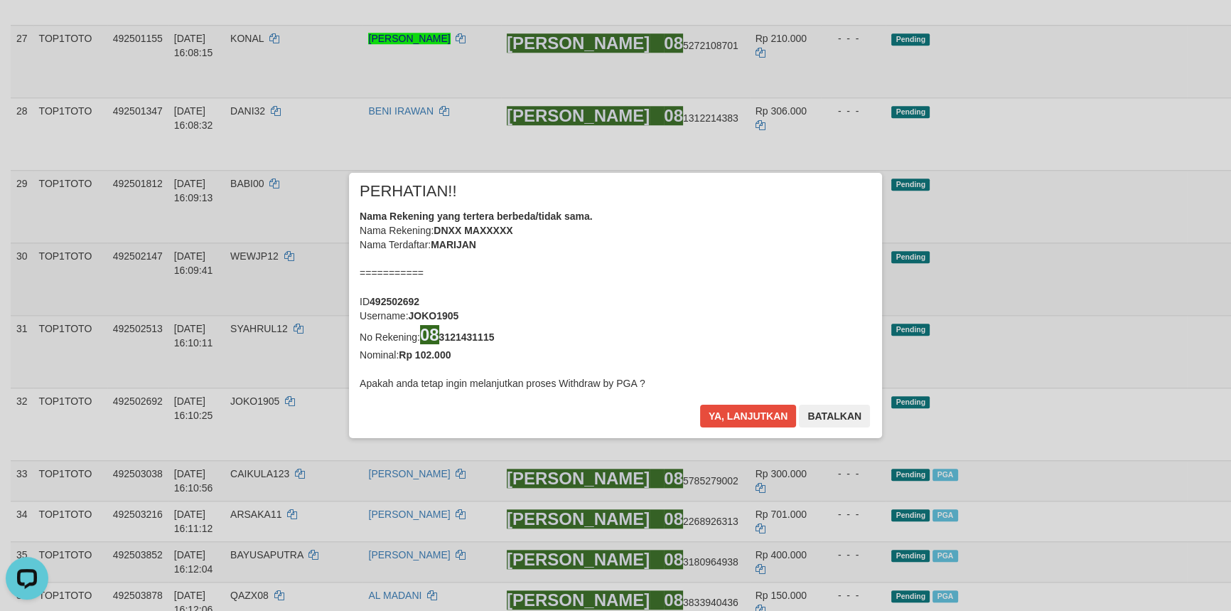
click at [1150, 214] on div "× PERHATIAN!! Nama Rekening yang tertera berbeda/tidak sama. Nama Rekening: DNX…" at bounding box center [615, 304] width 1231 height 321
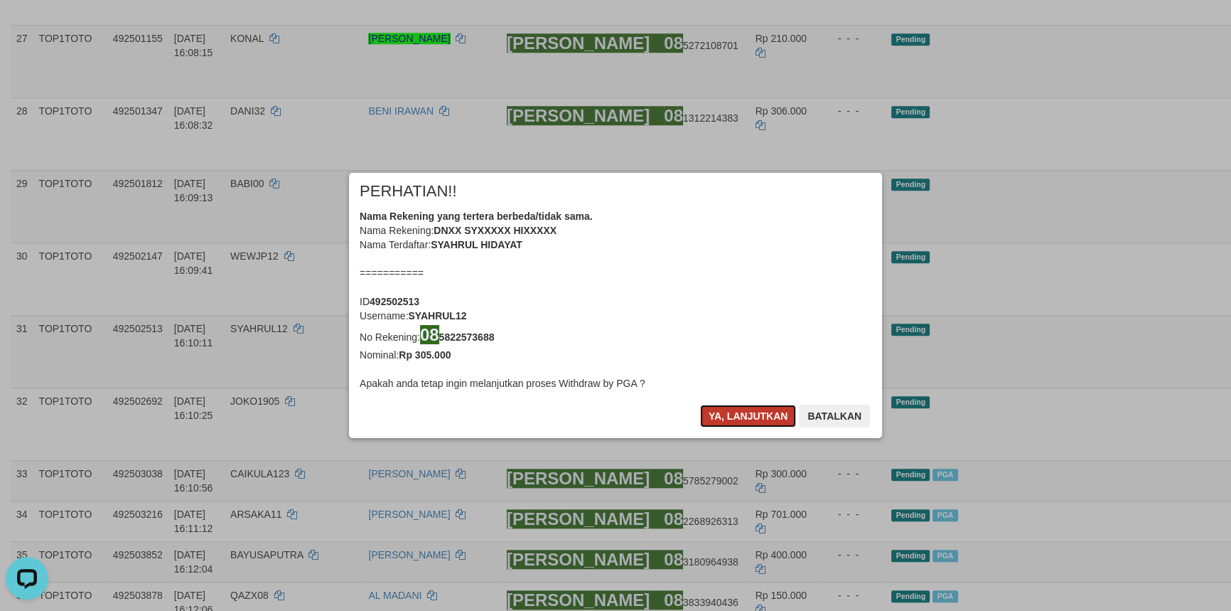
click at [735, 412] on button "Ya, lanjutkan" at bounding box center [748, 415] width 97 height 23
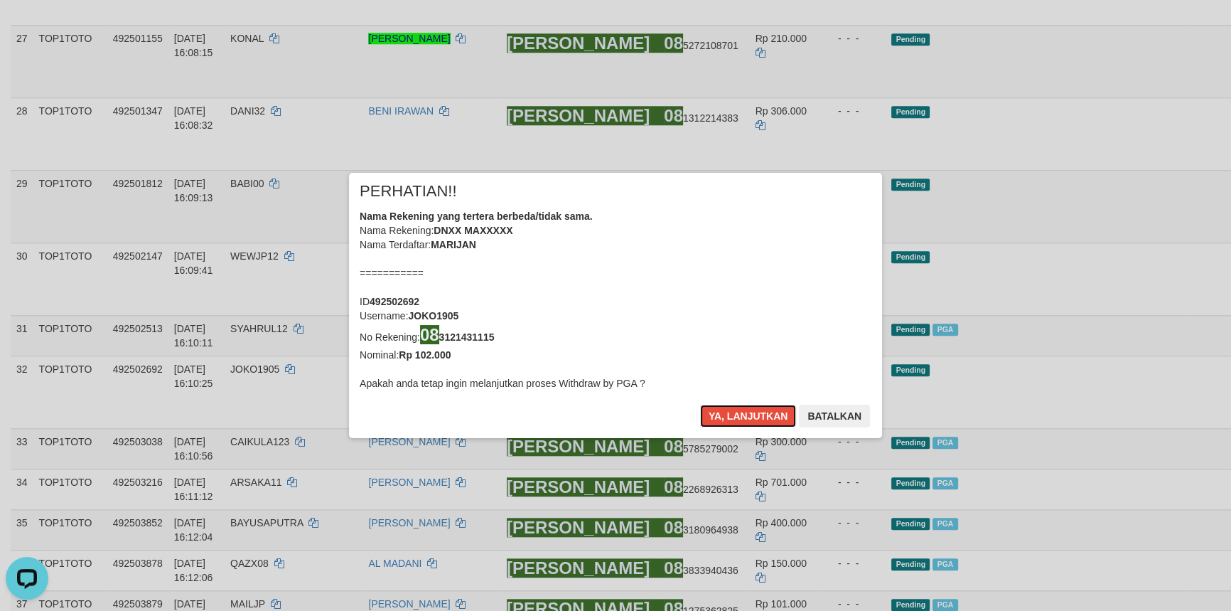
click at [735, 412] on button "Ya, lanjutkan" at bounding box center [748, 415] width 97 height 23
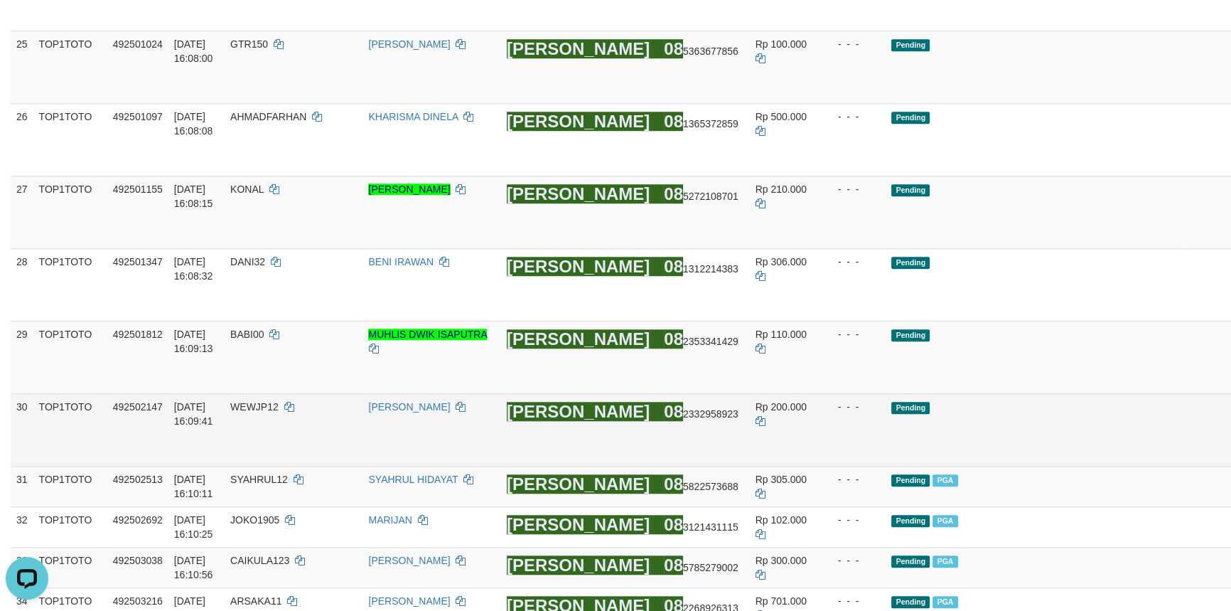
scroll to position [1536, 0]
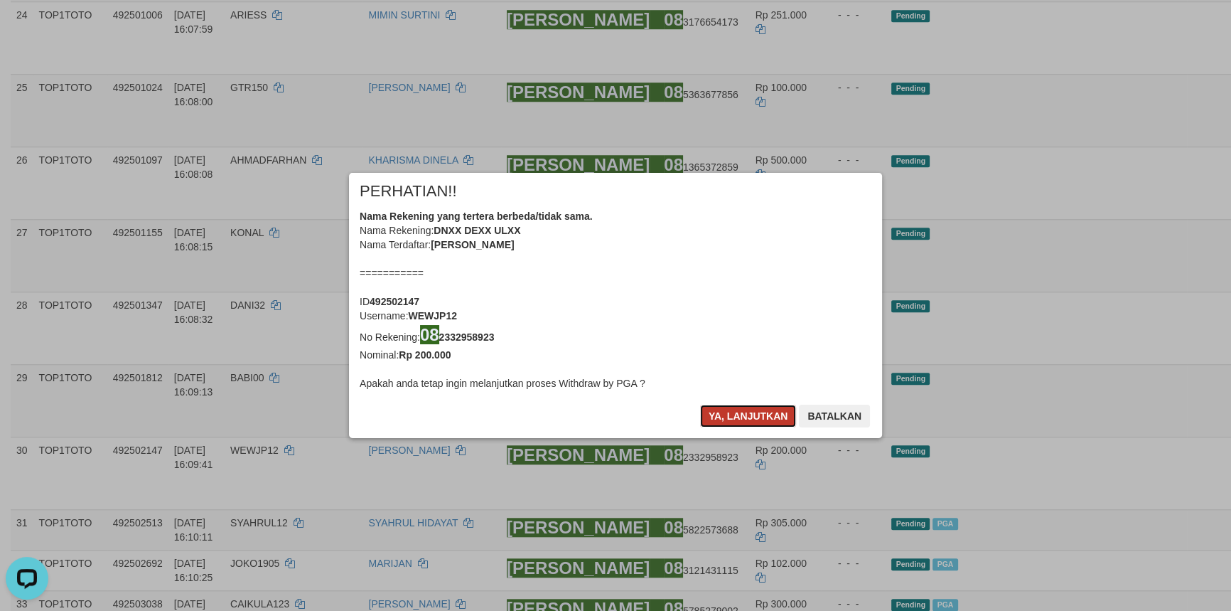
click at [739, 418] on button "Ya, lanjutkan" at bounding box center [748, 415] width 97 height 23
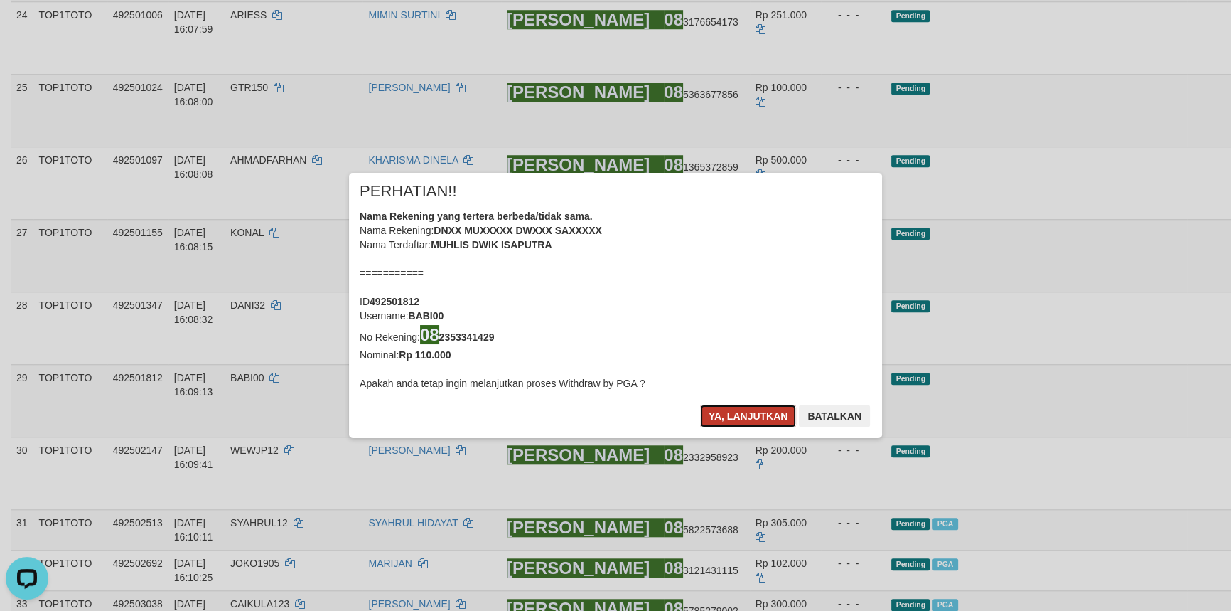
click at [739, 419] on button "Ya, lanjutkan" at bounding box center [748, 415] width 97 height 23
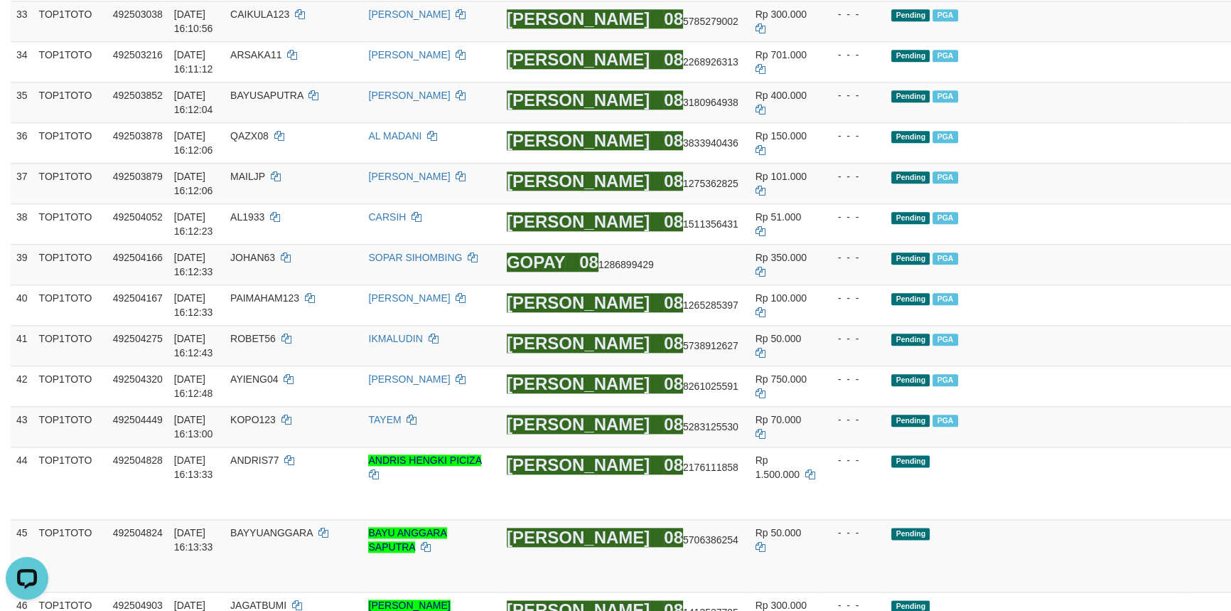
scroll to position [2247, 0]
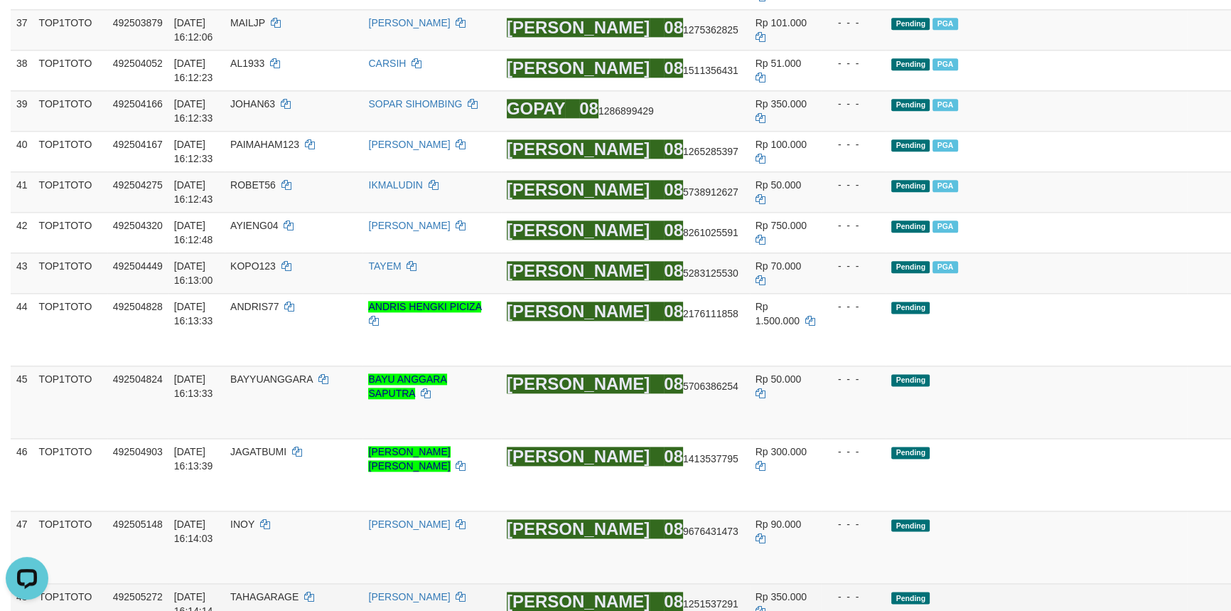
click at [1034, 583] on td "Pending" at bounding box center [1036, 619] width 301 height 73
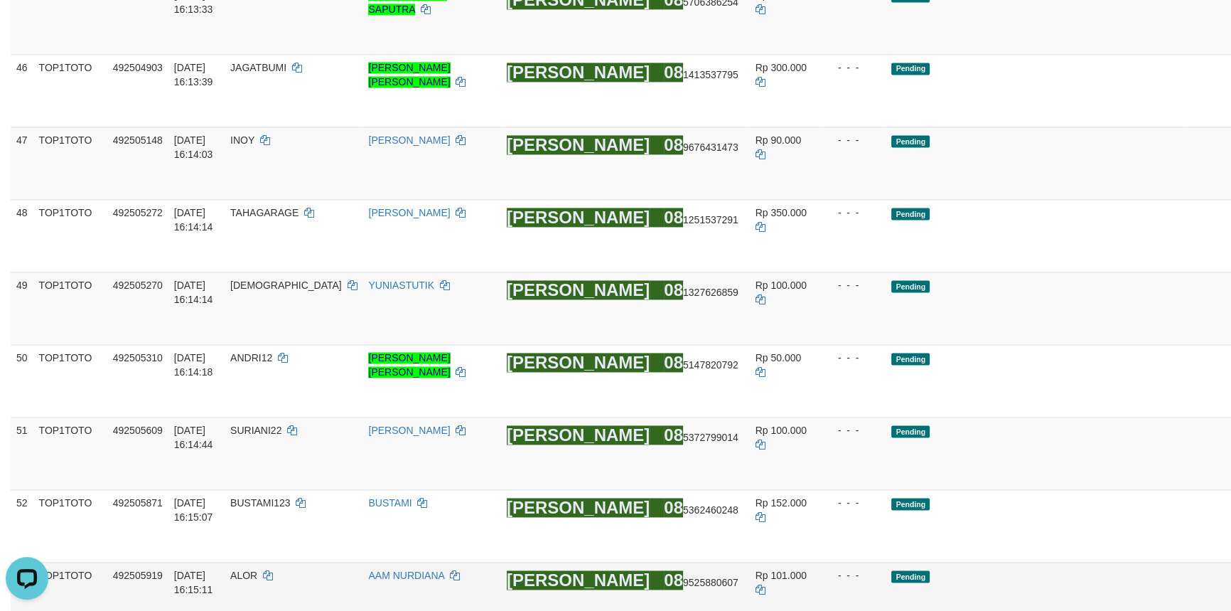
scroll to position [2632, 0]
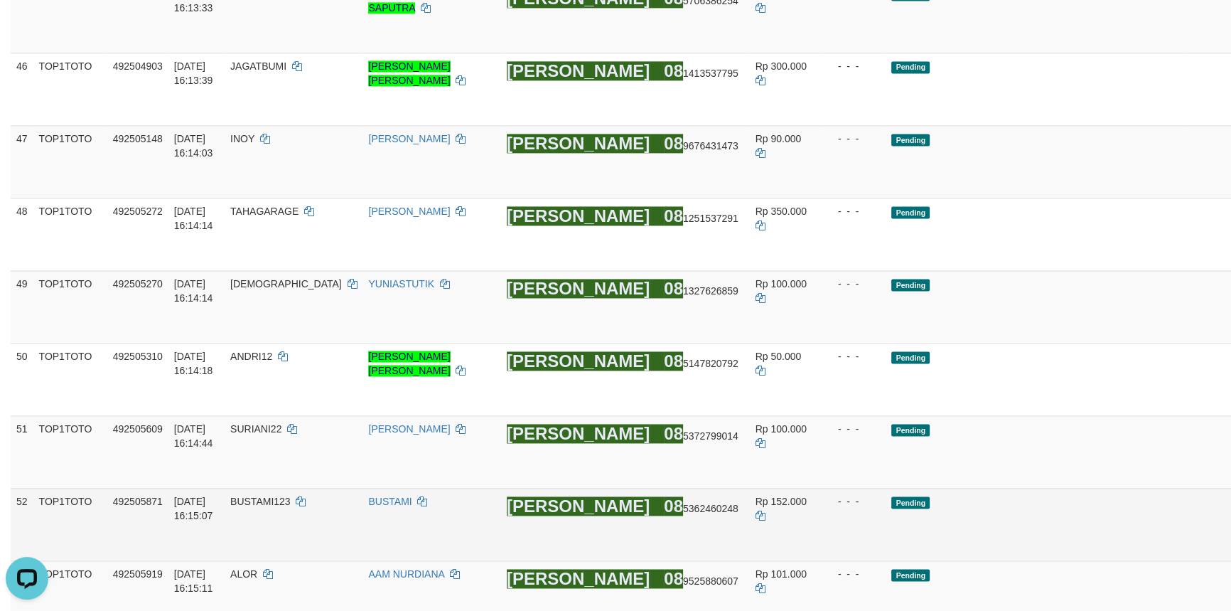
drag, startPoint x: 1140, startPoint y: 400, endPoint x: 1142, endPoint y: 346, distance: 54.0
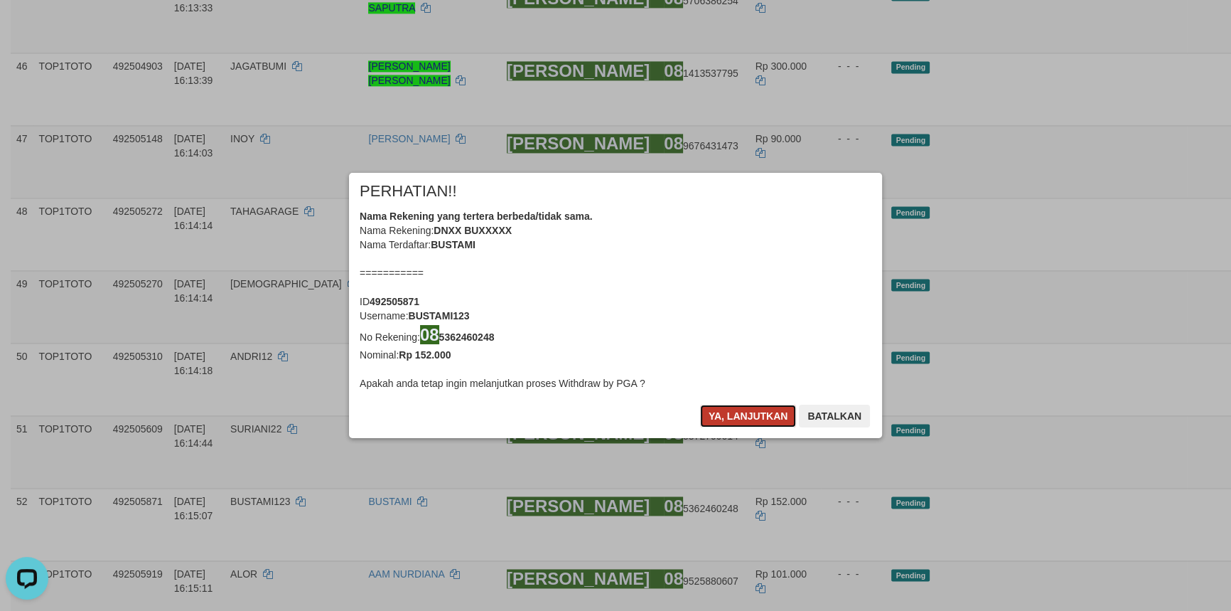
click at [746, 414] on button "Ya, lanjutkan" at bounding box center [748, 415] width 97 height 23
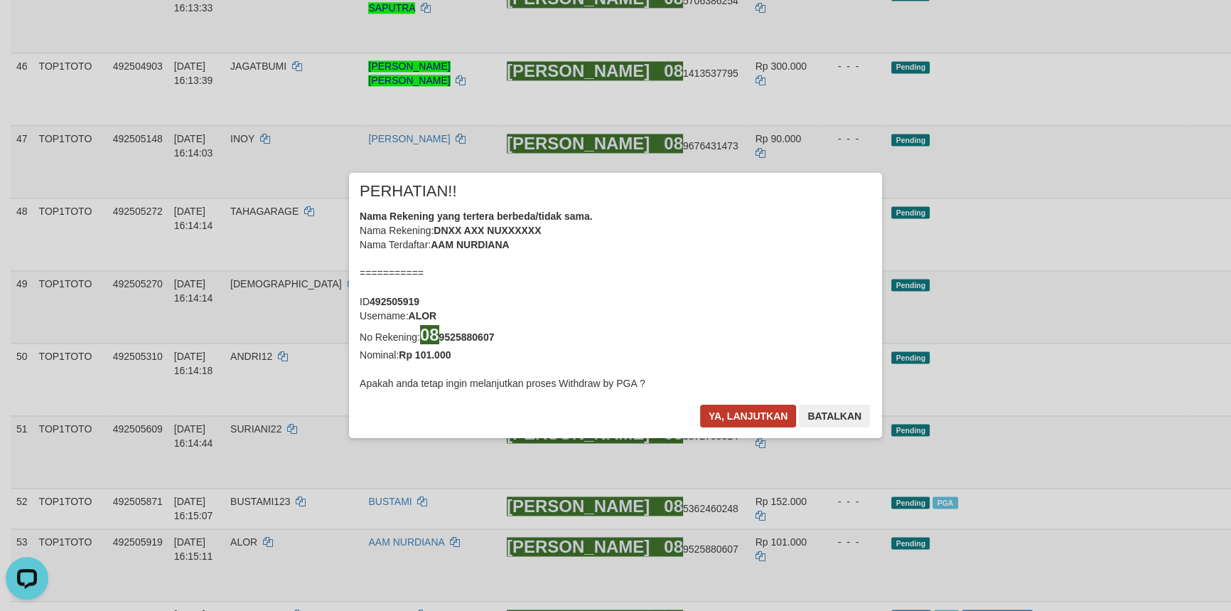
scroll to position [2614, 0]
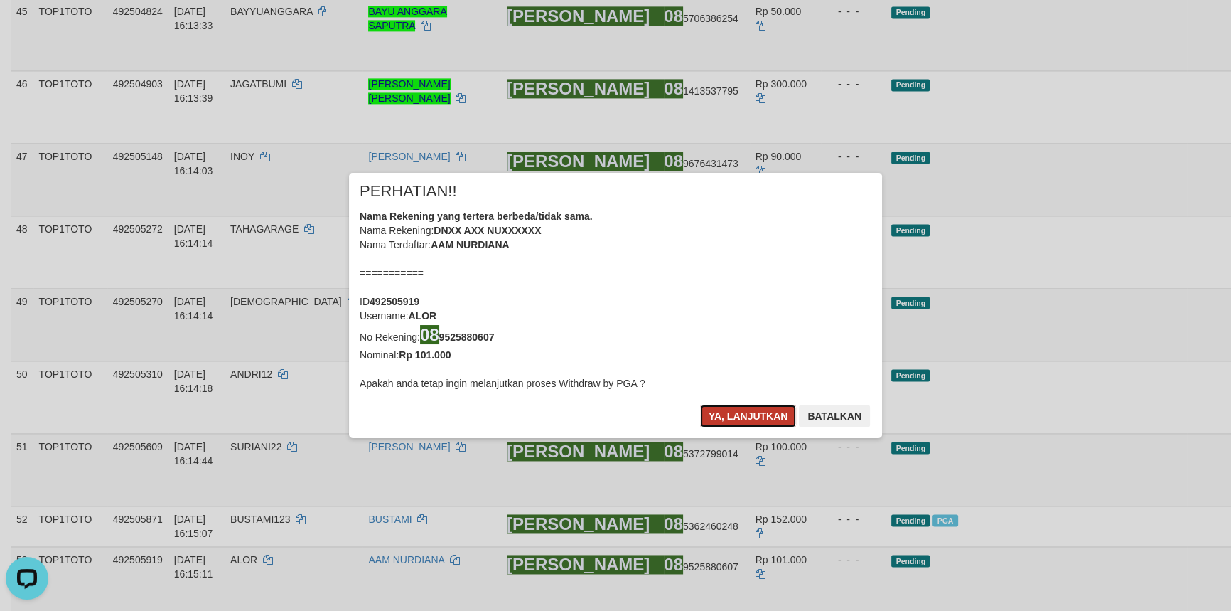
click at [748, 410] on button "Ya, lanjutkan" at bounding box center [748, 415] width 97 height 23
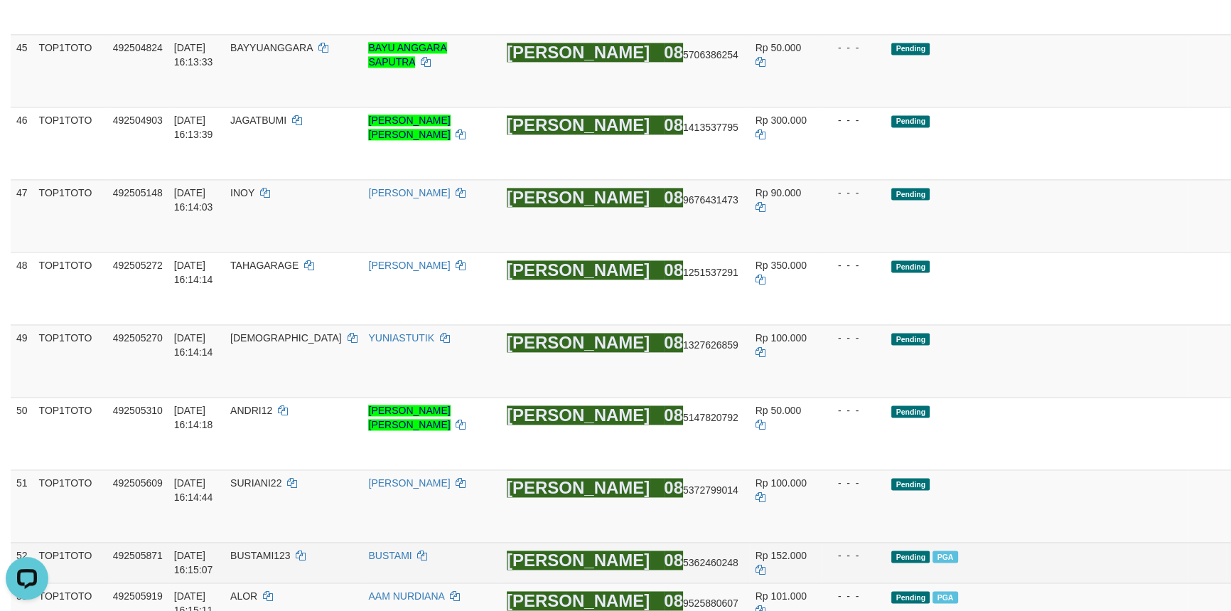
scroll to position [2550, 0]
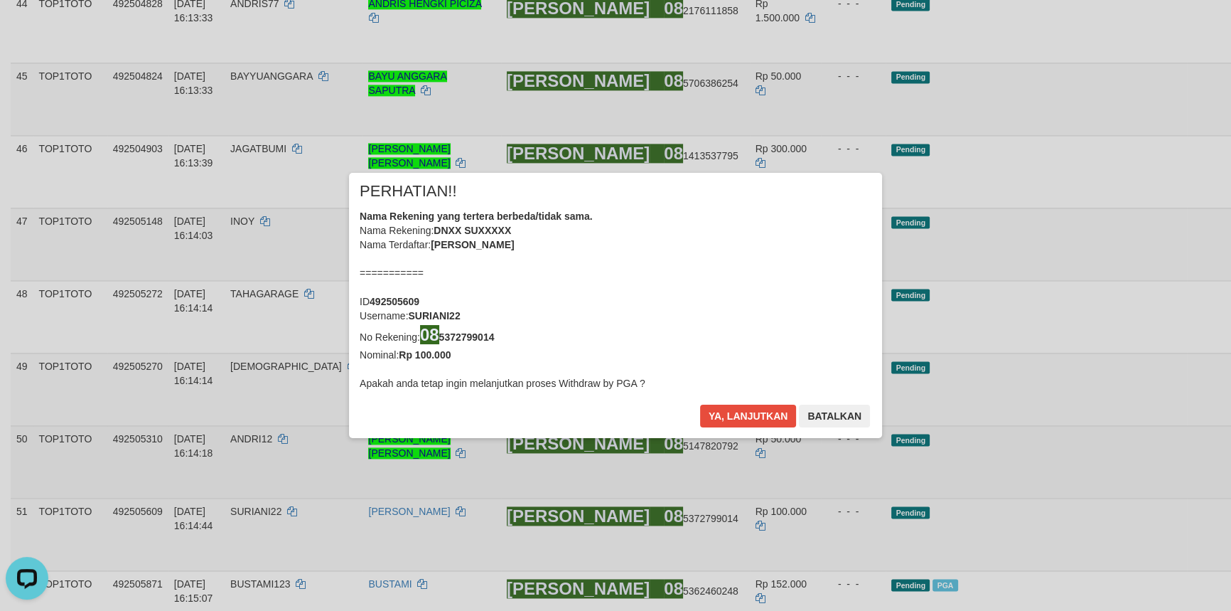
click at [1154, 256] on div "× PERHATIAN!! Nama Rekening yang tertera berbeda/tidak sama. Nama Rekening: DNX…" at bounding box center [615, 304] width 1231 height 321
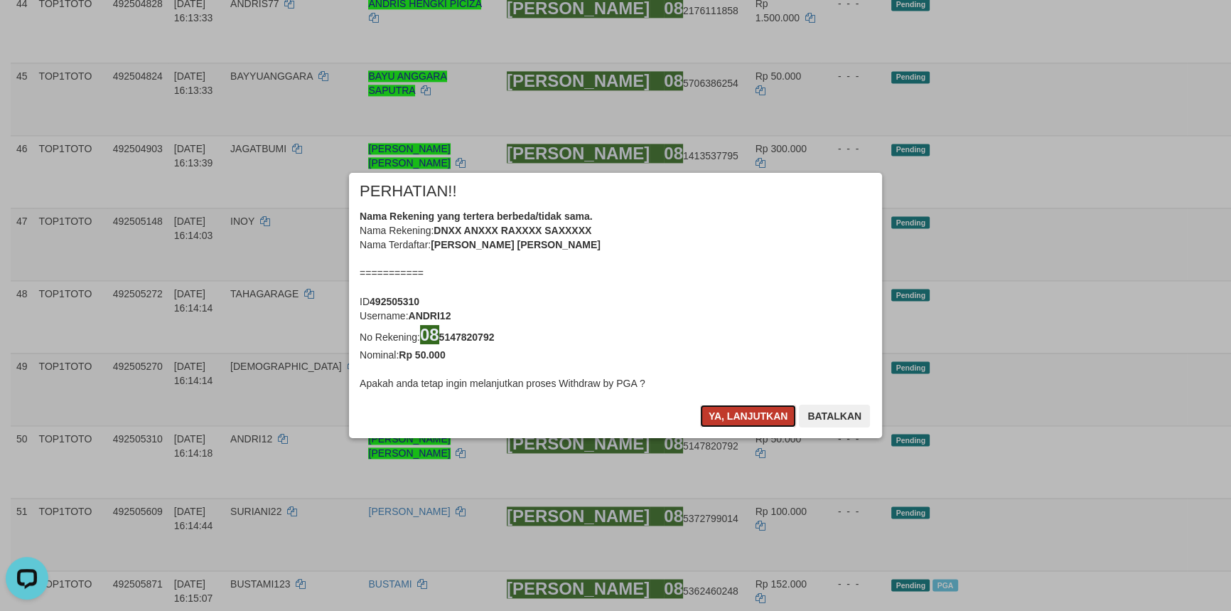
click at [717, 411] on button "Ya, lanjutkan" at bounding box center [748, 415] width 97 height 23
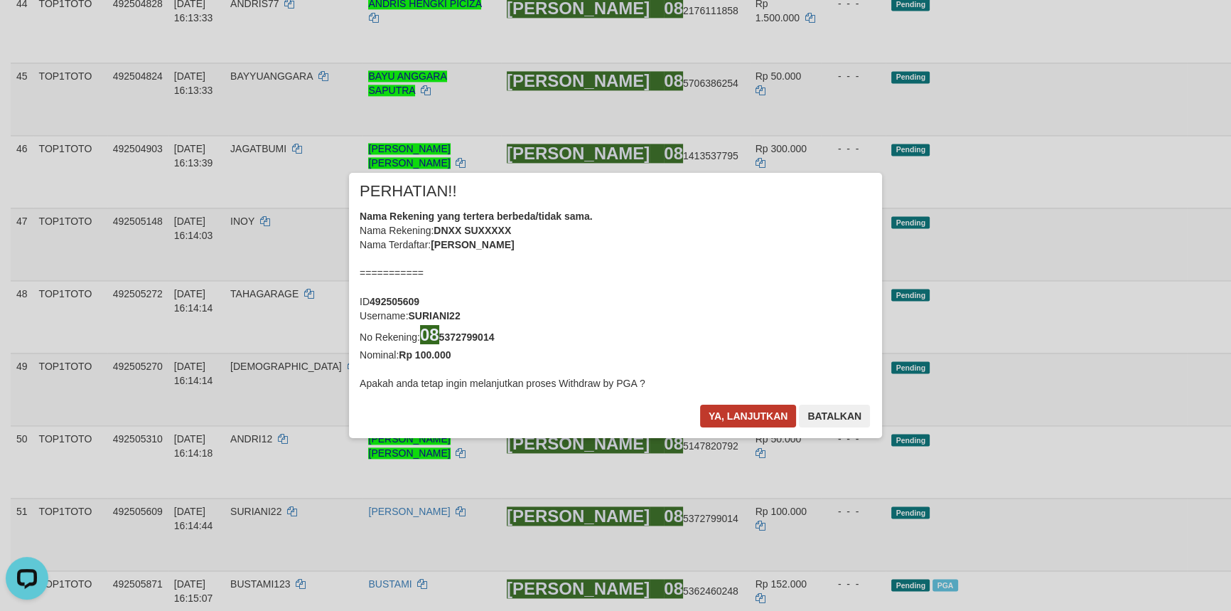
scroll to position [2532, 0]
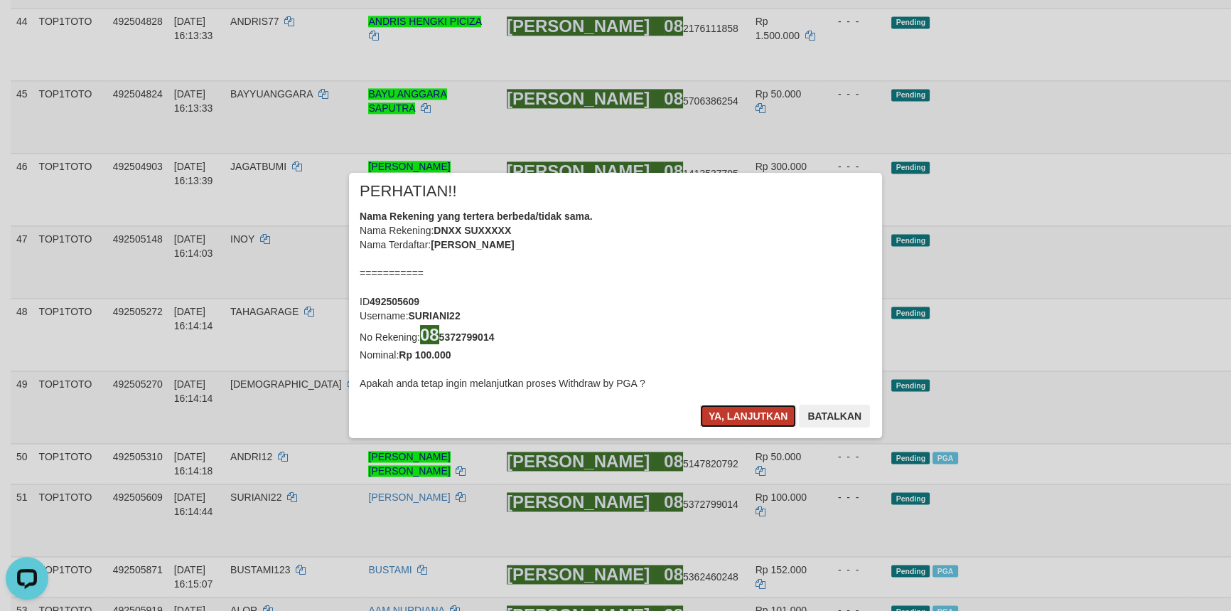
click at [718, 411] on button "Ya, lanjutkan" at bounding box center [748, 415] width 97 height 23
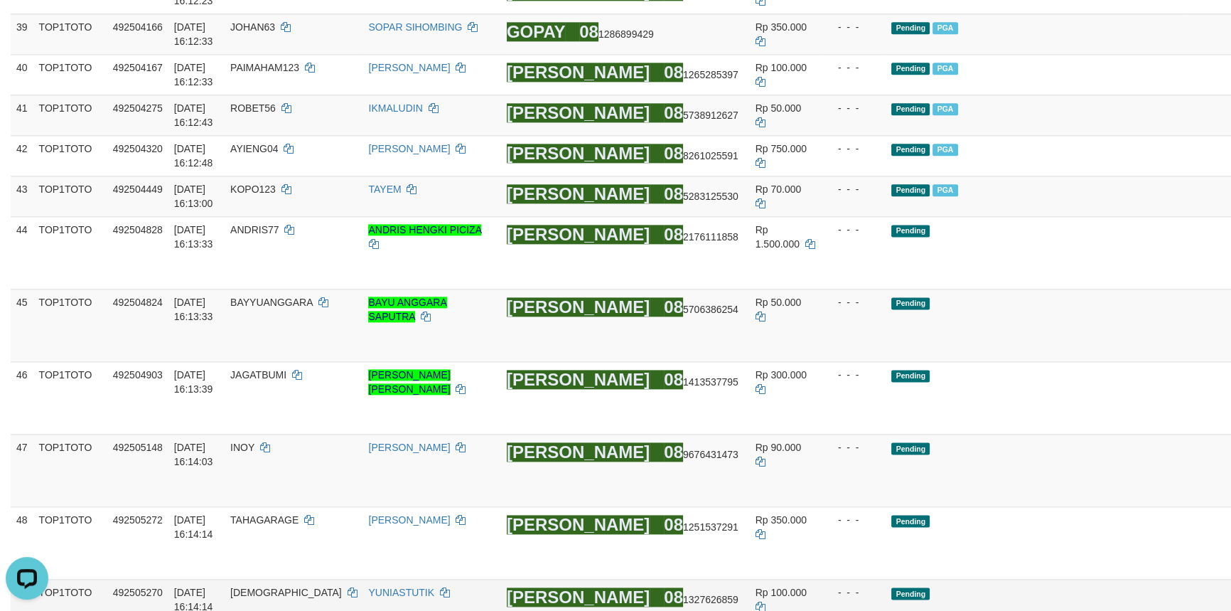
scroll to position [2320, 0]
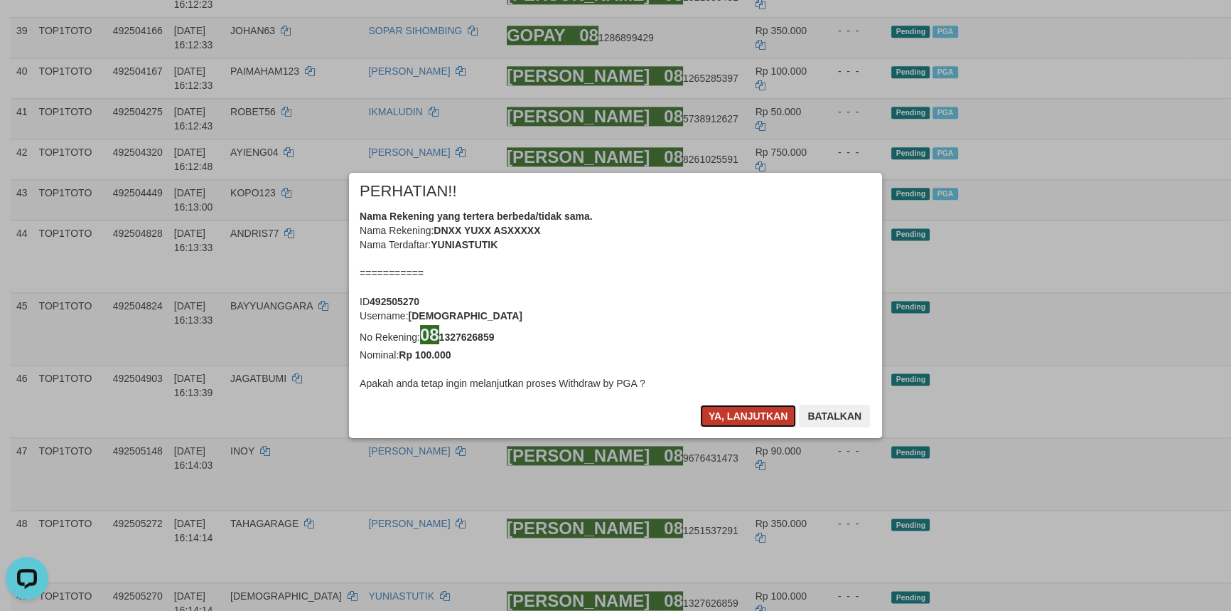
click at [731, 414] on button "Ya, lanjutkan" at bounding box center [748, 415] width 97 height 23
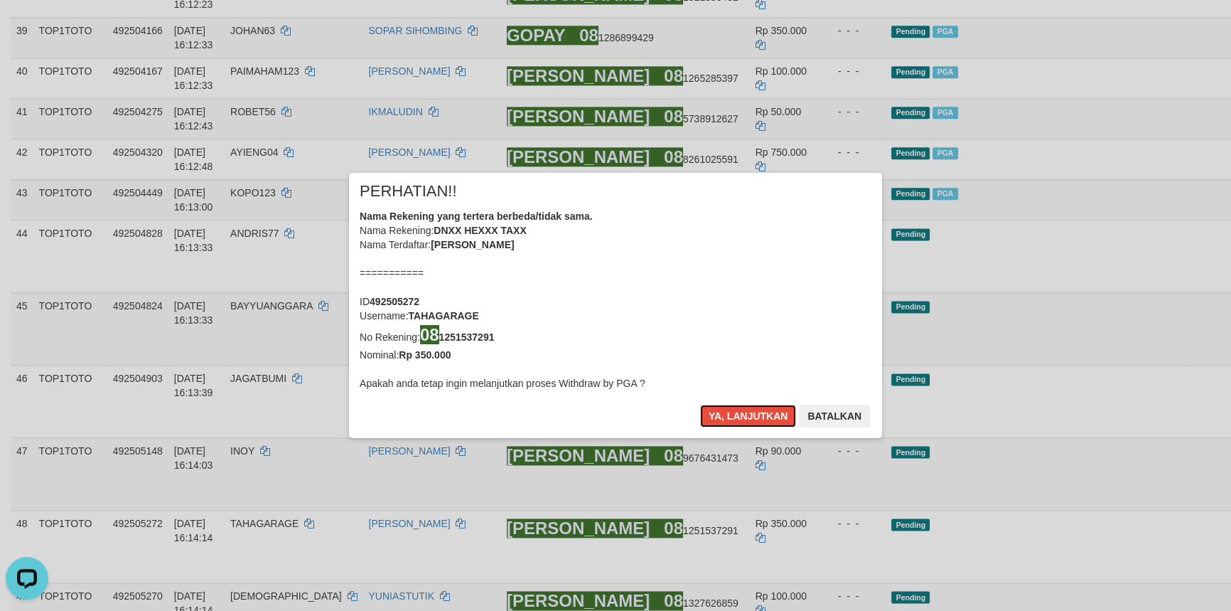
click at [731, 414] on button "Ya, lanjutkan" at bounding box center [748, 415] width 97 height 23
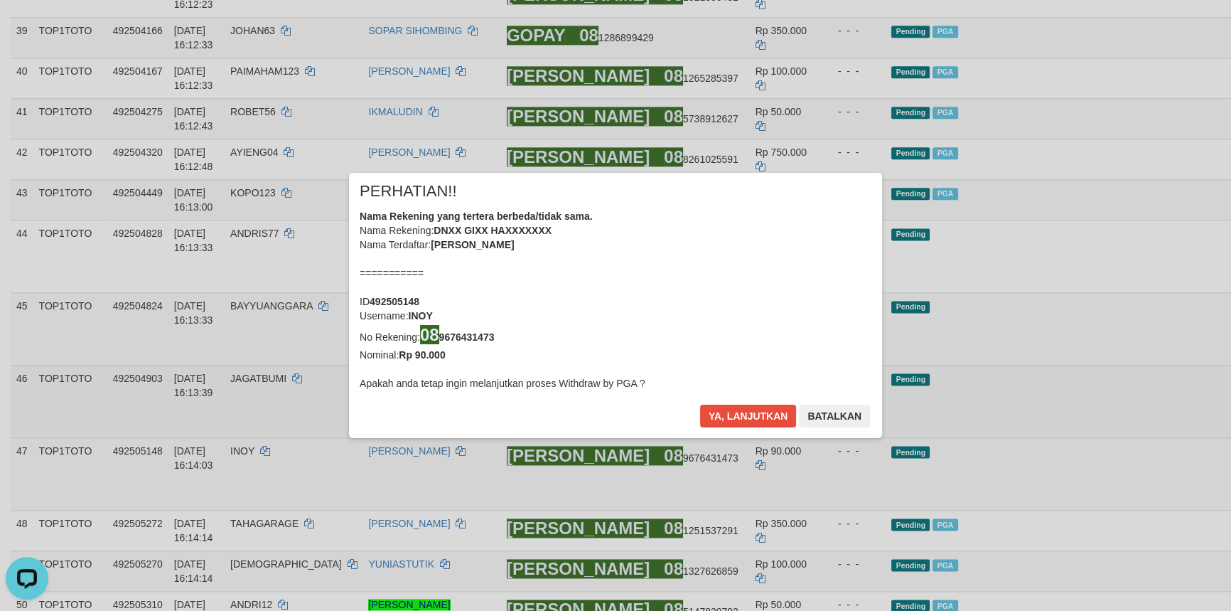
click at [1149, 256] on div "× PERHATIAN!! Nama Rekening yang tertera berbeda/tidak sama. Nama Rekening: DNX…" at bounding box center [615, 304] width 1231 height 321
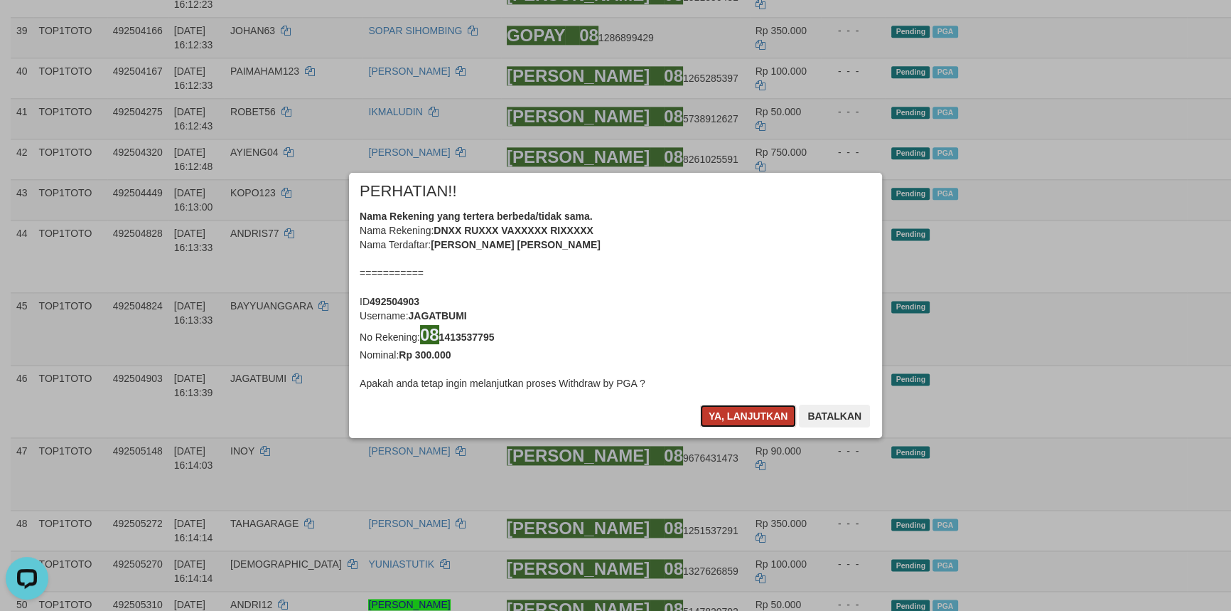
click at [739, 409] on button "Ya, lanjutkan" at bounding box center [748, 415] width 97 height 23
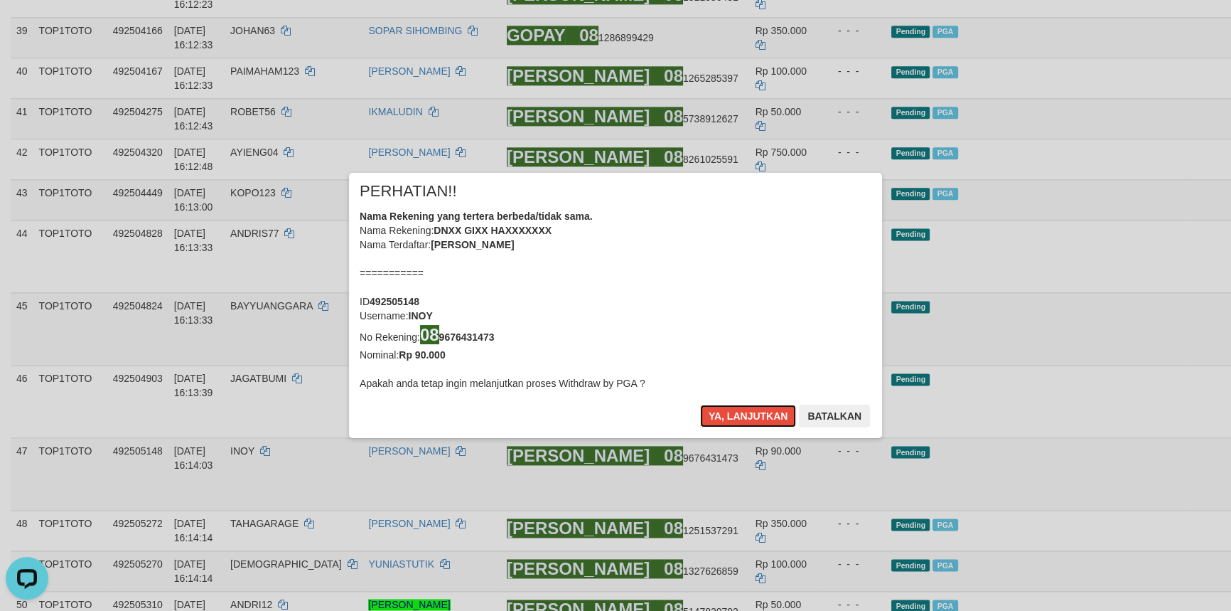
click at [739, 409] on button "Ya, lanjutkan" at bounding box center [748, 415] width 97 height 23
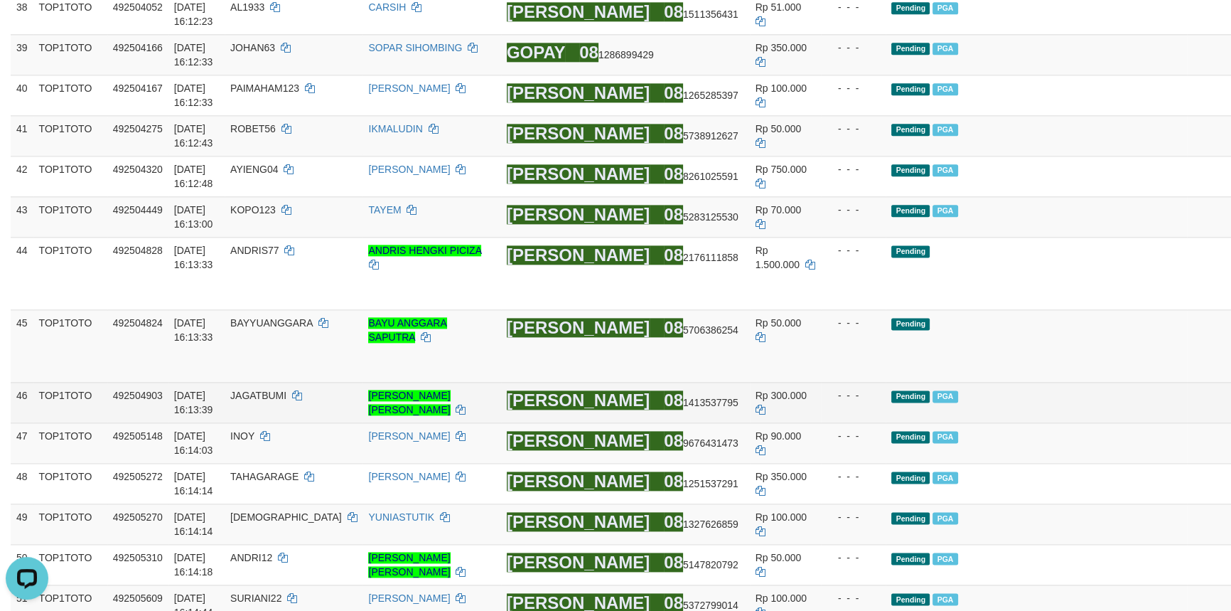
scroll to position [2285, 0]
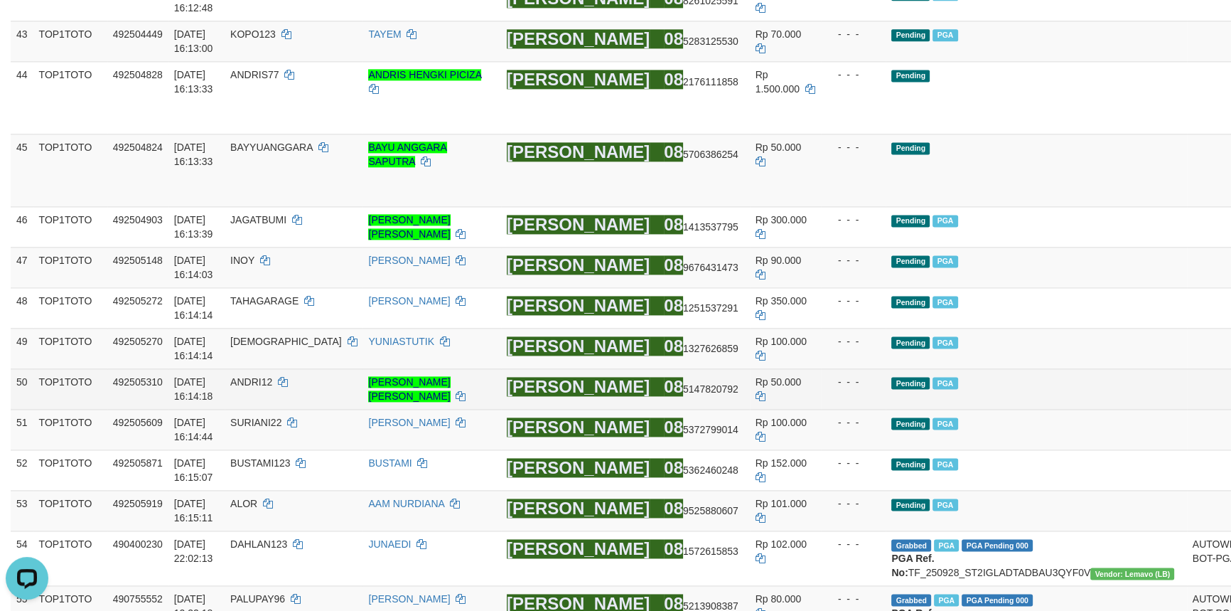
scroll to position [2543, 0]
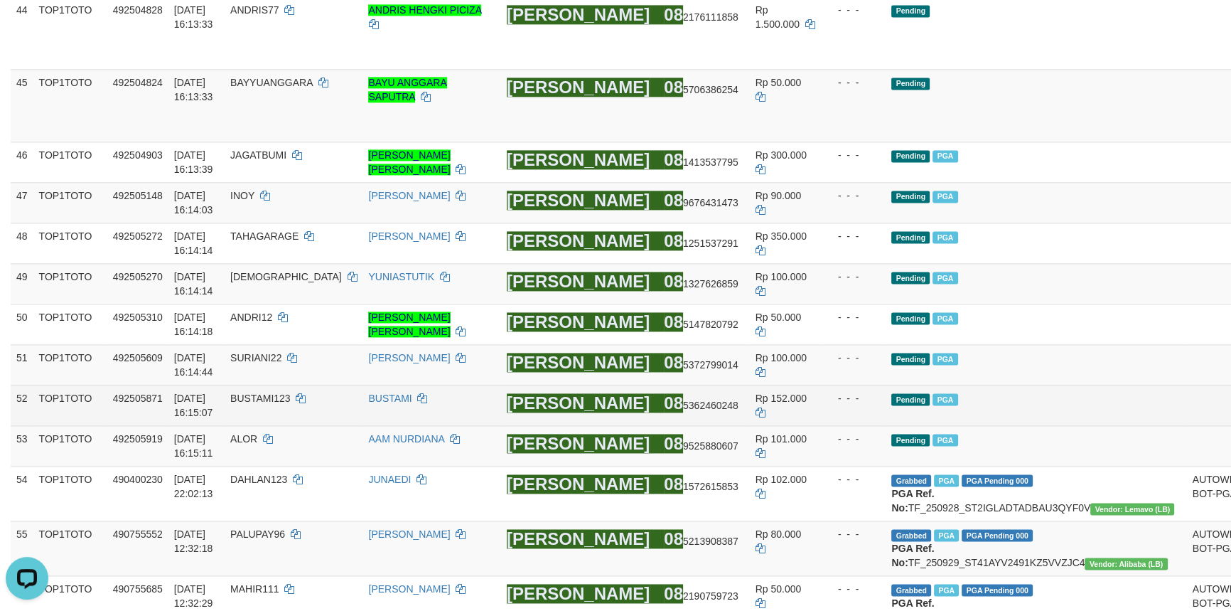
click at [999, 385] on td "Pending PGA" at bounding box center [1036, 405] width 301 height 41
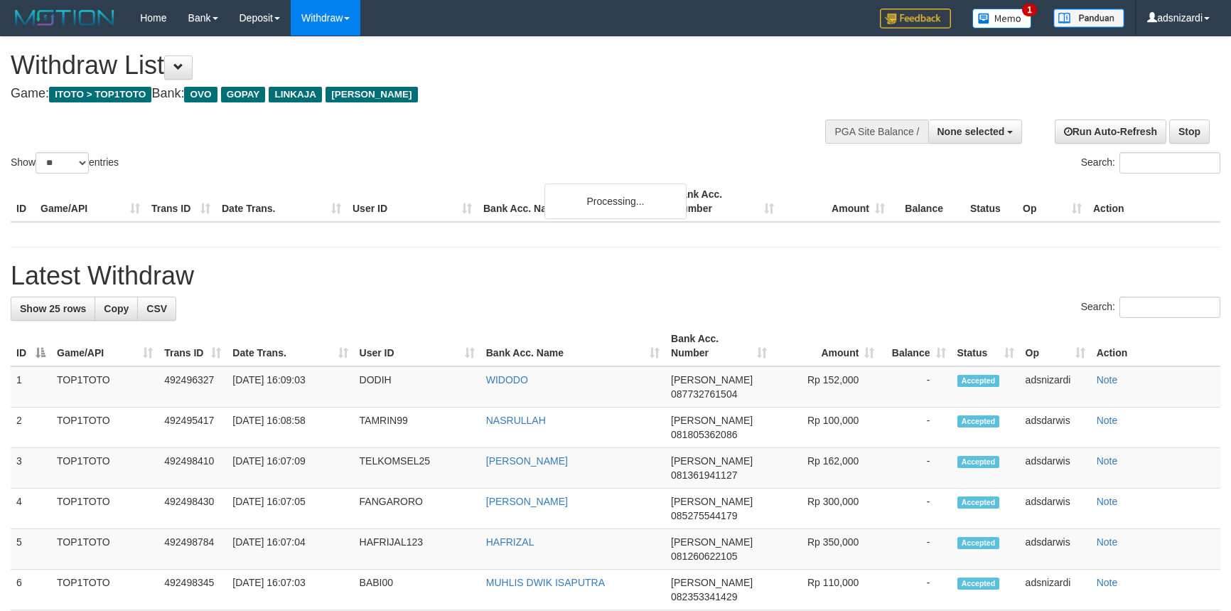
select select
select select "**"
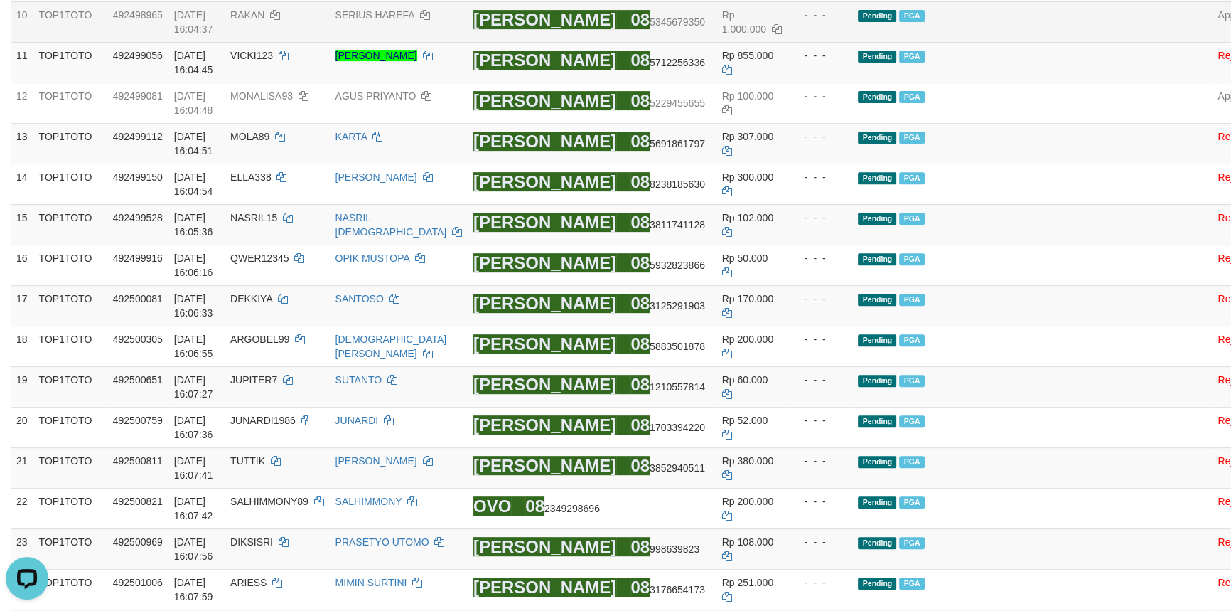
scroll to position [839, 0]
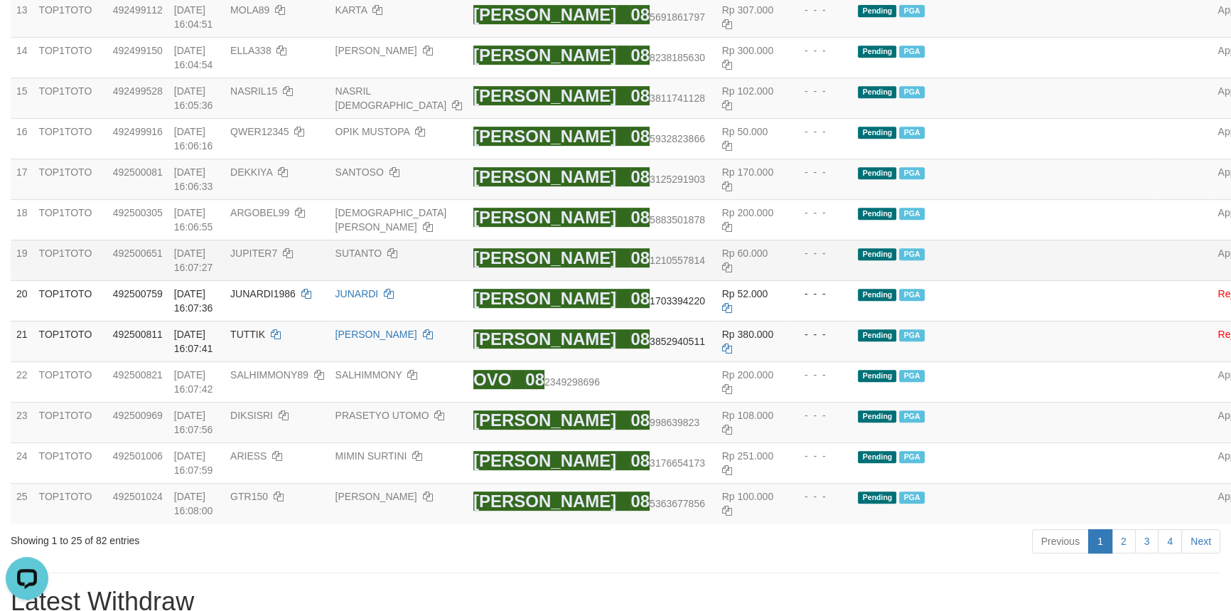
click at [972, 280] on td "Pending PGA" at bounding box center [1002, 260] width 301 height 41
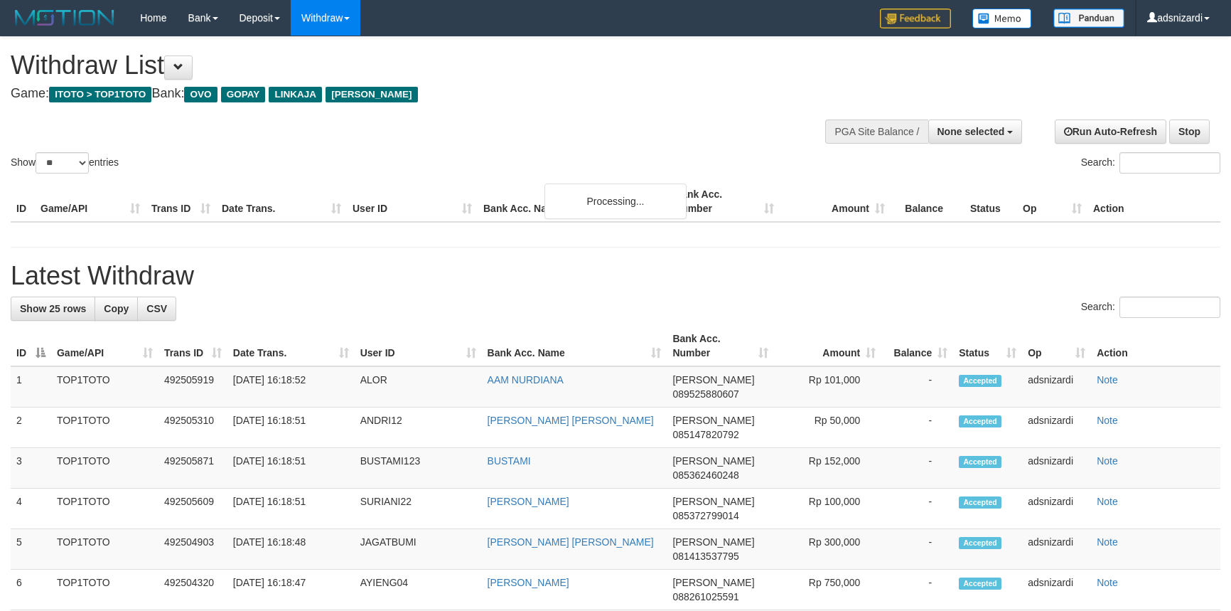
select select
select select "**"
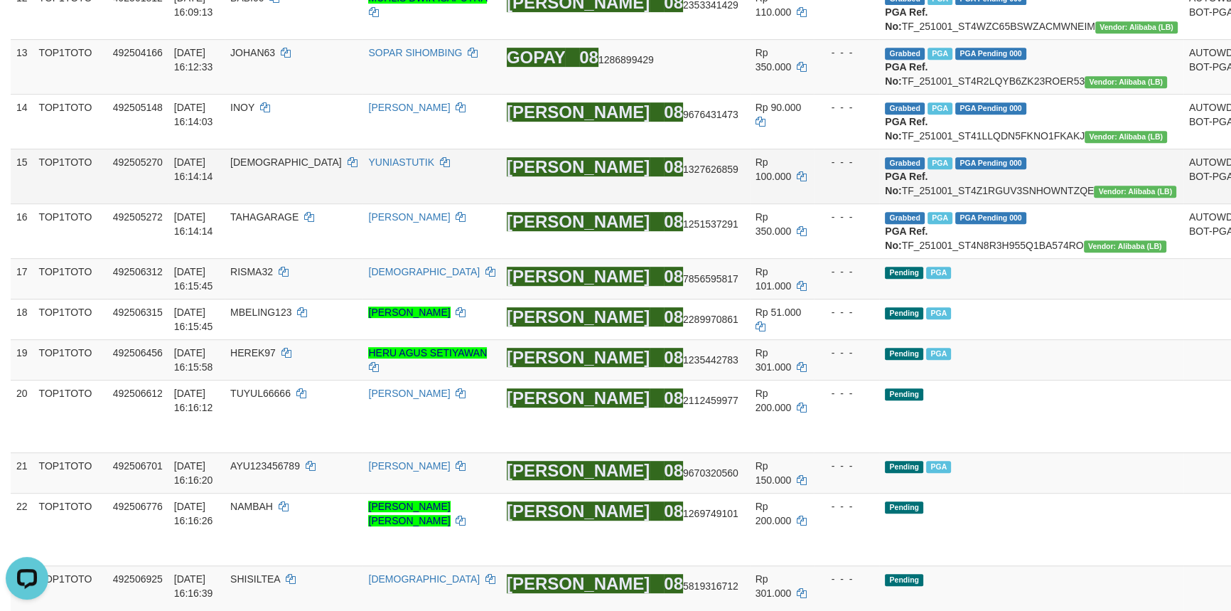
scroll to position [1098, 0]
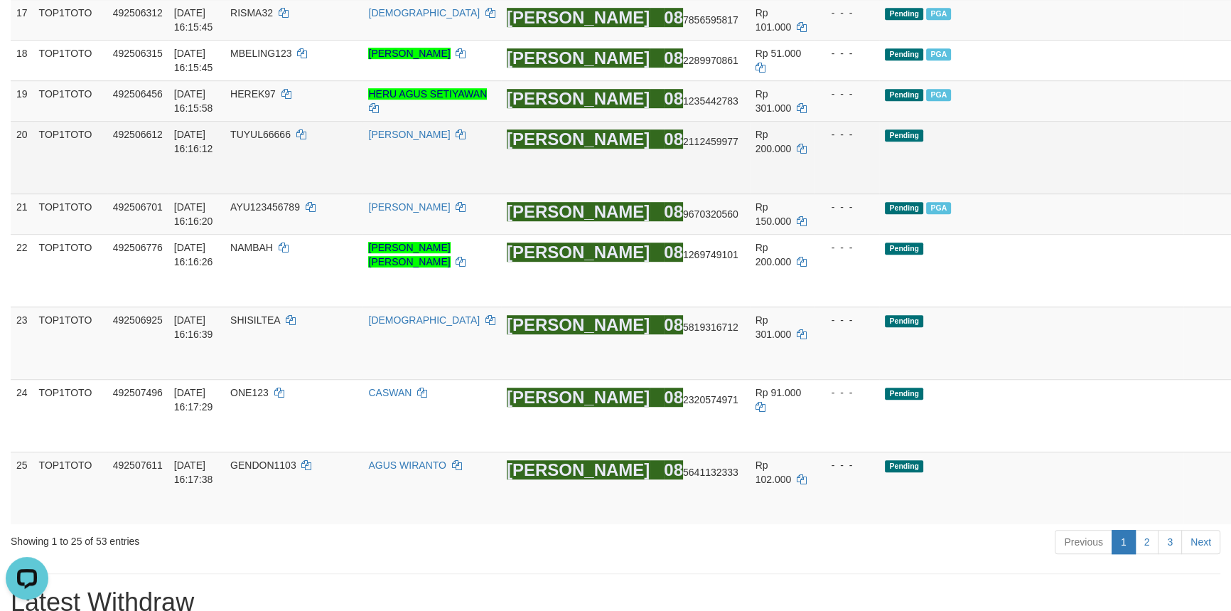
click at [1029, 193] on td "Pending" at bounding box center [1031, 157] width 304 height 73
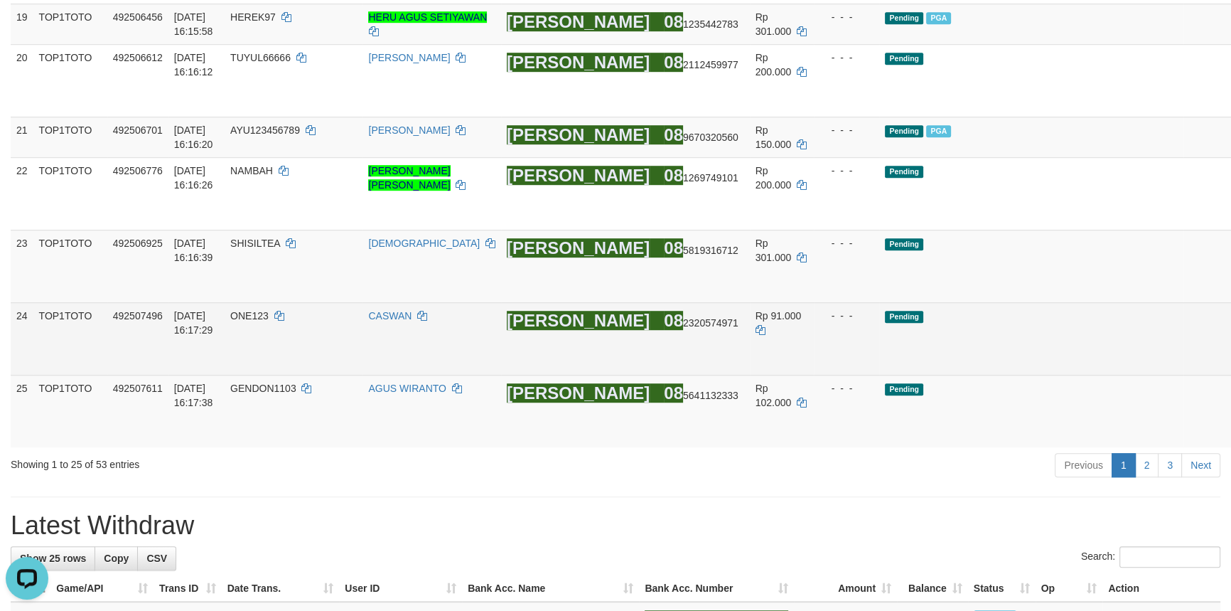
scroll to position [1422, 0]
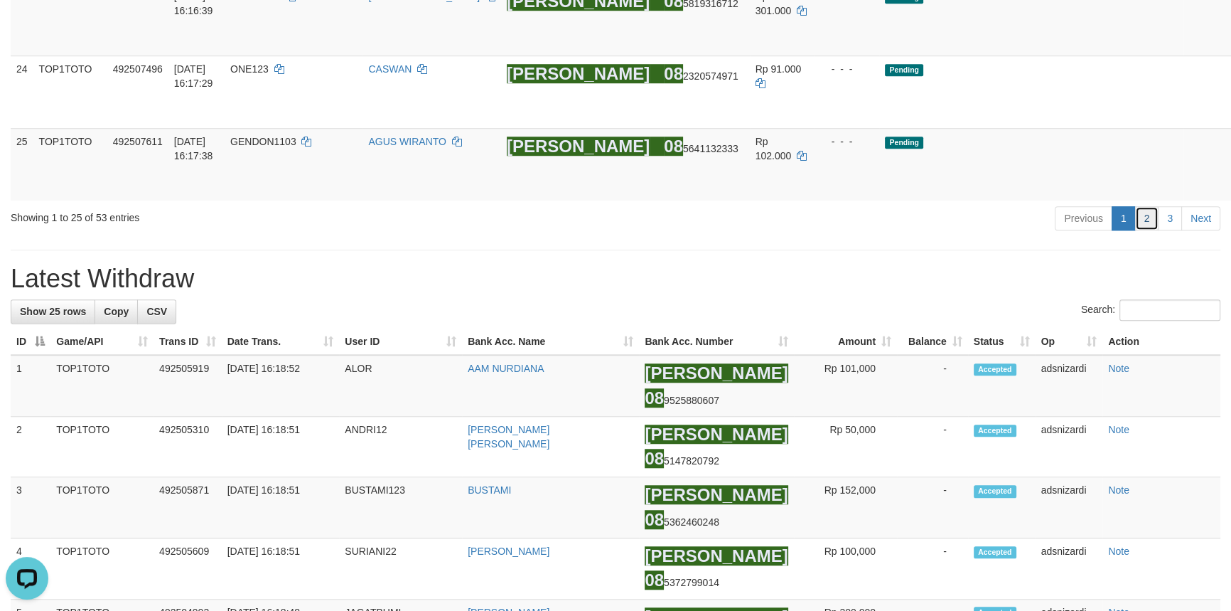
click at [1142, 230] on link "2" at bounding box center [1147, 218] width 24 height 24
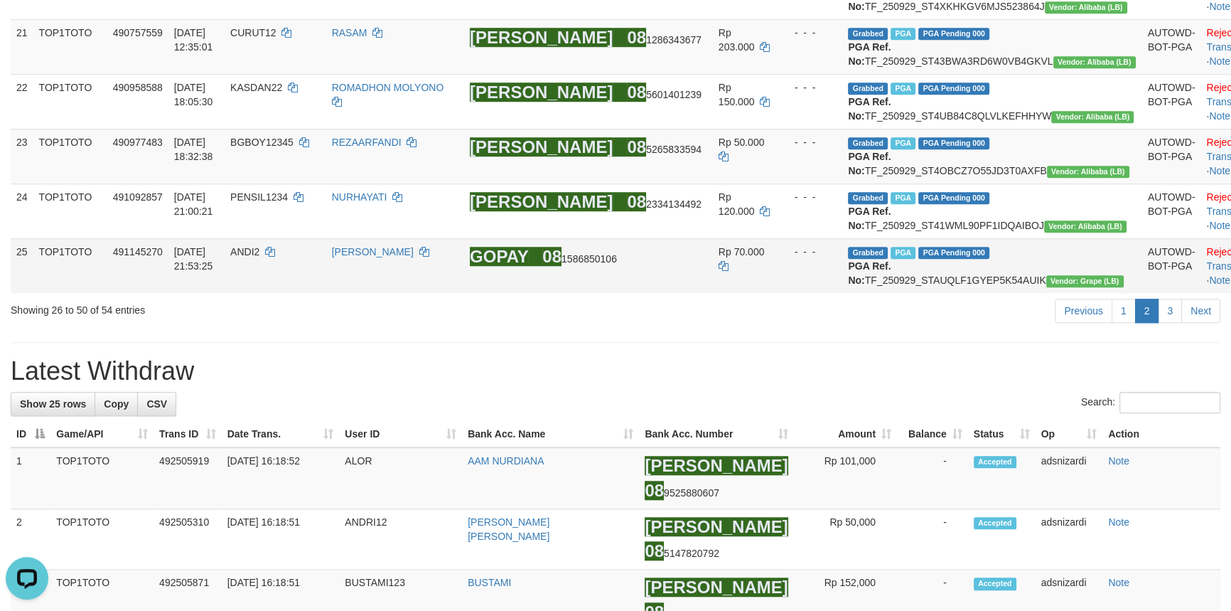
scroll to position [105, 0]
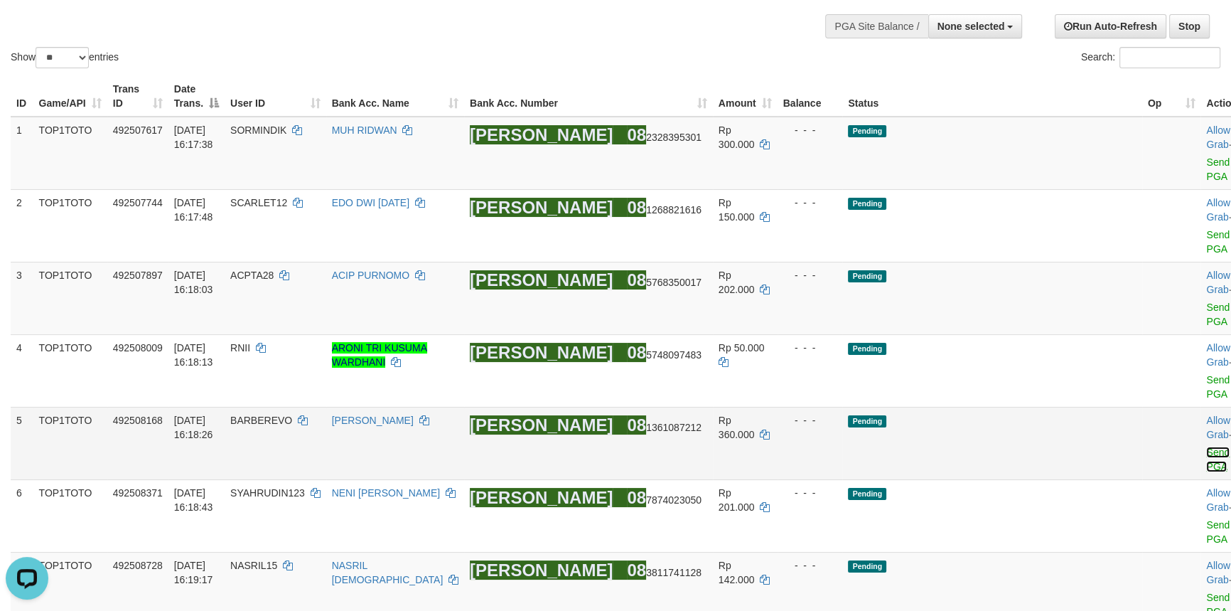
click at [1206, 446] on link "Send PGA" at bounding box center [1217, 459] width 23 height 26
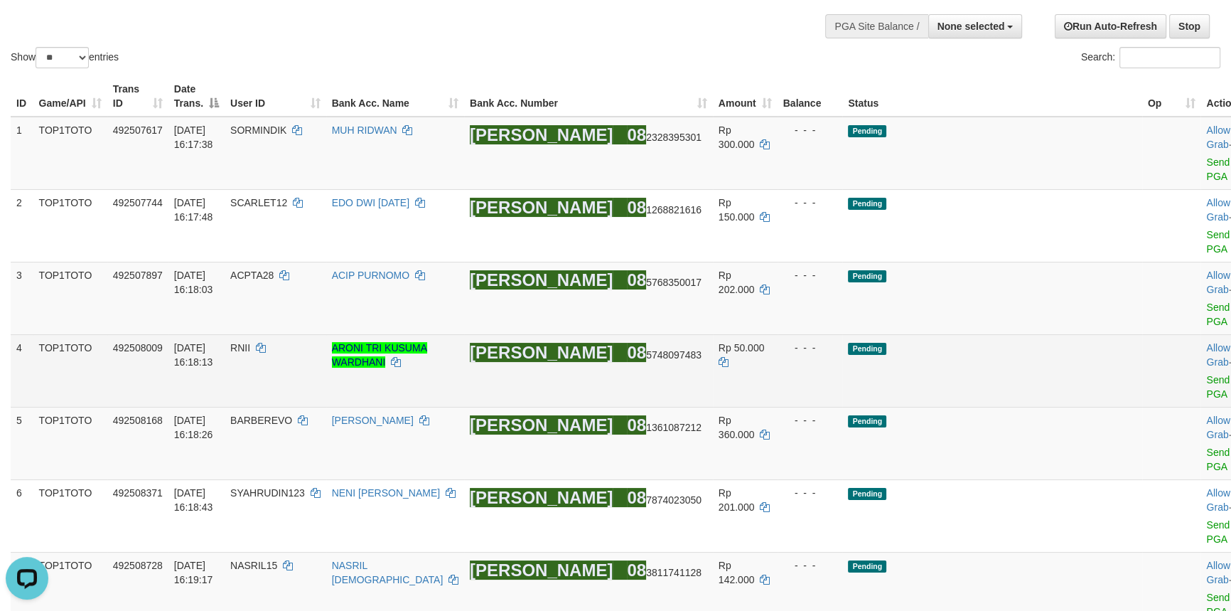
click at [1206, 369] on div at bounding box center [1235, 371] width 59 height 4
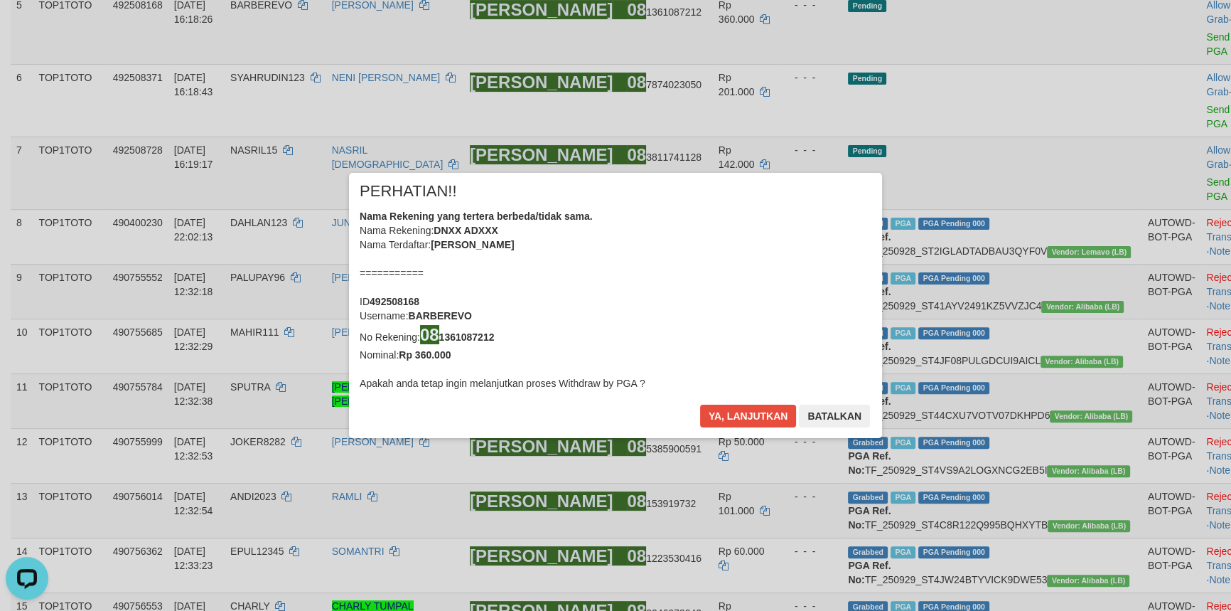
scroll to position [639, 0]
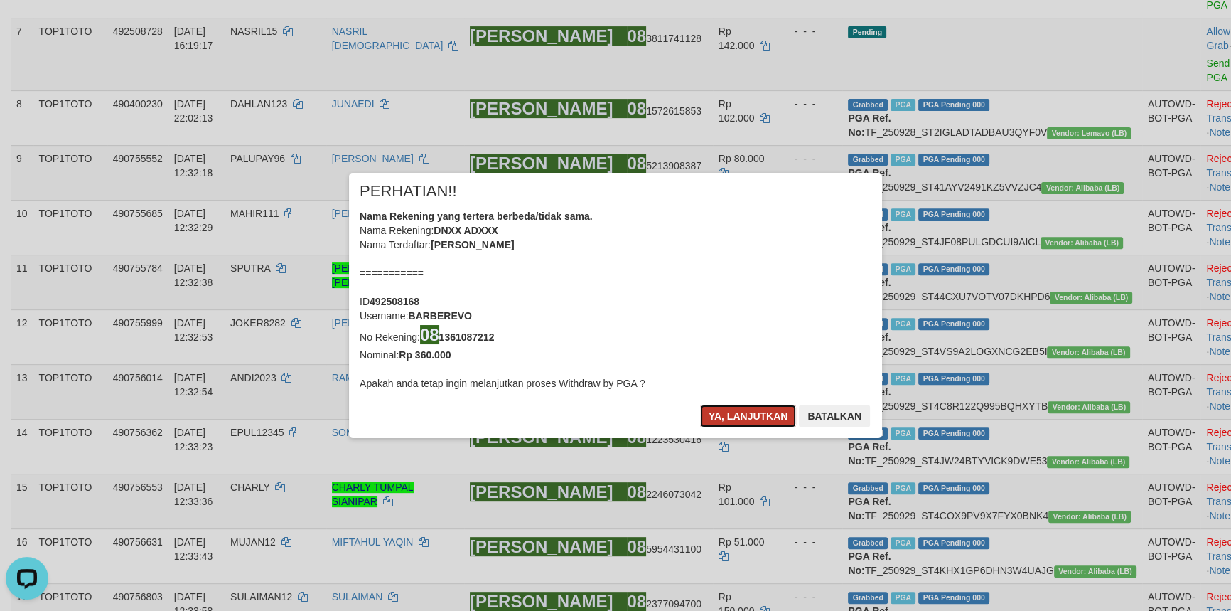
click at [740, 409] on button "Ya, lanjutkan" at bounding box center [748, 415] width 97 height 23
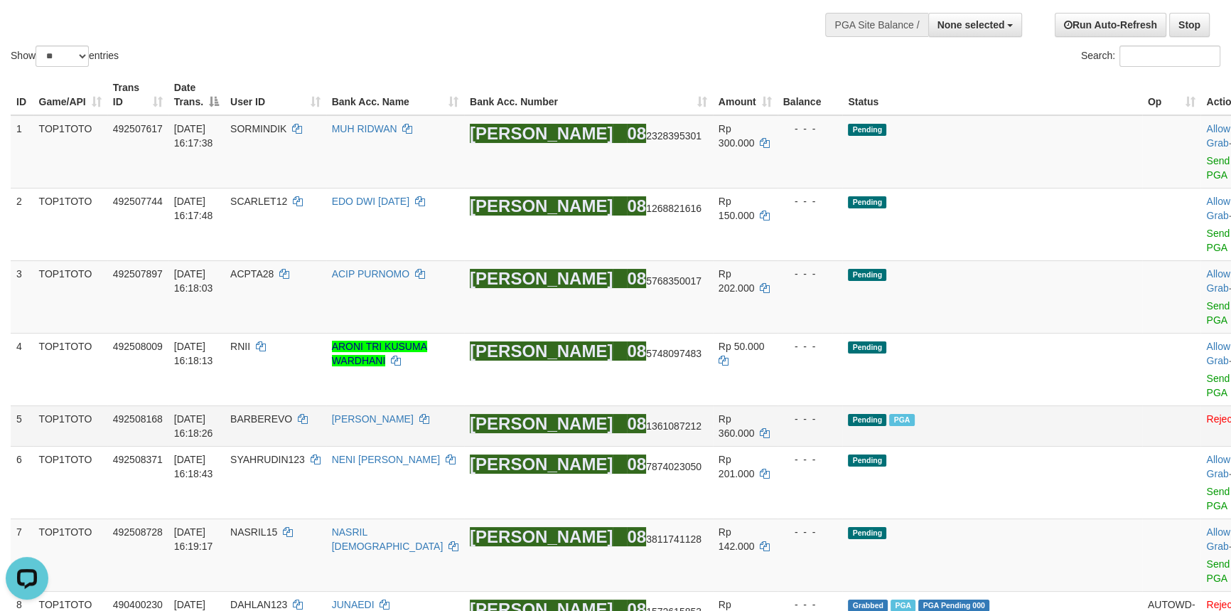
scroll to position [54, 0]
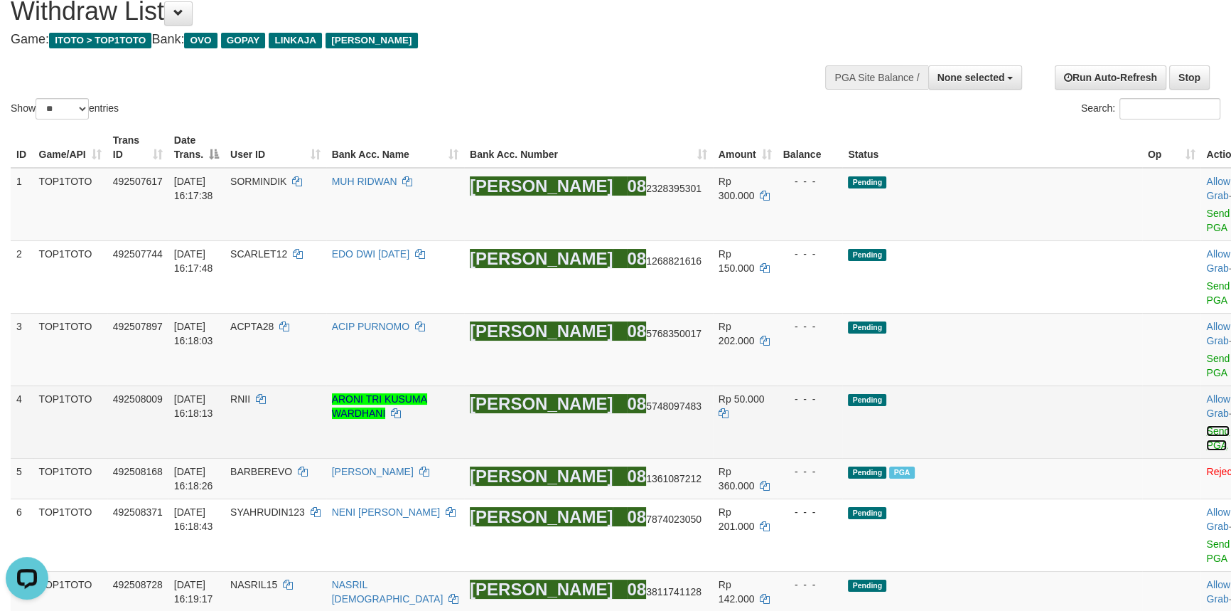
click at [1206, 425] on link "Send PGA" at bounding box center [1217, 438] width 23 height 26
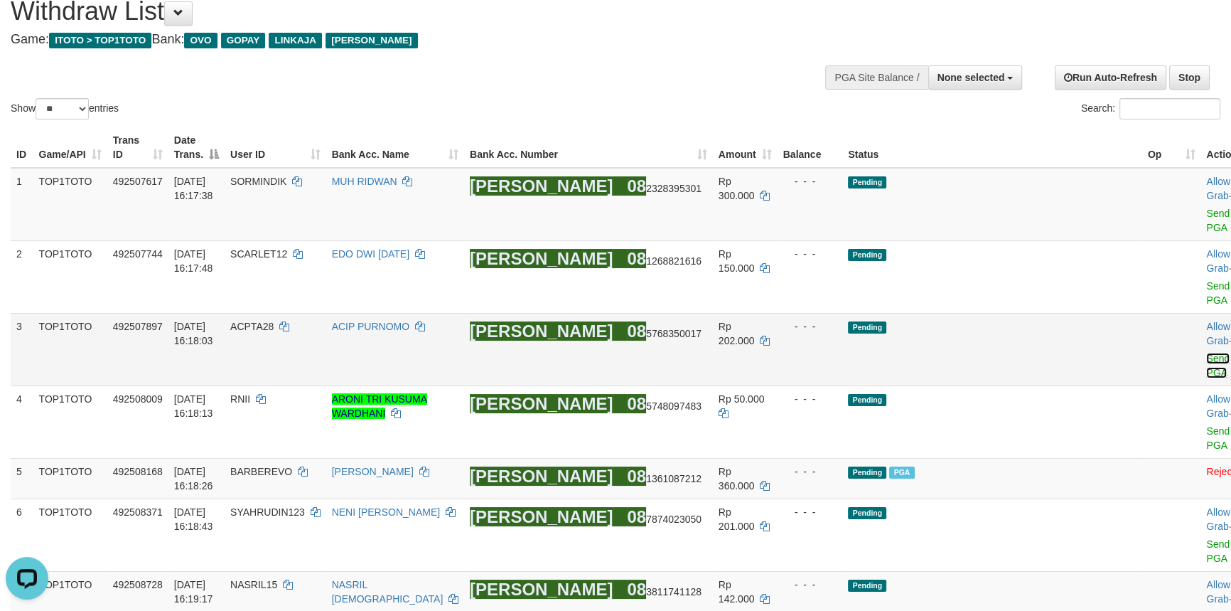
click at [1206, 353] on link "Send PGA" at bounding box center [1217, 366] width 23 height 26
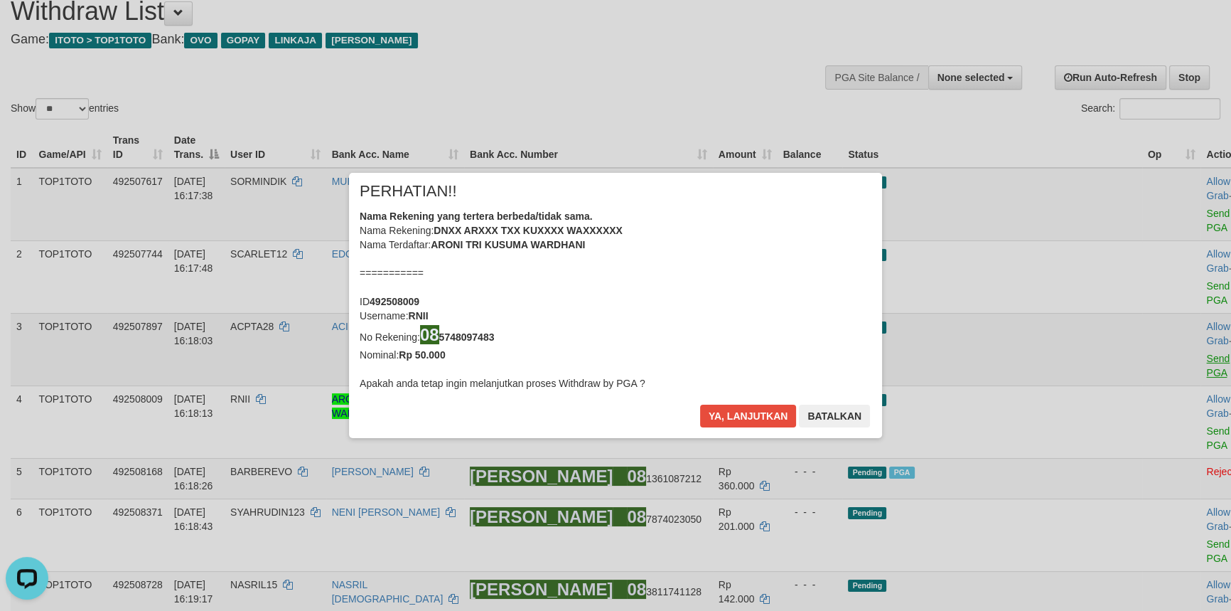
click at [1145, 238] on div "× PERHATIAN!! Nama Rekening yang tertera berbeda/tidak sama. Nama Rekening: DNX…" at bounding box center [615, 304] width 1231 height 321
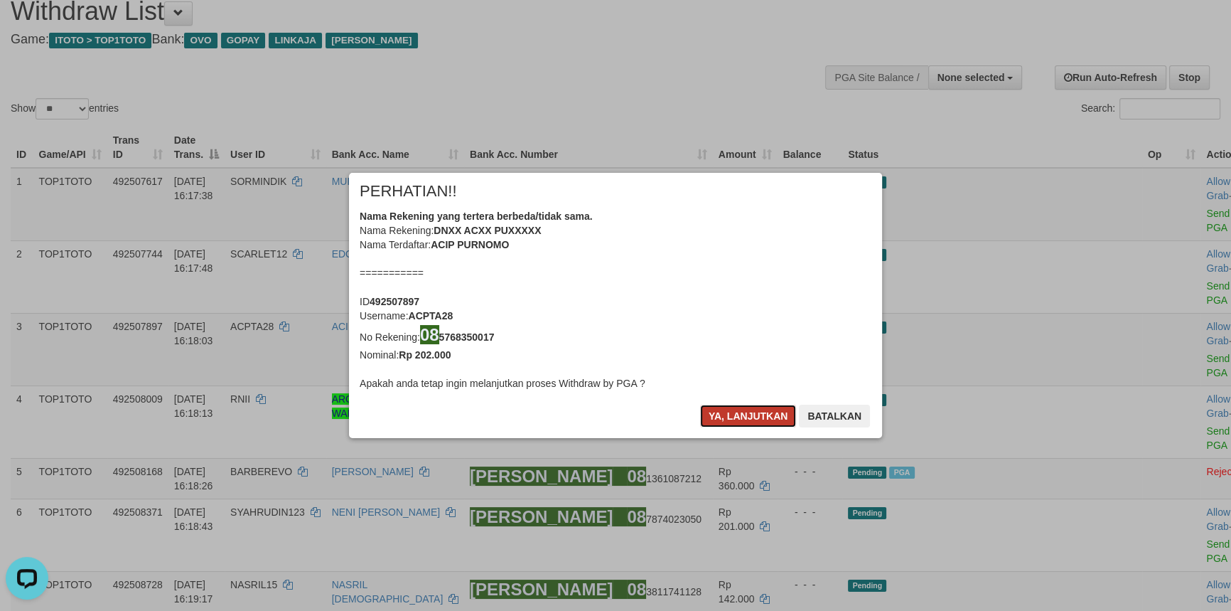
click at [751, 412] on button "Ya, lanjutkan" at bounding box center [748, 415] width 97 height 23
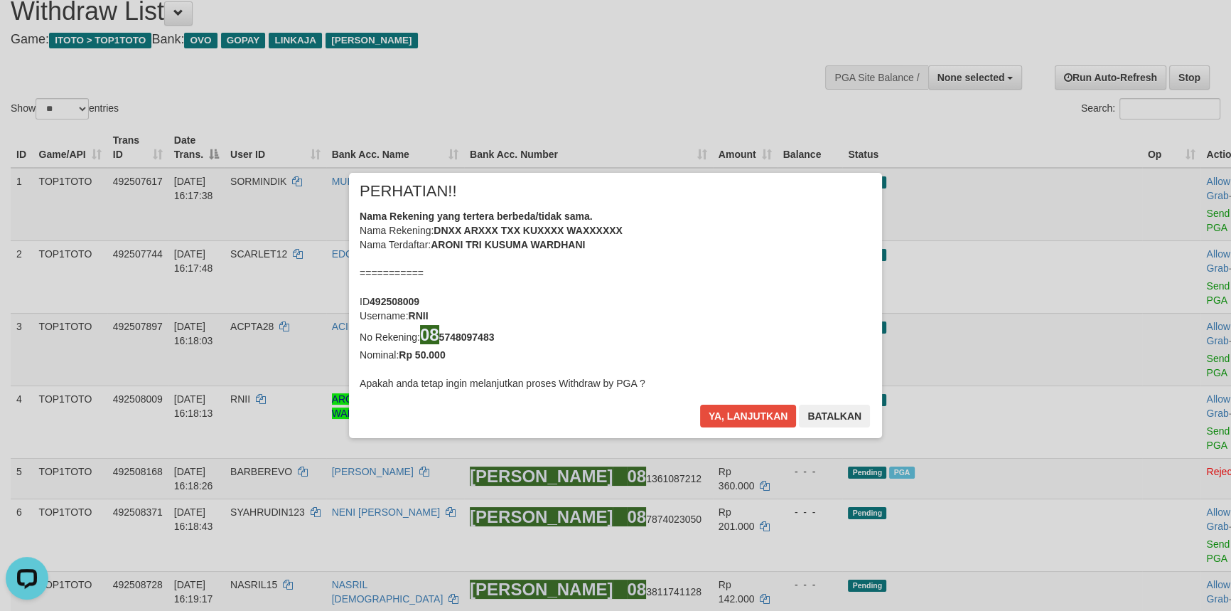
scroll to position [50, 0]
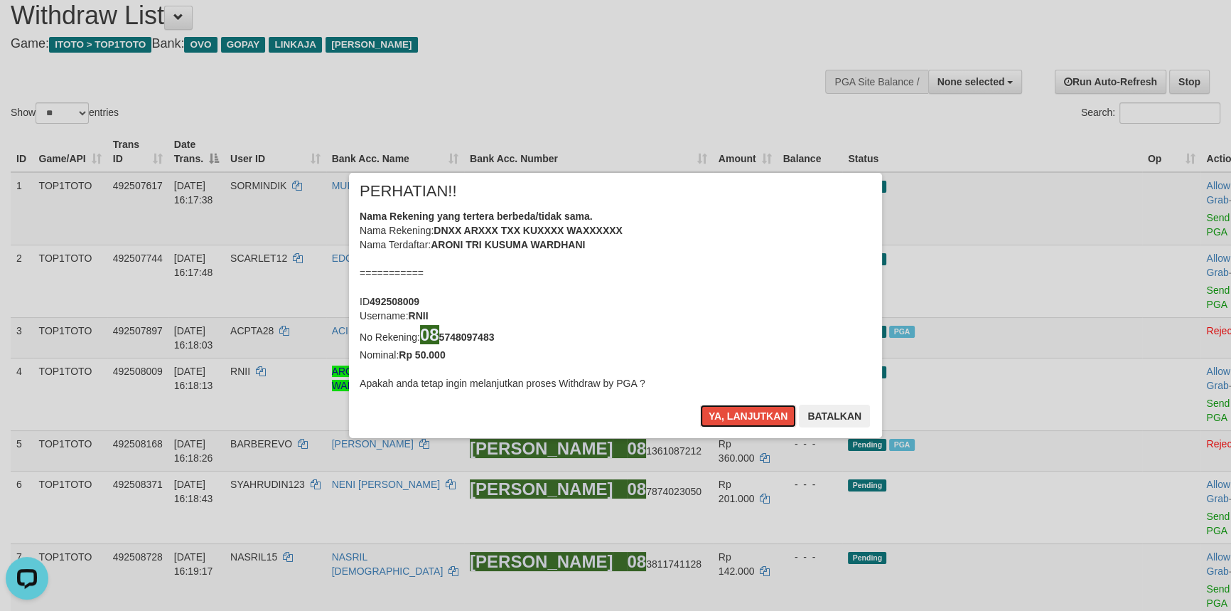
click at [751, 412] on button "Ya, lanjutkan" at bounding box center [748, 415] width 97 height 23
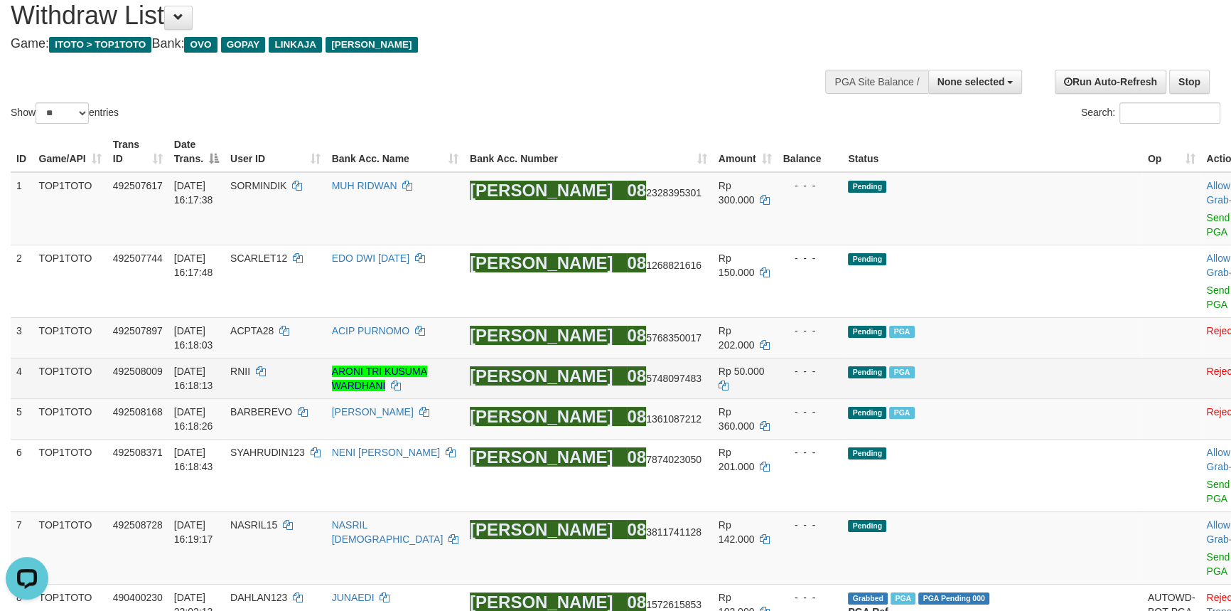
scroll to position [47, 0]
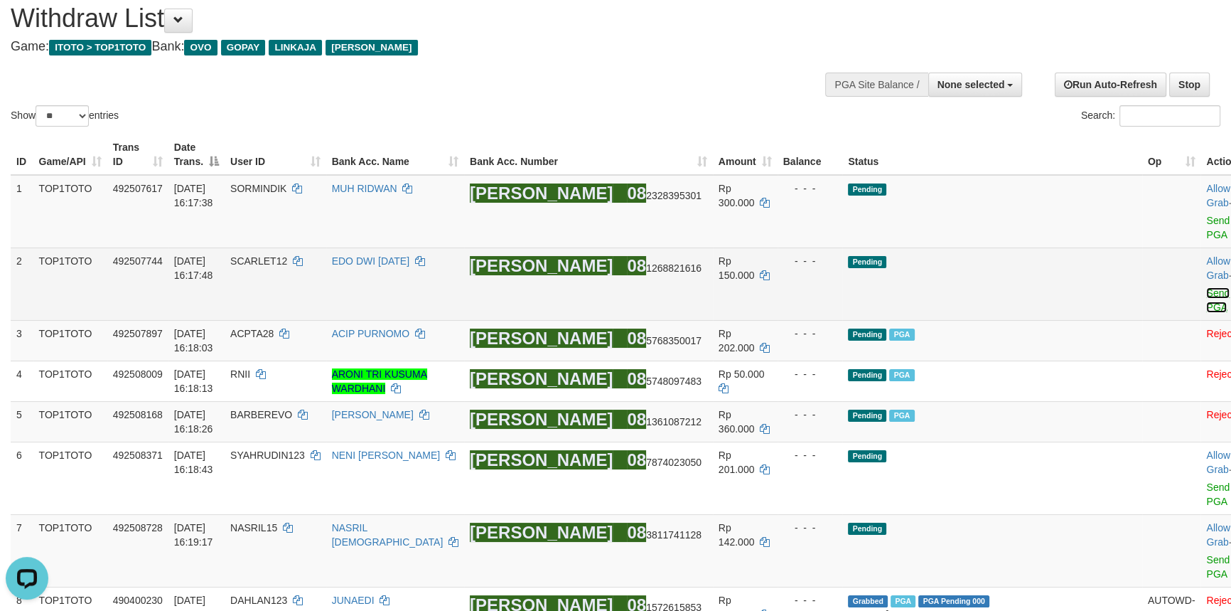
click at [1206, 287] on link "Send PGA" at bounding box center [1217, 300] width 23 height 26
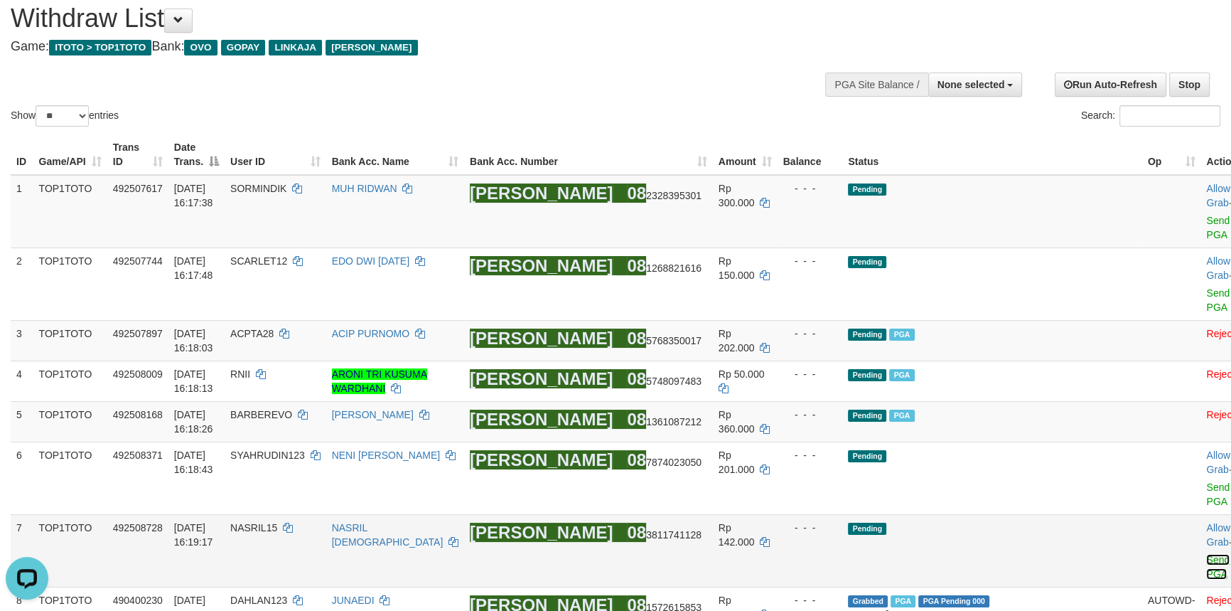
click at [1206, 554] on link "Send PGA" at bounding box center [1217, 567] width 23 height 26
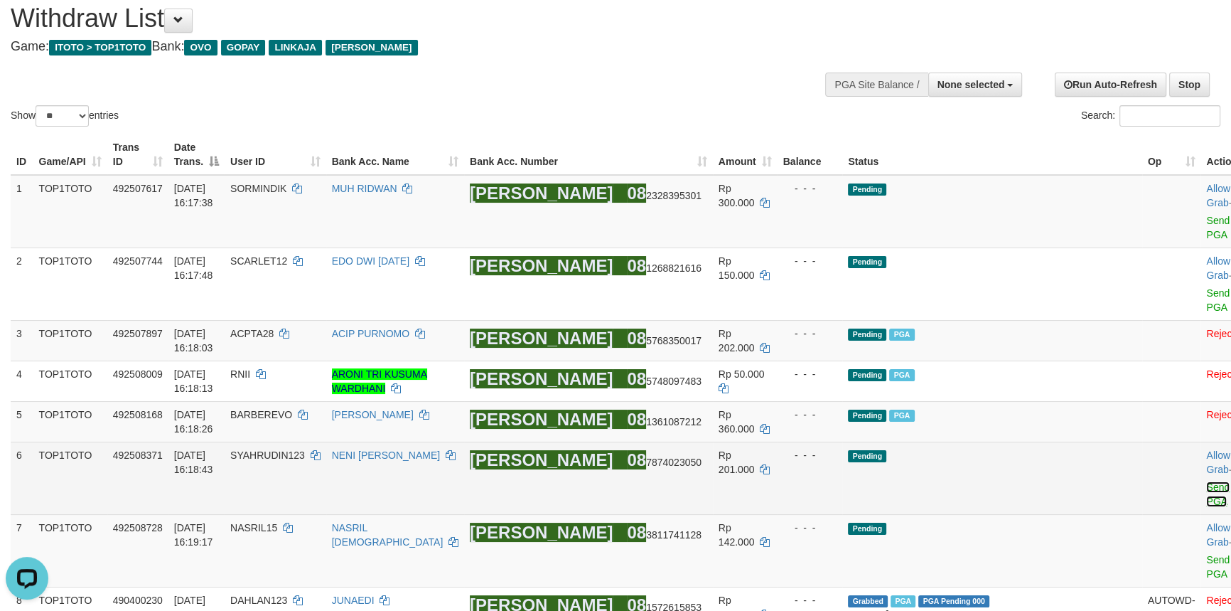
click at [1206, 481] on link "Send PGA" at bounding box center [1217, 494] width 23 height 26
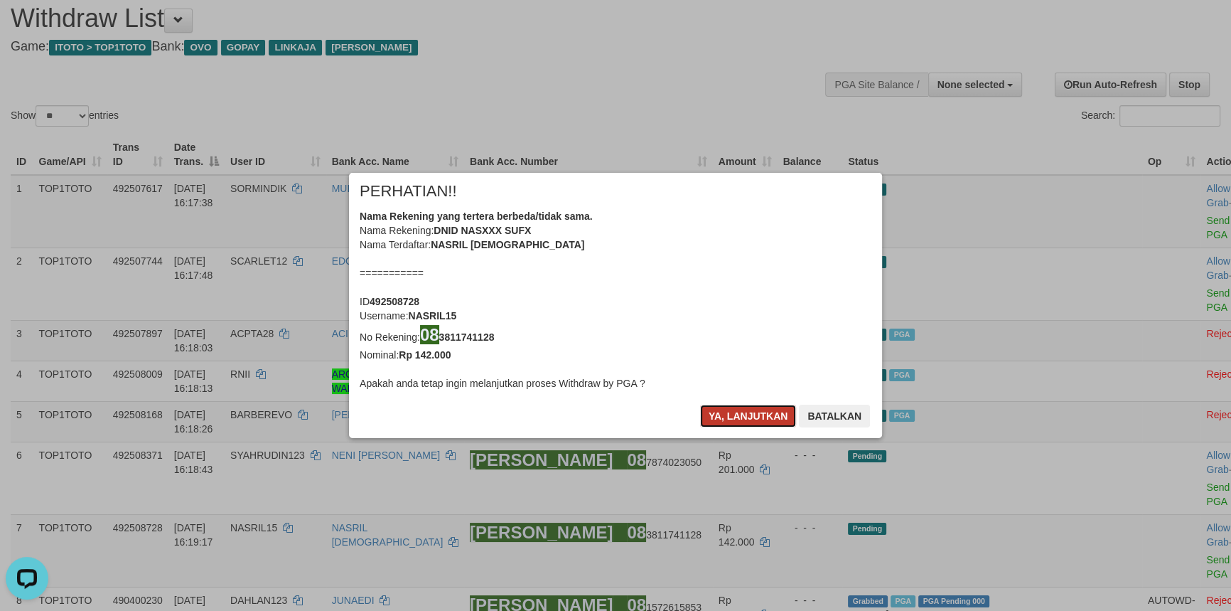
click at [737, 409] on button "Ya, lanjutkan" at bounding box center [748, 415] width 97 height 23
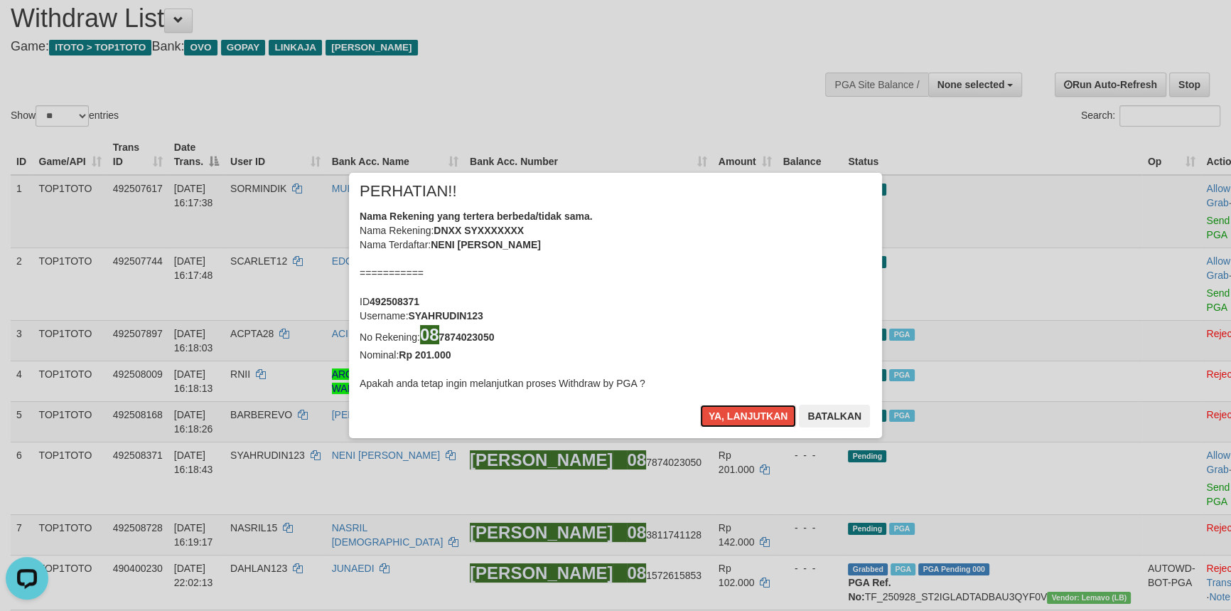
click at [737, 409] on button "Ya, lanjutkan" at bounding box center [748, 415] width 97 height 23
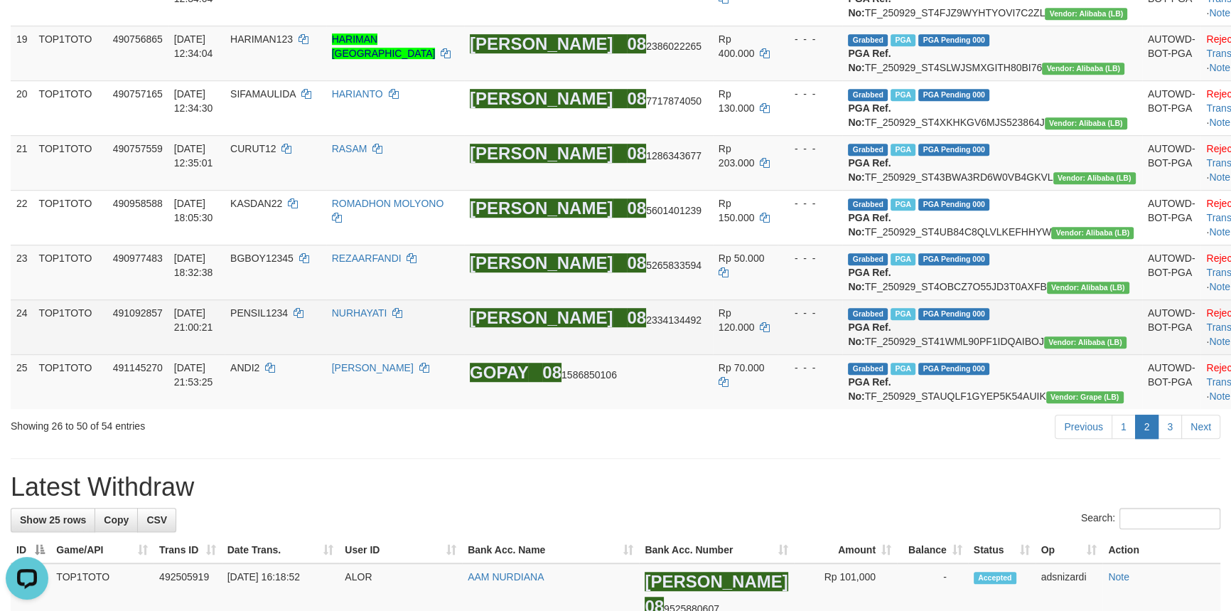
scroll to position [1469, 0]
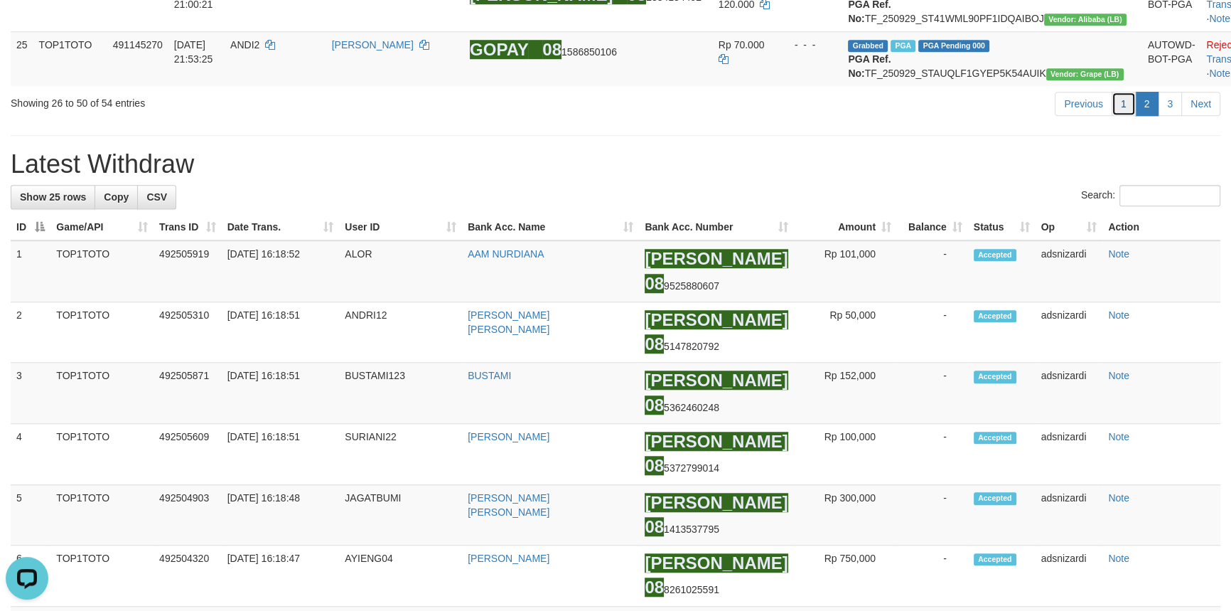
click at [1130, 116] on link "1" at bounding box center [1124, 104] width 24 height 24
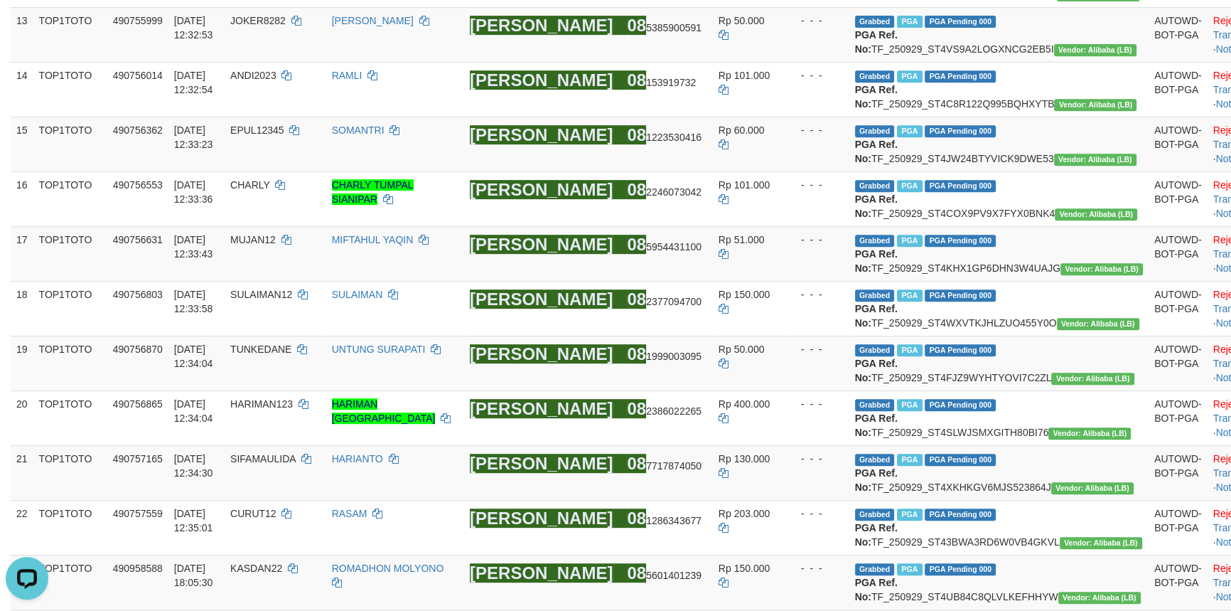
scroll to position [756, 0]
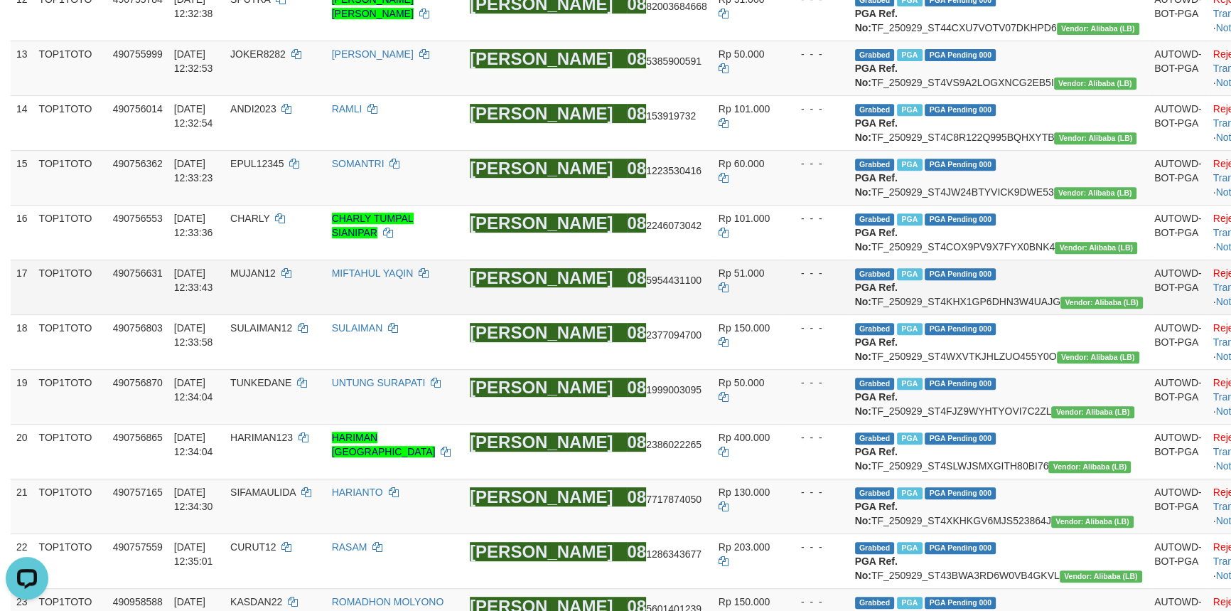
click at [1061, 308] on span "Vendor: Alibaba (LB)" at bounding box center [1102, 302] width 82 height 12
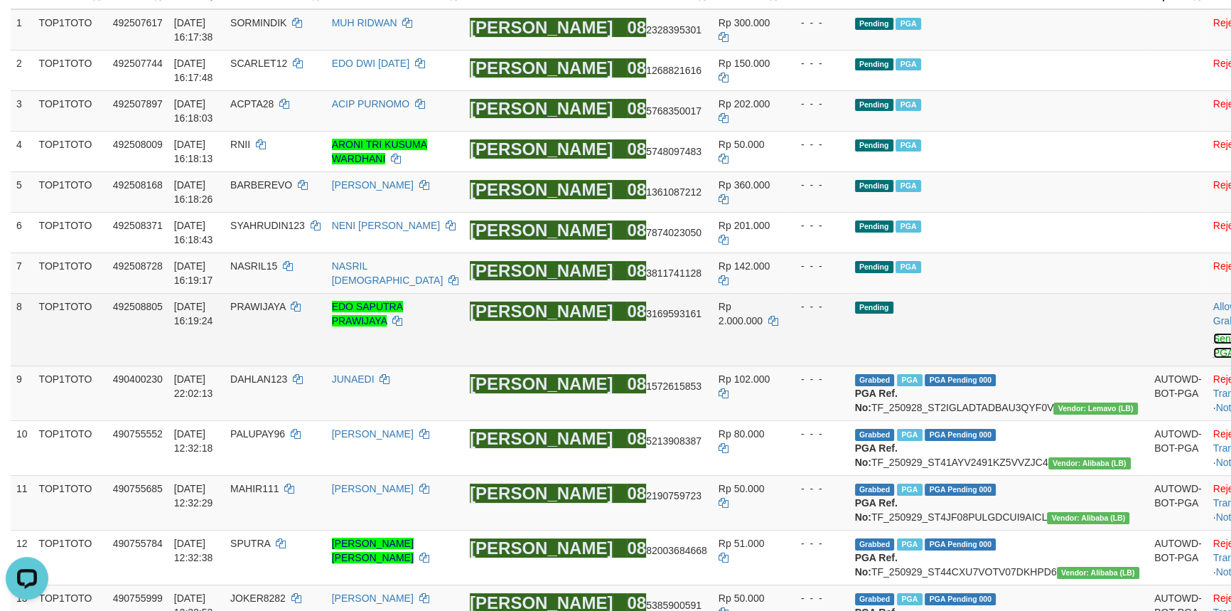
click at [1213, 333] on link "Send PGA" at bounding box center [1224, 346] width 23 height 26
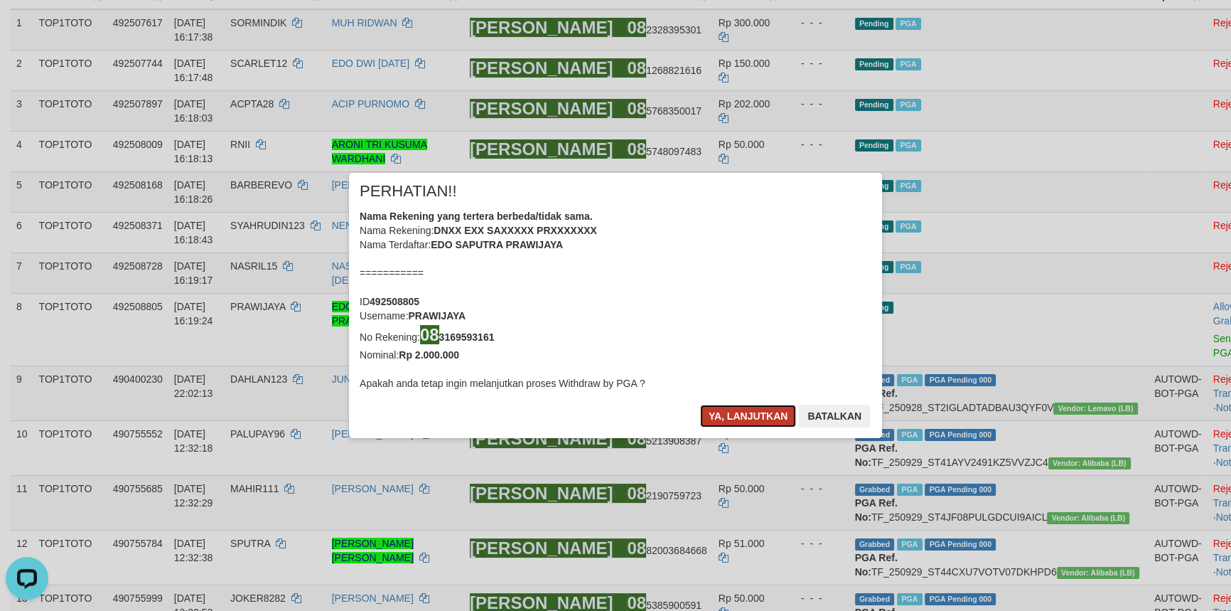
click at [735, 417] on button "Ya, lanjutkan" at bounding box center [748, 415] width 97 height 23
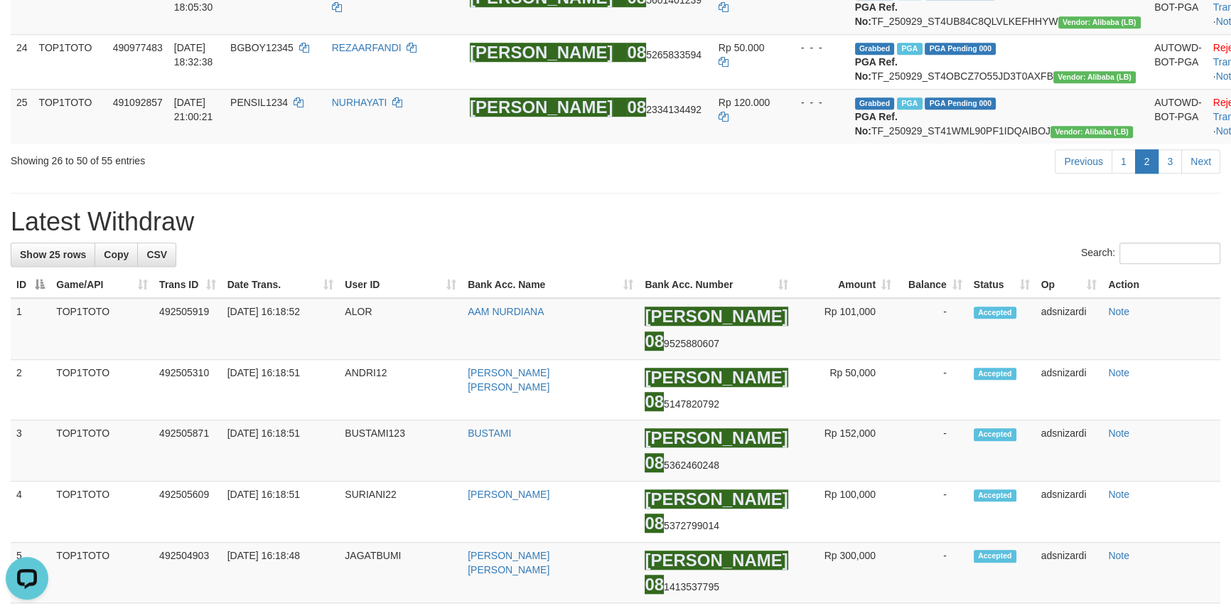
scroll to position [1440, 0]
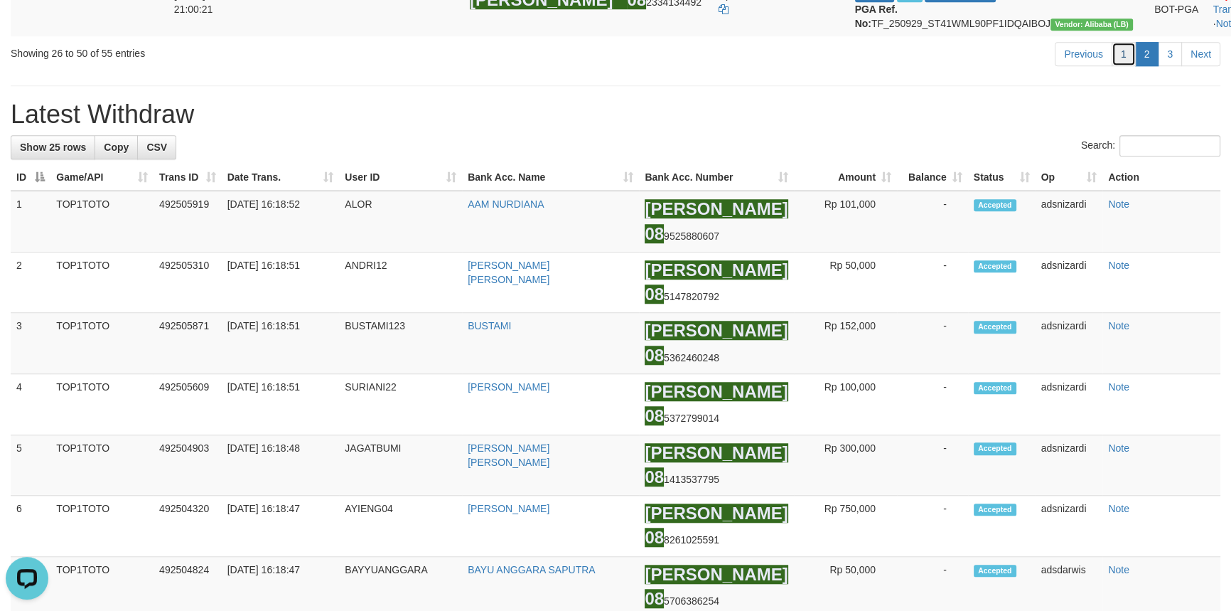
click at [1125, 66] on link "1" at bounding box center [1124, 54] width 24 height 24
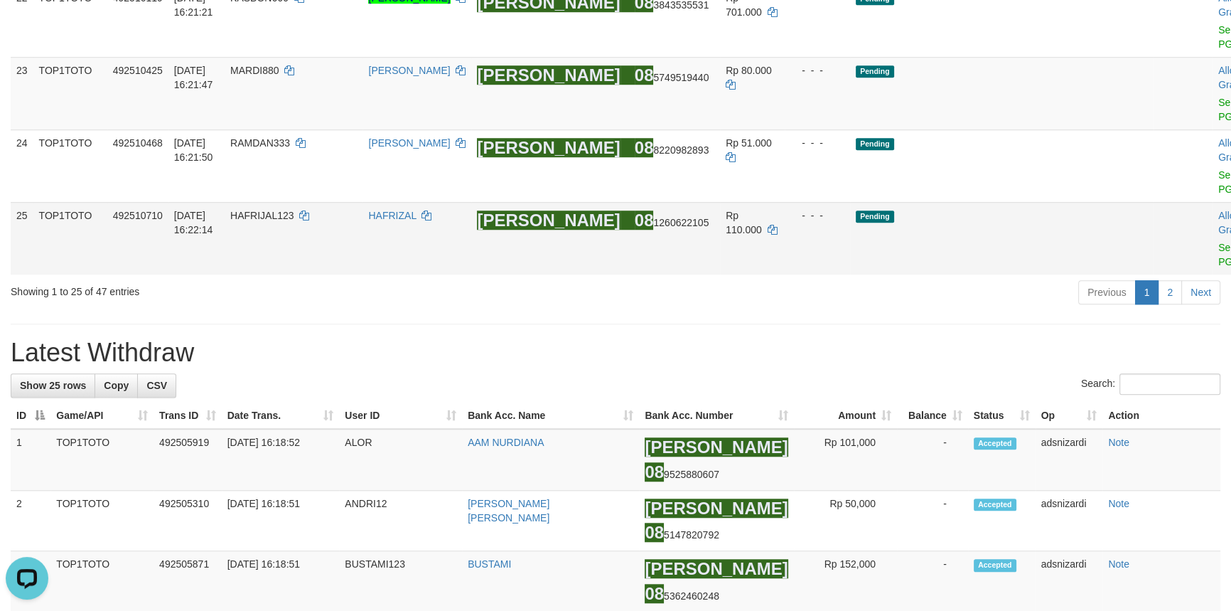
click at [1002, 274] on td "Pending" at bounding box center [1002, 238] width 304 height 73
click at [827, 486] on div "**********" at bounding box center [615, 301] width 1231 height 3409
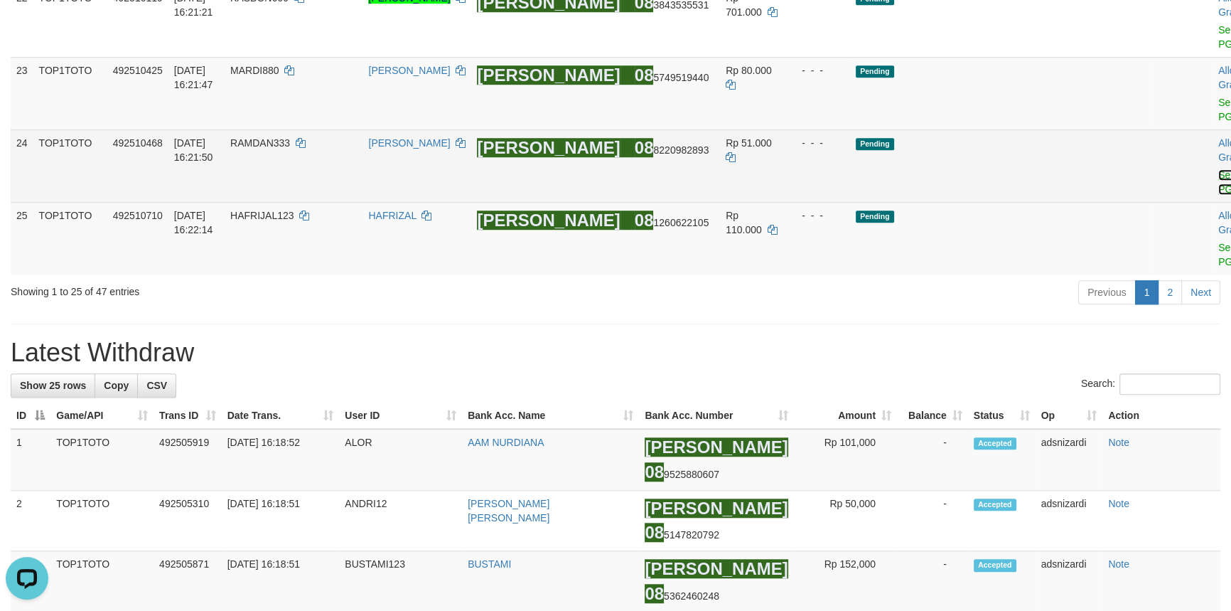
click at [1218, 195] on link "Send PGA" at bounding box center [1229, 182] width 23 height 26
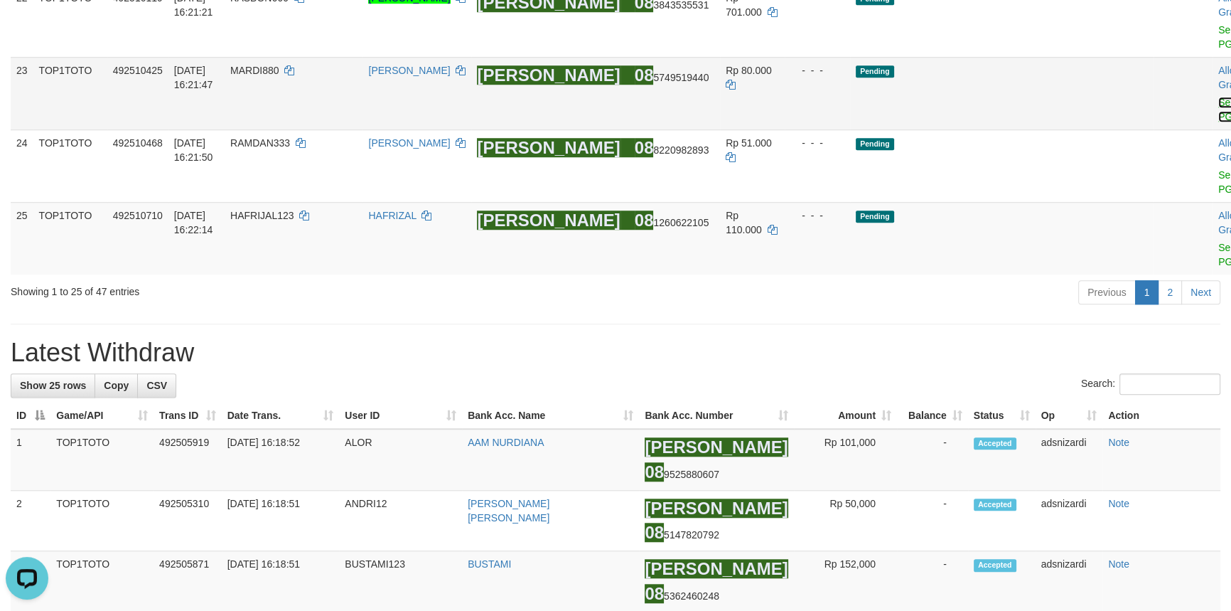
click at [1218, 122] on link "Send PGA" at bounding box center [1229, 110] width 23 height 26
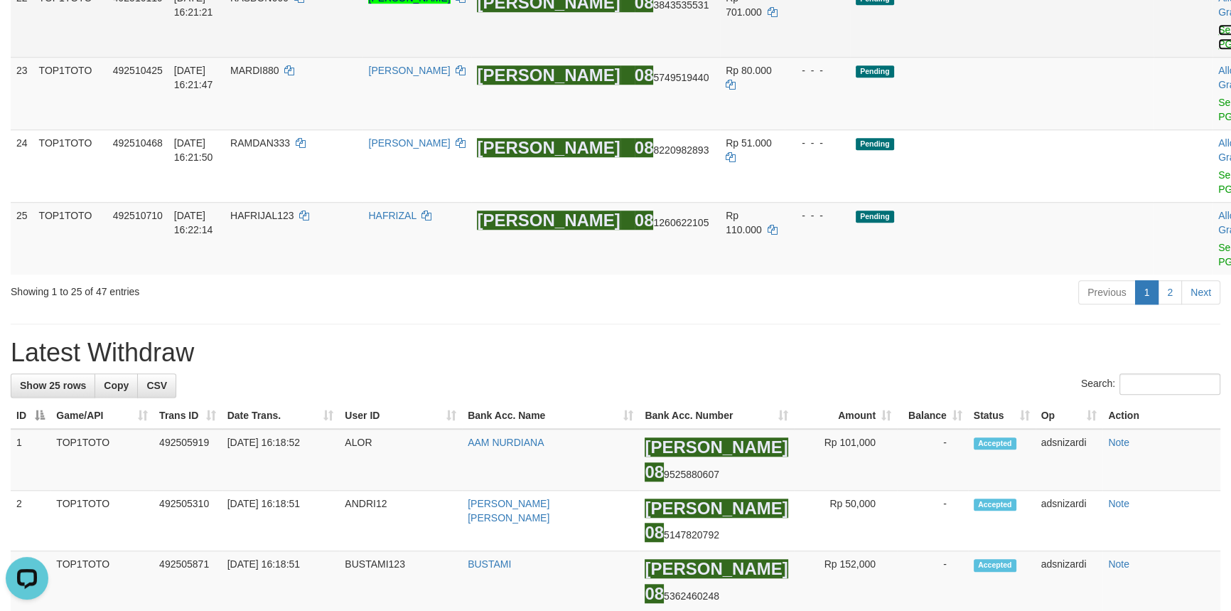
click at [1218, 50] on link "Send PGA" at bounding box center [1229, 37] width 23 height 26
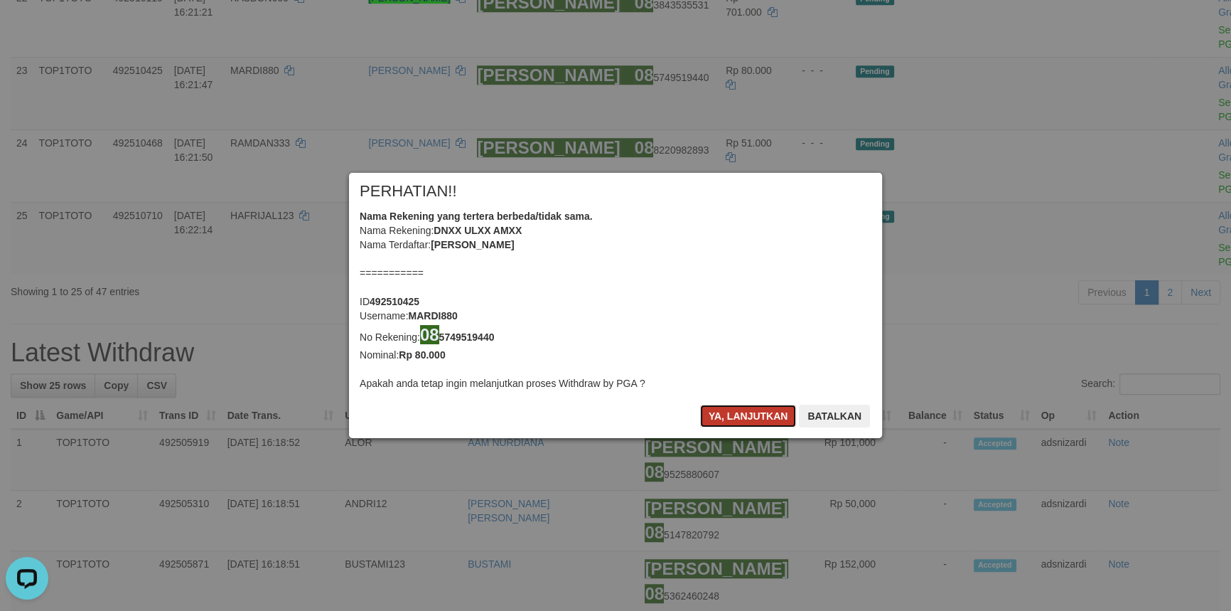
click at [743, 416] on button "Ya, lanjutkan" at bounding box center [748, 415] width 97 height 23
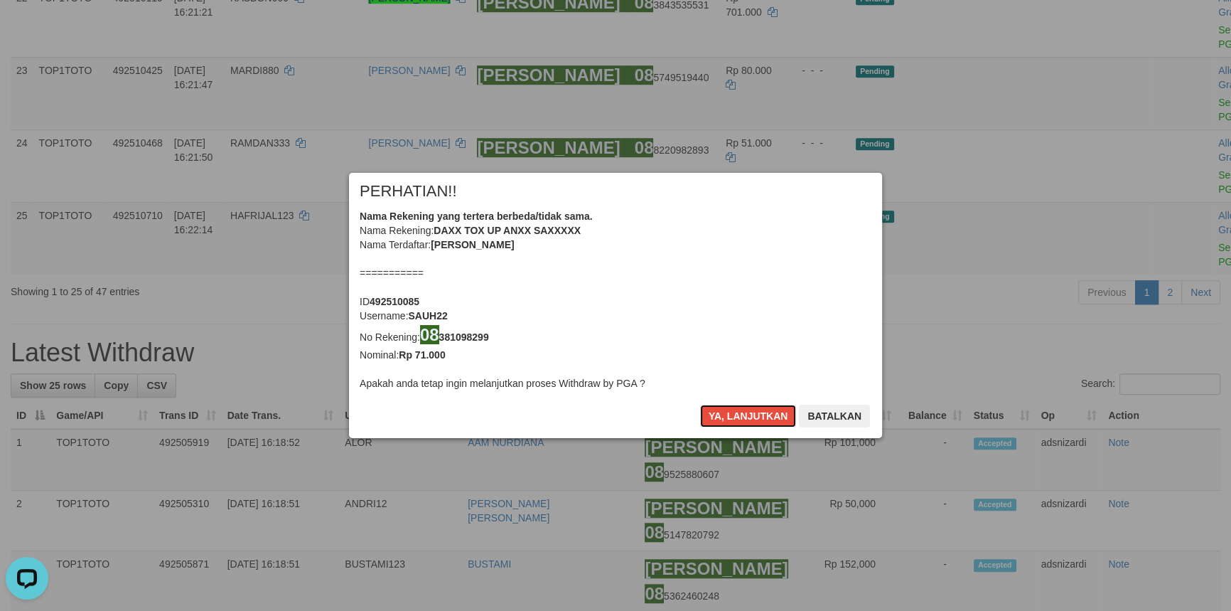
click at [743, 416] on button "Ya, lanjutkan" at bounding box center [748, 415] width 97 height 23
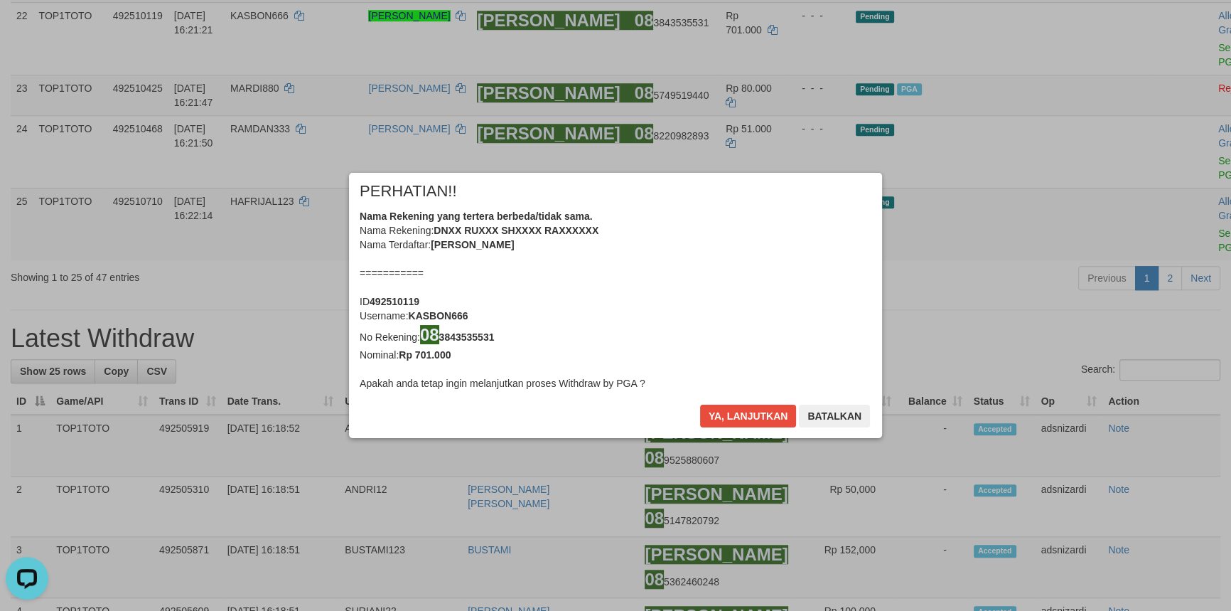
scroll to position [1405, 0]
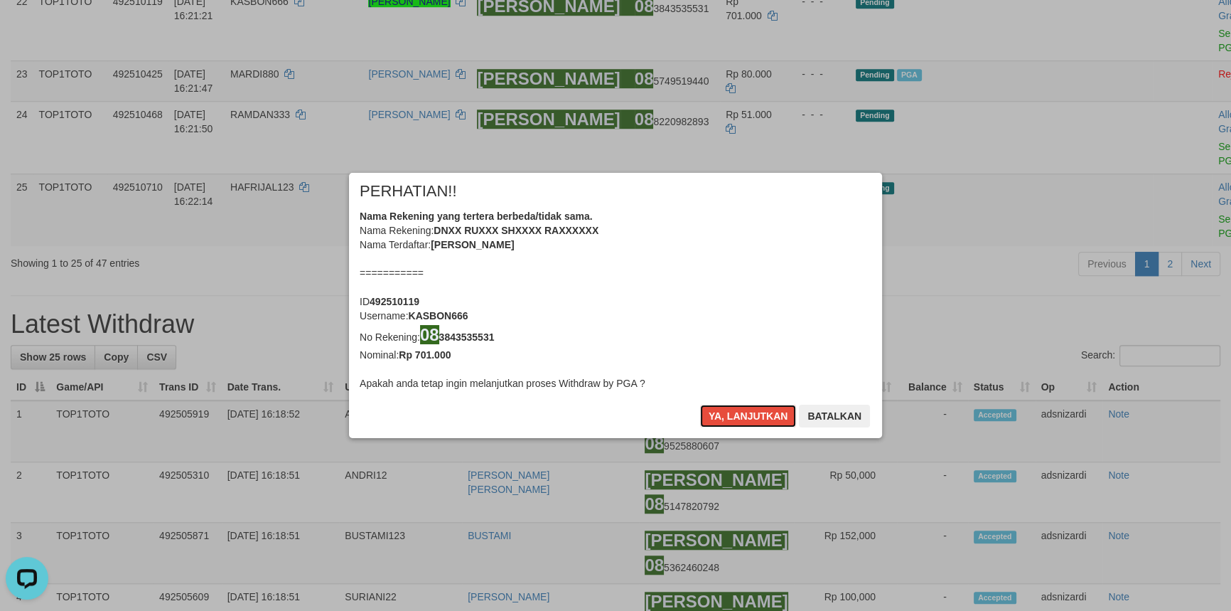
click at [743, 416] on button "Ya, lanjutkan" at bounding box center [748, 415] width 97 height 23
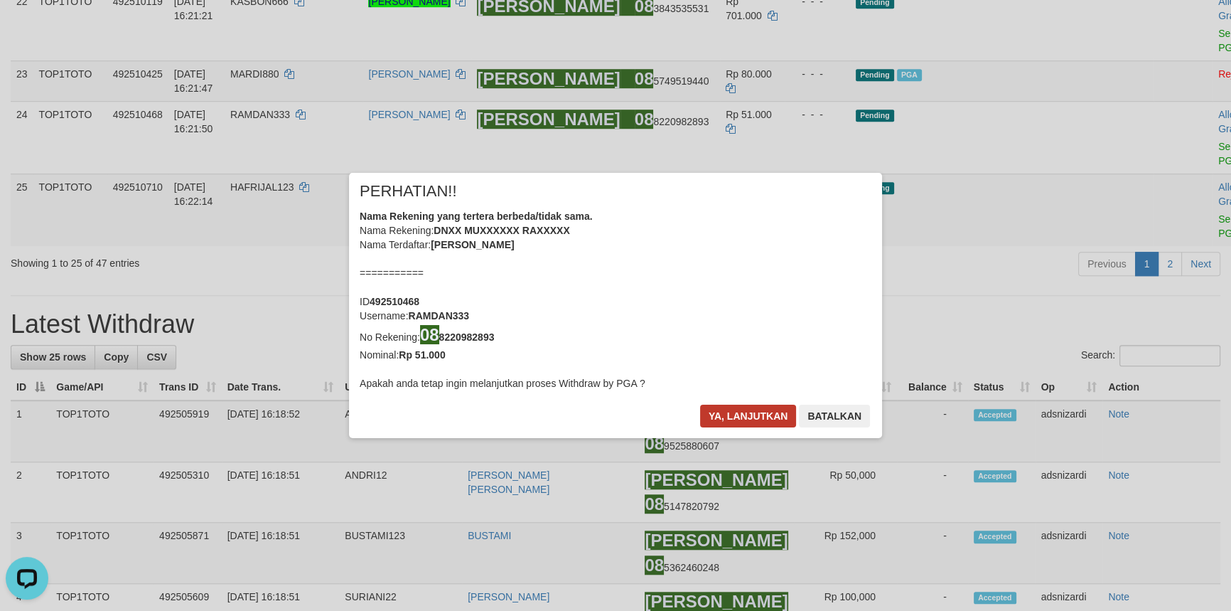
scroll to position [1387, 0]
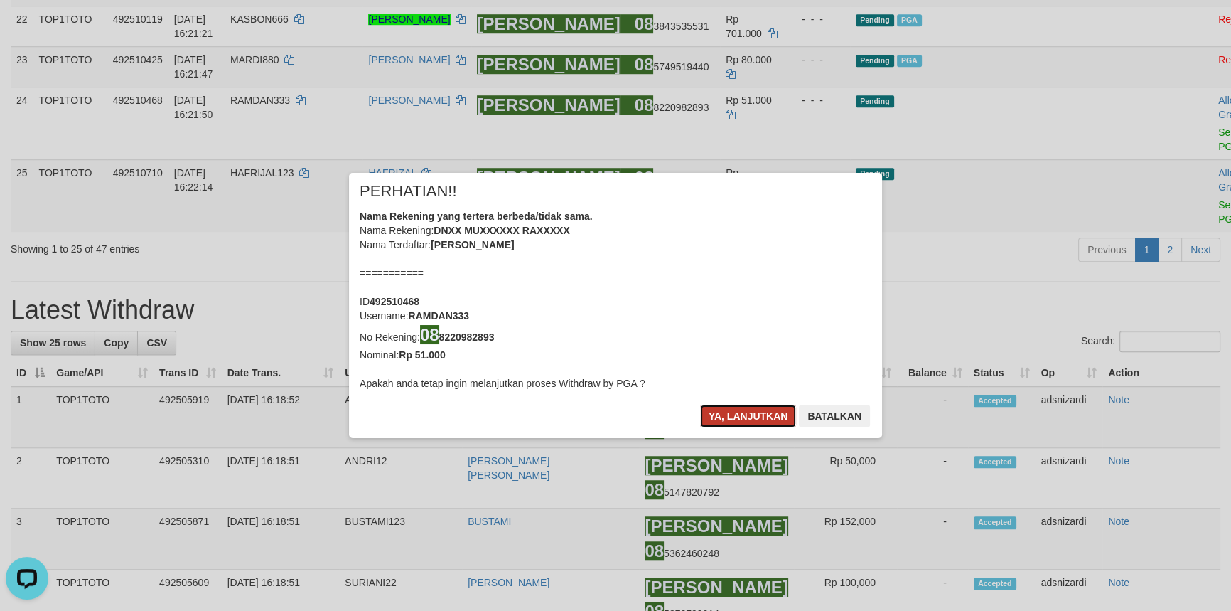
click at [734, 410] on button "Ya, lanjutkan" at bounding box center [748, 415] width 97 height 23
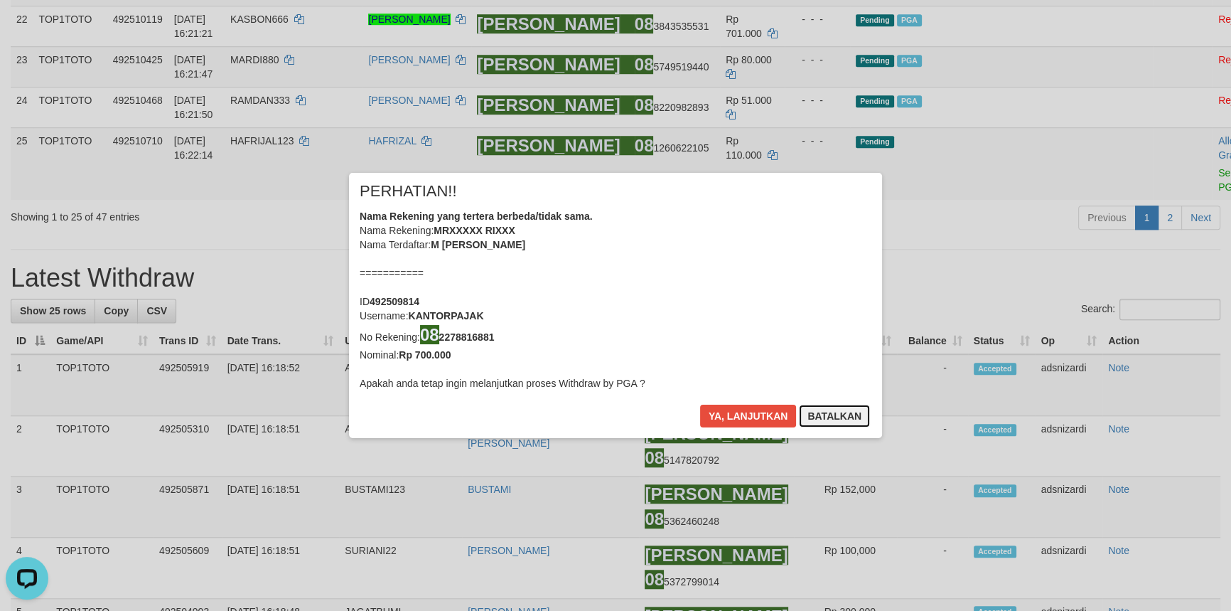
click at [840, 424] on button "Batalkan" at bounding box center [834, 415] width 71 height 23
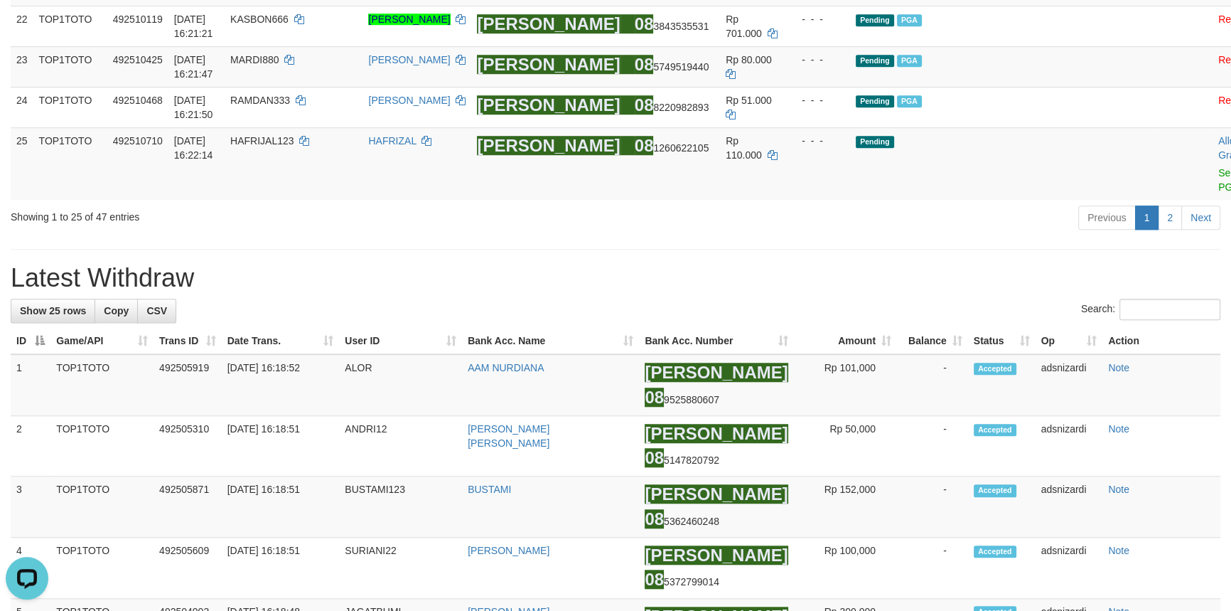
click at [768, 454] on div "**********" at bounding box center [615, 290] width 1231 height 3281
click at [1179, 230] on link "2" at bounding box center [1170, 217] width 24 height 24
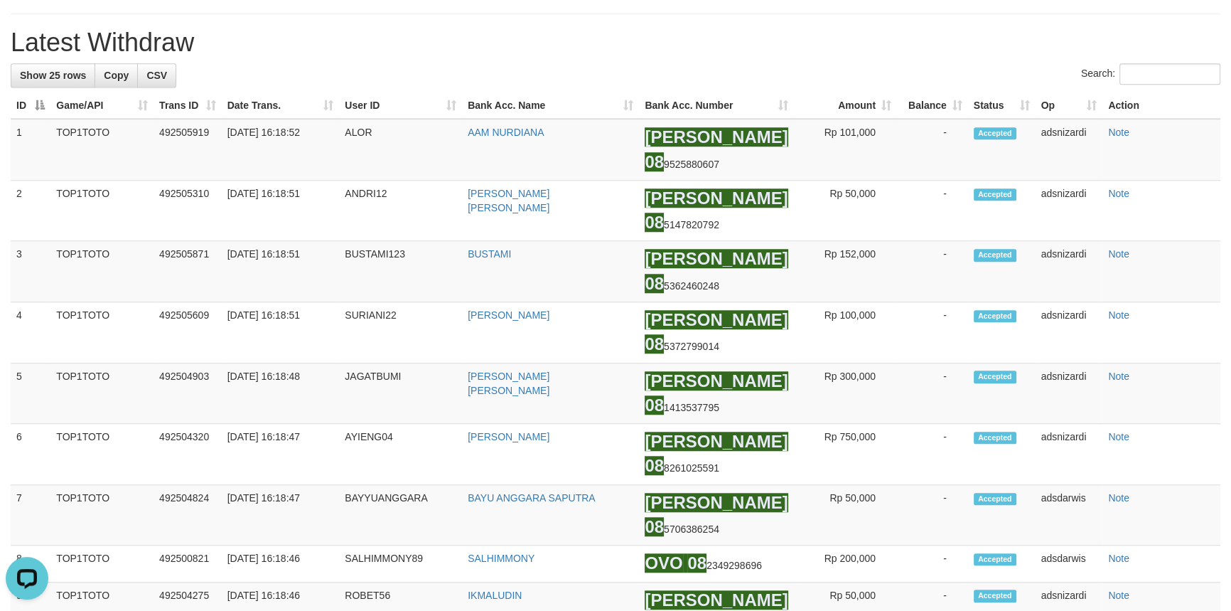
scroll to position [1452, 0]
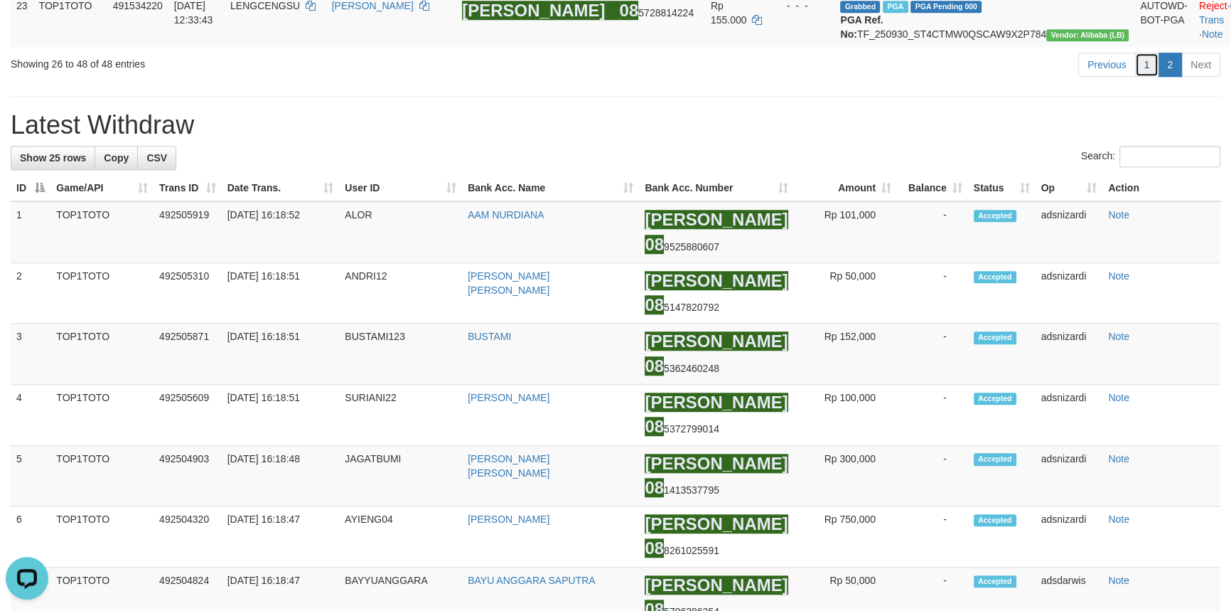
click at [1147, 77] on link "1" at bounding box center [1147, 65] width 24 height 24
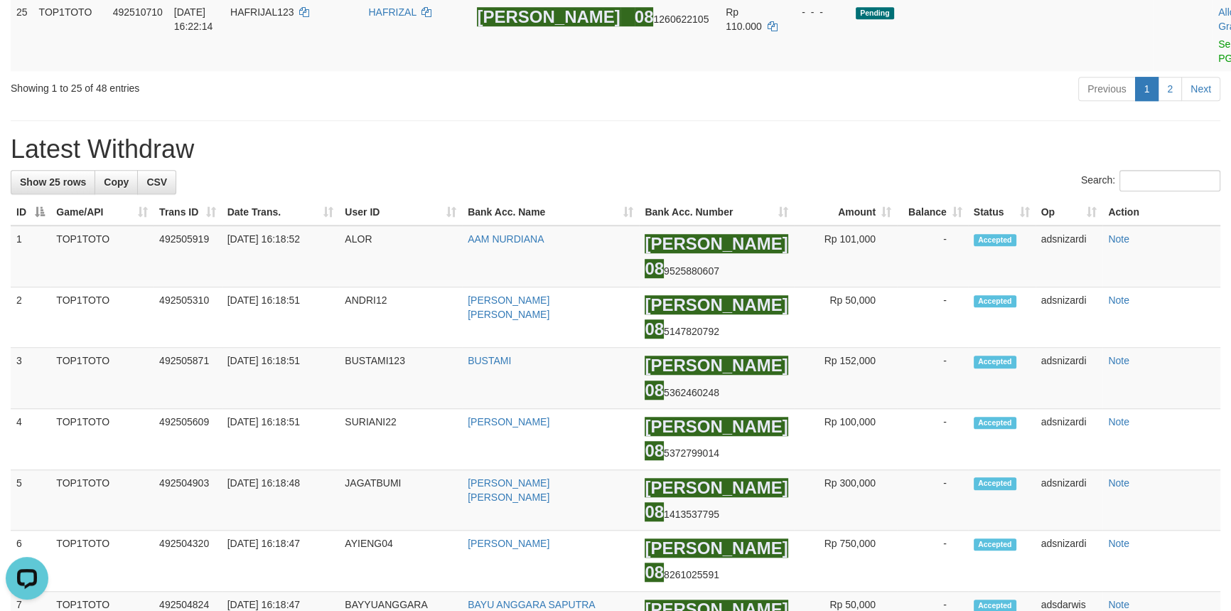
click at [1144, 106] on div "Previous 1 2 Next" at bounding box center [872, 90] width 697 height 31
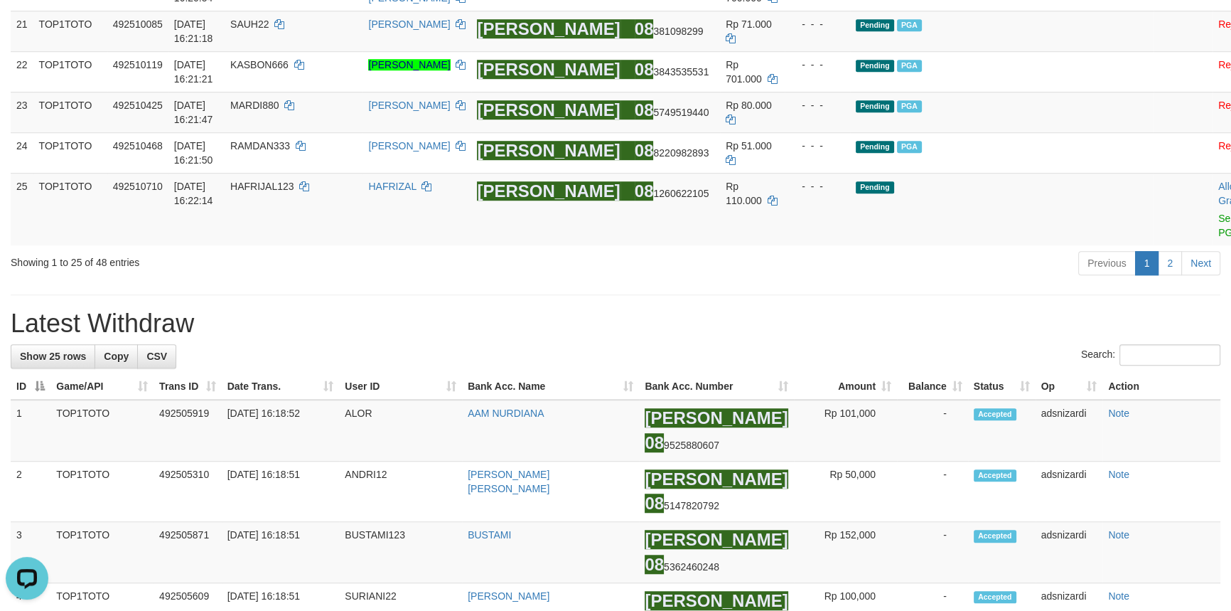
scroll to position [1422, 0]
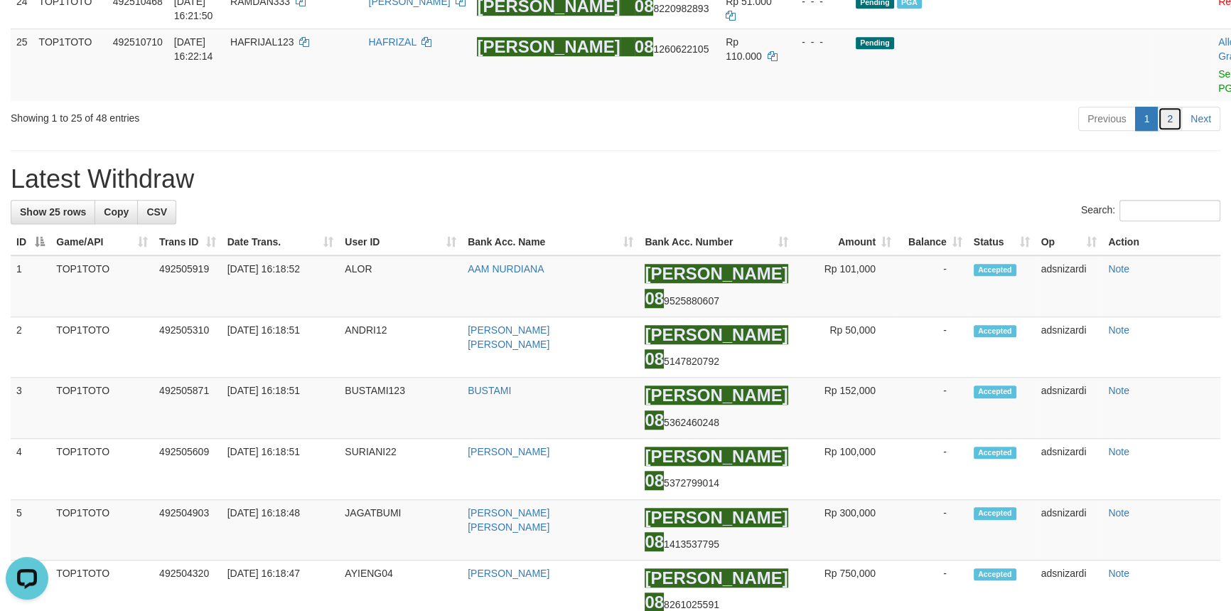
click at [1163, 131] on link "2" at bounding box center [1170, 119] width 24 height 24
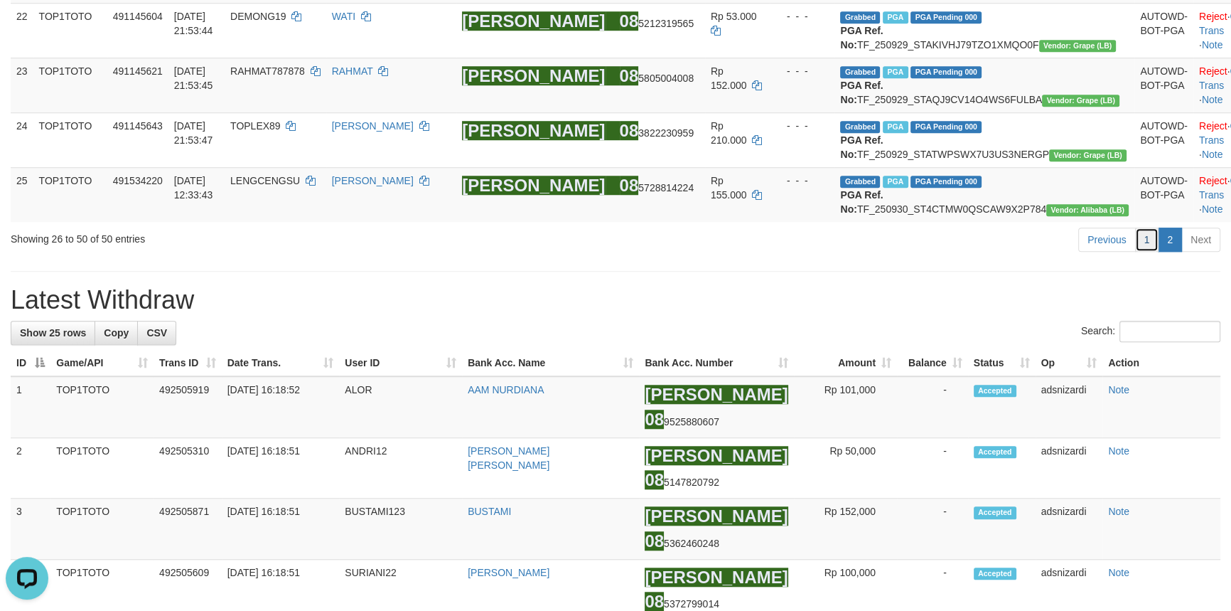
click at [1142, 252] on link "1" at bounding box center [1147, 239] width 24 height 24
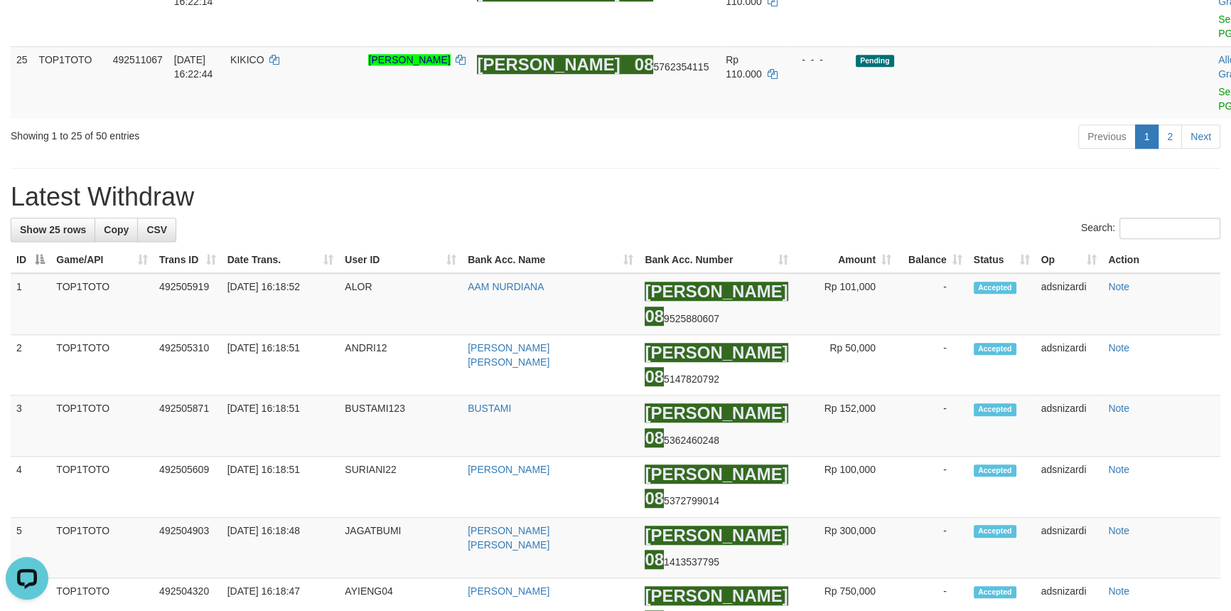
scroll to position [1436, 0]
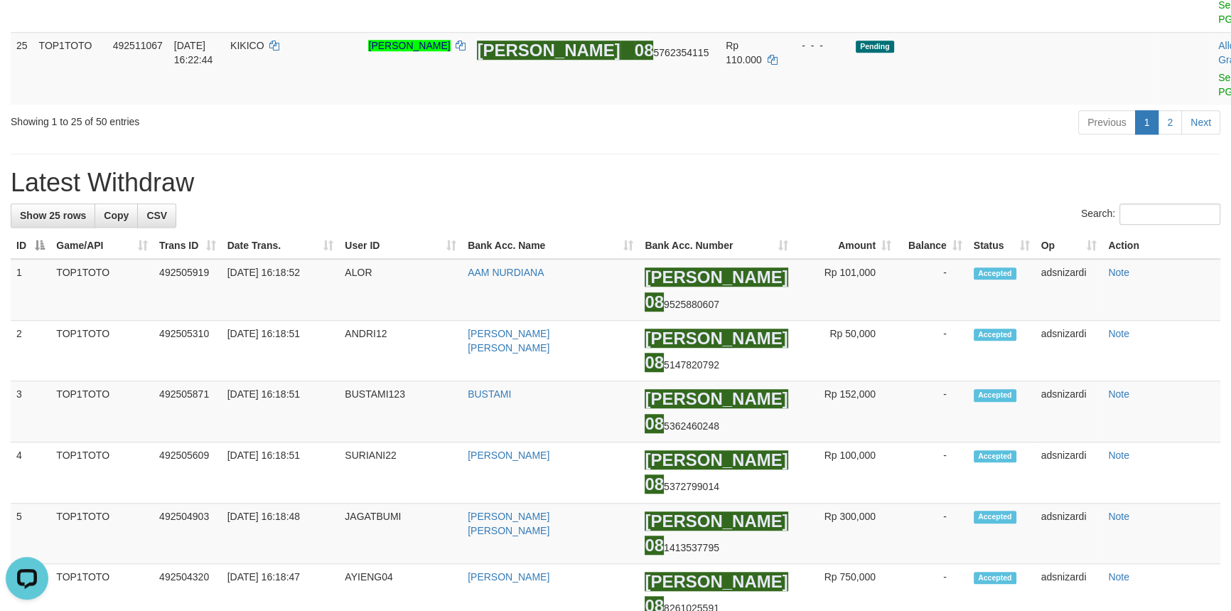
click at [769, 197] on h1 "Latest Withdraw" at bounding box center [616, 182] width 1210 height 28
click at [1166, 134] on link "2" at bounding box center [1170, 122] width 24 height 24
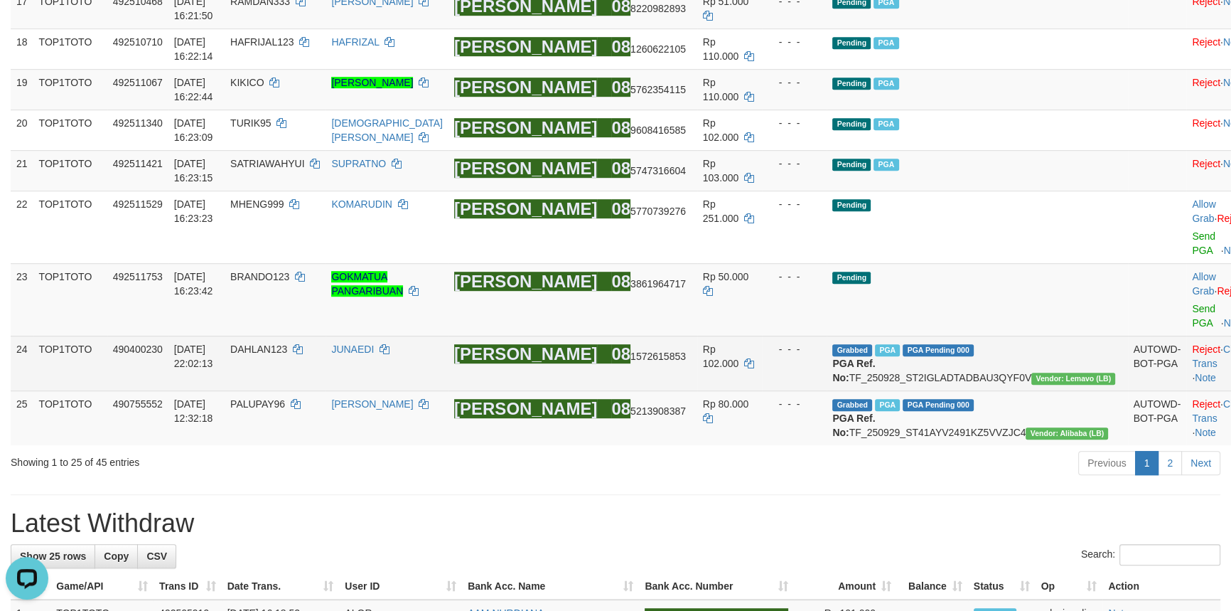
scroll to position [1091, 0]
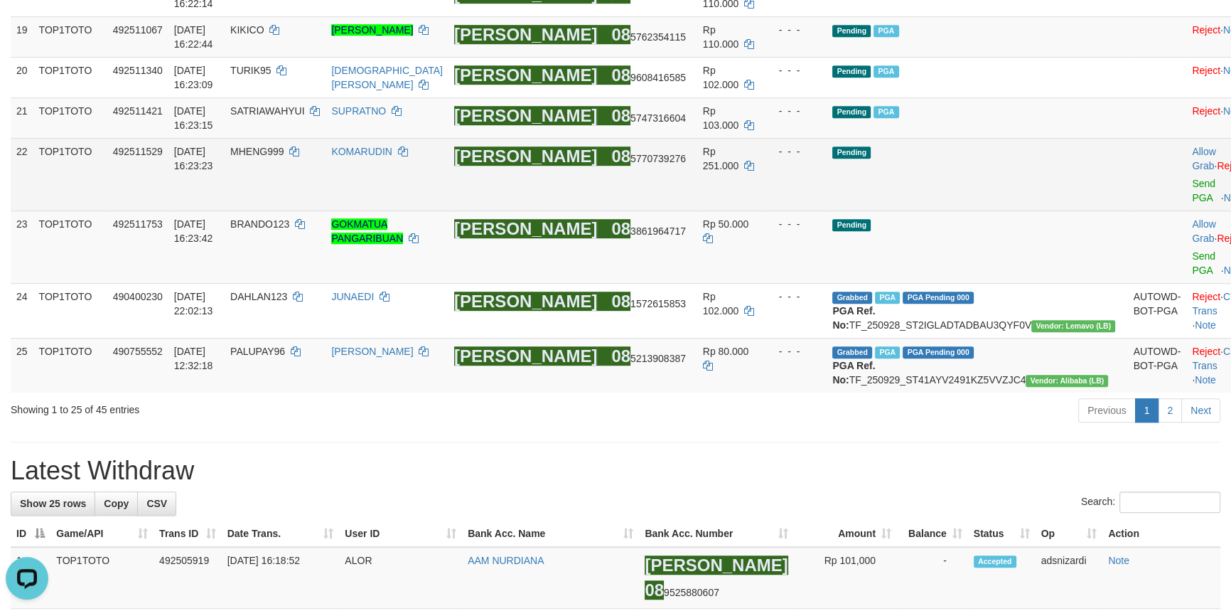
click at [1186, 210] on td "Allow Grab · Reject Send PGA · Note" at bounding box center [1221, 174] width 70 height 73
click at [1192, 203] on link "Send PGA" at bounding box center [1203, 191] width 23 height 26
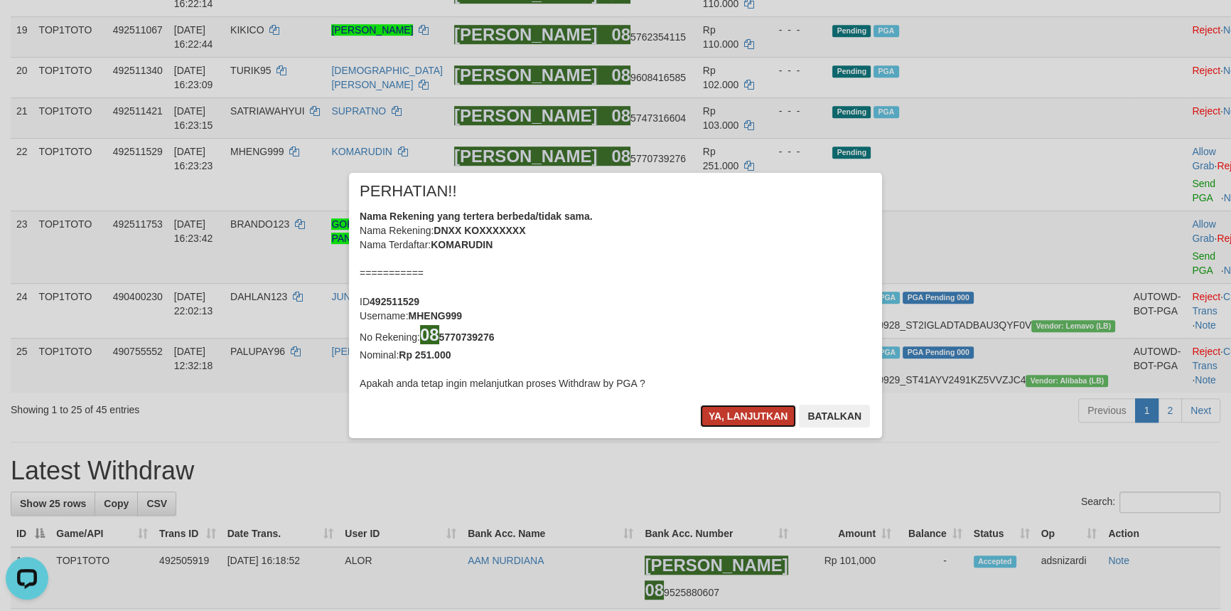
click at [741, 420] on button "Ya, lanjutkan" at bounding box center [748, 415] width 97 height 23
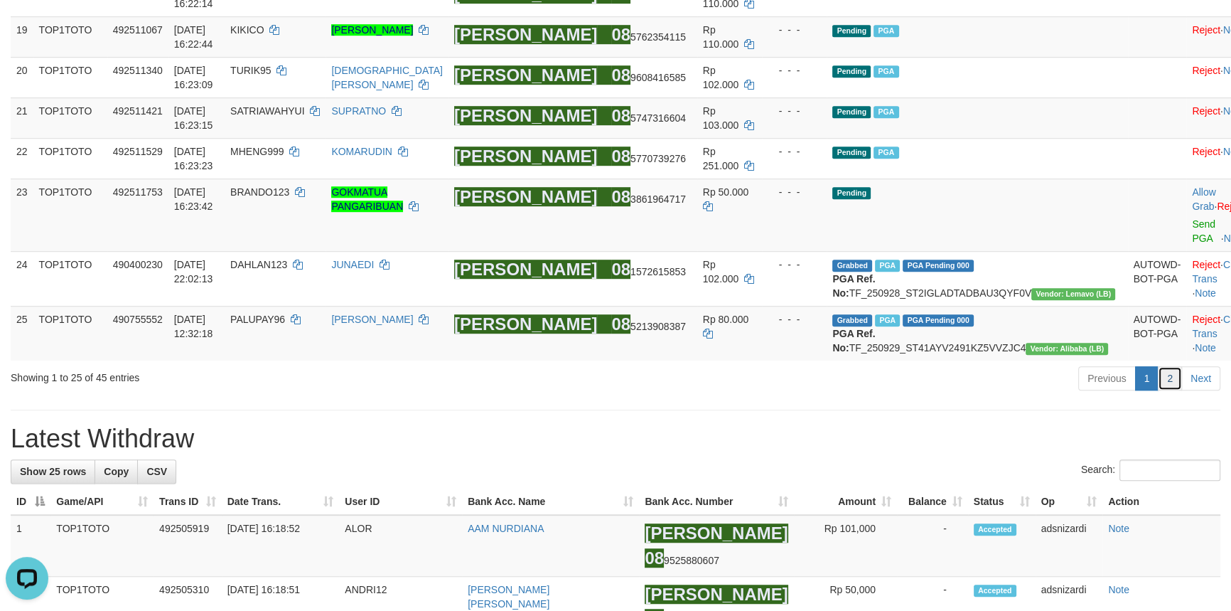
click at [1166, 390] on link "2" at bounding box center [1170, 378] width 24 height 24
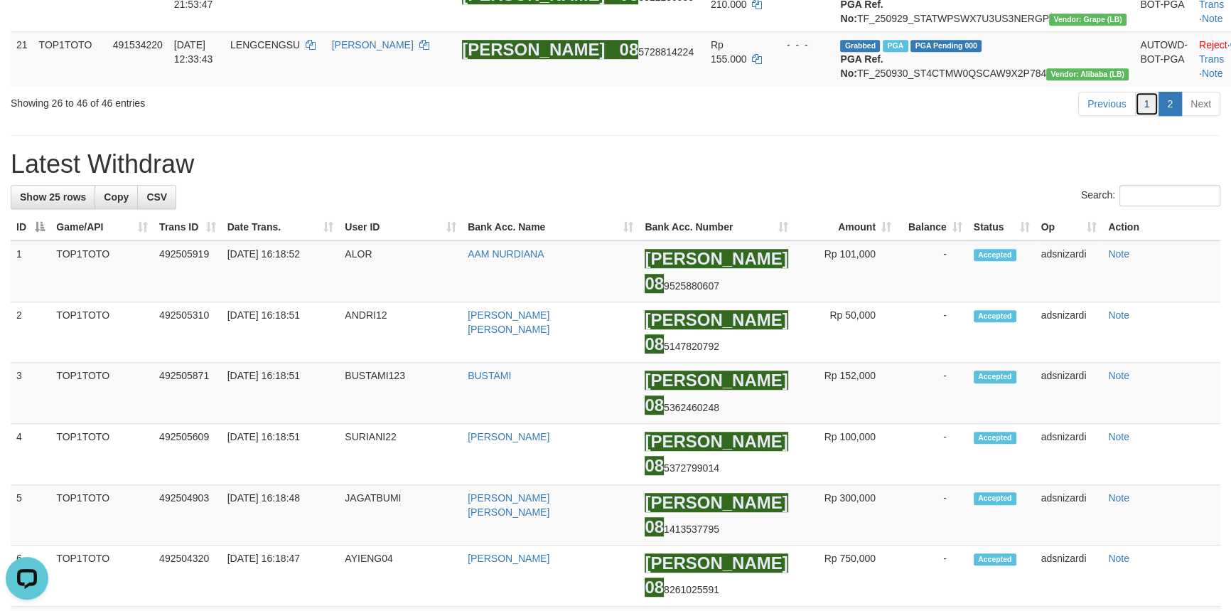
click at [1152, 116] on link "1" at bounding box center [1147, 104] width 24 height 24
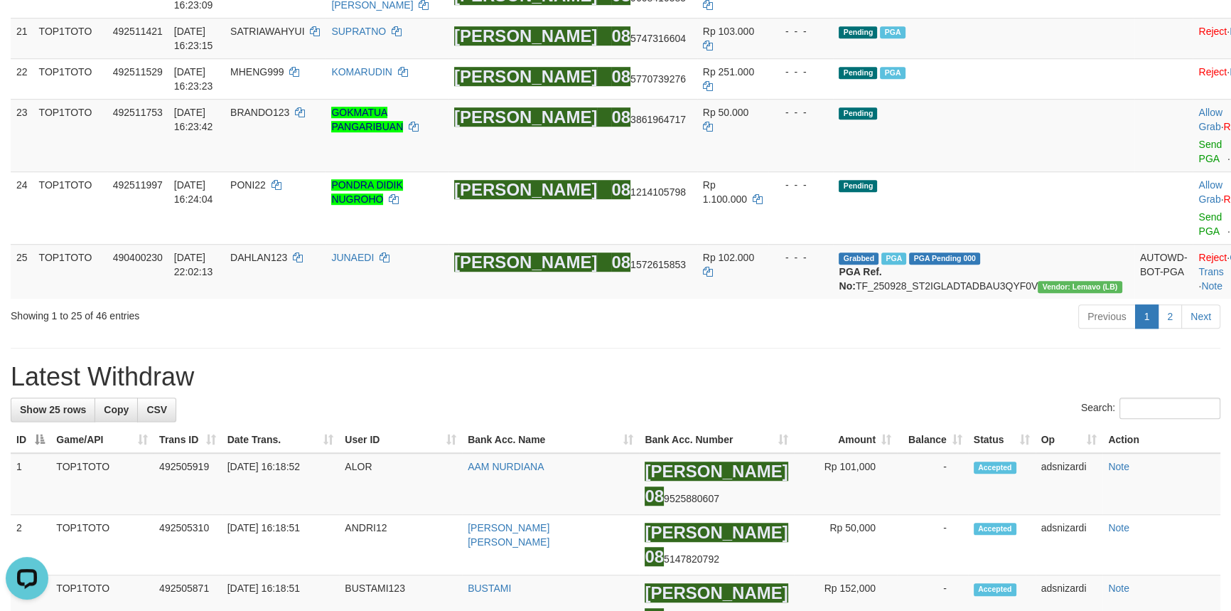
scroll to position [1140, 0]
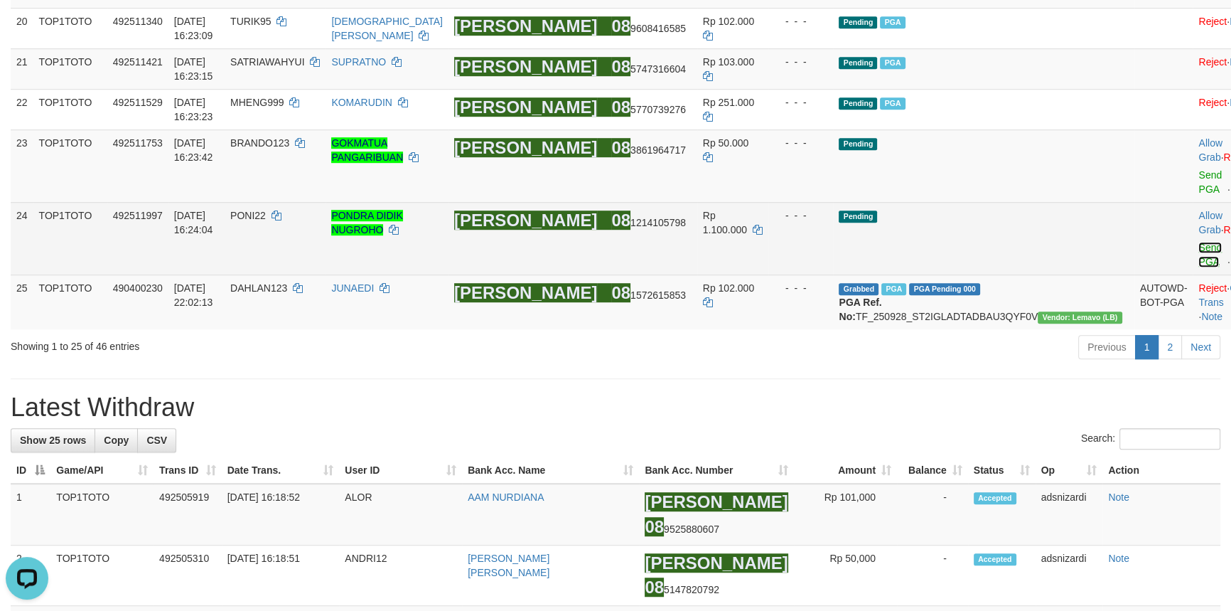
click at [1198, 267] on link "Send PGA" at bounding box center [1209, 255] width 23 height 26
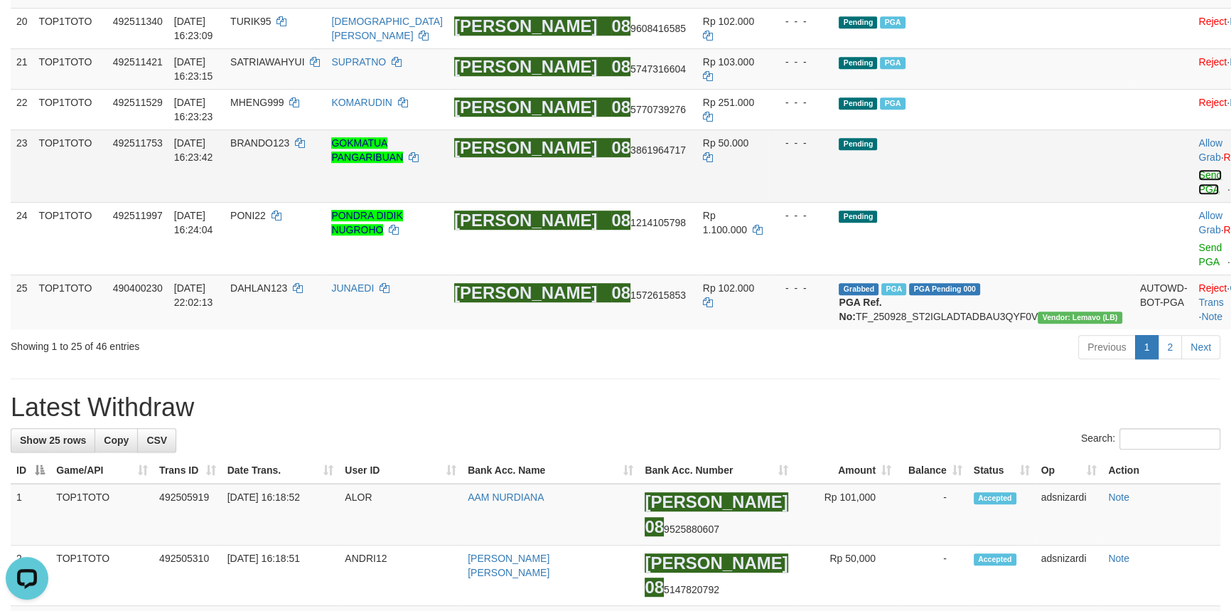
click at [1198, 195] on link "Send PGA" at bounding box center [1209, 182] width 23 height 26
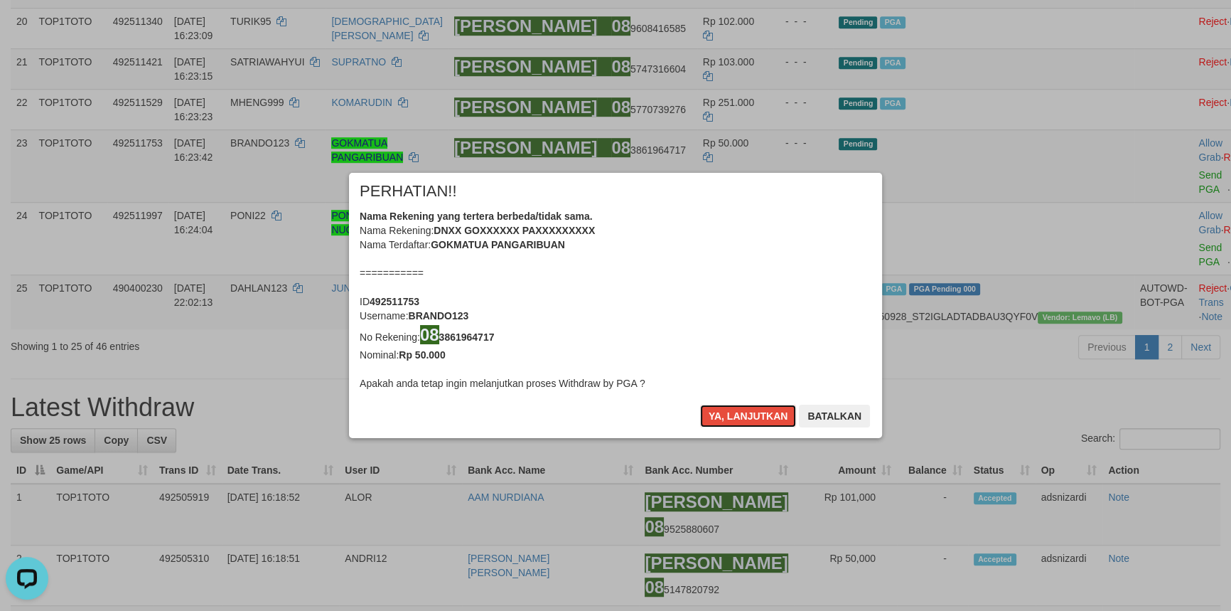
click at [749, 414] on button "Ya, lanjutkan" at bounding box center [748, 415] width 97 height 23
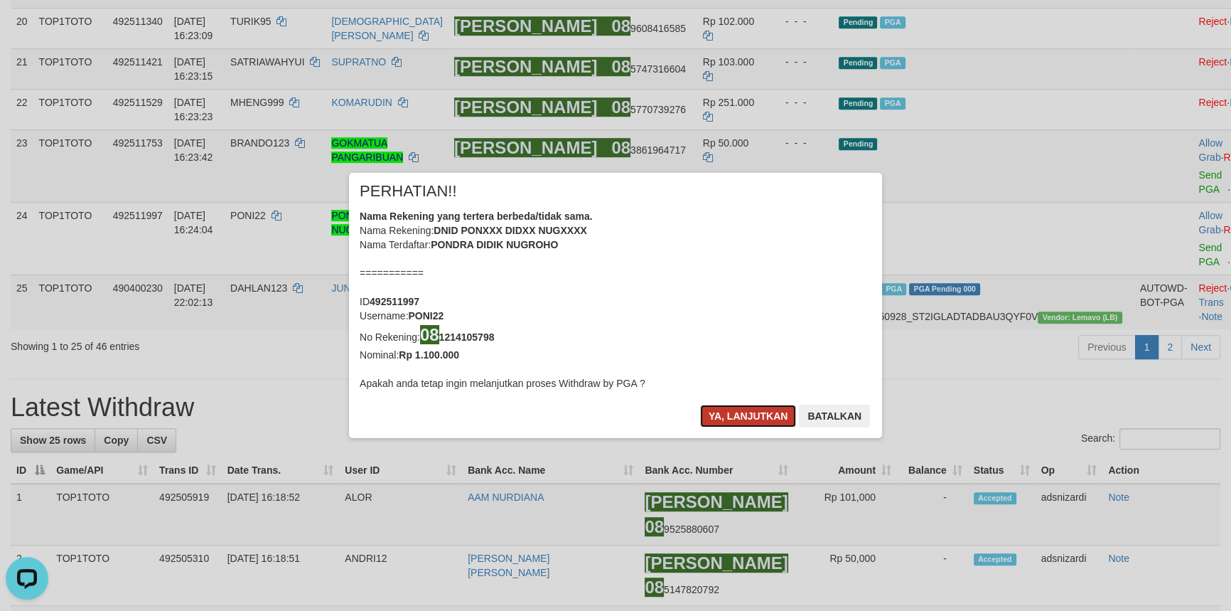
click at [749, 414] on button "Ya, lanjutkan" at bounding box center [748, 415] width 97 height 23
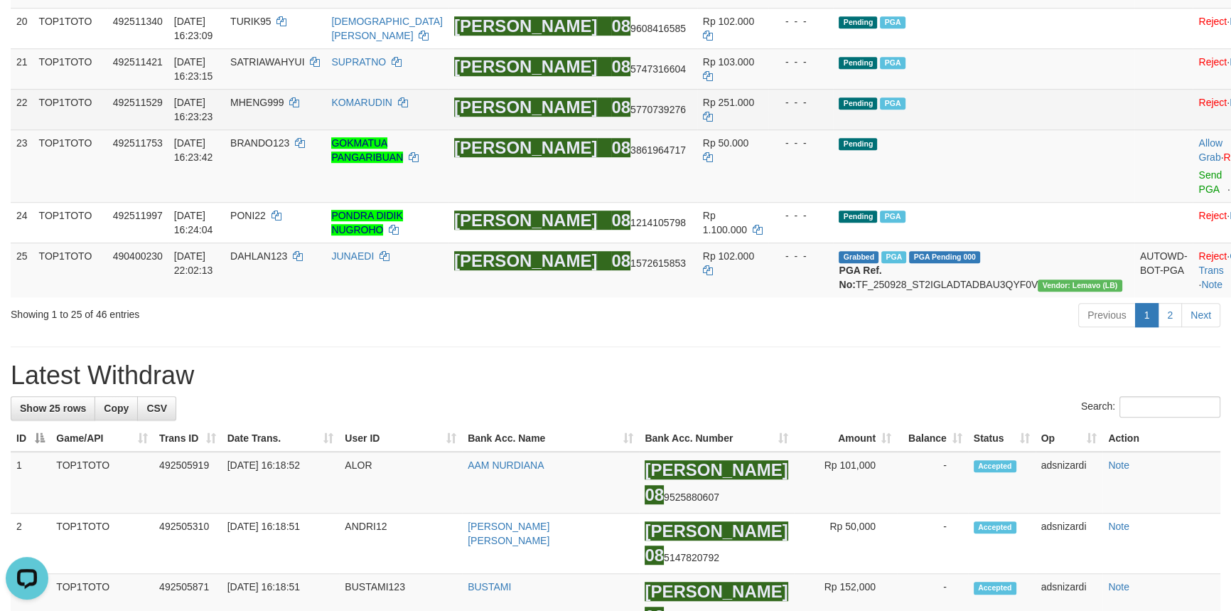
click at [978, 129] on td "Pending PGA" at bounding box center [983, 109] width 301 height 41
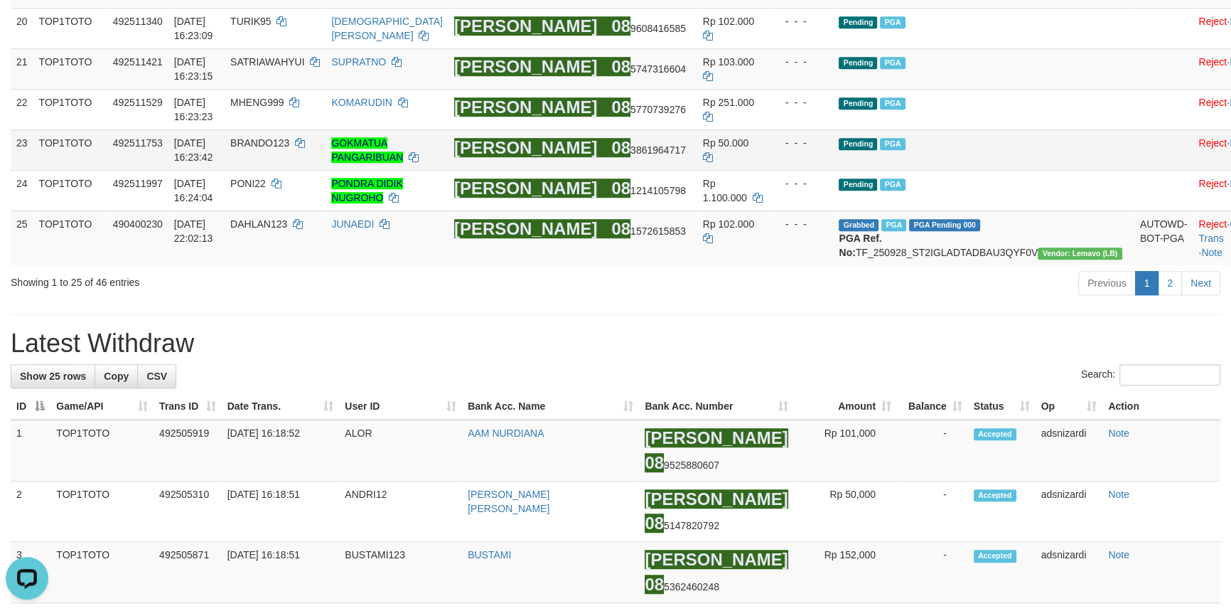
click at [1134, 170] on td at bounding box center [1163, 149] width 59 height 41
click at [1007, 477] on div "**********" at bounding box center [615, 447] width 1231 height 3100
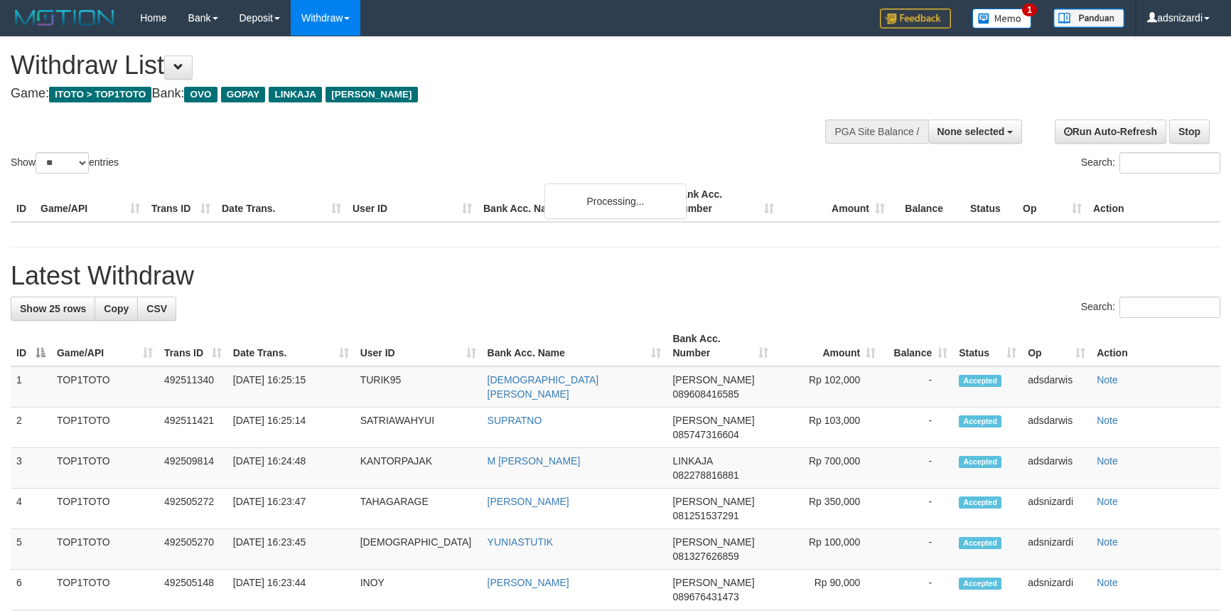
select select
select select "**"
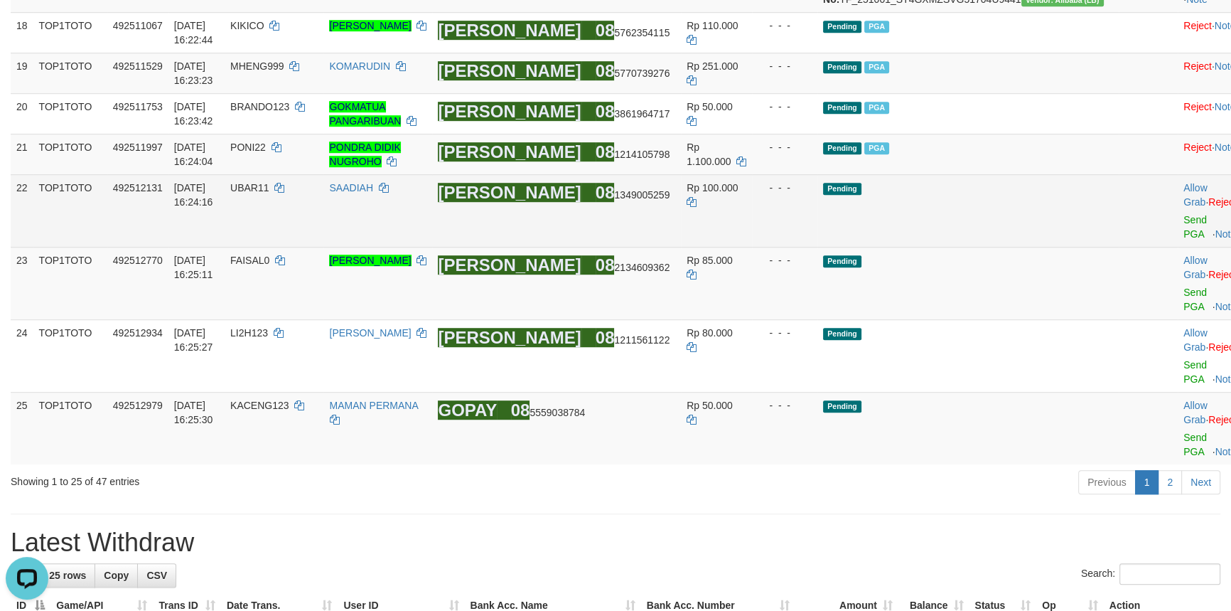
click at [1016, 247] on td "Pending" at bounding box center [968, 210] width 302 height 73
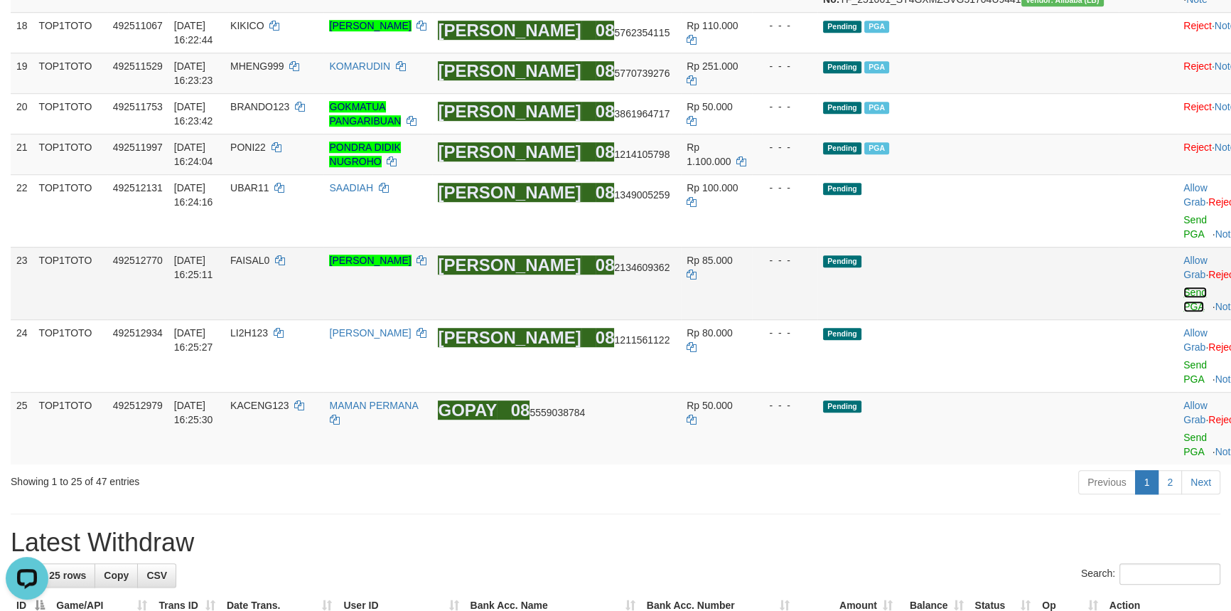
click at [1184, 312] on link "Send PGA" at bounding box center [1195, 299] width 23 height 26
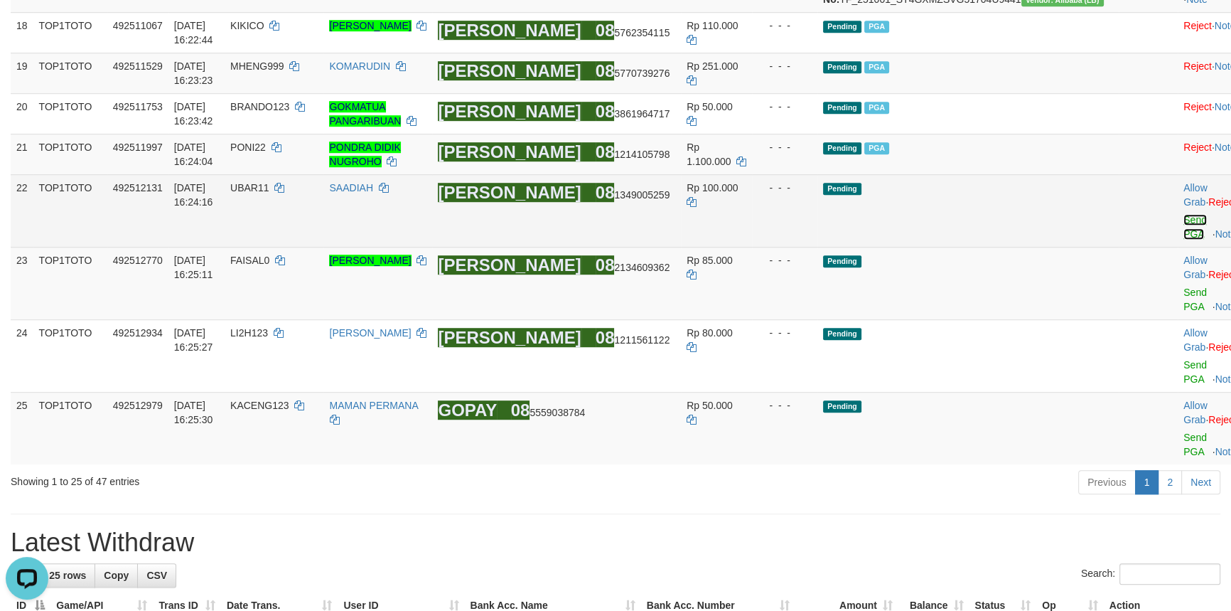
click at [1184, 240] on link "Send PGA" at bounding box center [1195, 227] width 23 height 26
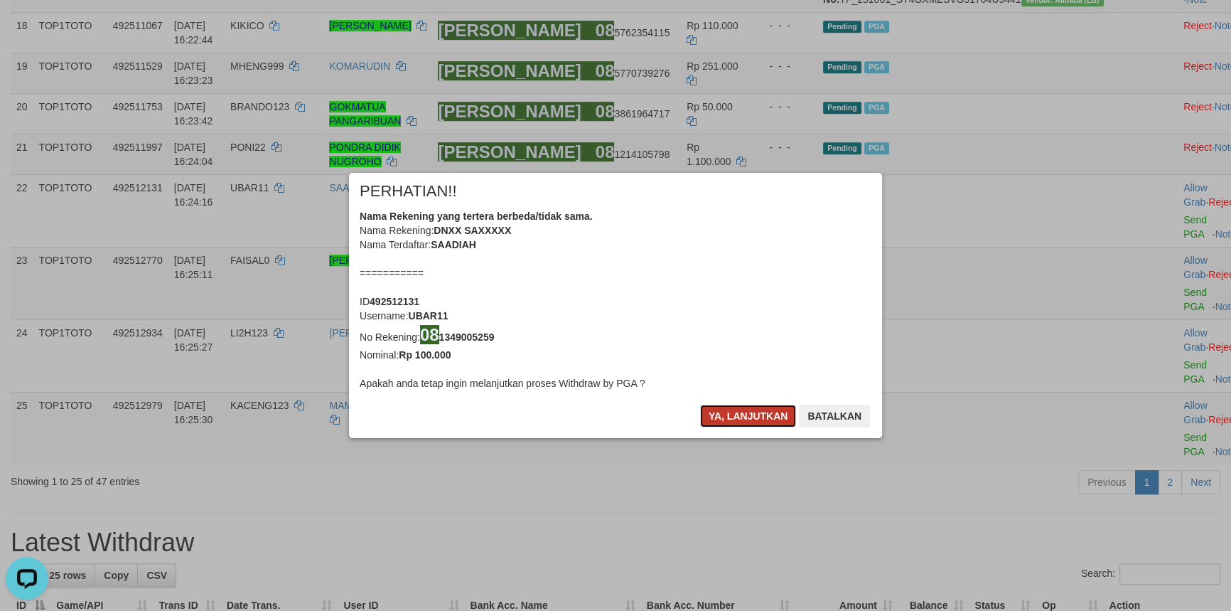
click at [734, 417] on button "Ya, lanjutkan" at bounding box center [748, 415] width 97 height 23
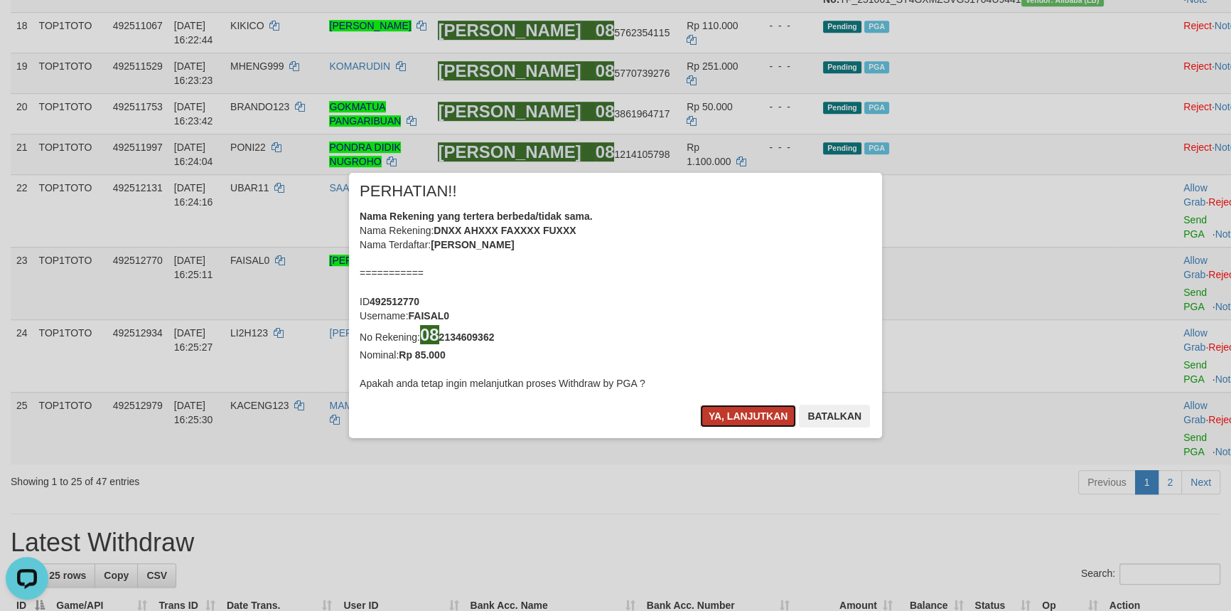
click at [734, 417] on button "Ya, lanjutkan" at bounding box center [748, 415] width 97 height 23
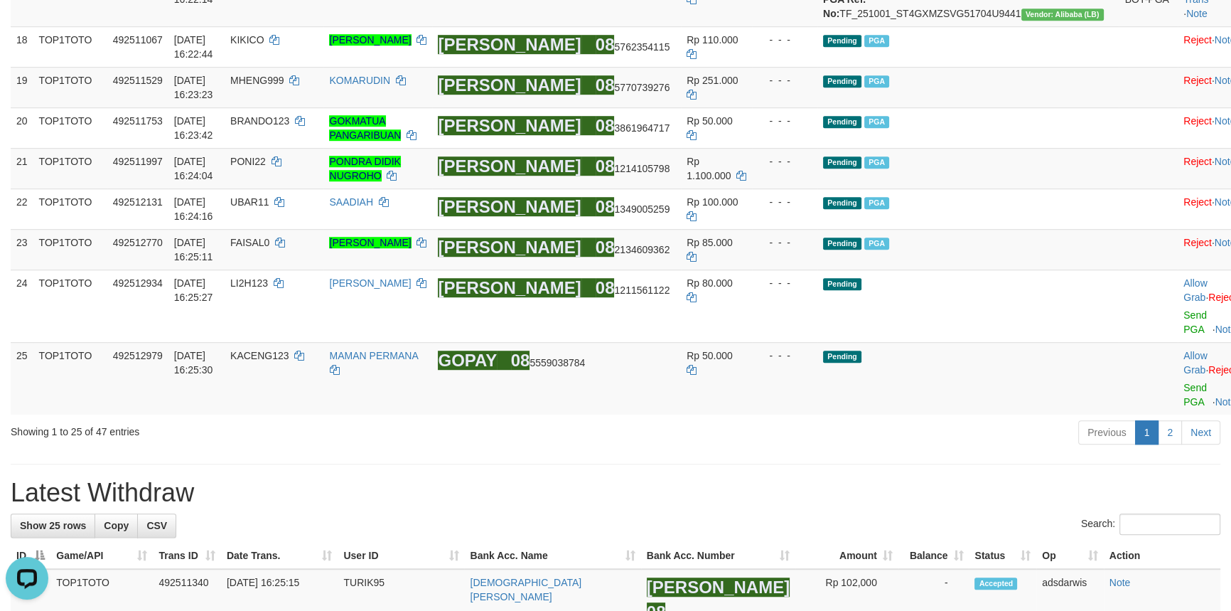
scroll to position [1380, 0]
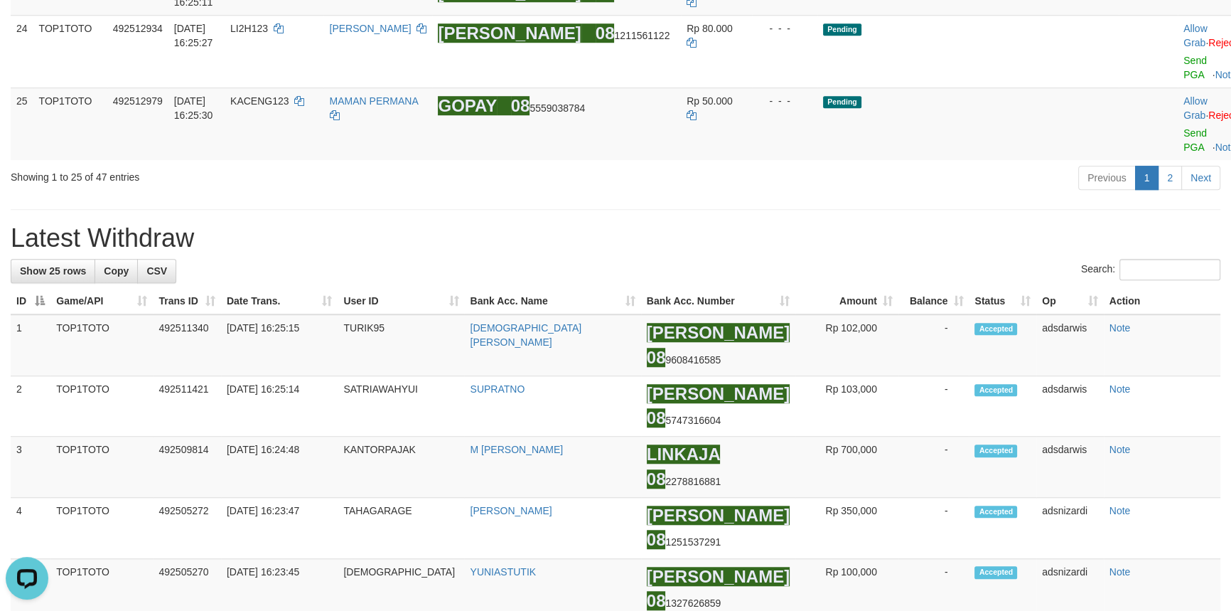
click at [815, 195] on div "Previous 1 2 Next" at bounding box center [872, 179] width 697 height 31
click at [1173, 190] on link "2" at bounding box center [1170, 178] width 24 height 24
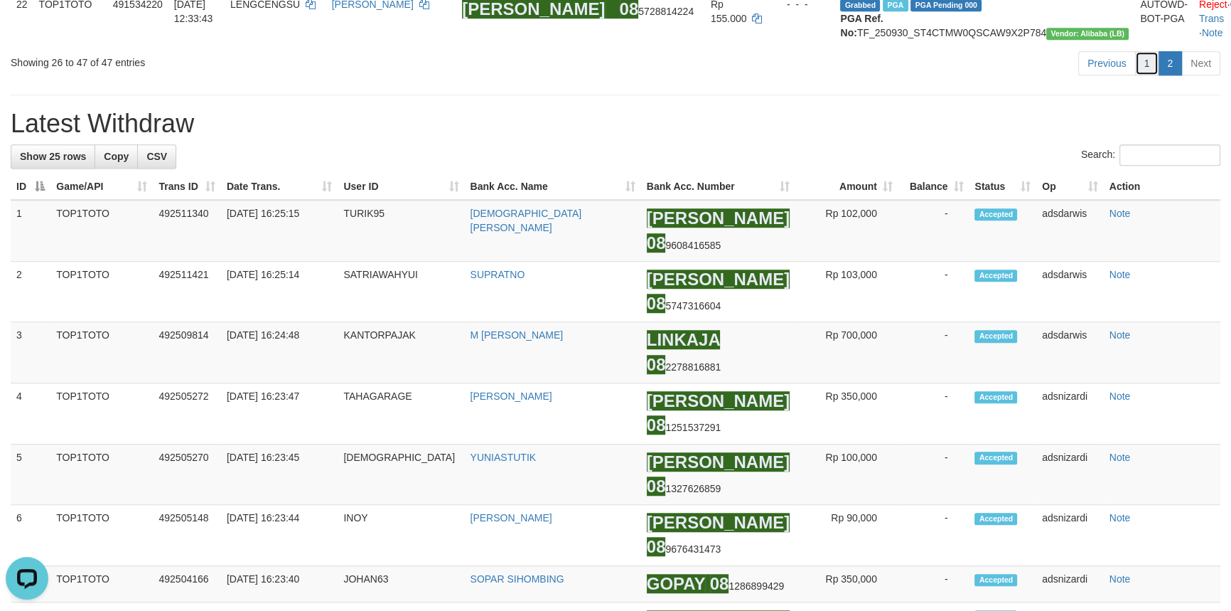
click at [1150, 75] on link "1" at bounding box center [1147, 63] width 24 height 24
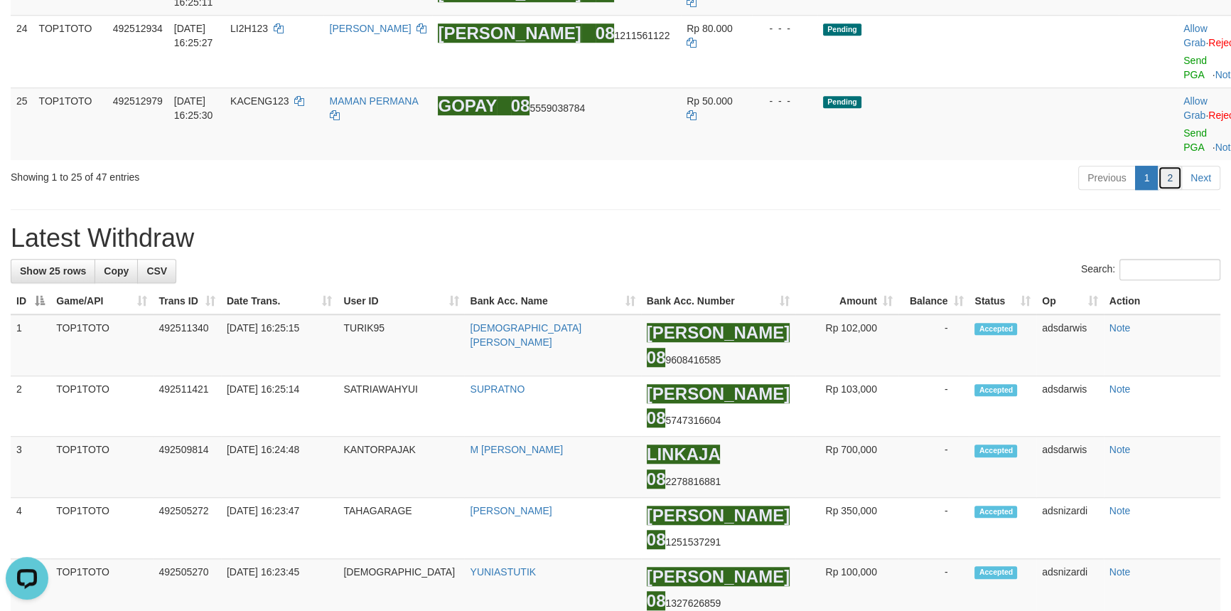
click at [1174, 190] on link "2" at bounding box center [1170, 178] width 24 height 24
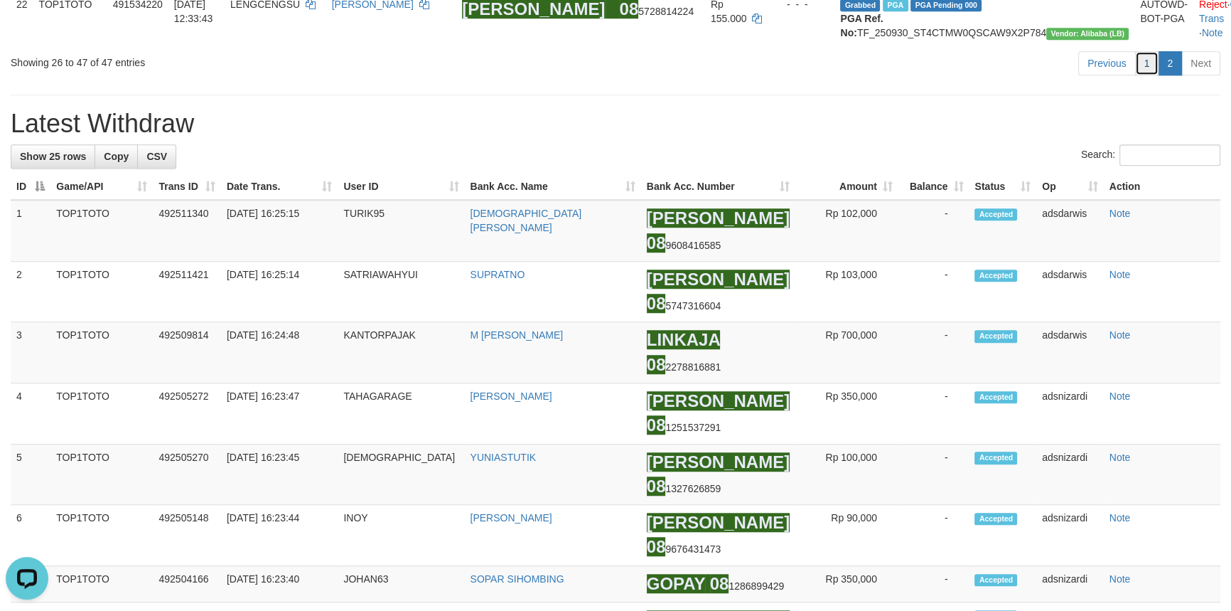
click at [1153, 75] on link "1" at bounding box center [1147, 63] width 24 height 24
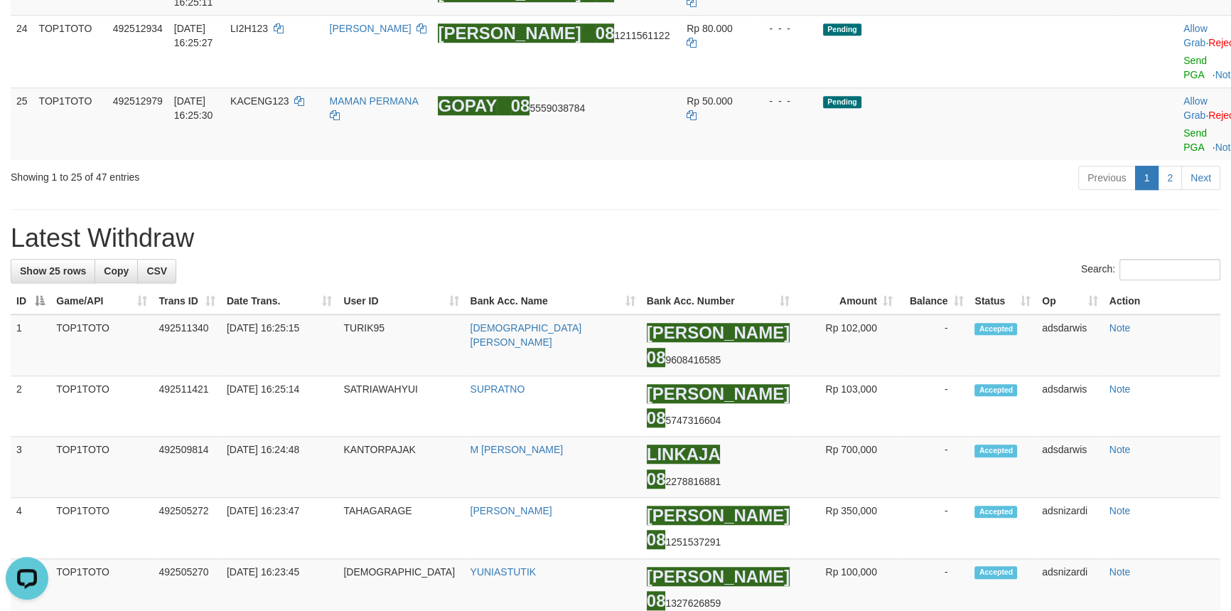
click at [917, 195] on div "Previous 1 2 Next" at bounding box center [872, 179] width 697 height 31
click at [1184, 153] on link "Send PGA" at bounding box center [1195, 140] width 23 height 26
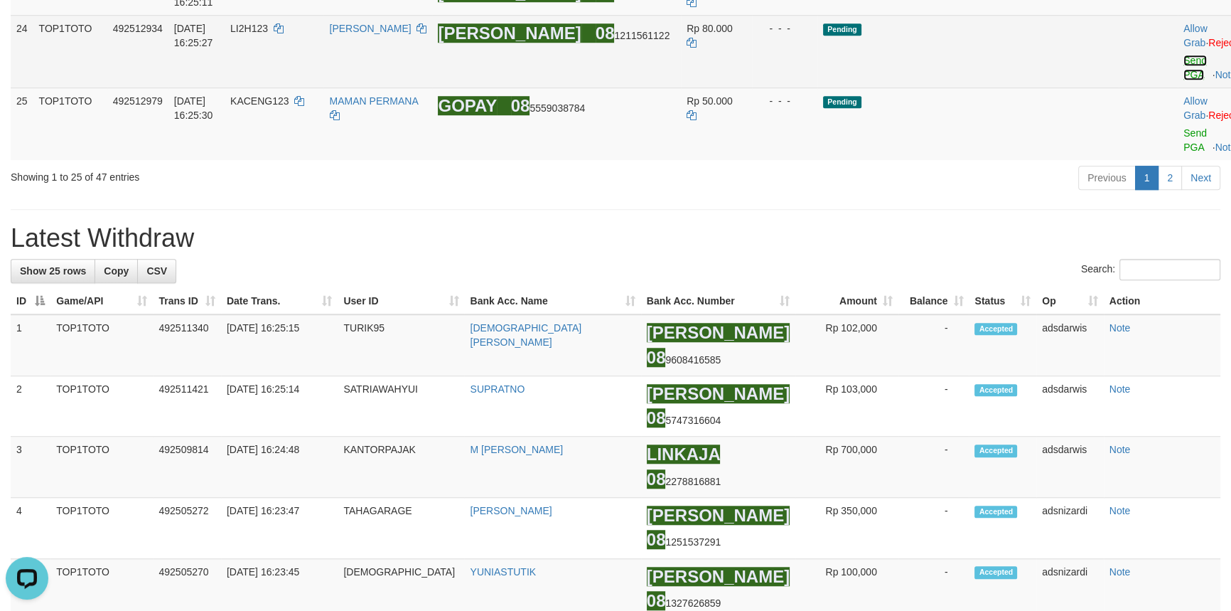
click at [1184, 80] on link "Send PGA" at bounding box center [1195, 68] width 23 height 26
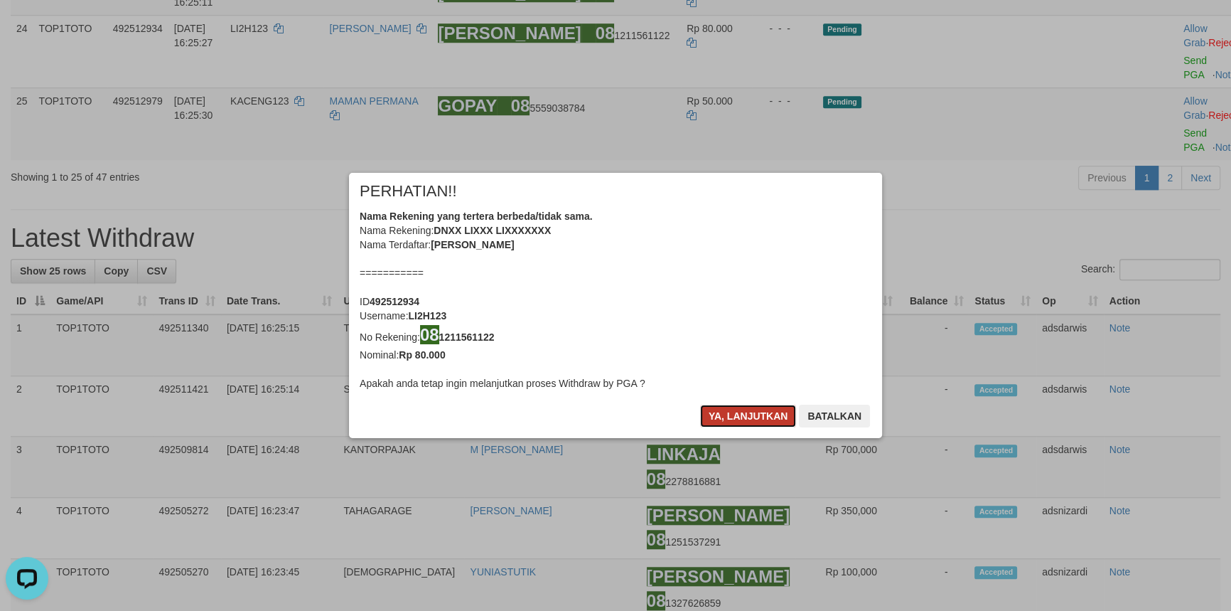
click at [751, 407] on button "Ya, lanjutkan" at bounding box center [748, 415] width 97 height 23
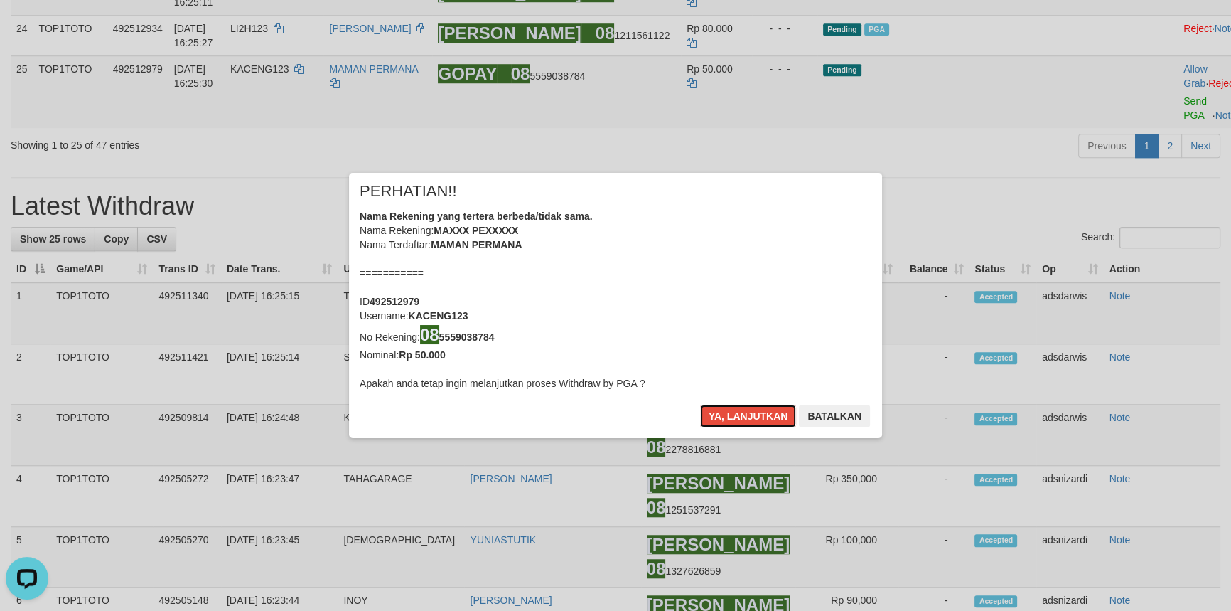
click at [751, 407] on button "Ya, lanjutkan" at bounding box center [748, 415] width 97 height 23
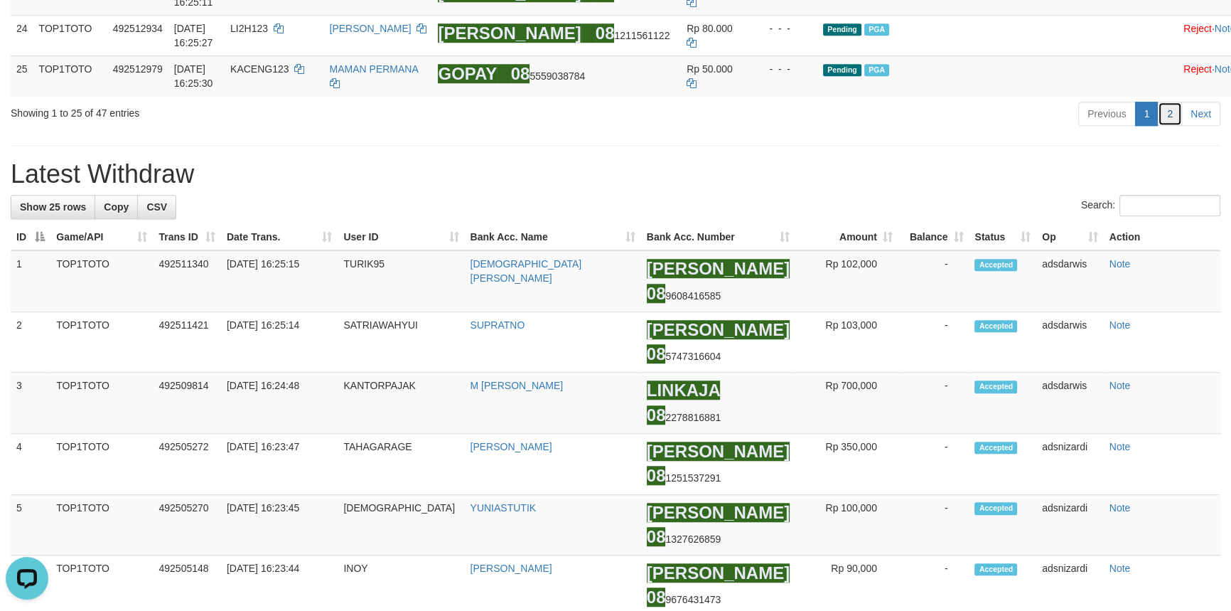
click at [1161, 126] on link "2" at bounding box center [1170, 114] width 24 height 24
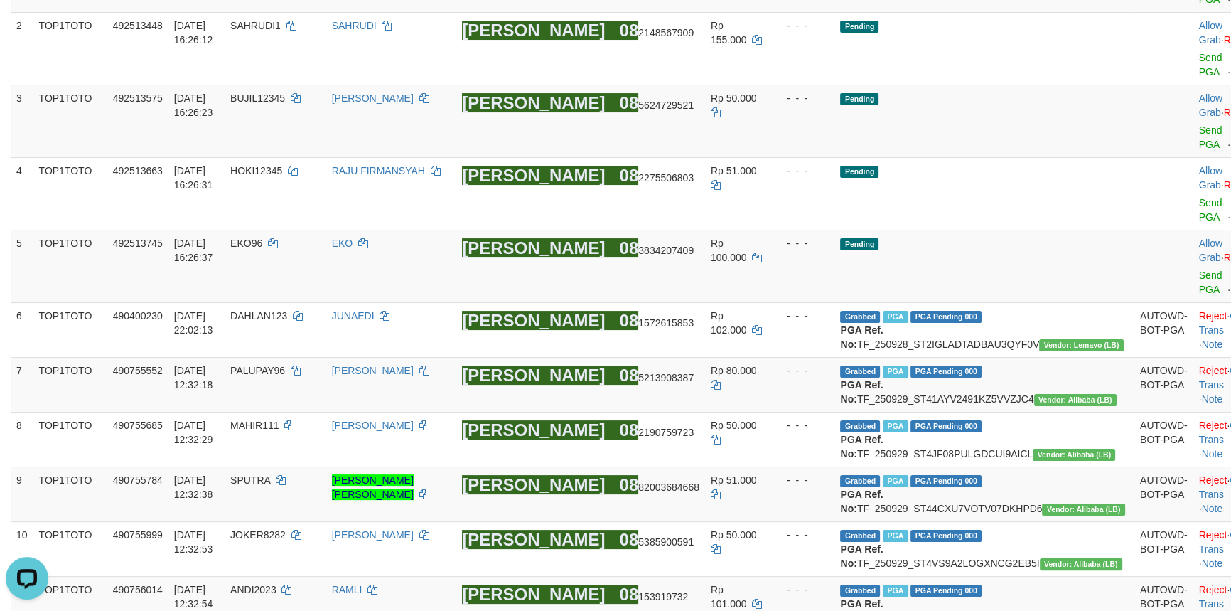
scroll to position [0, 0]
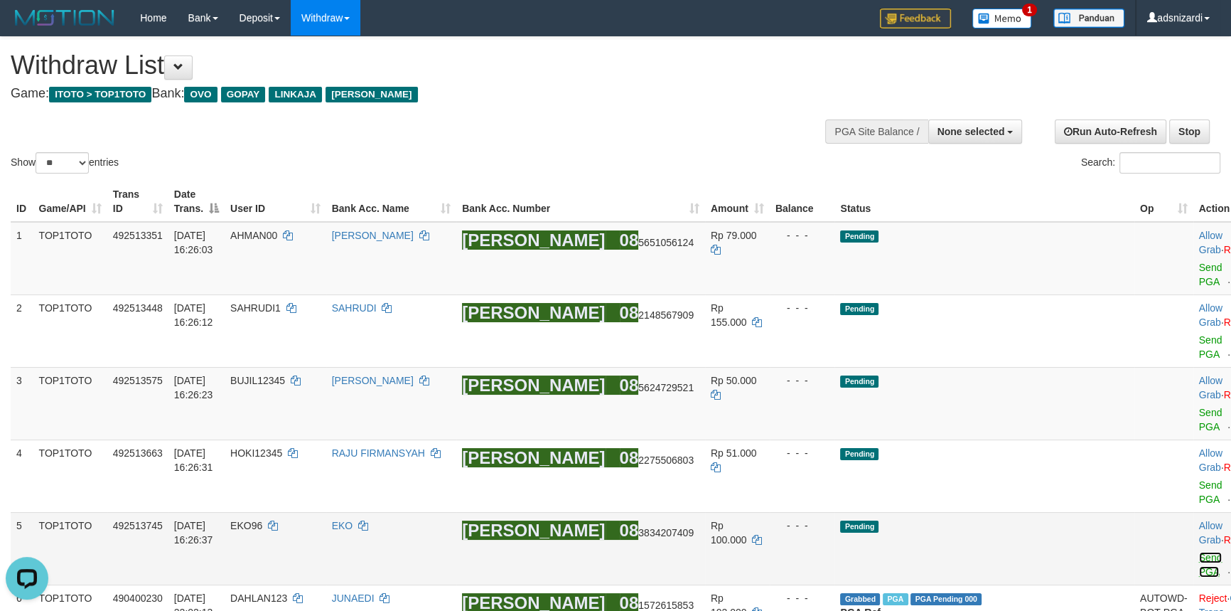
click at [1199, 552] on link "Send PGA" at bounding box center [1210, 565] width 23 height 26
click at [1199, 479] on link "Send PGA" at bounding box center [1210, 492] width 23 height 26
click at [1199, 407] on link "Send PGA" at bounding box center [1210, 420] width 23 height 26
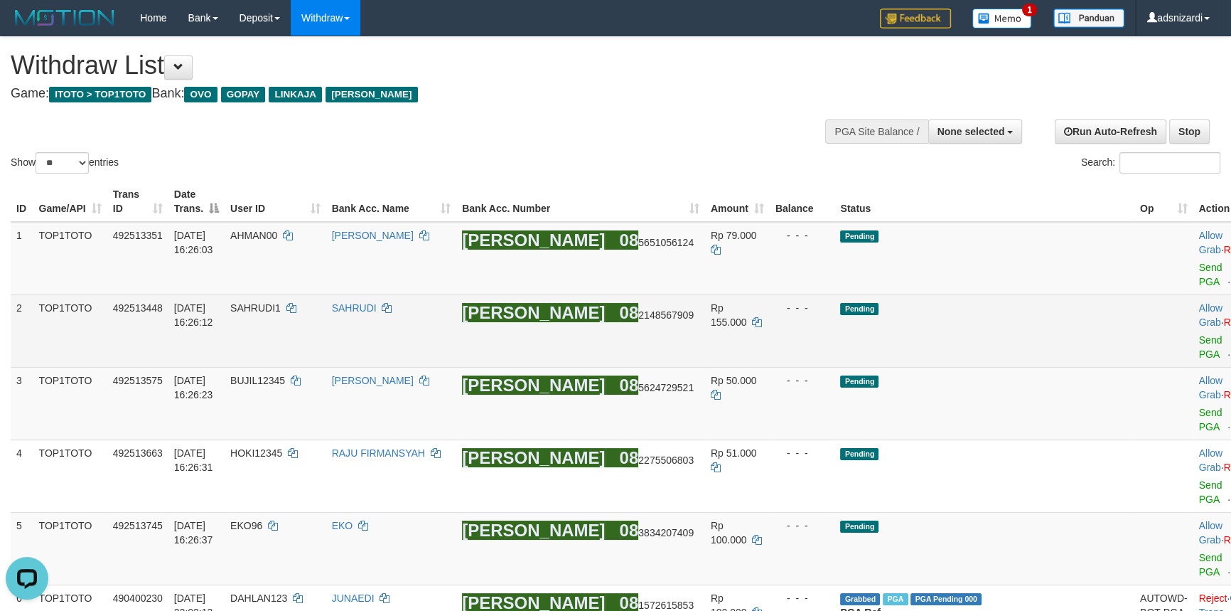
click at [1193, 303] on td "Allow Grab · Reject Send PGA · Note" at bounding box center [1228, 330] width 70 height 73
click at [1199, 334] on link "Send PGA" at bounding box center [1210, 347] width 23 height 26
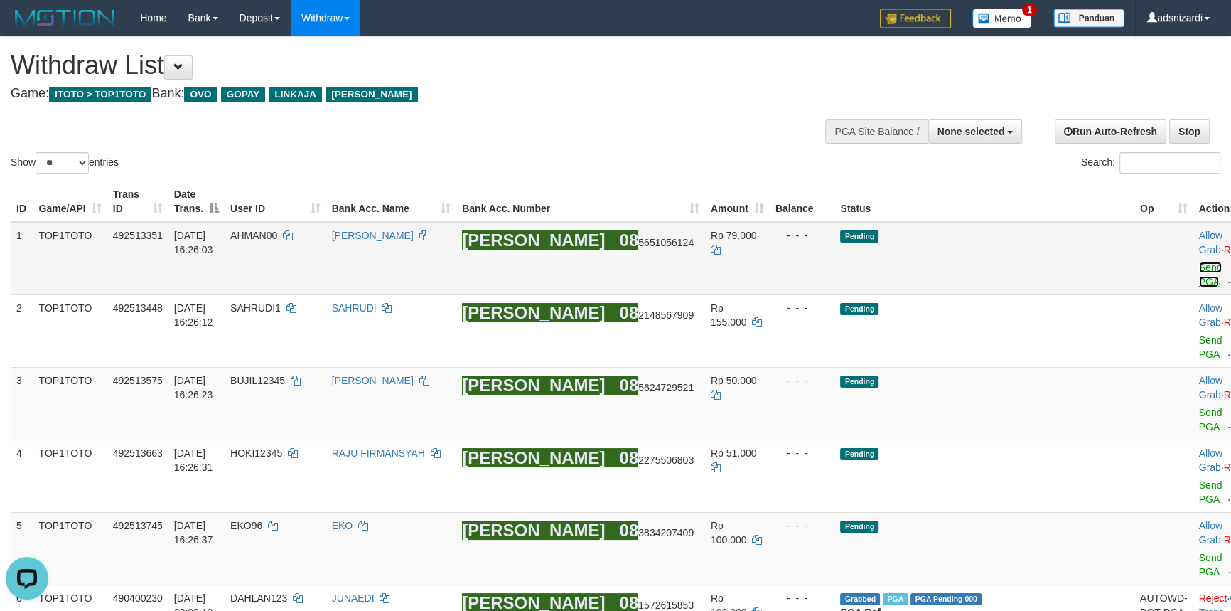
click at [1199, 262] on link "Send PGA" at bounding box center [1210, 275] width 23 height 26
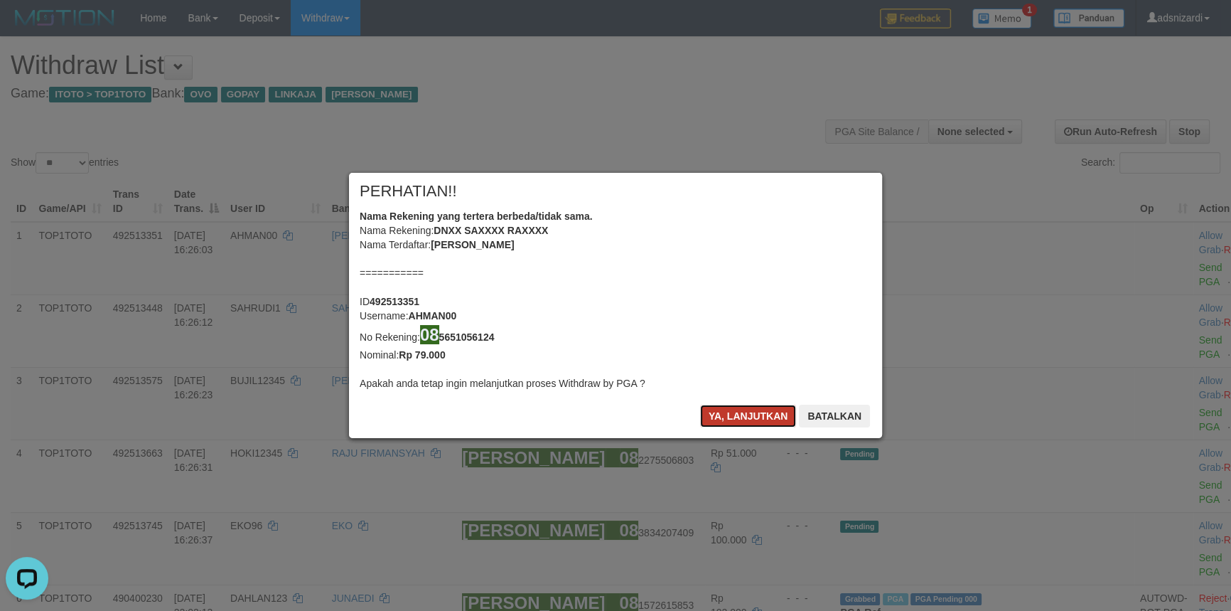
click at [736, 416] on button "Ya, lanjutkan" at bounding box center [748, 415] width 97 height 23
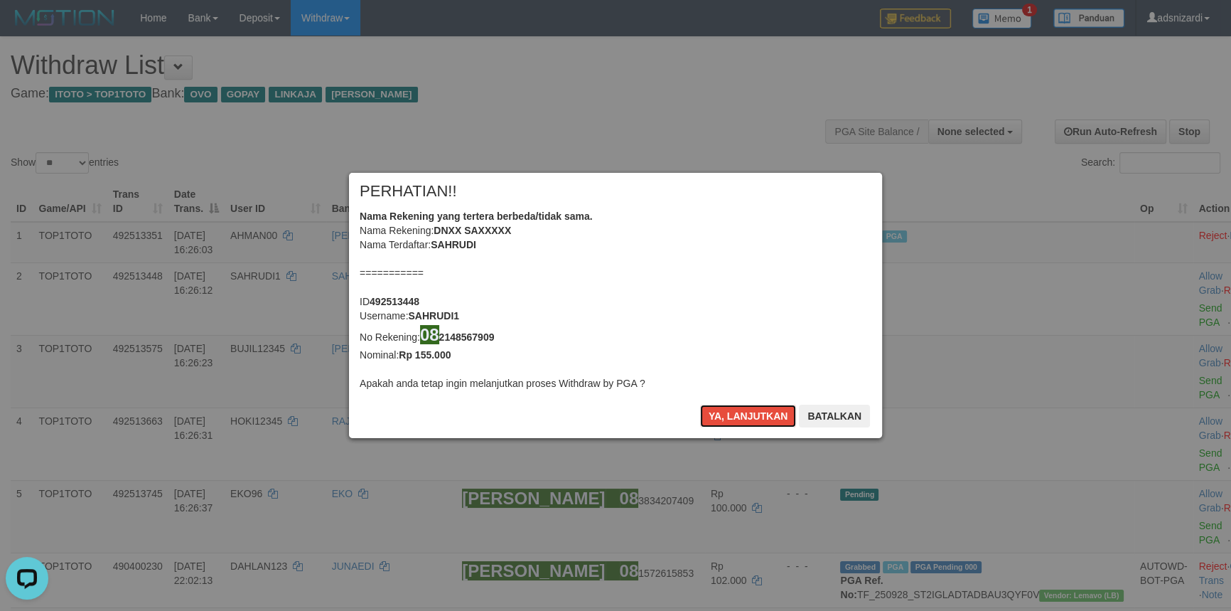
click at [736, 416] on button "Ya, lanjutkan" at bounding box center [748, 415] width 97 height 23
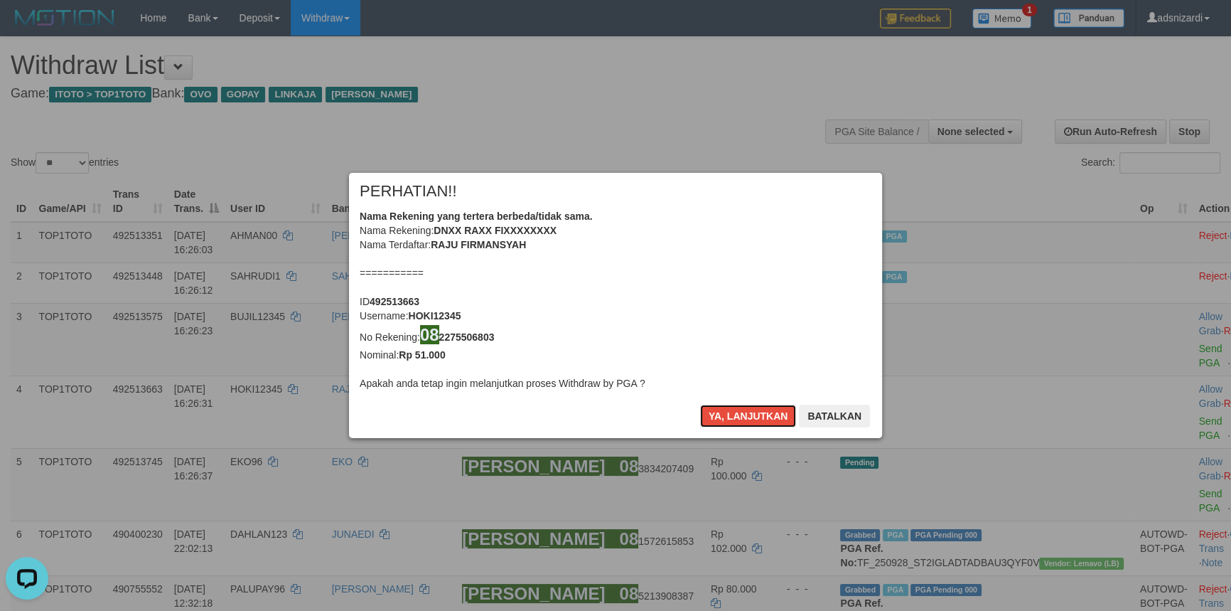
click at [736, 416] on button "Ya, lanjutkan" at bounding box center [748, 415] width 97 height 23
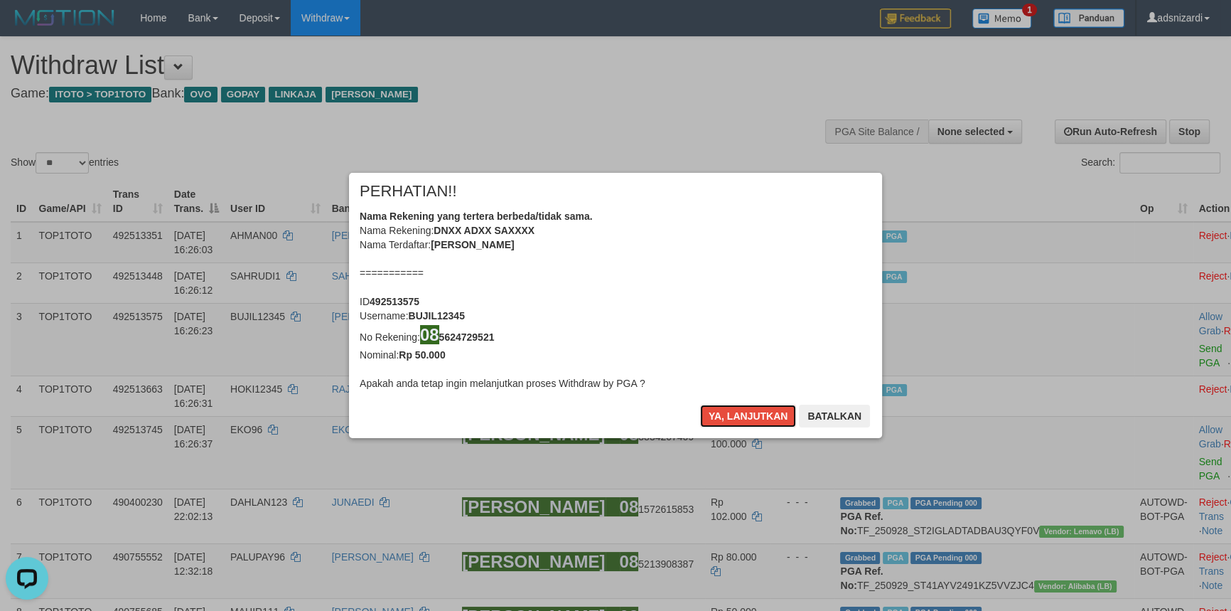
click at [736, 416] on button "Ya, lanjutkan" at bounding box center [748, 415] width 97 height 23
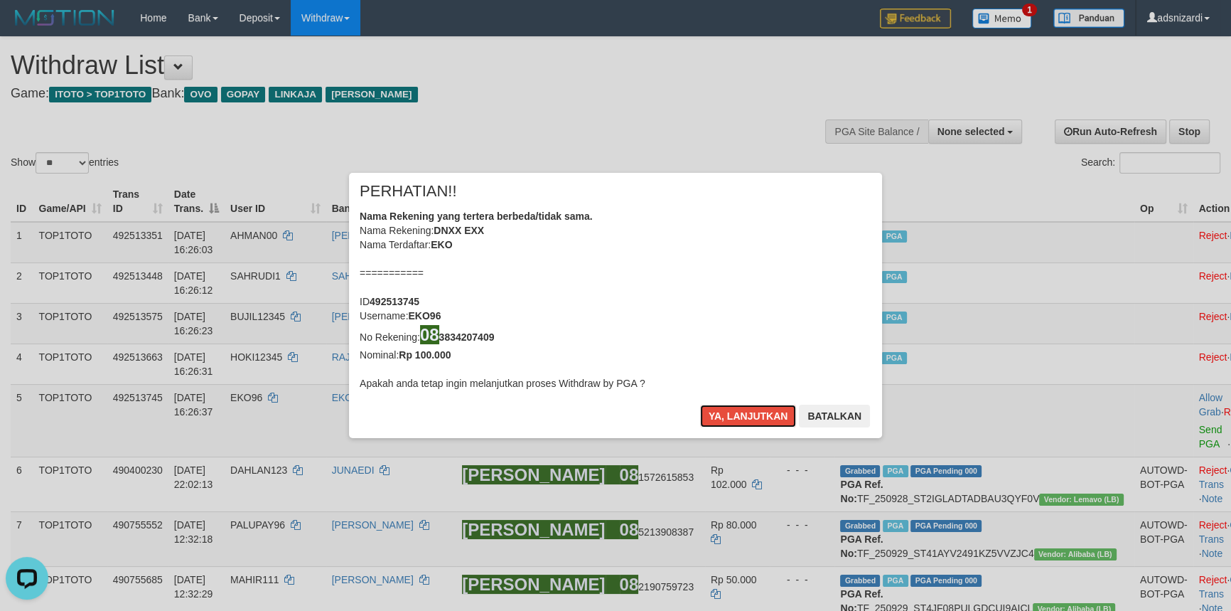
click at [736, 416] on button "Ya, lanjutkan" at bounding box center [748, 415] width 97 height 23
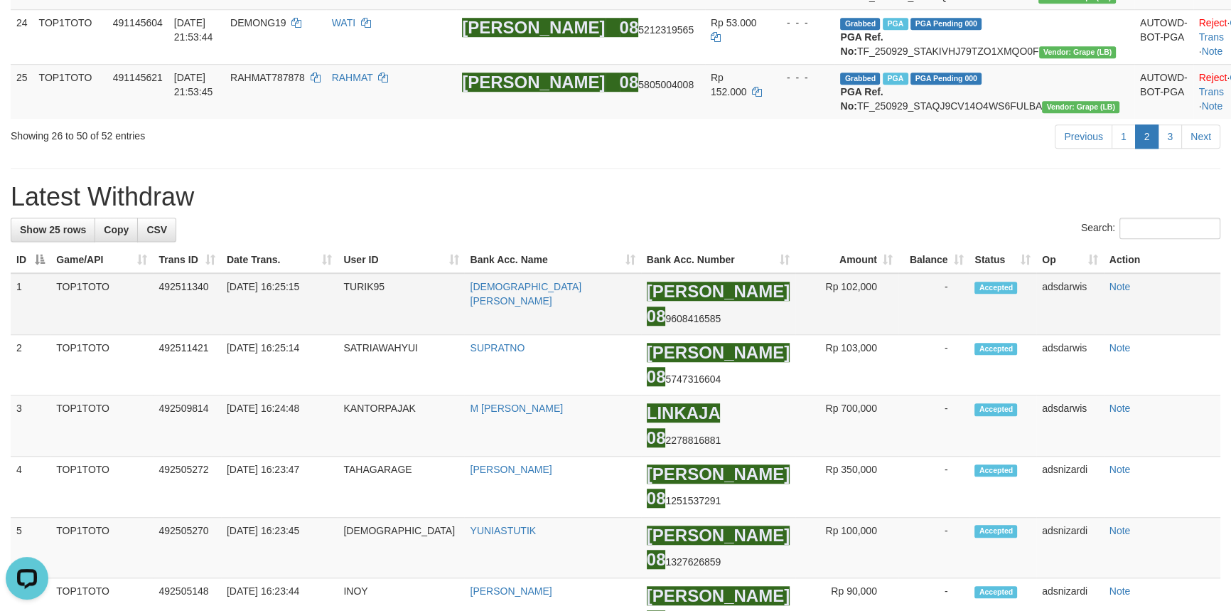
scroll to position [1550, 0]
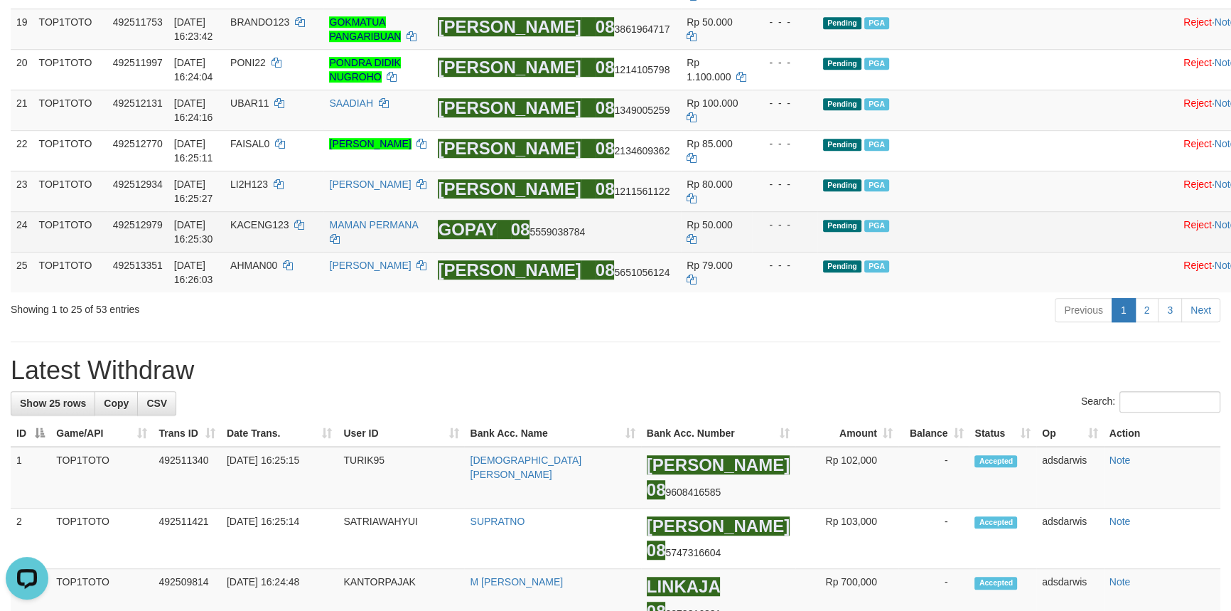
scroll to position [1299, 0]
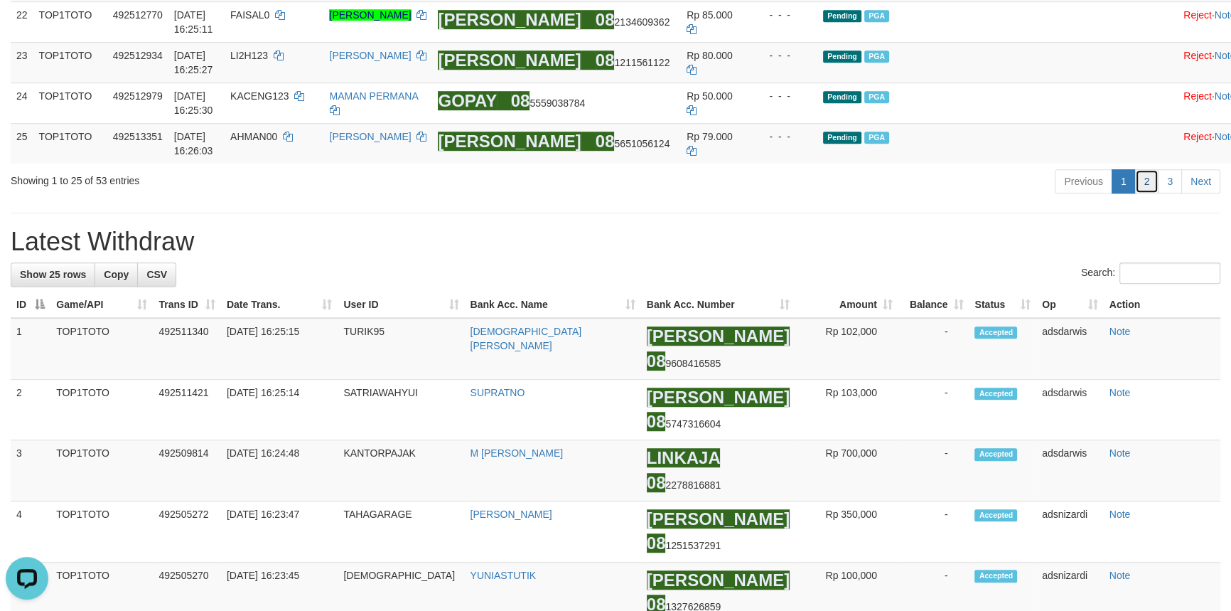
click at [1152, 193] on link "2" at bounding box center [1147, 181] width 24 height 24
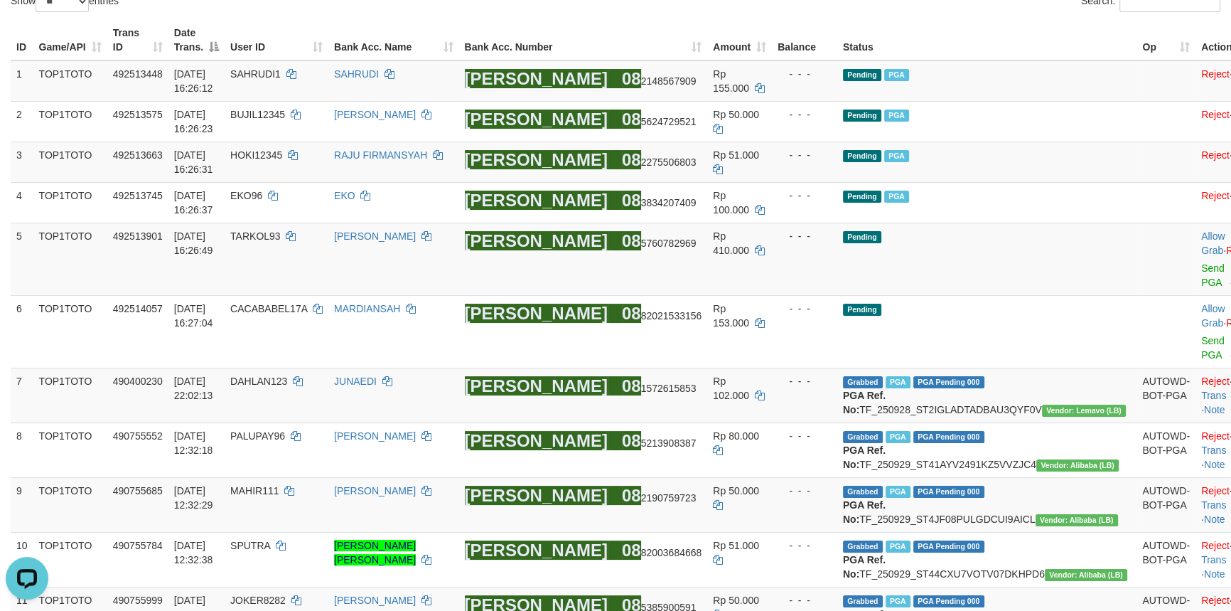
scroll to position [128, 0]
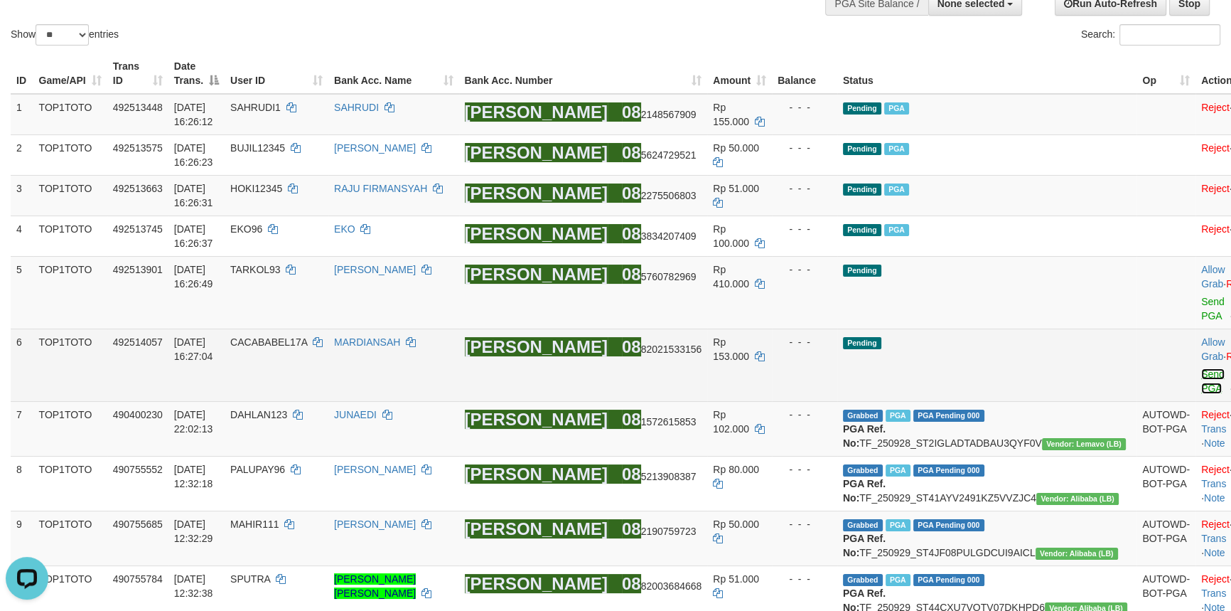
click at [1201, 368] on link "Send PGA" at bounding box center [1212, 381] width 23 height 26
click at [1201, 296] on link "Send PGA" at bounding box center [1212, 309] width 23 height 26
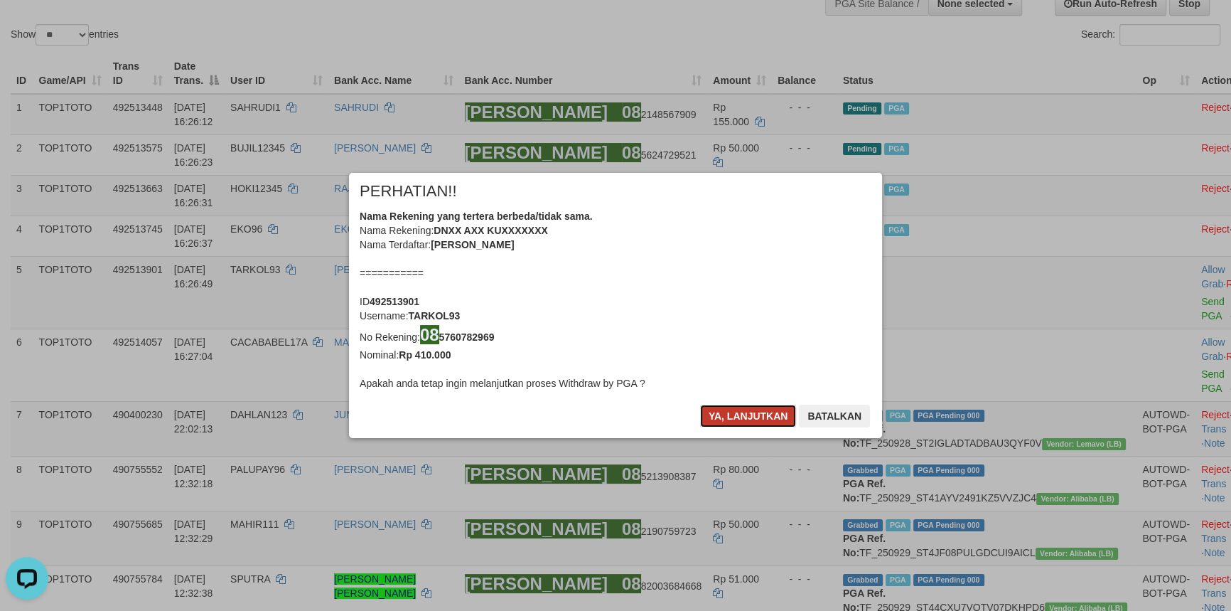
click at [745, 413] on button "Ya, lanjutkan" at bounding box center [748, 415] width 97 height 23
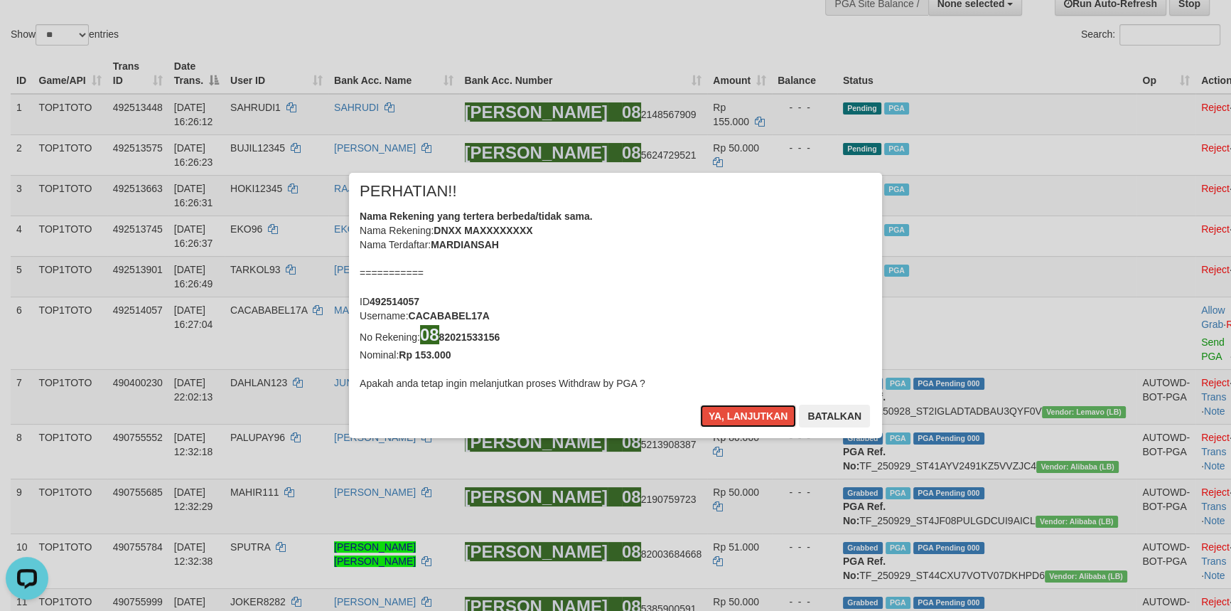
click at [745, 413] on button "Ya, lanjutkan" at bounding box center [748, 415] width 97 height 23
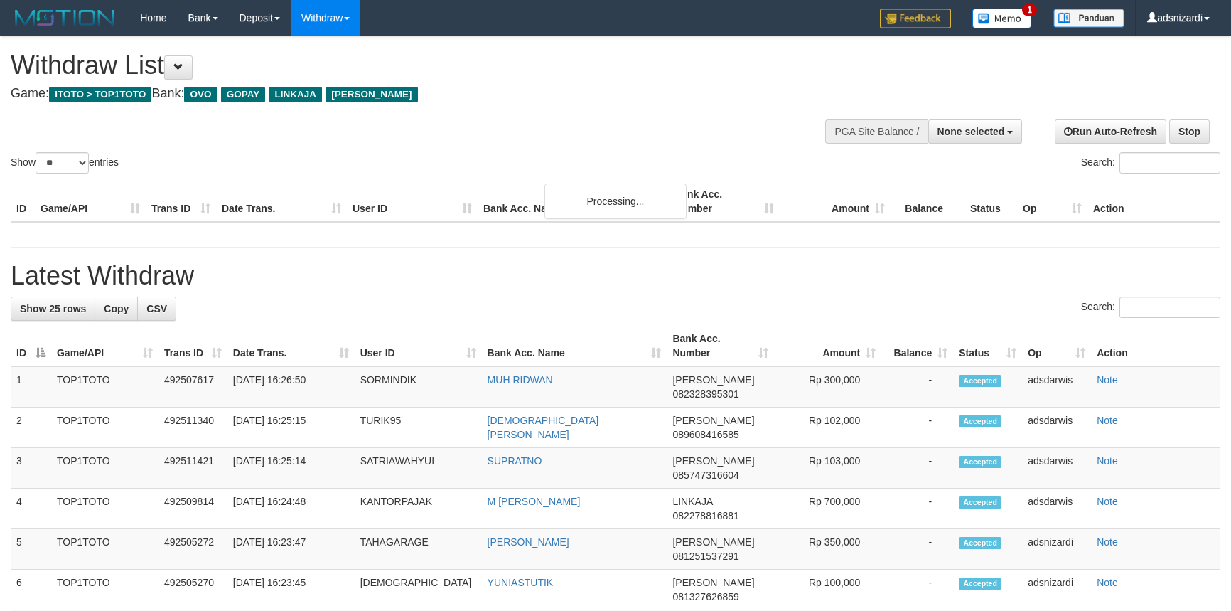
select select
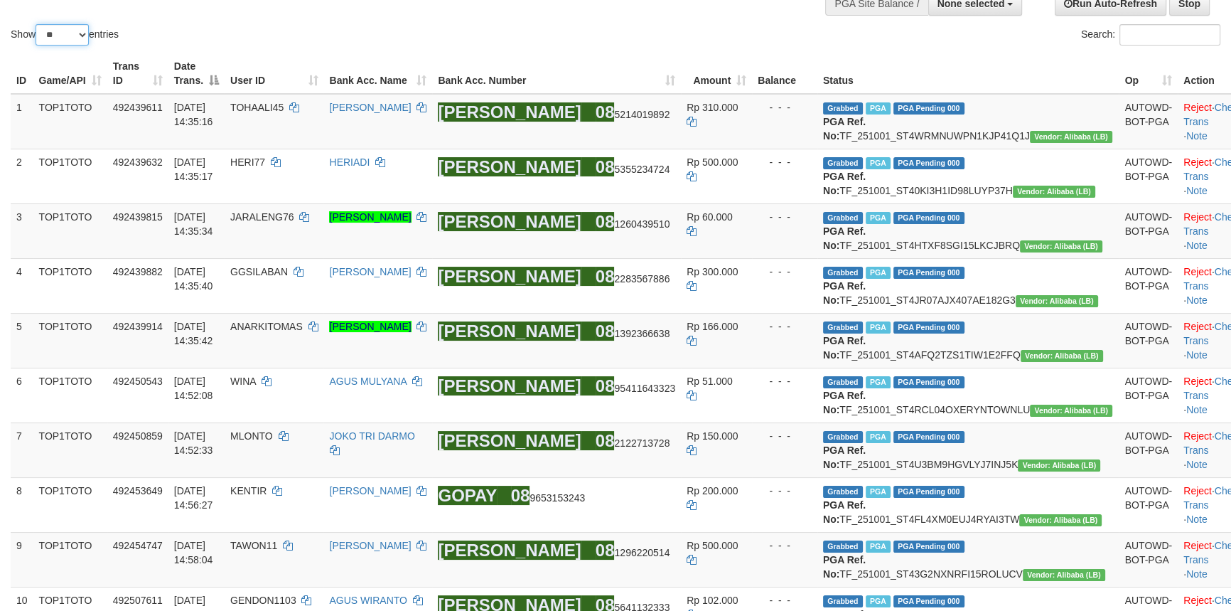
click at [68, 34] on select "** ** ** ***" at bounding box center [62, 34] width 53 height 21
select select "***"
click at [38, 24] on select "** ** ** ***" at bounding box center [62, 34] width 53 height 21
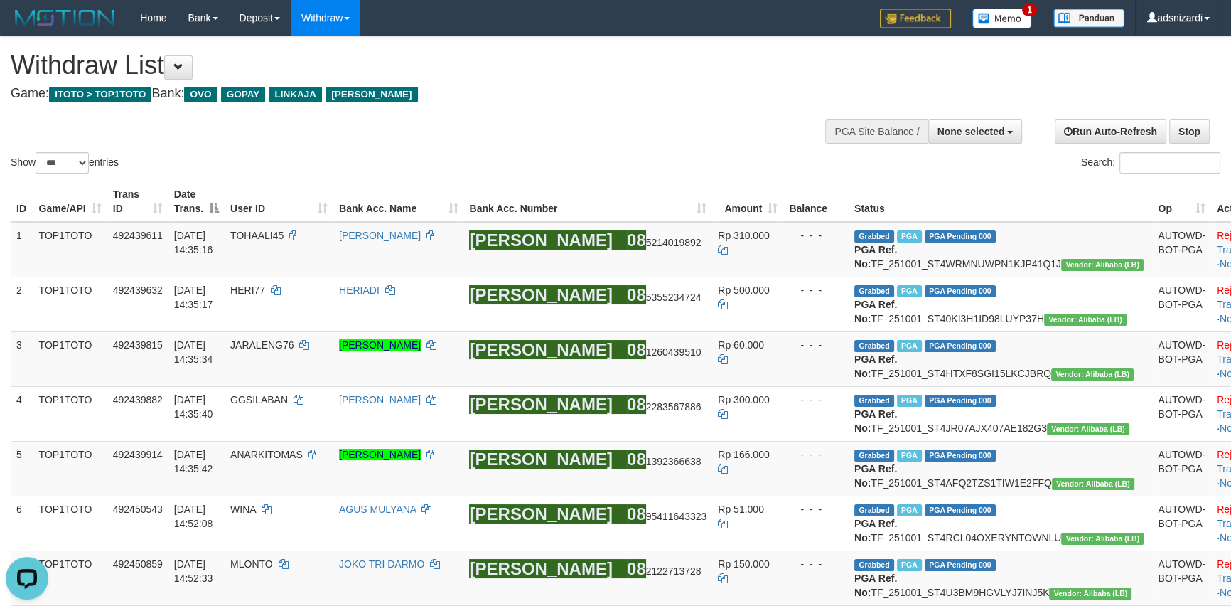
click at [740, 173] on div "Search:" at bounding box center [923, 164] width 594 height 25
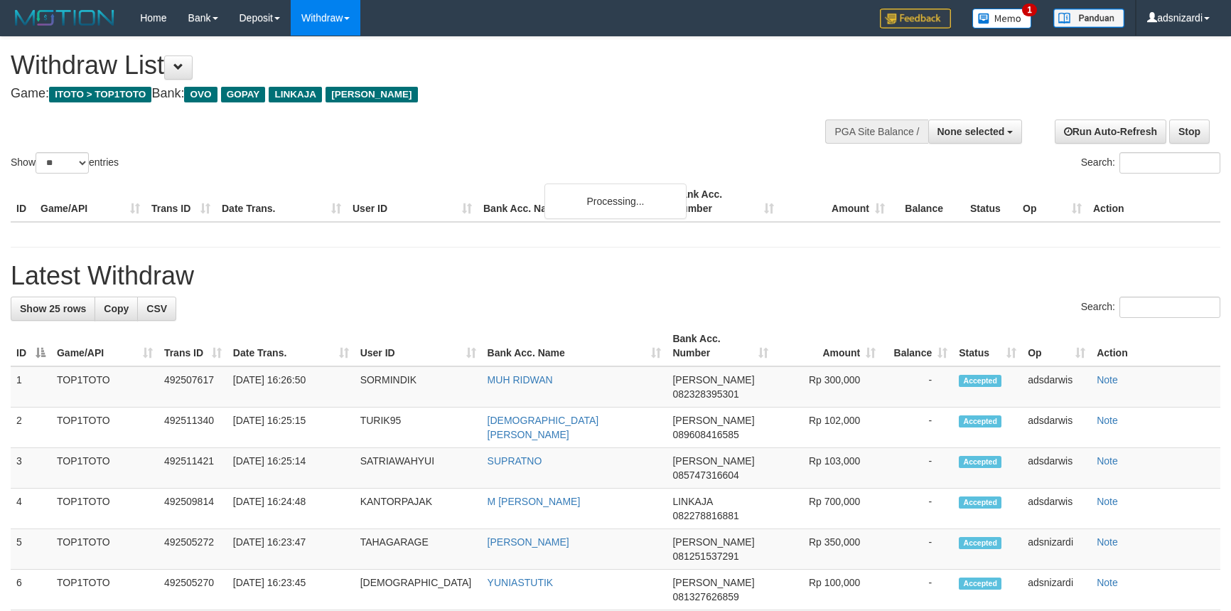
select select
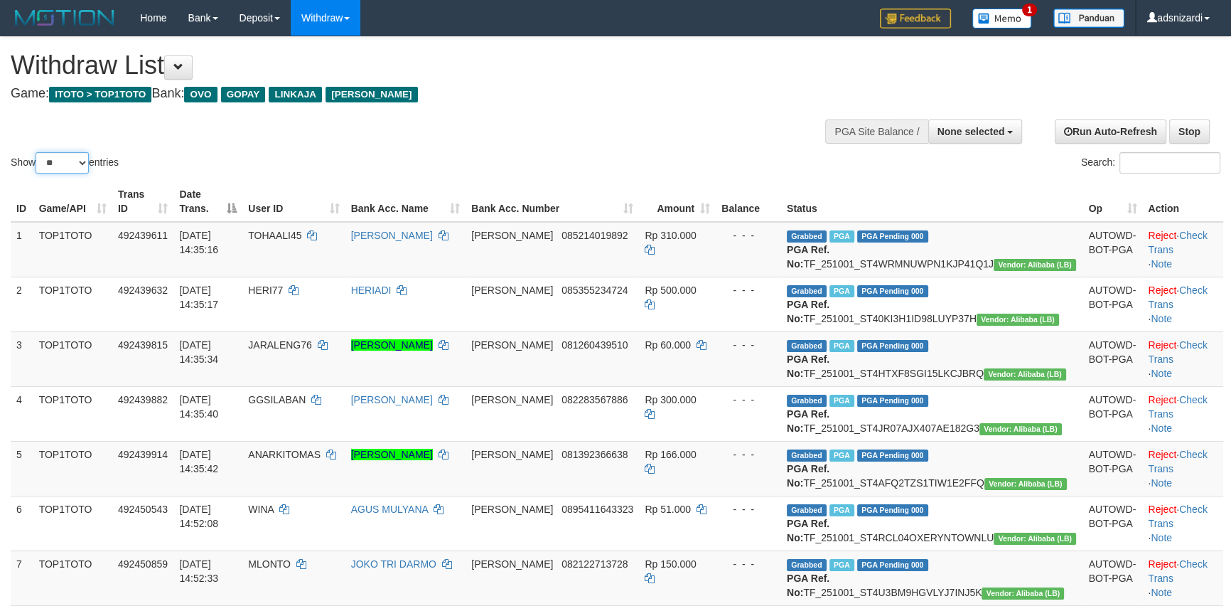
click at [69, 156] on select "** ** ** ***" at bounding box center [62, 162] width 53 height 21
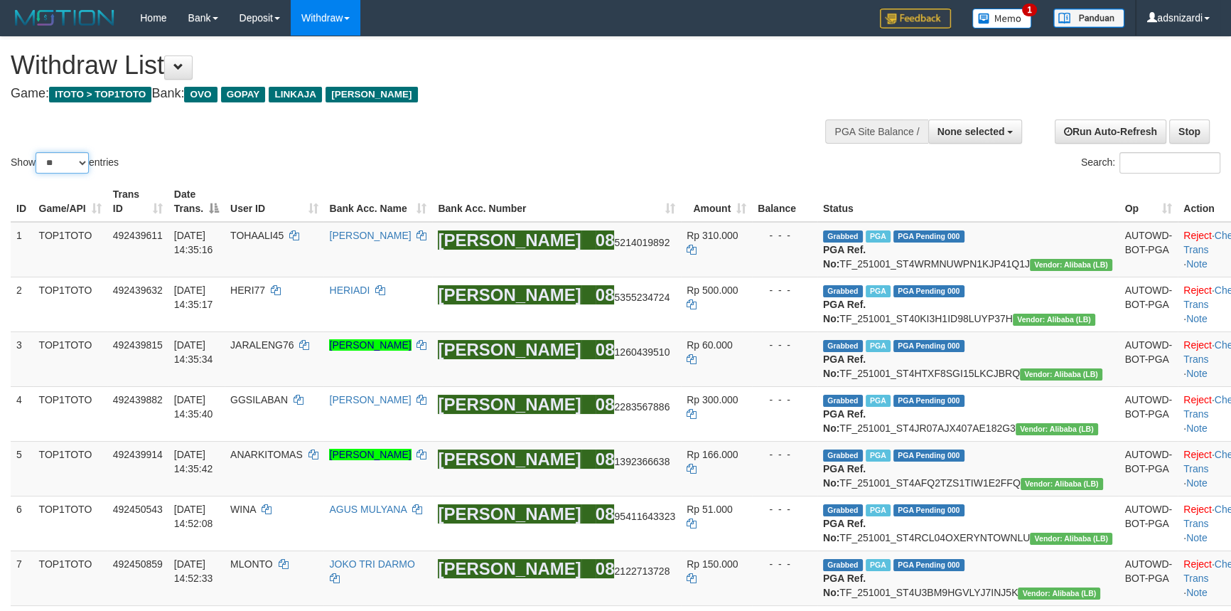
select select "***"
click at [38, 152] on select "** ** ** ***" at bounding box center [62, 162] width 53 height 21
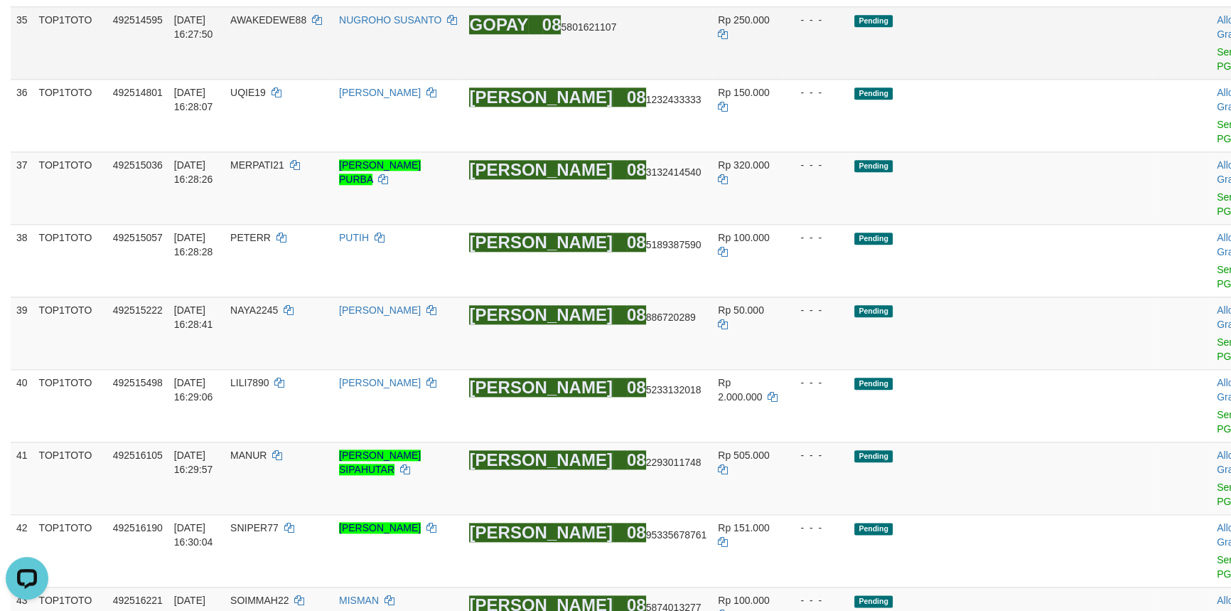
scroll to position [2132, 0]
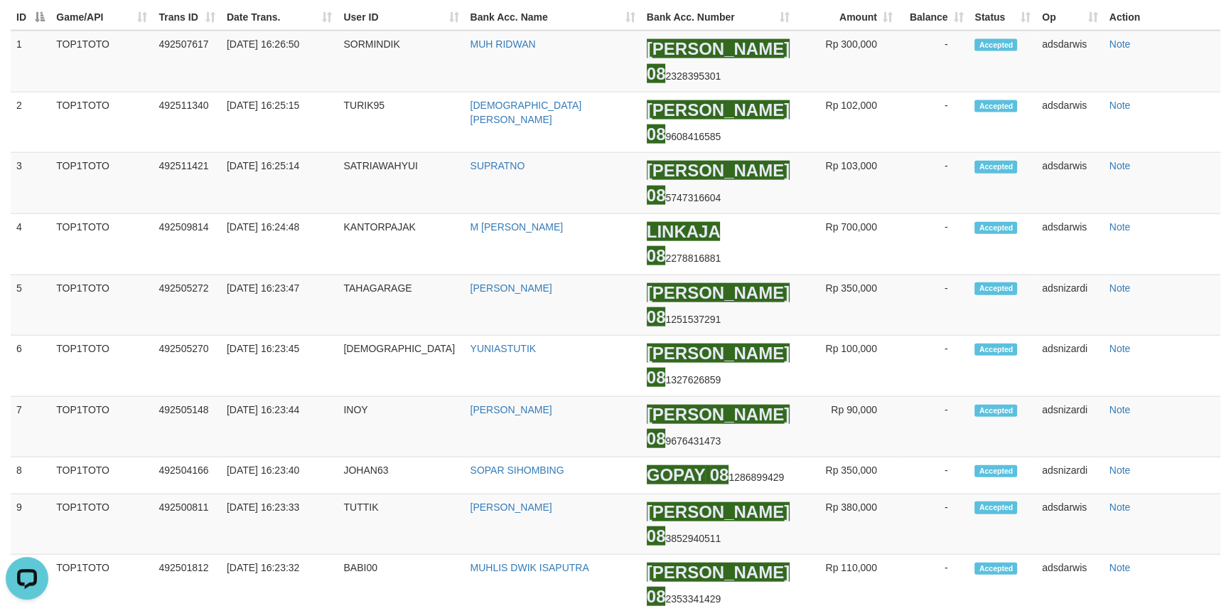
scroll to position [4200, 0]
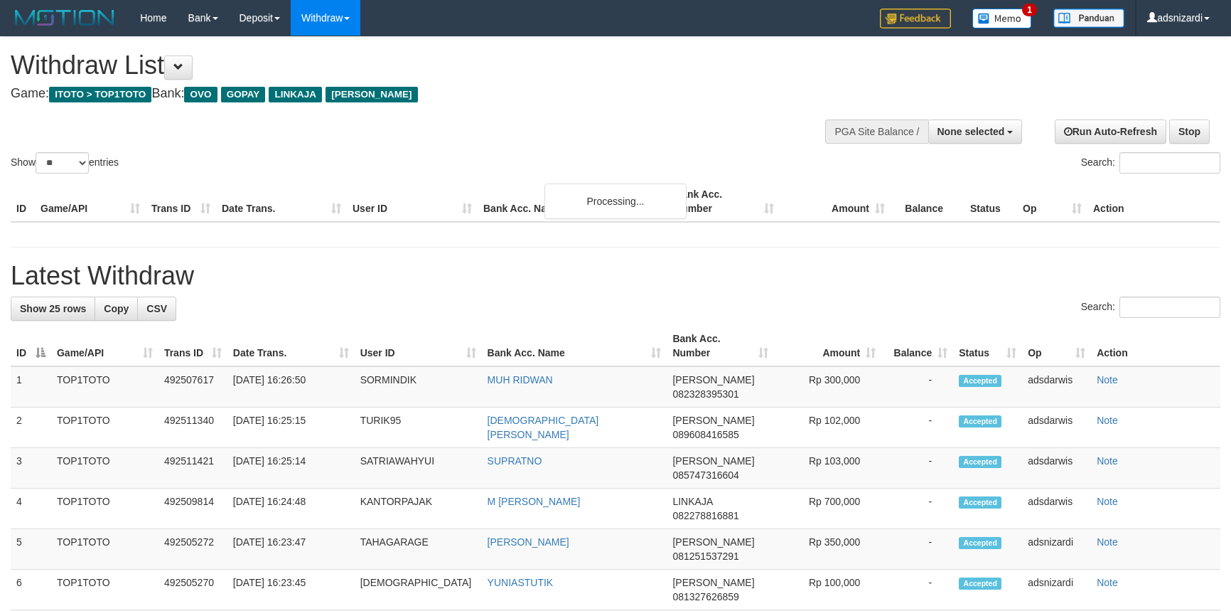
select select
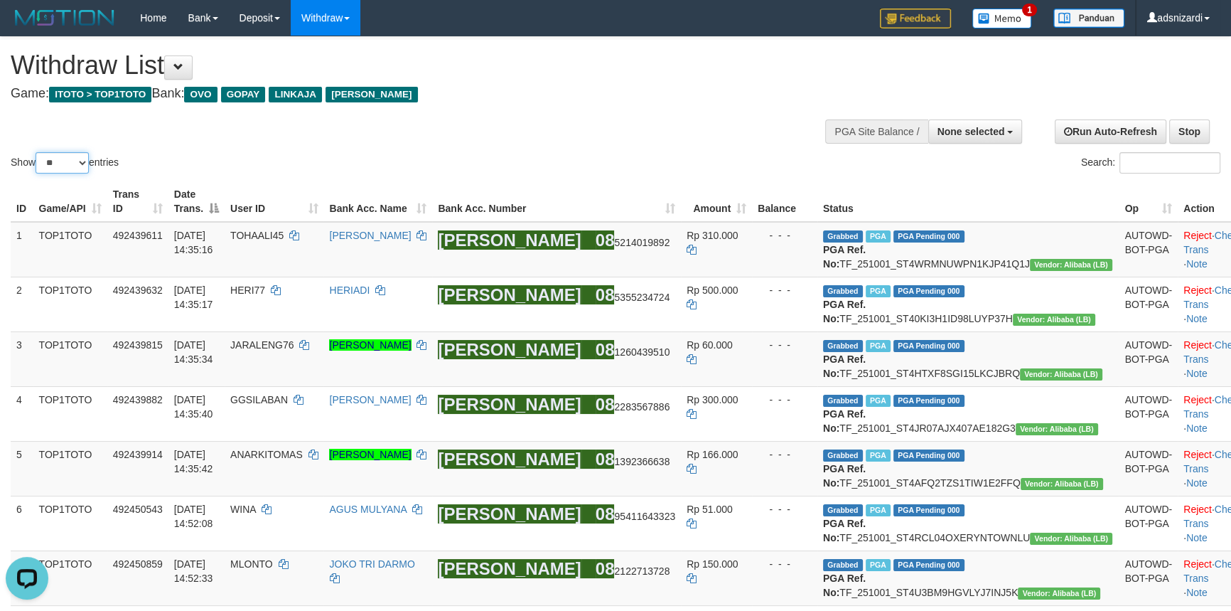
click at [67, 159] on select "** ** ** ***" at bounding box center [62, 162] width 53 height 21
select select "***"
click at [38, 152] on select "** ** ** ***" at bounding box center [62, 162] width 53 height 21
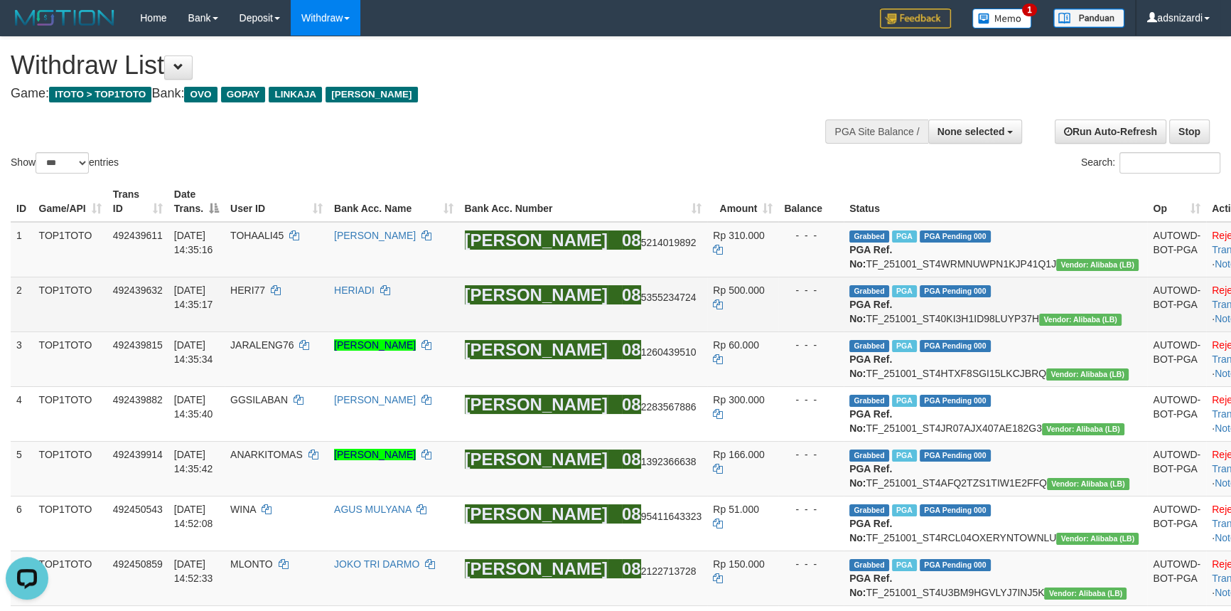
scroll to position [2319, 0]
